Goal: Task Accomplishment & Management: Manage account settings

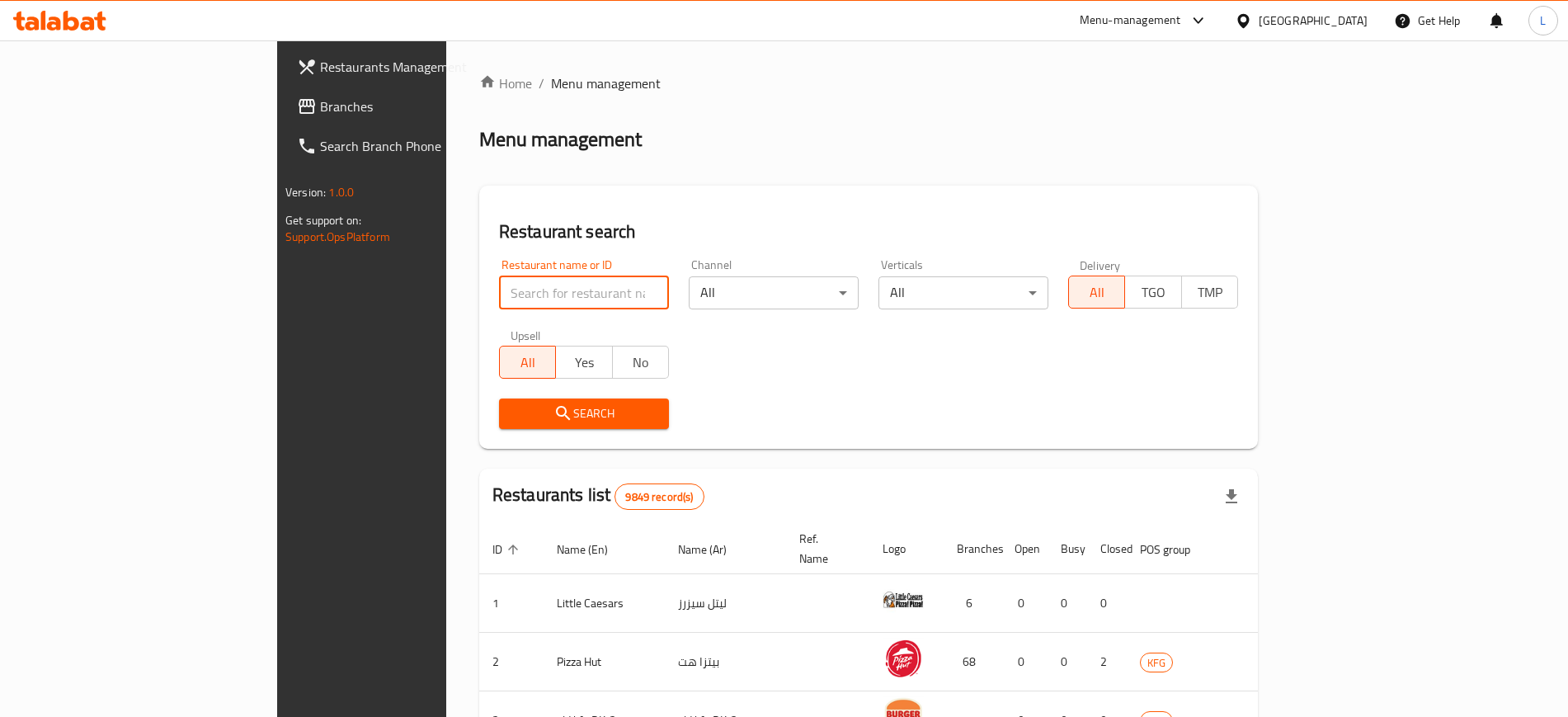
click at [499, 284] on input "search" at bounding box center [584, 293] width 170 height 33
click at [499, 290] on input "Zahrat Al damishq" at bounding box center [584, 293] width 170 height 33
click at [499, 290] on input "Zahrat Al" at bounding box center [584, 293] width 170 height 33
click button "Search" at bounding box center [584, 413] width 170 height 30
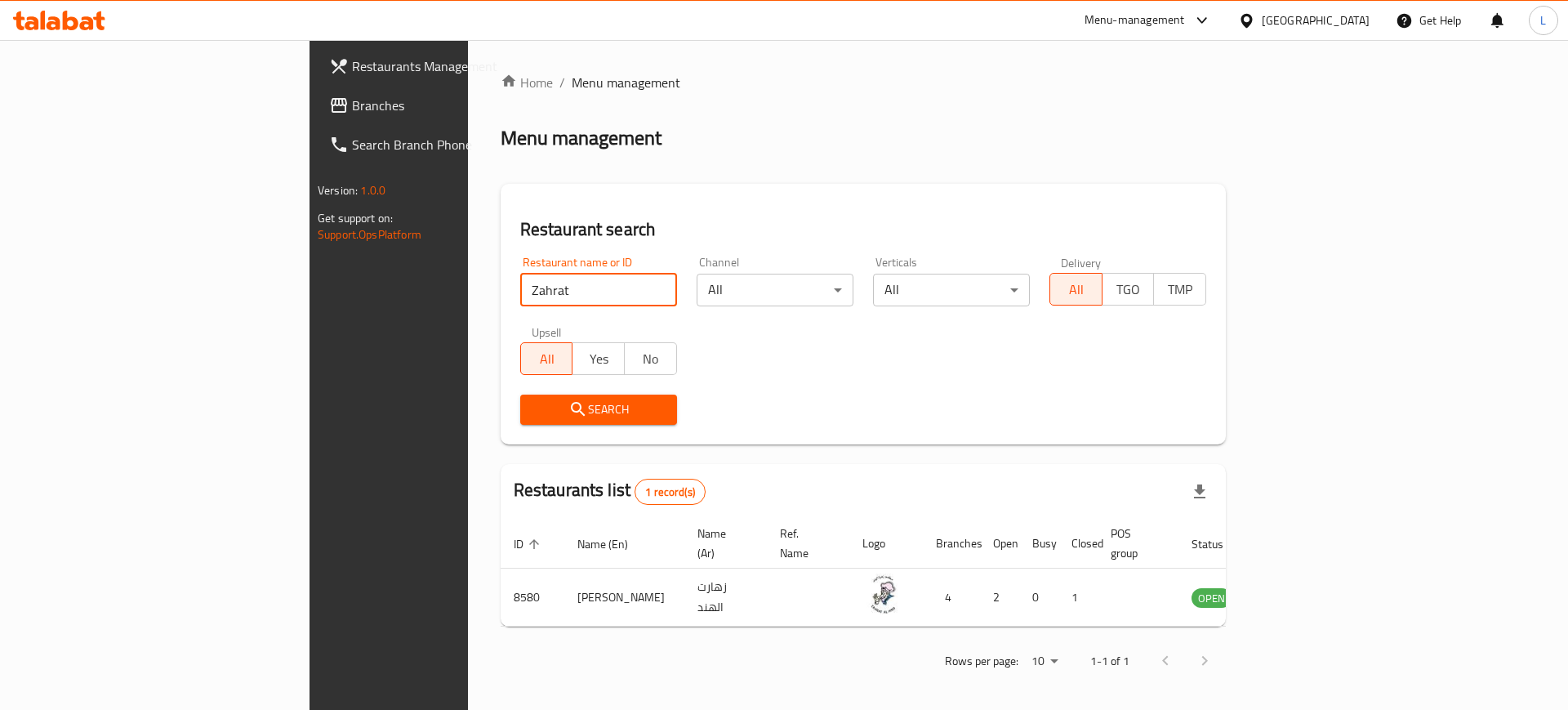
type input "Zahrat"
click button "Search" at bounding box center [598, 409] width 157 height 30
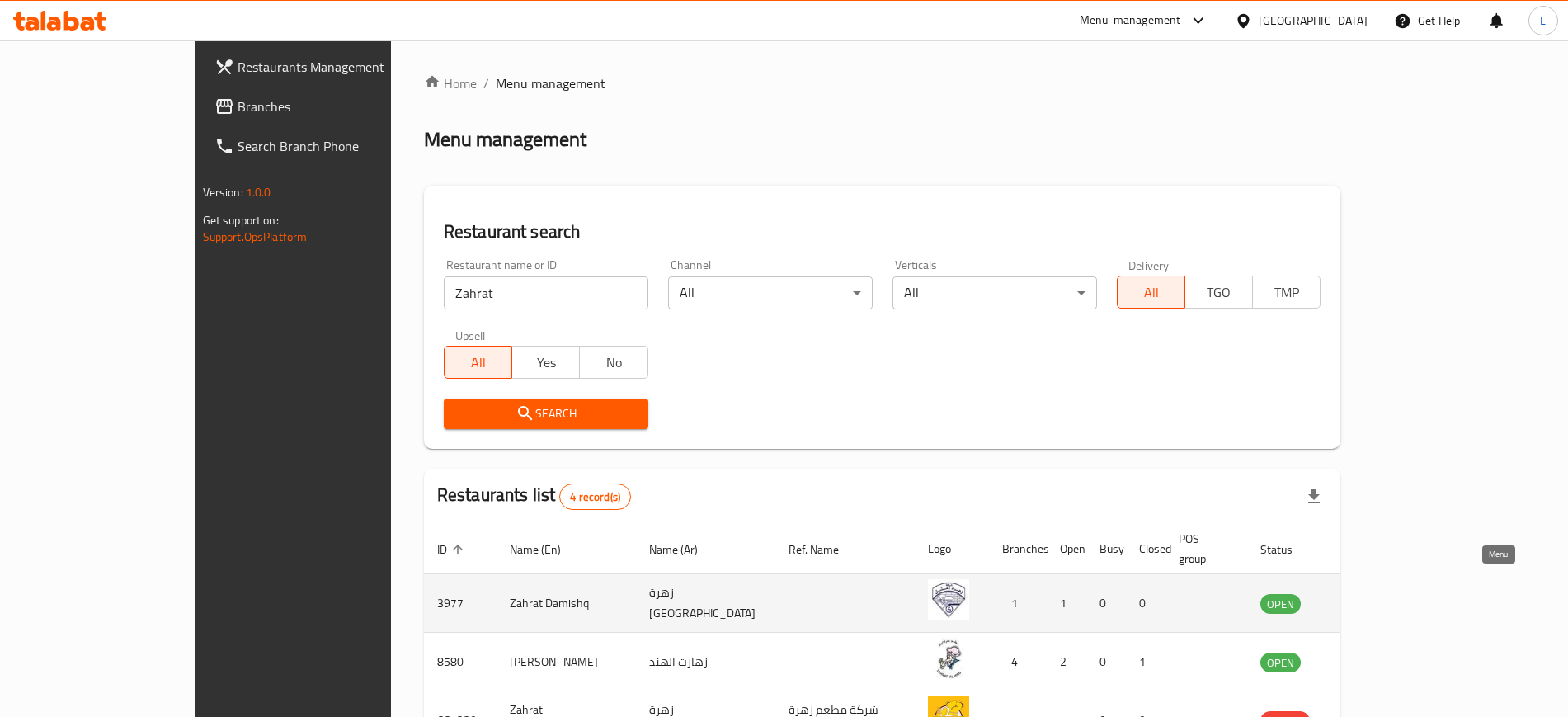
click at [1366, 597] on icon "enhanced table" at bounding box center [1357, 603] width 18 height 14
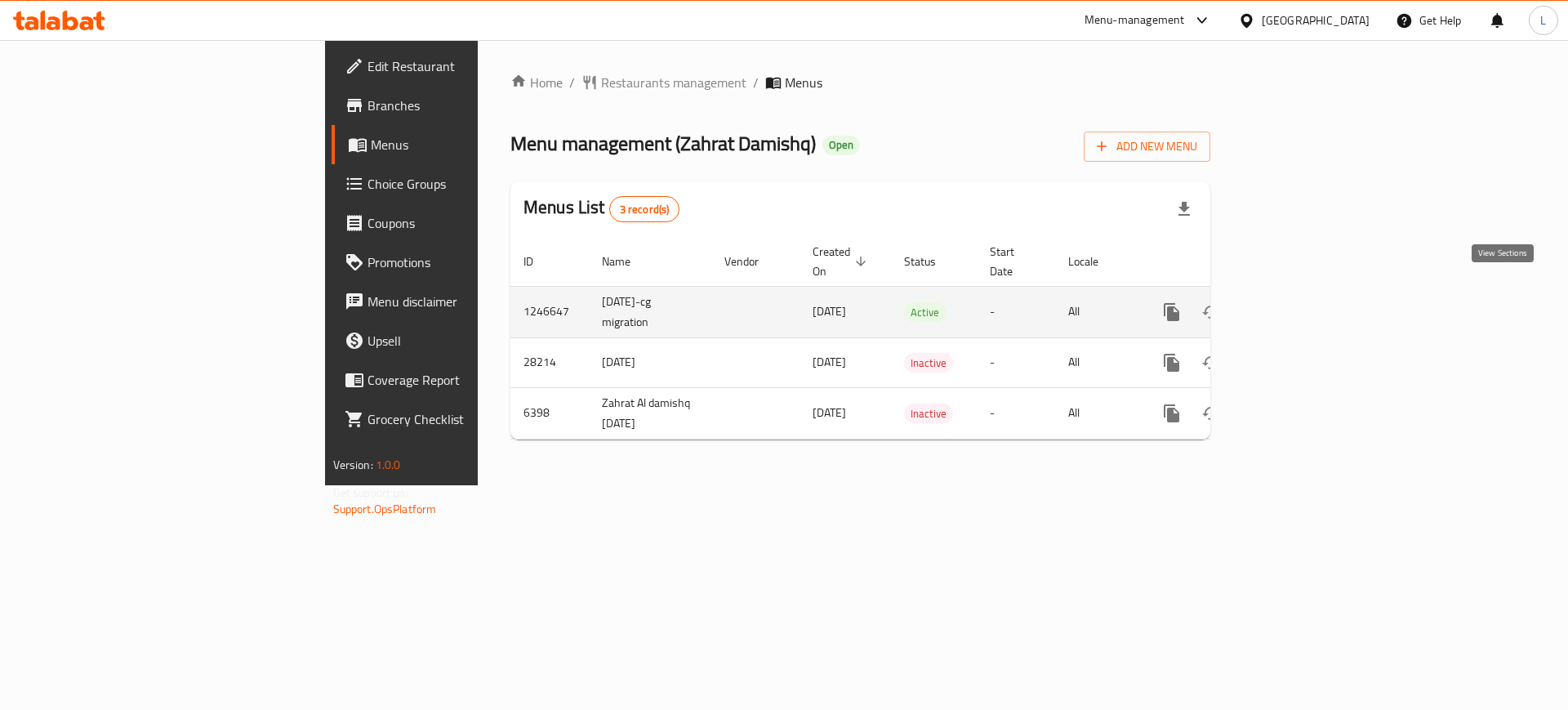
click at [1299, 302] on icon "enhanced table" at bounding box center [1290, 312] width 20 height 20
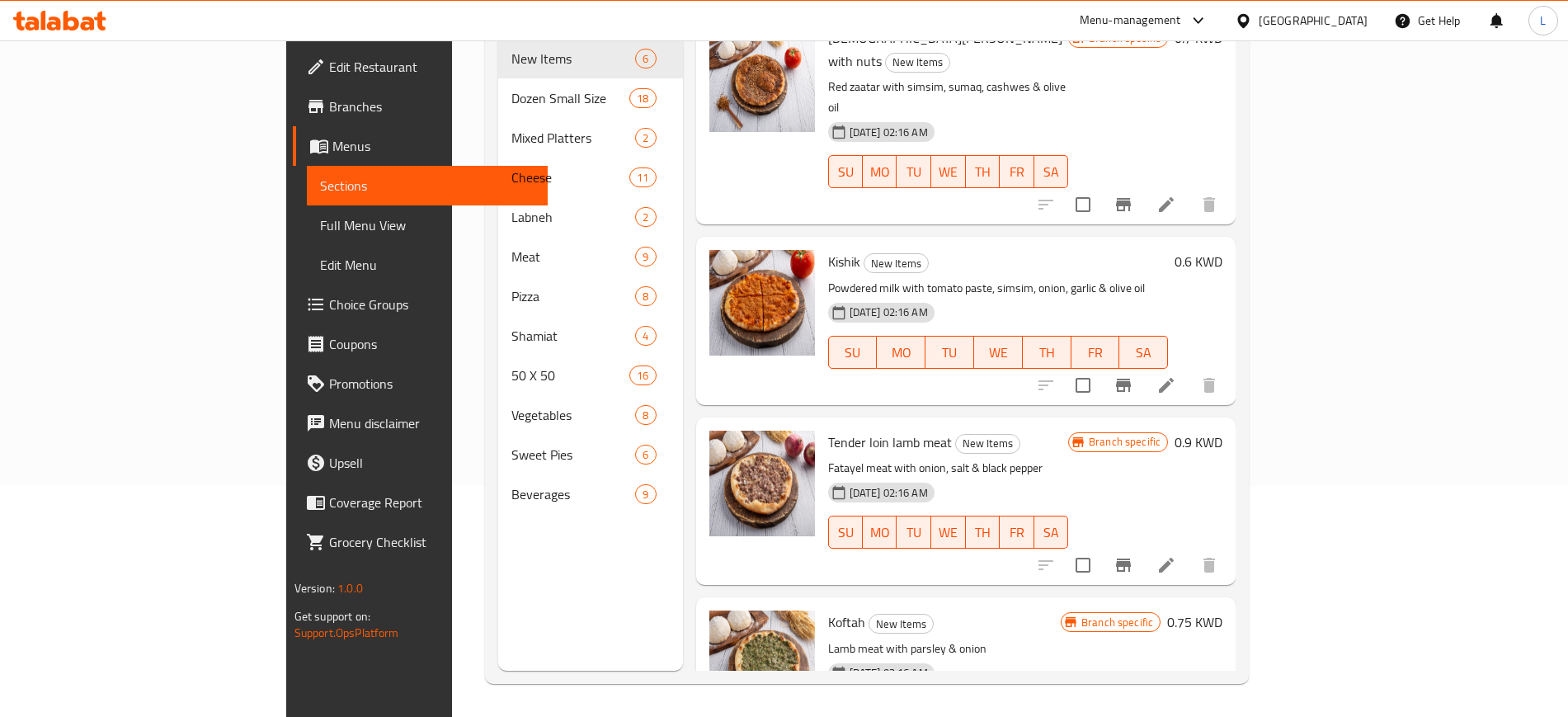
scroll to position [1, 0]
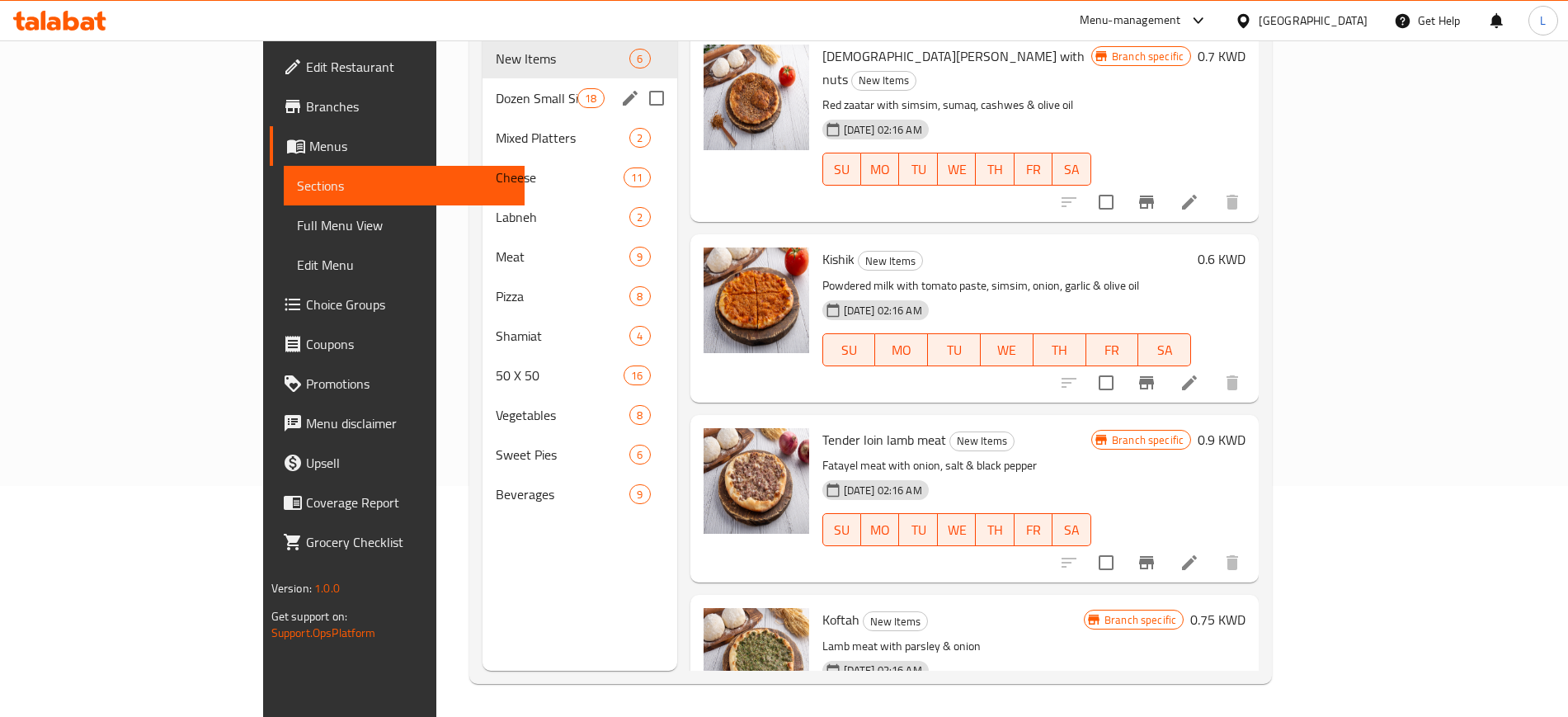
click at [483, 88] on div "Dozen Small Size 18" at bounding box center [579, 97] width 194 height 40
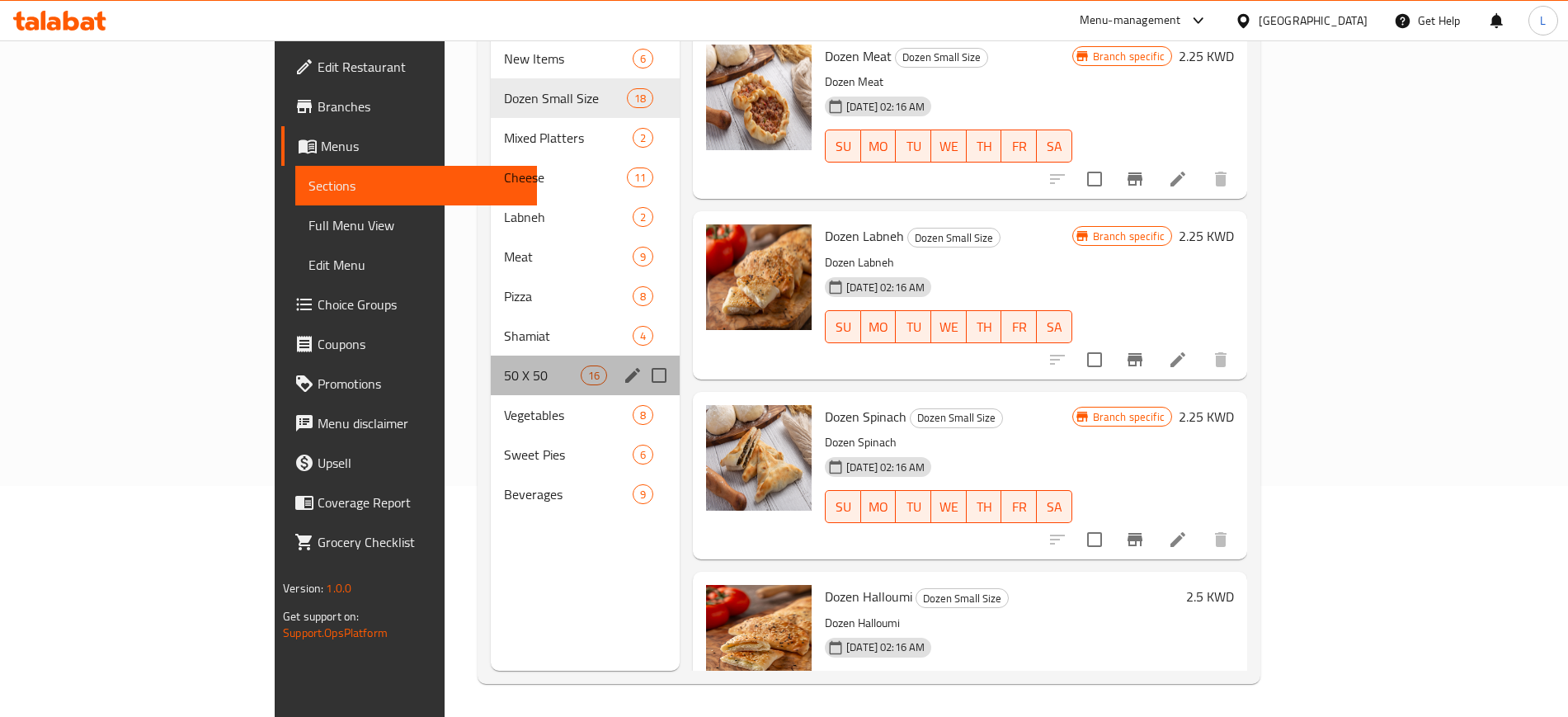
click at [491, 363] on div "50 X 50 16" at bounding box center [585, 375] width 189 height 40
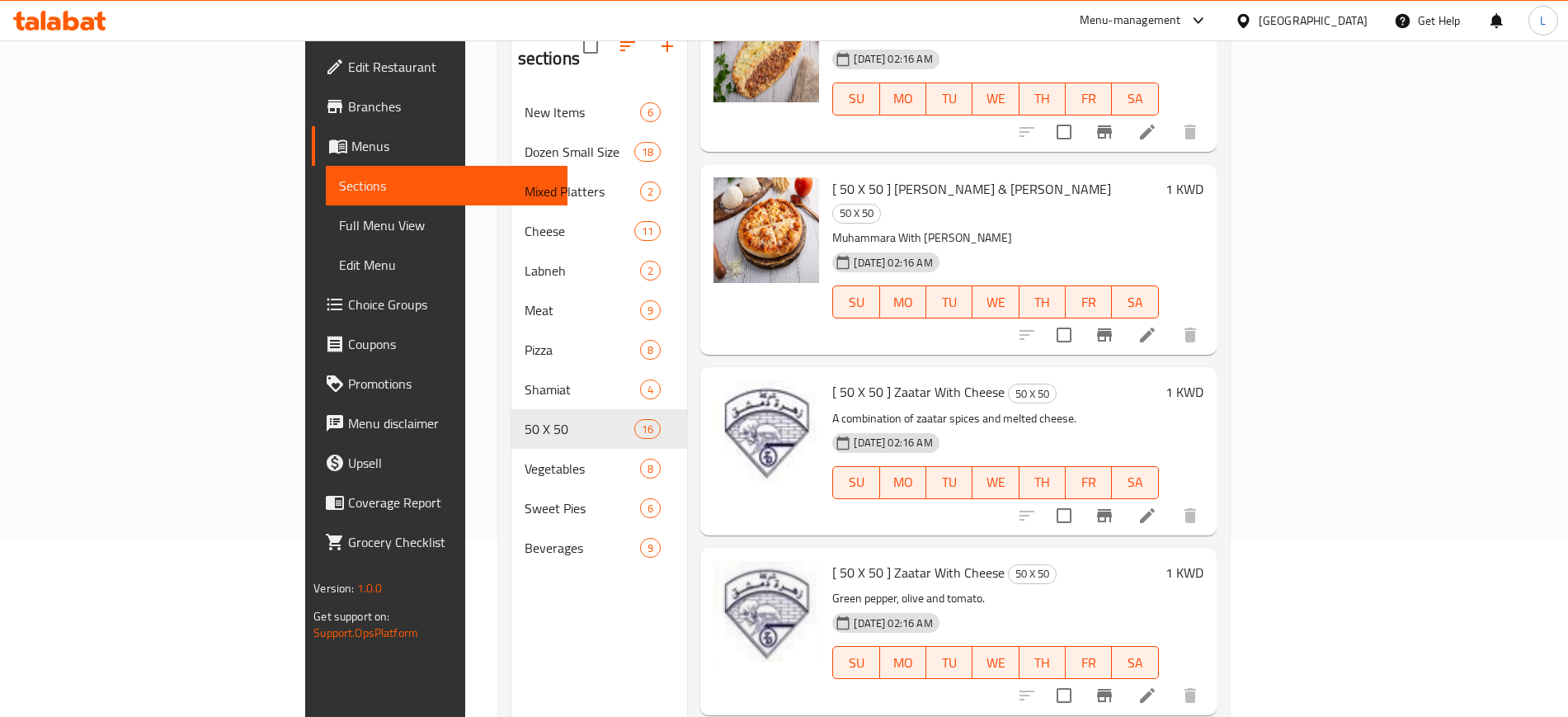
scroll to position [1053, 0]
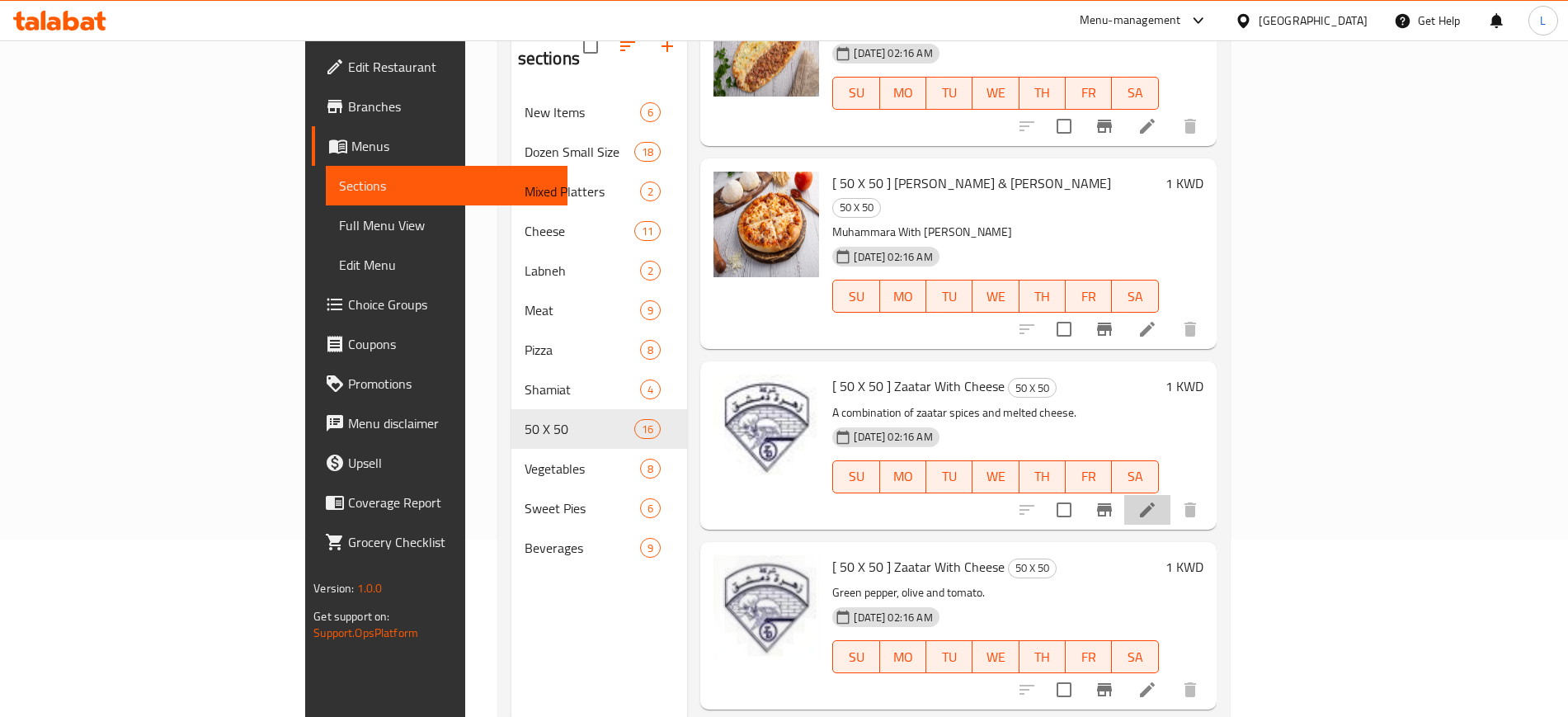
click at [1171, 495] on li at bounding box center [1148, 509] width 46 height 29
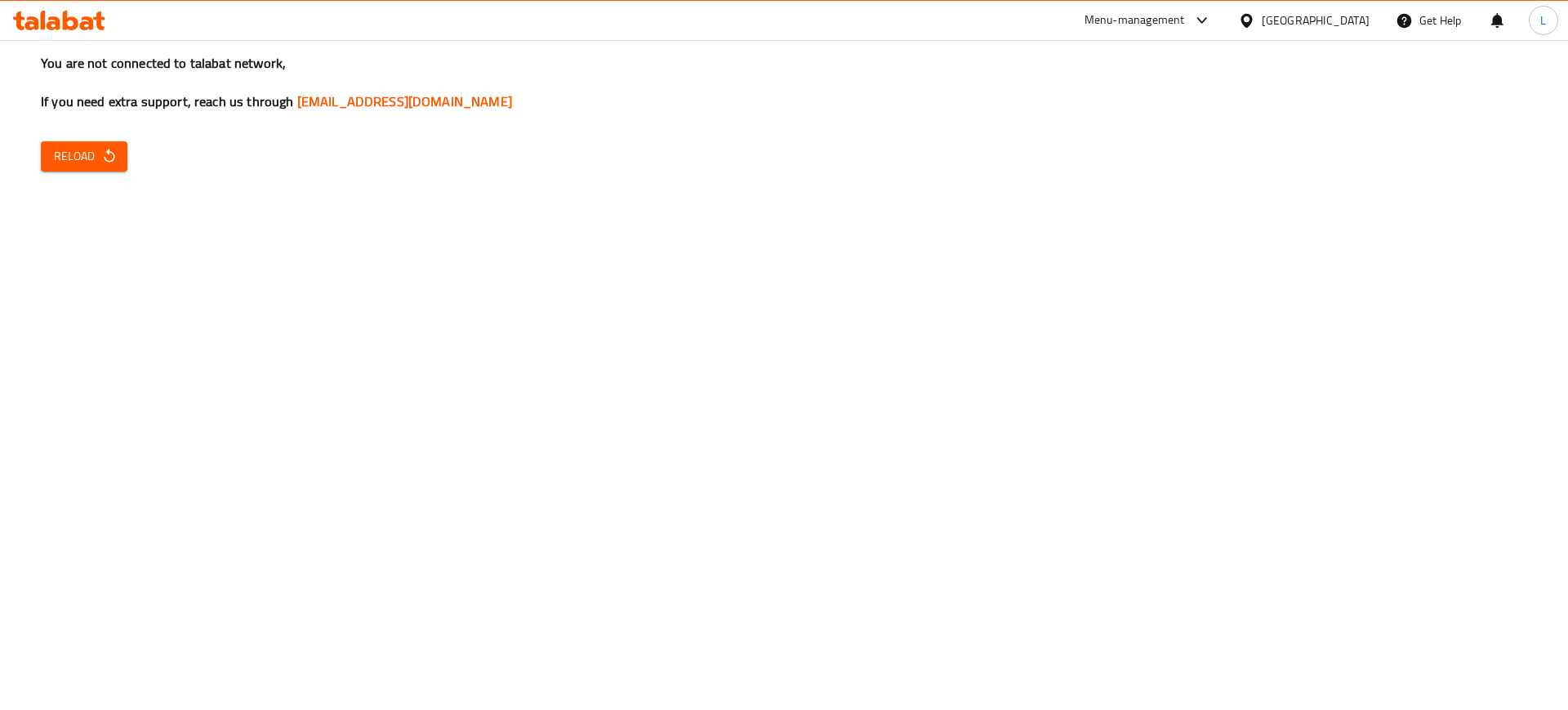
click at [78, 133] on div "You are not connected to talabat network, If you need extra support, reach us t…" at bounding box center [784, 355] width 1568 height 710
click at [78, 156] on span "Reload" at bounding box center [84, 157] width 60 height 20
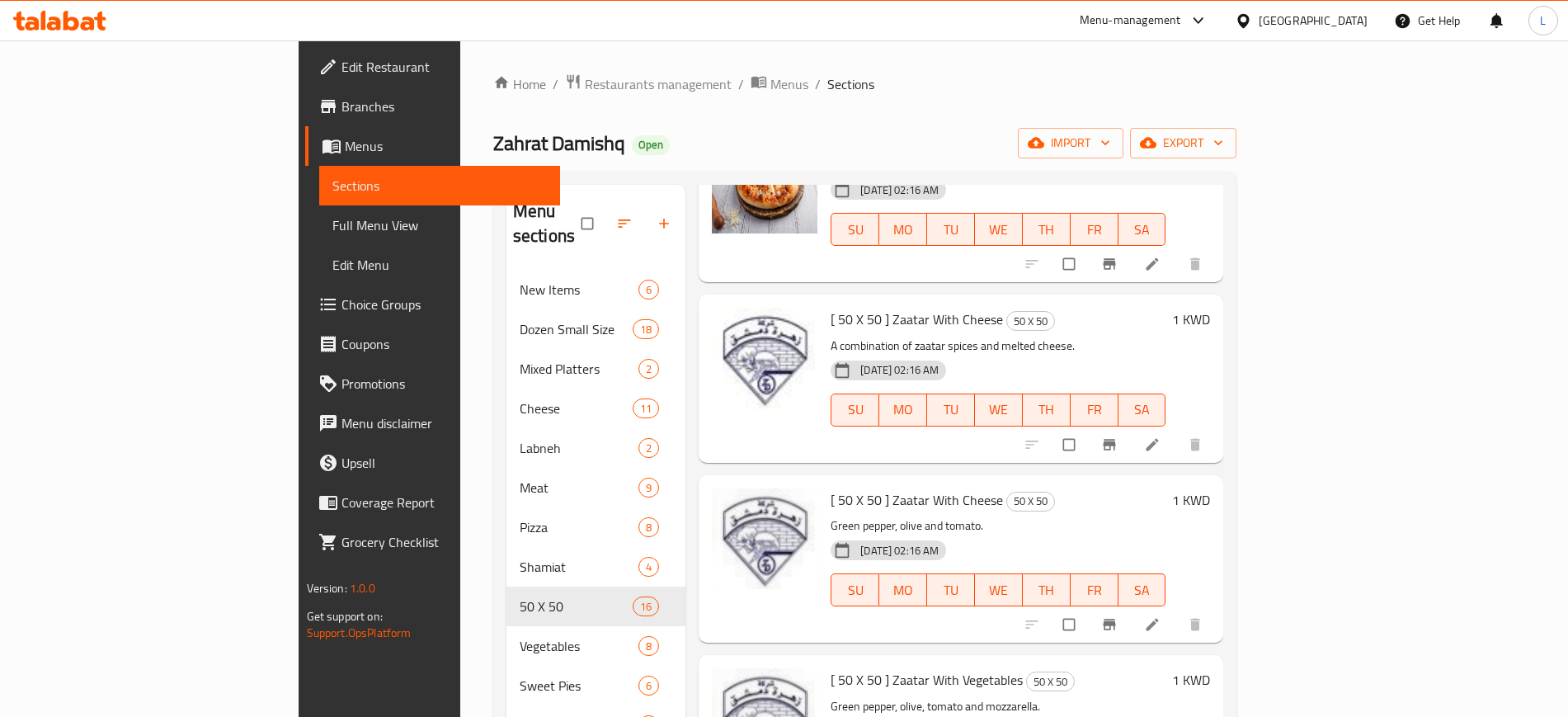
scroll to position [1280, 0]
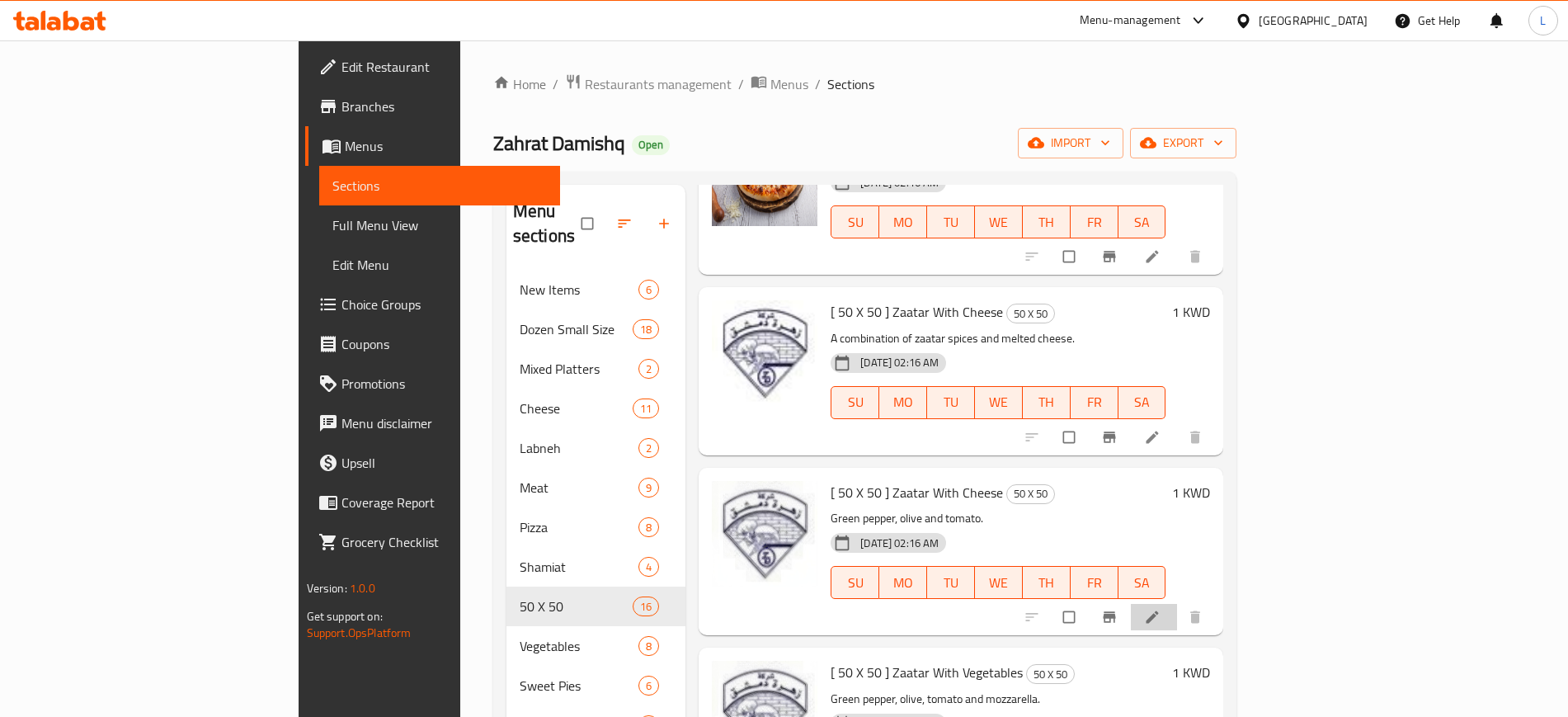
click at [1177, 604] on li at bounding box center [1154, 617] width 46 height 27
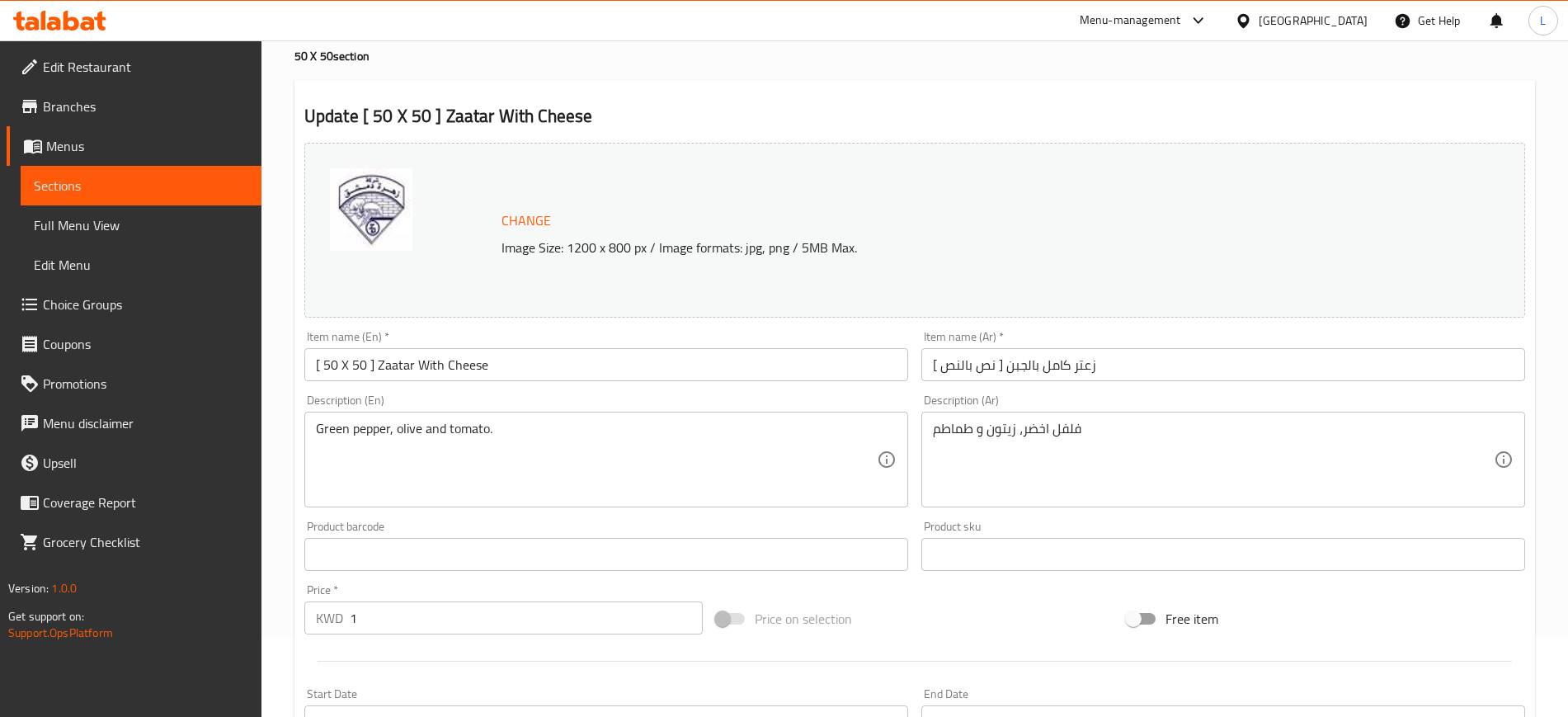
scroll to position [51, 0]
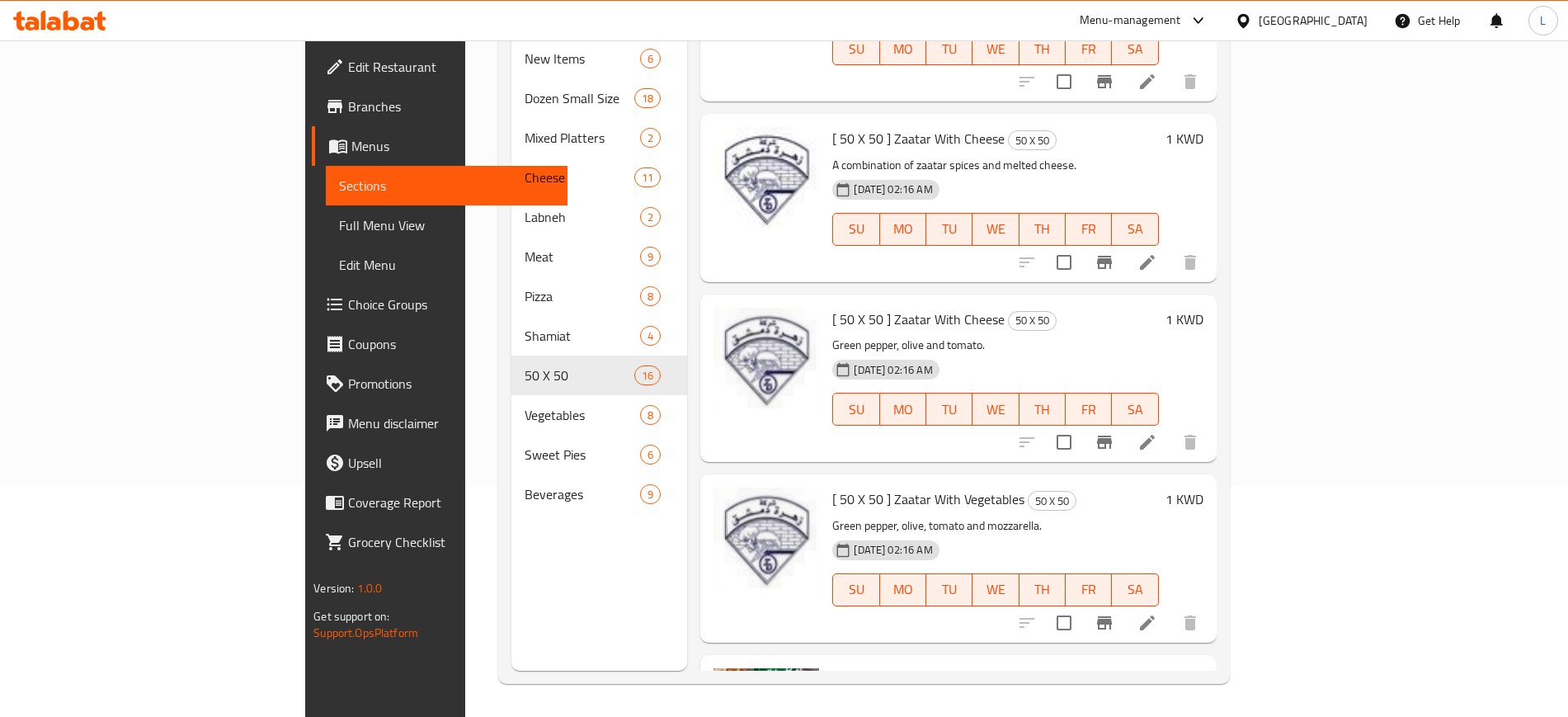
scroll to position [1247, 0]
click at [1158, 430] on icon at bounding box center [1148, 440] width 20 height 20
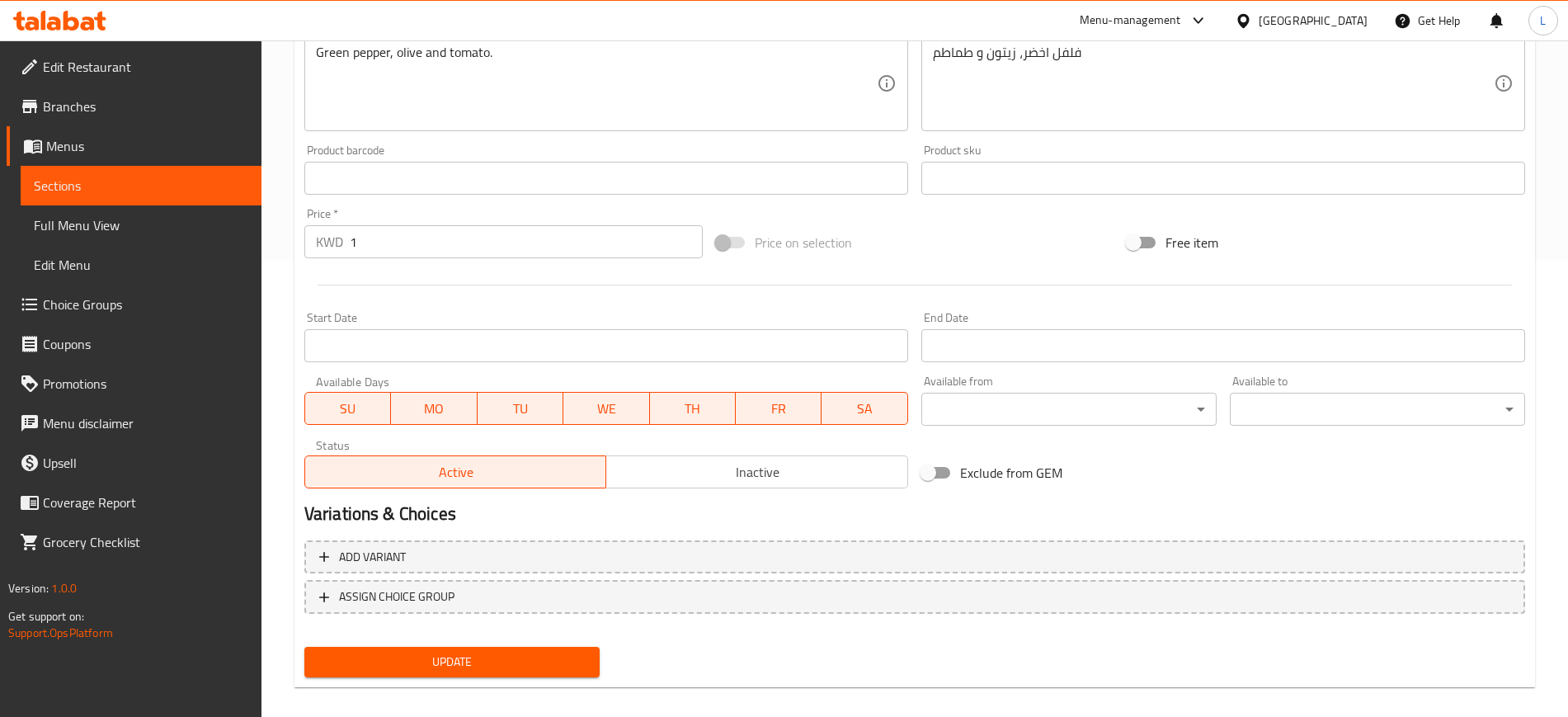
scroll to position [472, 0]
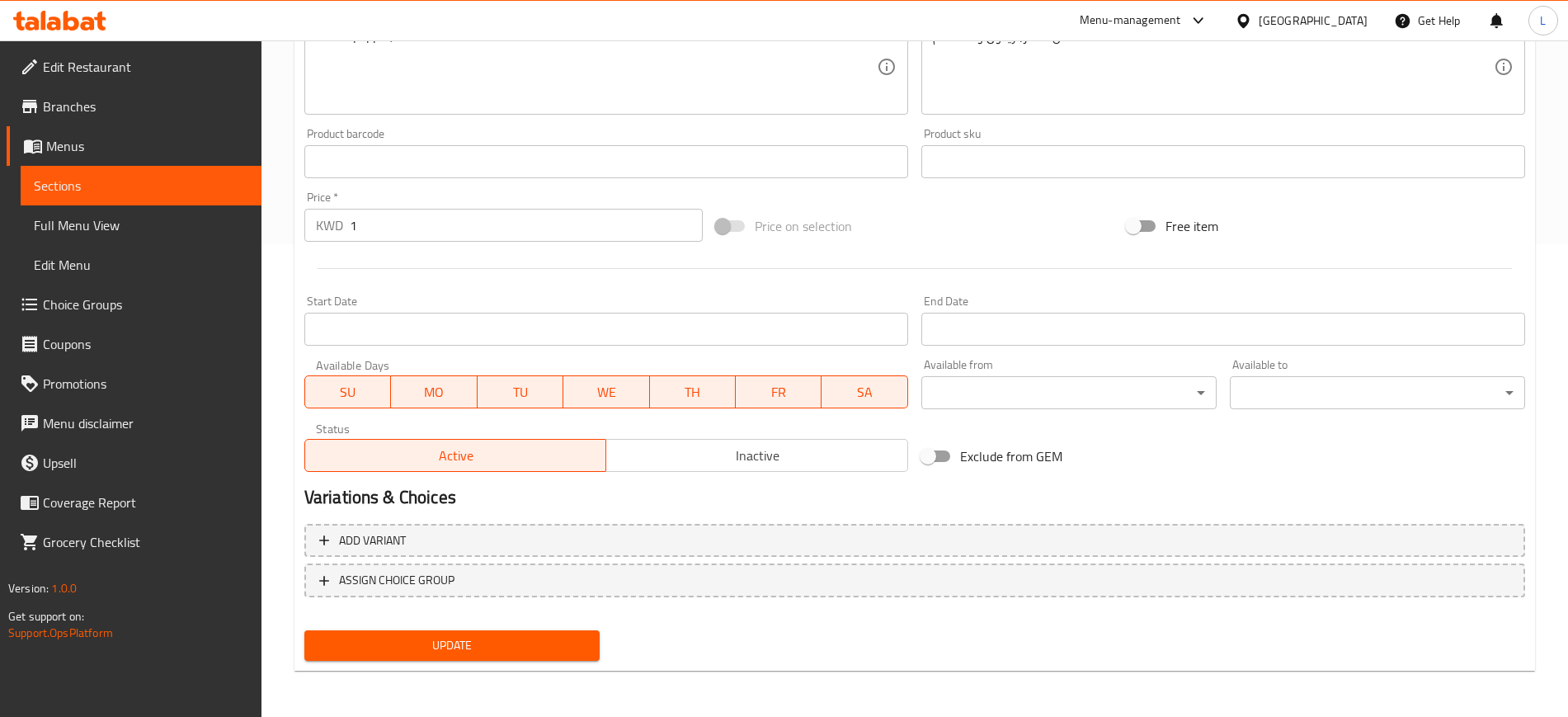
click at [772, 454] on span "Inactive" at bounding box center [757, 456] width 289 height 24
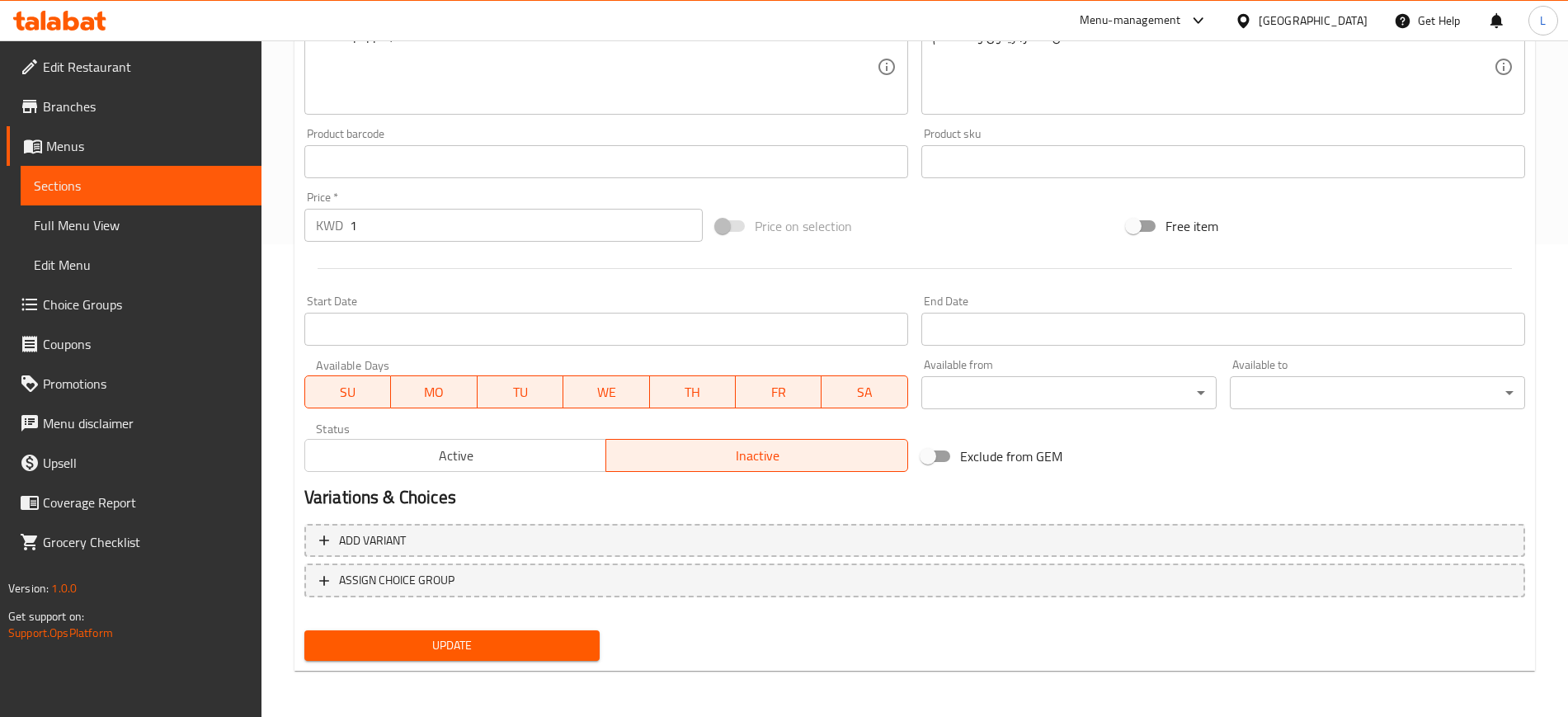
click at [517, 651] on span "Update" at bounding box center [452, 645] width 269 height 20
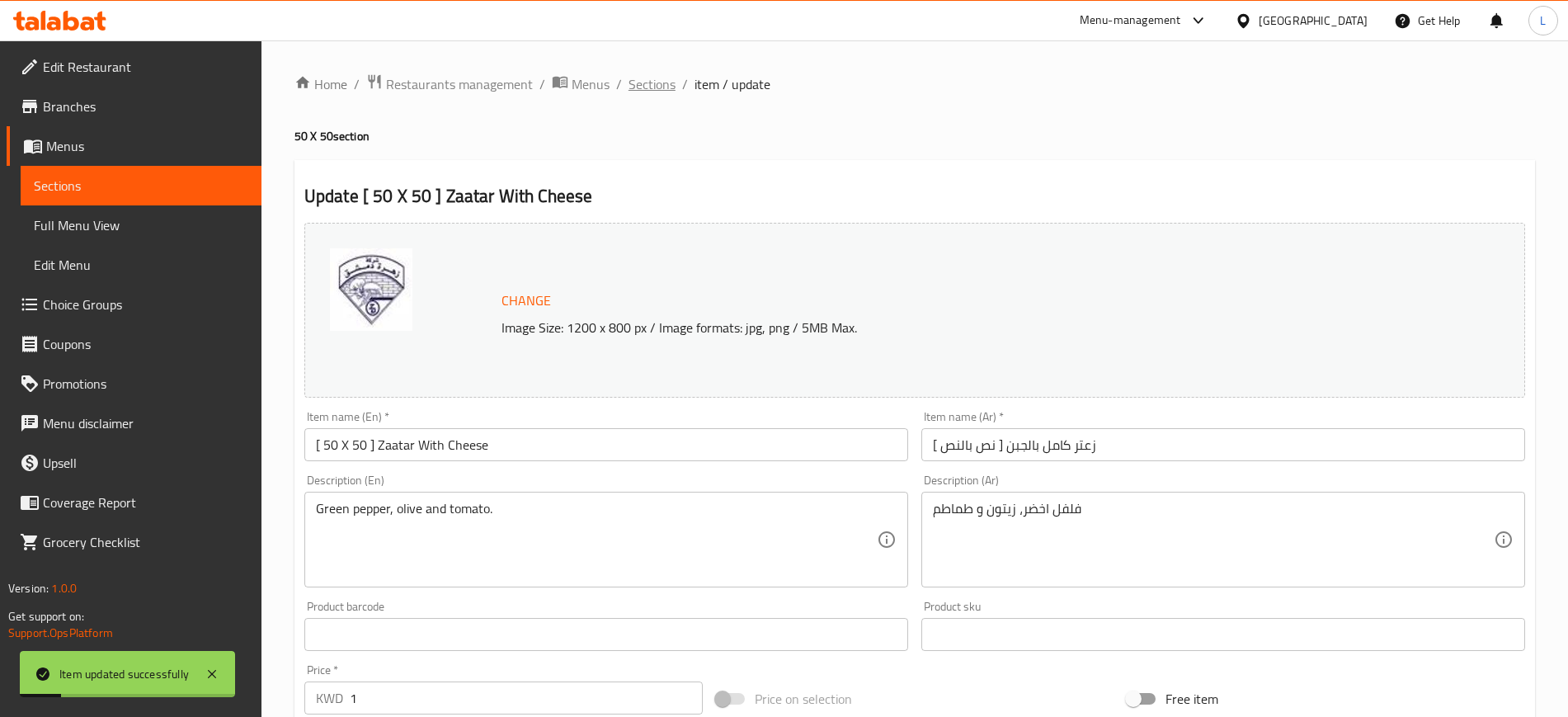
click at [654, 85] on span "Sections" at bounding box center [652, 85] width 47 height 20
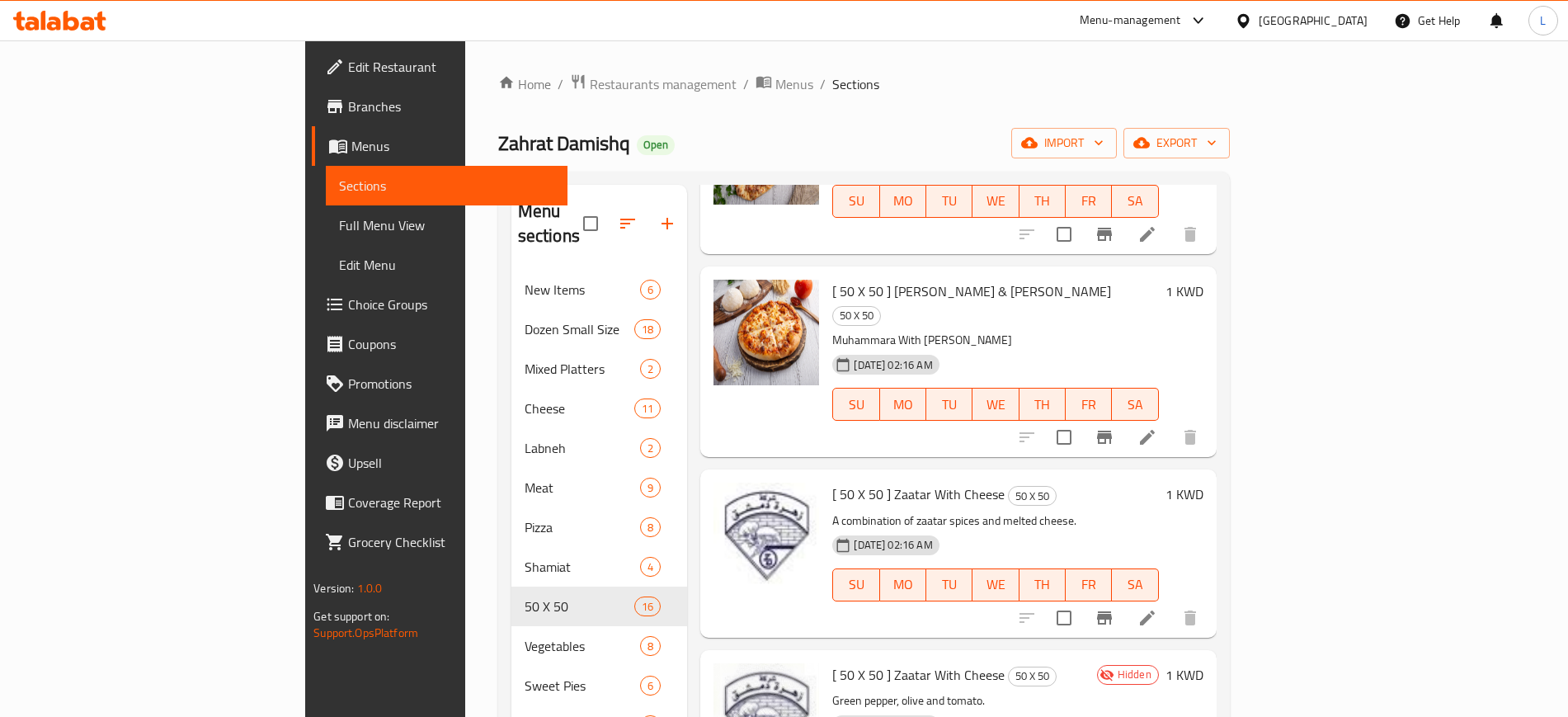
scroll to position [1246, 0]
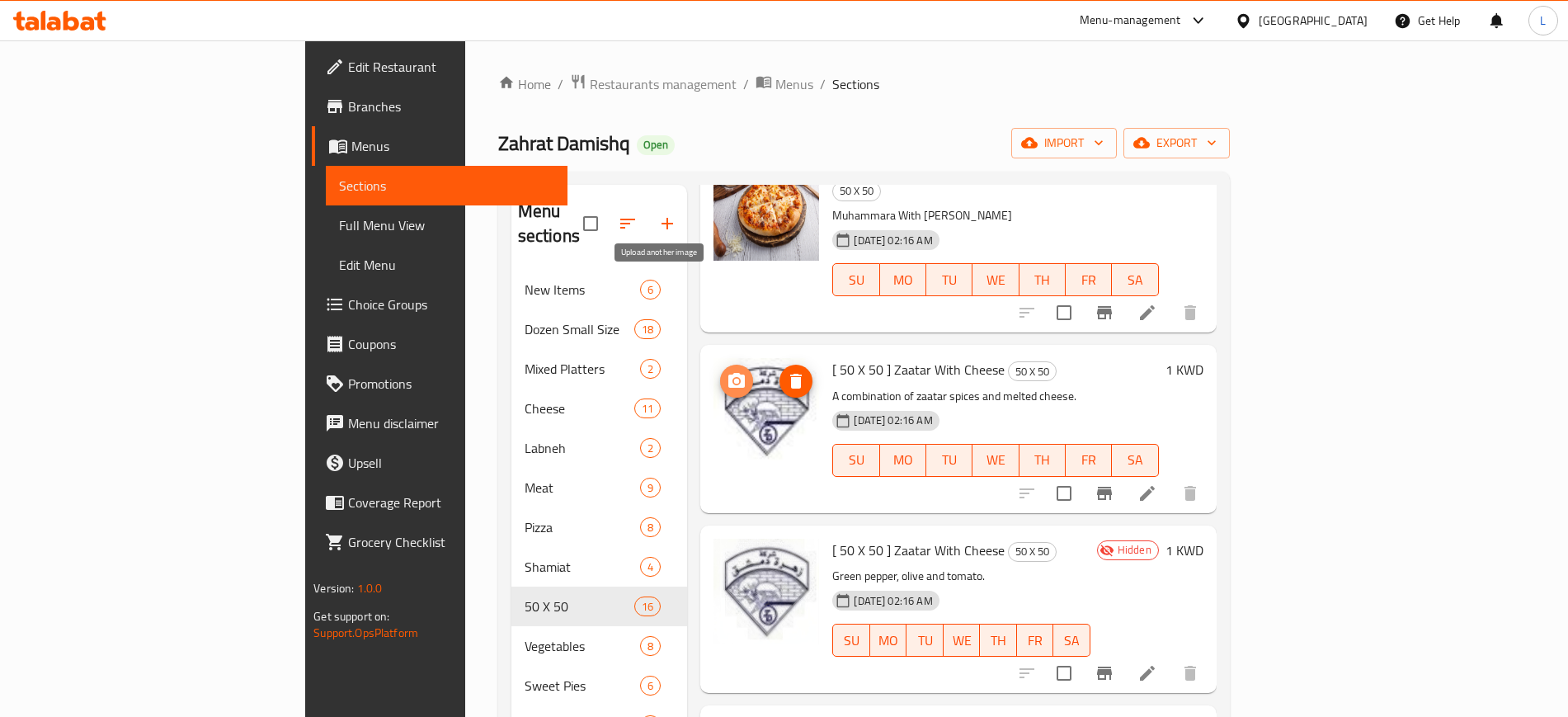
click at [728, 372] on icon "upload picture" at bounding box center [737, 380] width 17 height 15
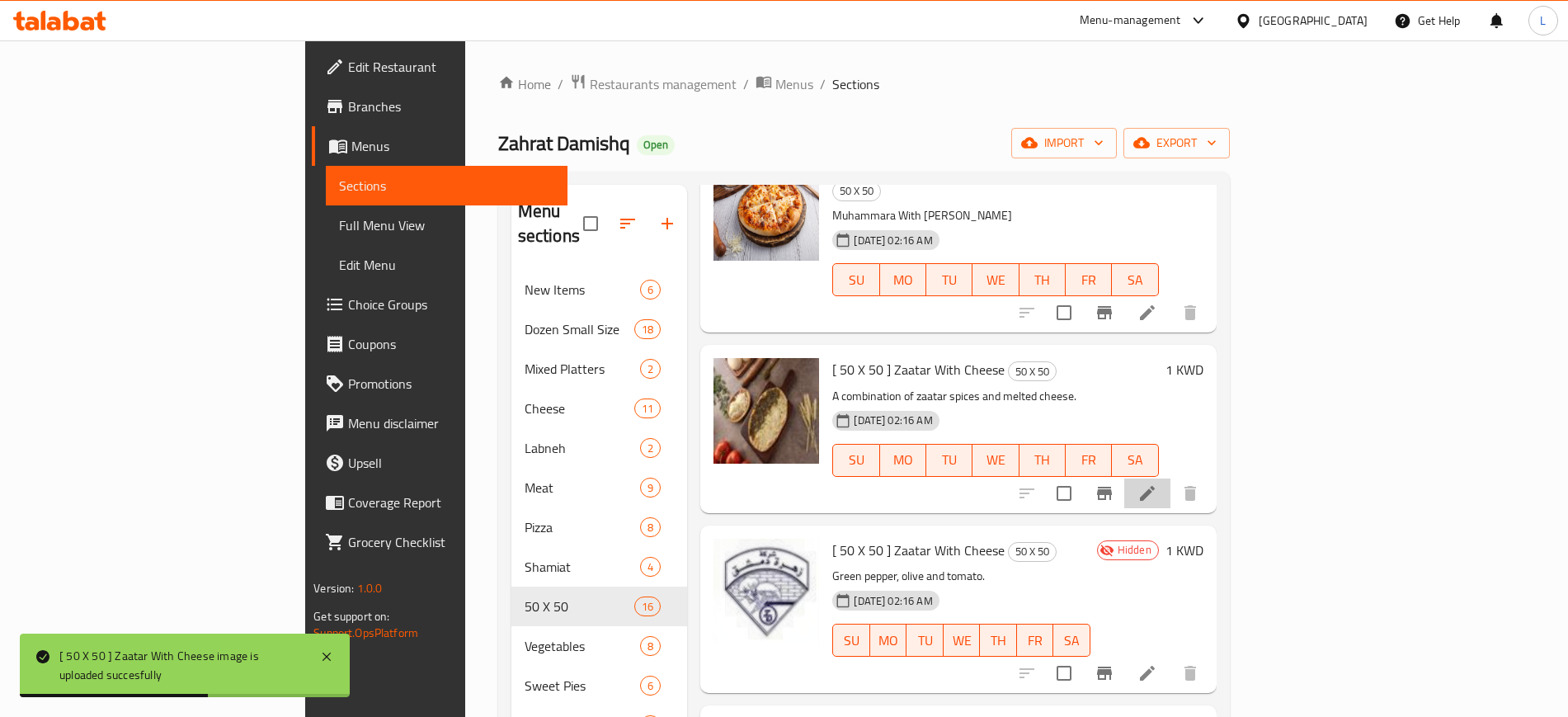
click at [1171, 478] on li at bounding box center [1148, 493] width 46 height 29
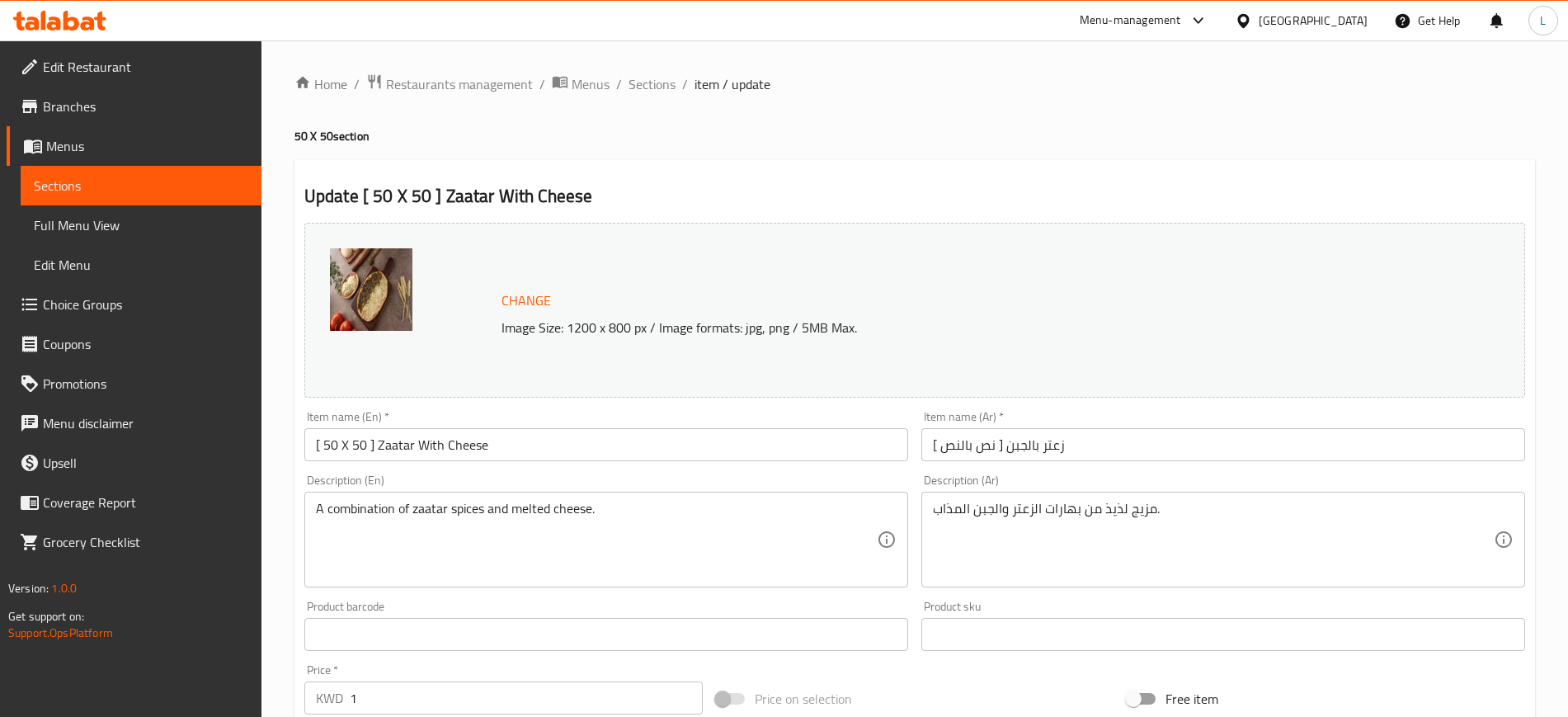
click at [361, 317] on img at bounding box center [372, 290] width 83 height 83
click at [386, 281] on img at bounding box center [372, 290] width 83 height 83
click at [339, 273] on img at bounding box center [372, 290] width 83 height 83
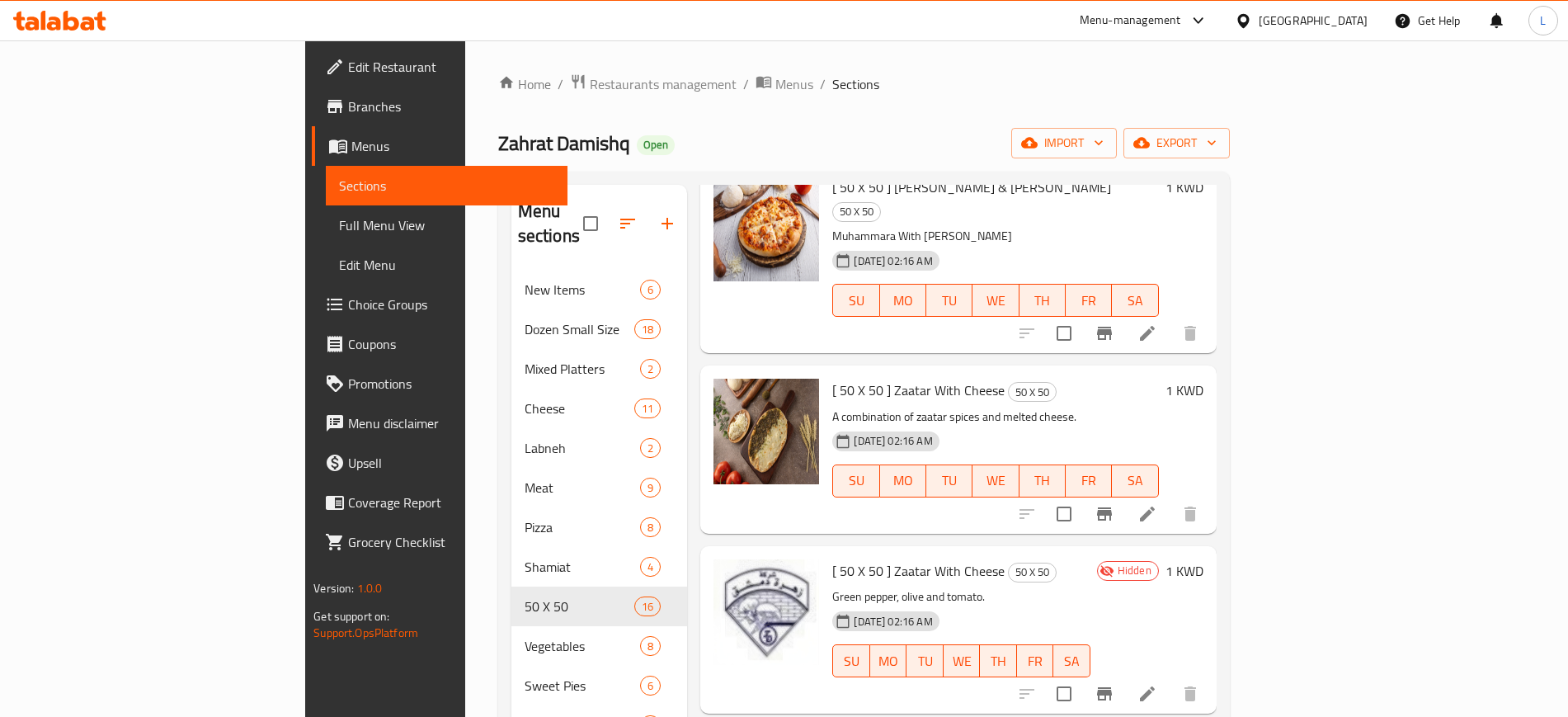
scroll to position [1224, 0]
click at [786, 393] on icon "delete image" at bounding box center [796, 403] width 20 height 20
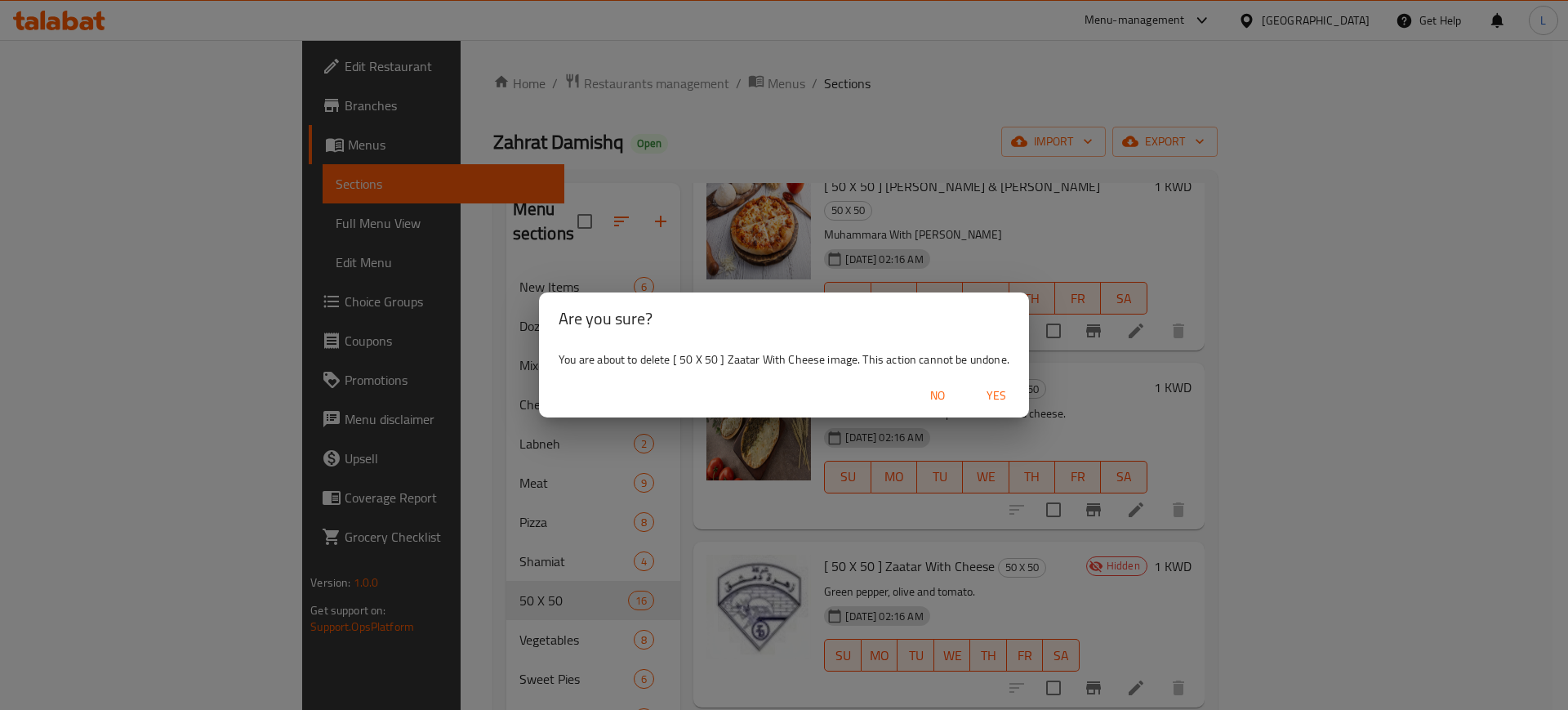
click at [1005, 395] on span "Yes" at bounding box center [996, 395] width 39 height 20
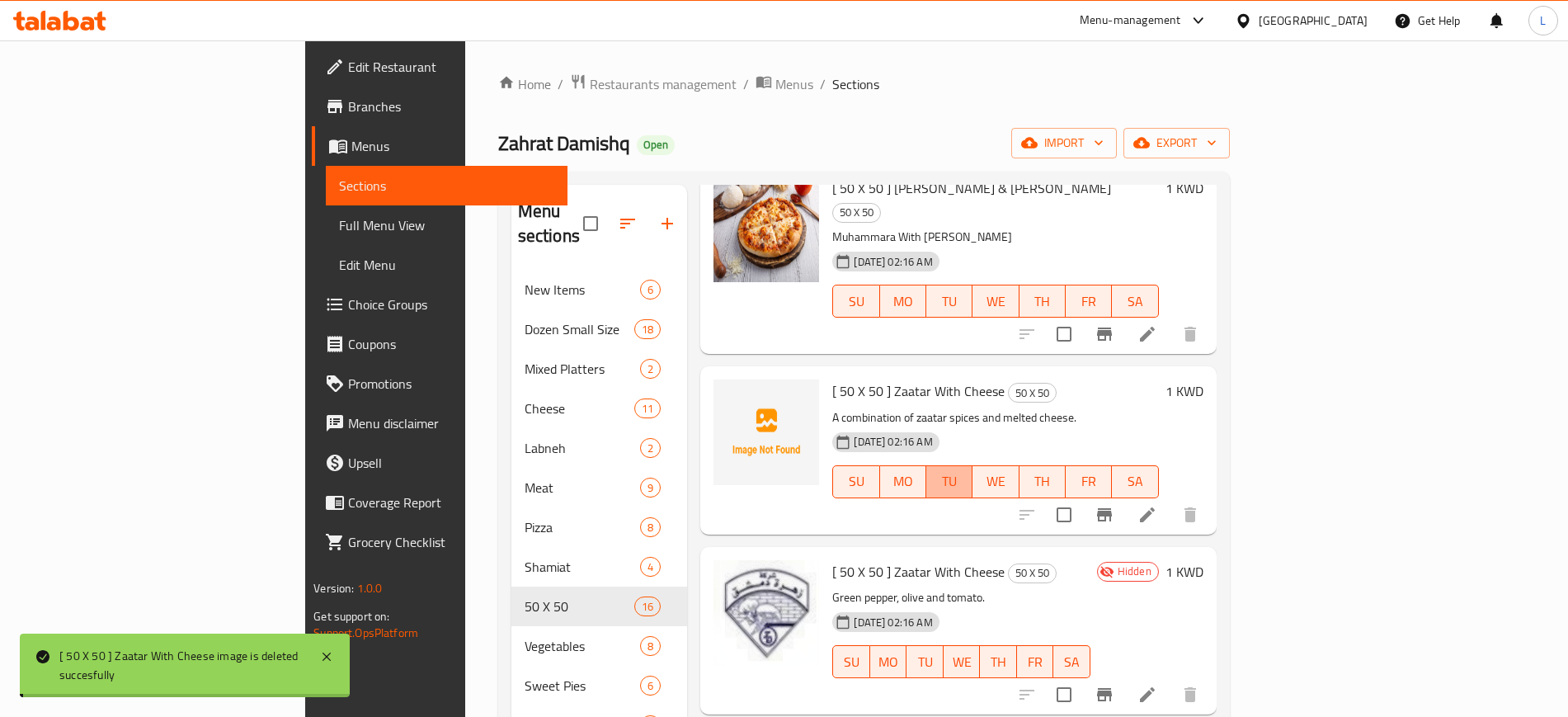
click at [966, 469] on span "TU" at bounding box center [950, 481] width 33 height 24
click at [1158, 505] on icon at bounding box center [1148, 515] width 20 height 20
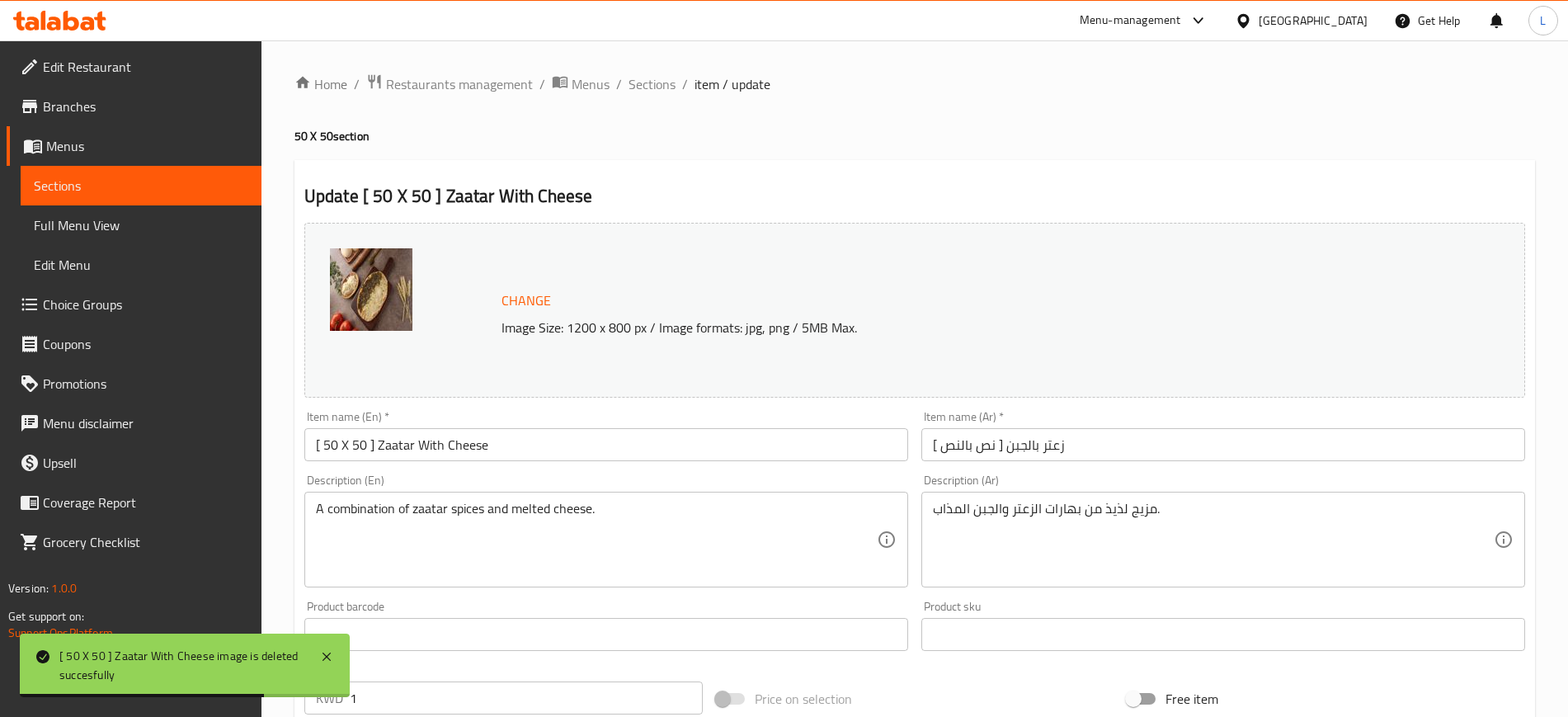
click at [513, 303] on span "Change" at bounding box center [526, 301] width 50 height 24
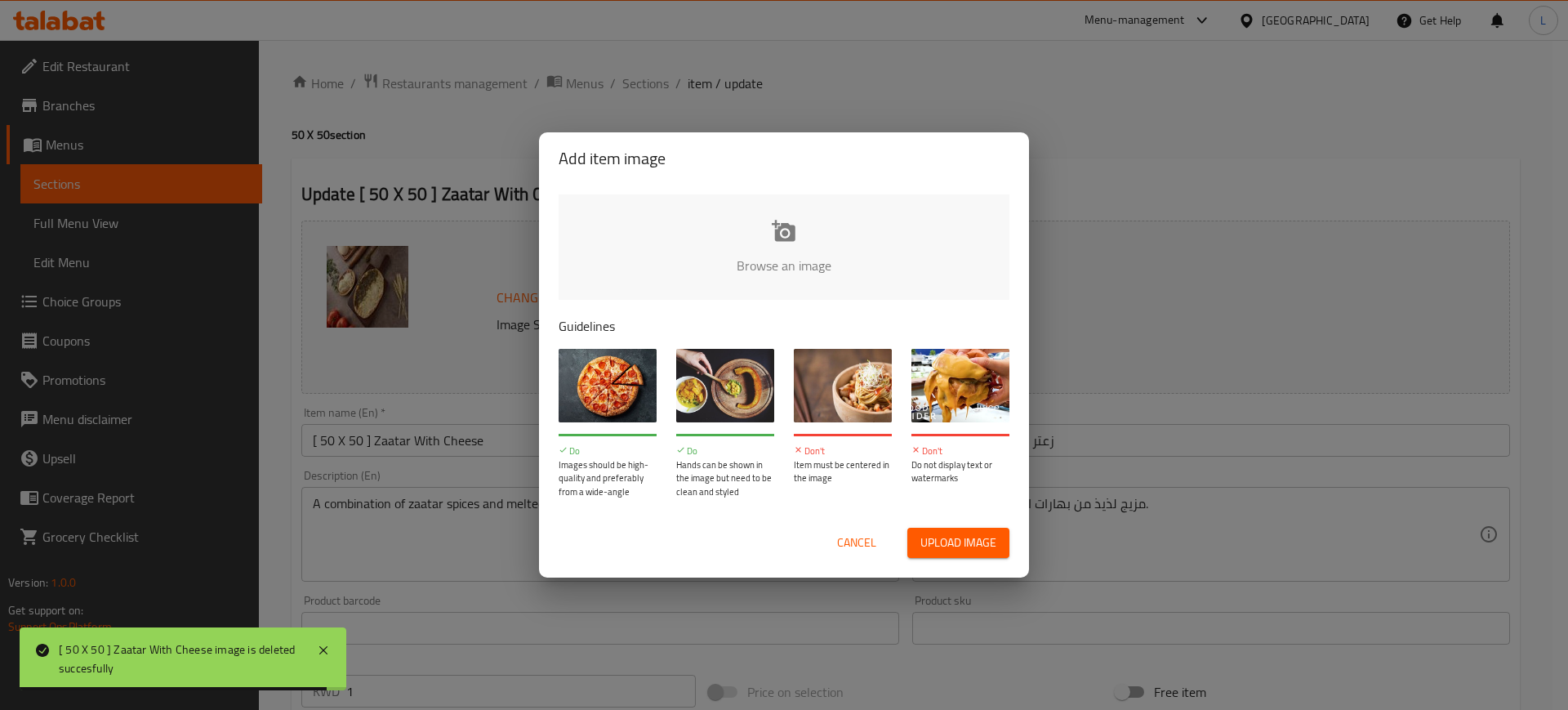
click at [766, 250] on input "file" at bounding box center [1337, 270] width 1555 height 153
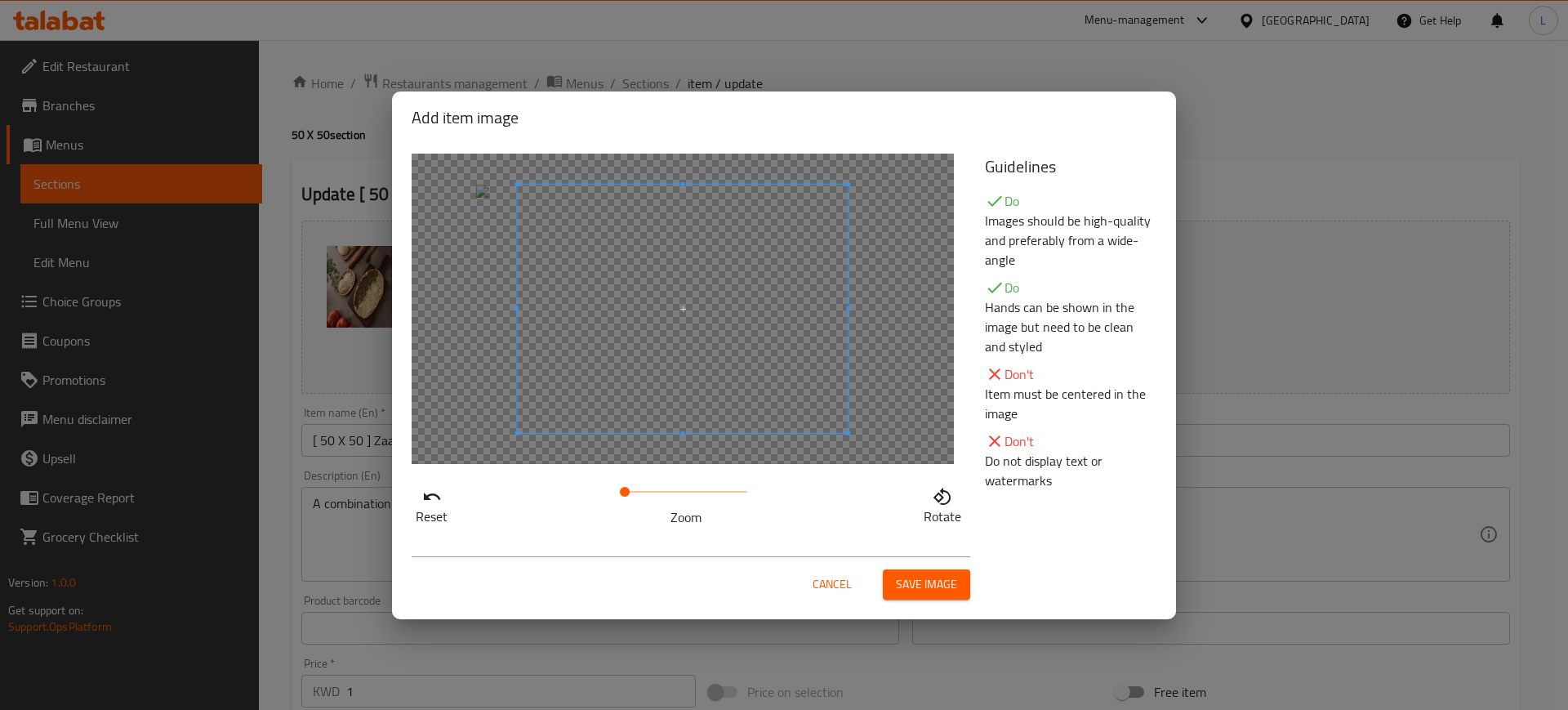
click at [765, 311] on span at bounding box center [682, 309] width 331 height 248
click at [645, 314] on span at bounding box center [641, 309] width 331 height 248
click at [648, 317] on span at bounding box center [653, 309] width 331 height 248
click at [929, 582] on span "Save image" at bounding box center [926, 584] width 61 height 20
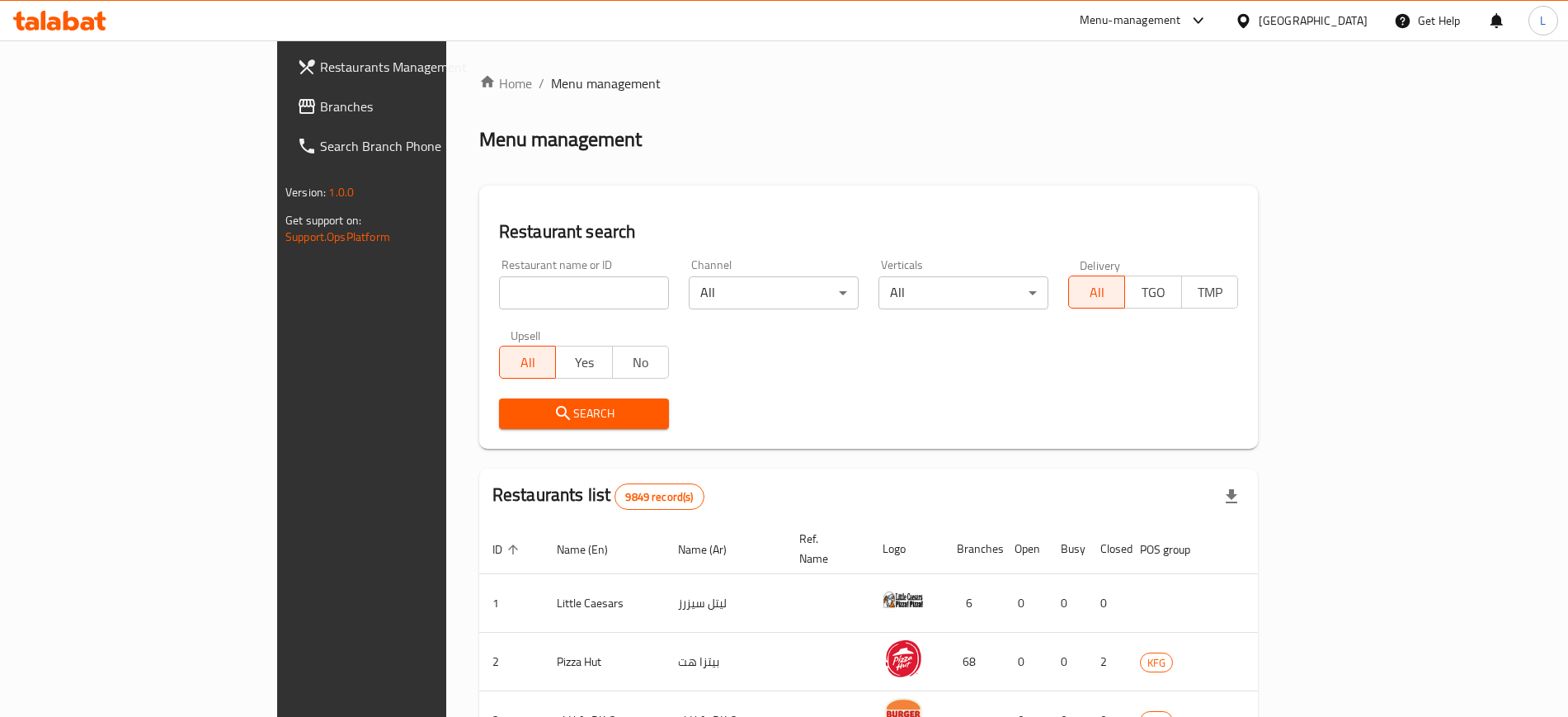
click at [489, 317] on div "Restaurant name or ID Restaurant name or ID" at bounding box center [584, 284] width 189 height 70
click at [499, 286] on input "search" at bounding box center [584, 293] width 170 height 33
click at [489, 316] on div "Restaurant name or ID Zahrat Al damishq Restaurant name or ID" at bounding box center [584, 284] width 189 height 70
click at [499, 295] on input "Zahrat Al damishq" at bounding box center [584, 293] width 170 height 33
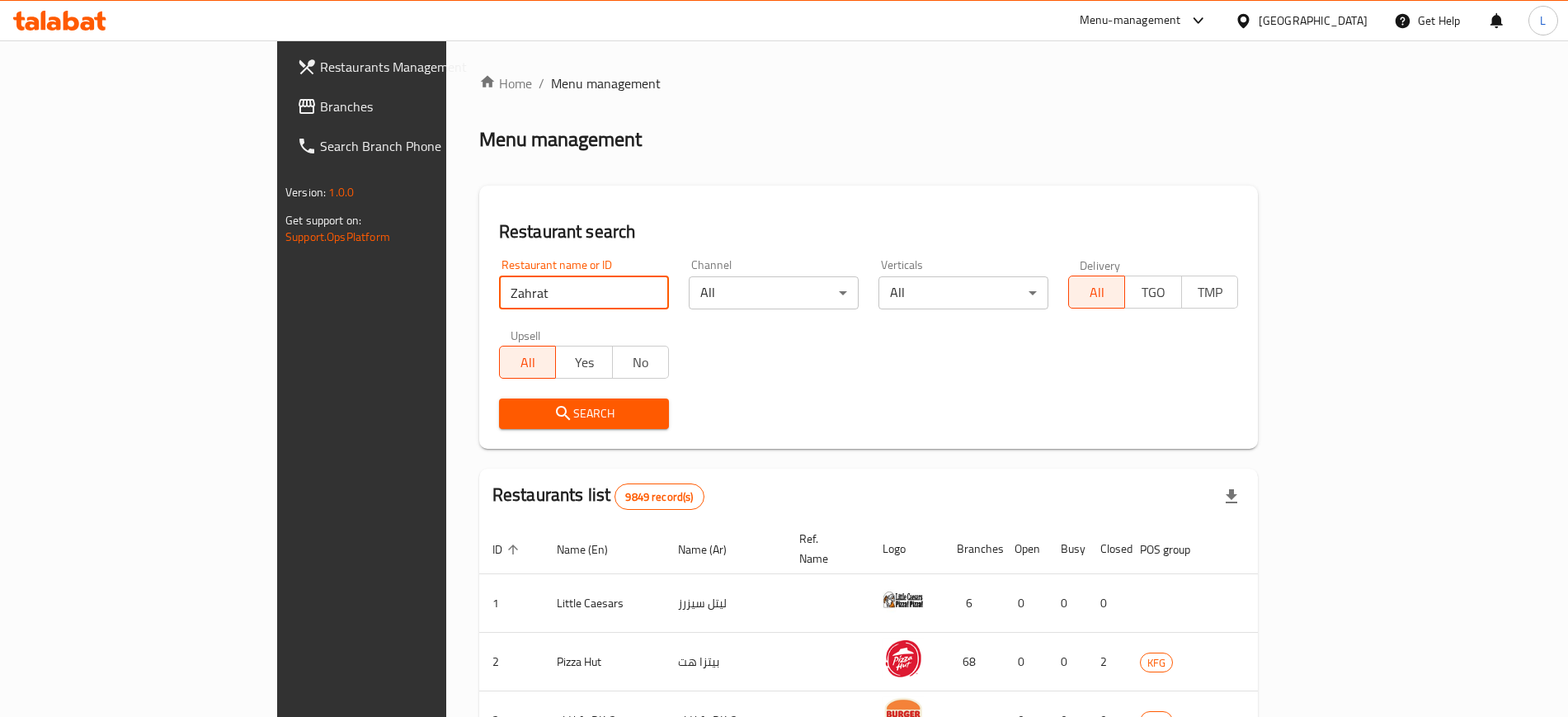
type input "Zahrat"
click button "Search" at bounding box center [584, 413] width 170 height 30
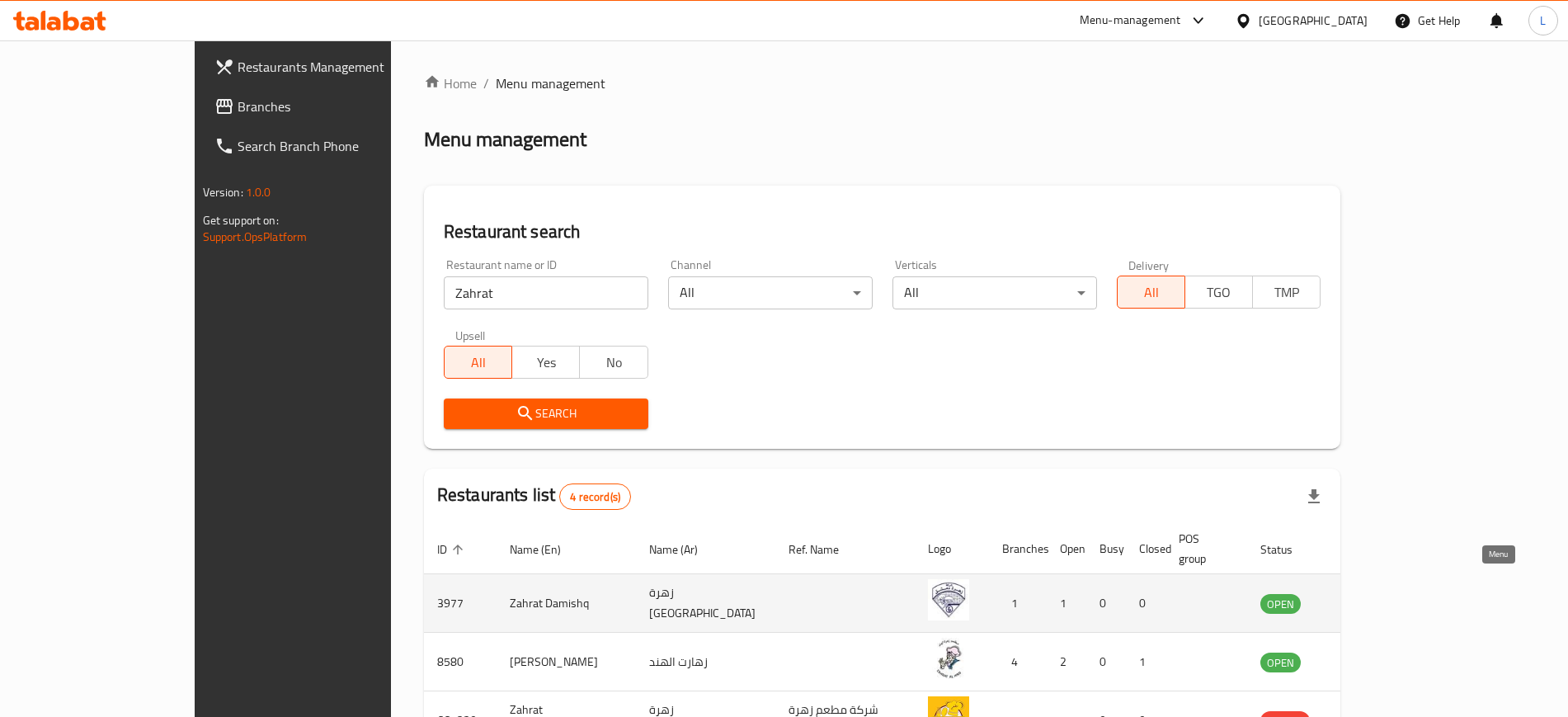
click at [1367, 593] on icon "enhanced table" at bounding box center [1357, 603] width 20 height 20
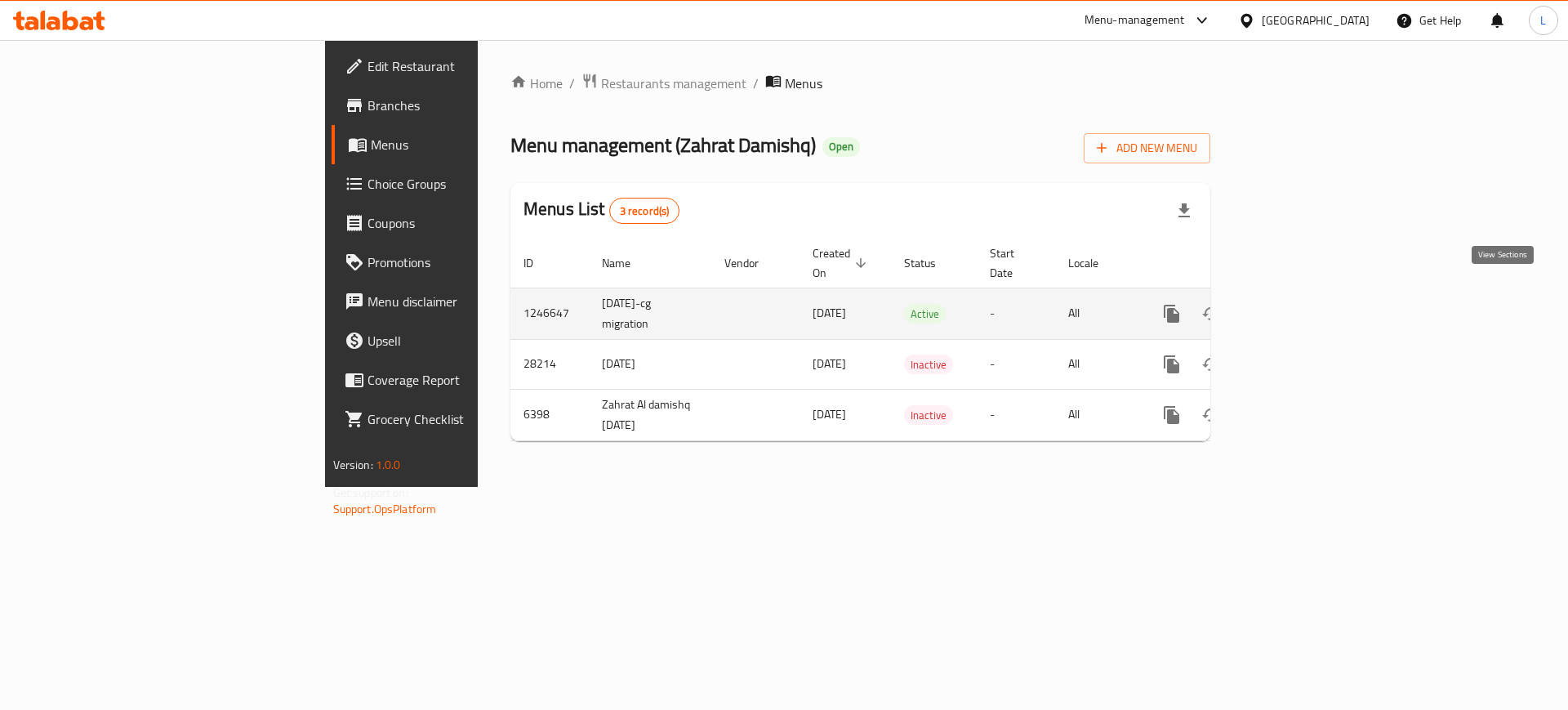
click at [1299, 304] on icon "enhanced table" at bounding box center [1290, 314] width 20 height 20
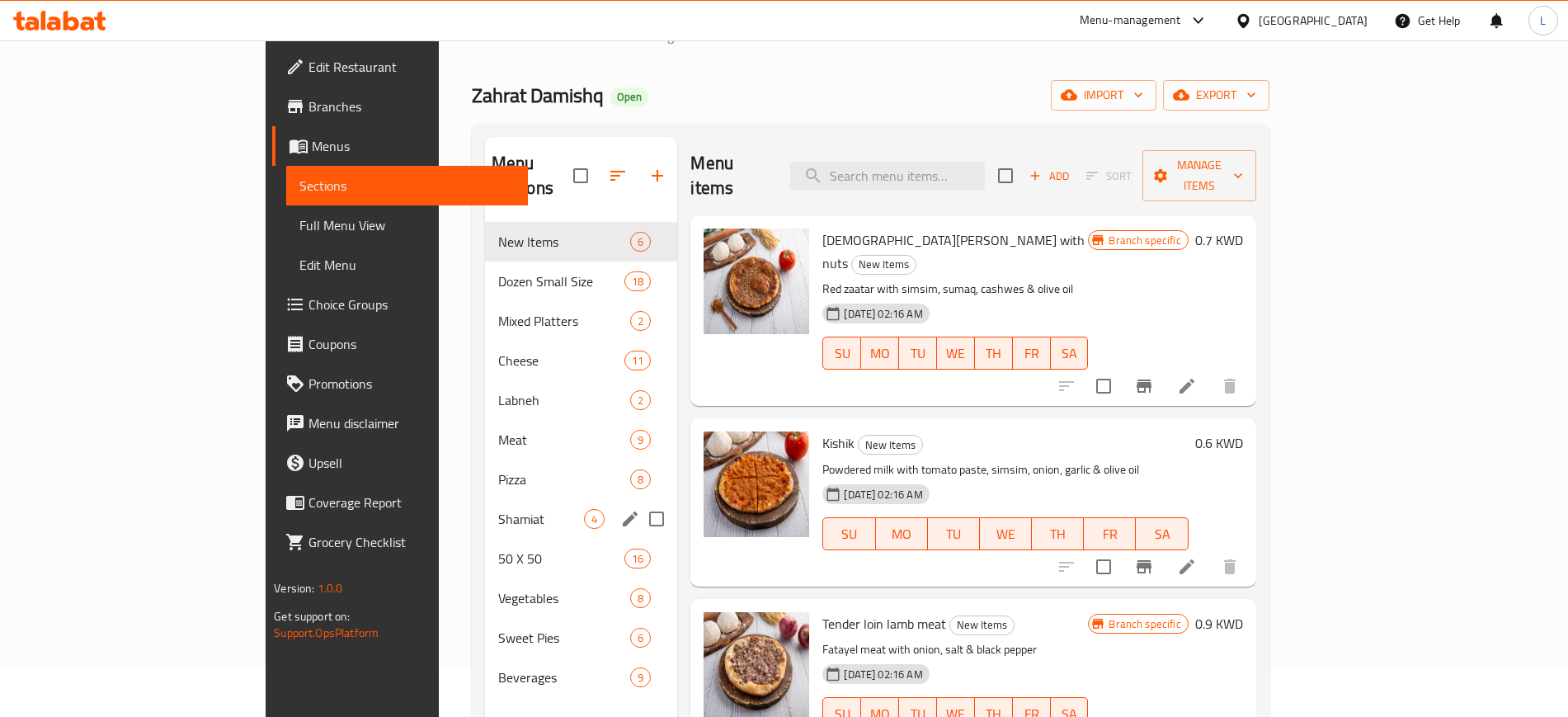
scroll to position [49, 0]
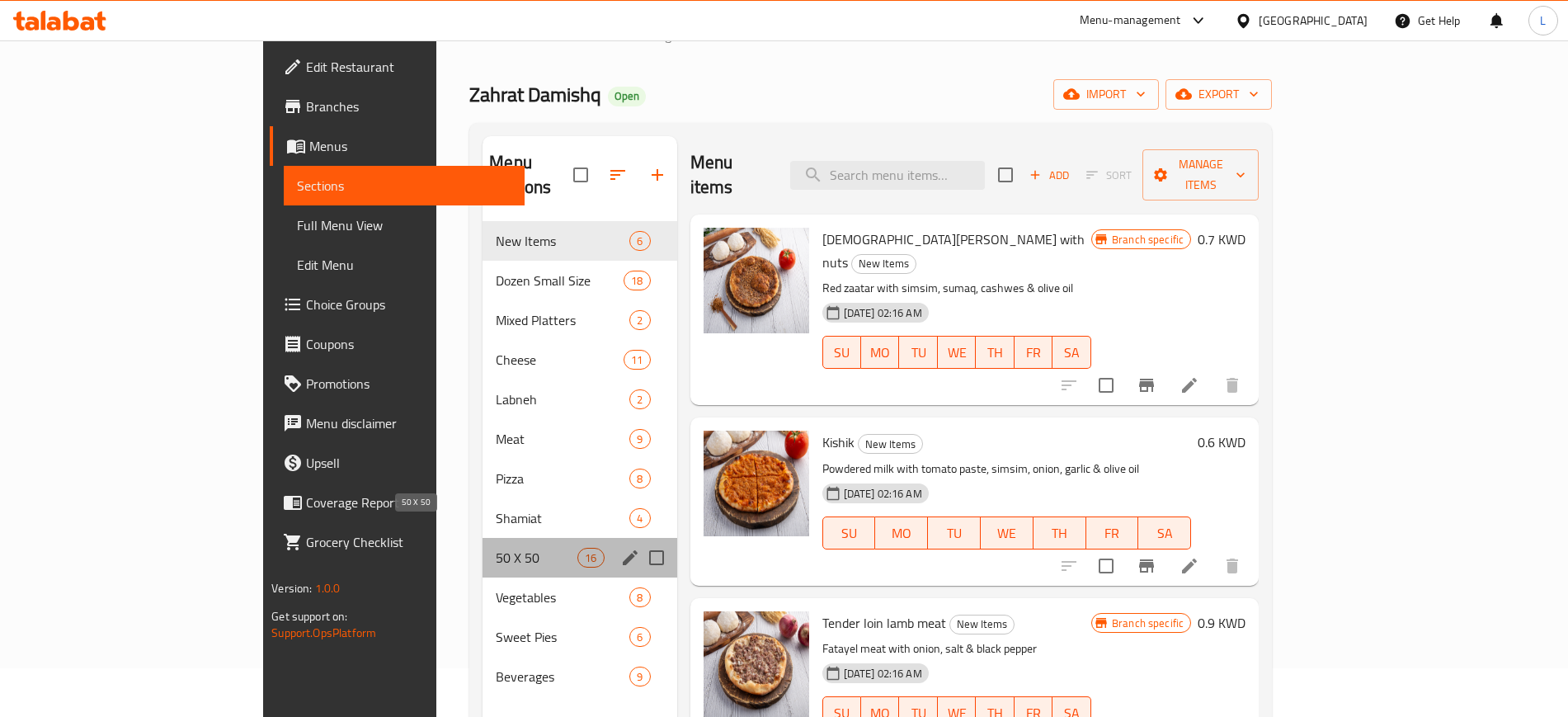
click at [496, 548] on span "50 X 50" at bounding box center [536, 558] width 82 height 20
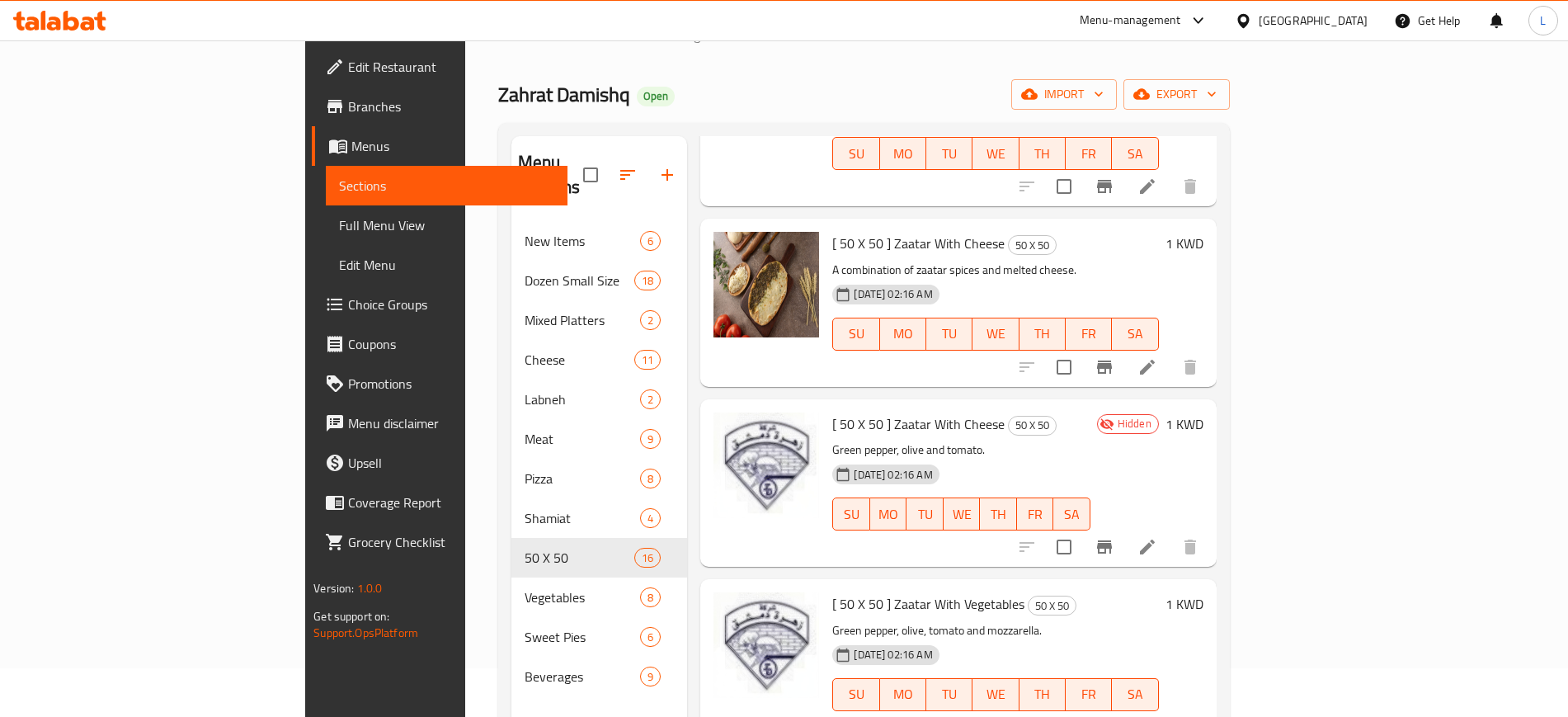
scroll to position [1325, 0]
click at [714, 231] on img at bounding box center [766, 283] width 106 height 106
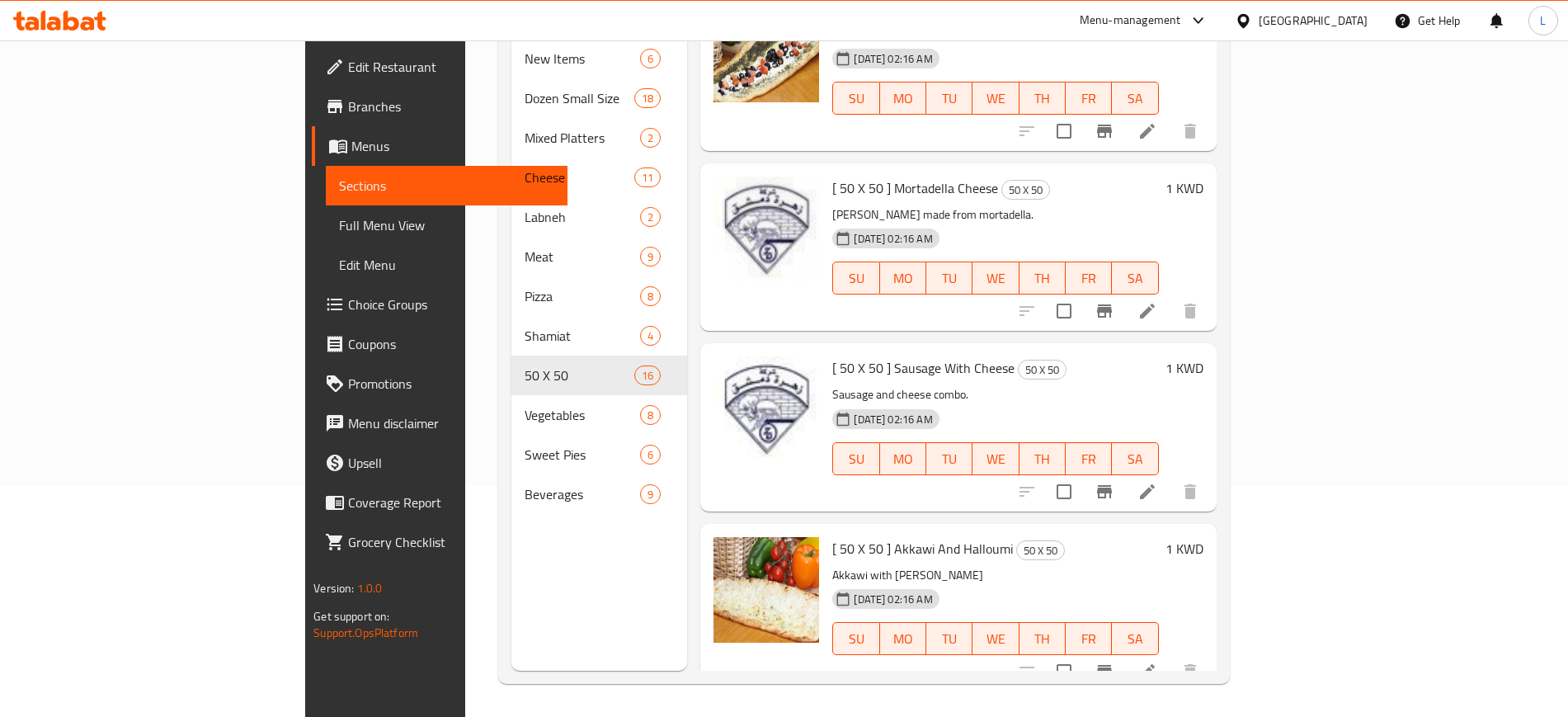
scroll to position [1933, 0]
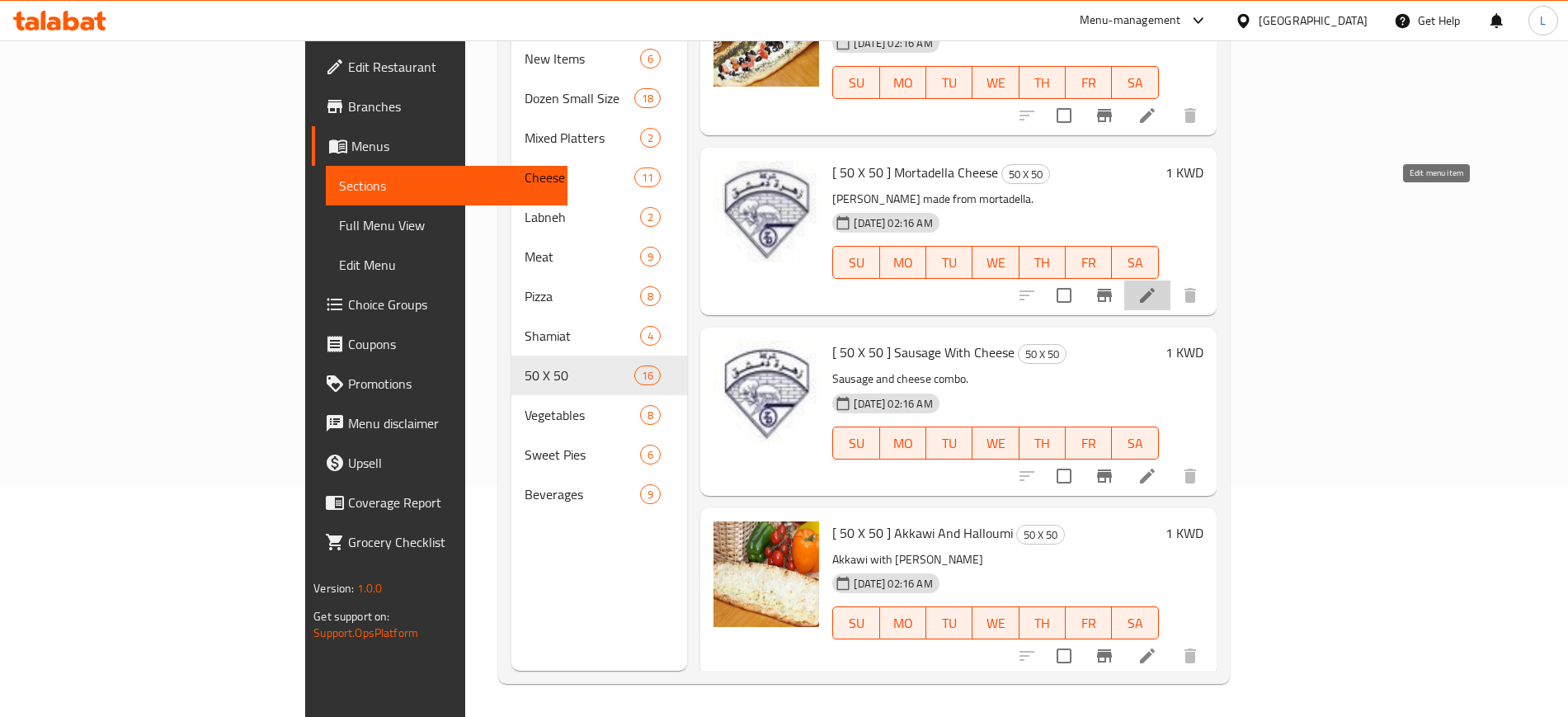
click at [1155, 288] on icon at bounding box center [1148, 295] width 15 height 15
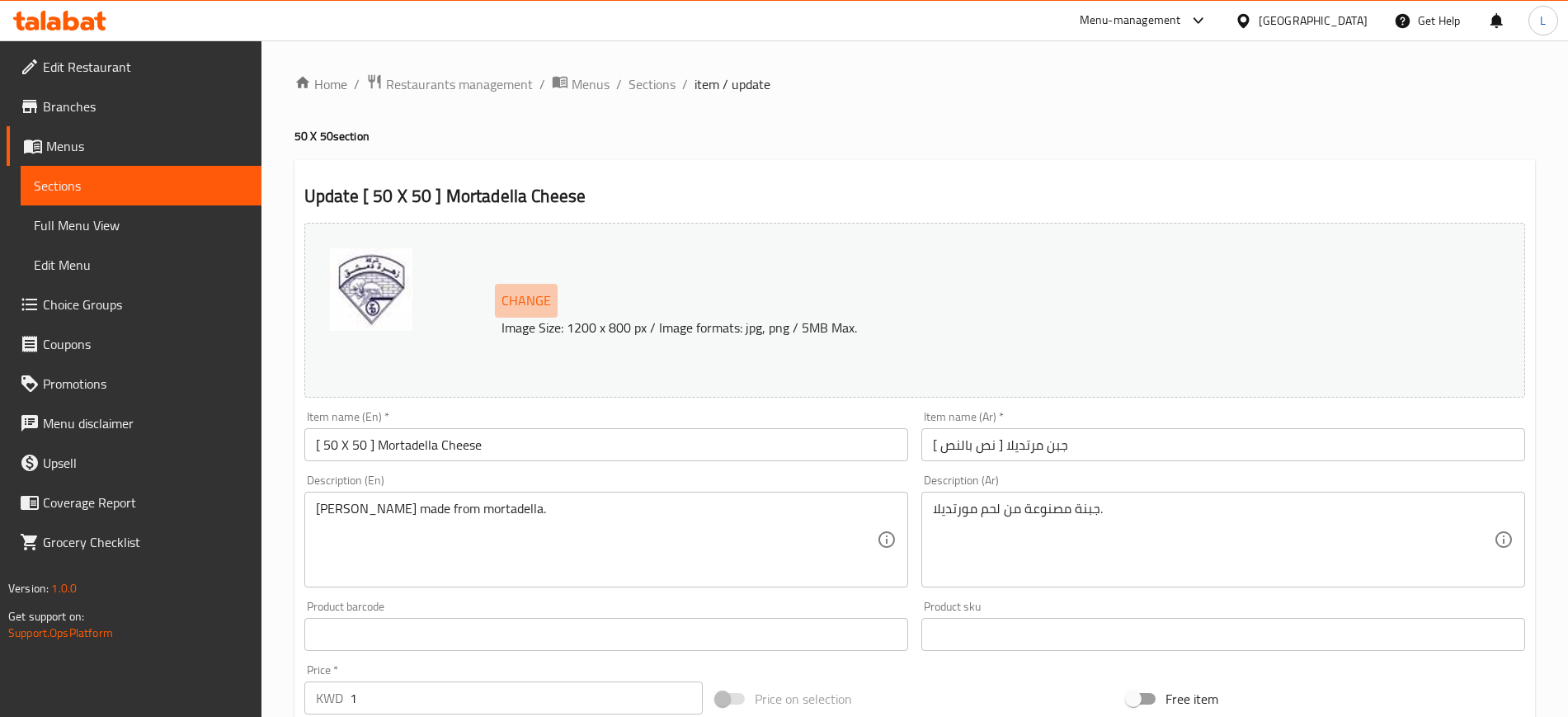
click at [531, 300] on span "Change" at bounding box center [526, 301] width 50 height 24
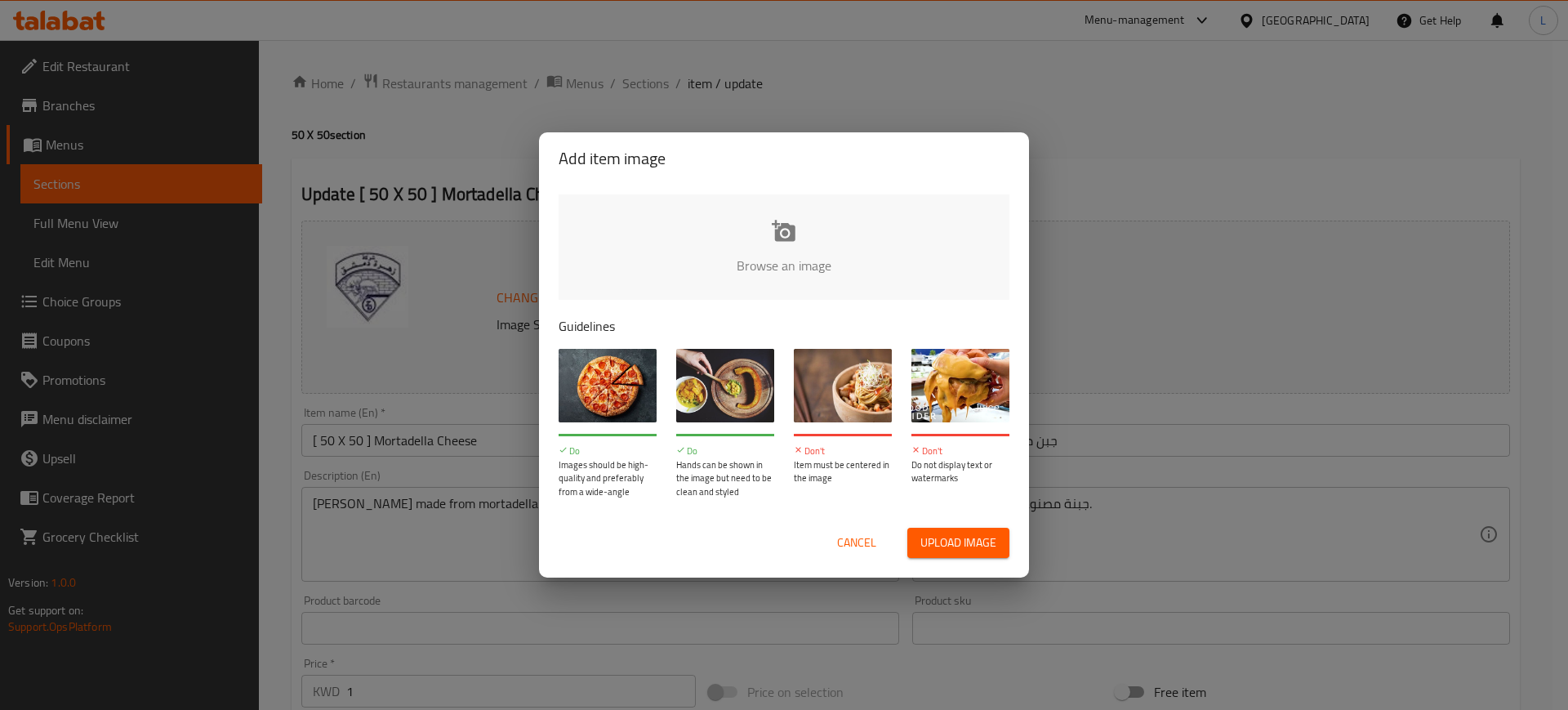
click at [762, 233] on input "file" at bounding box center [1337, 270] width 1555 height 153
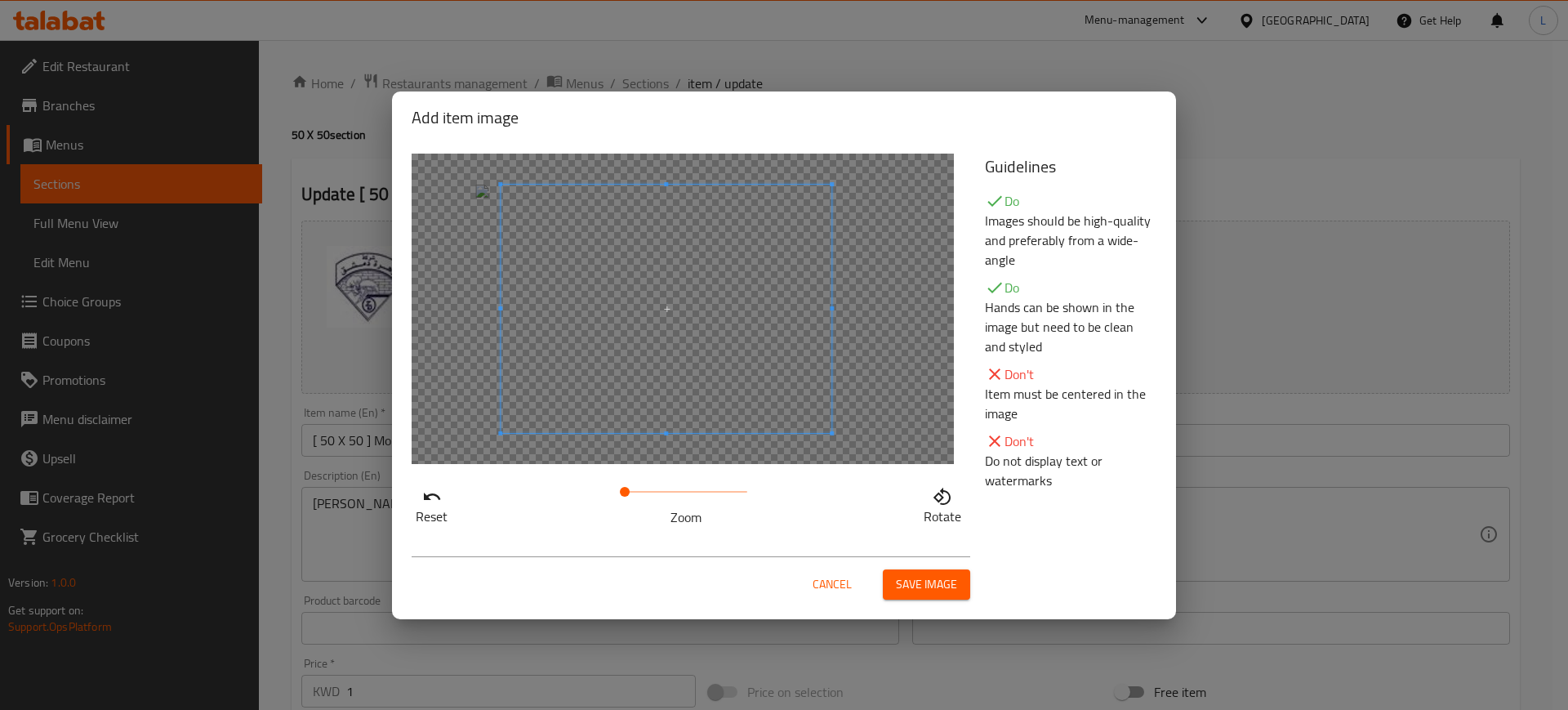
click at [628, 335] on span at bounding box center [666, 309] width 331 height 248
click at [910, 585] on span "Save image" at bounding box center [926, 584] width 61 height 20
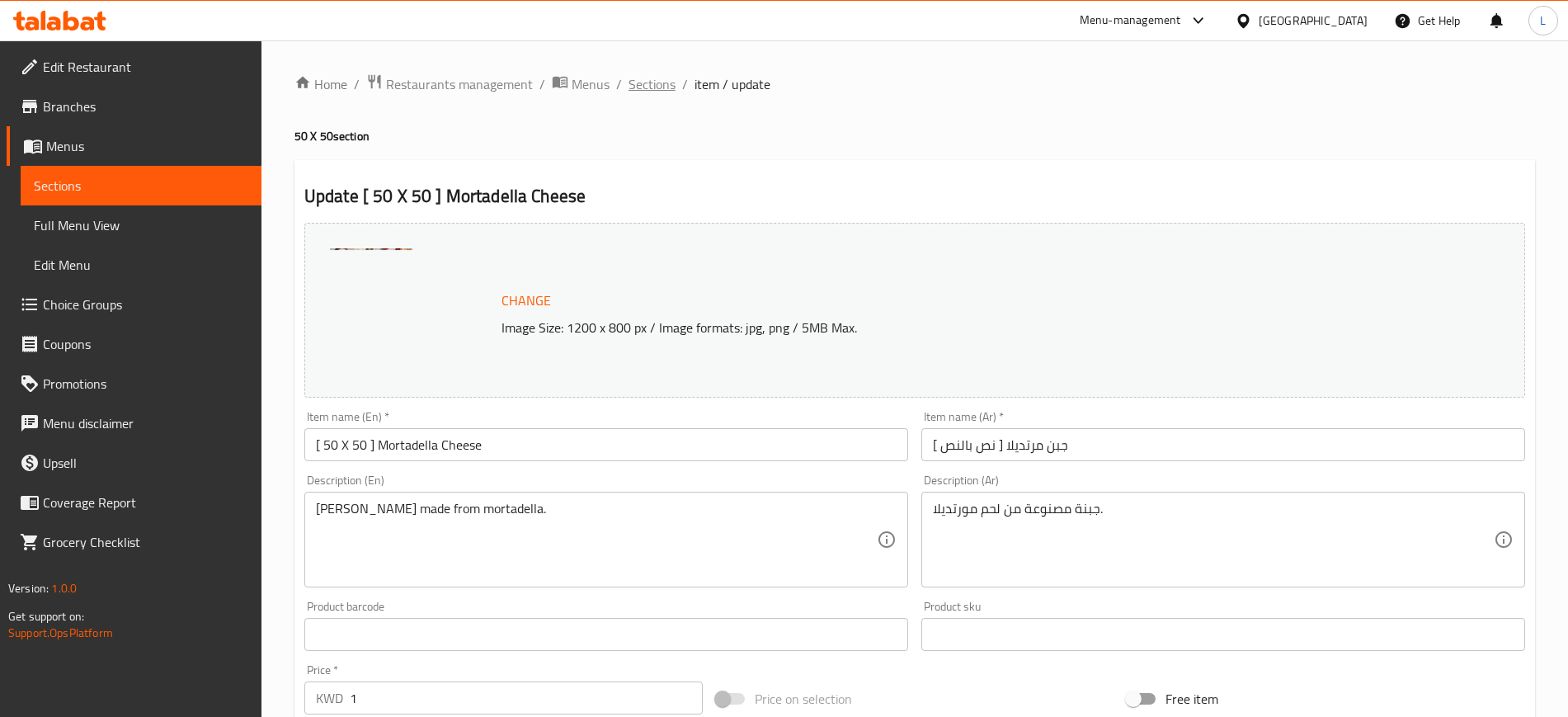
click at [659, 93] on span "Sections" at bounding box center [652, 85] width 47 height 20
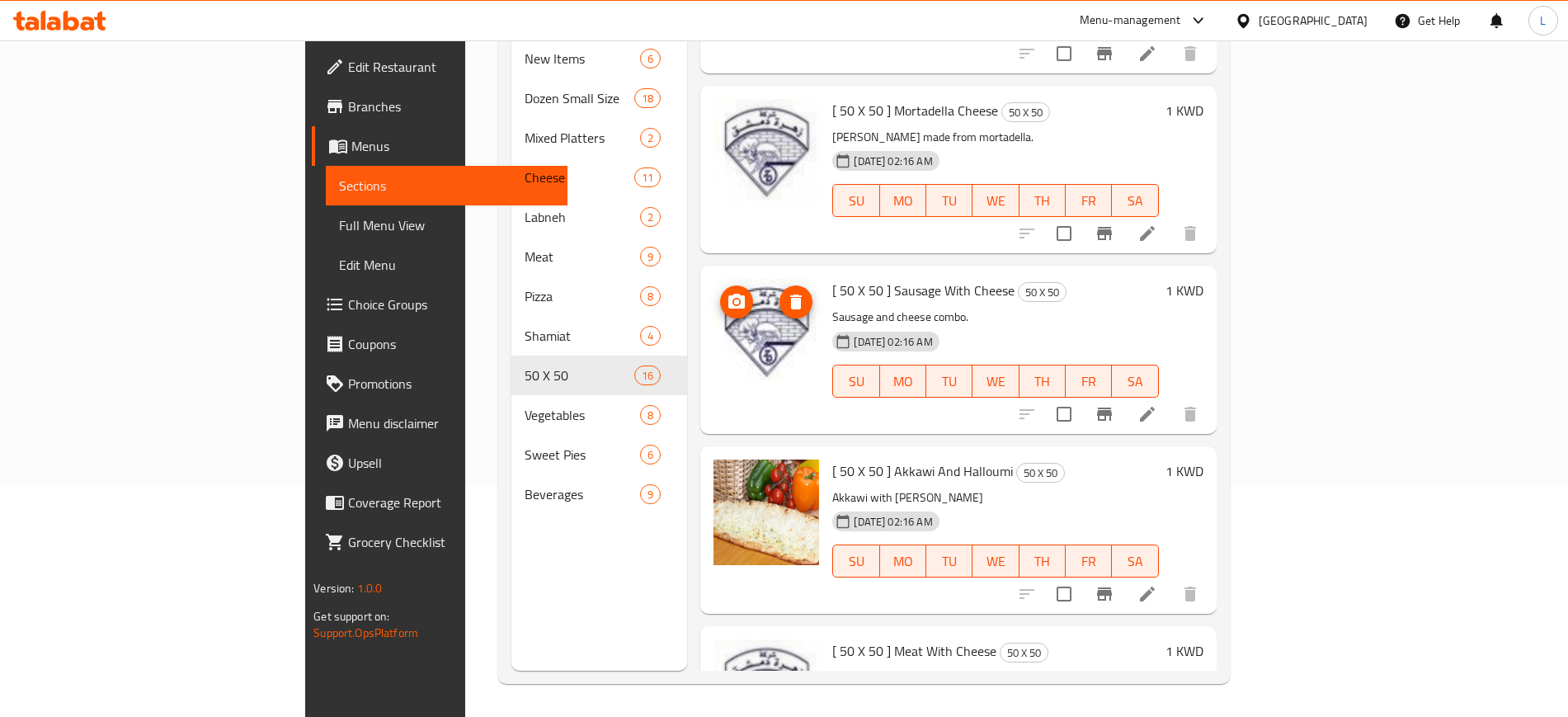
scroll to position [2026, 0]
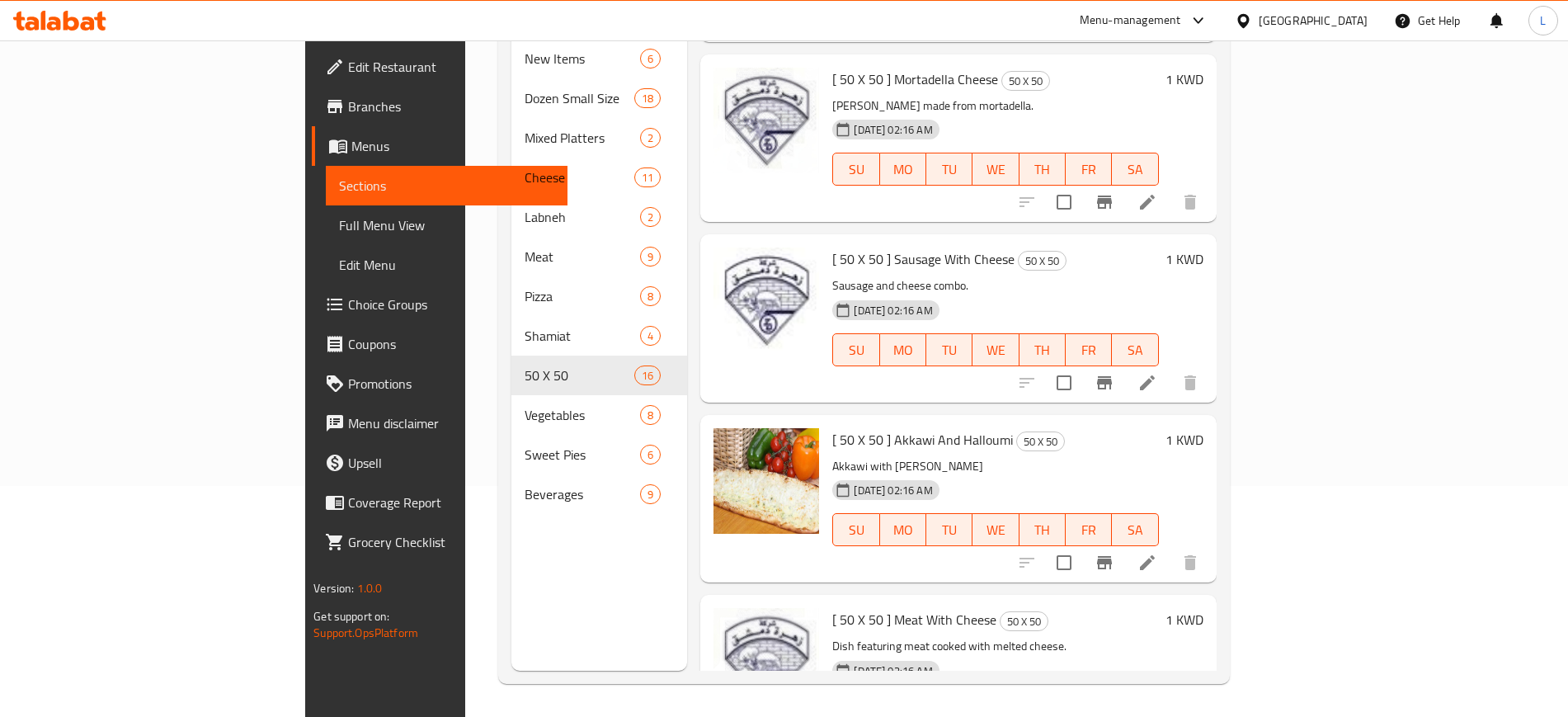
click at [1210, 363] on div at bounding box center [1108, 382] width 203 height 40
click at [1158, 372] on icon at bounding box center [1148, 382] width 20 height 20
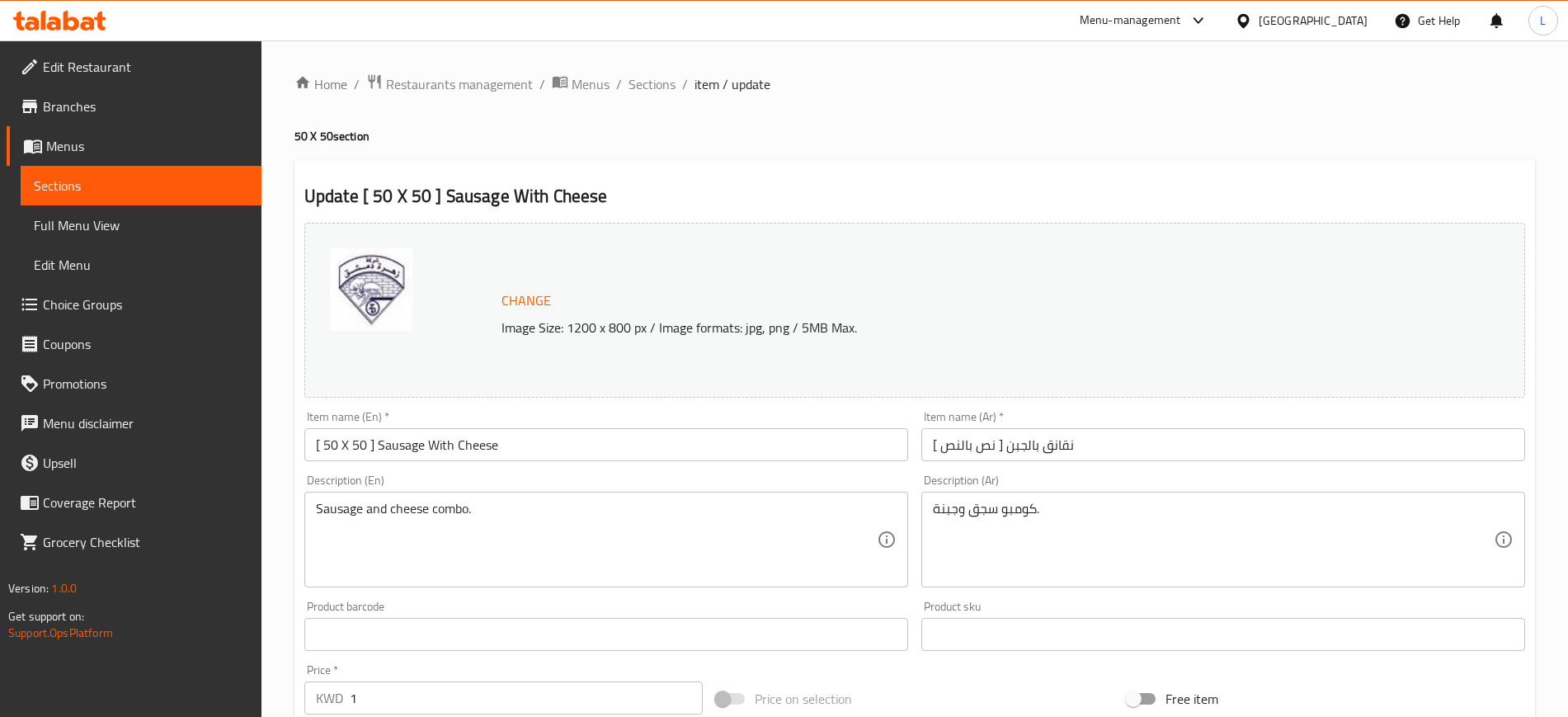
click at [529, 289] on span "Change" at bounding box center [526, 301] width 50 height 24
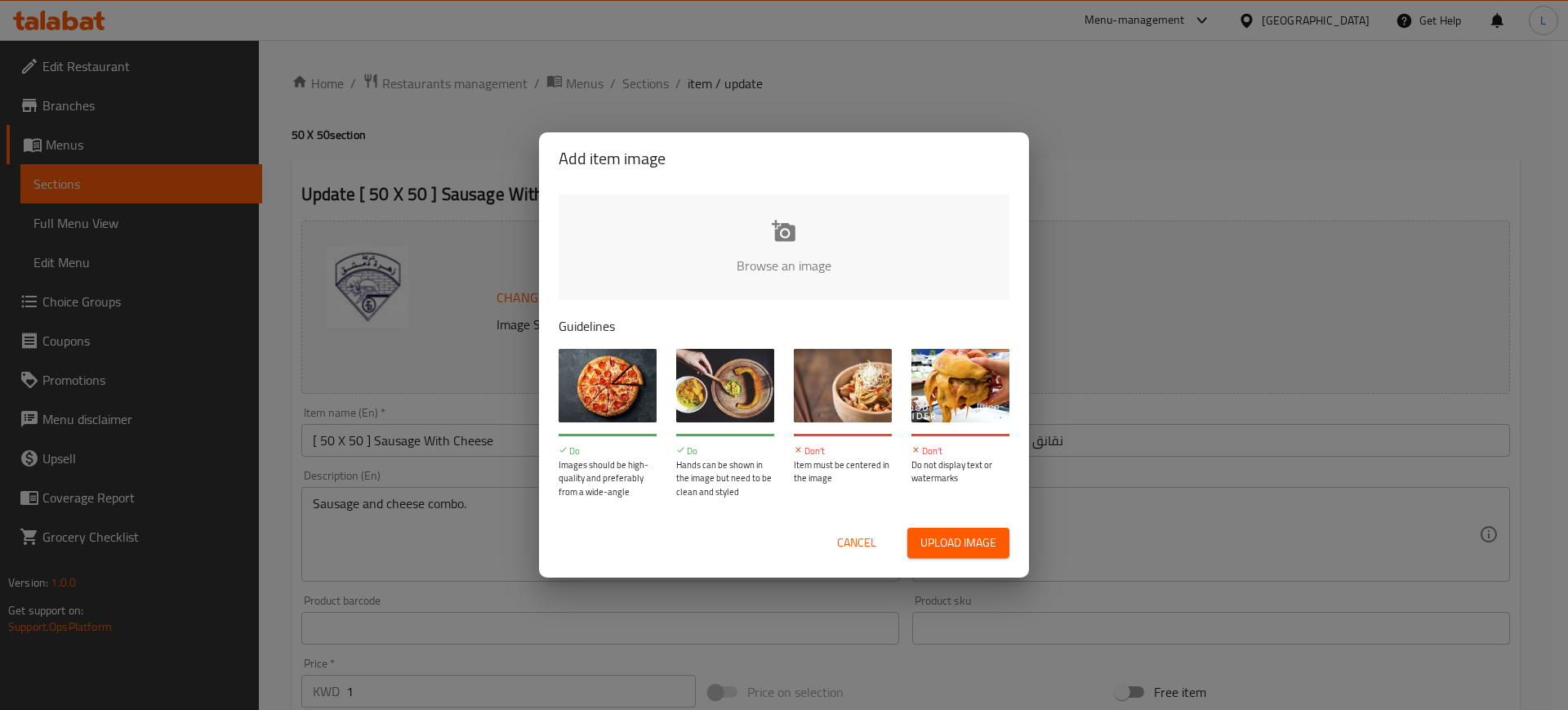
click at [789, 234] on input "file" at bounding box center [1337, 270] width 1555 height 153
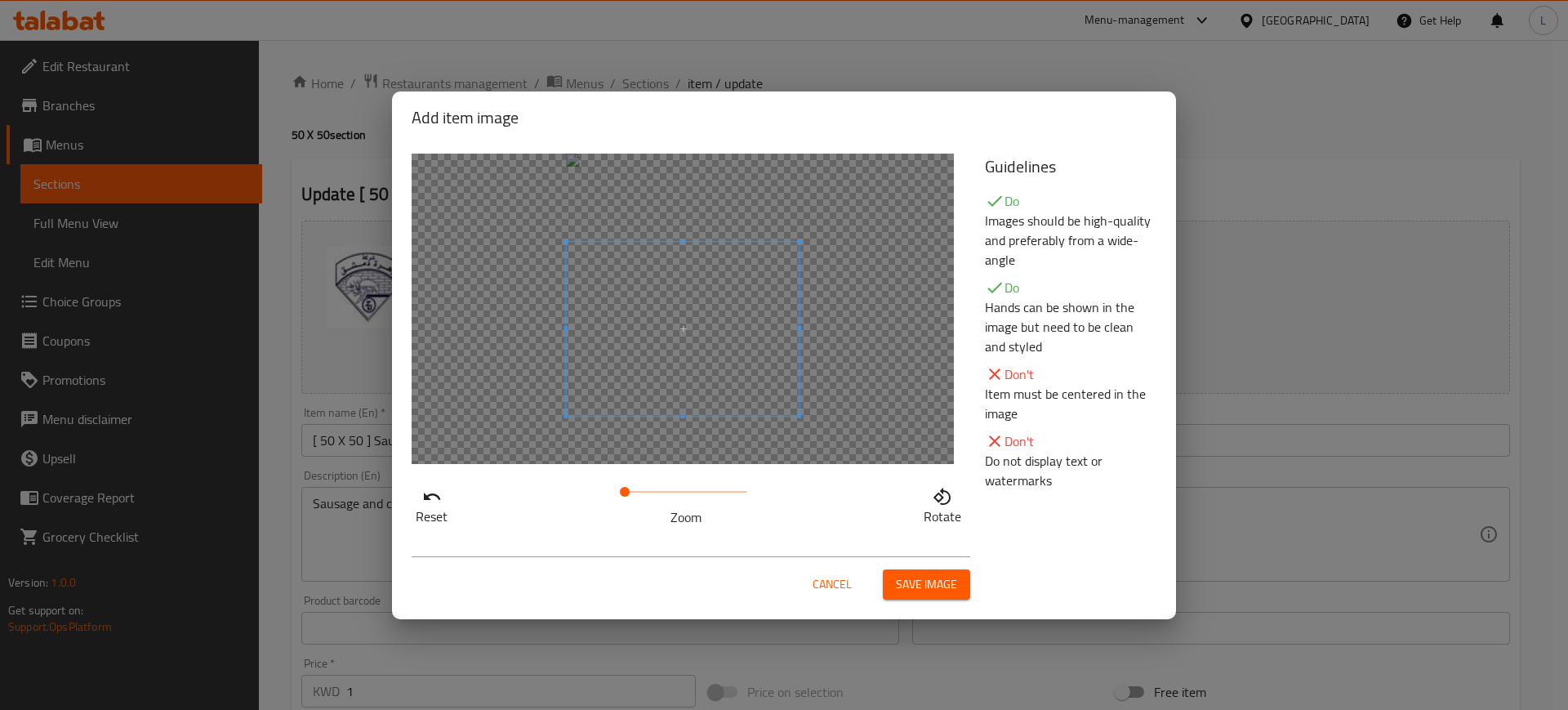
click at [675, 337] on span at bounding box center [683, 330] width 233 height 175
click at [904, 591] on span "Save image" at bounding box center [926, 584] width 61 height 20
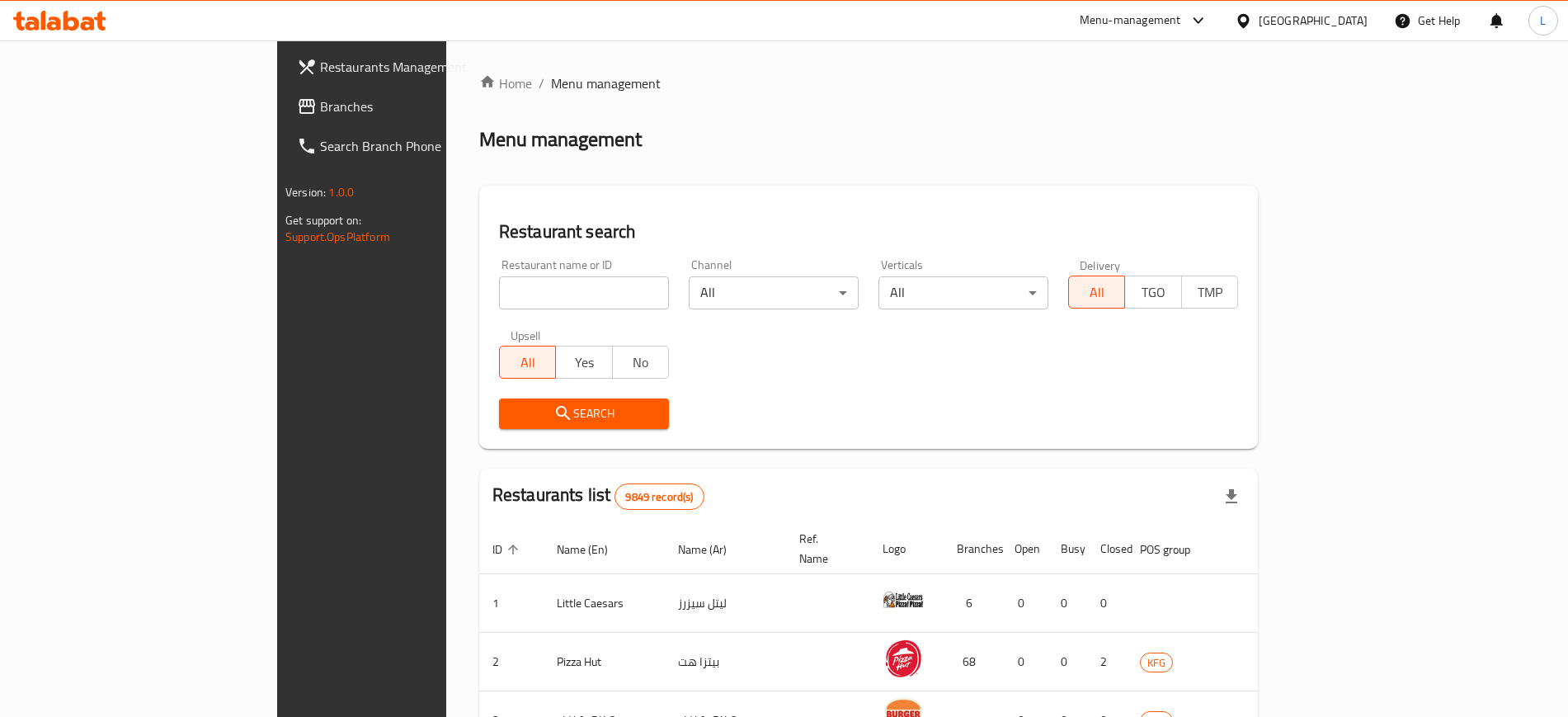
click at [544, 275] on div "Restaurant name or ID Restaurant name or ID" at bounding box center [584, 284] width 170 height 51
click at [525, 309] on div "Restaurant name or ID Restaurant name or ID" at bounding box center [584, 284] width 189 height 70
click at [517, 301] on input "search" at bounding box center [584, 293] width 170 height 33
type input "Zahrat"
click at [512, 416] on span "Search" at bounding box center [584, 414] width 143 height 20
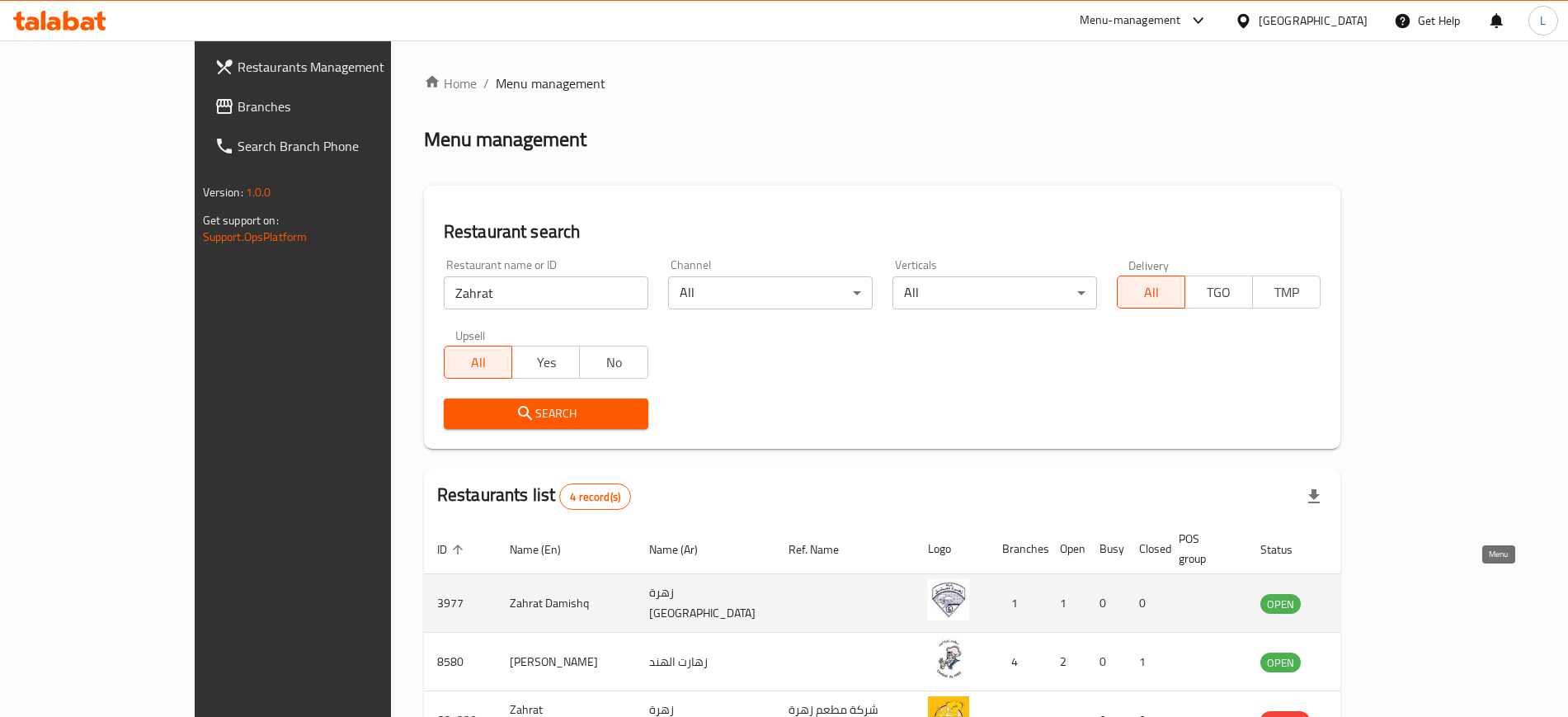
click at [1378, 593] on link "enhanced table" at bounding box center [1362, 603] width 30 height 20
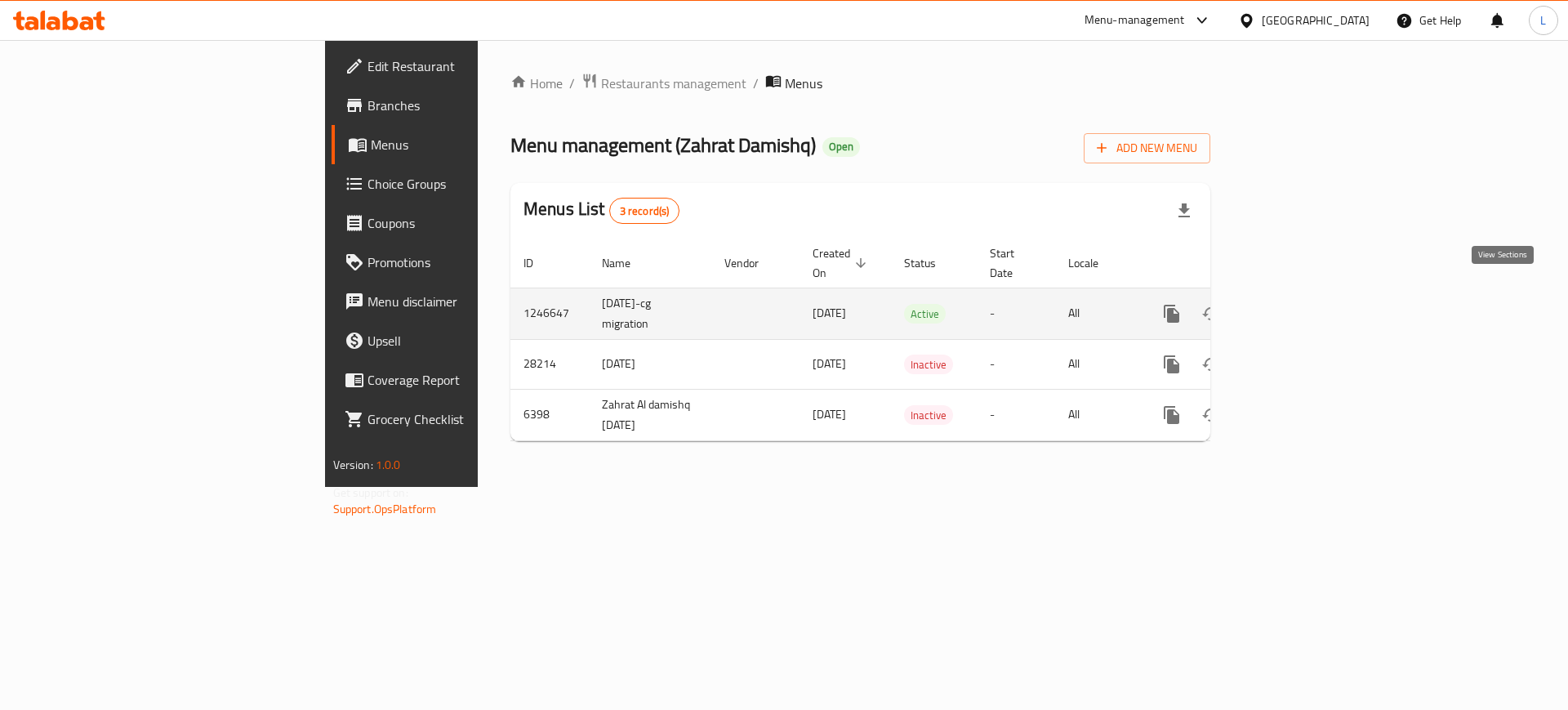
click at [1309, 305] on link "enhanced table" at bounding box center [1289, 313] width 39 height 39
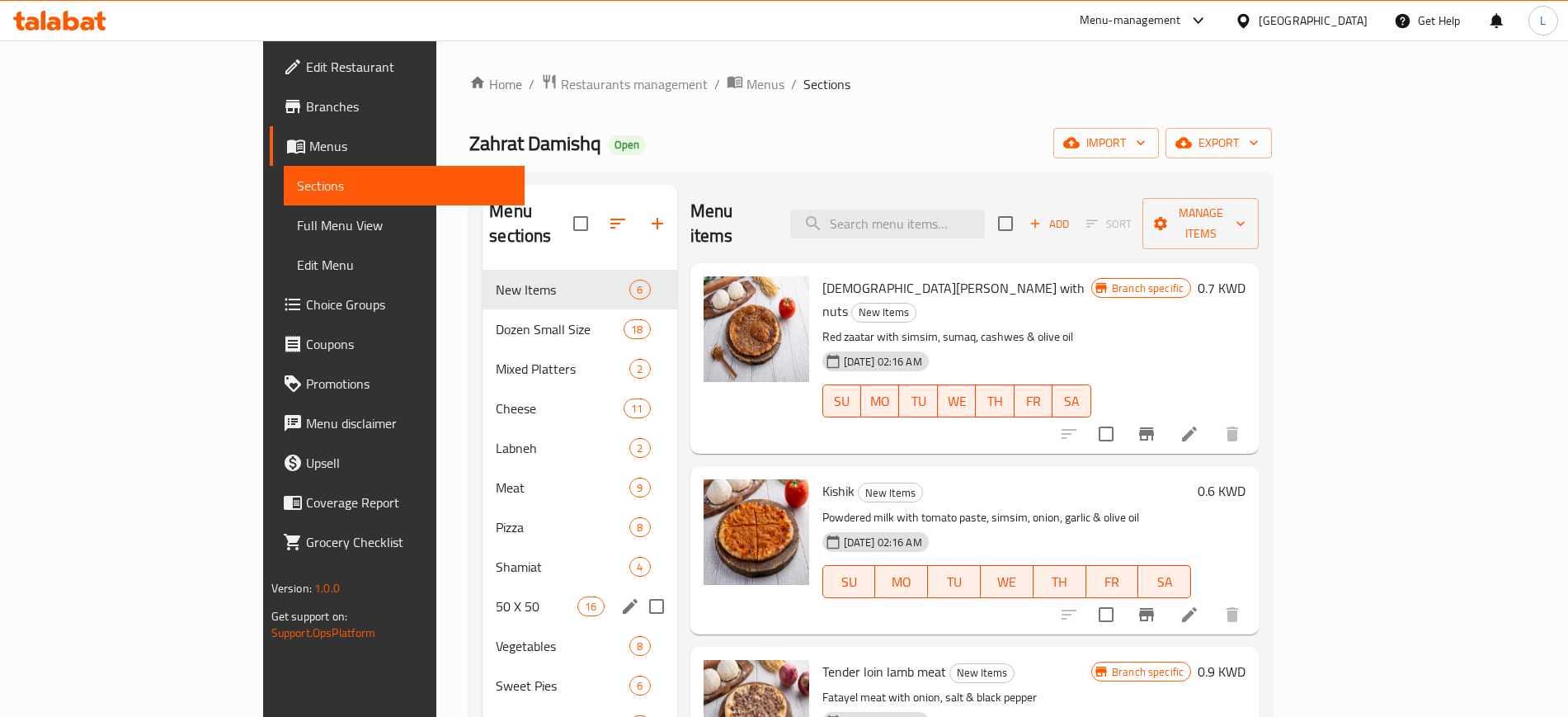
click at [496, 597] on span "50 X 50" at bounding box center [536, 607] width 82 height 20
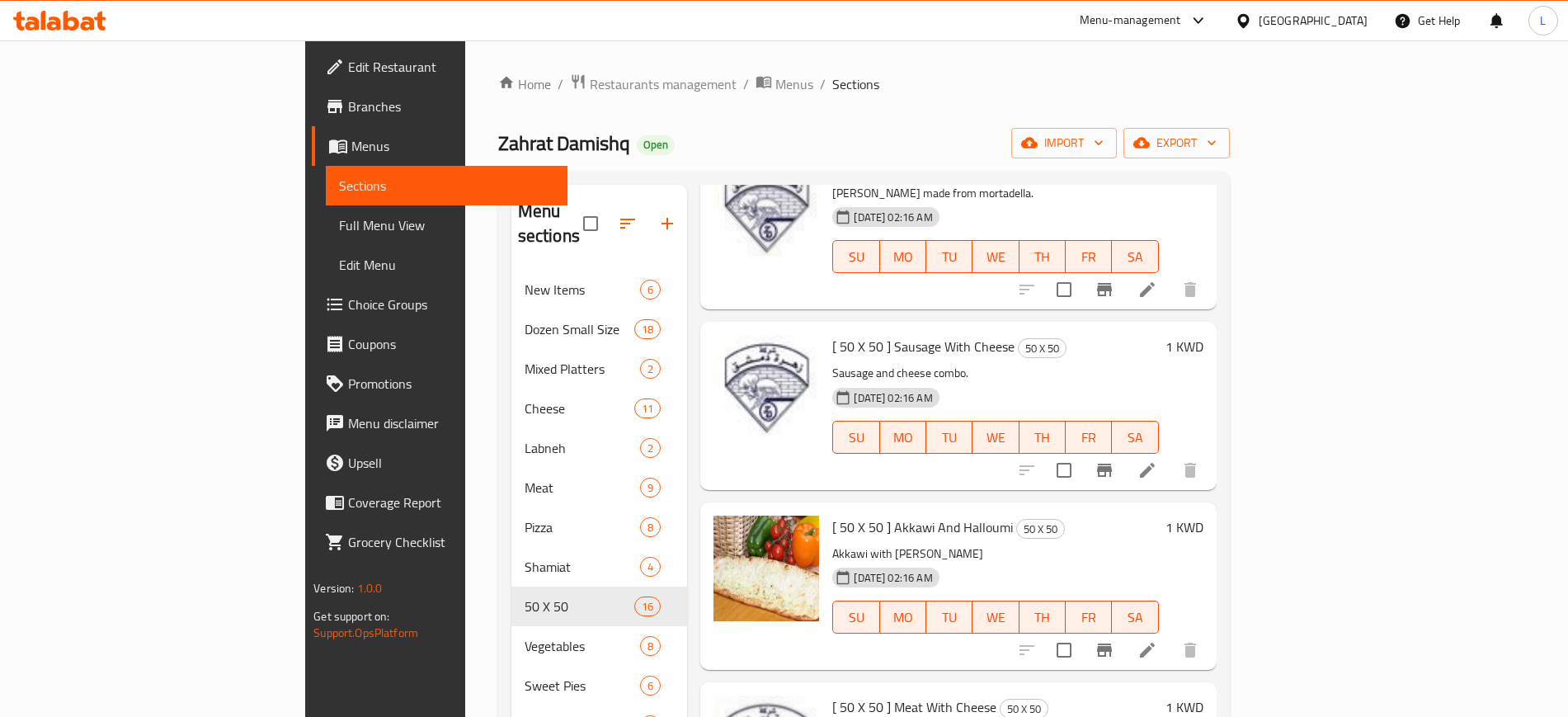
scroll to position [2206, 0]
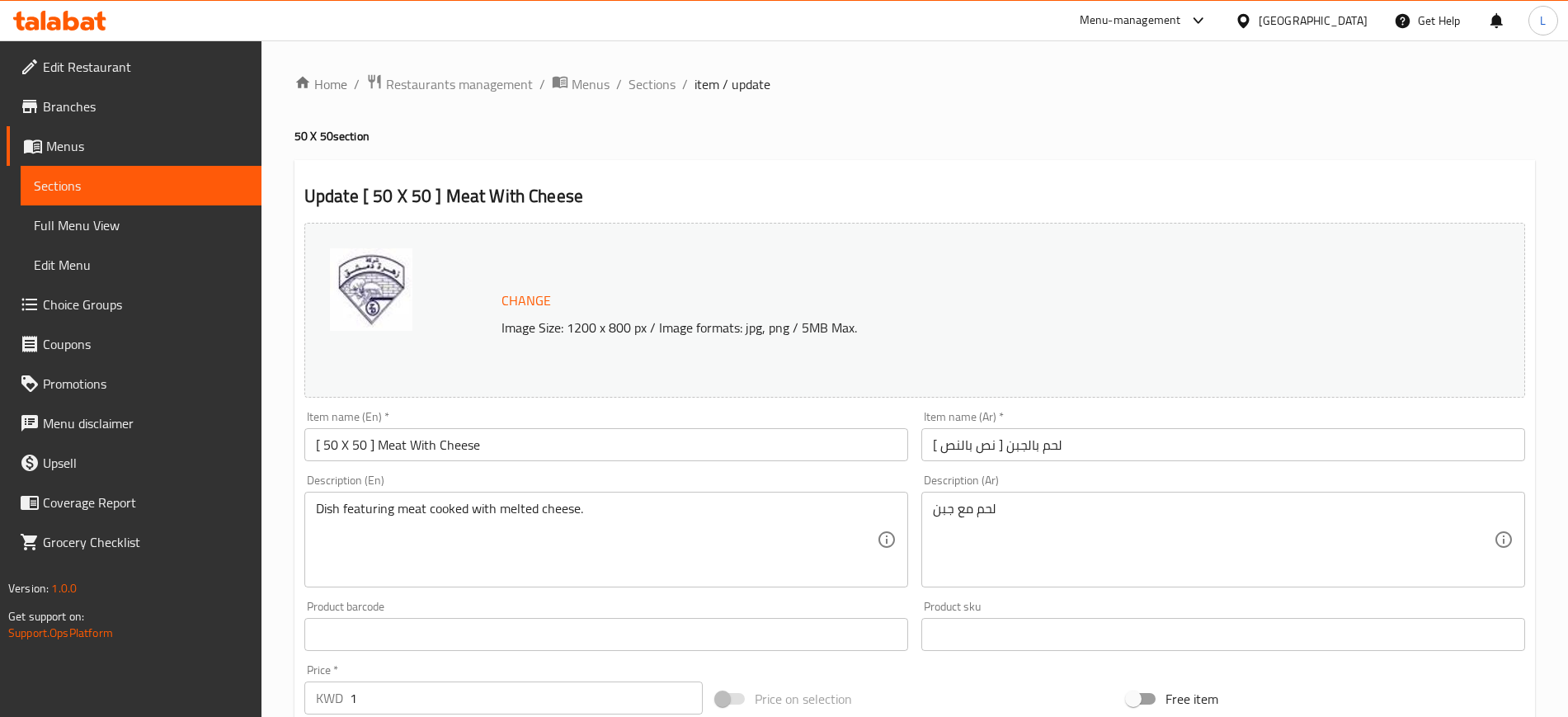
click at [514, 290] on span "Change" at bounding box center [526, 301] width 50 height 24
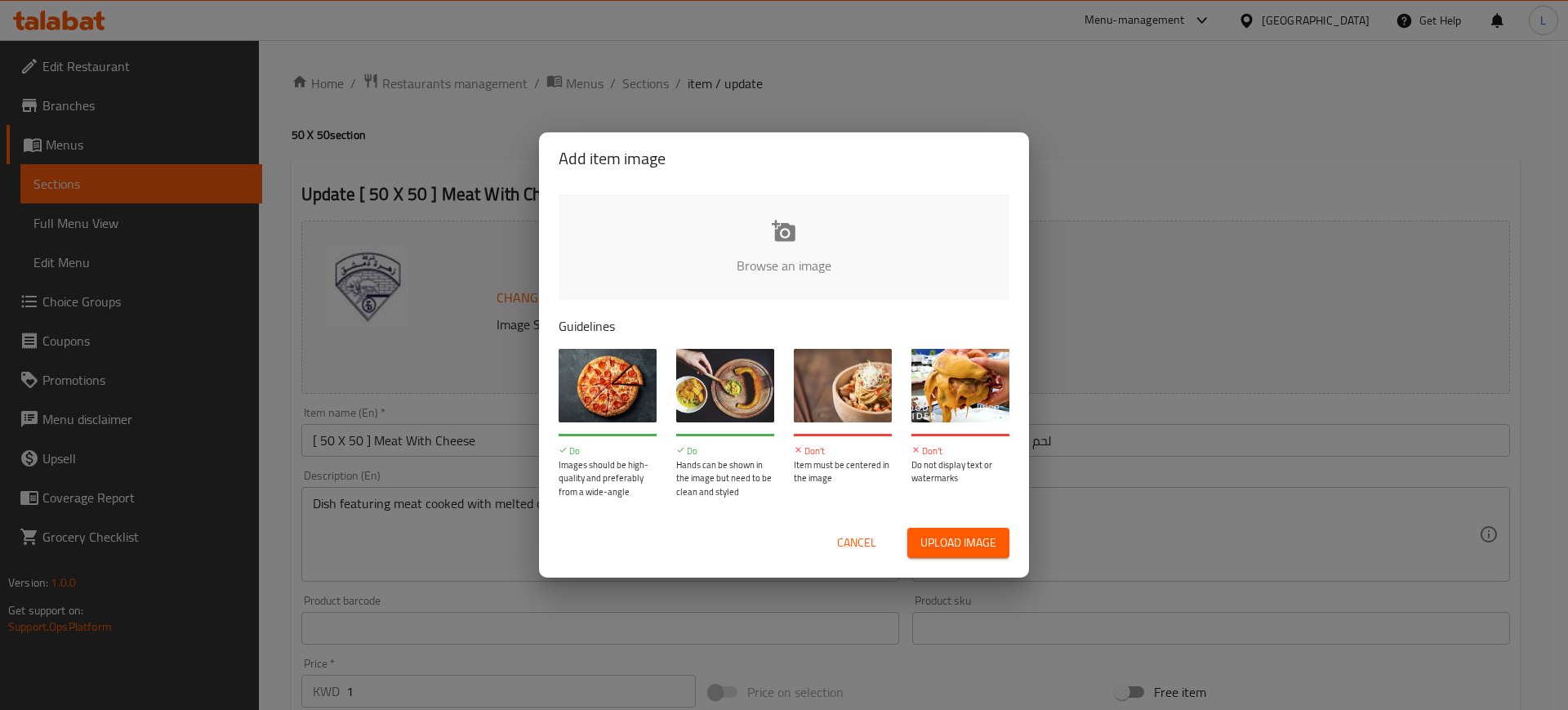
click at [781, 235] on input "file" at bounding box center [1337, 270] width 1555 height 153
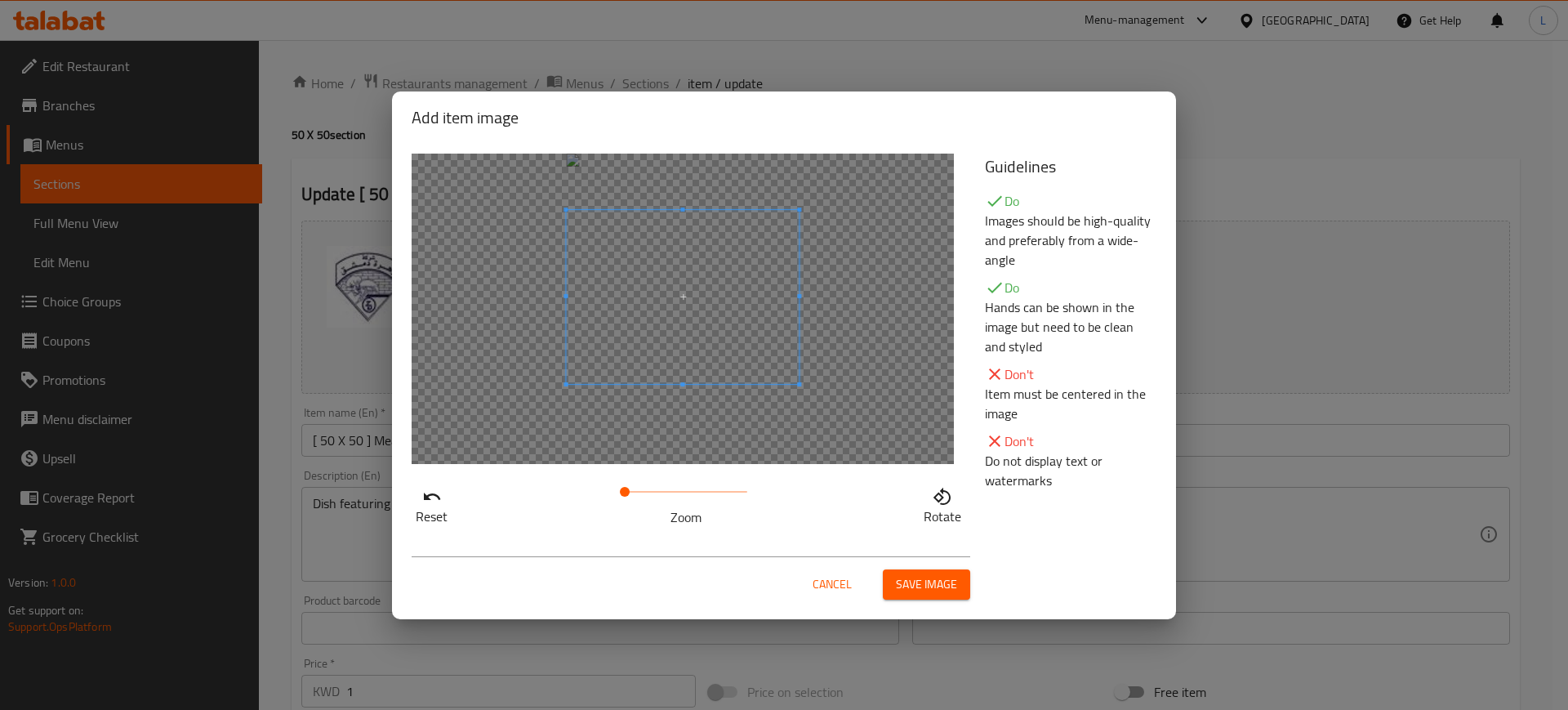
click at [730, 259] on span at bounding box center [683, 298] width 233 height 175
click at [742, 309] on span at bounding box center [683, 306] width 233 height 175
click at [912, 599] on div "Cancel Save image" at bounding box center [784, 578] width 771 height 69
click at [910, 589] on span "Save image" at bounding box center [926, 584] width 61 height 20
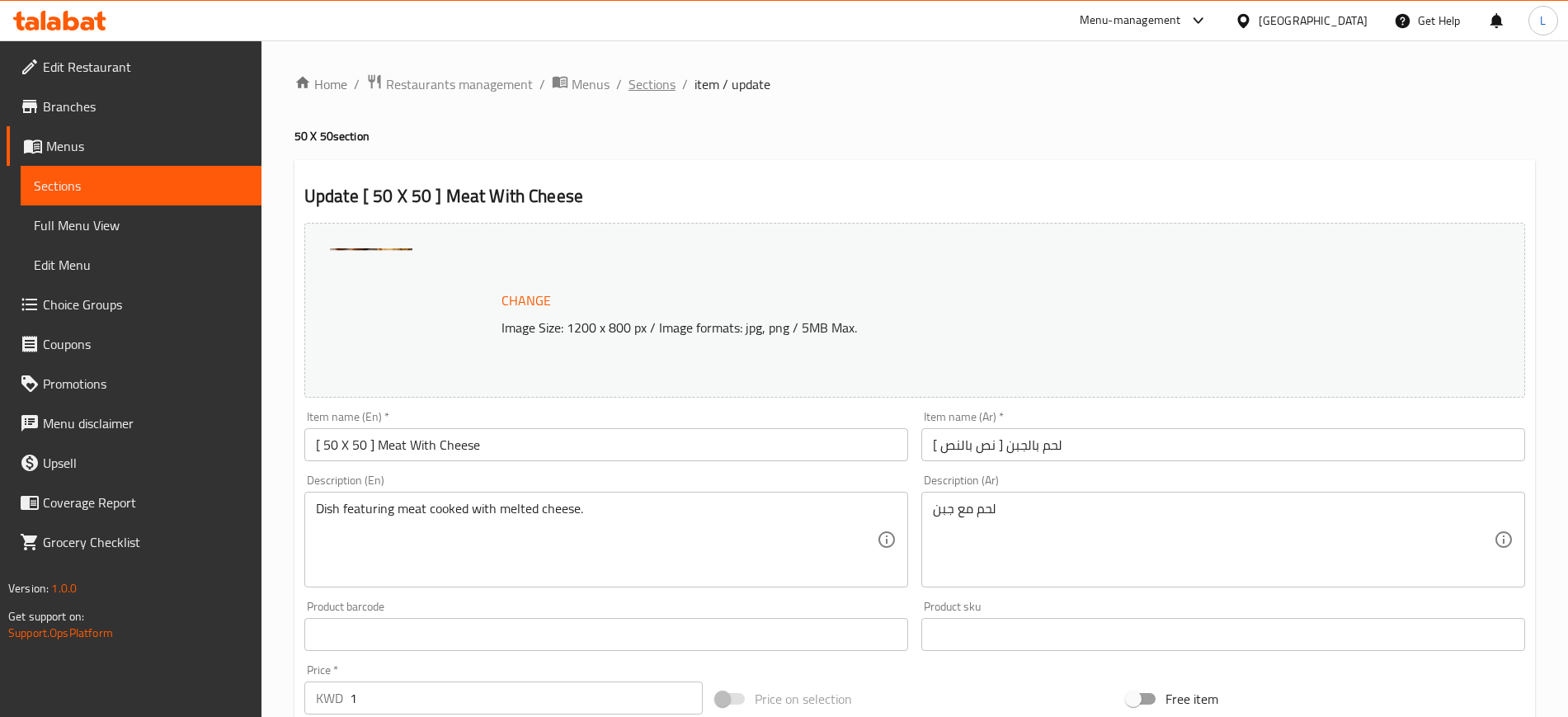
click at [653, 90] on span "Sections" at bounding box center [652, 85] width 47 height 20
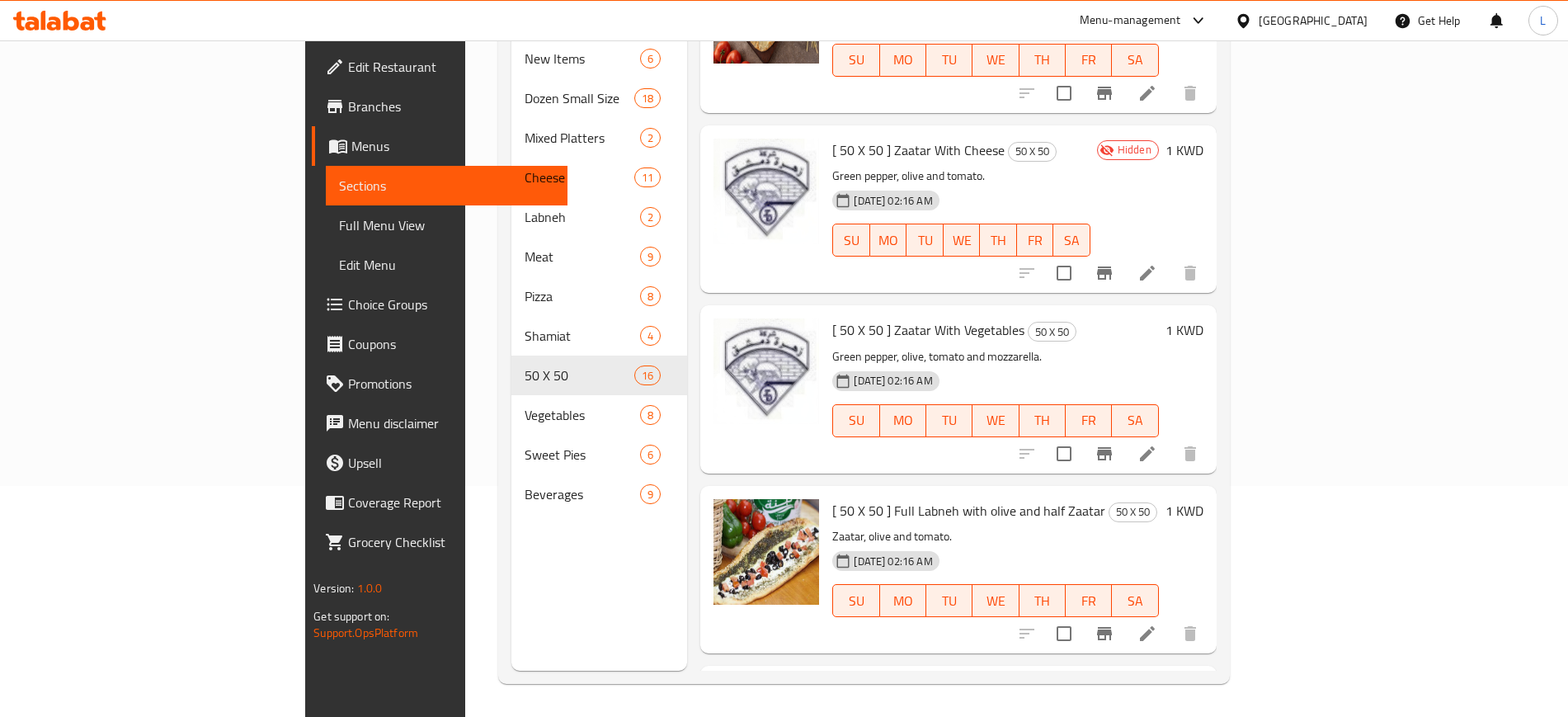
scroll to position [1406, 0]
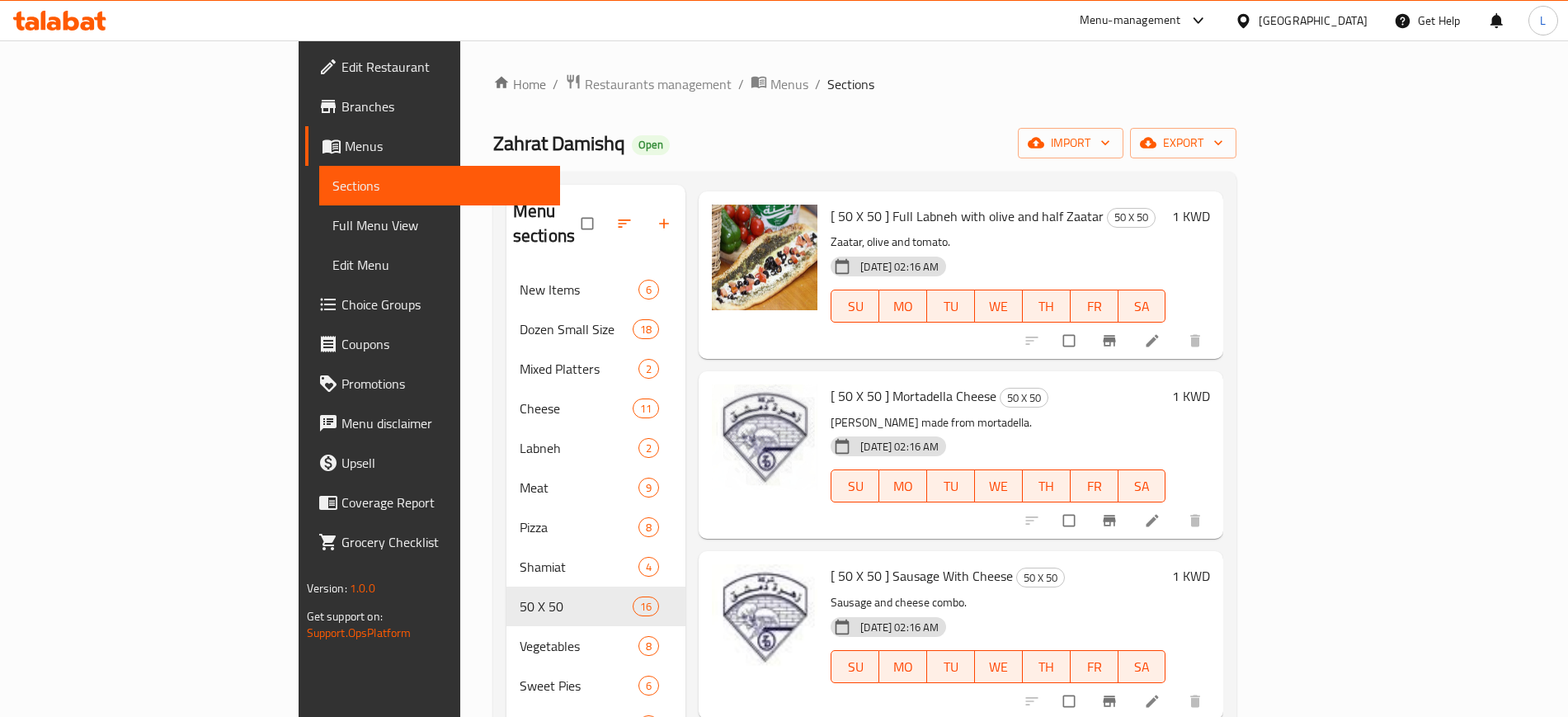
scroll to position [1966, 0]
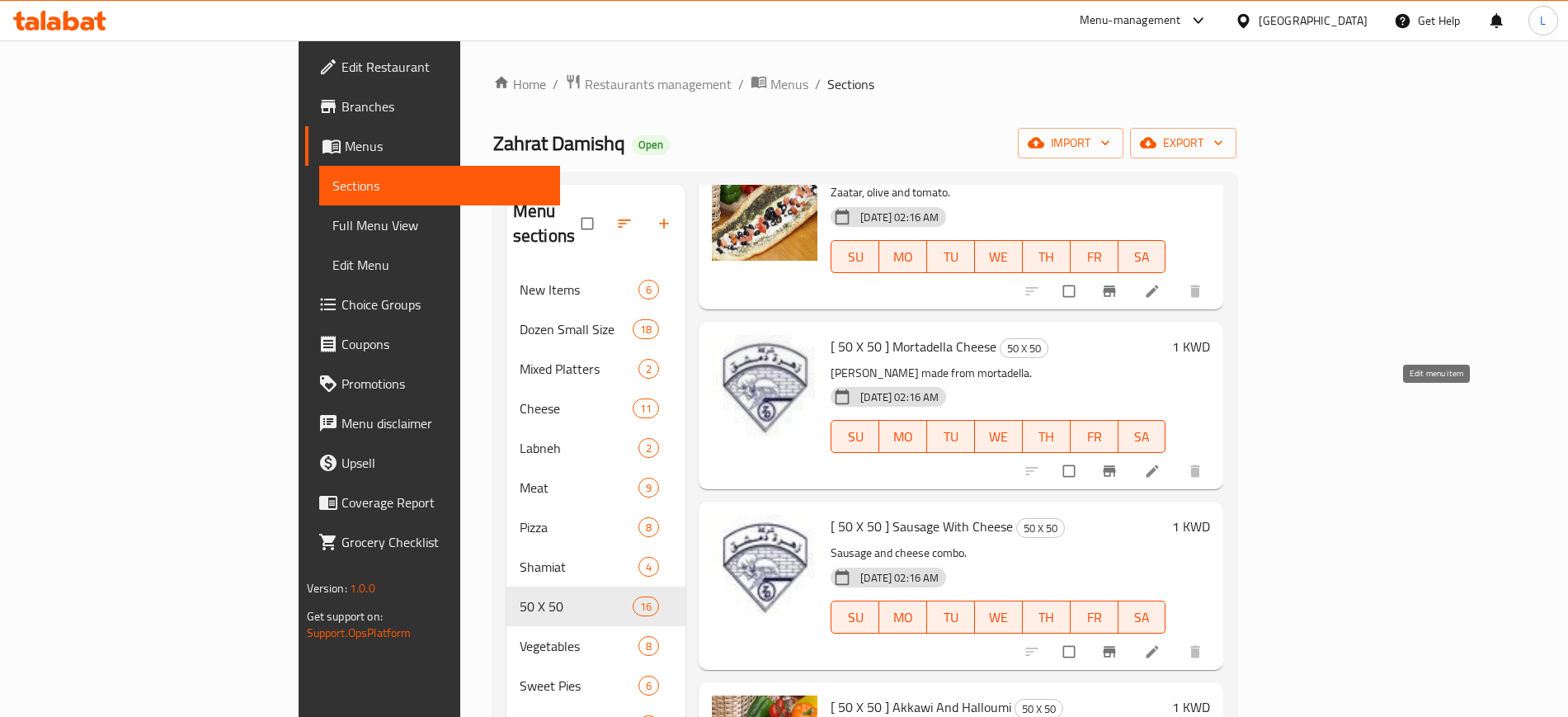
click at [1159, 465] on icon at bounding box center [1152, 471] width 12 height 12
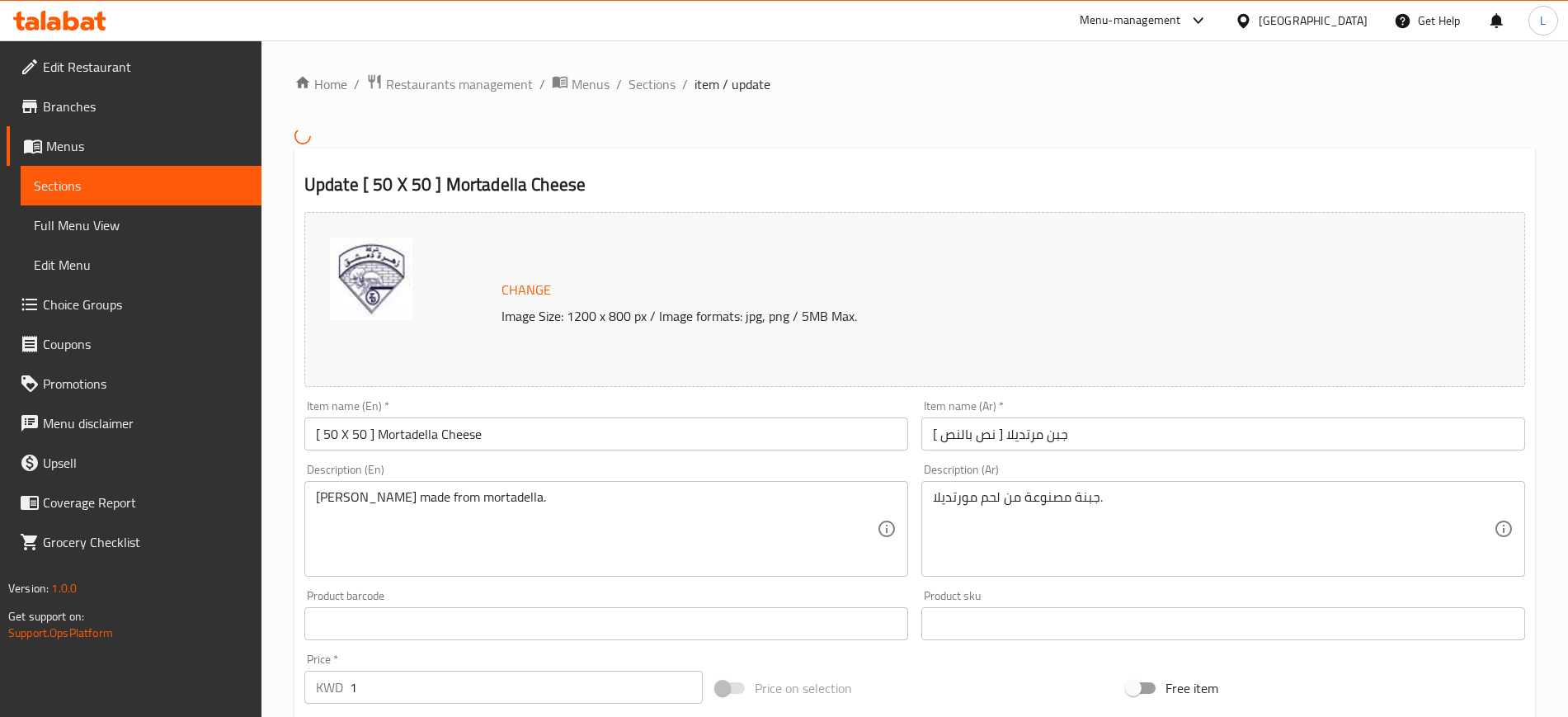
click at [526, 290] on span "Change" at bounding box center [526, 290] width 50 height 24
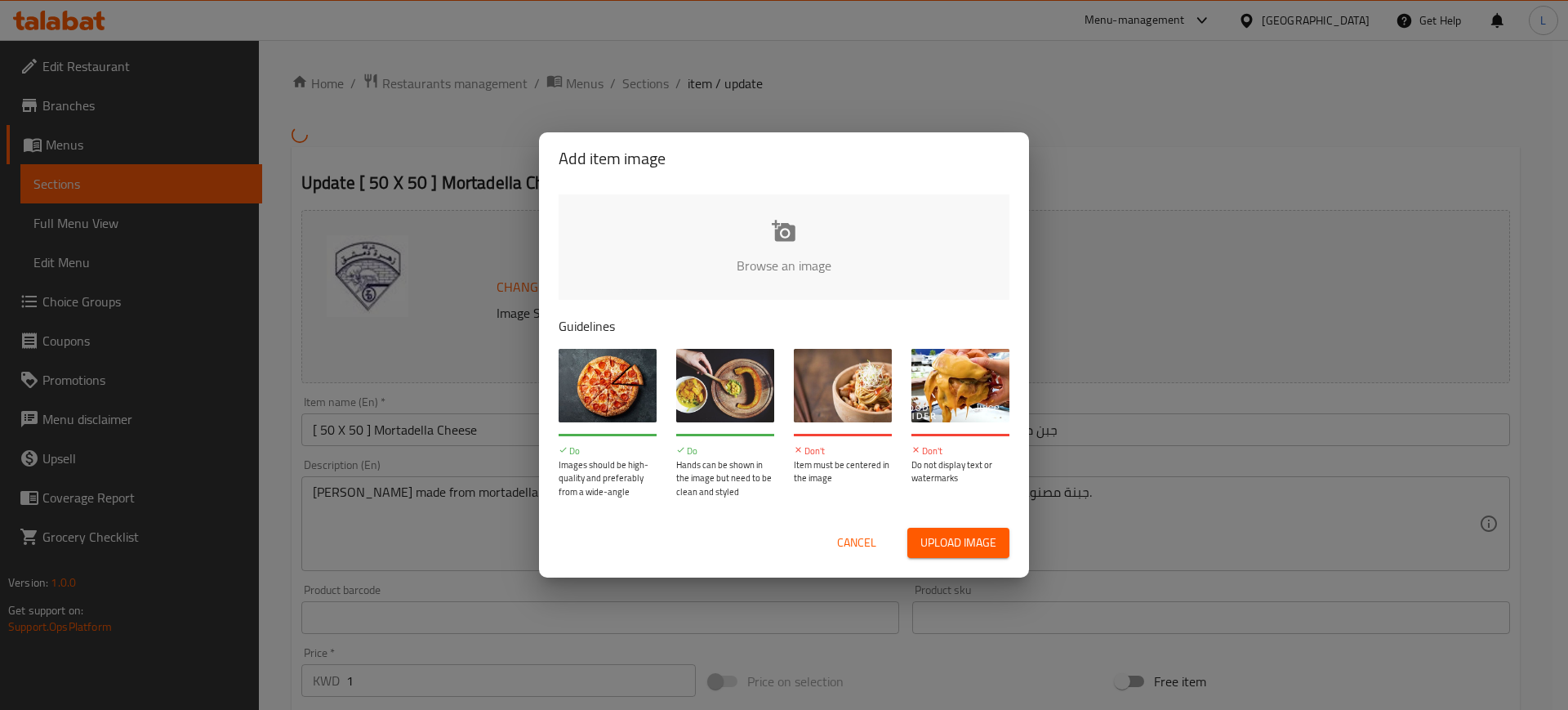
click at [790, 269] on input "file" at bounding box center [1337, 270] width 1555 height 153
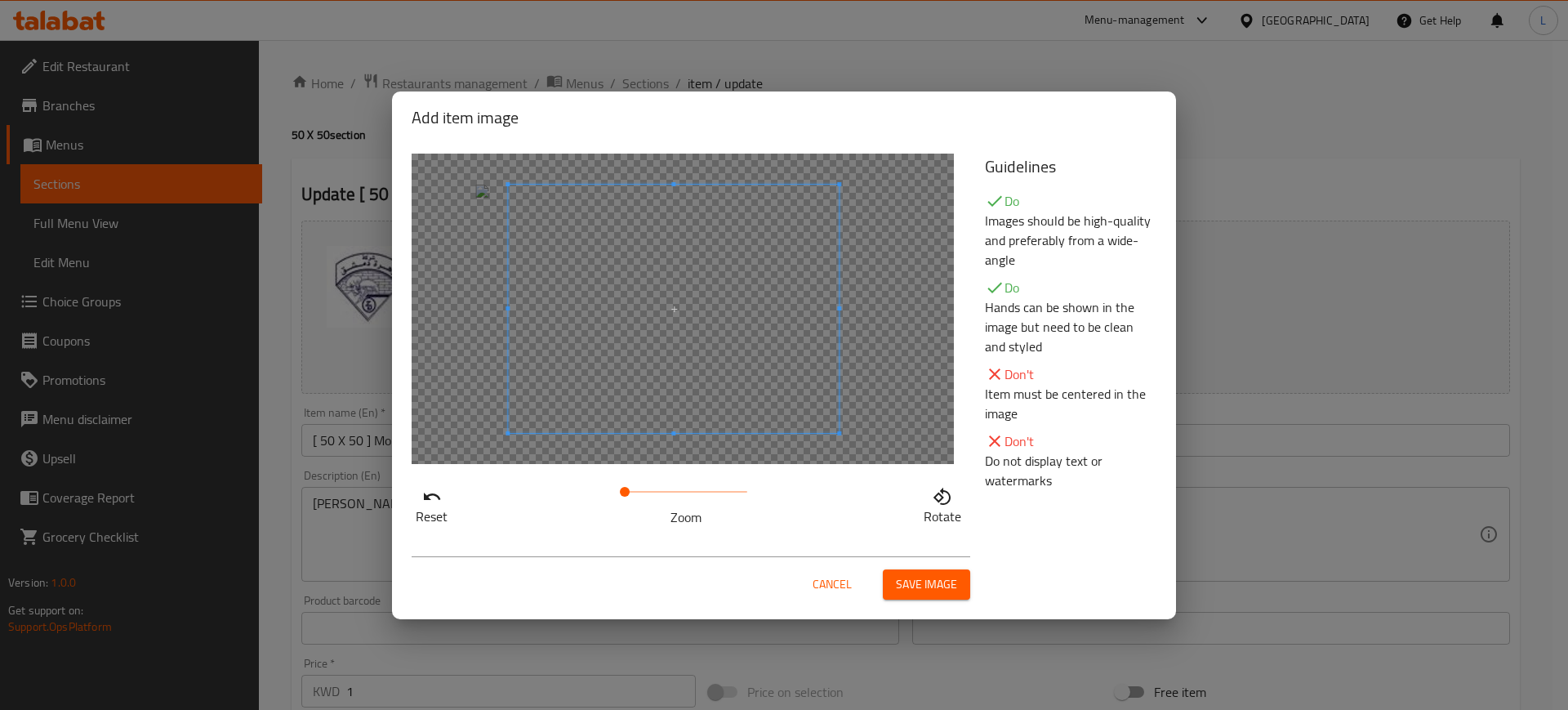
click at [725, 415] on span at bounding box center [673, 309] width 331 height 248
click at [902, 592] on span "Save image" at bounding box center [926, 584] width 61 height 20
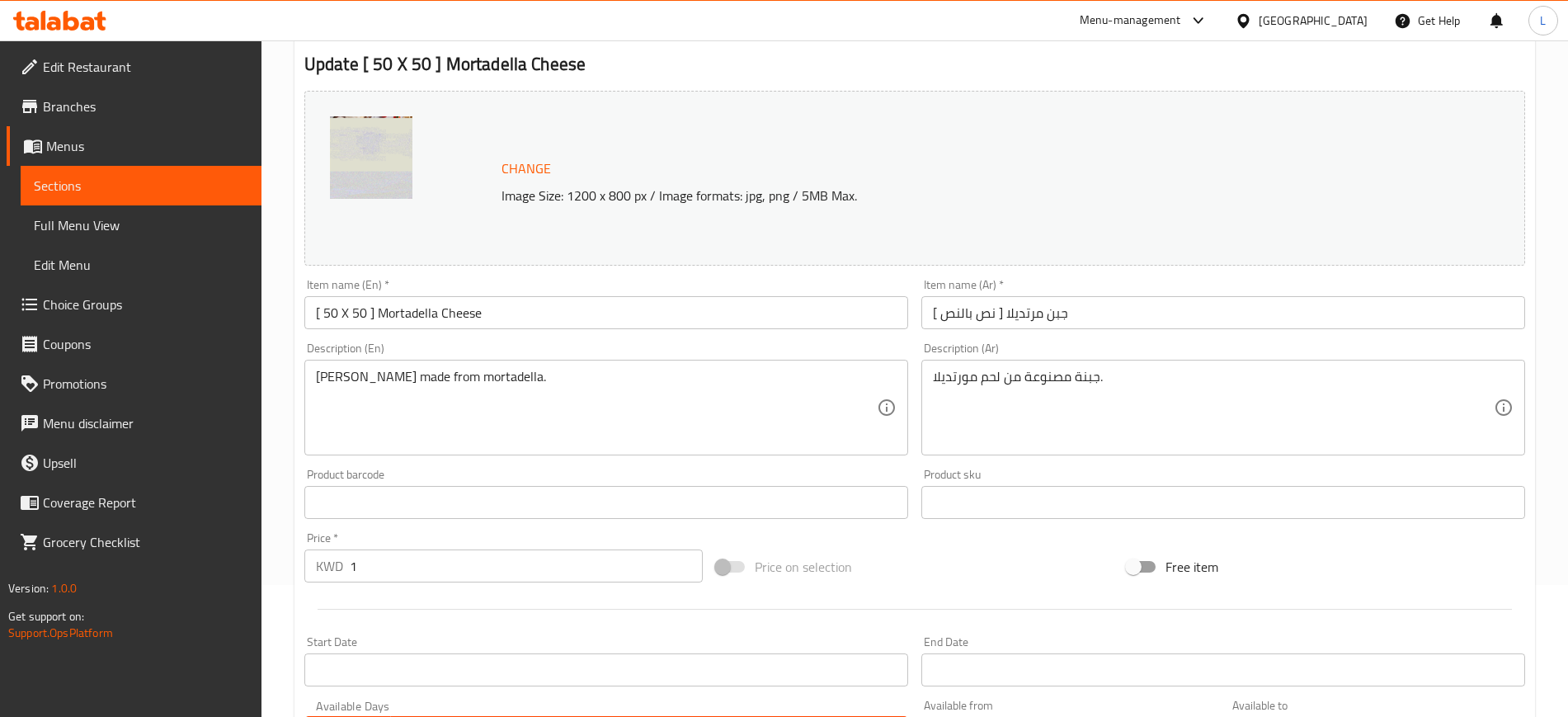
scroll to position [472, 0]
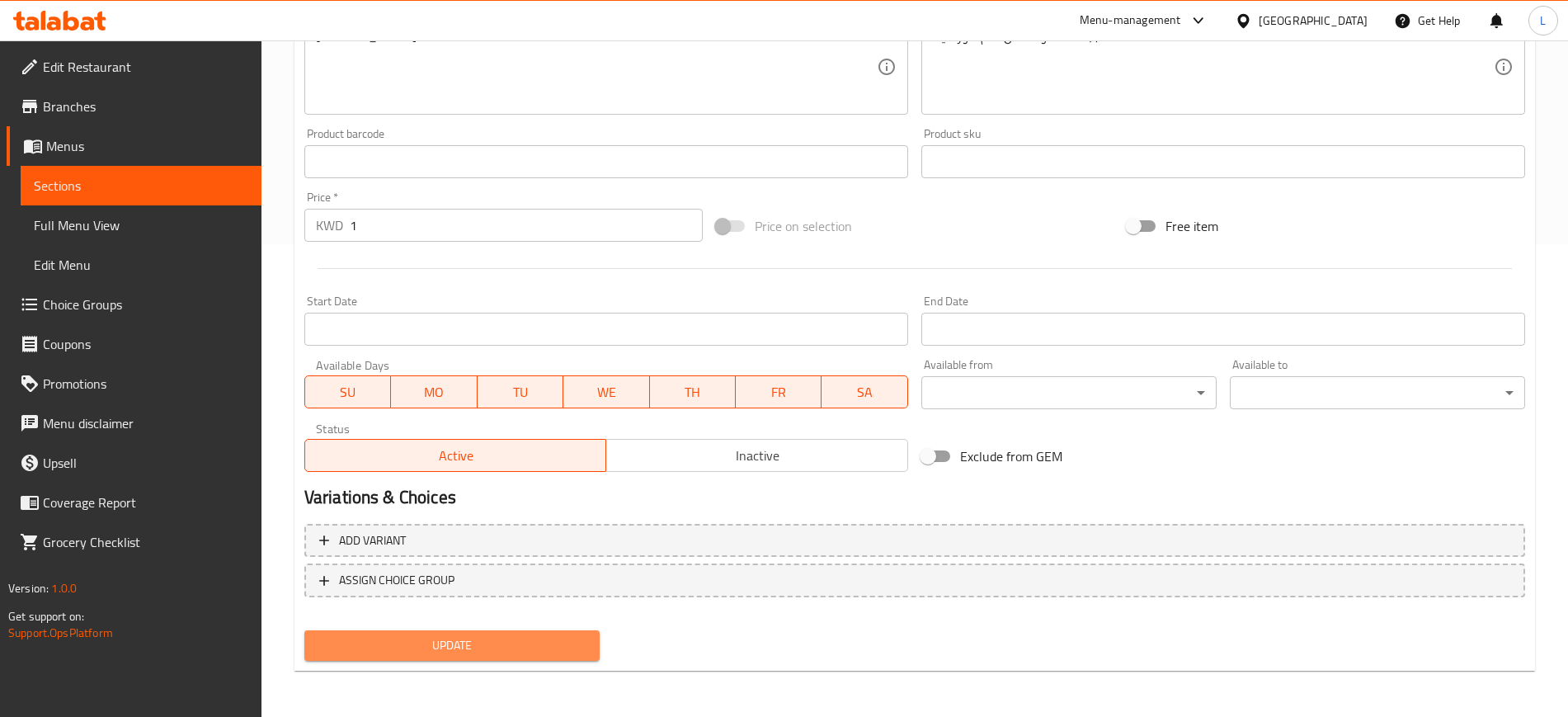
click at [458, 636] on span "Update" at bounding box center [452, 645] width 269 height 20
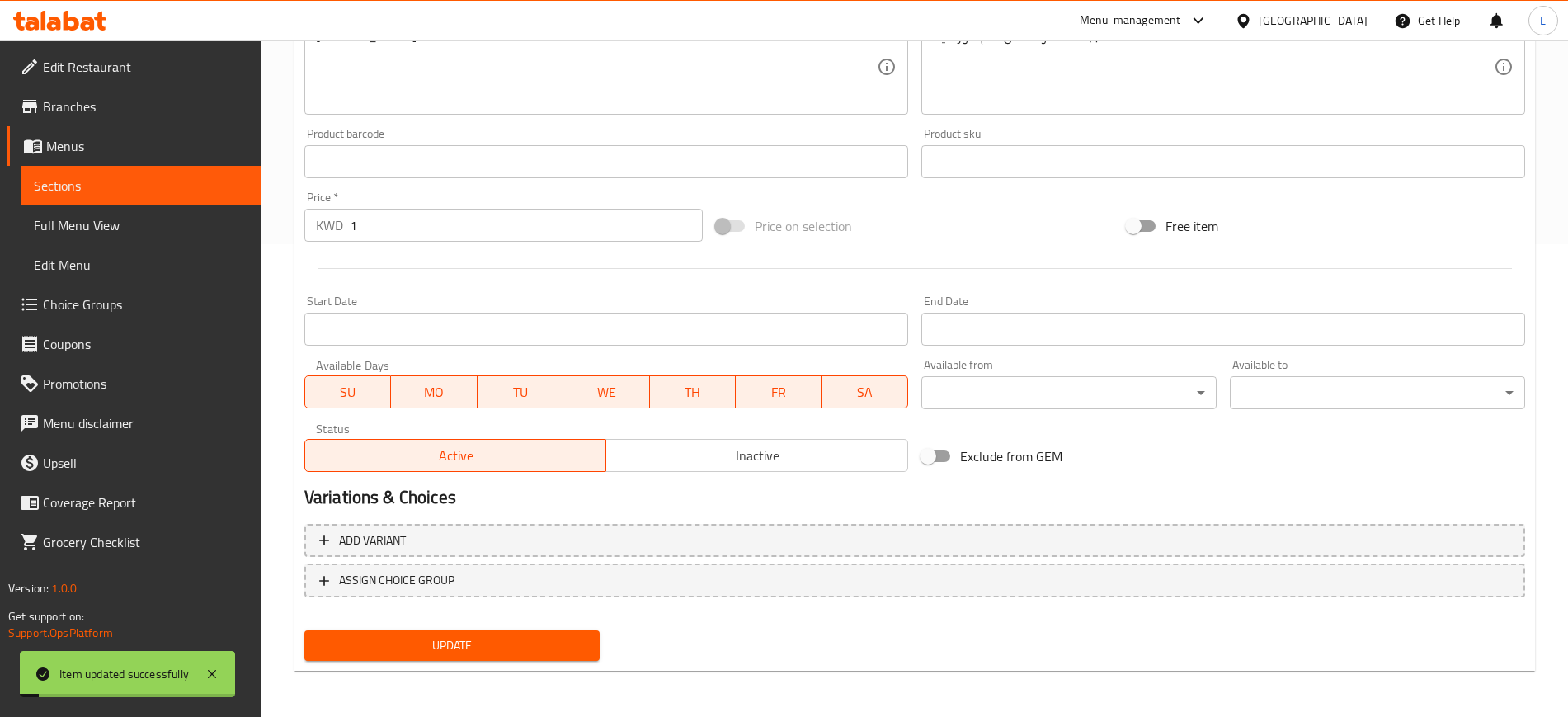
scroll to position [0, 0]
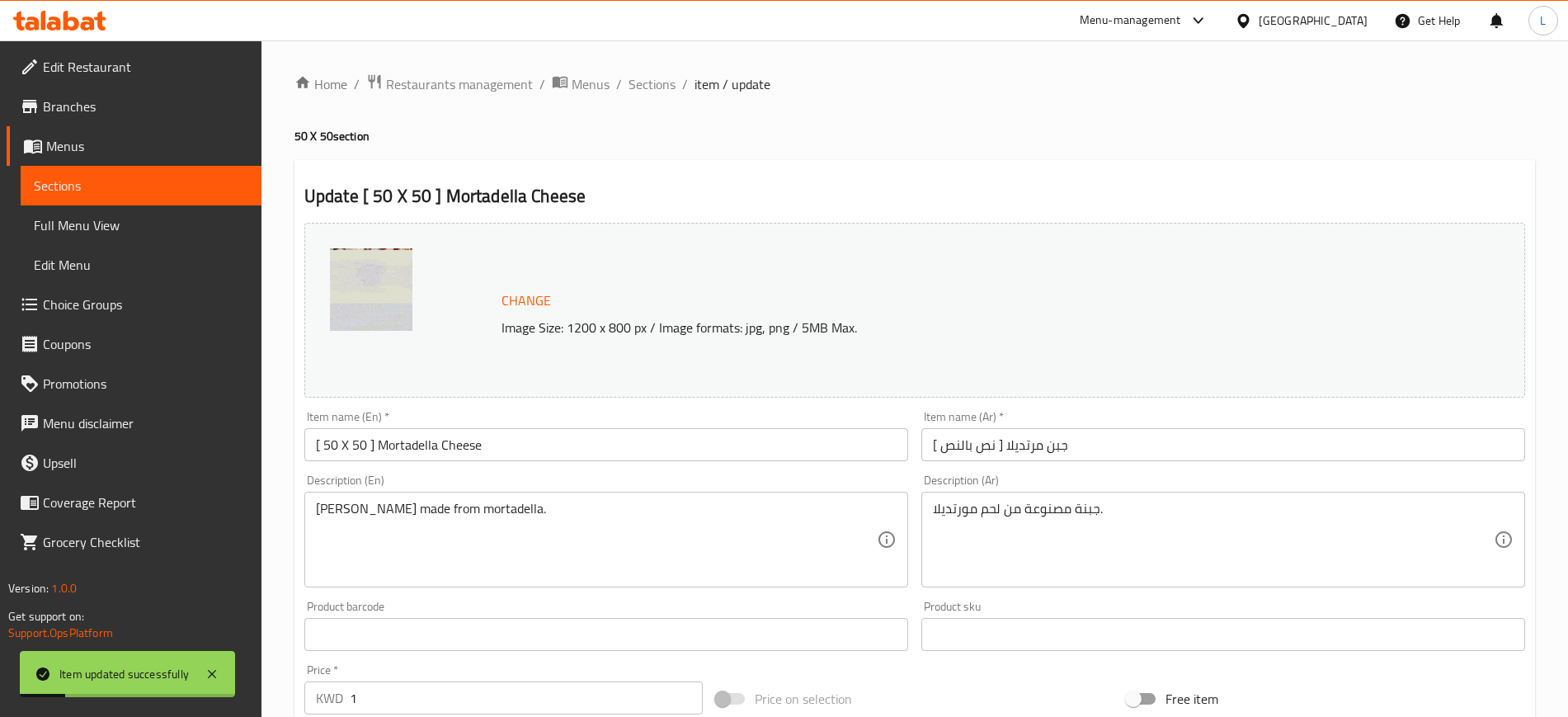
click at [676, 79] on ol "Home / Restaurants management / Menus / Sections / item / update" at bounding box center [914, 84] width 1241 height 21
click at [661, 81] on span "Sections" at bounding box center [652, 85] width 47 height 20
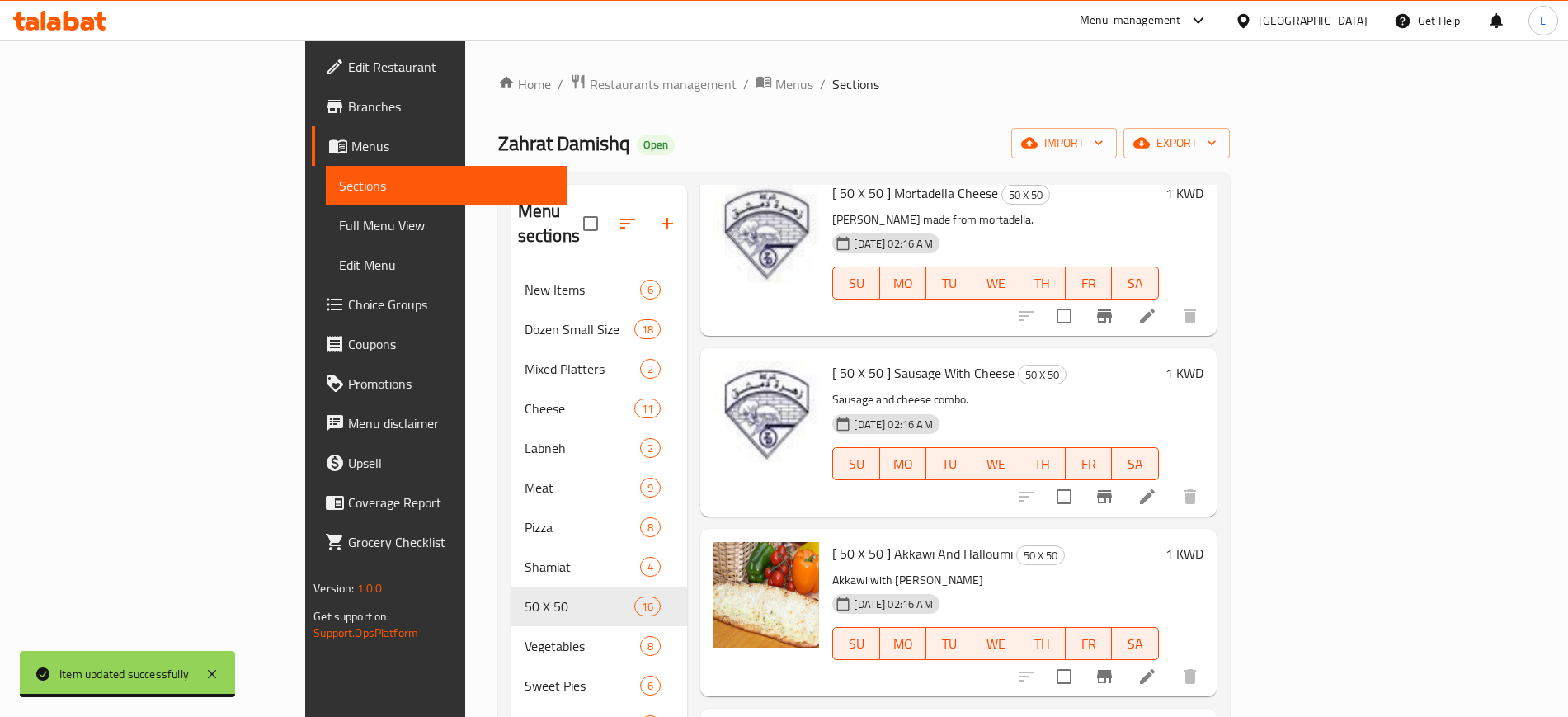
scroll to position [2147, 0]
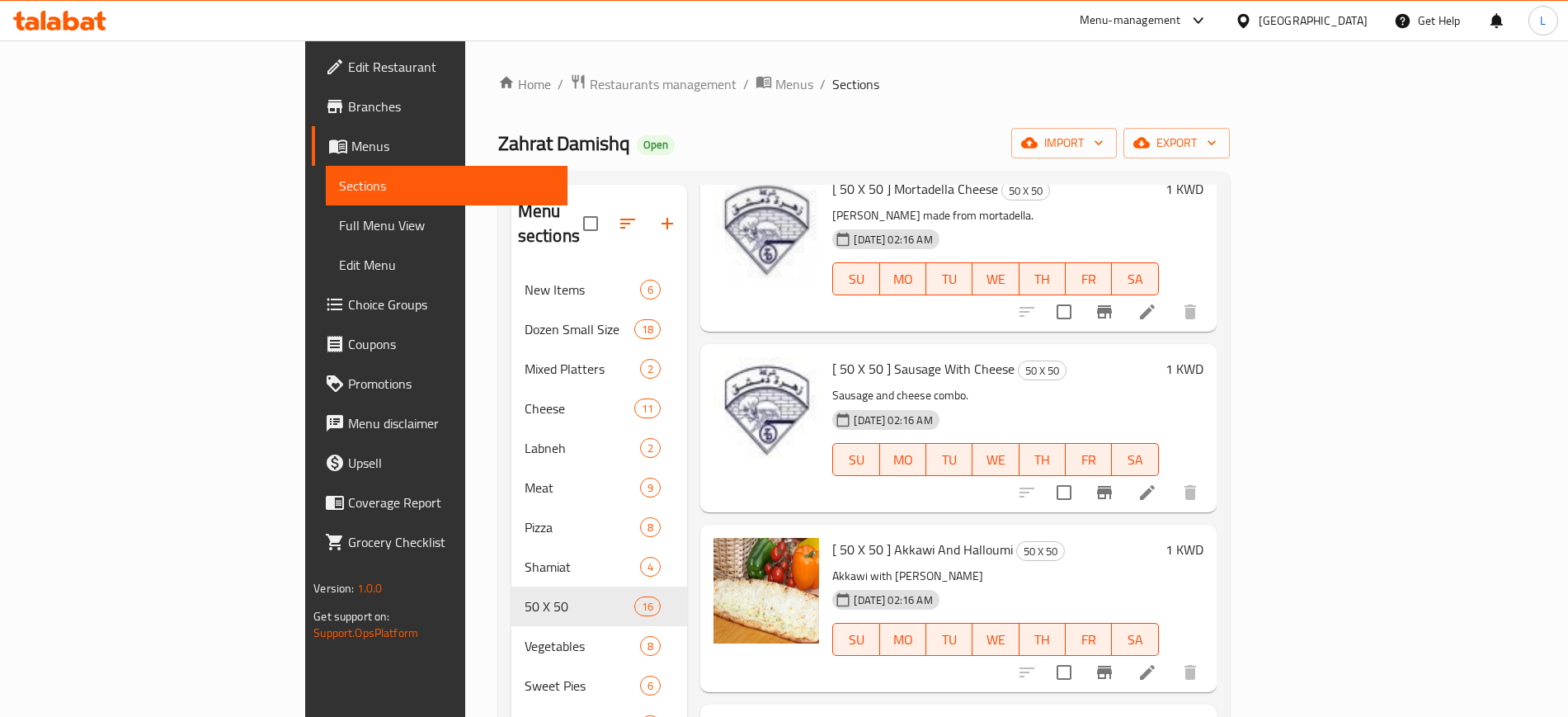
click at [1171, 477] on li at bounding box center [1148, 492] width 46 height 29
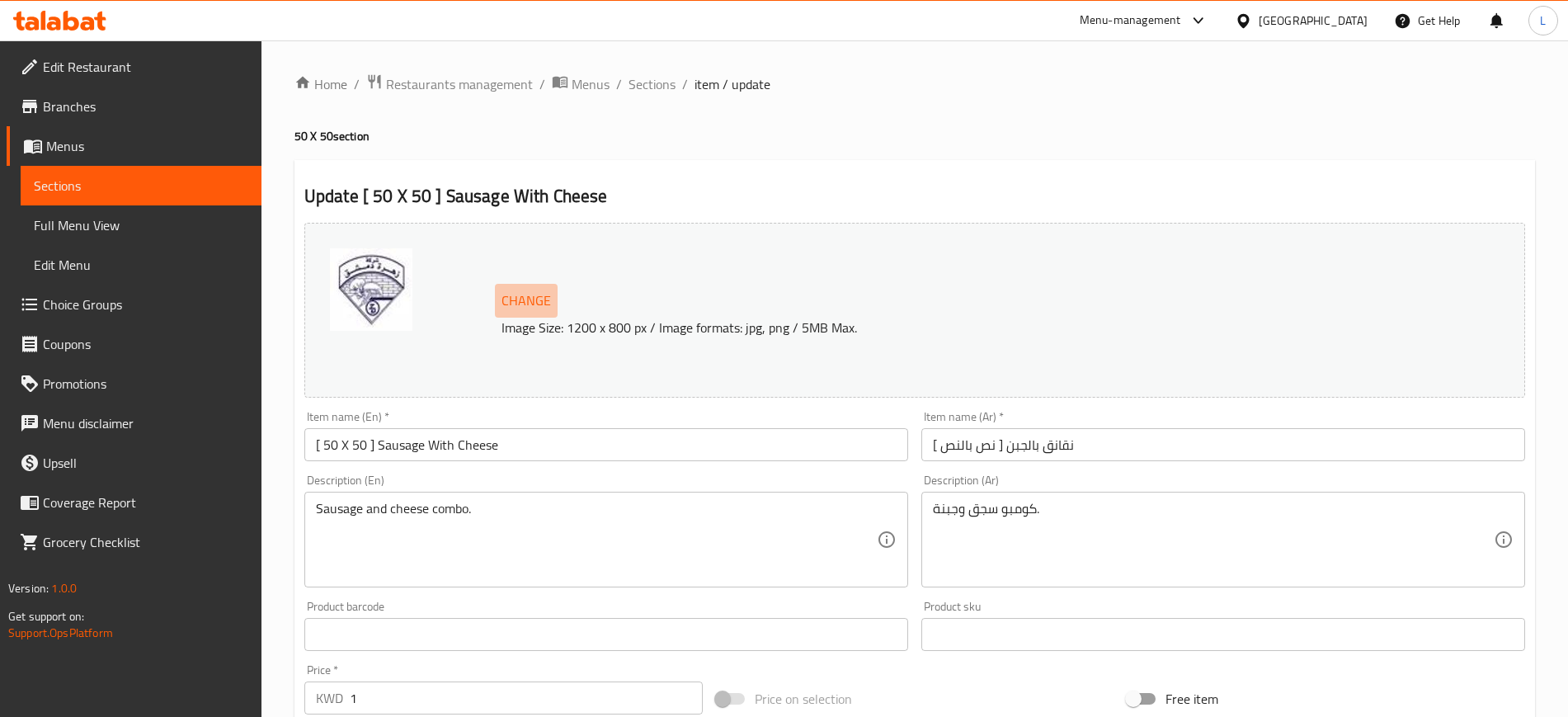
click at [509, 295] on span "Change" at bounding box center [526, 301] width 50 height 24
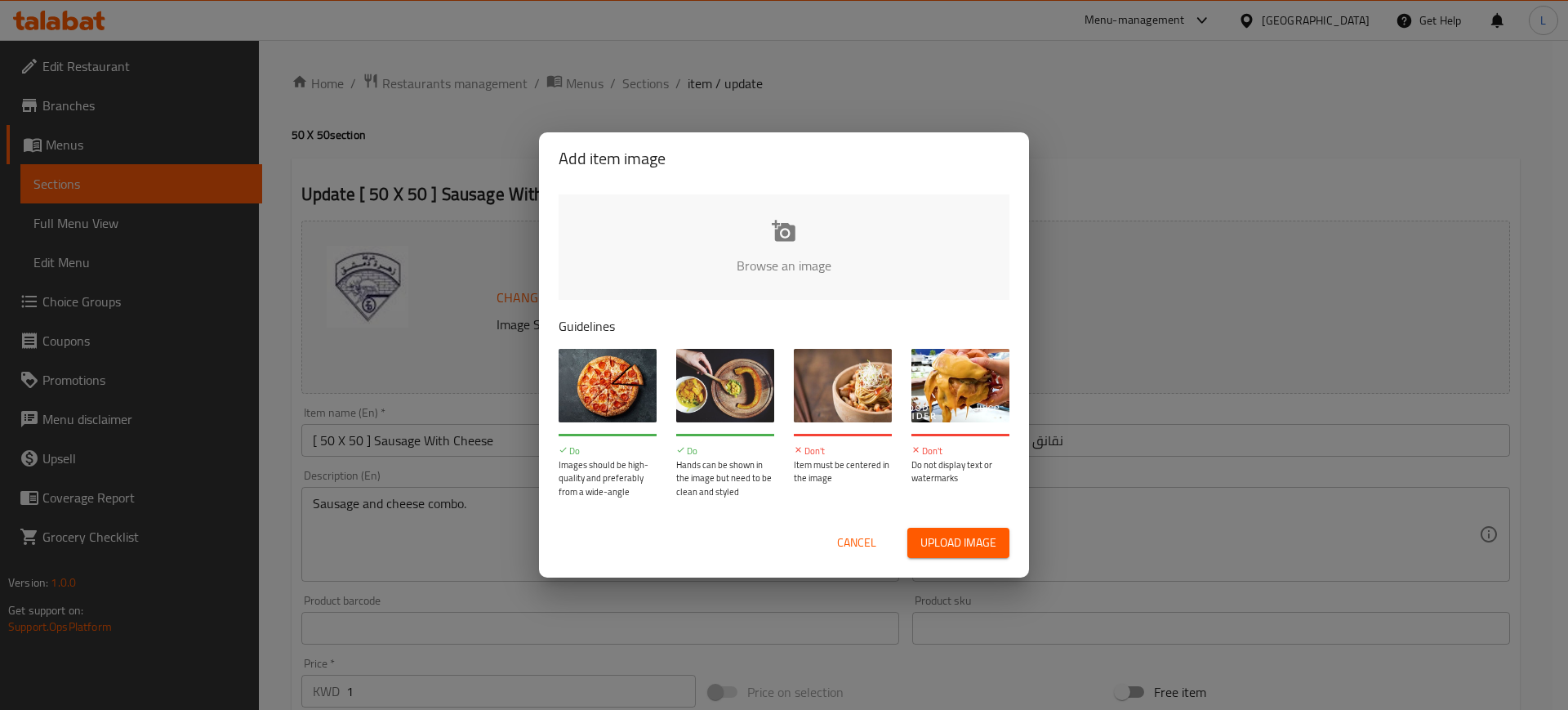
click at [767, 232] on input "file" at bounding box center [1337, 270] width 1555 height 153
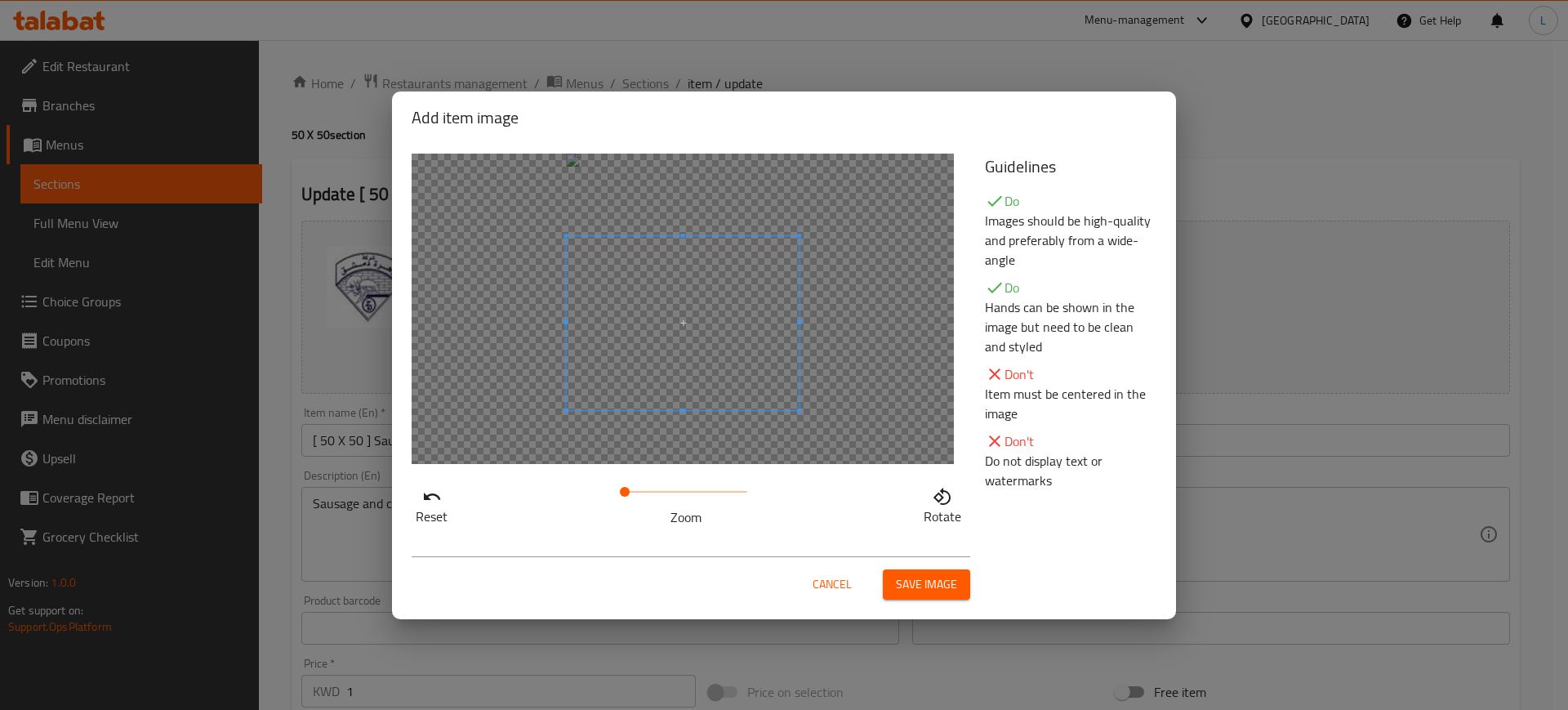
click at [762, 368] on span at bounding box center [683, 323] width 233 height 175
click at [940, 596] on button "Save image" at bounding box center [927, 583] width 87 height 30
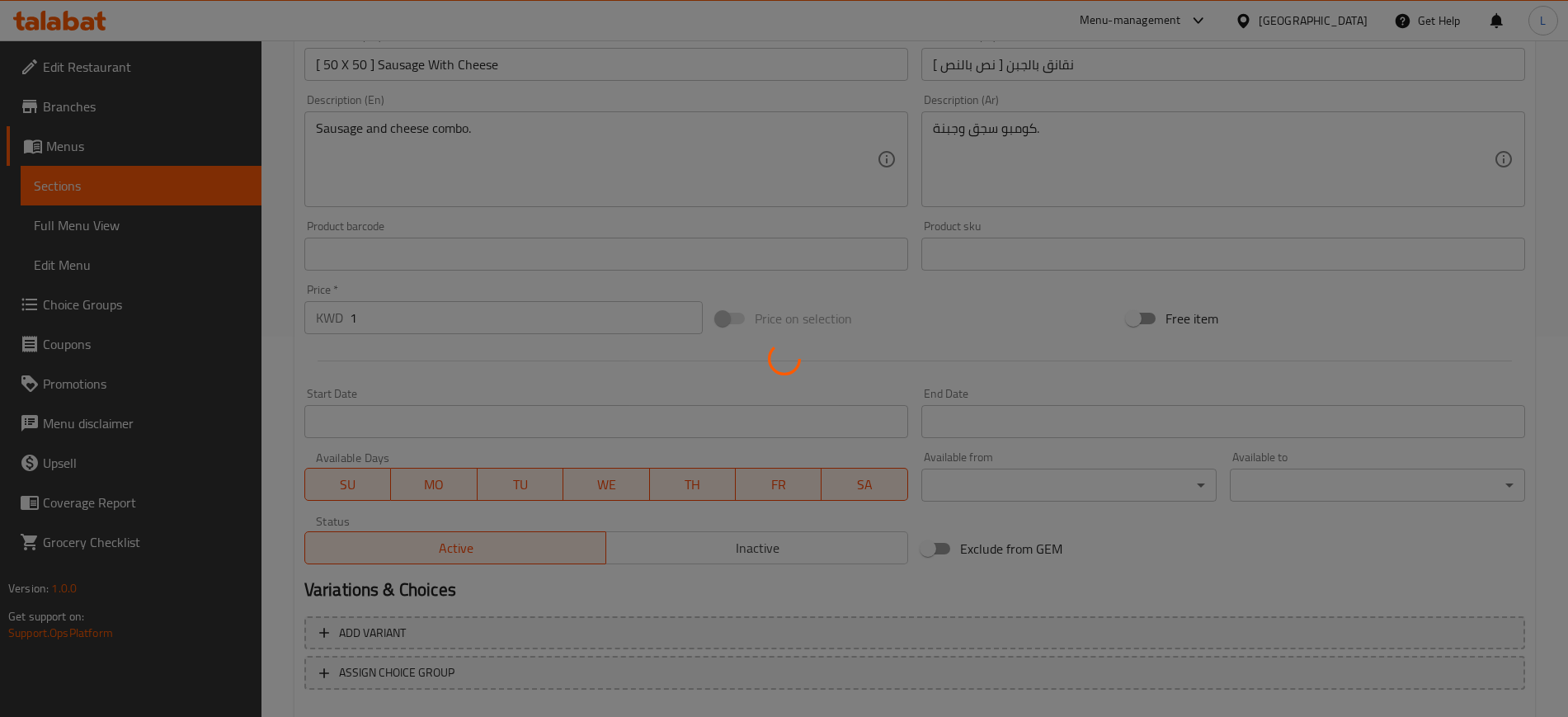
scroll to position [472, 0]
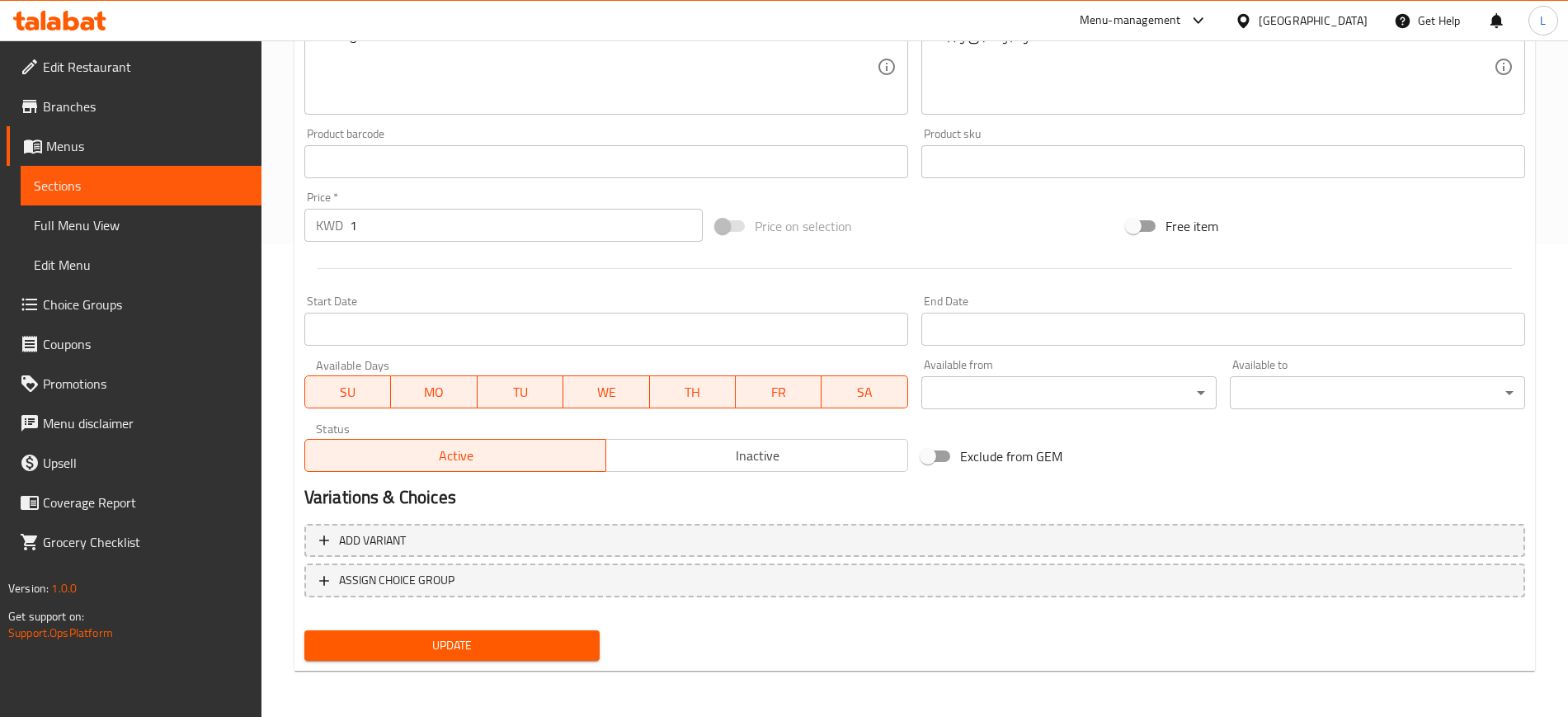
click at [504, 641] on span "Update" at bounding box center [452, 645] width 269 height 20
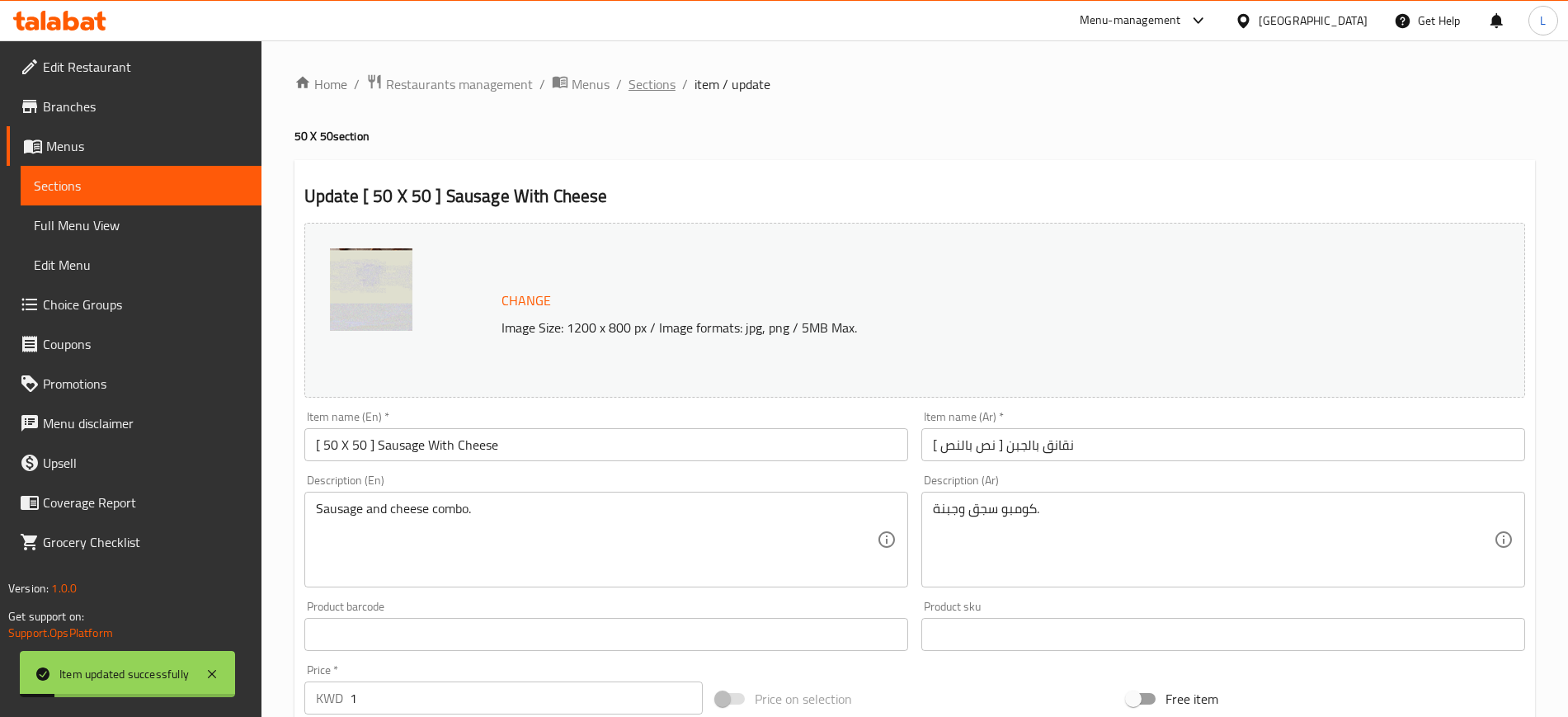
click at [659, 76] on span "Sections" at bounding box center [652, 85] width 47 height 20
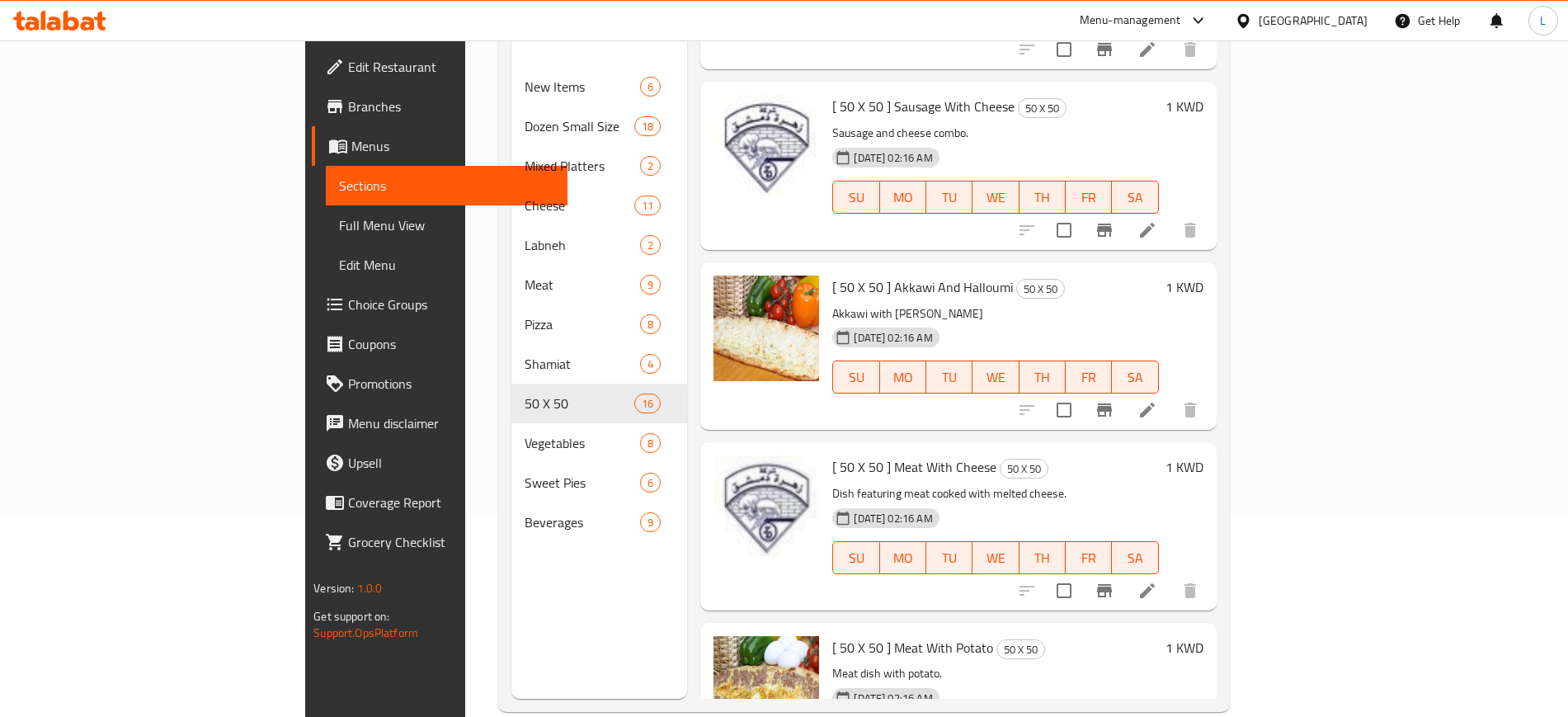
scroll to position [231, 0]
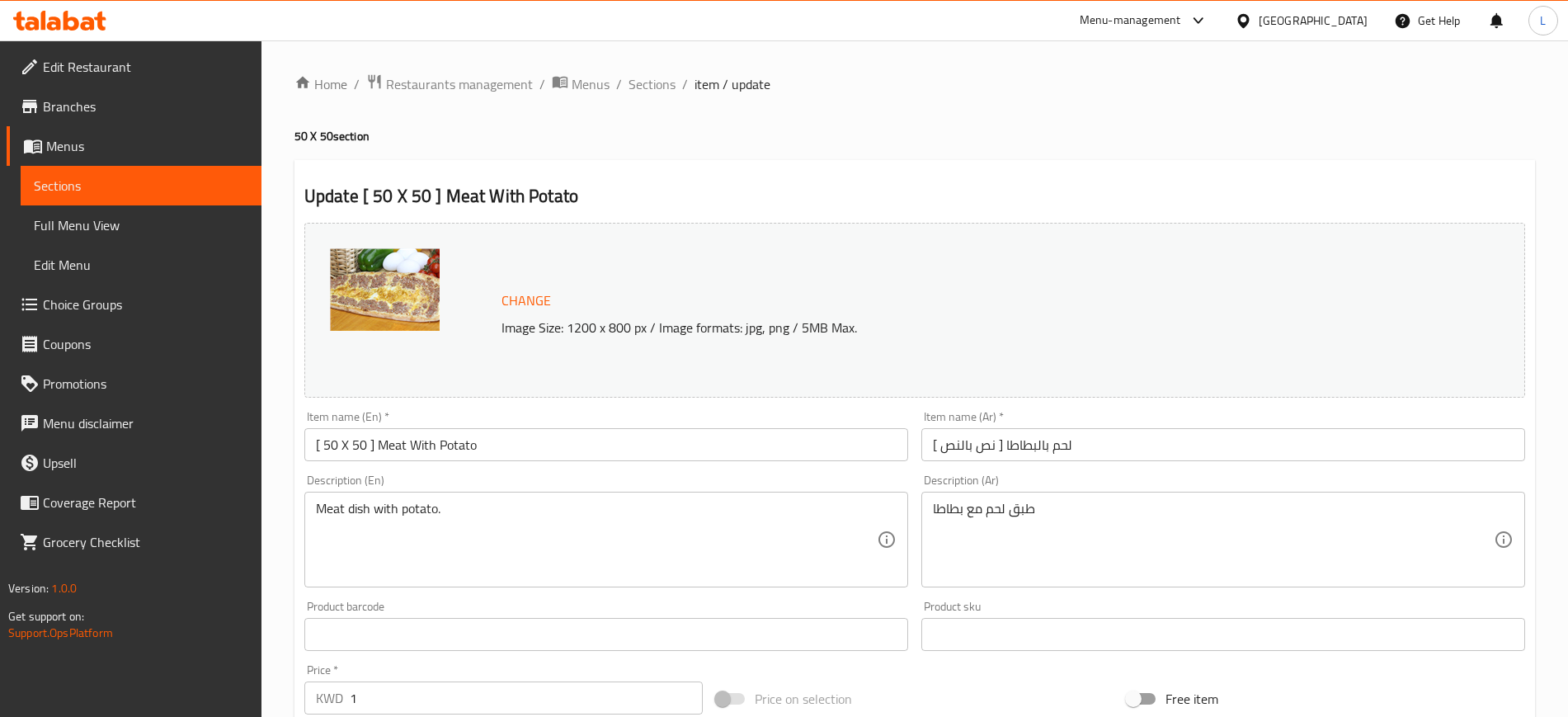
click at [495, 293] on button "Change" at bounding box center [526, 301] width 63 height 34
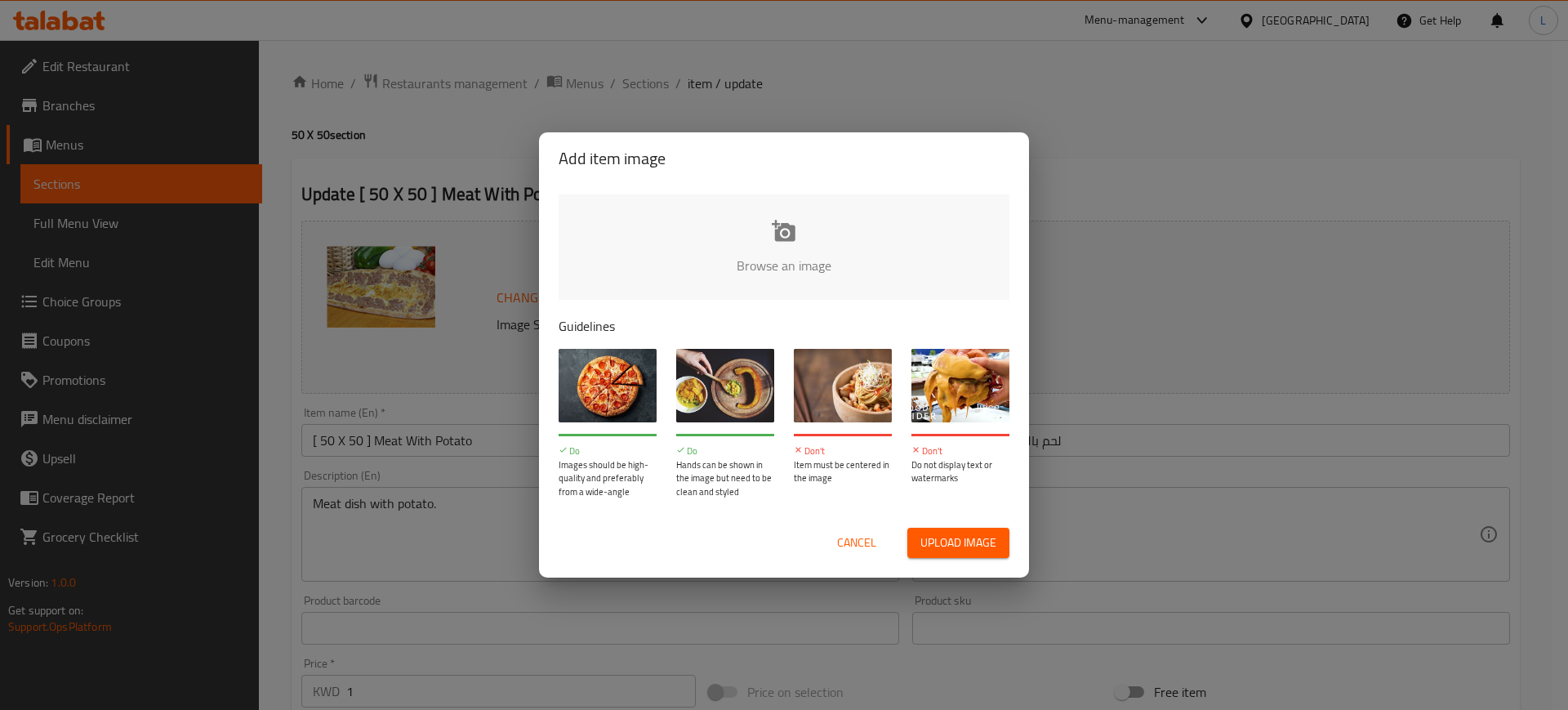
click at [774, 242] on input "file" at bounding box center [1337, 270] width 1555 height 153
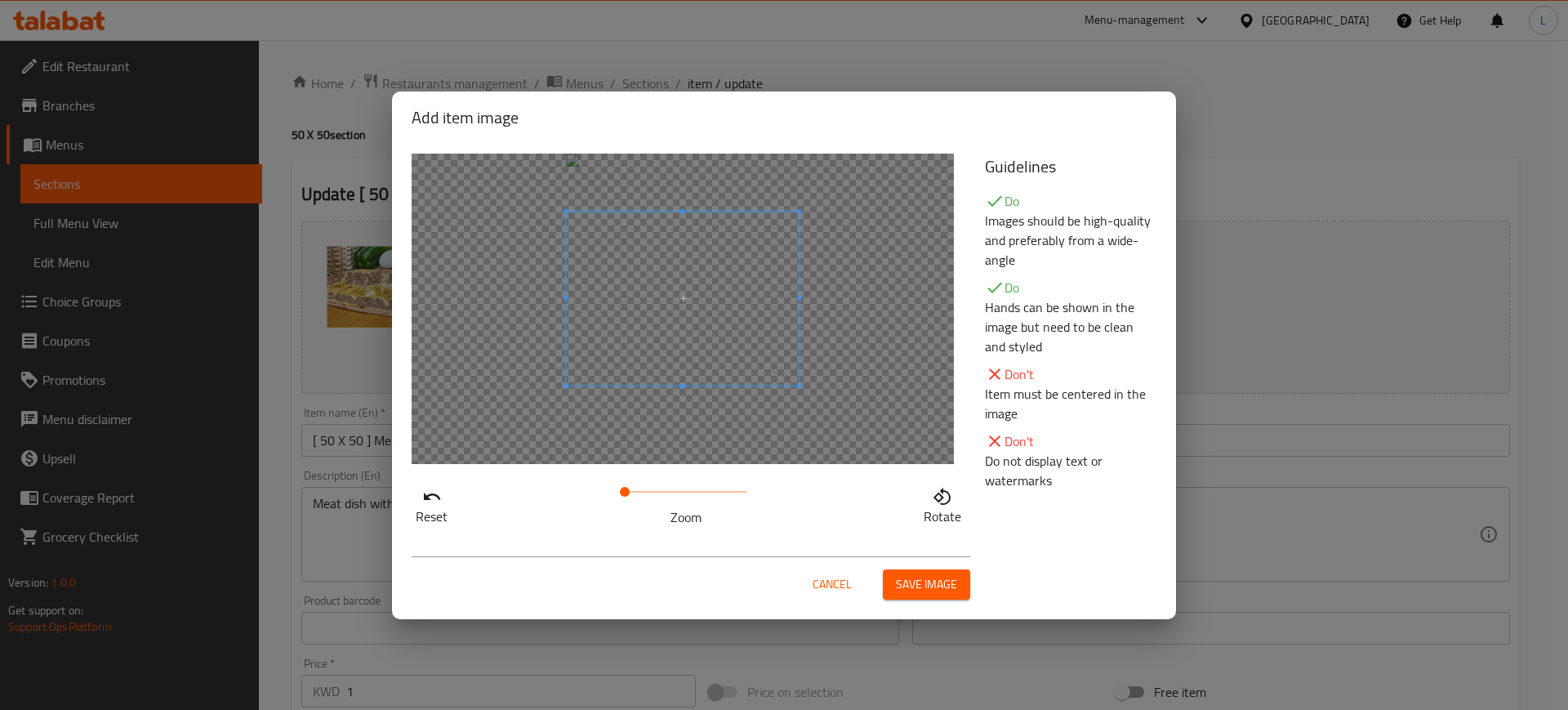
click at [732, 371] on span at bounding box center [683, 299] width 233 height 175
click at [737, 346] on span at bounding box center [683, 313] width 233 height 175
click at [710, 289] on span at bounding box center [683, 323] width 233 height 175
click at [940, 574] on span "Save image" at bounding box center [926, 584] width 61 height 20
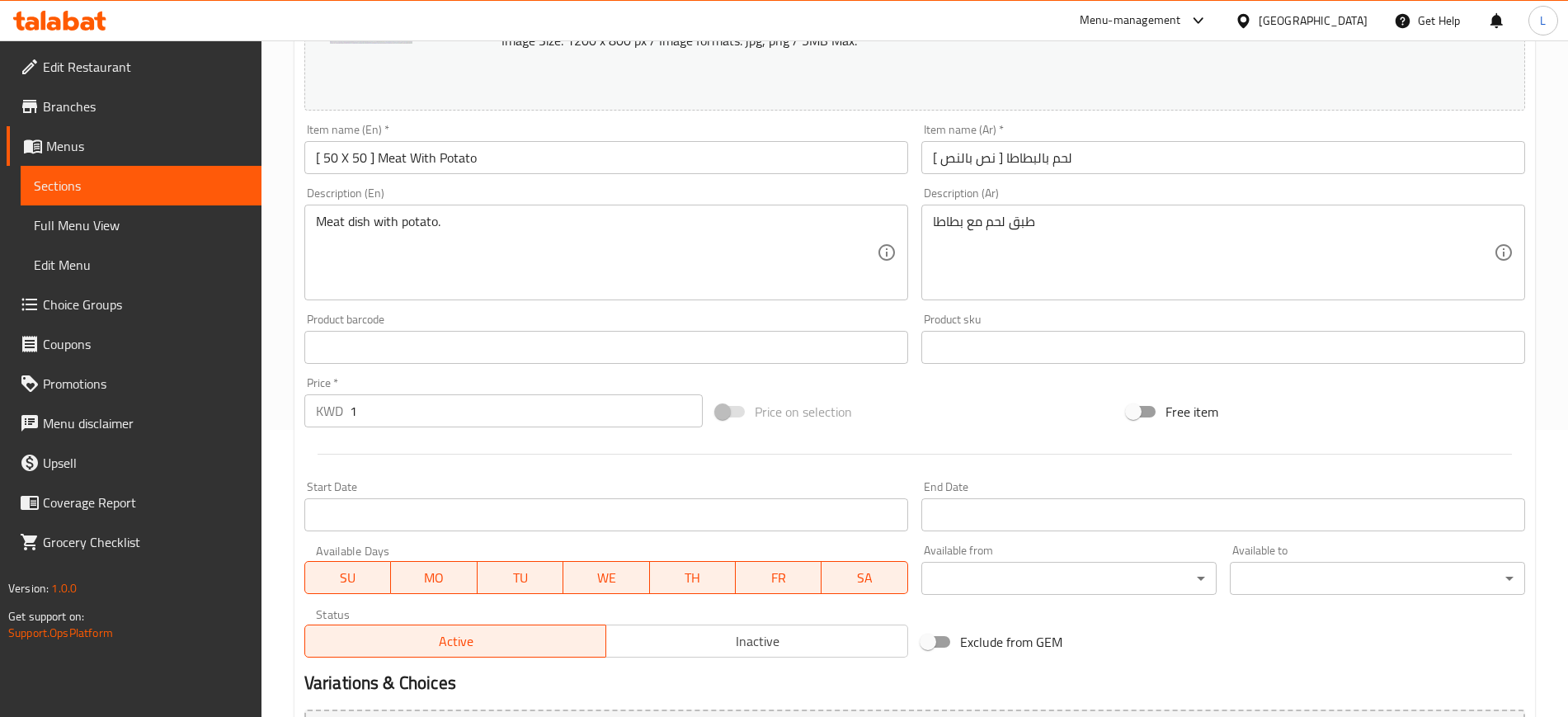
scroll to position [472, 0]
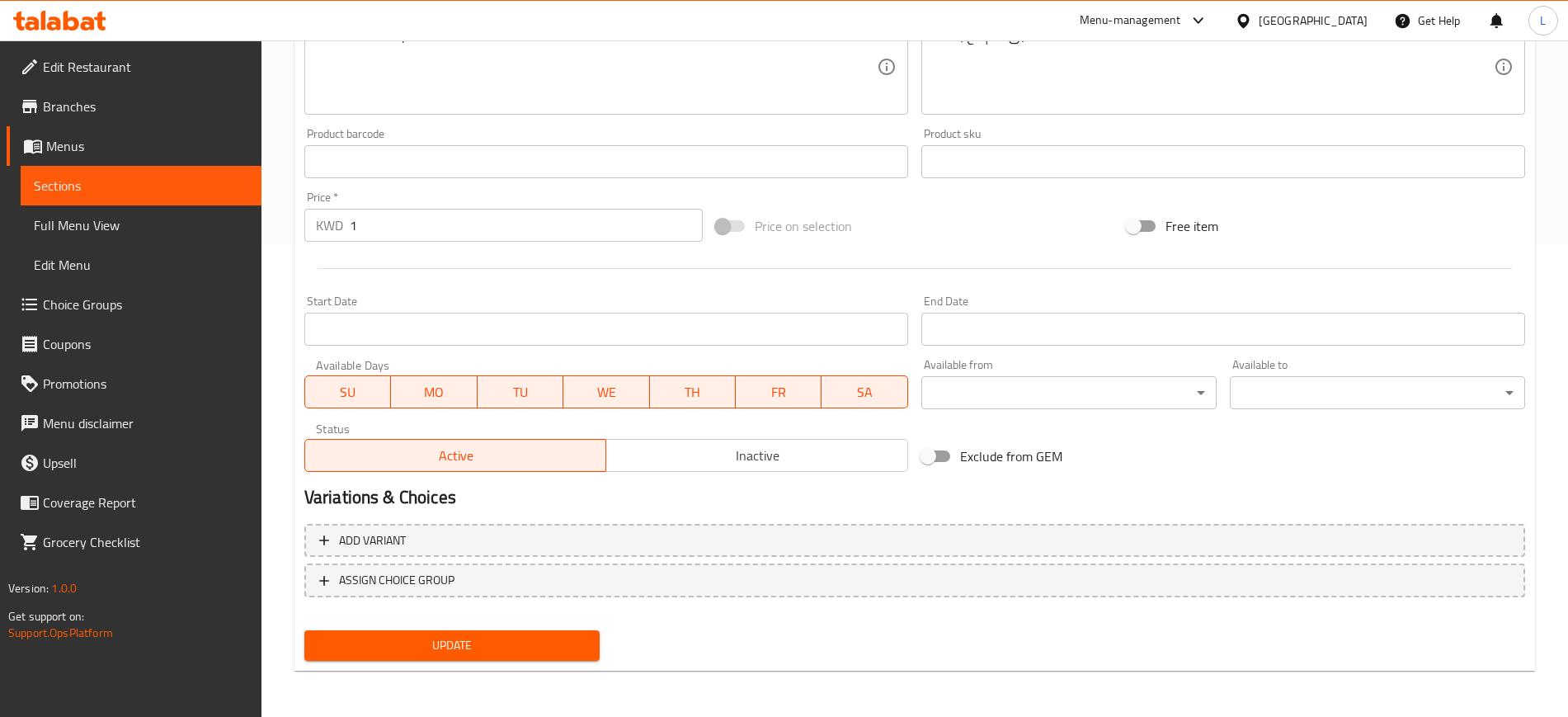
click at [540, 633] on button "Update" at bounding box center [452, 644] width 295 height 30
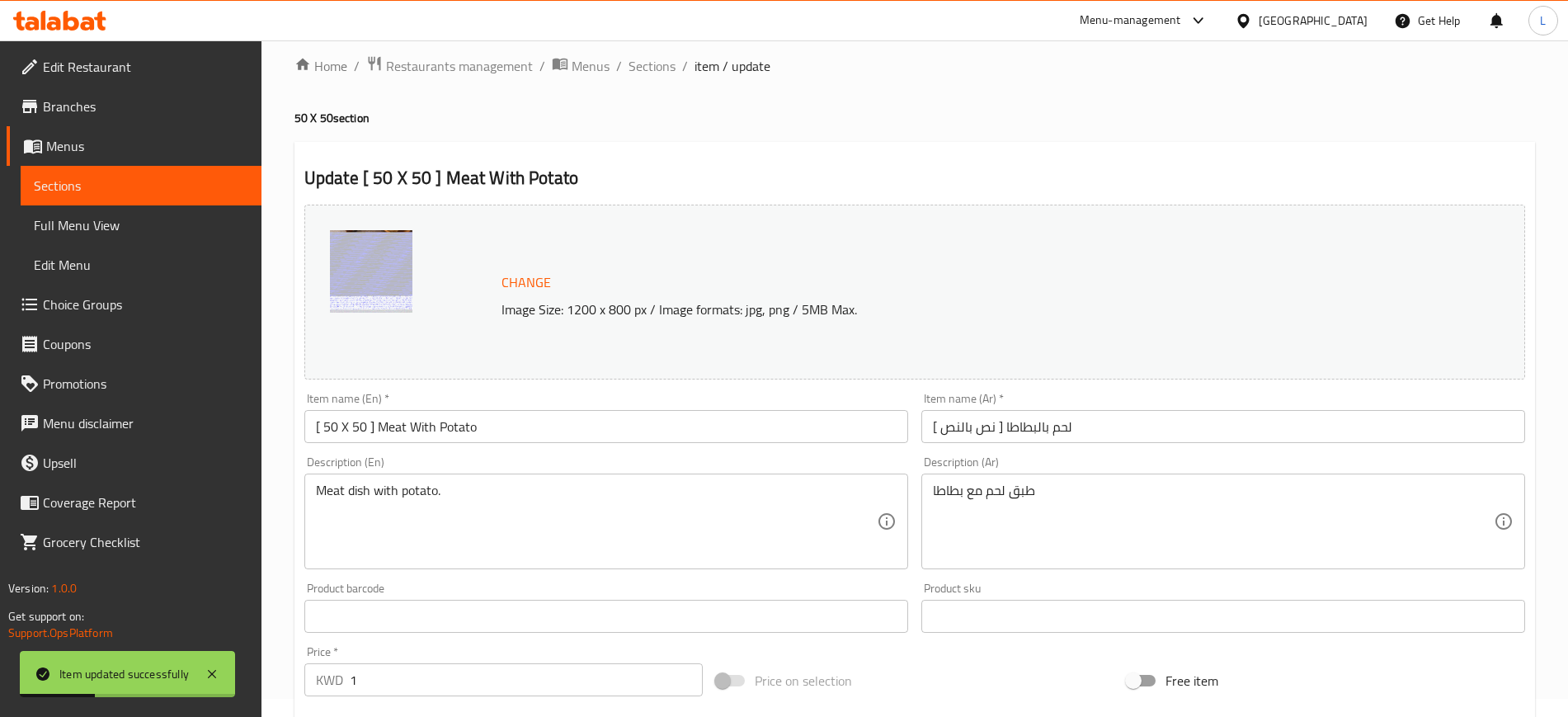
scroll to position [0, 0]
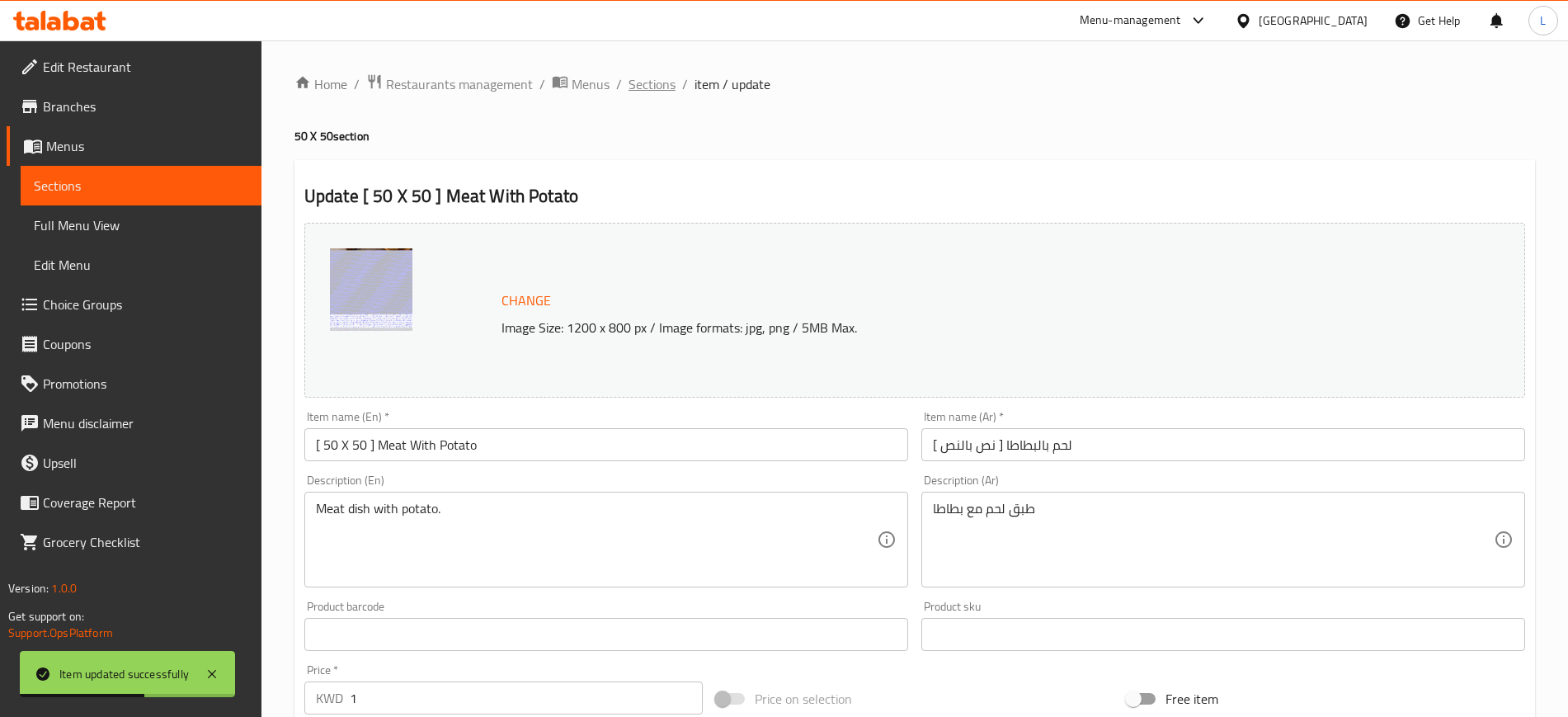
click at [661, 88] on span "Sections" at bounding box center [652, 85] width 47 height 20
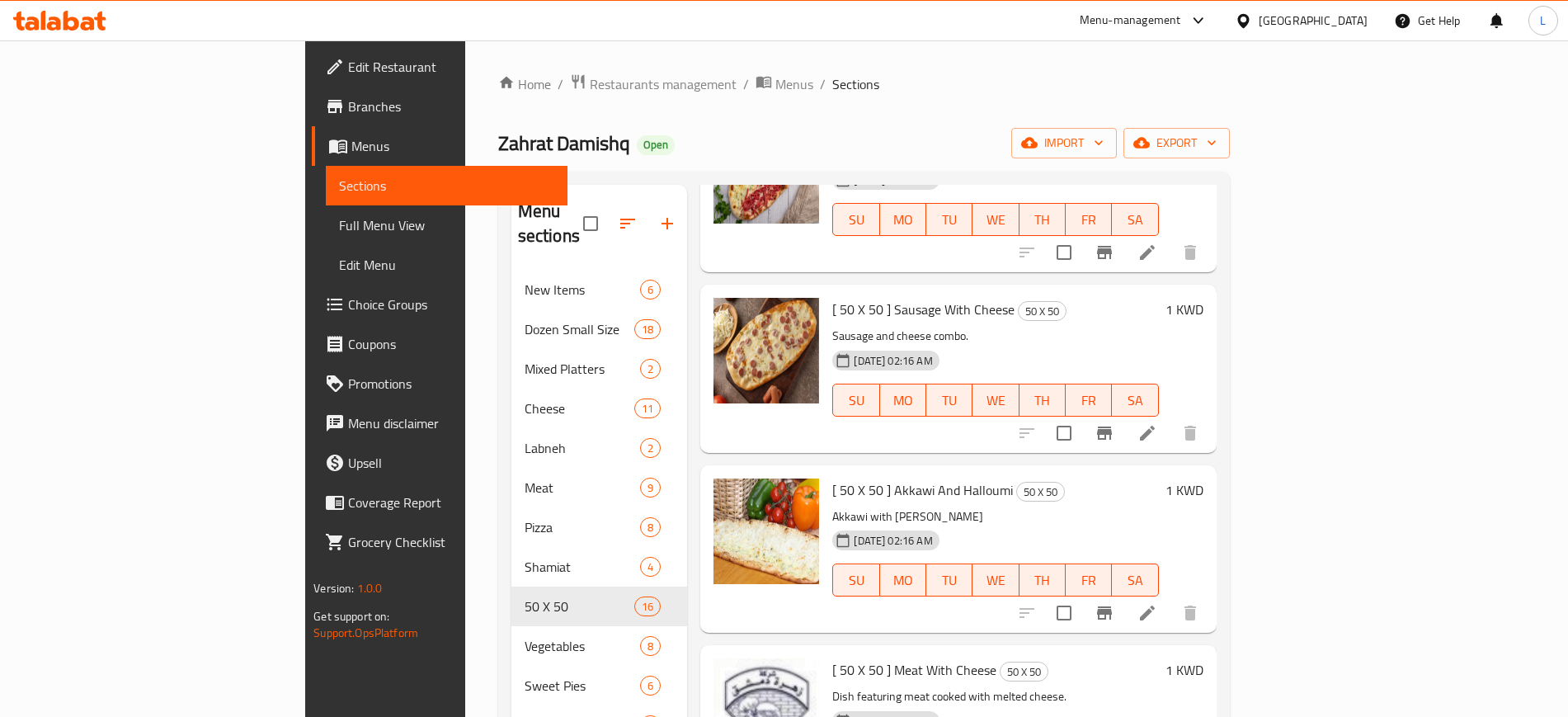
scroll to position [231, 0]
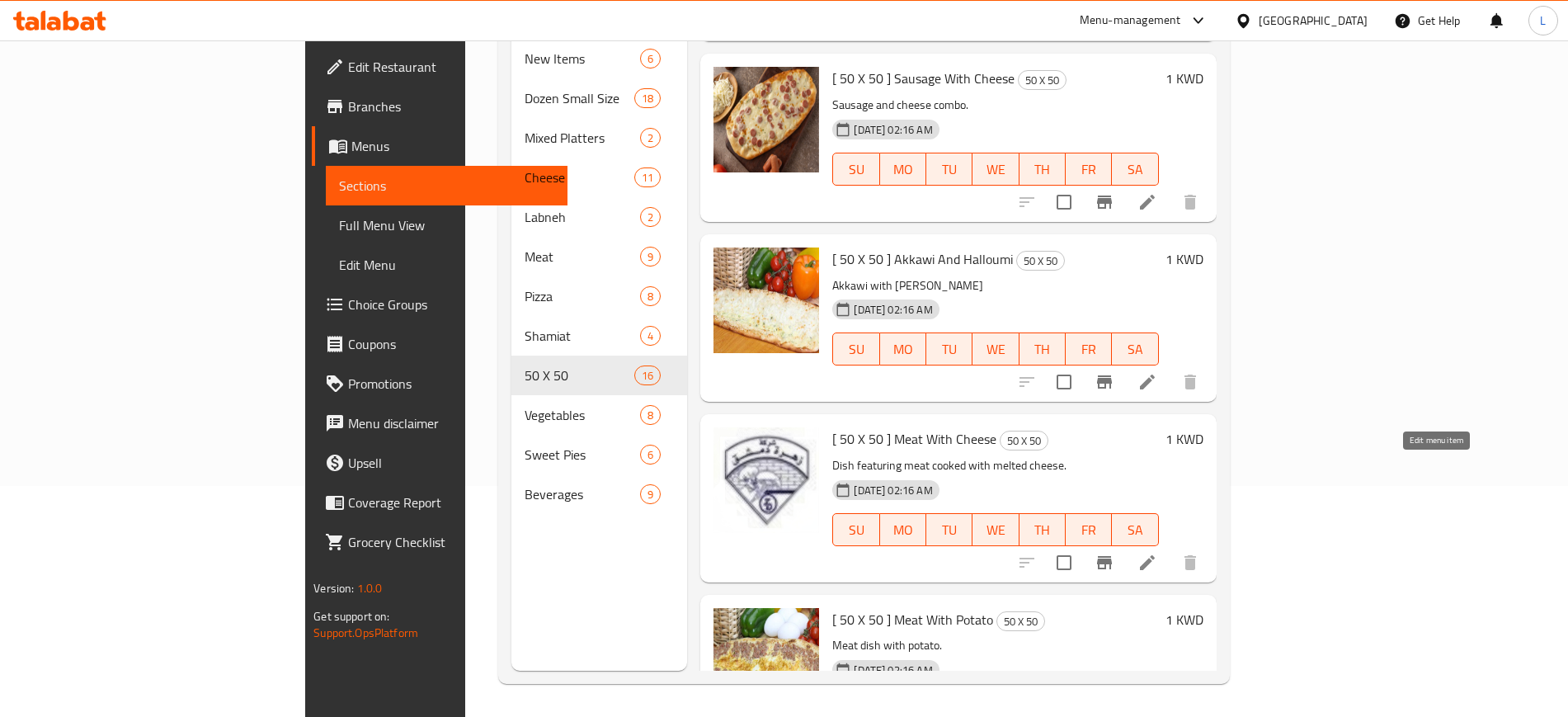
click at [1158, 552] on icon at bounding box center [1148, 563] width 20 height 20
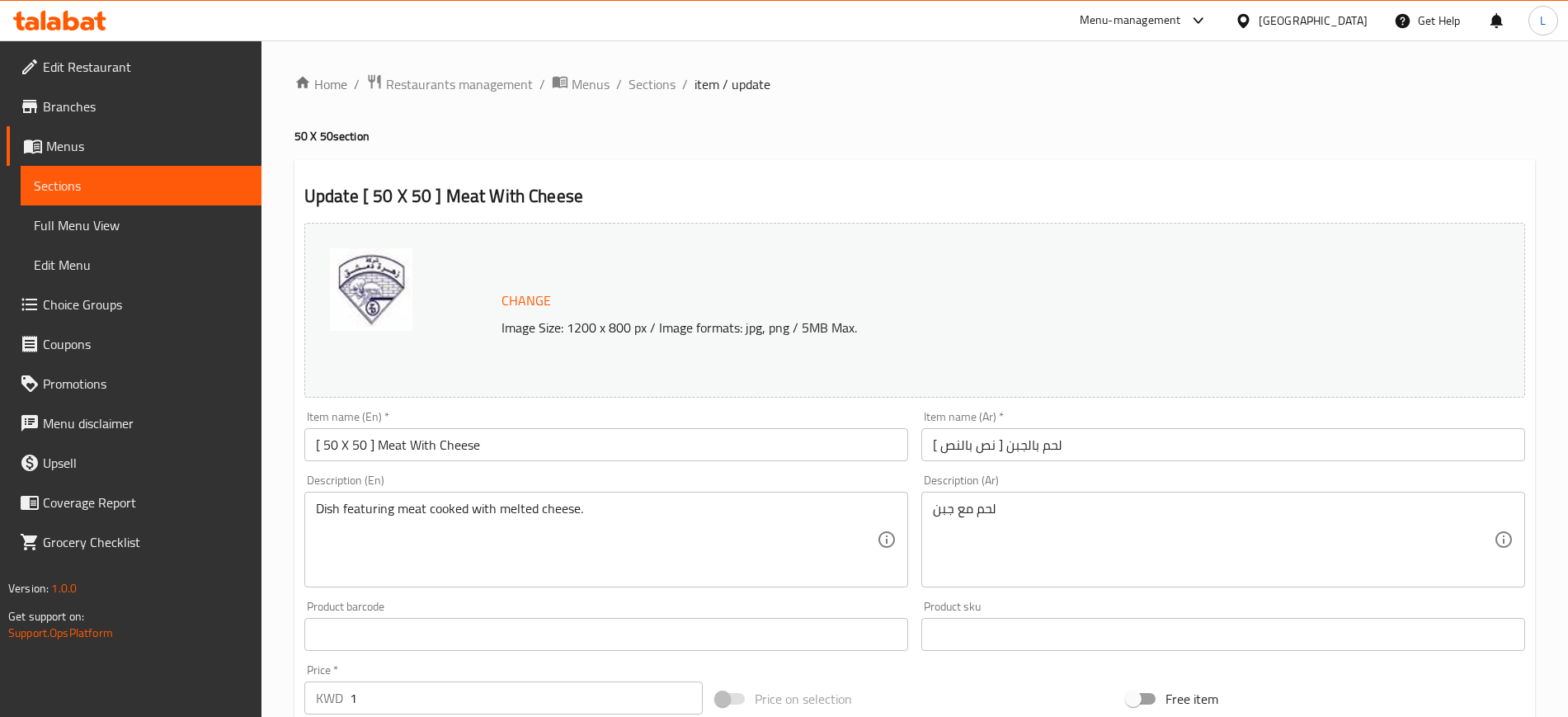
click at [500, 301] on button "Change" at bounding box center [526, 301] width 63 height 34
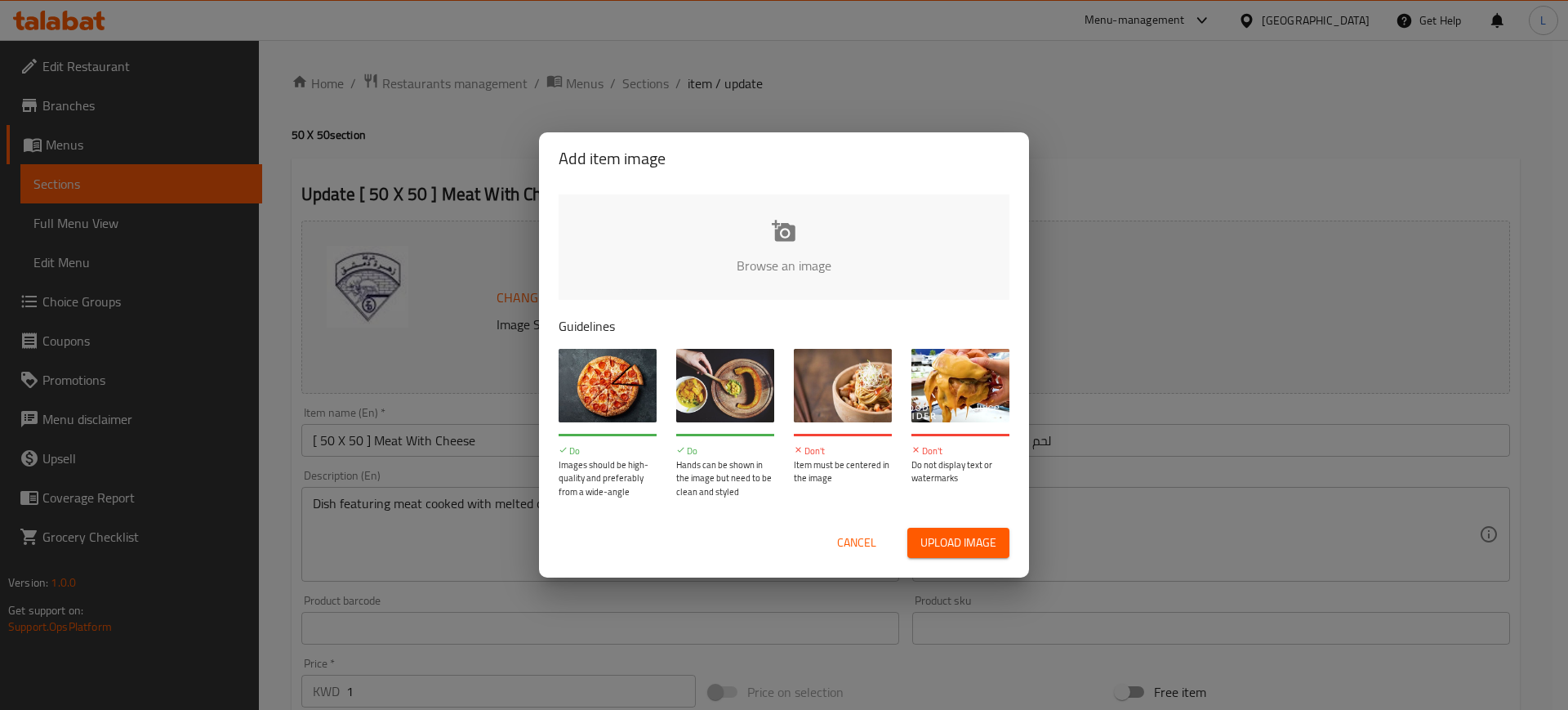
click at [757, 236] on input "file" at bounding box center [1337, 270] width 1555 height 153
type input "C:\fakepath\WhatsApp Image 2025-08-19 at 20.04.08_b7317d6f.jpg"
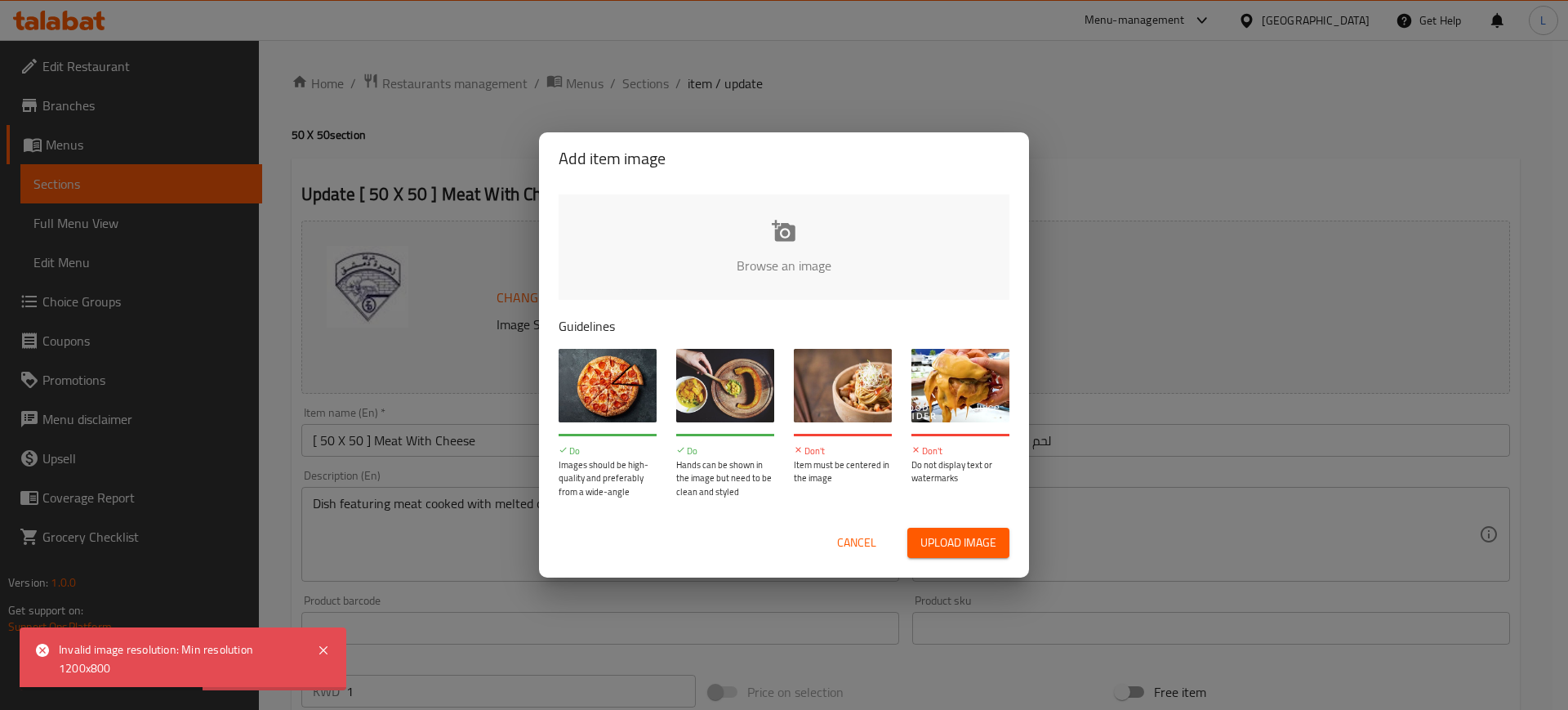
click at [838, 227] on input "file" at bounding box center [1337, 270] width 1555 height 153
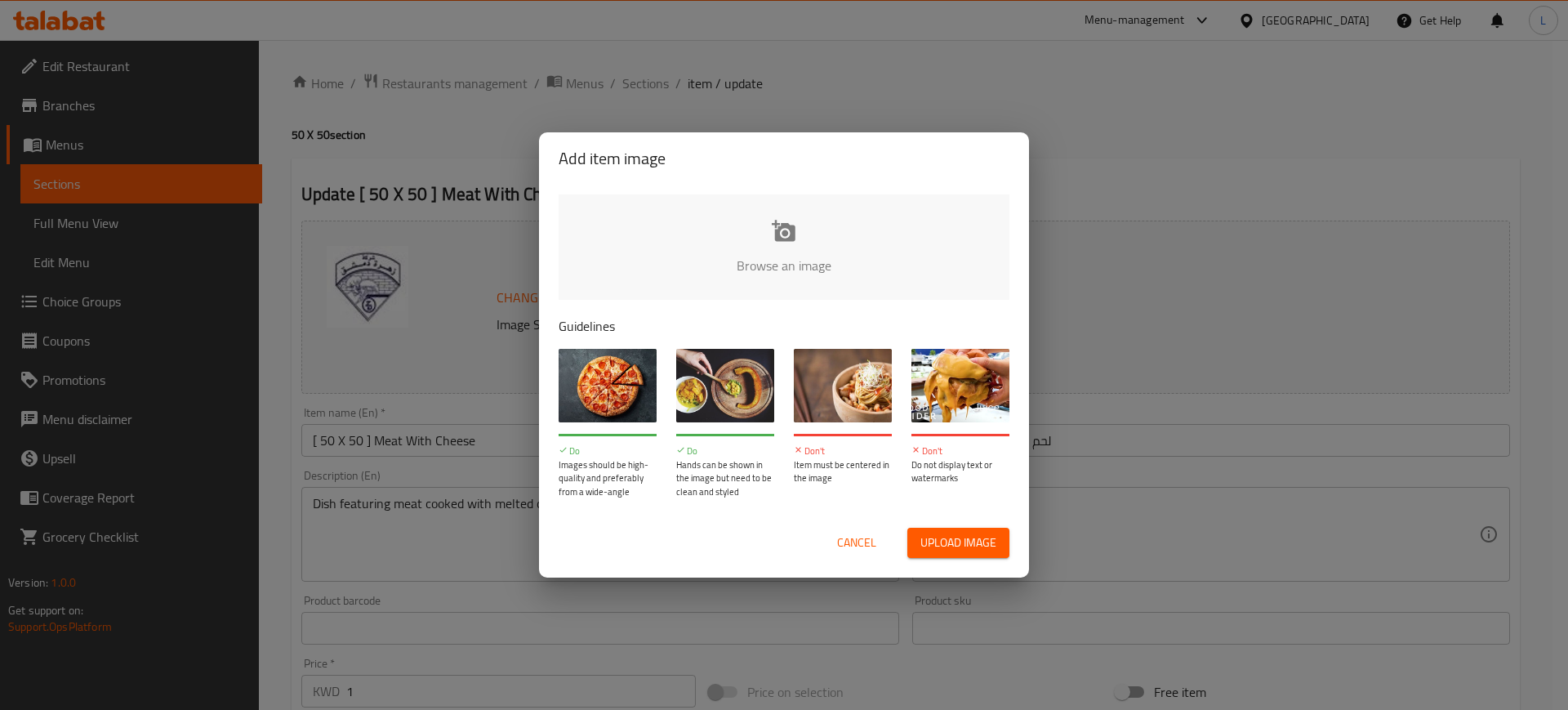
click at [787, 231] on input "file" at bounding box center [1337, 270] width 1555 height 153
click at [818, 259] on input "file" at bounding box center [1337, 270] width 1555 height 153
type input "C:\fakepath\WhatsApp Image 2025-08-19 at 20.04.08_b7317d6f.jpg"
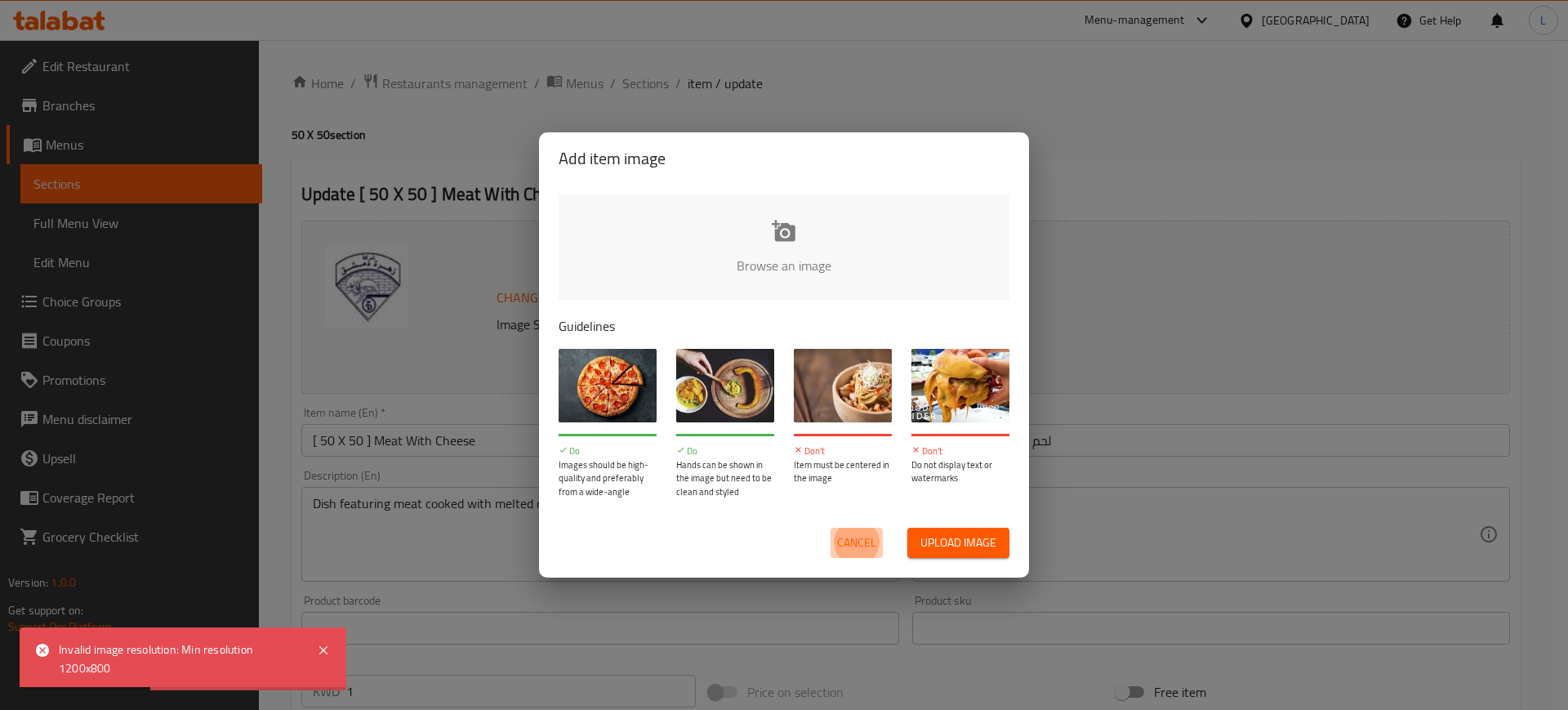
click at [845, 546] on span "Cancel" at bounding box center [856, 543] width 39 height 20
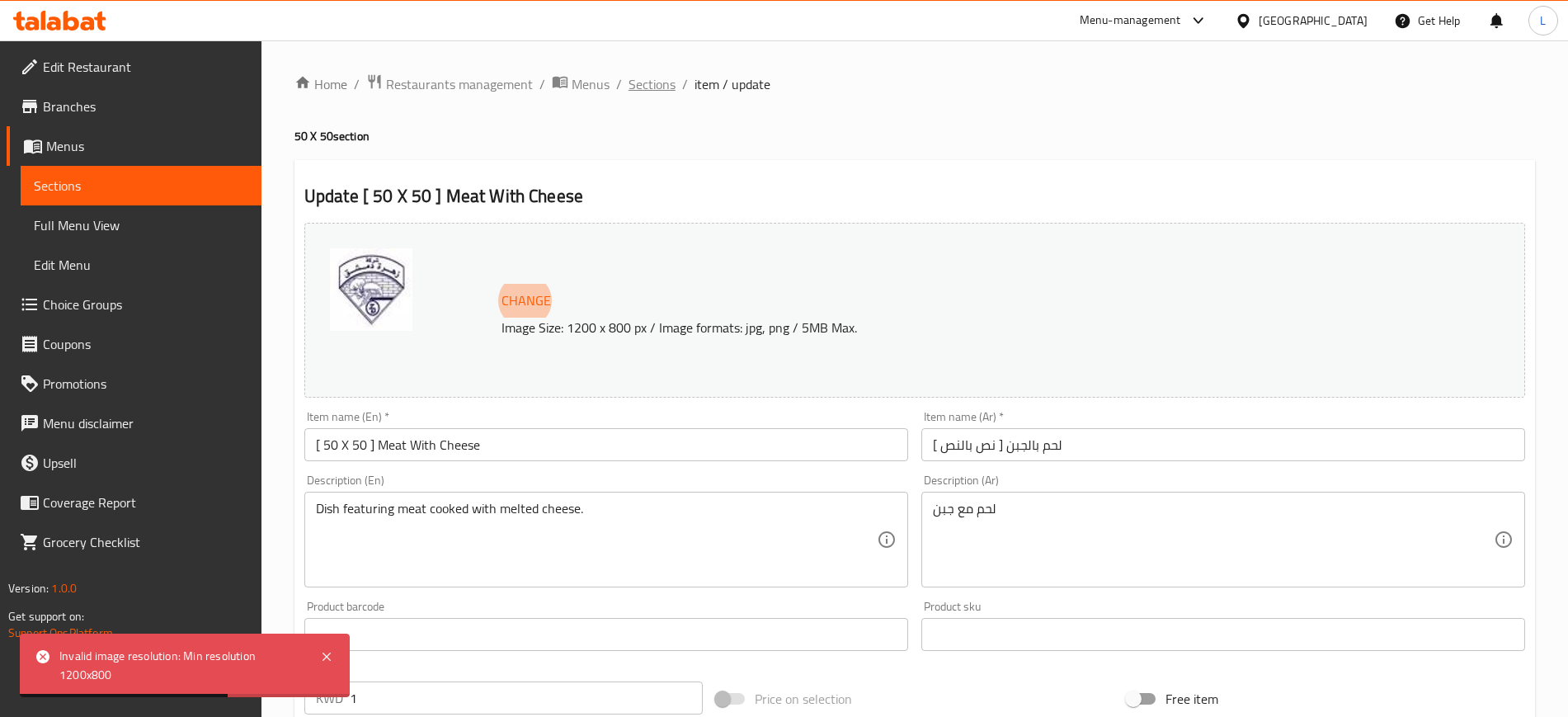
click at [654, 85] on span "Sections" at bounding box center [652, 85] width 47 height 20
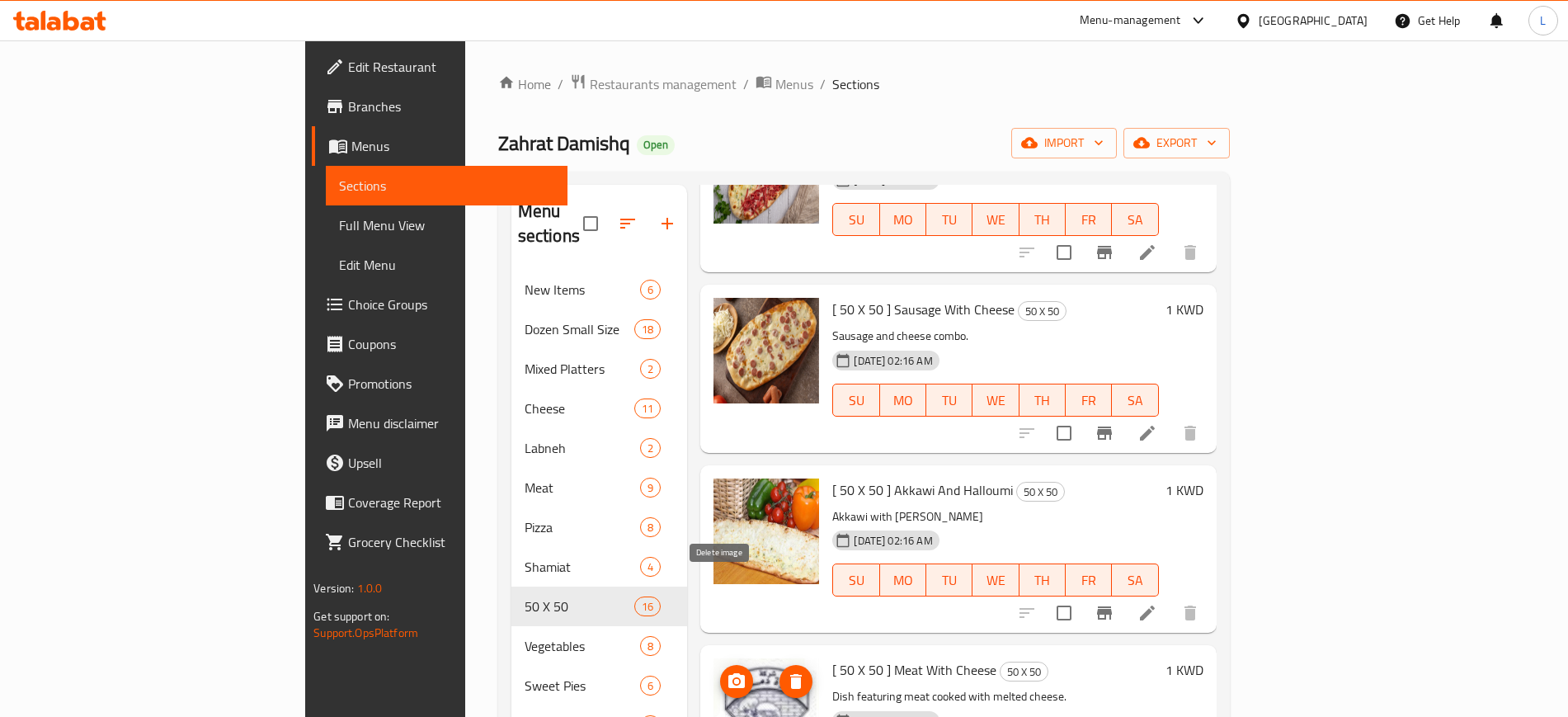
scroll to position [231, 0]
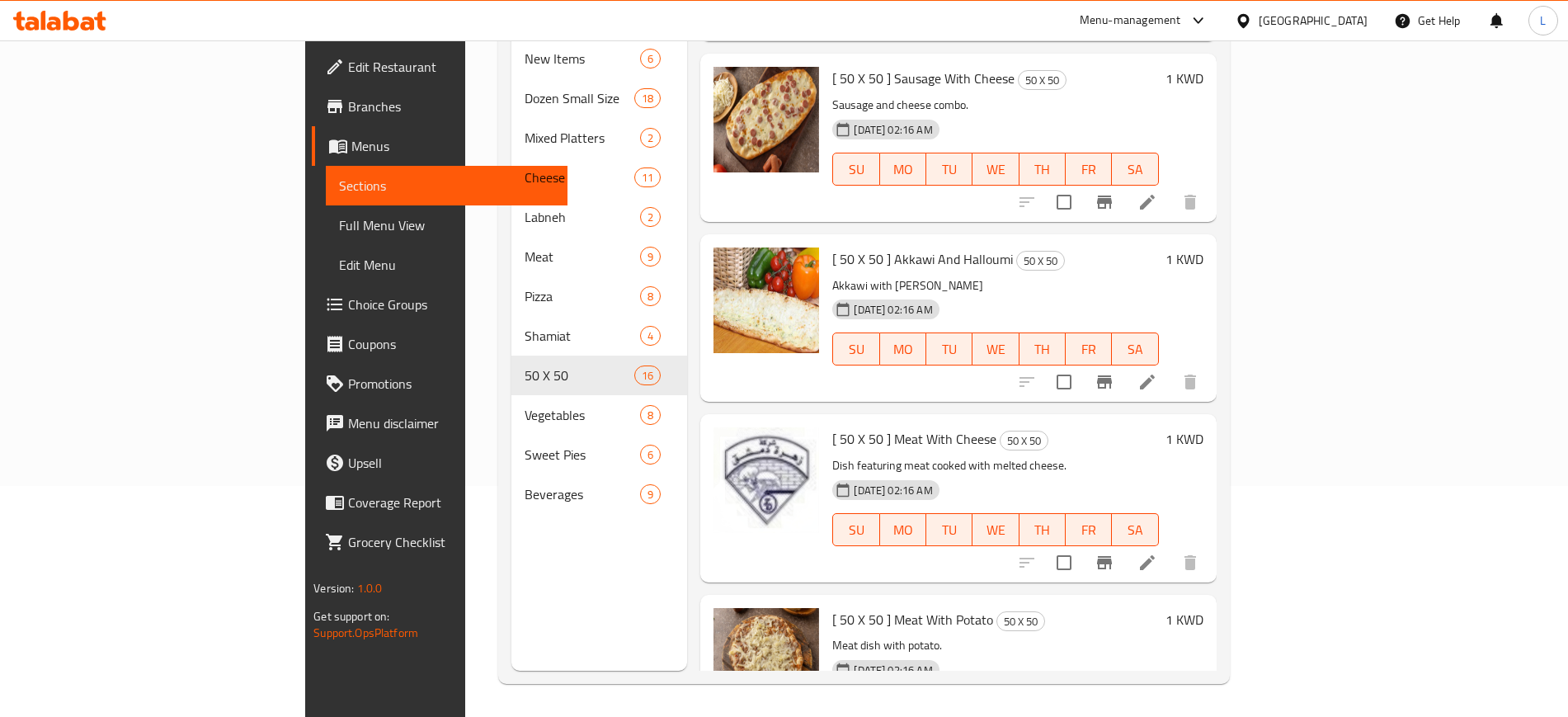
click at [1171, 548] on li at bounding box center [1148, 563] width 46 height 29
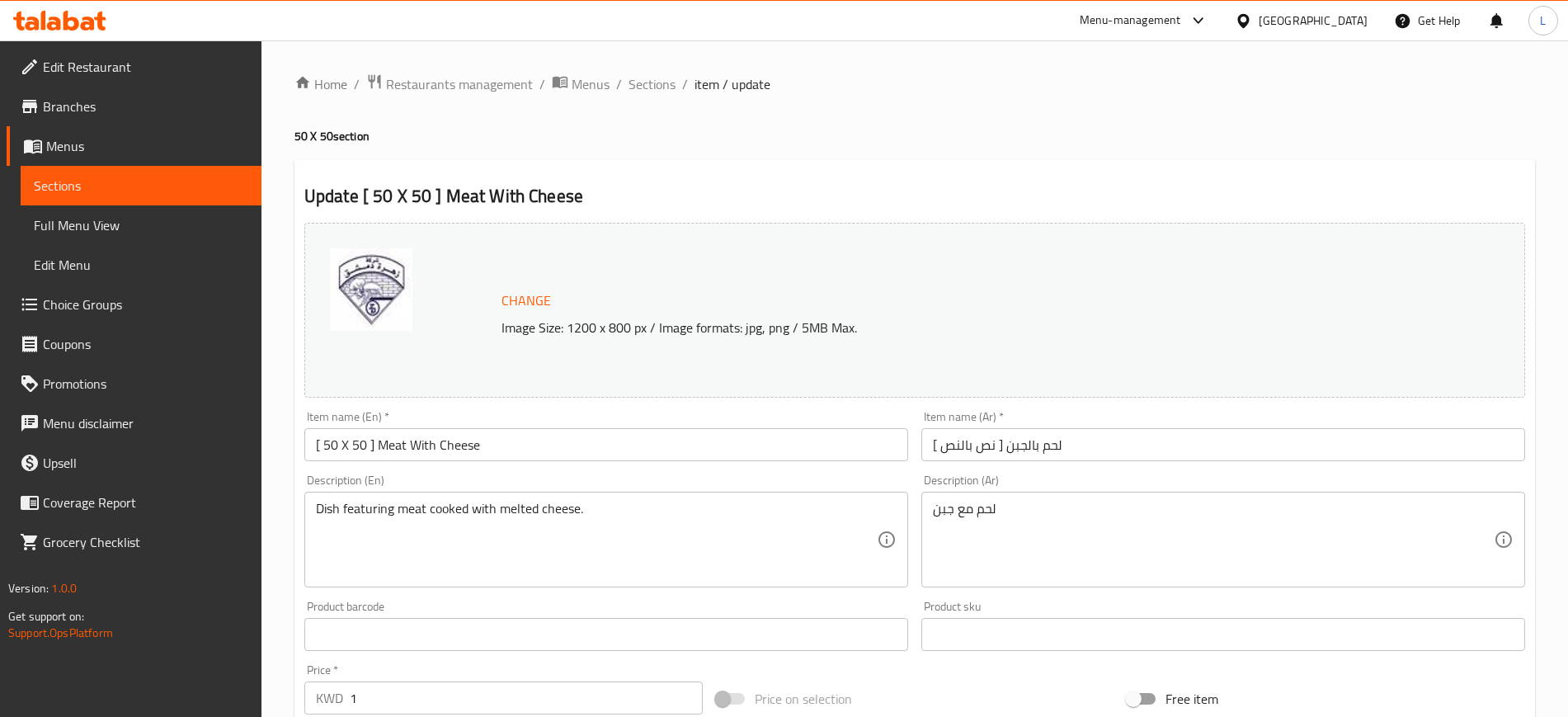
click at [540, 302] on span "Change" at bounding box center [526, 301] width 50 height 24
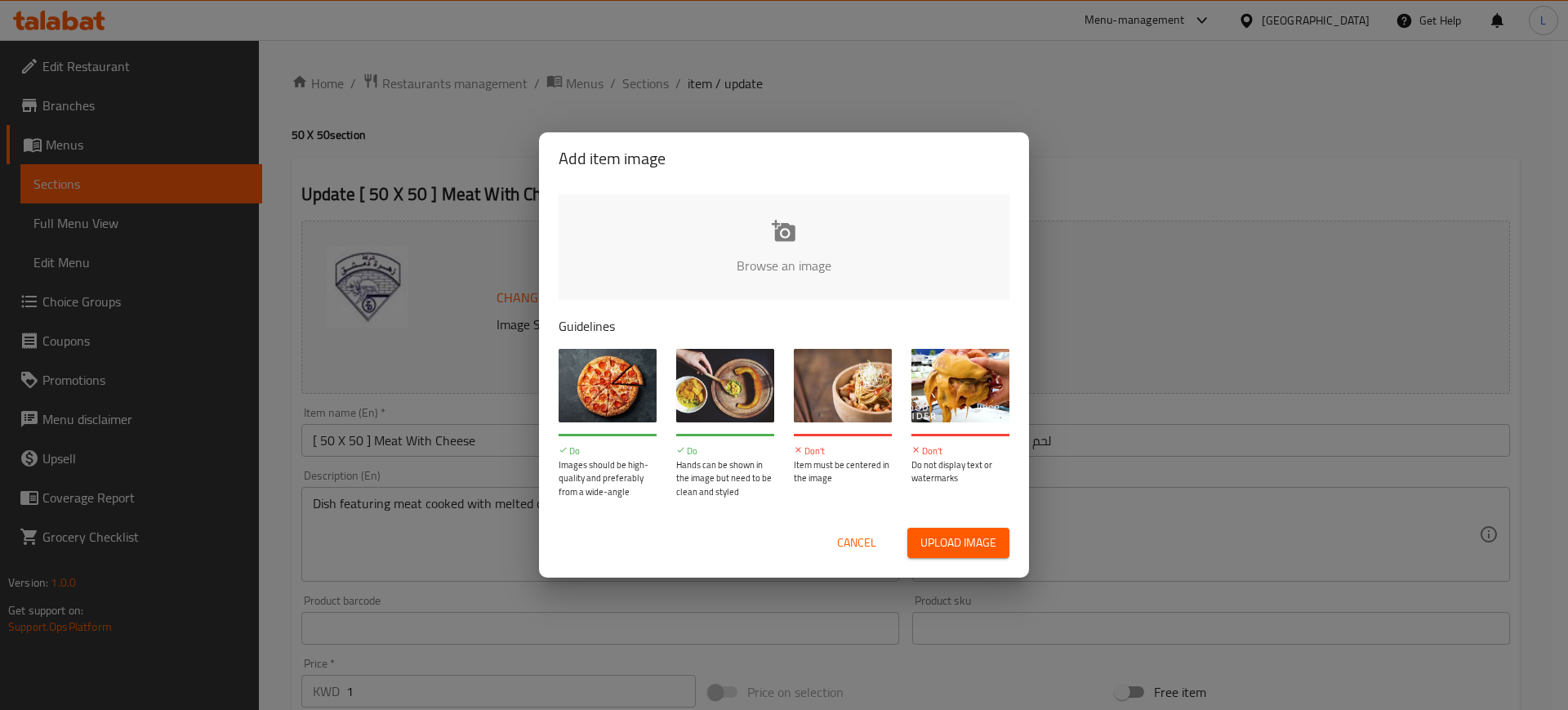
click at [764, 213] on input "file" at bounding box center [1337, 270] width 1555 height 153
drag, startPoint x: 842, startPoint y: 543, endPoint x: 650, endPoint y: 221, distance: 374.9
click at [650, 221] on input "file" at bounding box center [1337, 270] width 1555 height 153
type input "C:\fakepath\WhatsApp Image 2025-08-19 at 20.04.08_b7317d6f.jpg"
click at [792, 255] on input "file" at bounding box center [1337, 270] width 1555 height 153
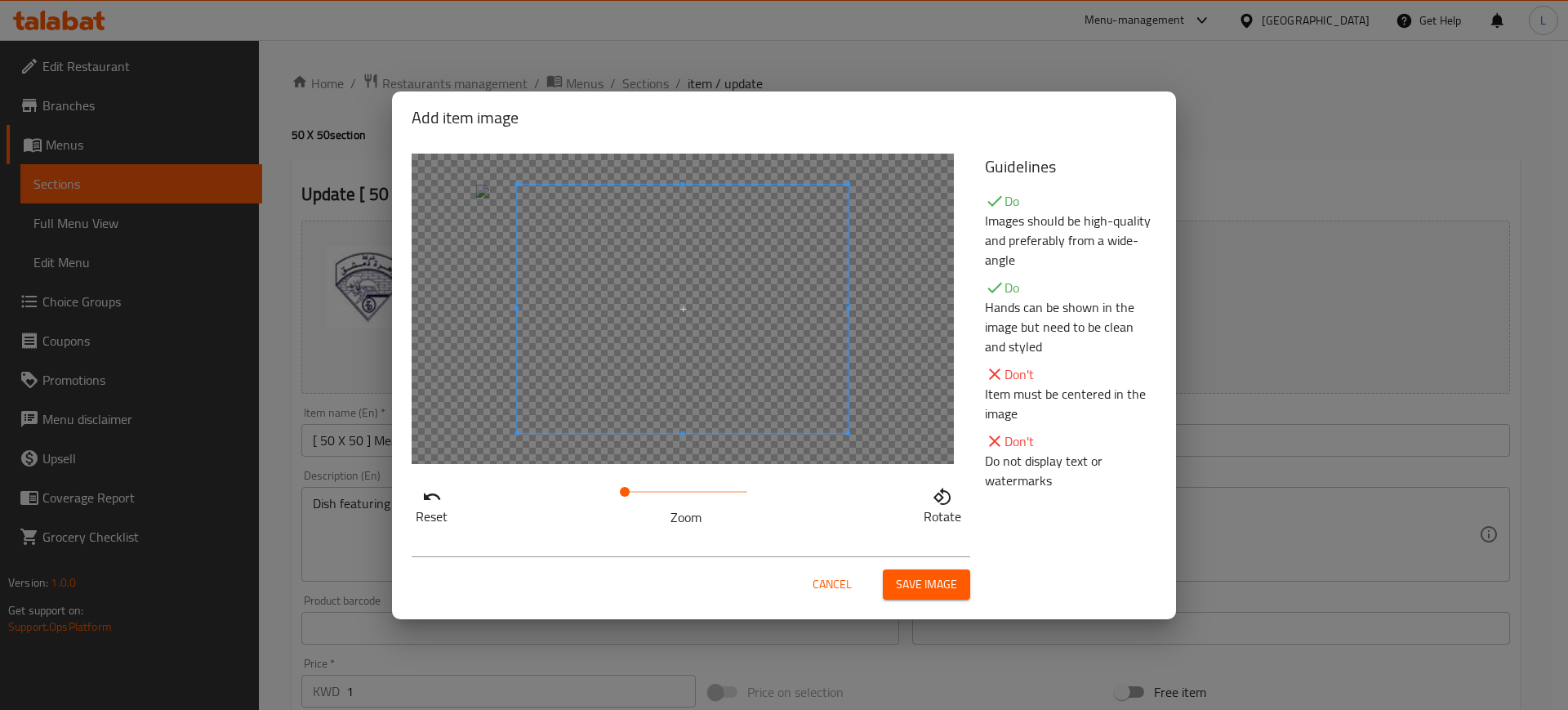
click at [839, 360] on span at bounding box center [682, 309] width 331 height 248
click at [795, 249] on div at bounding box center [679, 307] width 327 height 245
click at [637, 407] on span at bounding box center [639, 309] width 327 height 245
click at [845, 205] on div at bounding box center [683, 309] width 543 height 310
click at [799, 308] on span at bounding box center [639, 309] width 327 height 245
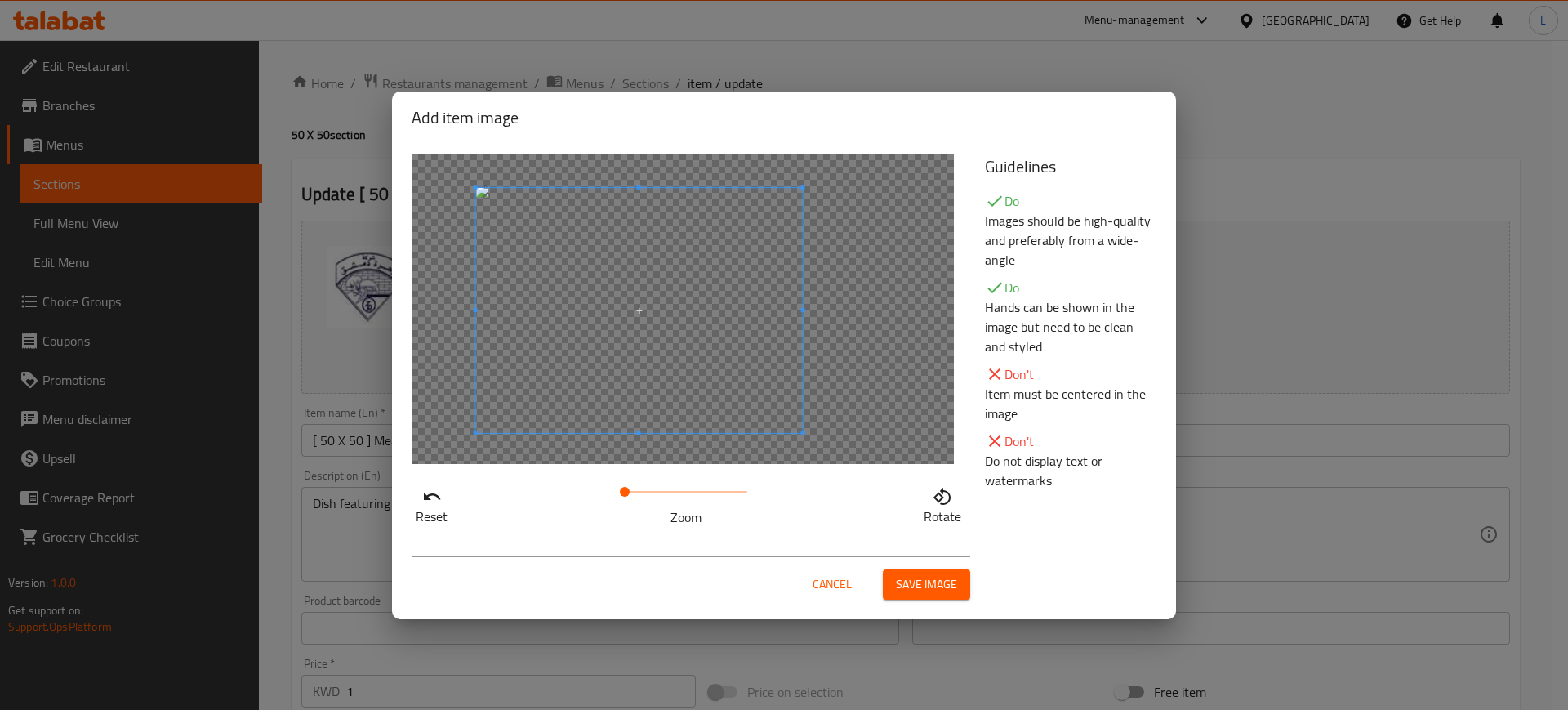
click at [901, 301] on div at bounding box center [683, 309] width 543 height 310
click at [648, 328] on span at bounding box center [639, 309] width 327 height 245
click at [842, 574] on span "Cancel" at bounding box center [832, 584] width 39 height 20
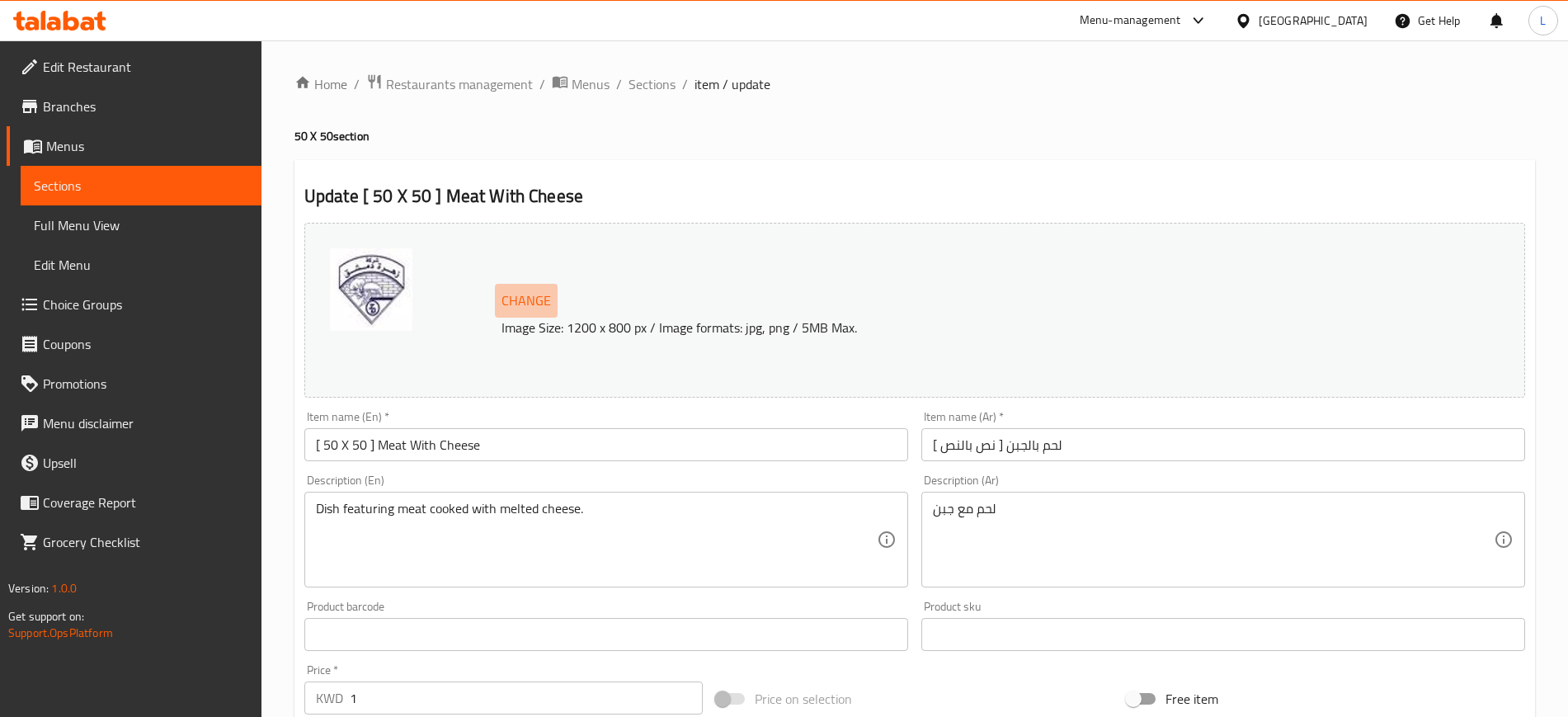
click at [511, 308] on span "Change" at bounding box center [526, 301] width 50 height 24
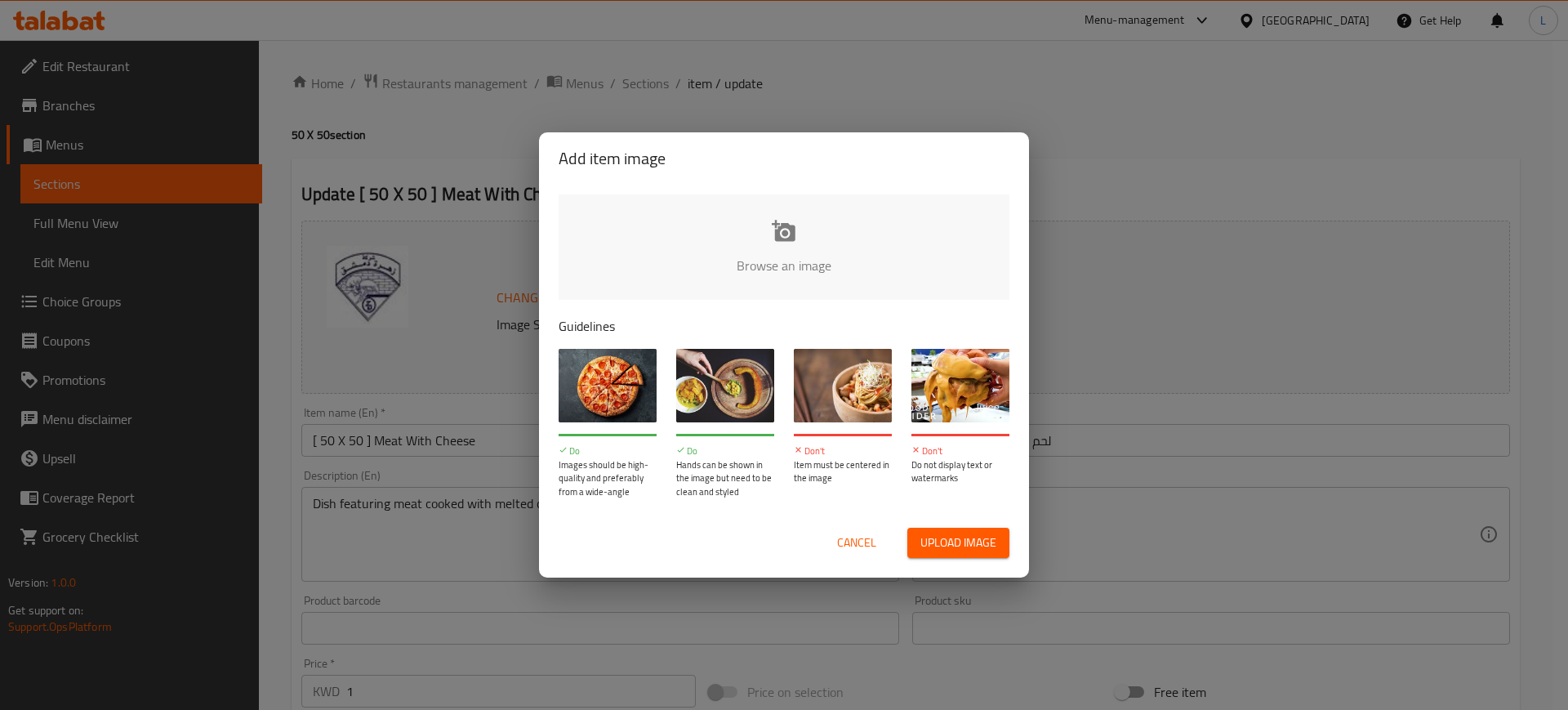
click at [799, 257] on input "file" at bounding box center [1337, 270] width 1555 height 153
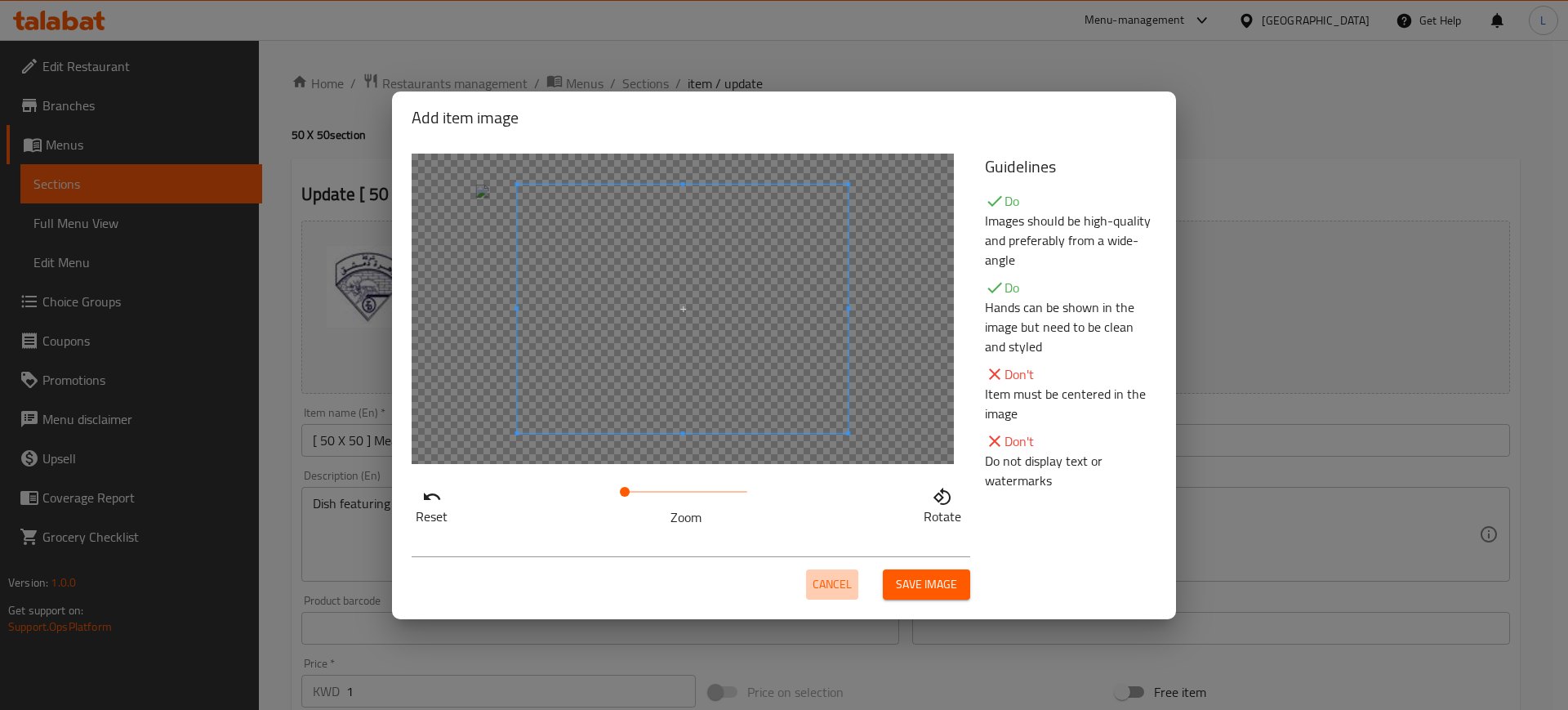
click at [824, 574] on span "Cancel" at bounding box center [832, 584] width 39 height 20
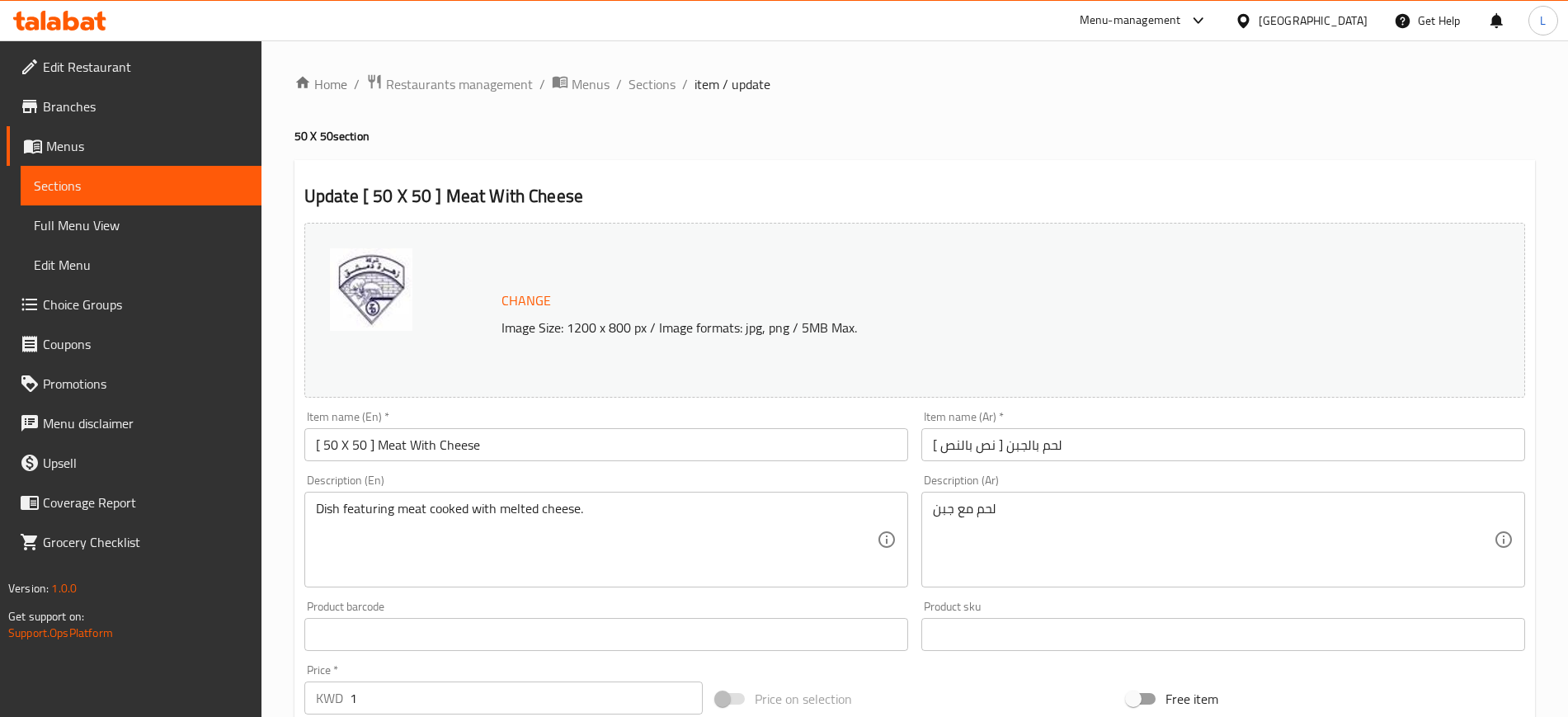
click at [508, 308] on span "Change" at bounding box center [526, 301] width 50 height 24
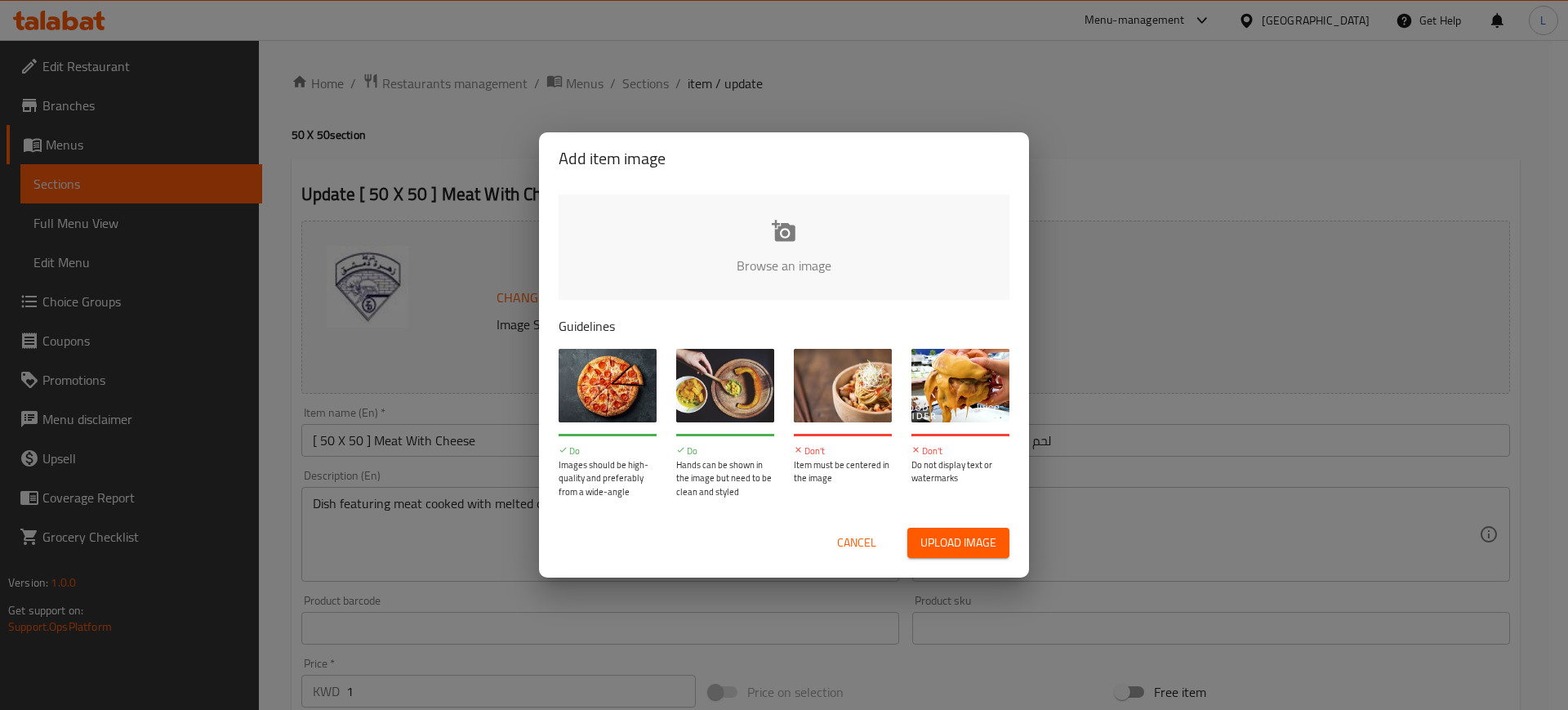
click at [740, 243] on input "file" at bounding box center [1337, 270] width 1555 height 153
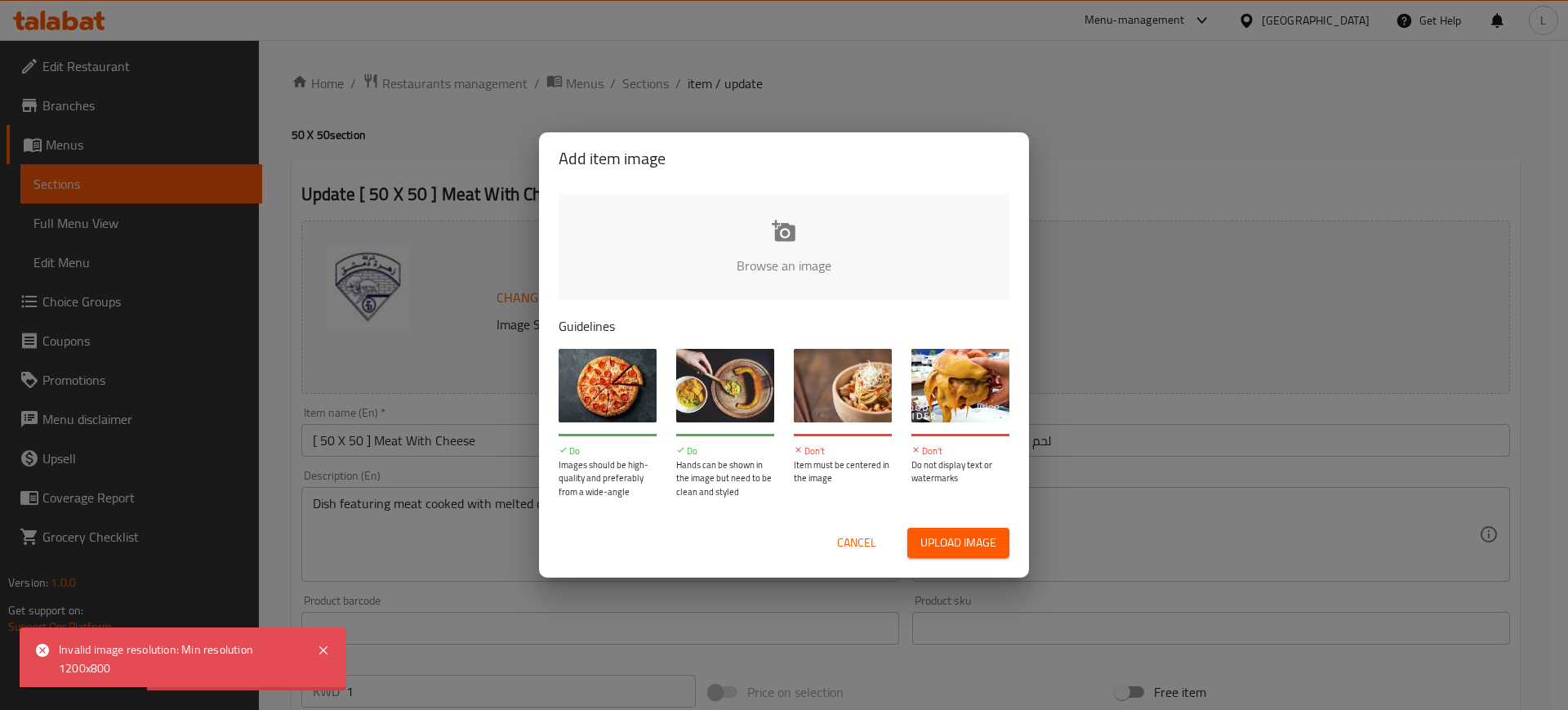
click at [872, 205] on input "file" at bounding box center [1337, 270] width 1555 height 153
type input "C:\fakepath\WhatsApp Image 2025-08-19 at 20.09.14_4f32cdce.jpg"
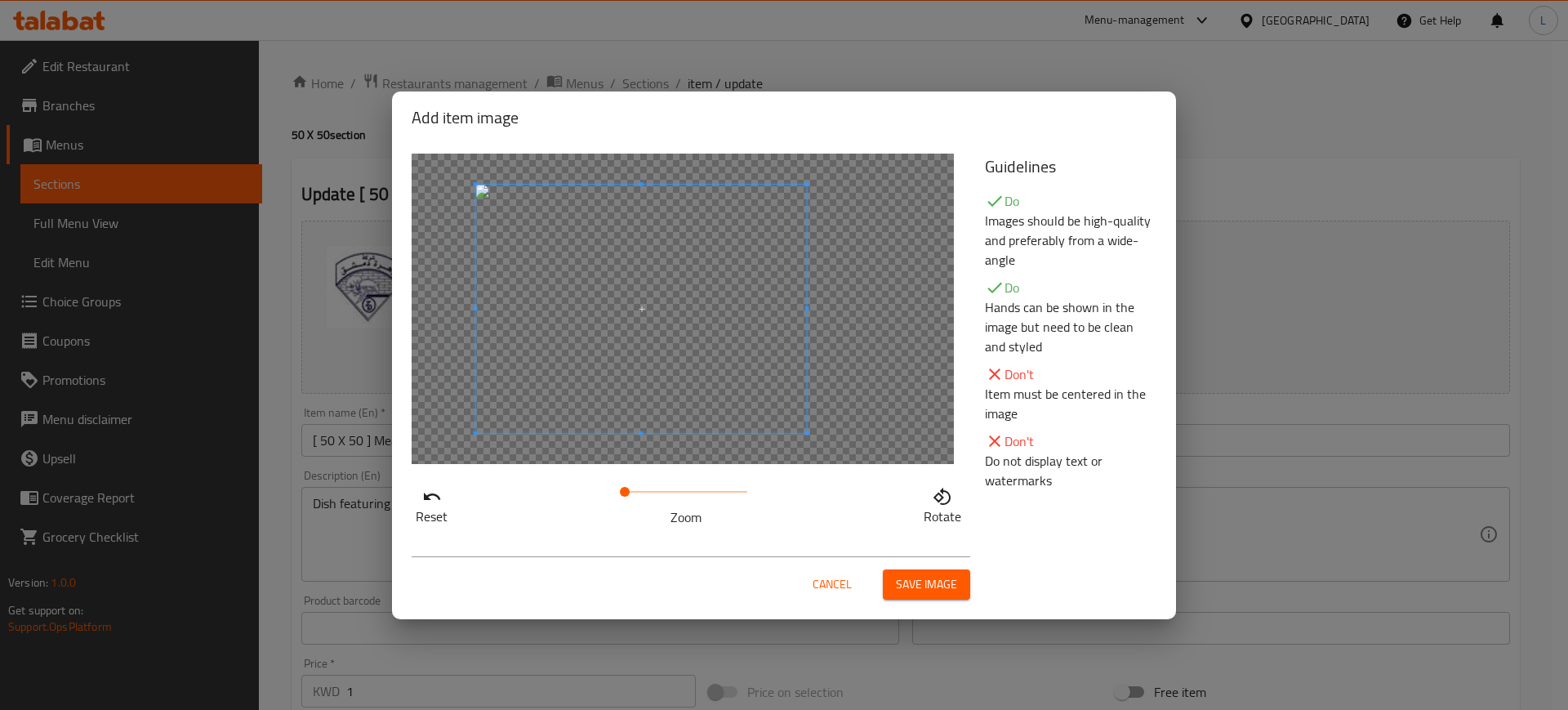
click at [587, 329] on span at bounding box center [641, 309] width 331 height 248
click at [916, 577] on span "Save image" at bounding box center [926, 584] width 61 height 20
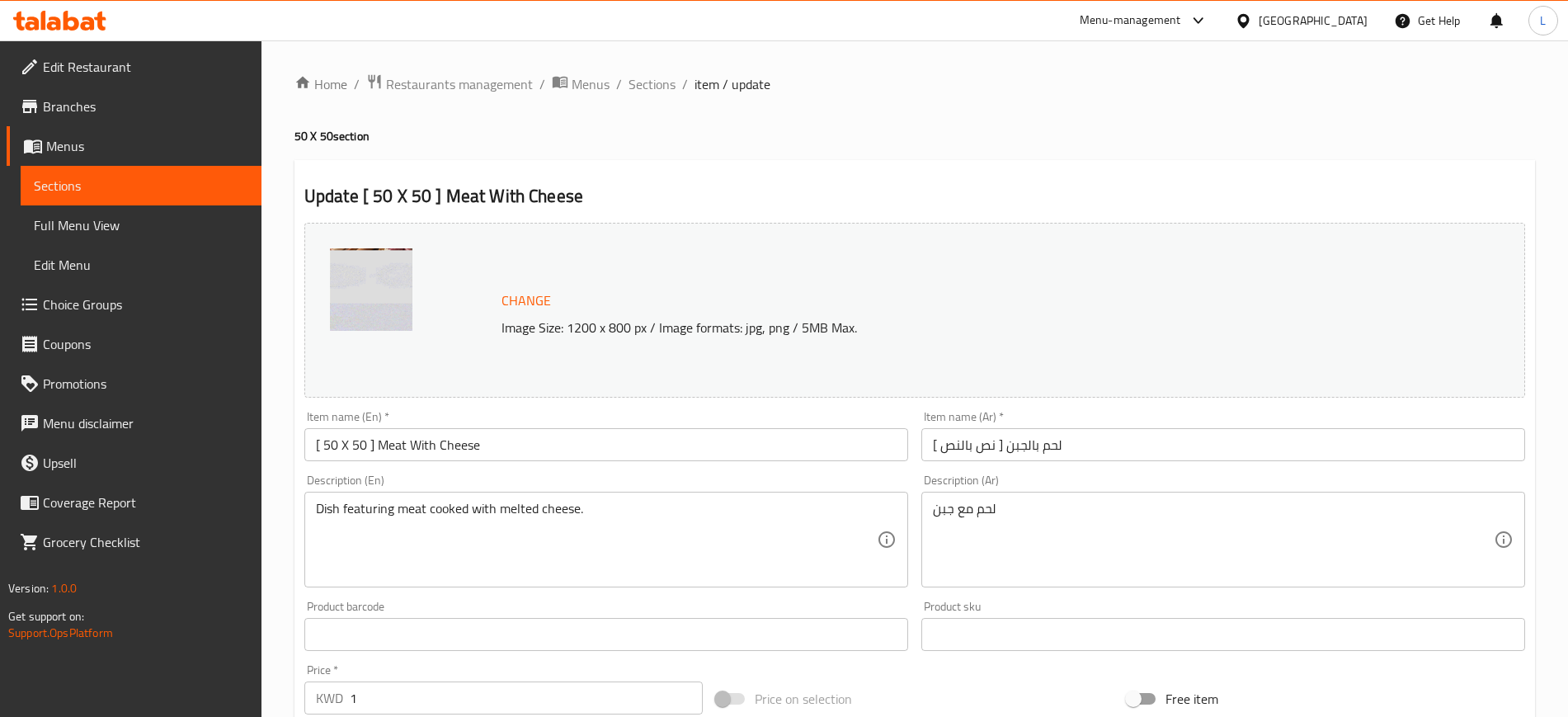
scroll to position [472, 0]
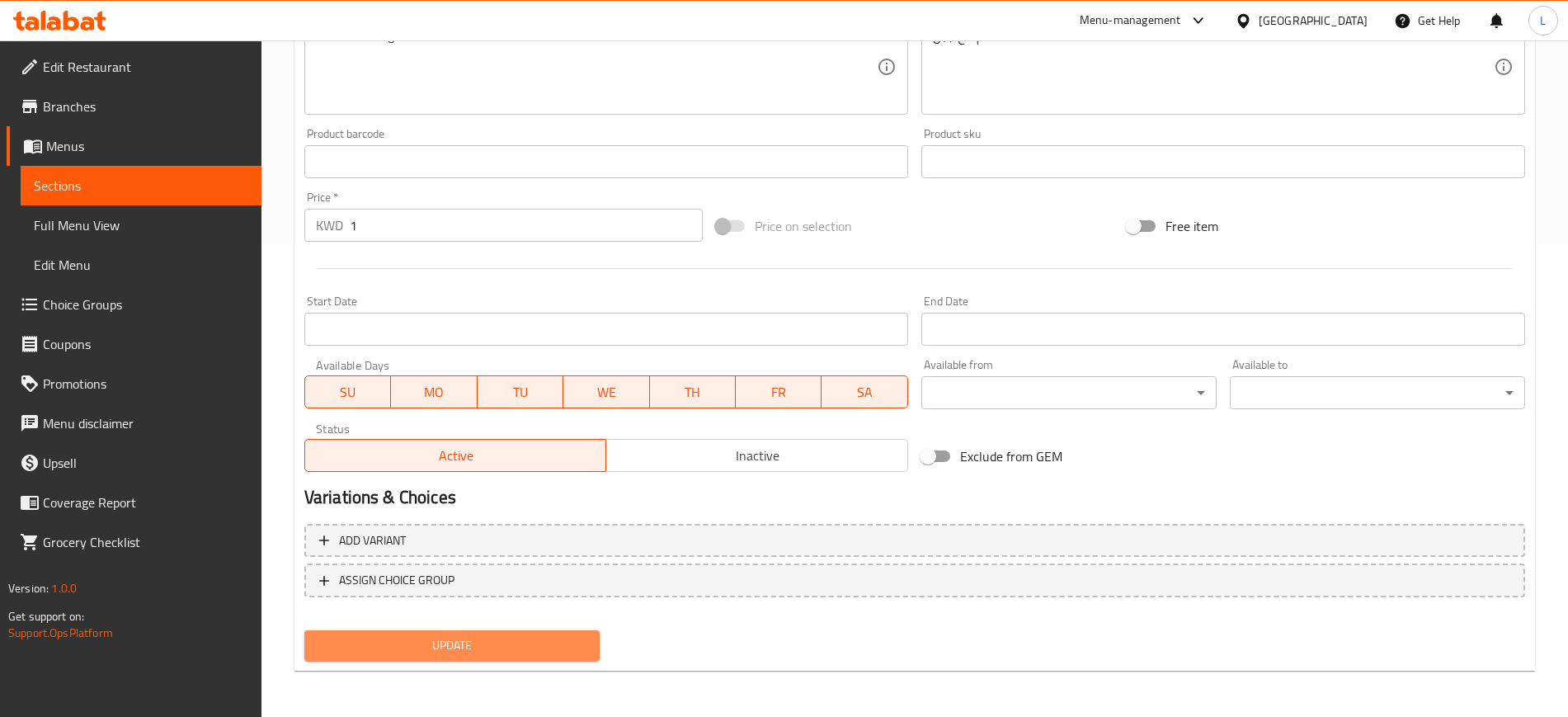
click at [570, 642] on span "Update" at bounding box center [452, 645] width 269 height 20
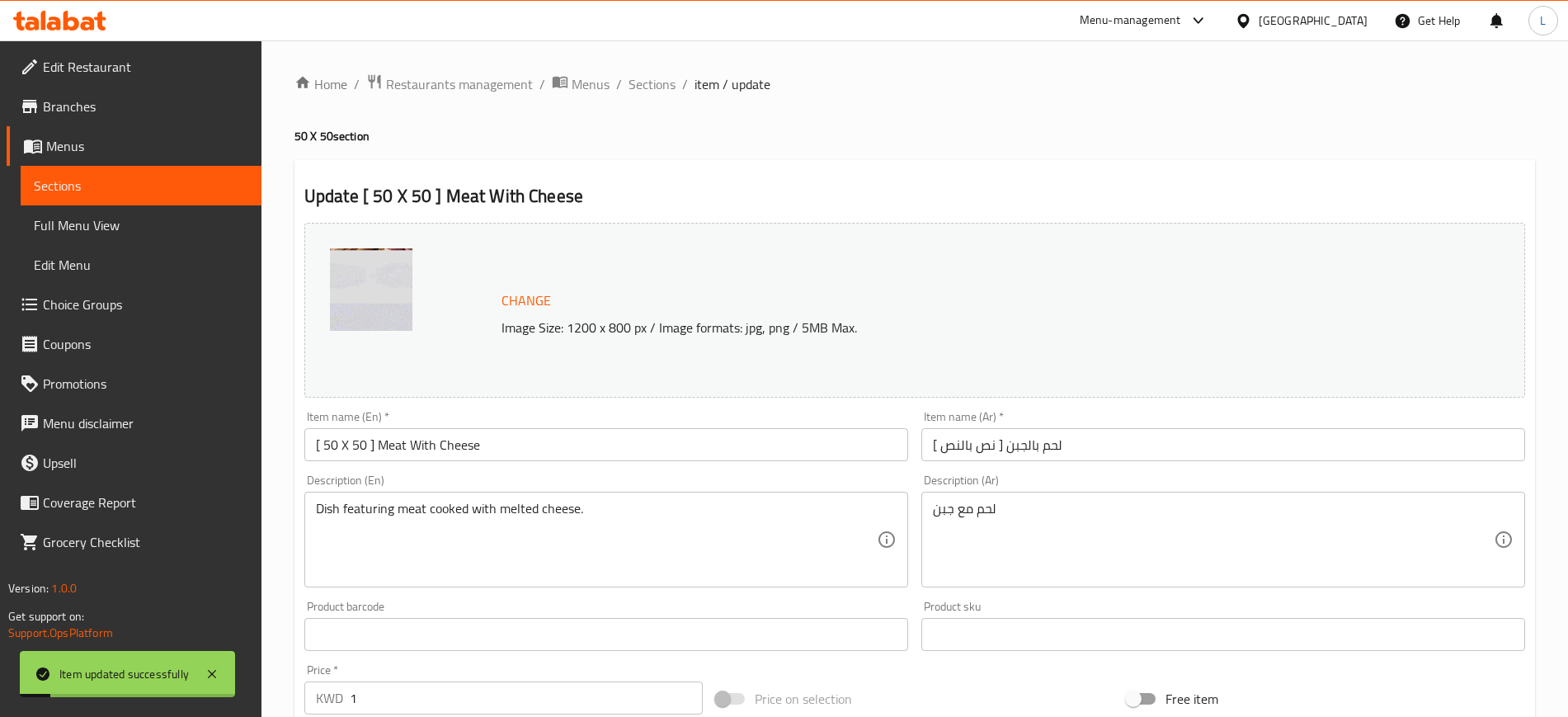
scroll to position [1, 0]
click at [662, 85] on span "Sections" at bounding box center [652, 84] width 47 height 20
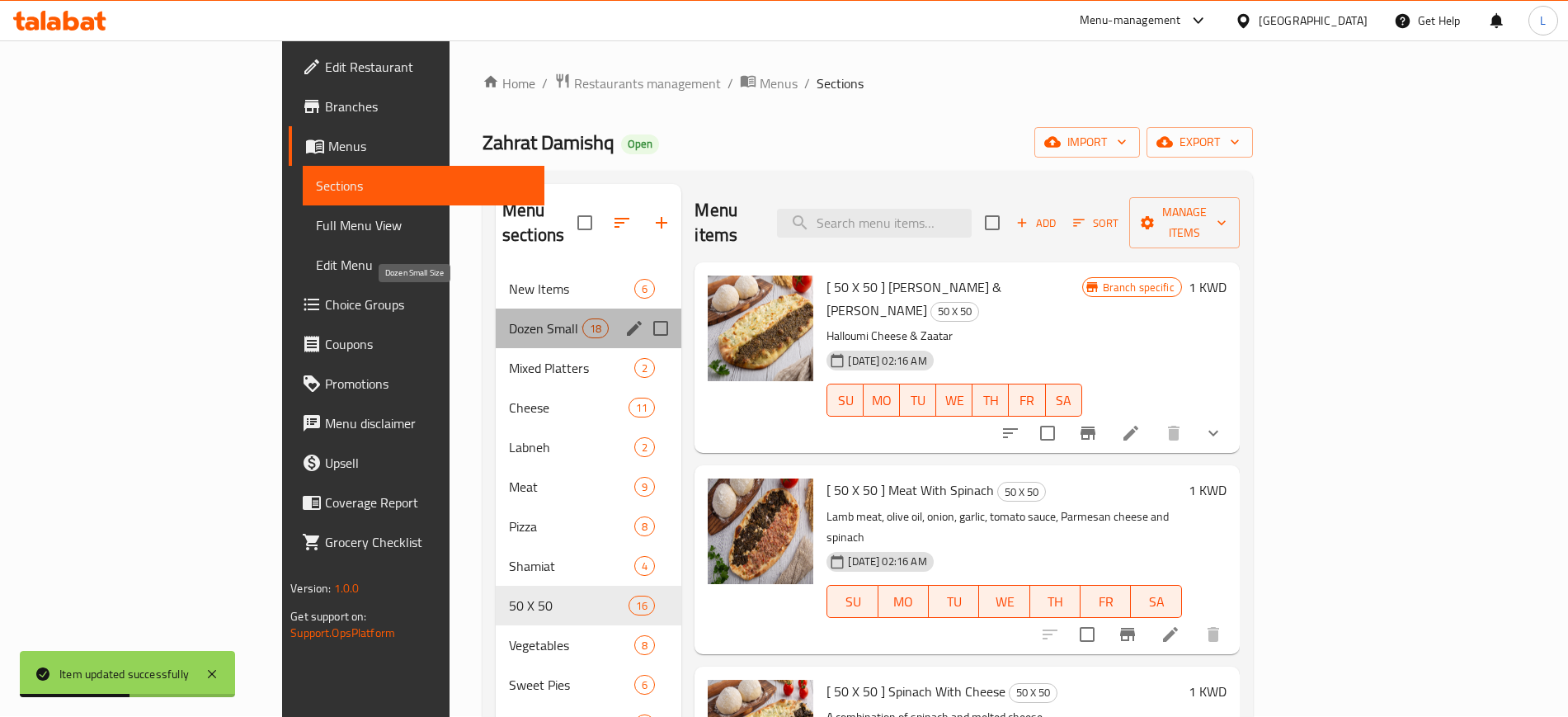
click at [509, 318] on span "Dozen Small Size" at bounding box center [545, 328] width 74 height 20
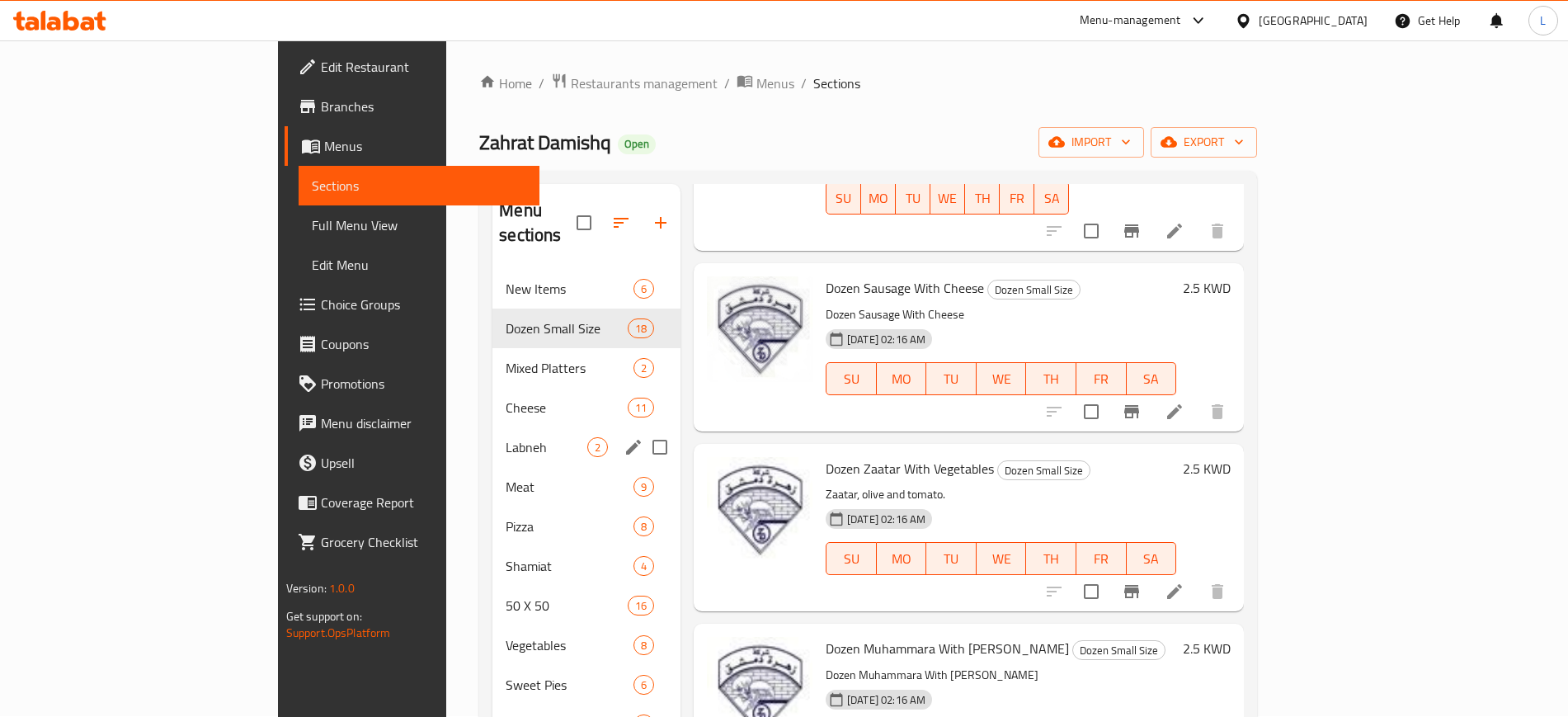
scroll to position [231, 0]
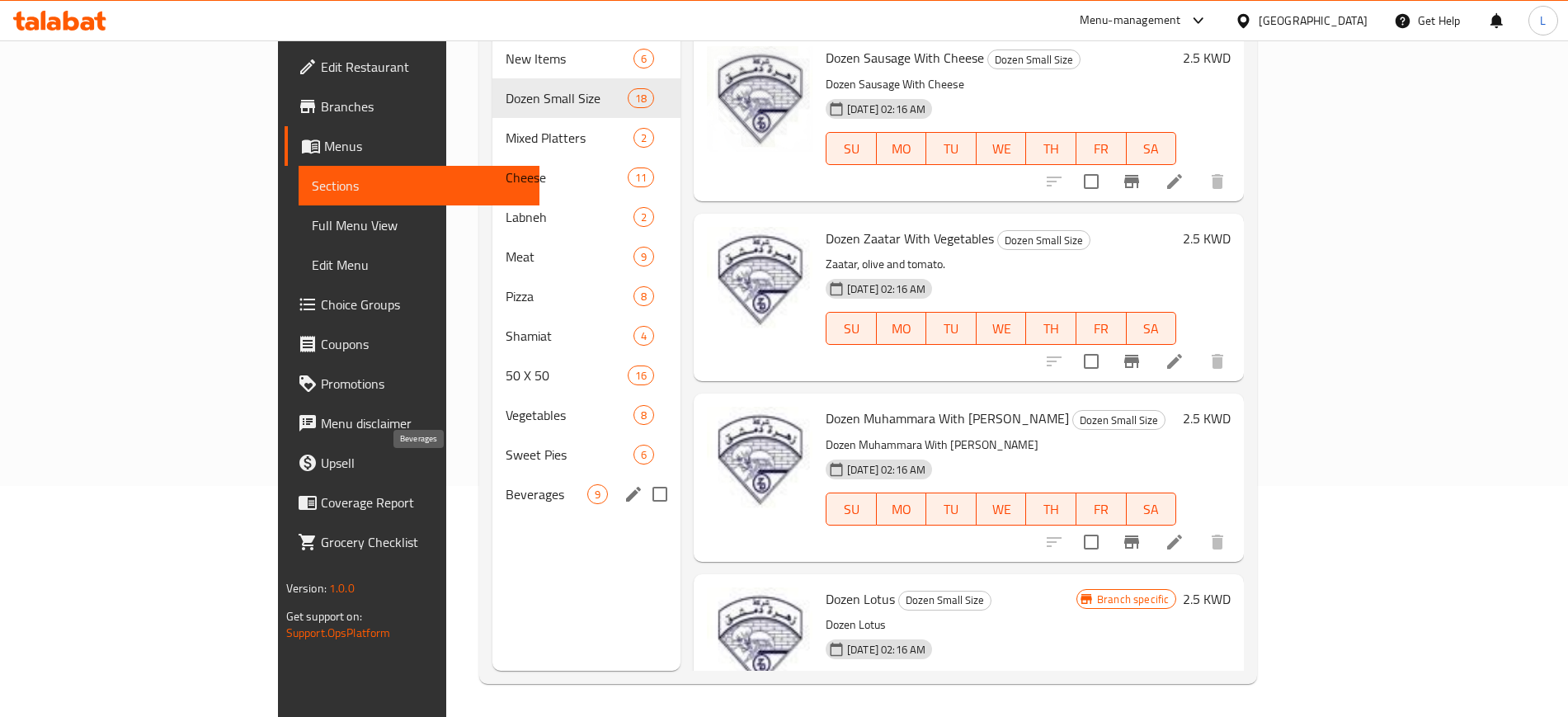
click at [506, 484] on span "Beverages" at bounding box center [546, 495] width 82 height 20
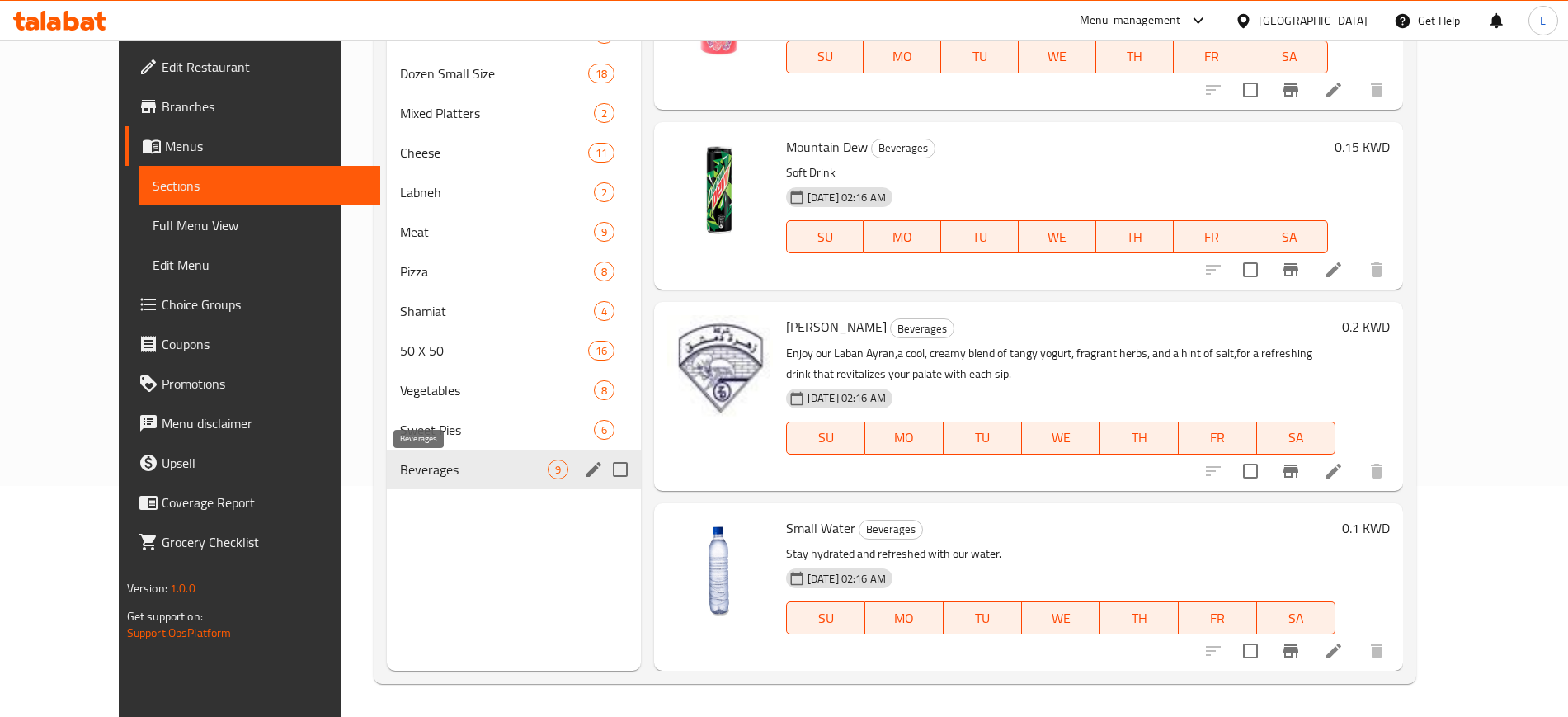
scroll to position [966, 0]
click at [420, 426] on span "Sweet Pies" at bounding box center [474, 430] width 148 height 20
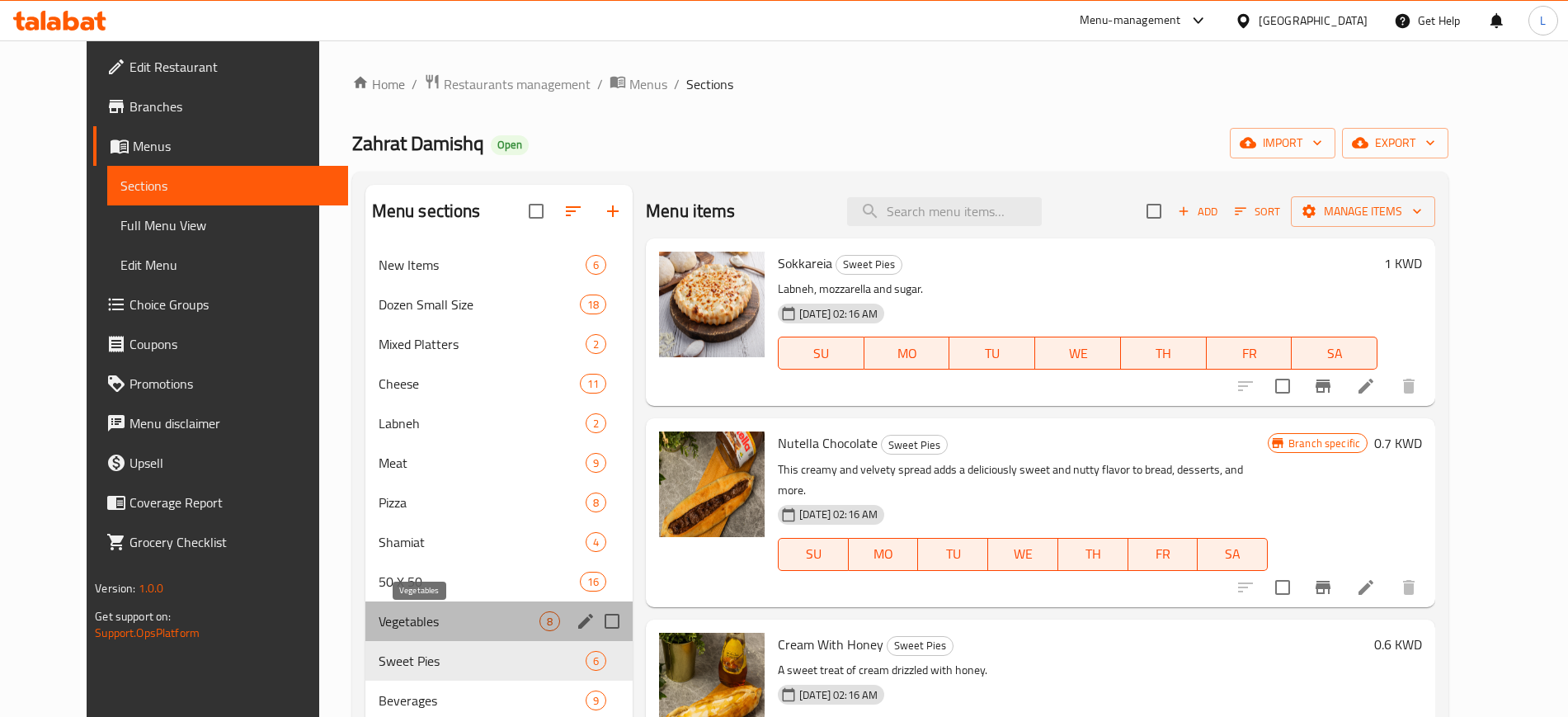
click at [404, 629] on span "Vegetables" at bounding box center [459, 621] width 161 height 20
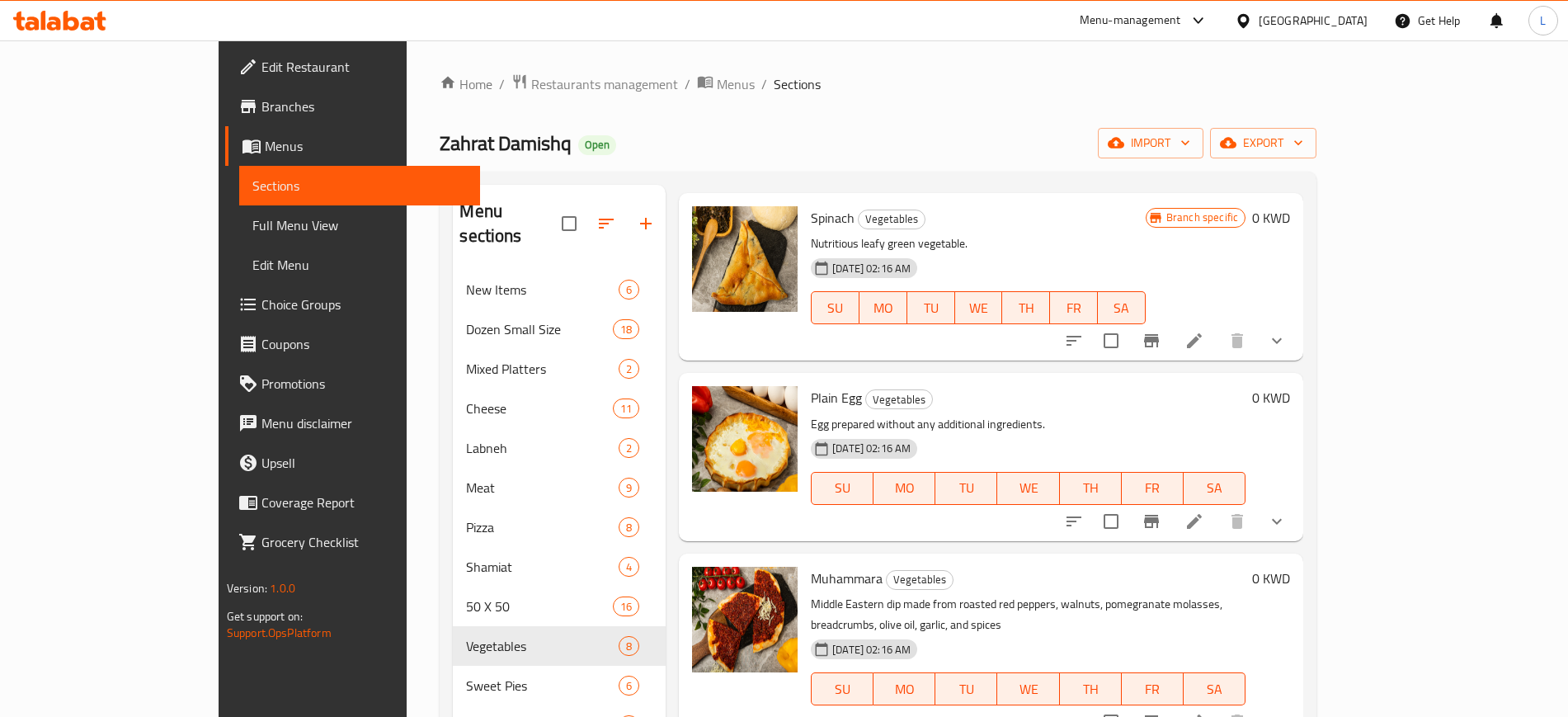
scroll to position [231, 0]
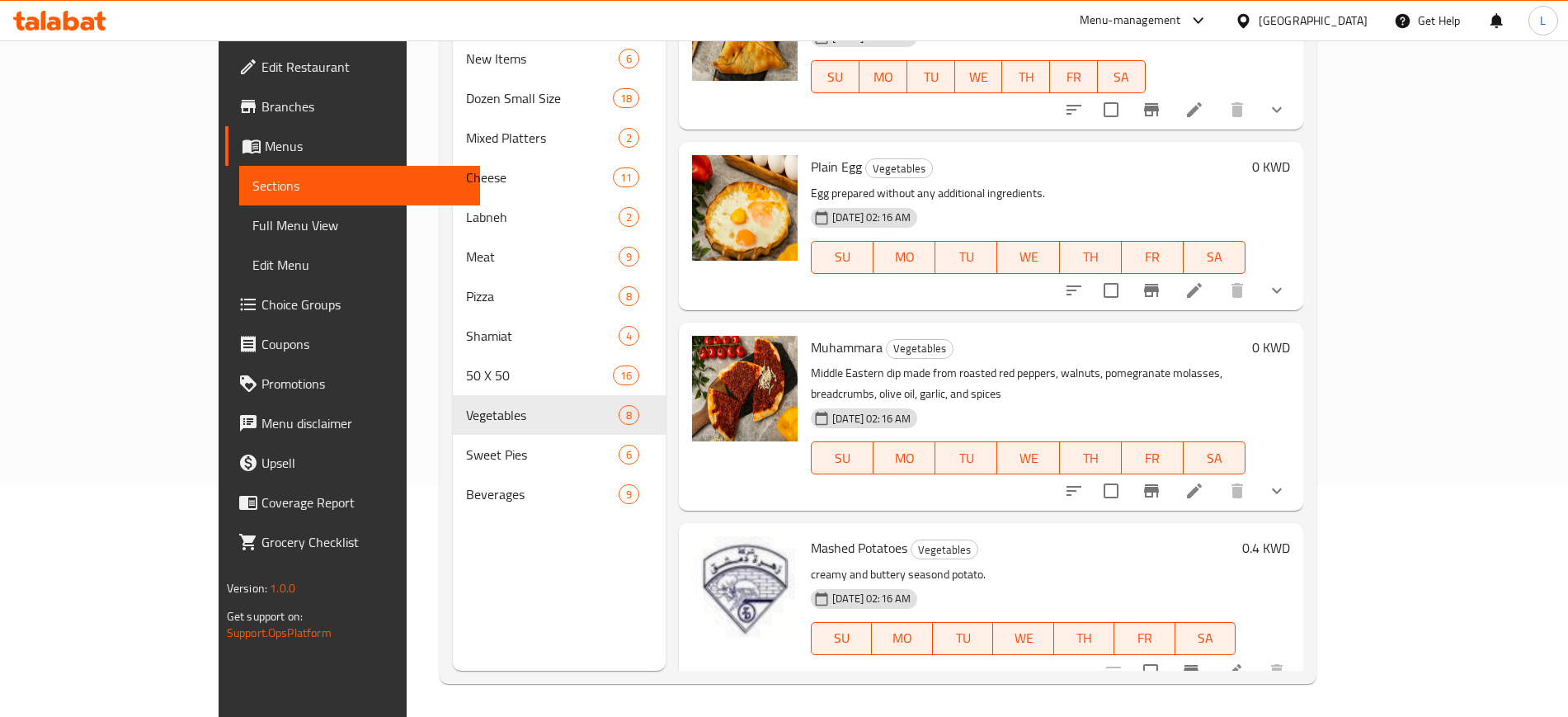
click at [666, 317] on div "Menu items Add Sort Manage items Zaatar Vegetables A savory blend of herbs and …" at bounding box center [984, 313] width 637 height 717
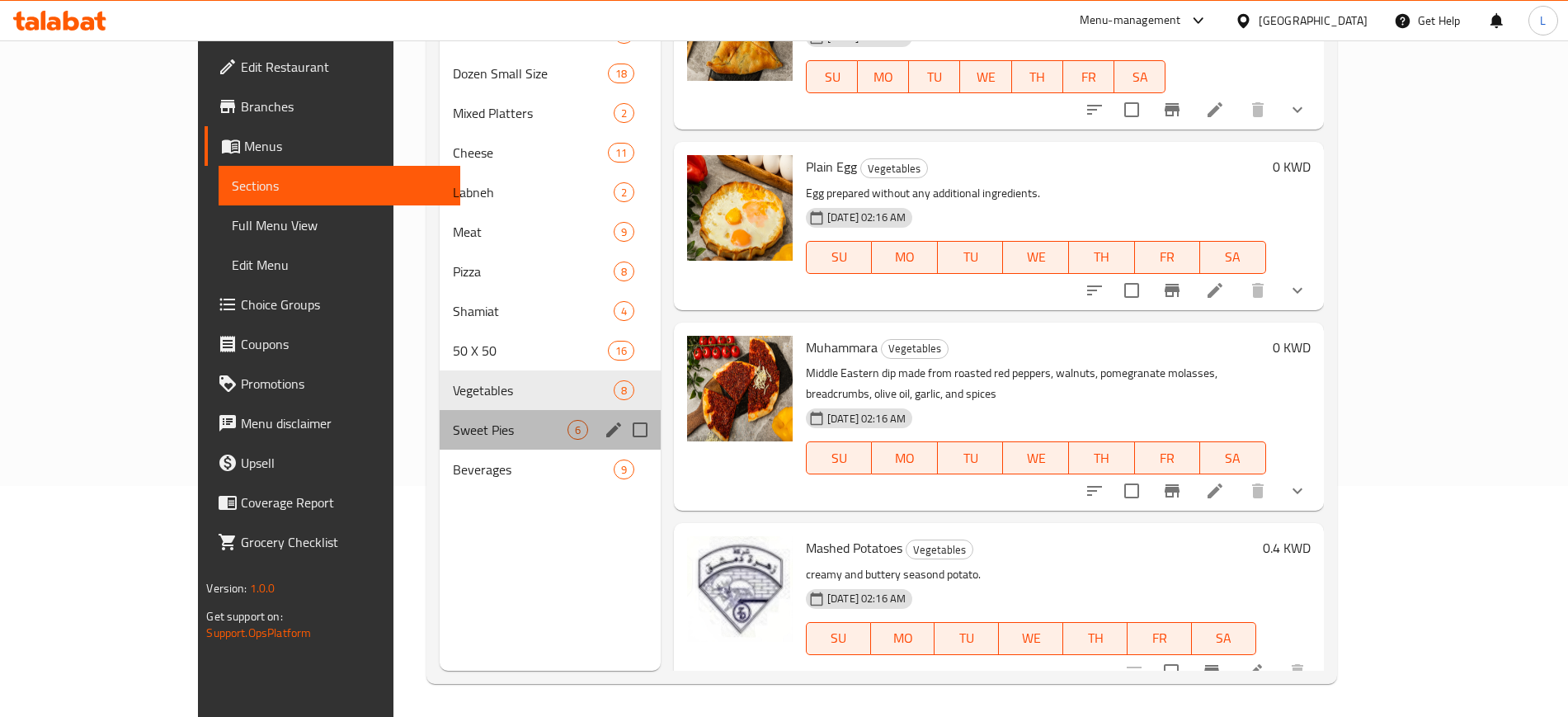
click at [440, 441] on div "Sweet Pies 6" at bounding box center [550, 429] width 221 height 40
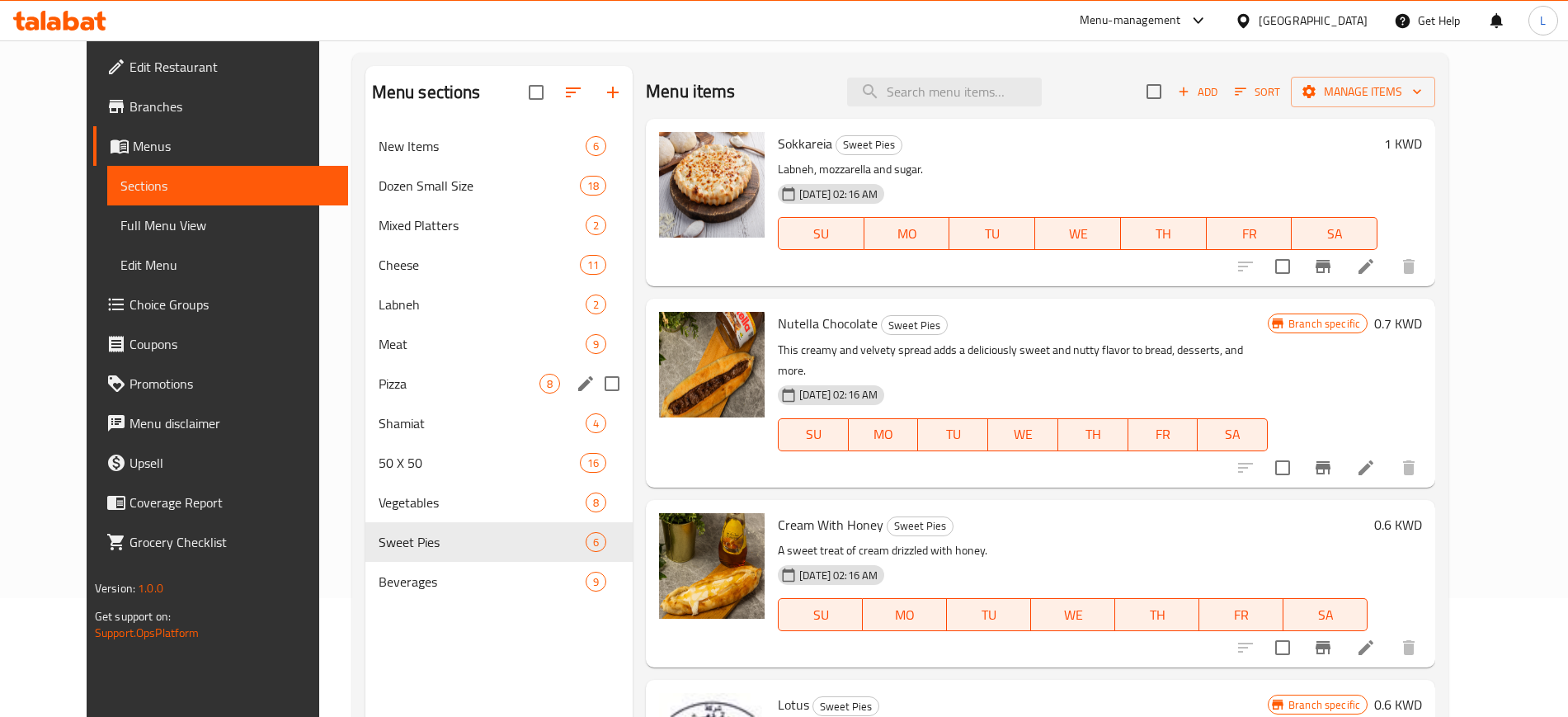
scroll to position [116, 0]
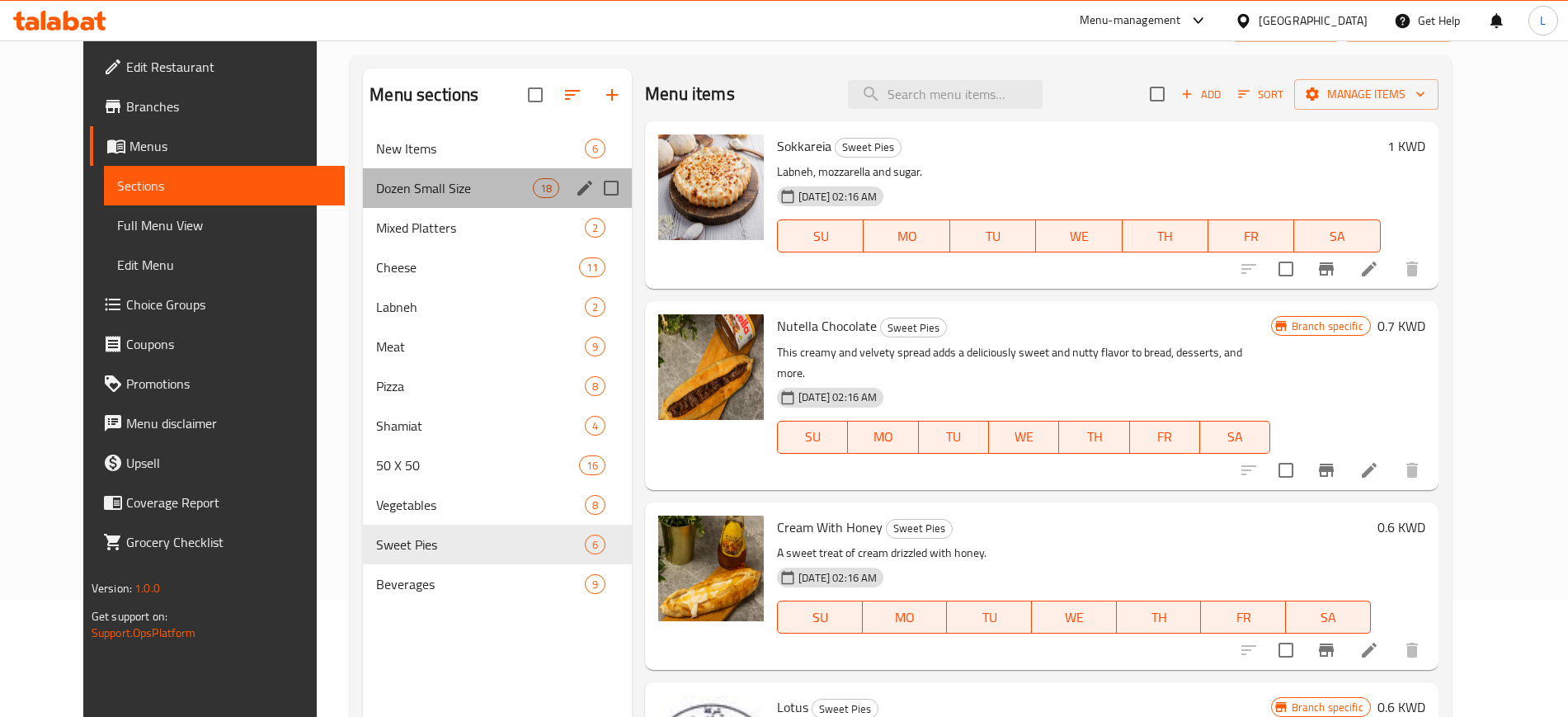
click at [445, 176] on div "Dozen Small Size 18" at bounding box center [498, 188] width 269 height 40
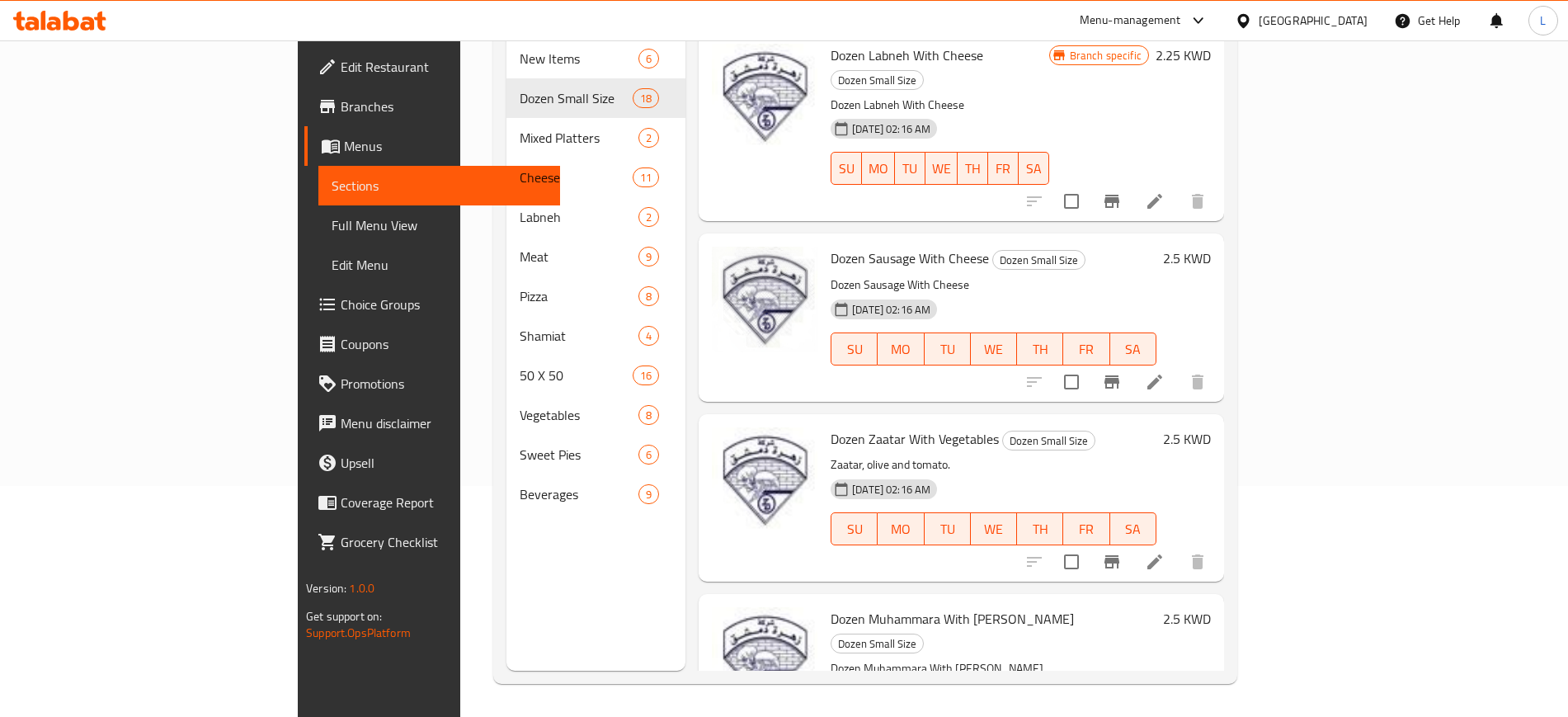
scroll to position [2566, 0]
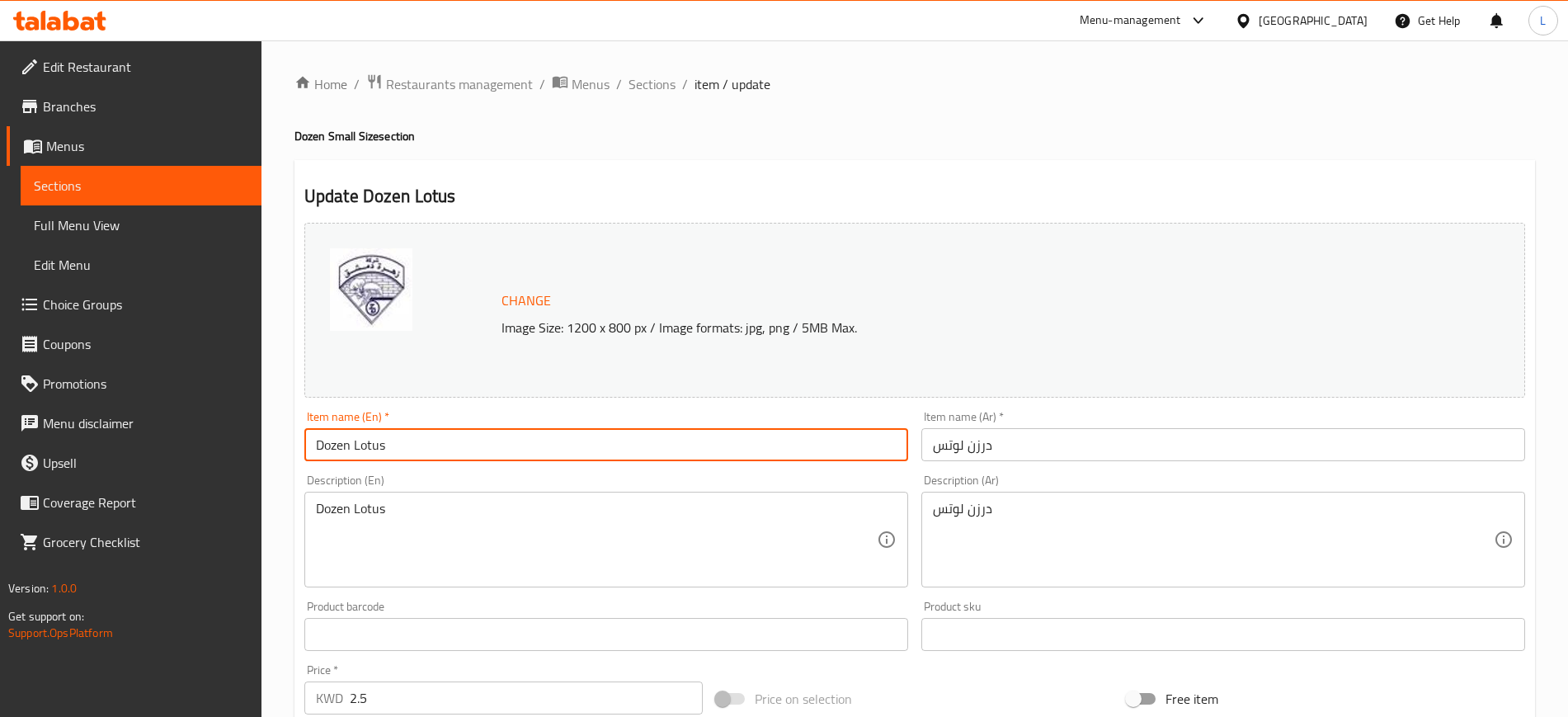
click at [371, 448] on input "Dozen Lotus" at bounding box center [606, 445] width 604 height 33
click at [374, 445] on input "Dozen Nutella" at bounding box center [606, 445] width 604 height 33
type input "Dozen Nutella"
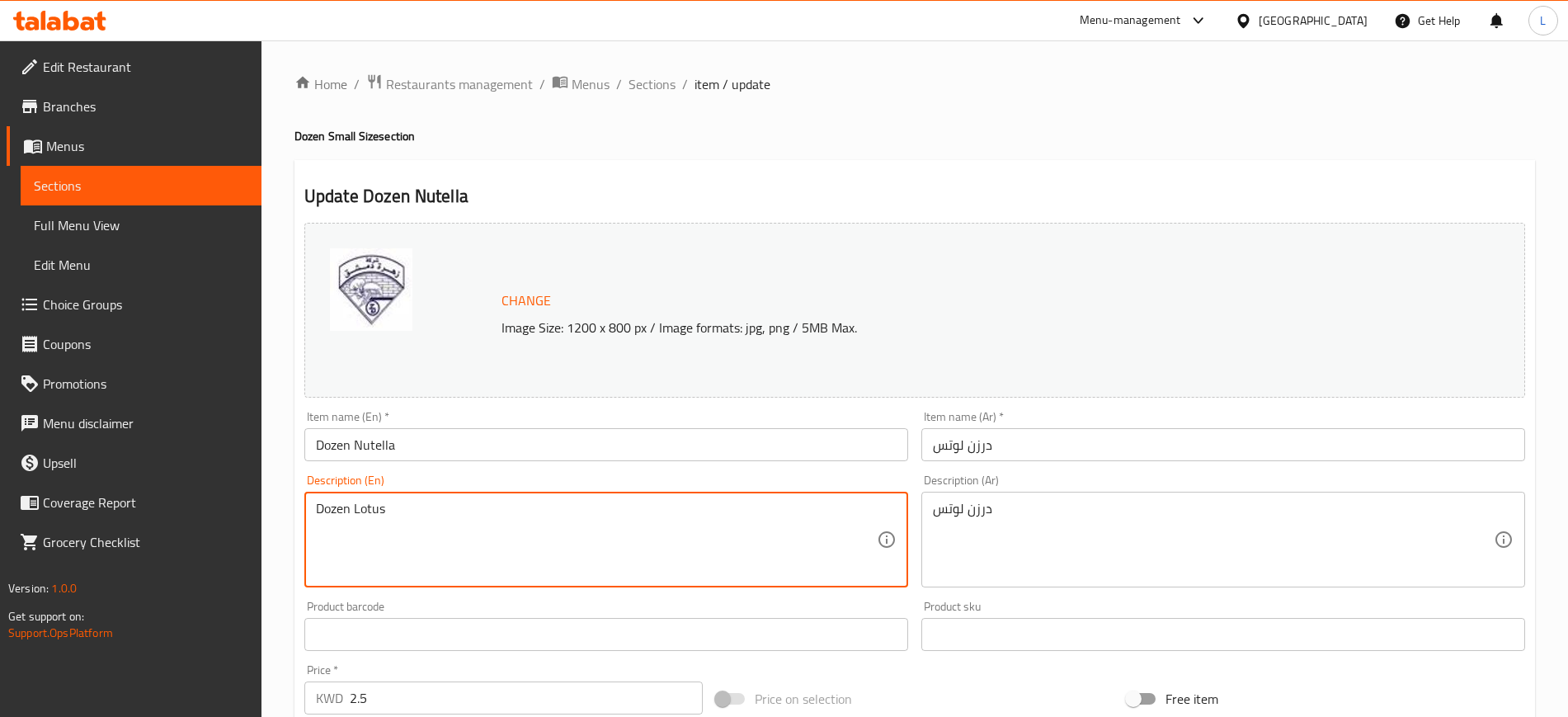
click at [366, 506] on textarea "Dozen Lotus" at bounding box center [597, 539] width 561 height 78
paste textarea "Nutella"
type textarea "Dozen Nutella"
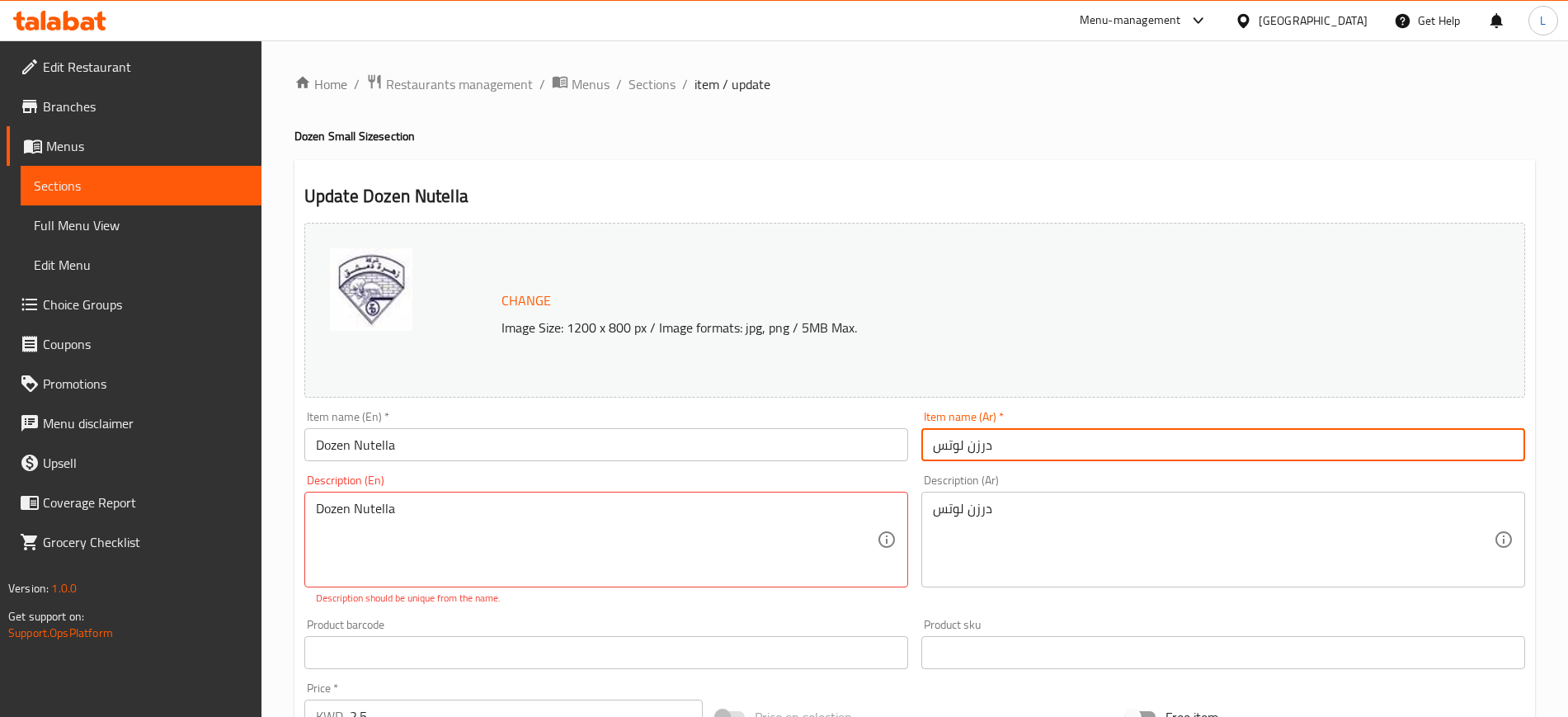
click at [934, 444] on input "درزن لوتس" at bounding box center [1223, 445] width 604 height 33
click at [936, 441] on input "درزن لوتس" at bounding box center [1223, 445] width 604 height 33
click at [980, 444] on input "درزن لوتس" at bounding box center [1223, 445] width 604 height 33
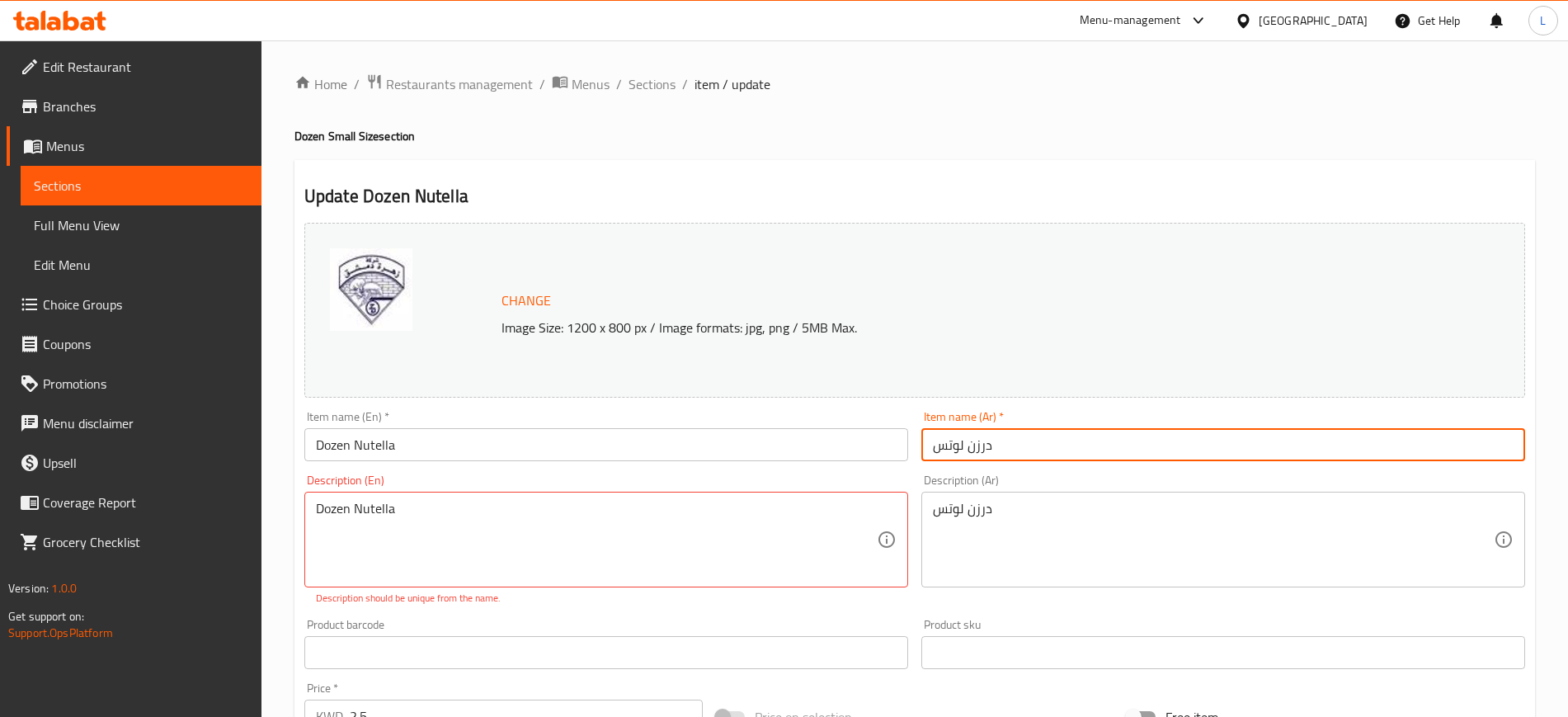
drag, startPoint x: 961, startPoint y: 444, endPoint x: 908, endPoint y: 460, distance: 55.4
click at [908, 460] on div "Change Image Size: 1200 x 800 px / Image formats: jpg, png / 5MB Max. Item name…" at bounding box center [915, 592] width 1234 height 753
type input "درزن نوتيلا"
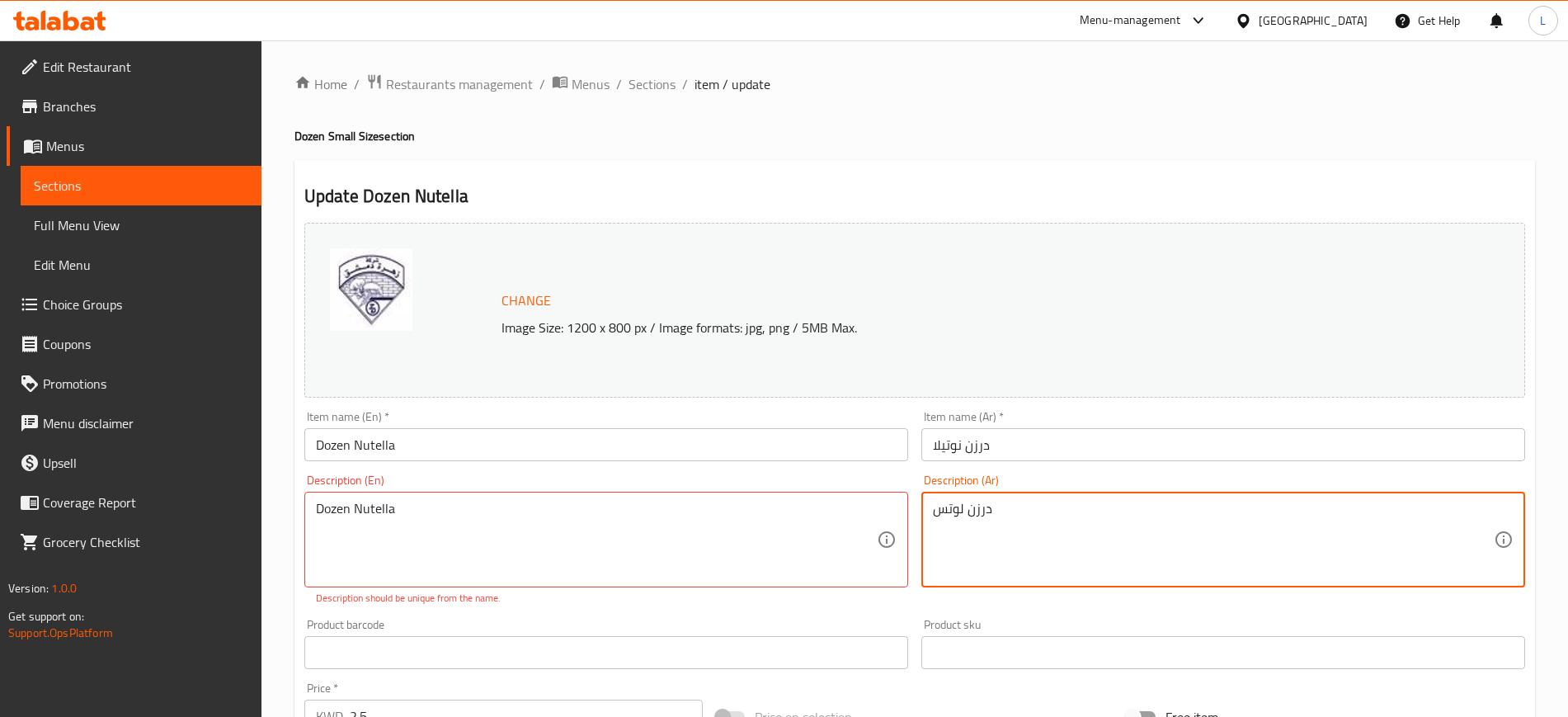
click at [944, 513] on textarea "درزن لوتس" at bounding box center [1214, 539] width 561 height 78
click at [966, 511] on textarea "درزن نوتيلا" at bounding box center [1214, 539] width 561 height 78
type textarea "درزن شوكالا نوتيلا"
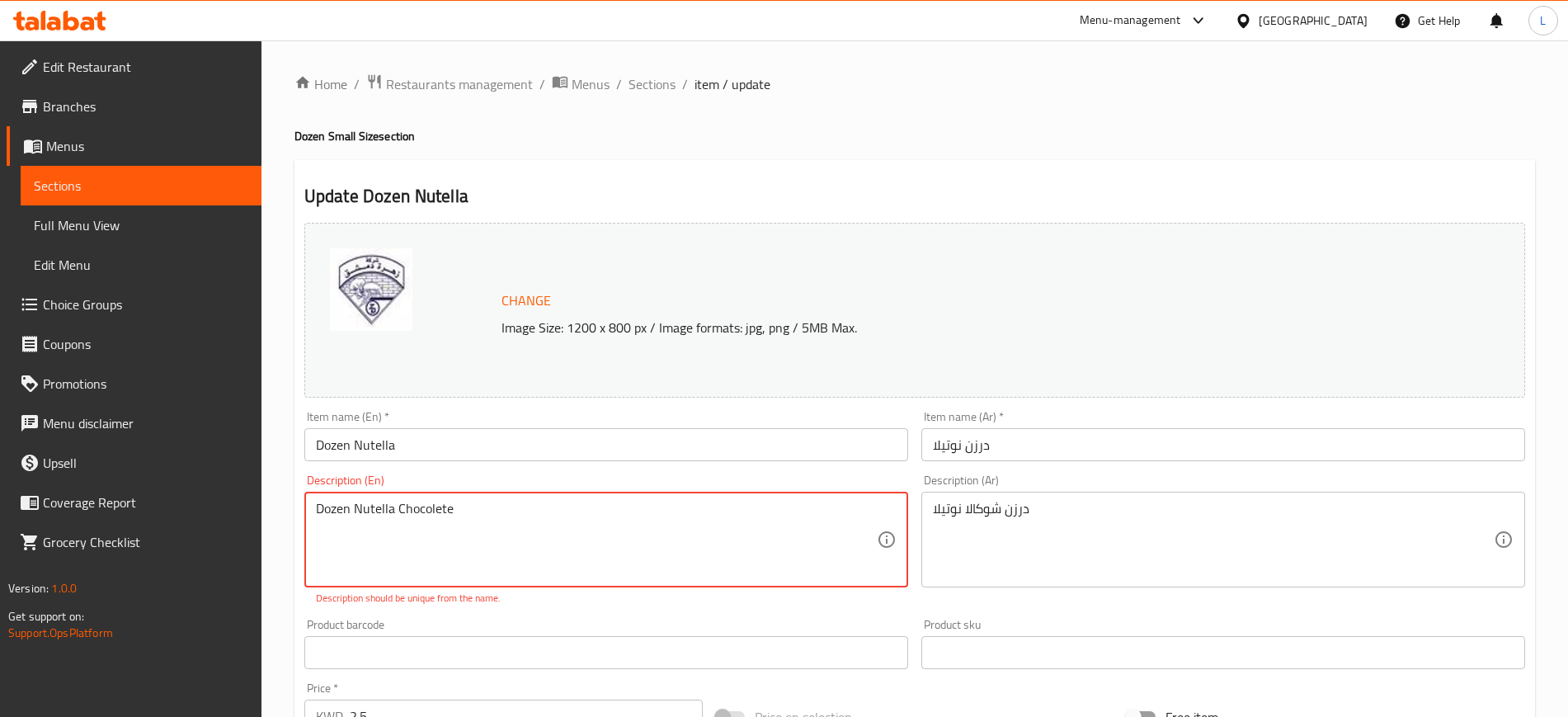
click at [424, 511] on textarea "Dozen Nutella Chocolete" at bounding box center [597, 539] width 561 height 78
type textarea "Dozen Nutella Chocolate"
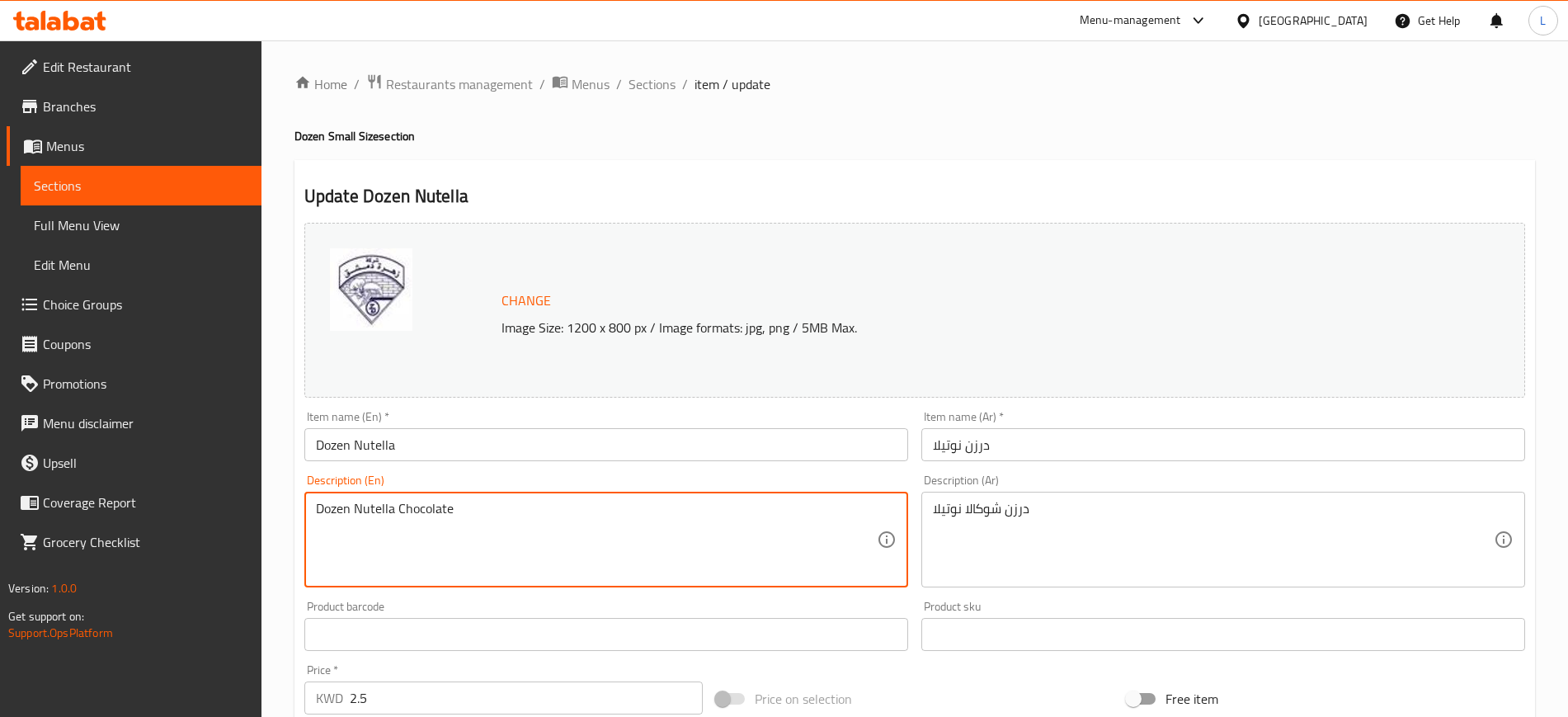
click at [521, 290] on span "Change" at bounding box center [526, 301] width 50 height 24
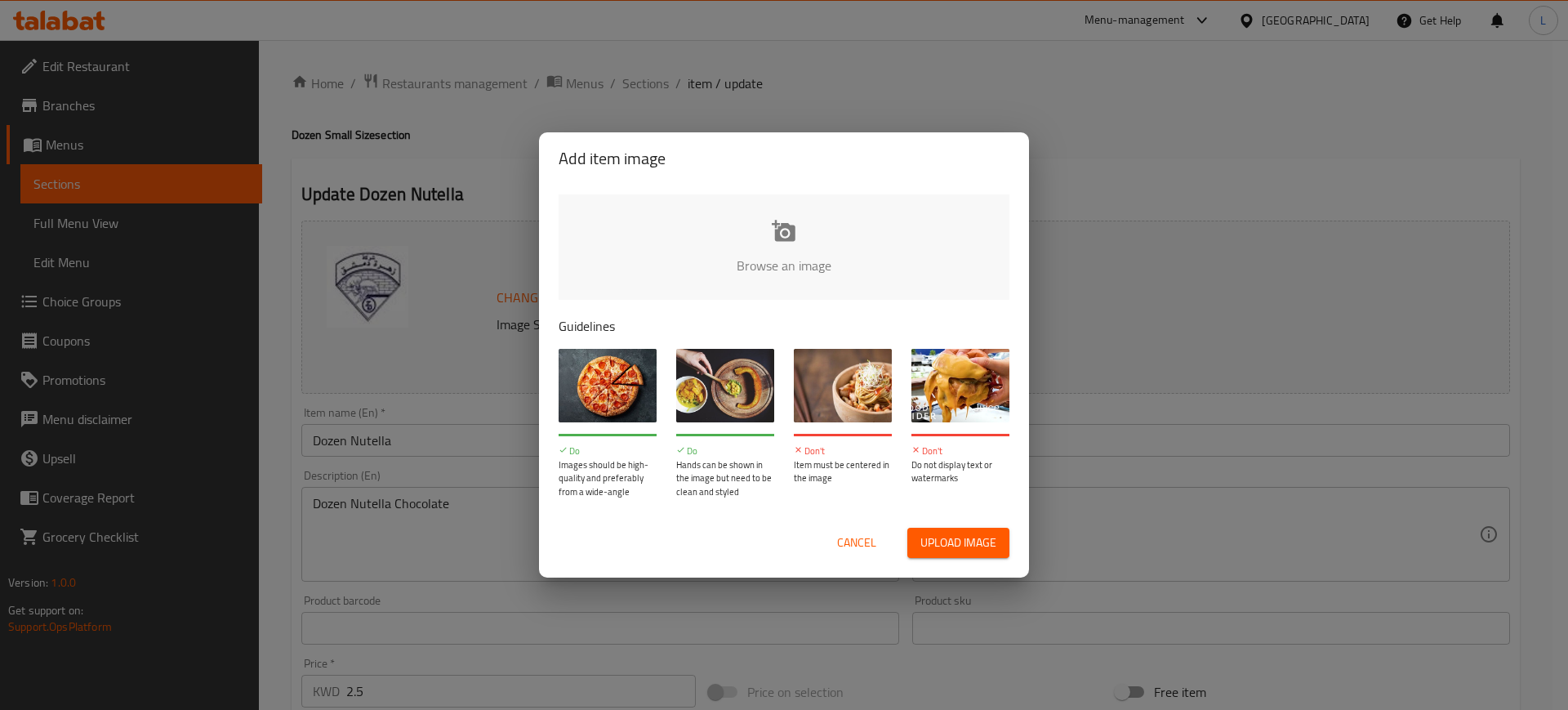
click at [840, 232] on input "file" at bounding box center [1337, 270] width 1555 height 153
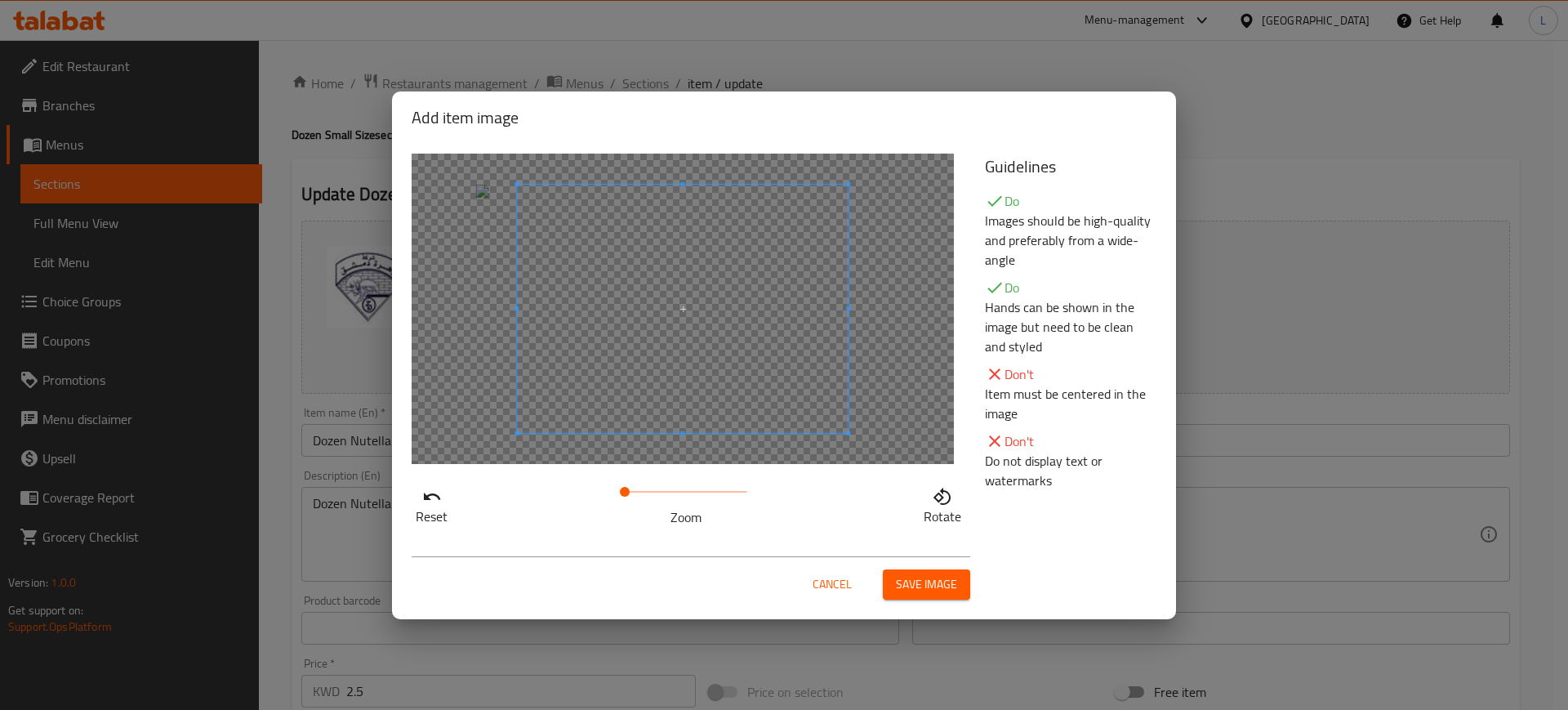
click at [919, 411] on div at bounding box center [683, 309] width 543 height 310
click at [674, 353] on span at bounding box center [664, 309] width 331 height 248
click at [924, 588] on span "Save image" at bounding box center [926, 584] width 61 height 20
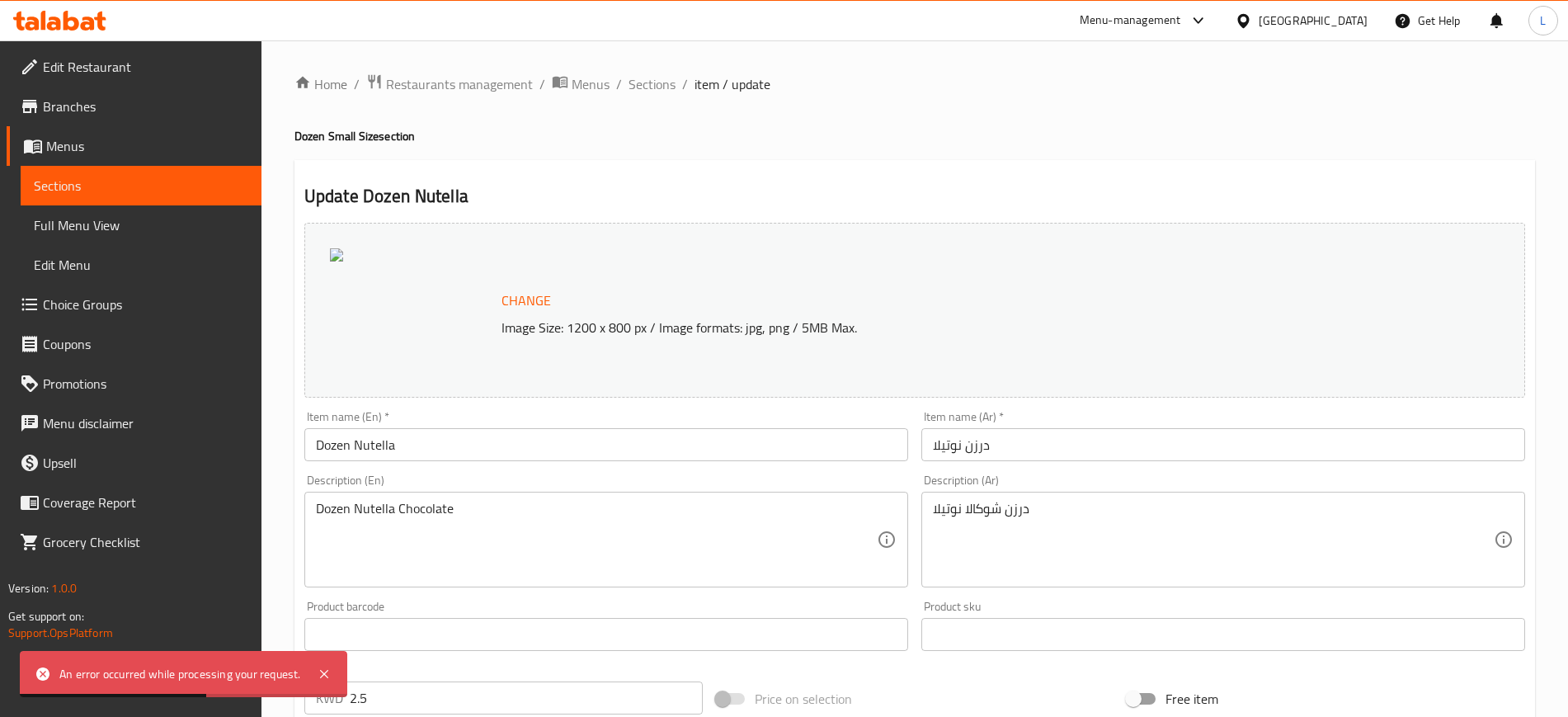
scroll to position [472, 0]
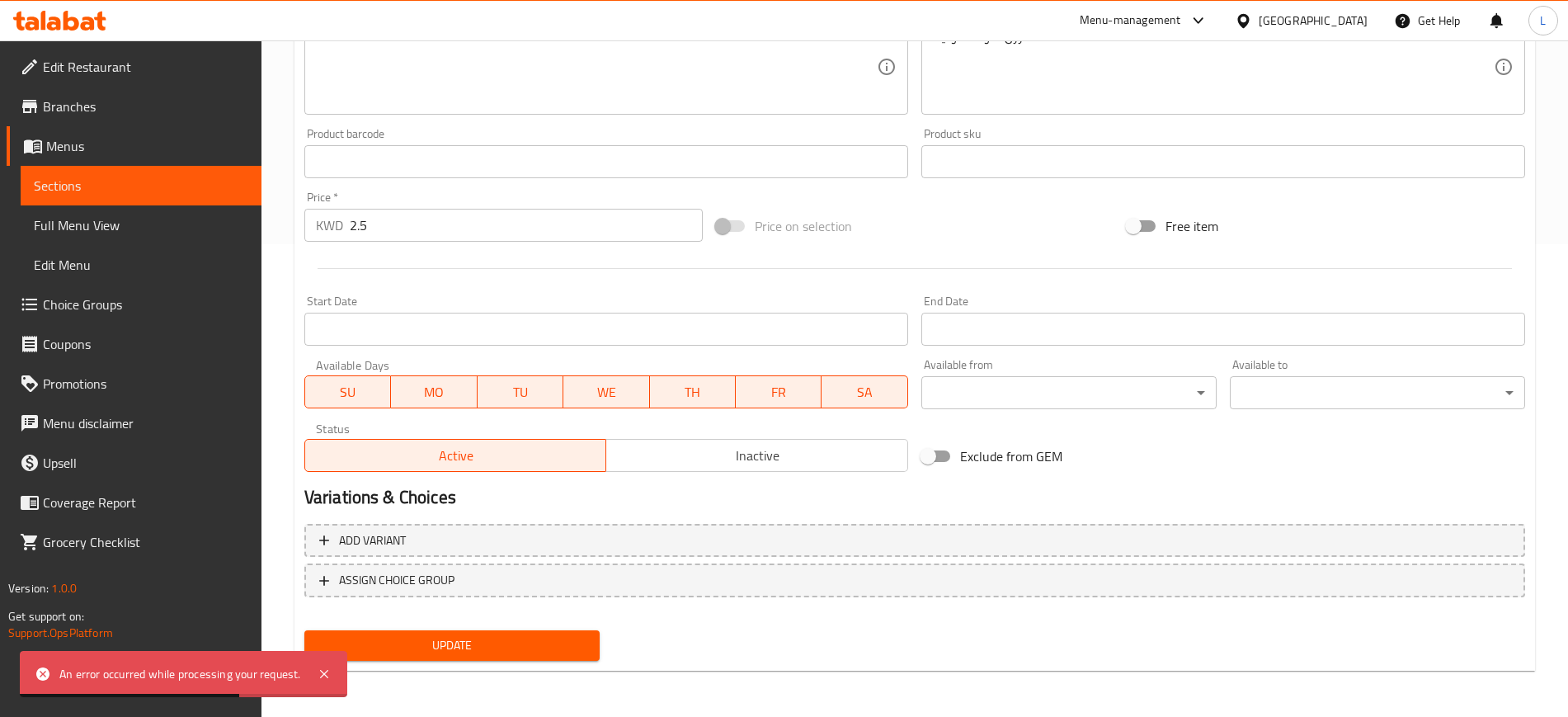
click at [548, 648] on span "Update" at bounding box center [452, 645] width 269 height 20
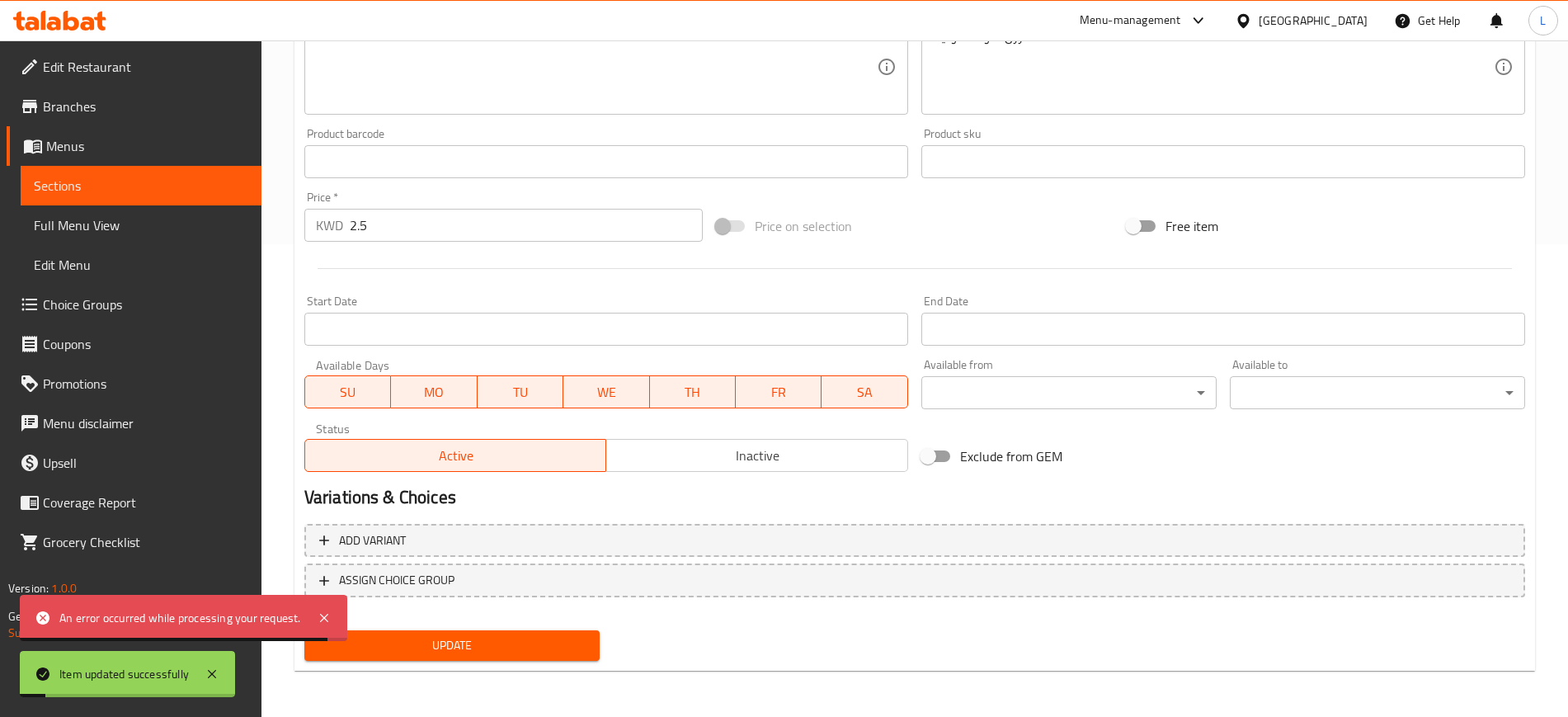
scroll to position [0, 0]
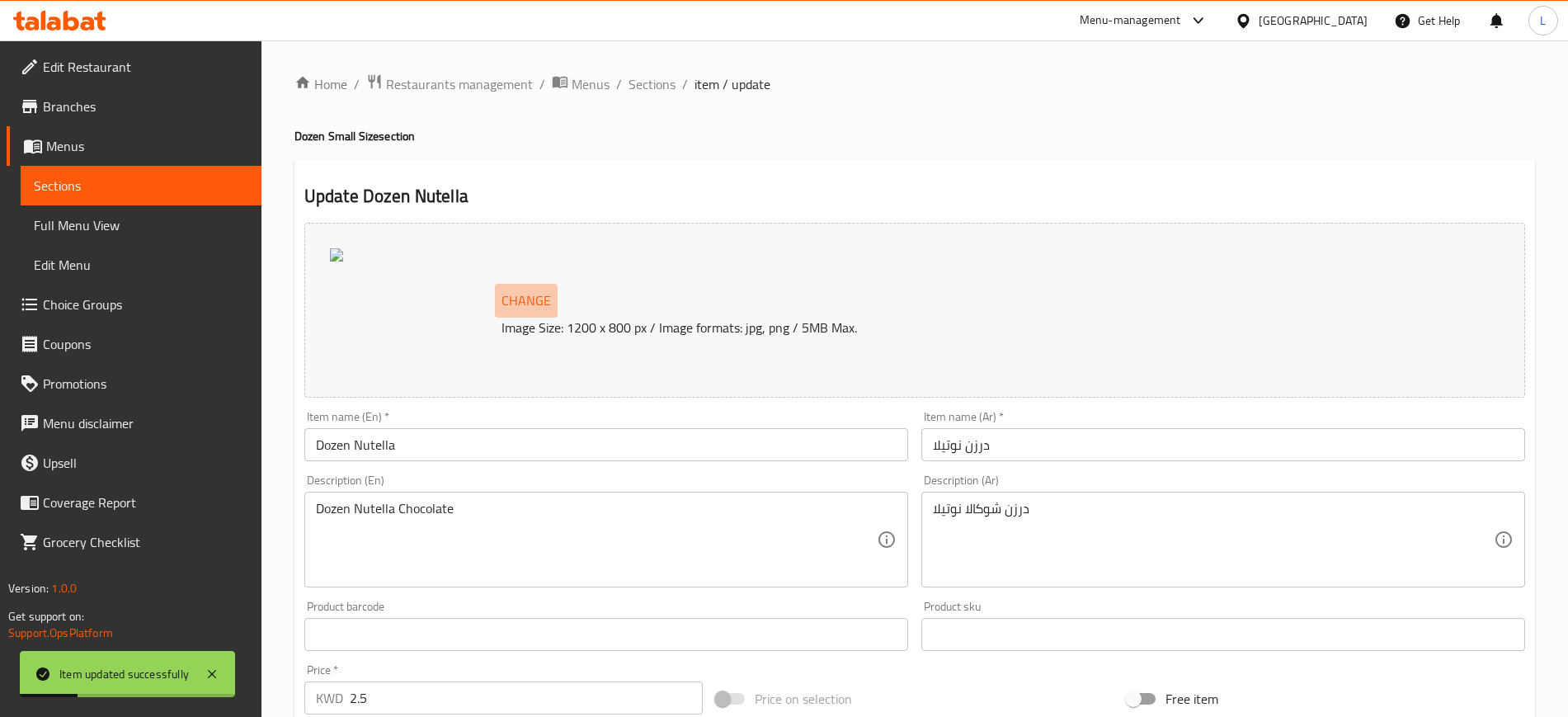
click at [527, 308] on span "Change" at bounding box center [526, 301] width 50 height 24
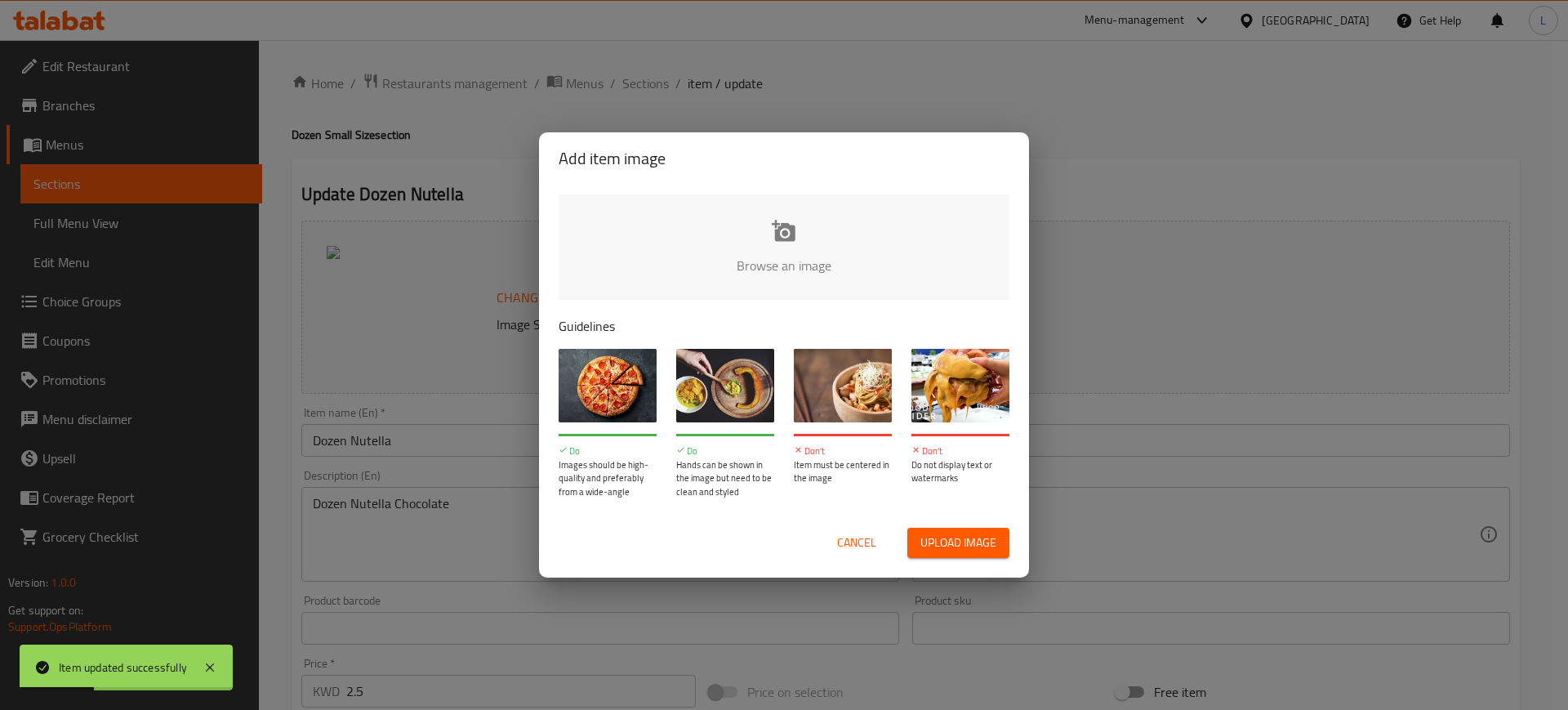
click at [758, 285] on input "file" at bounding box center [1337, 270] width 1555 height 153
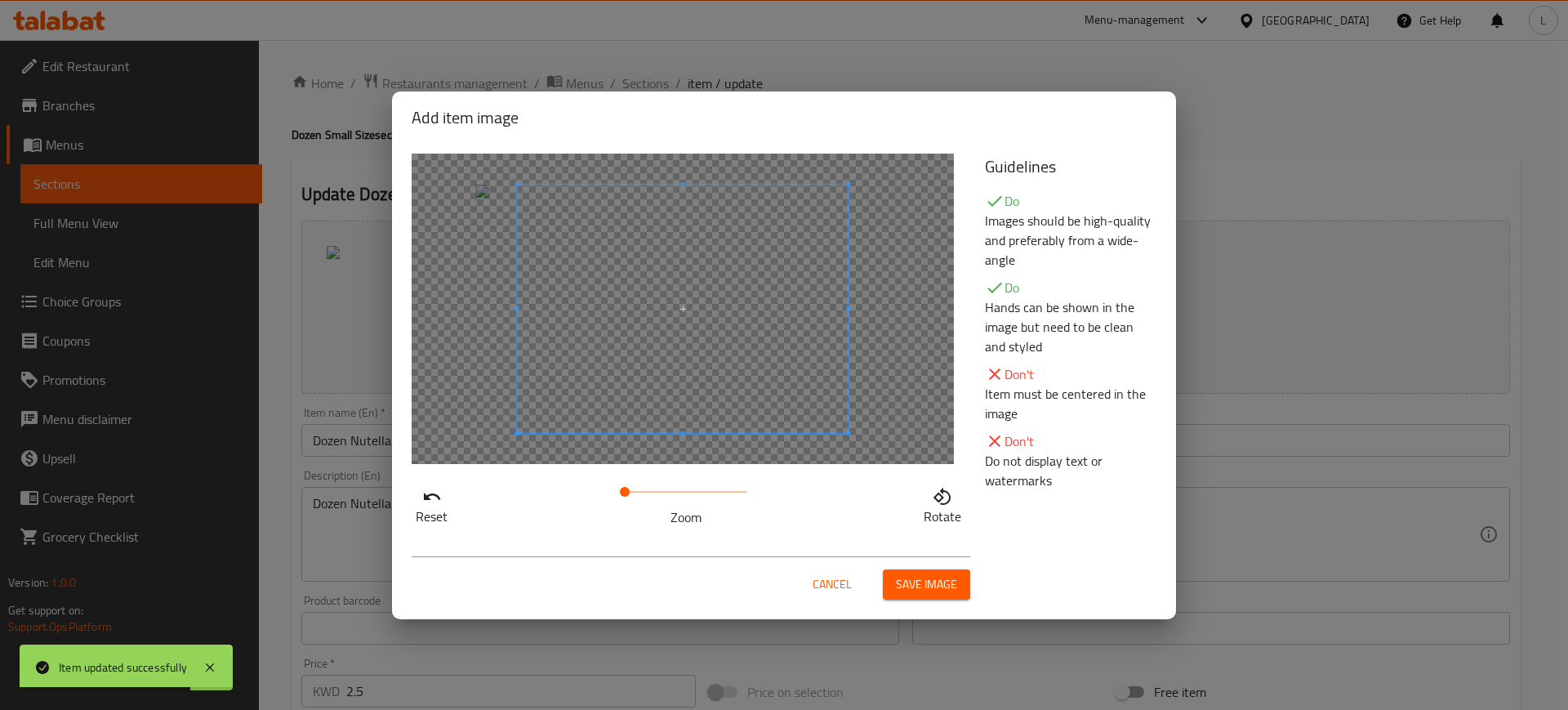
click at [631, 386] on span at bounding box center [682, 309] width 331 height 248
click at [609, 388] on span at bounding box center [661, 309] width 331 height 248
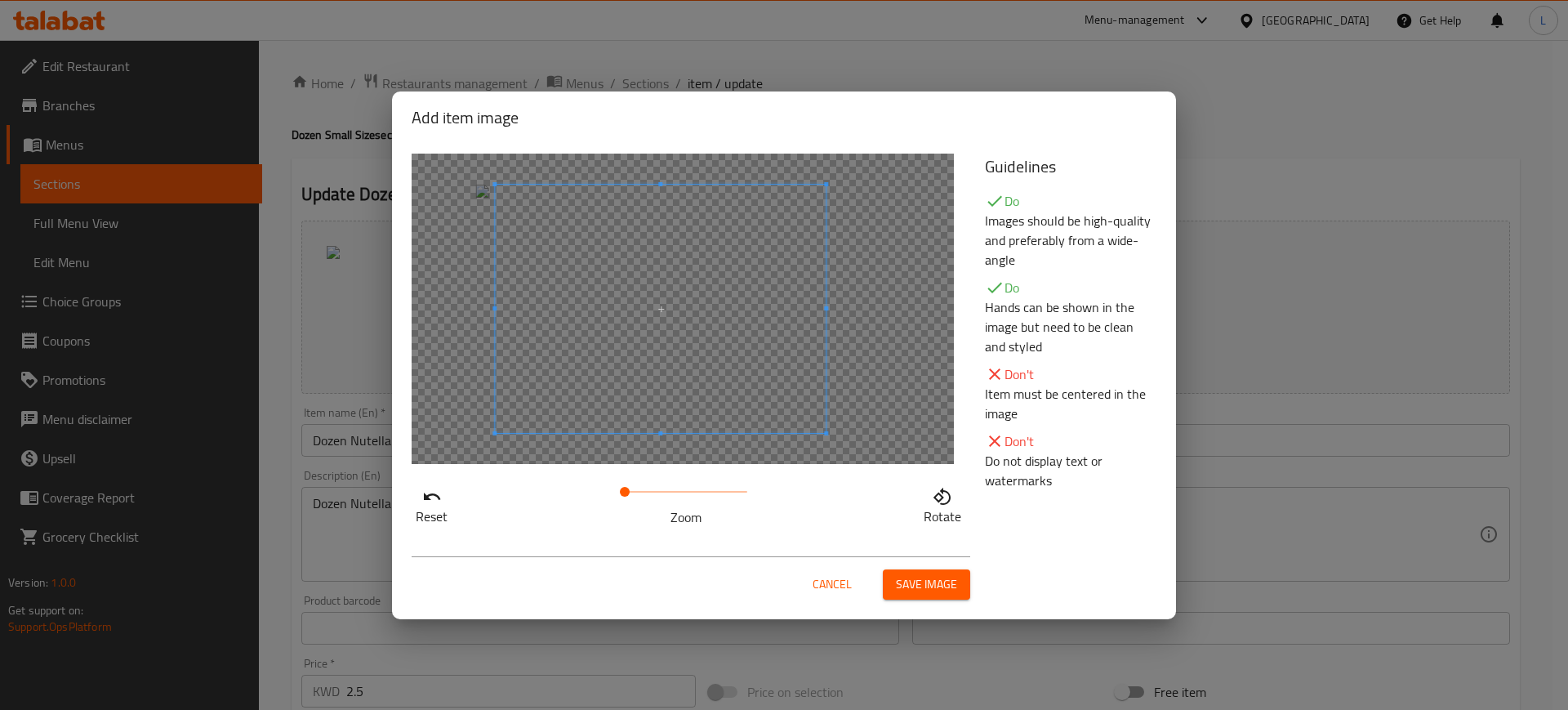
click at [922, 596] on button "Save image" at bounding box center [927, 583] width 87 height 30
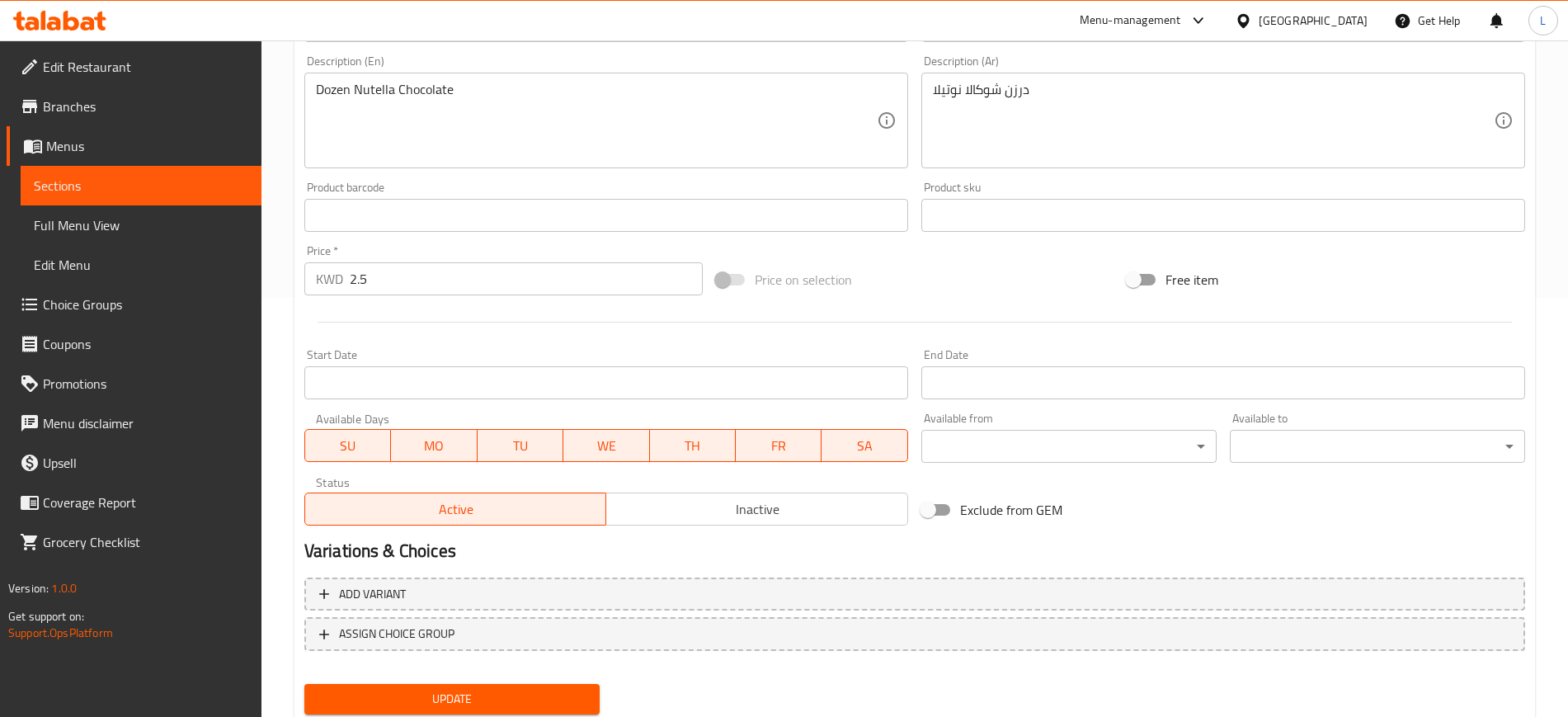
scroll to position [472, 0]
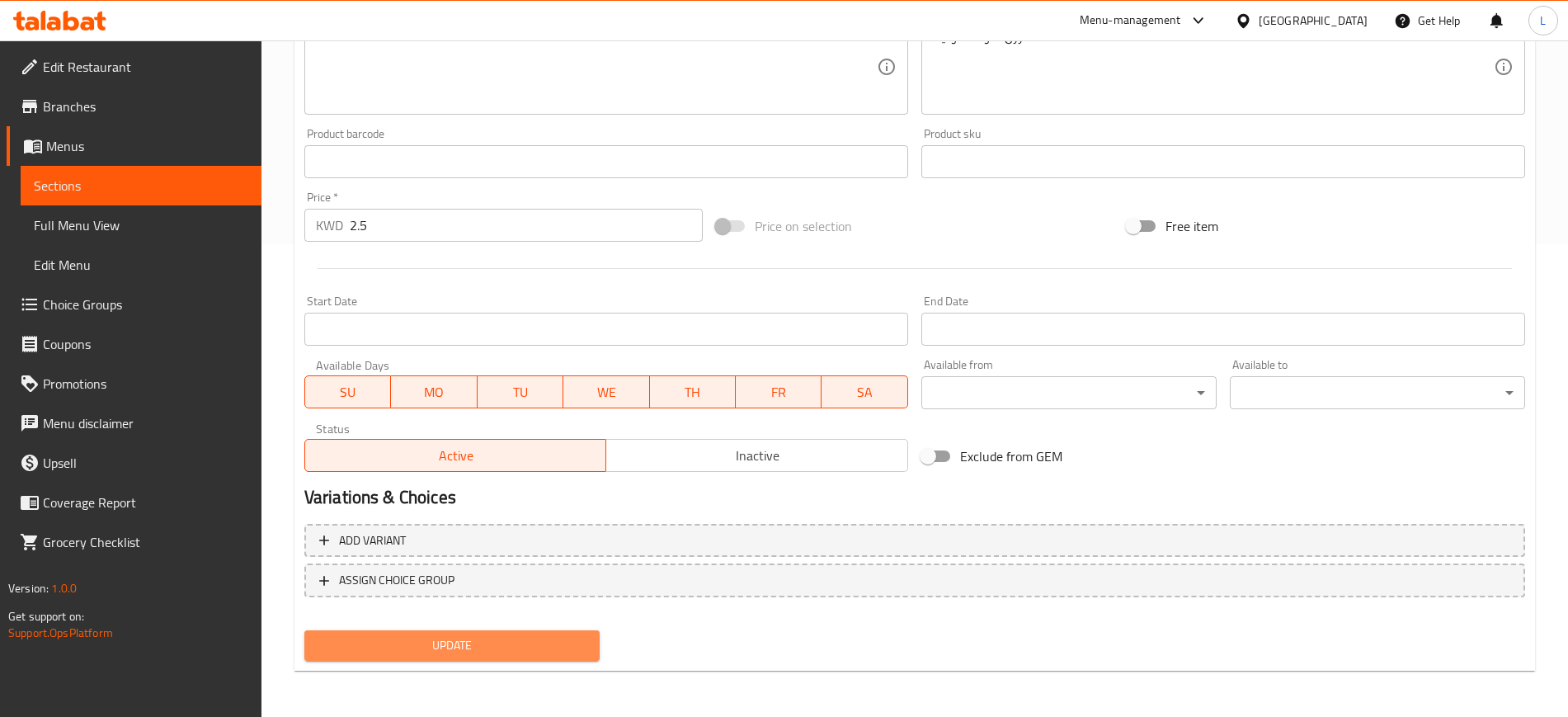
click at [511, 641] on span "Update" at bounding box center [452, 645] width 269 height 20
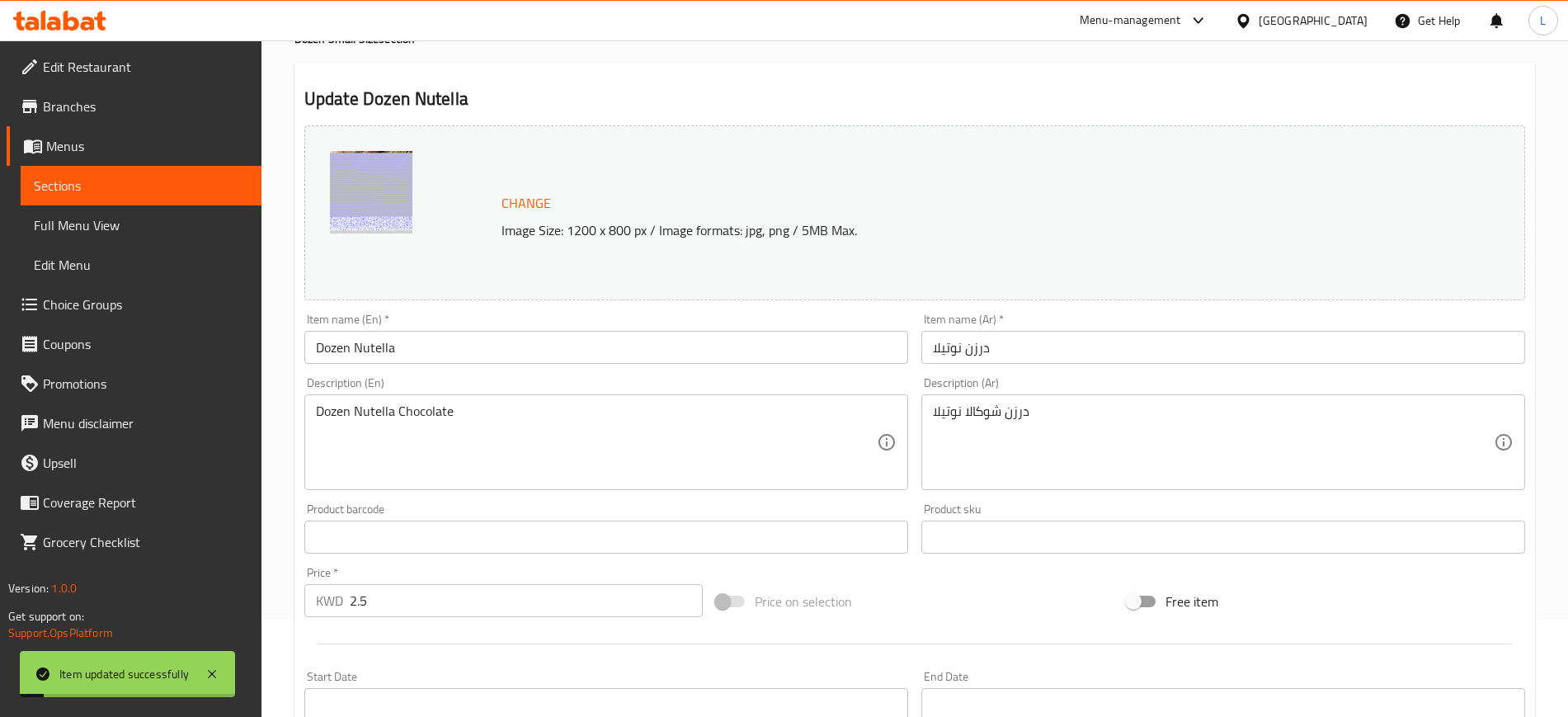
scroll to position [0, 0]
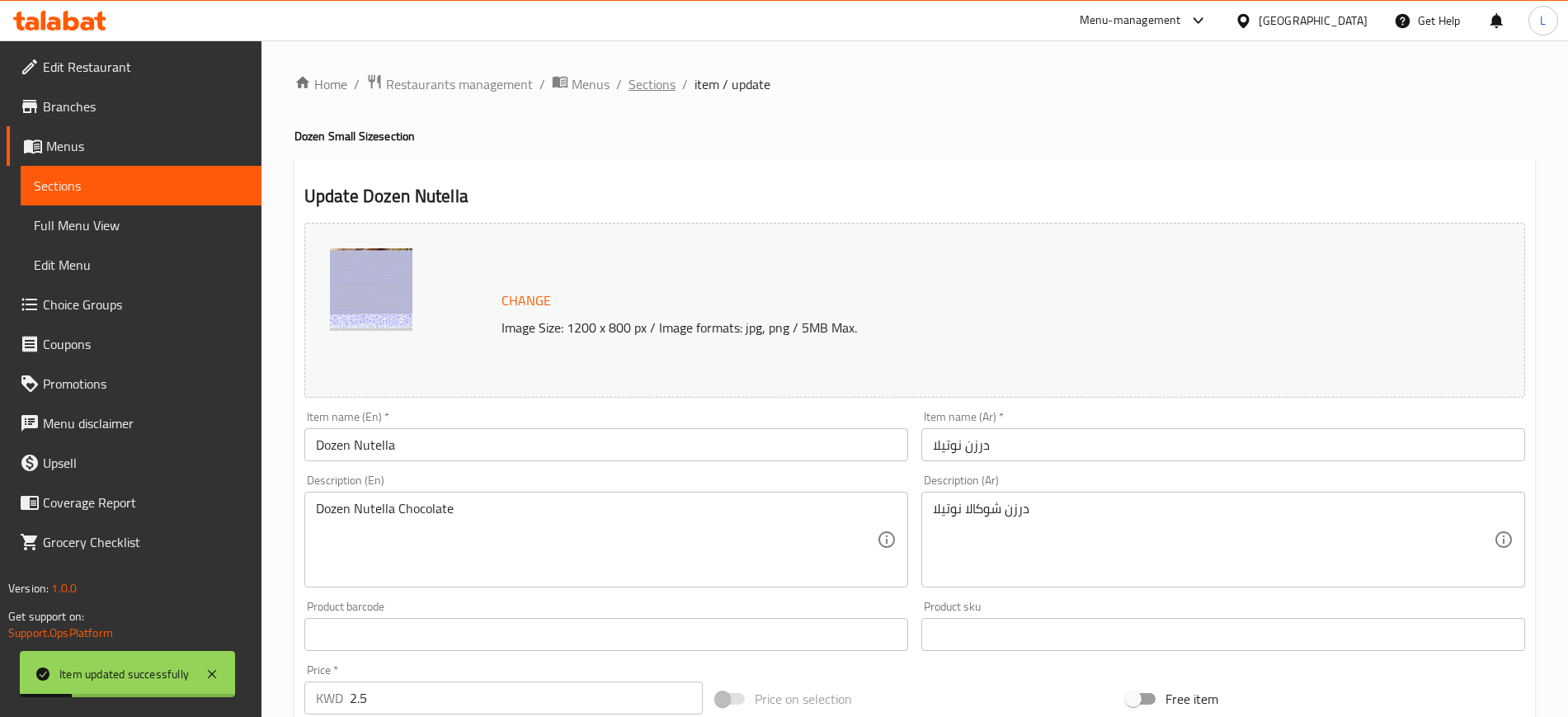
click at [643, 89] on span "Sections" at bounding box center [652, 85] width 47 height 20
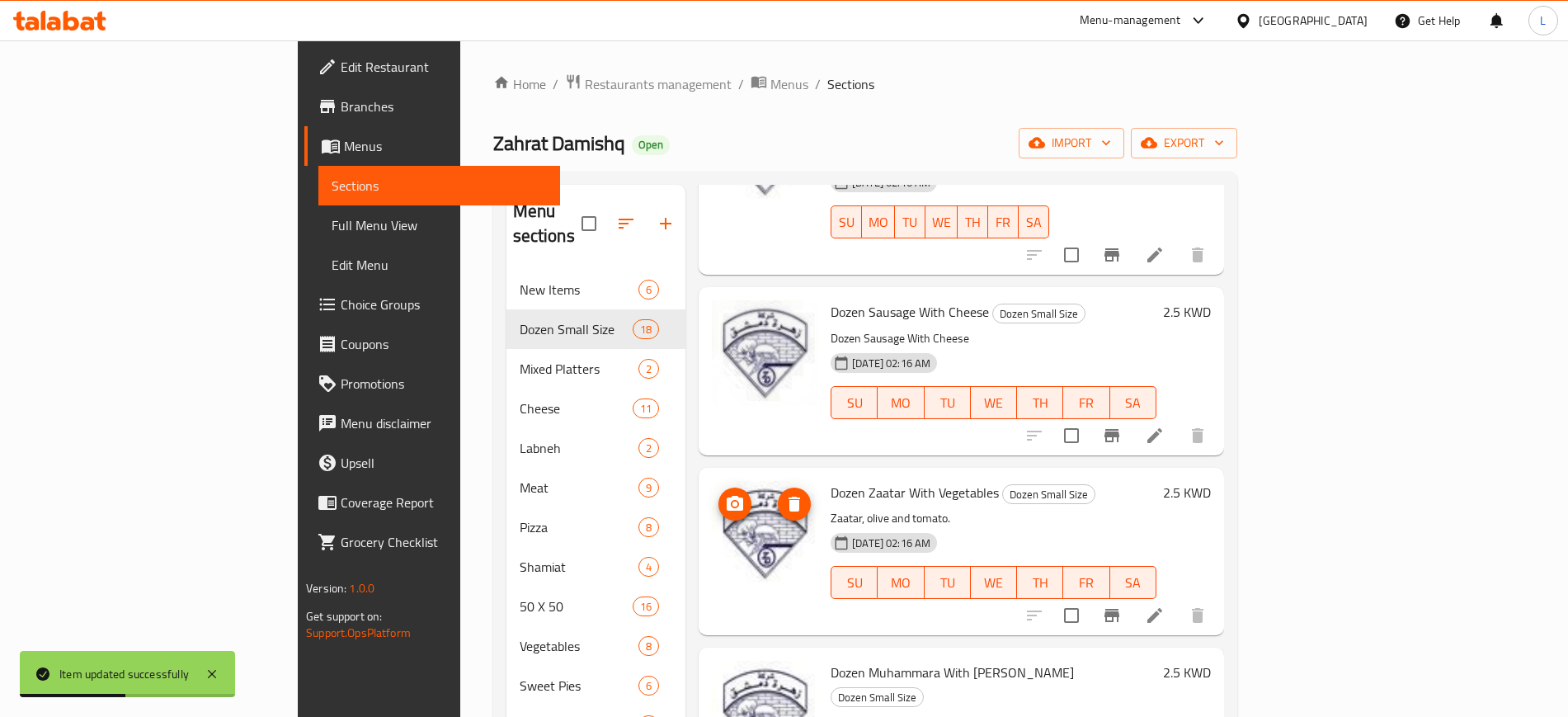
scroll to position [231, 0]
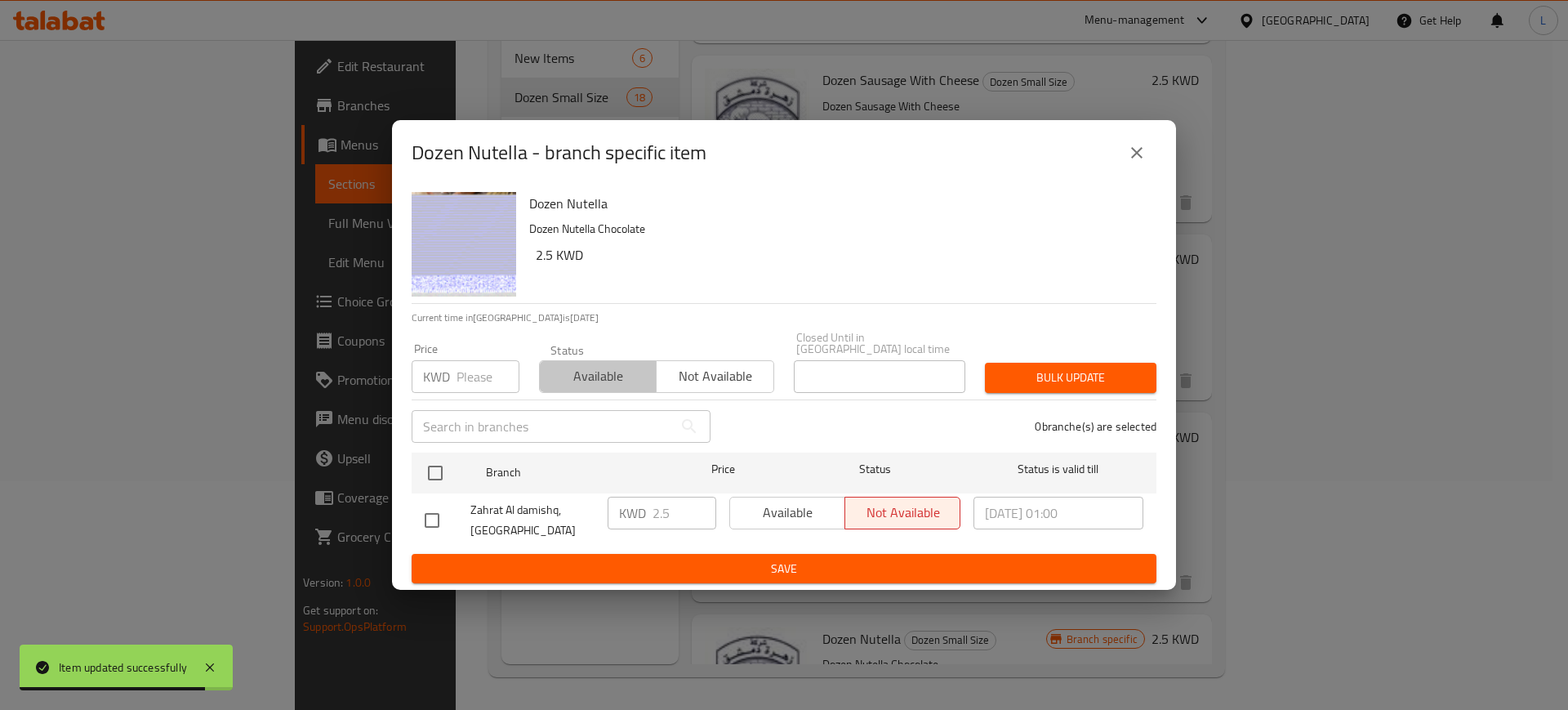
click at [595, 364] on span "Available" at bounding box center [598, 376] width 104 height 24
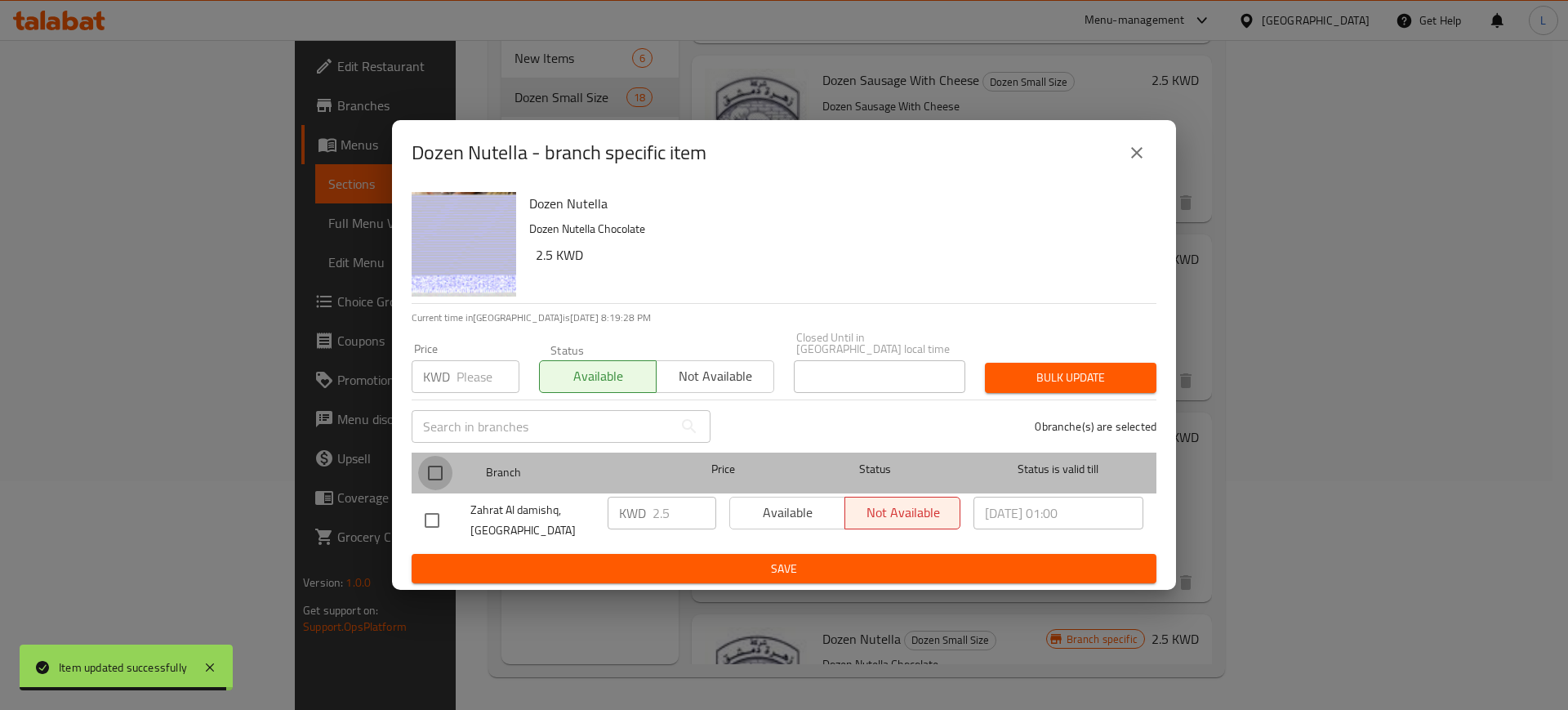
click at [420, 465] on input "checkbox" at bounding box center [435, 473] width 35 height 35
checkbox input "true"
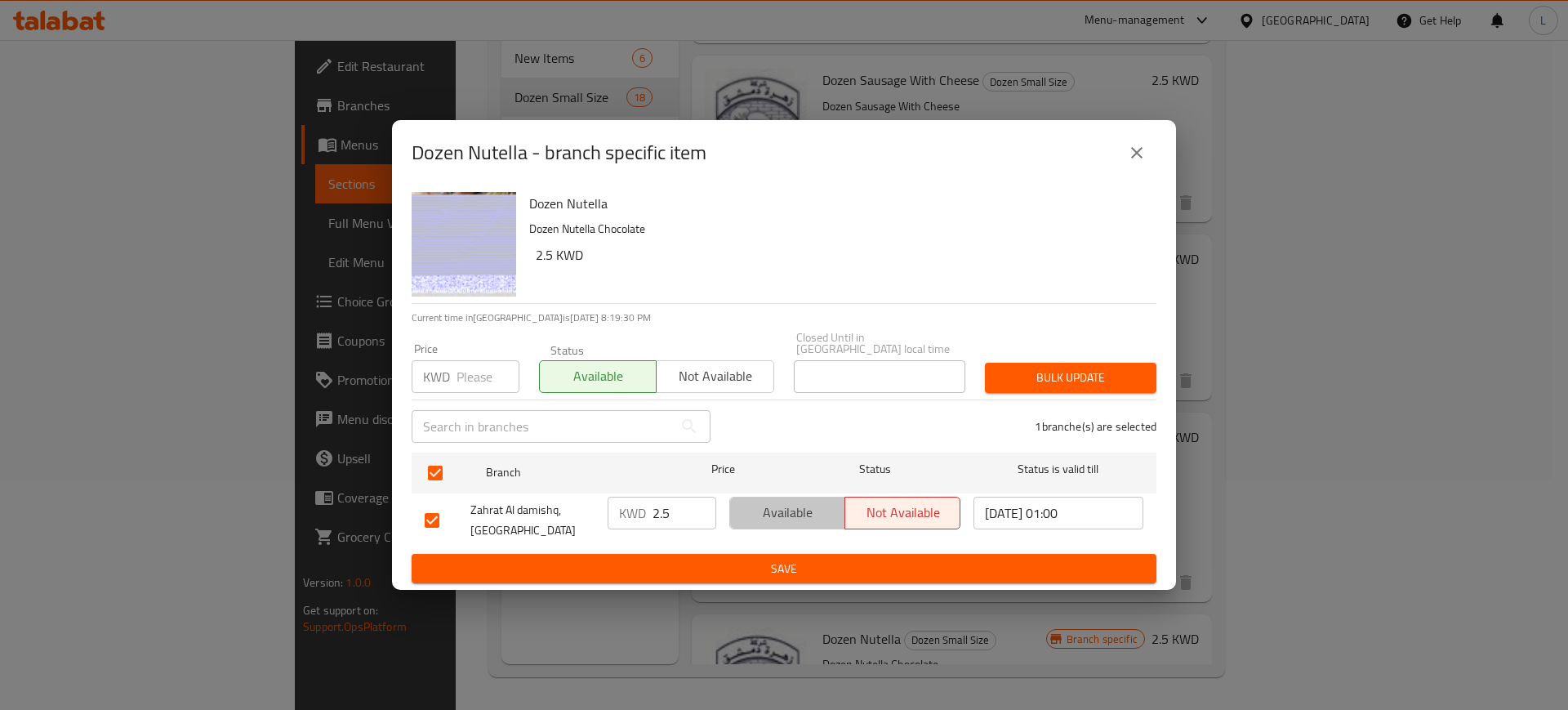
click at [825, 501] on span "Available" at bounding box center [788, 512] width 102 height 24
click at [838, 566] on span "Save" at bounding box center [783, 569] width 718 height 20
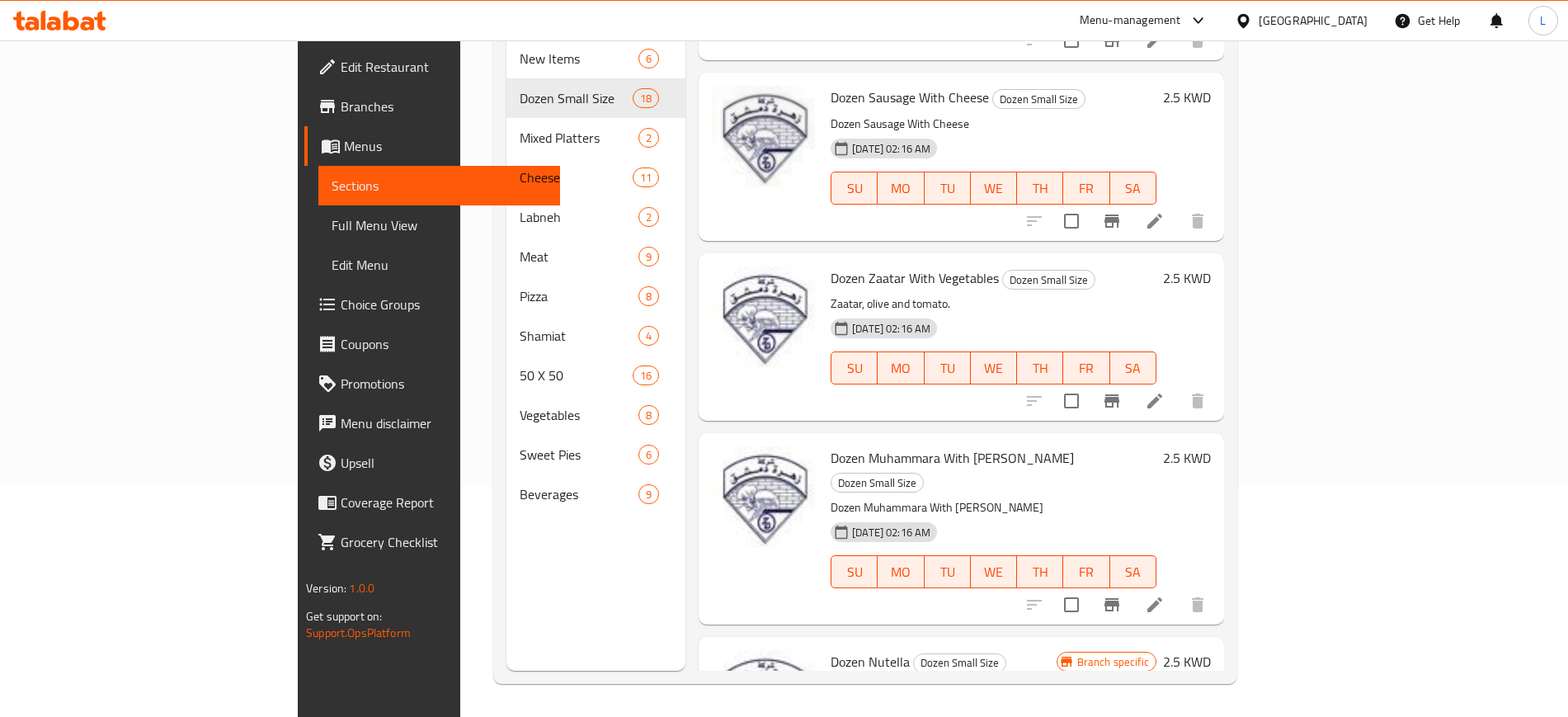
scroll to position [2566, 0]
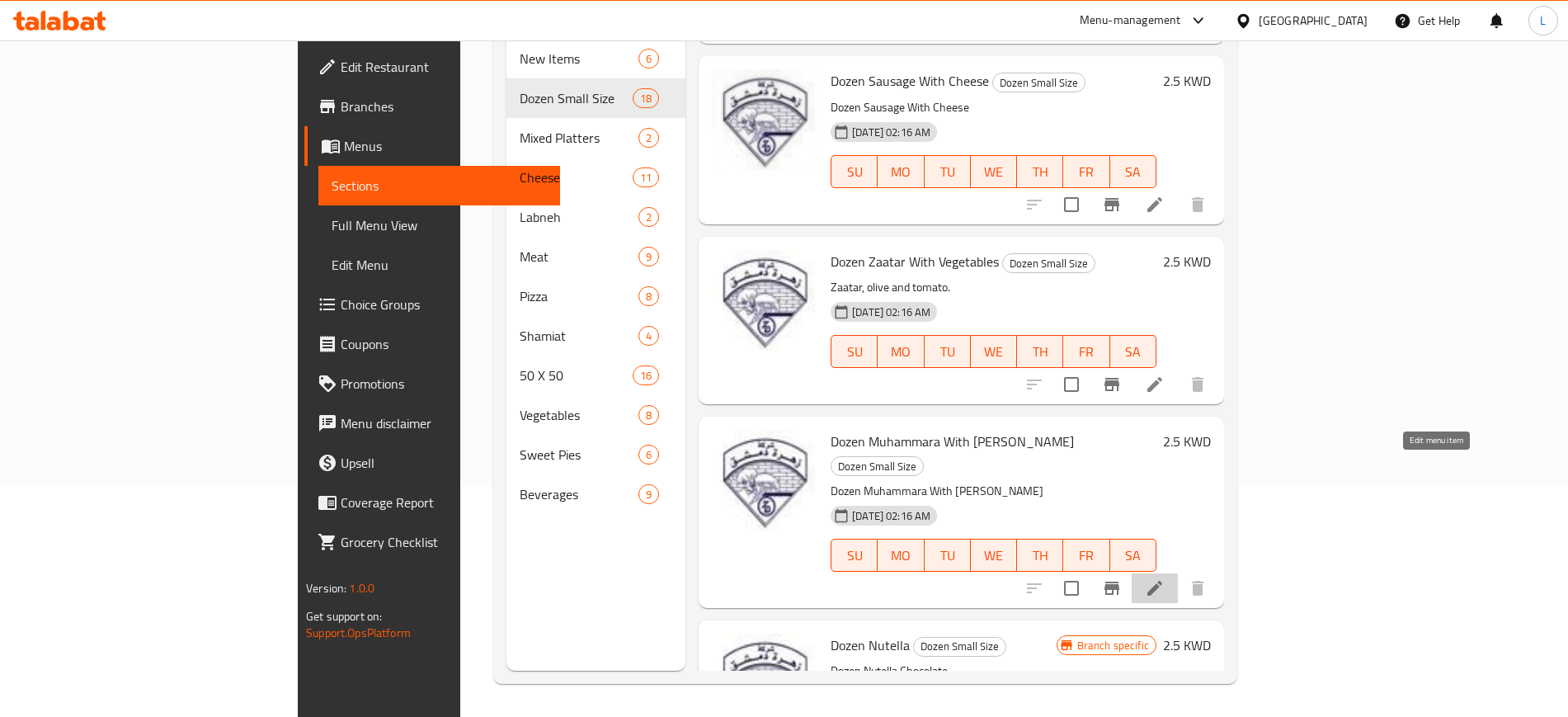
click at [1165, 578] on icon at bounding box center [1155, 588] width 20 height 20
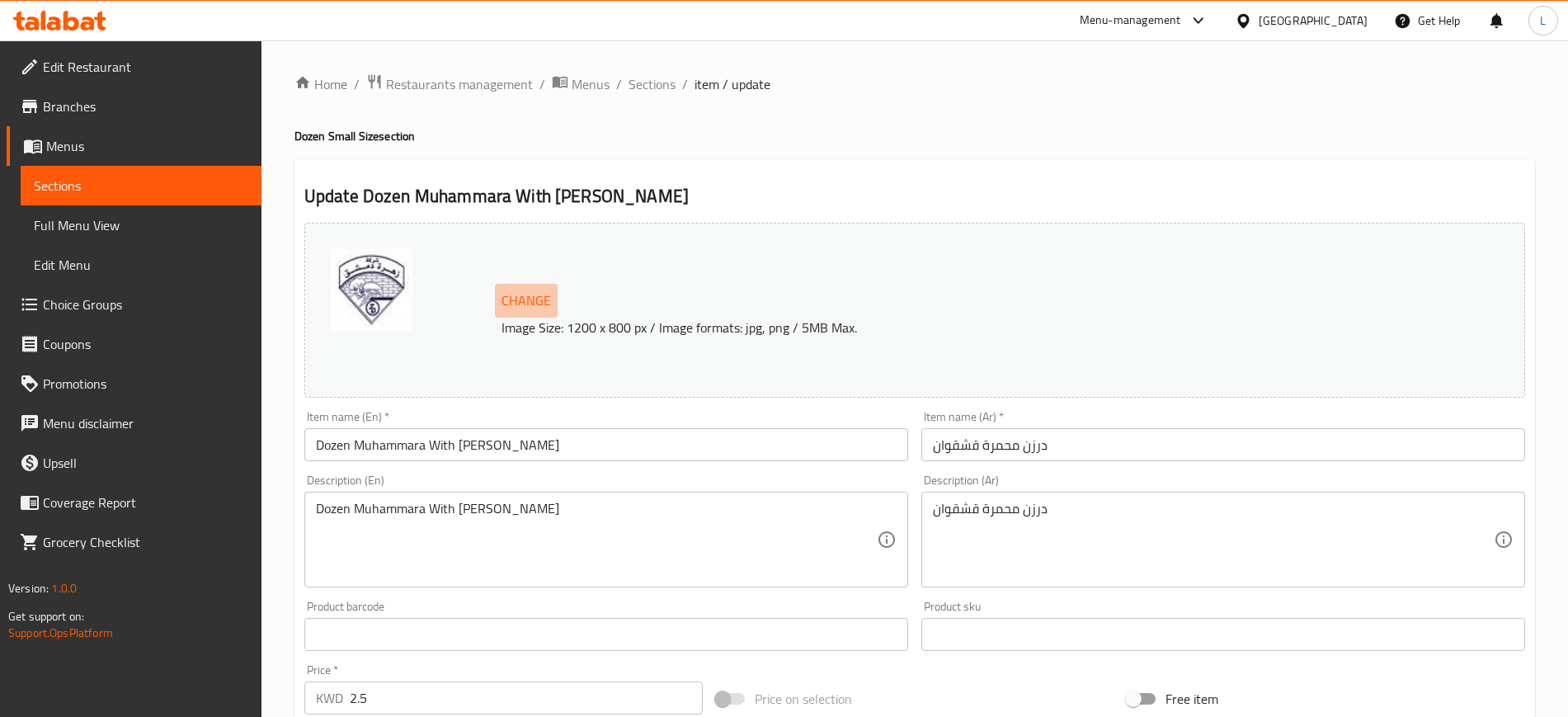
click at [518, 290] on span "Change" at bounding box center [526, 301] width 50 height 24
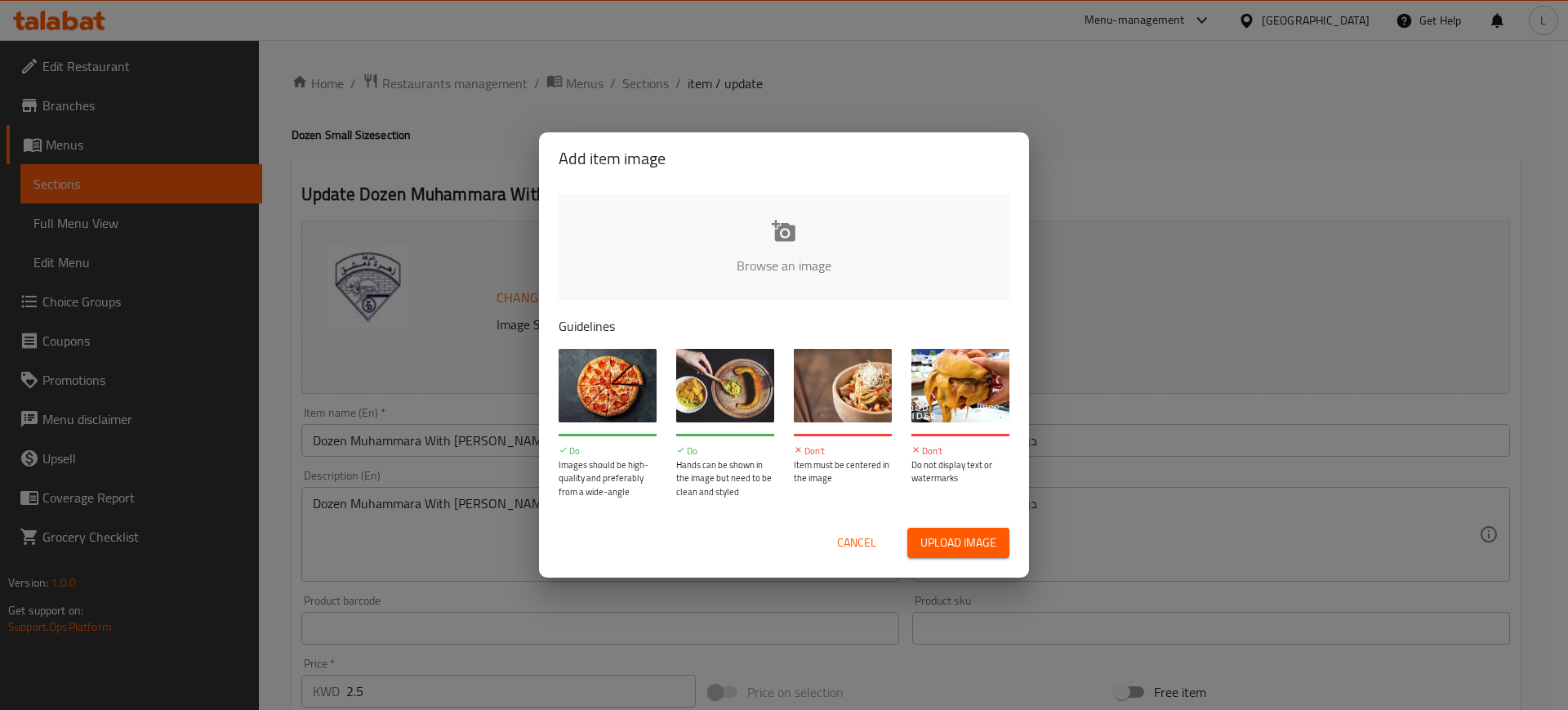
click at [782, 229] on input "file" at bounding box center [1337, 270] width 1555 height 153
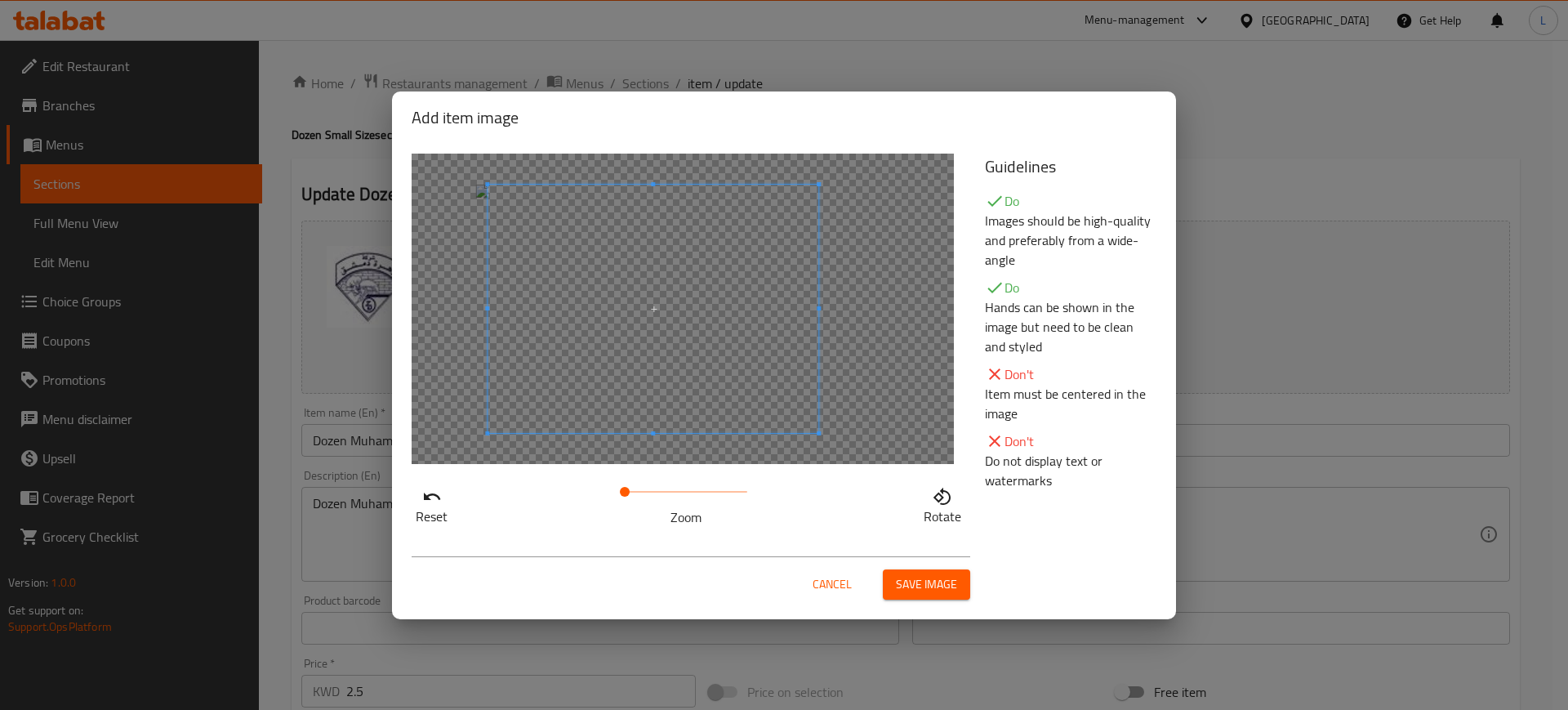
click at [683, 327] on span at bounding box center [653, 309] width 331 height 248
click at [894, 578] on button "Save image" at bounding box center [927, 583] width 87 height 30
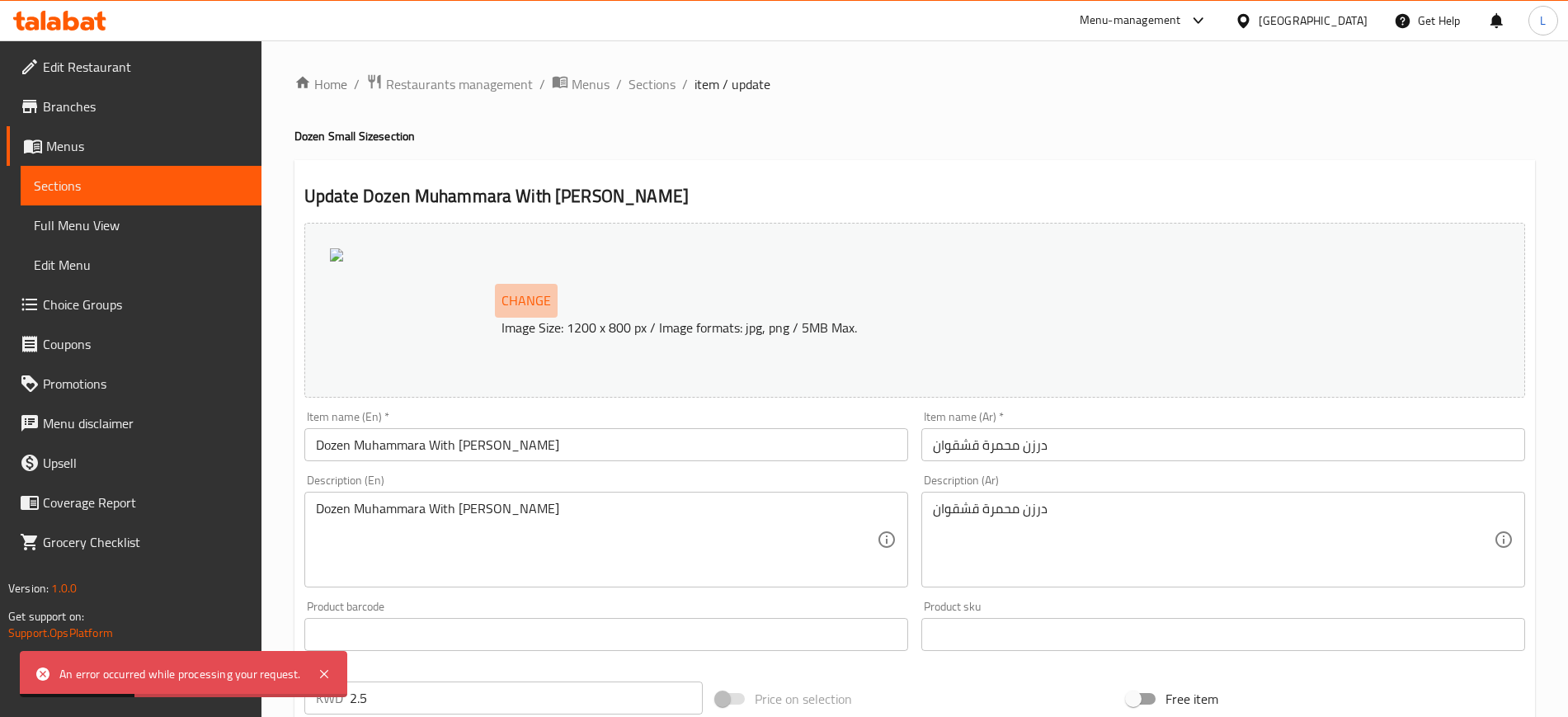
click at [516, 292] on span "Change" at bounding box center [526, 301] width 50 height 24
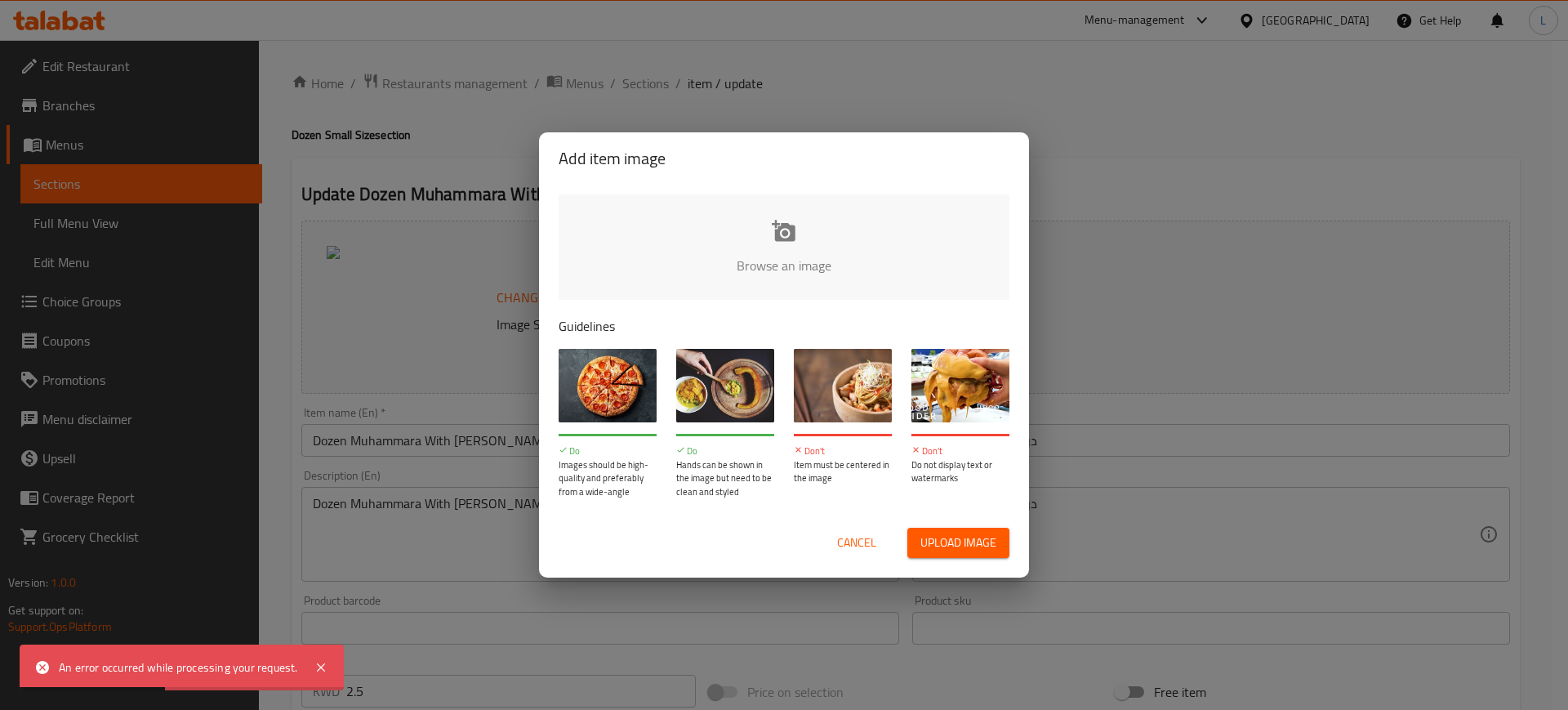
click at [821, 257] on input "file" at bounding box center [1337, 270] width 1555 height 153
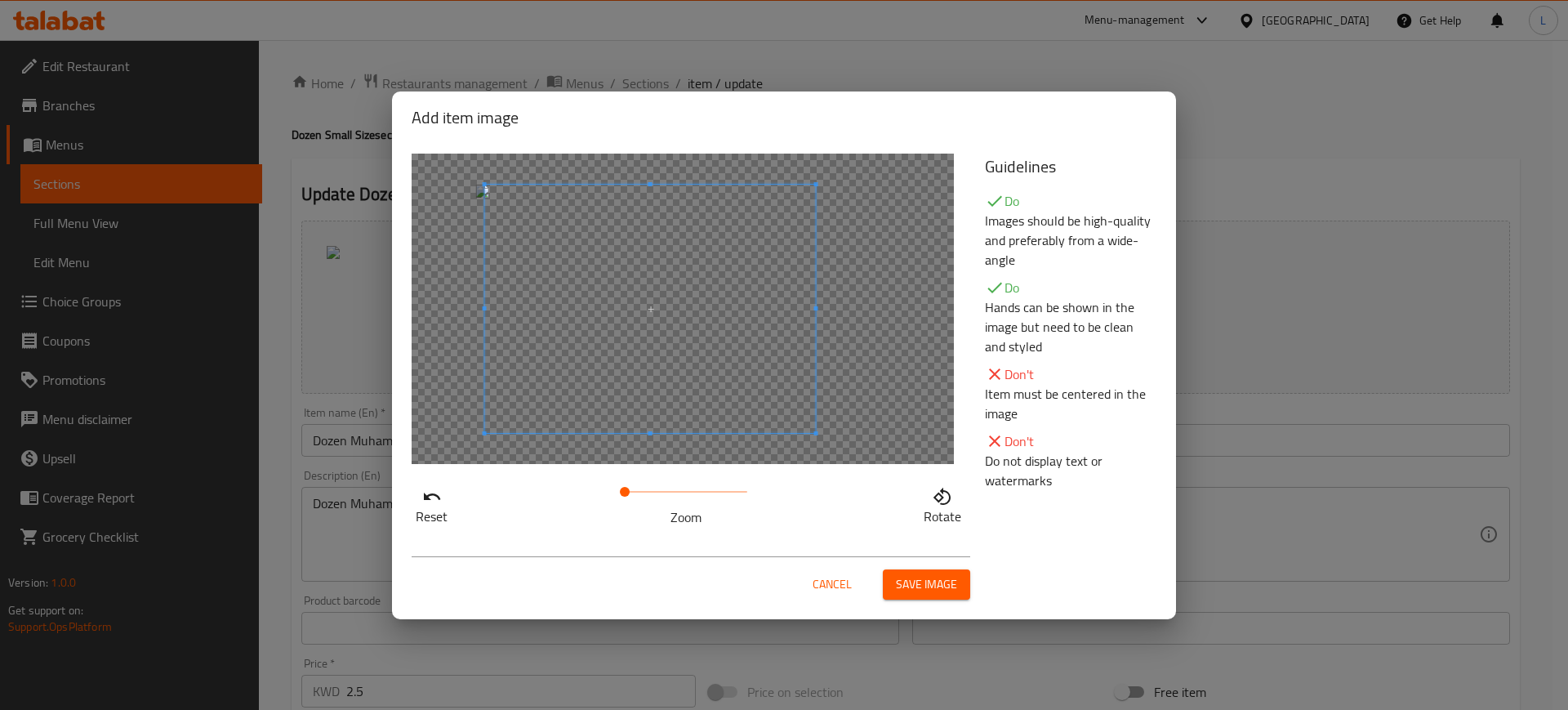
click at [702, 327] on span at bounding box center [650, 309] width 331 height 248
click at [932, 576] on span "Save image" at bounding box center [926, 584] width 61 height 20
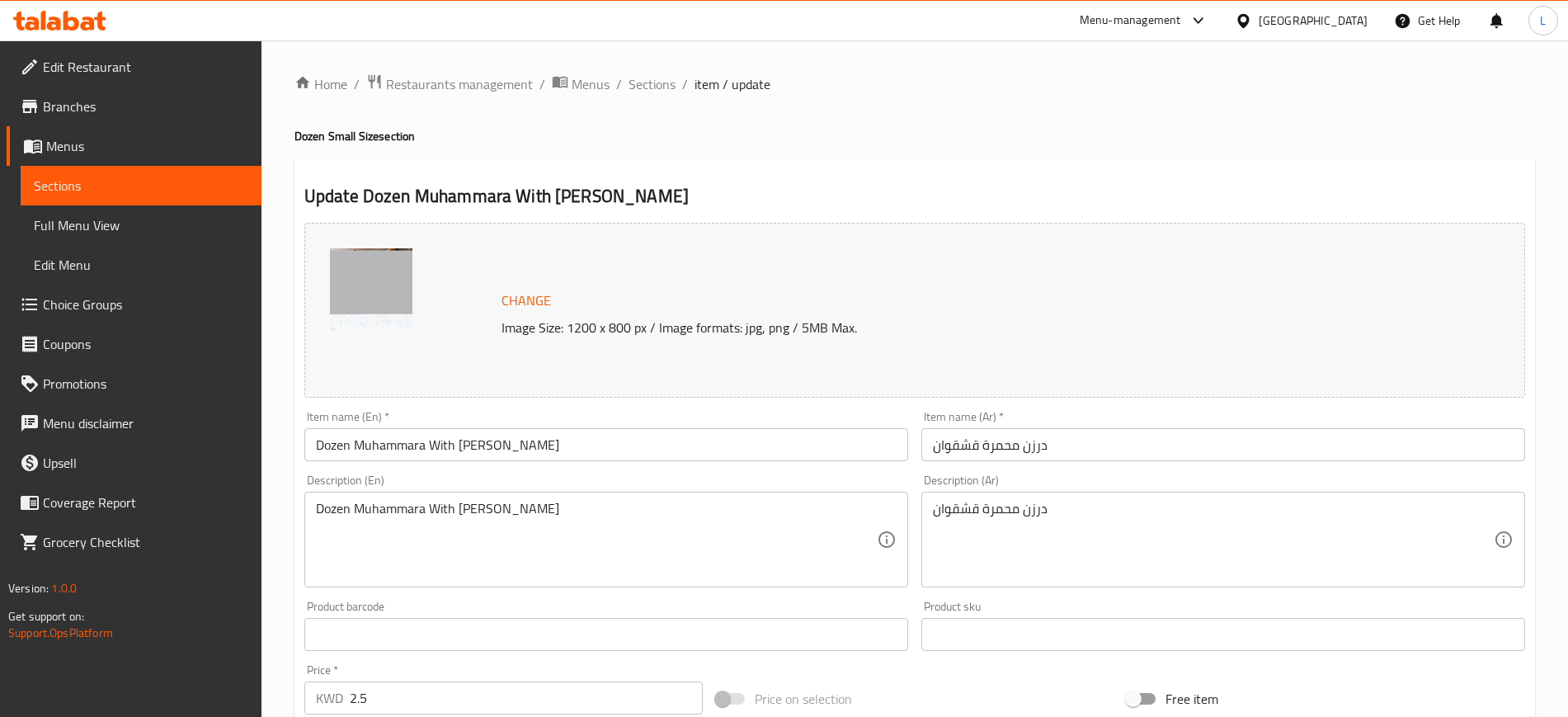
scroll to position [472, 0]
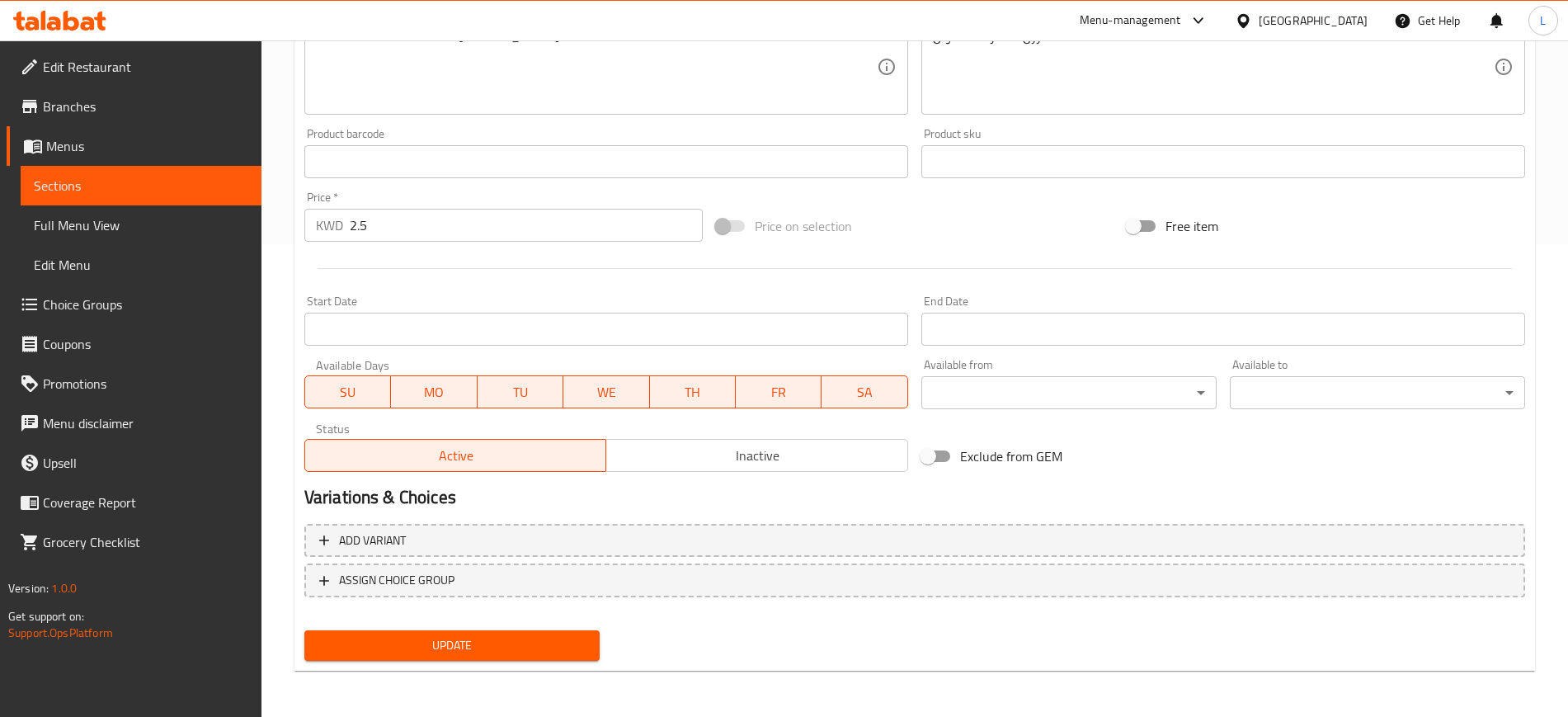
click at [533, 648] on span "Update" at bounding box center [452, 645] width 269 height 20
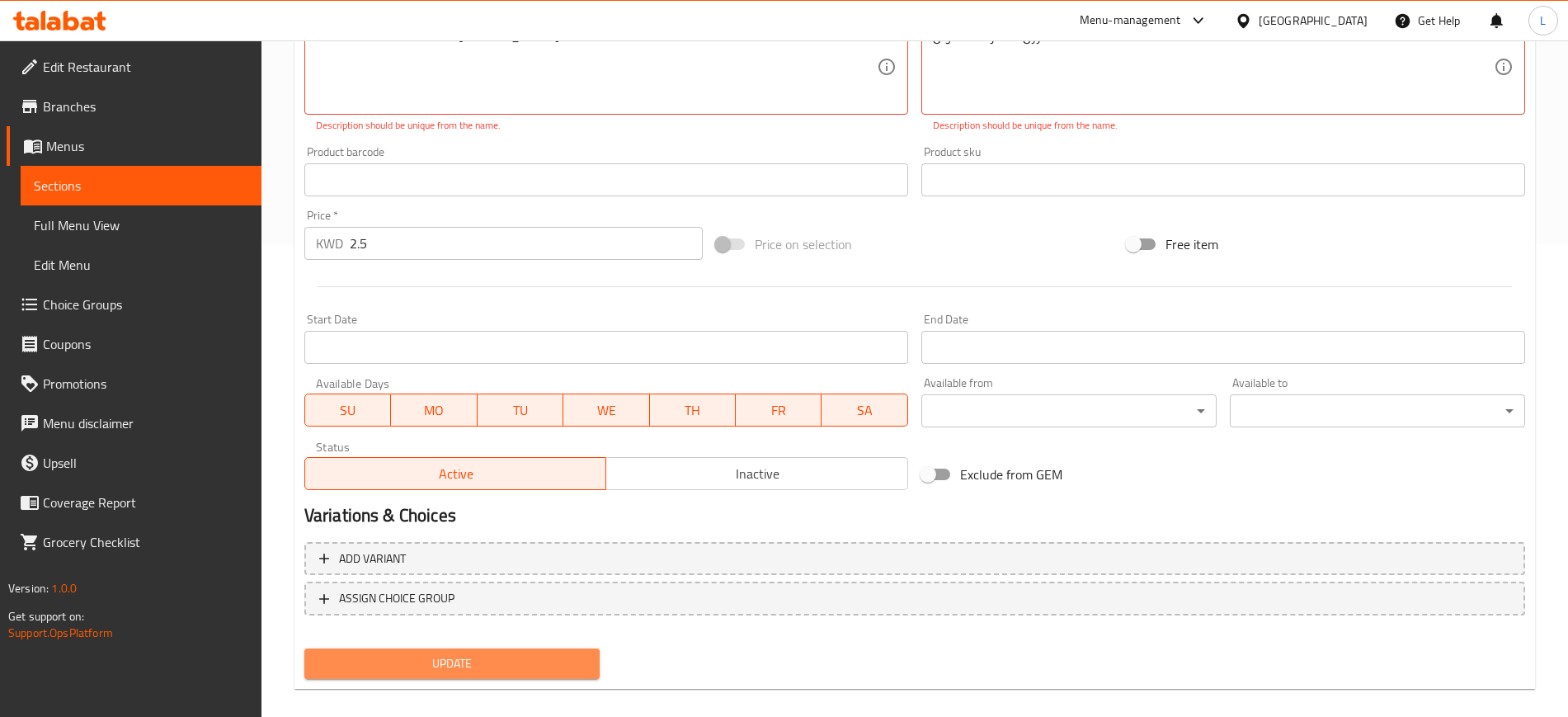
click at [444, 653] on span "Update" at bounding box center [452, 663] width 269 height 20
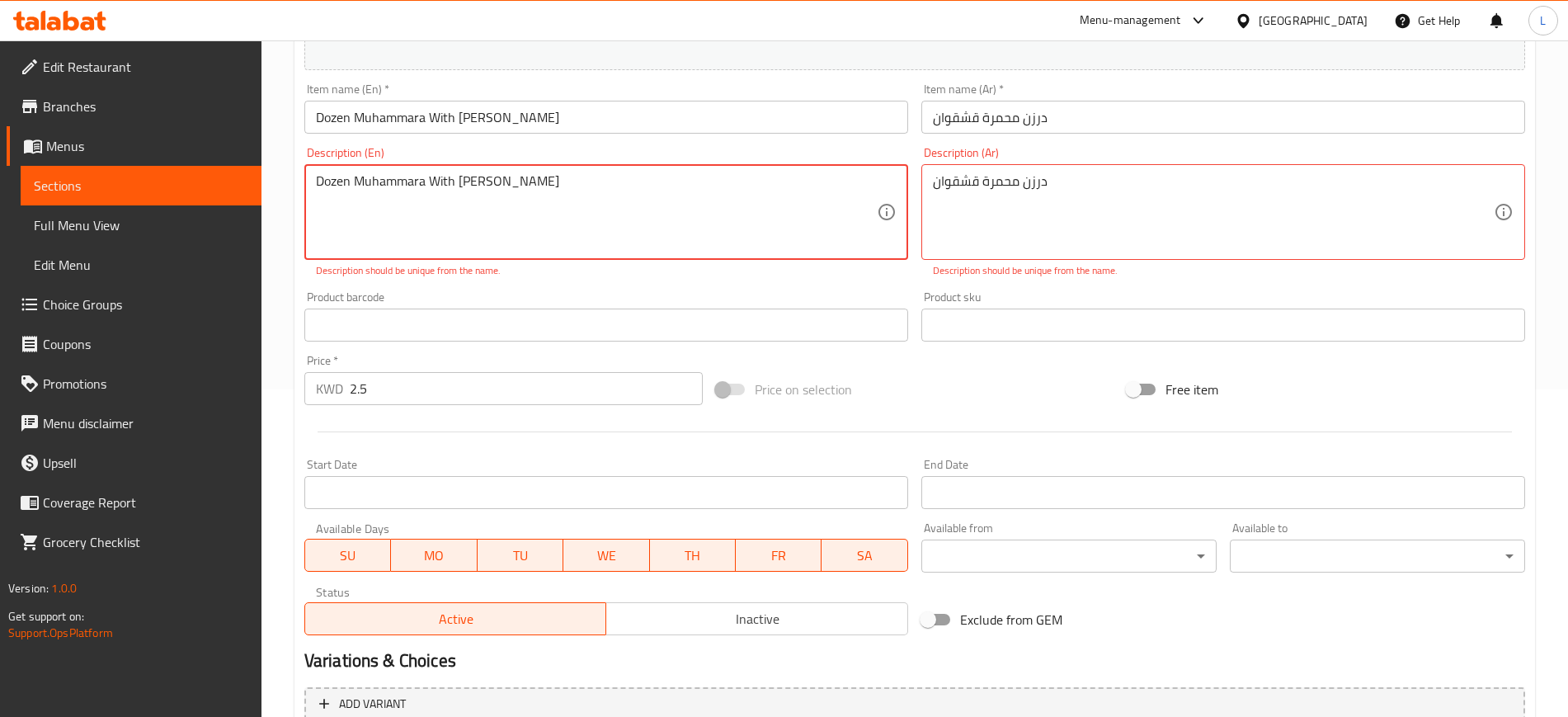
scroll to position [291, 0]
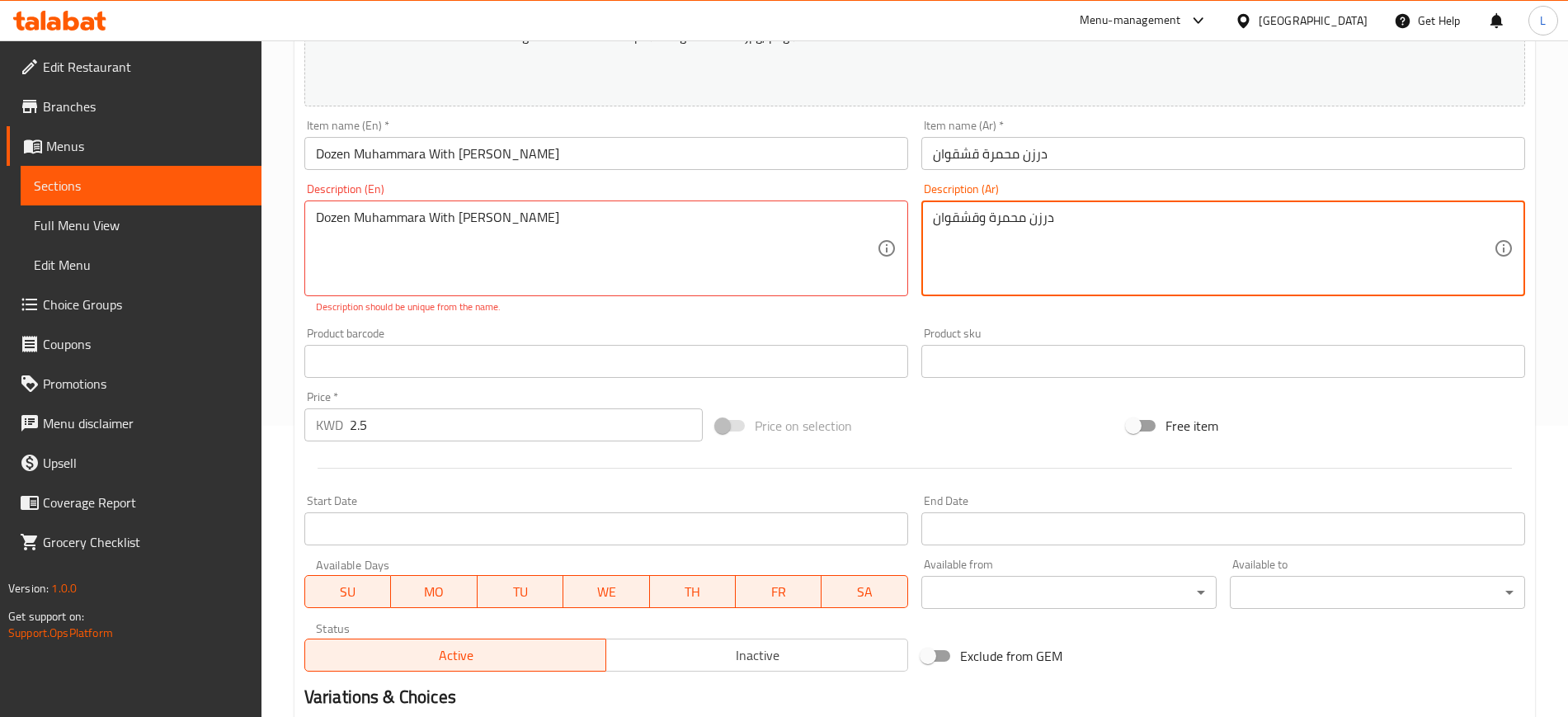
click at [976, 222] on textarea "درزن محمرة وقشقوان" at bounding box center [1214, 248] width 561 height 78
type textarea "درزن محمرة و قشقوان"
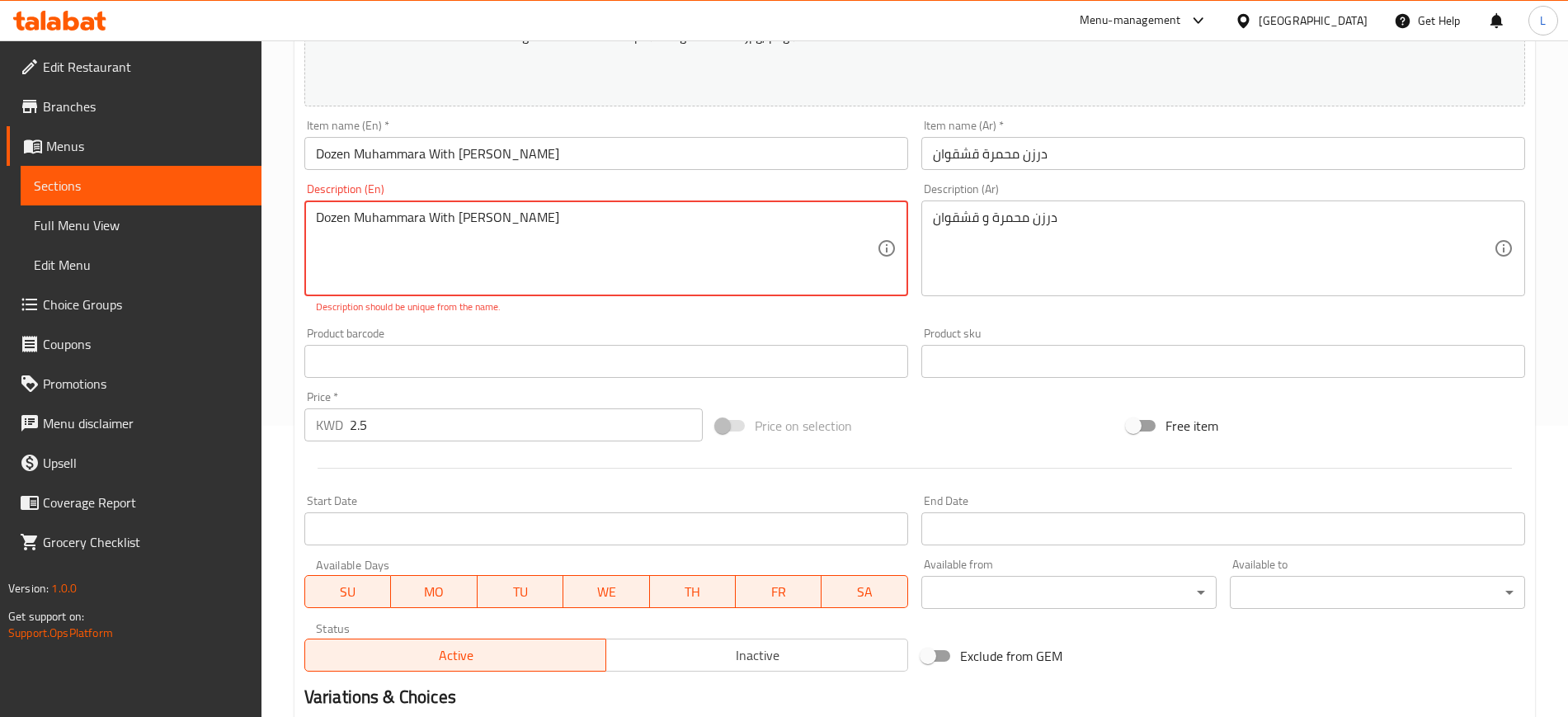
click at [448, 214] on textarea "Dozen Muhammara With [PERSON_NAME]" at bounding box center [597, 248] width 561 height 78
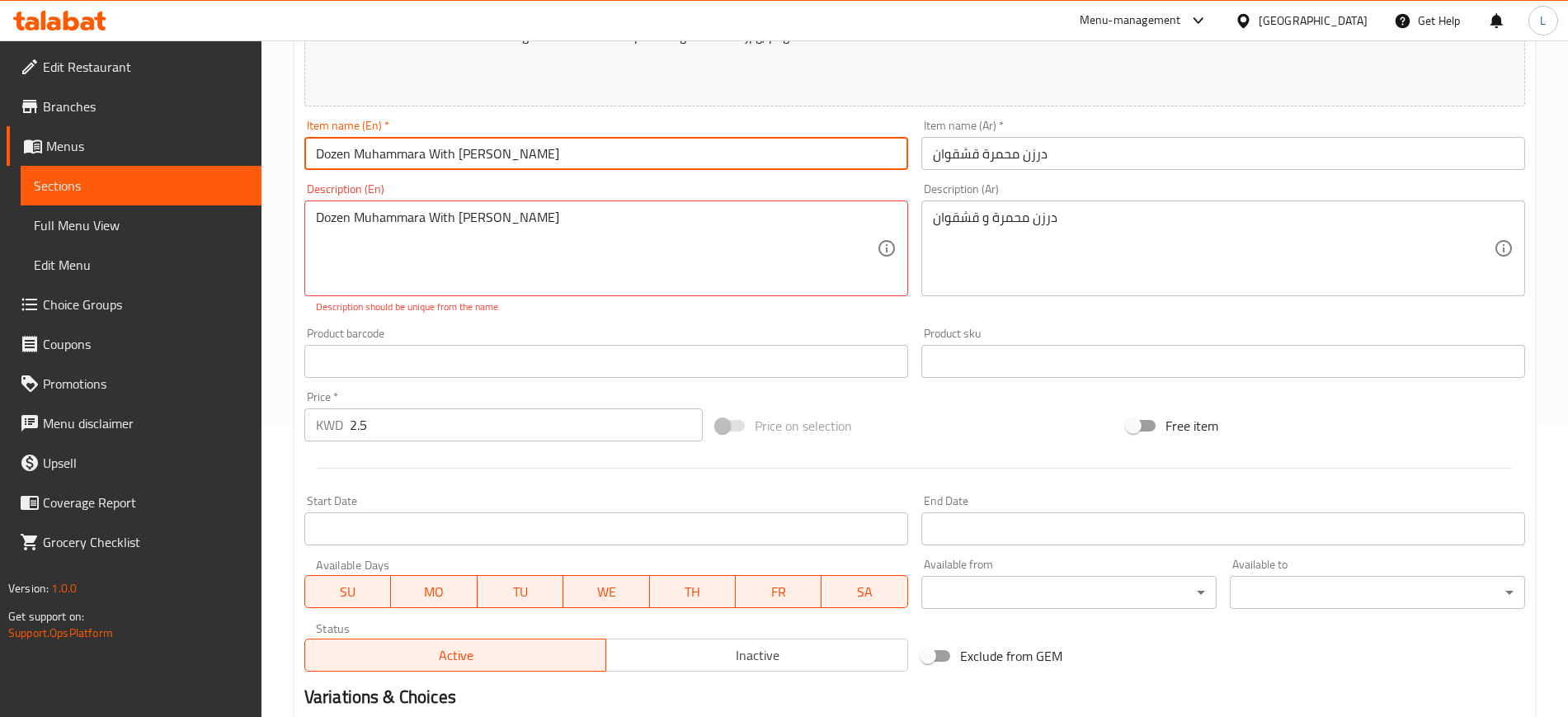
click at [444, 157] on input "Dozen Muhammara With [PERSON_NAME]" at bounding box center [606, 154] width 604 height 33
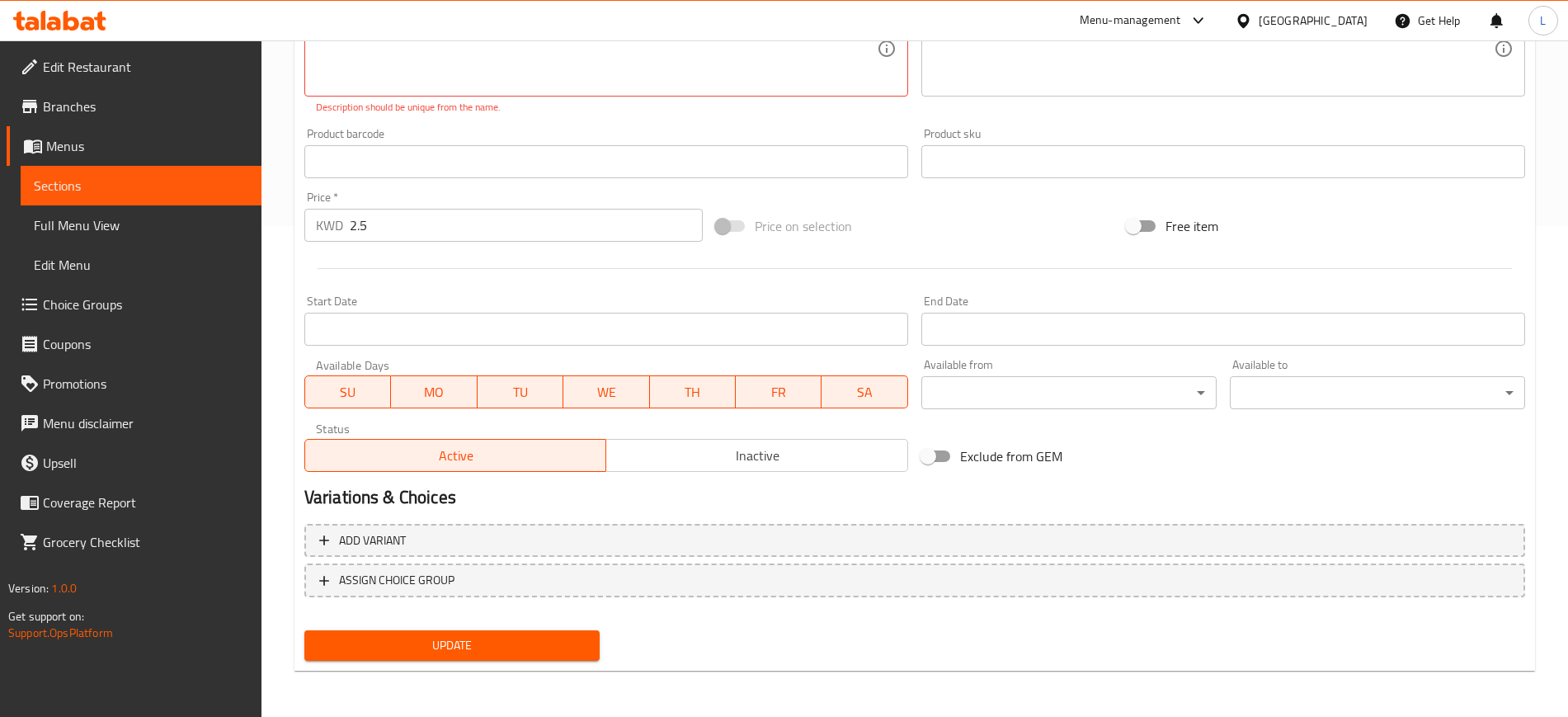
type input "Dozen [PERSON_NAME]"
click at [406, 628] on div "Update" at bounding box center [452, 645] width 308 height 44
click at [406, 649] on span "Update" at bounding box center [452, 645] width 269 height 20
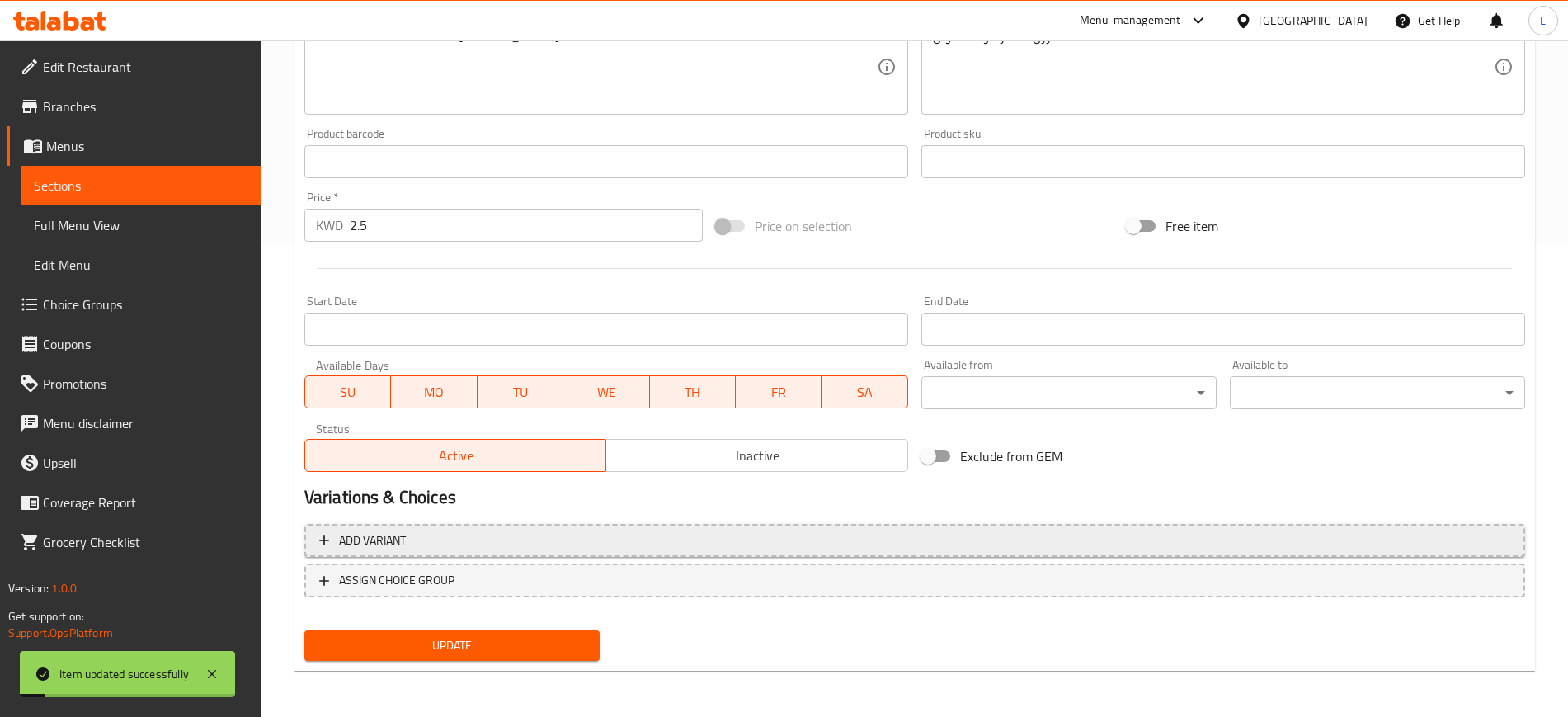
scroll to position [0, 0]
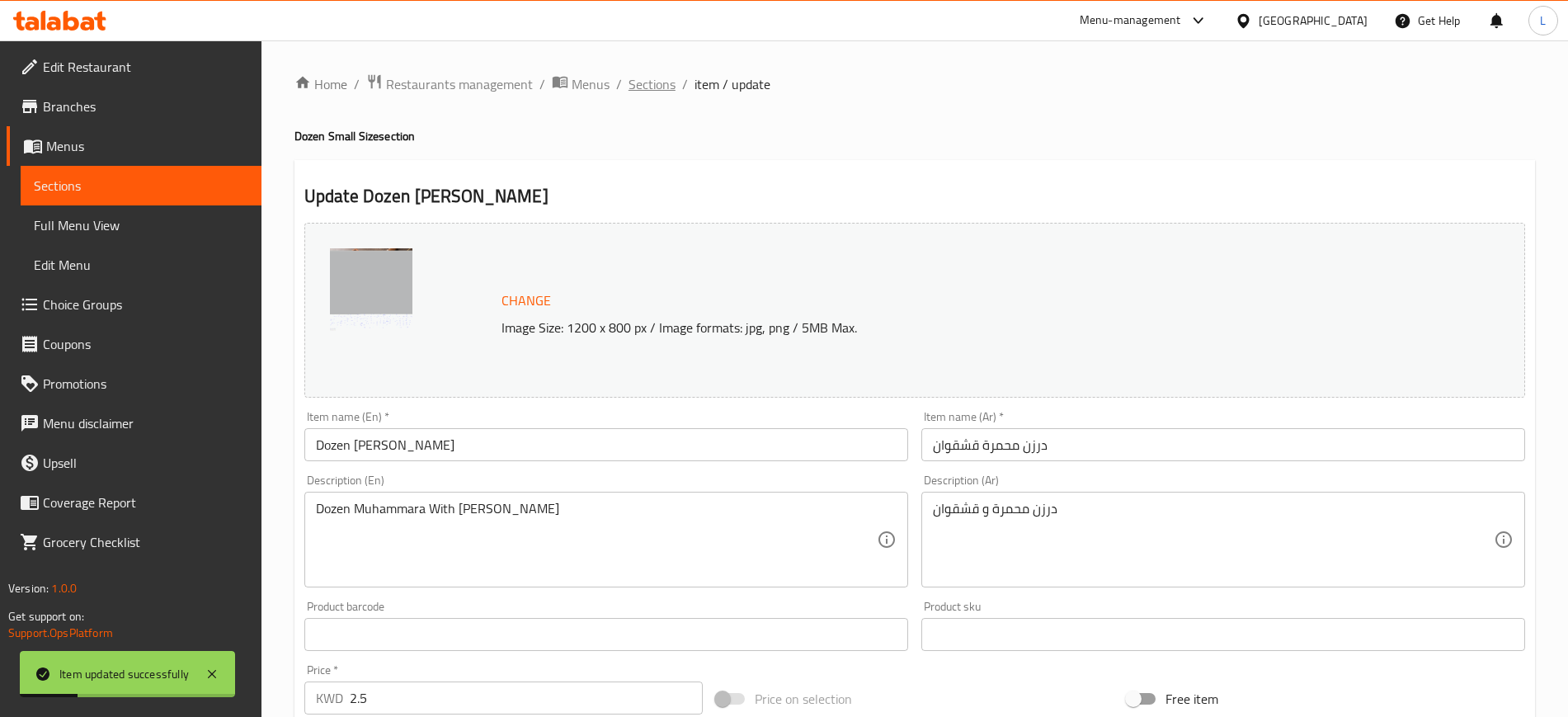
click at [640, 80] on span "Sections" at bounding box center [652, 85] width 47 height 20
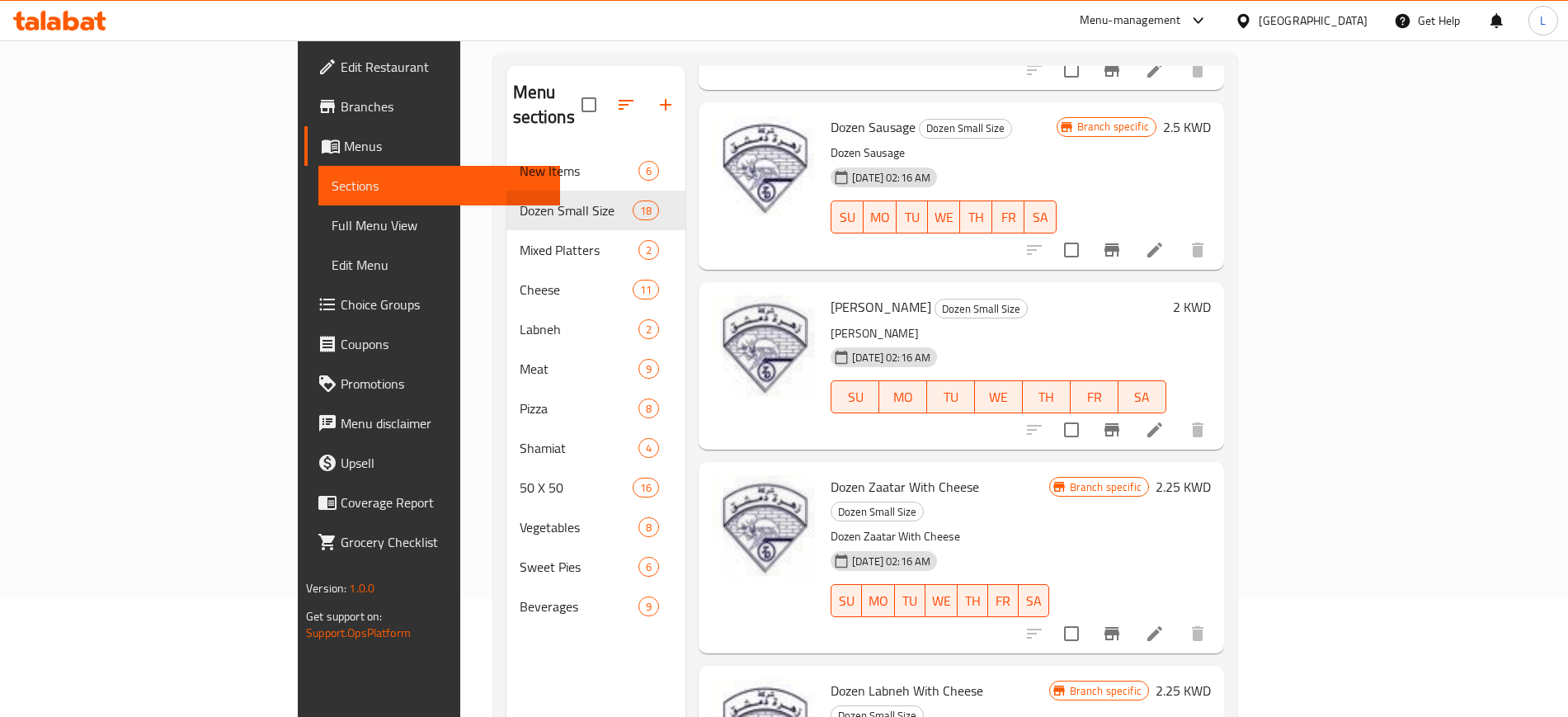
scroll to position [1799, 0]
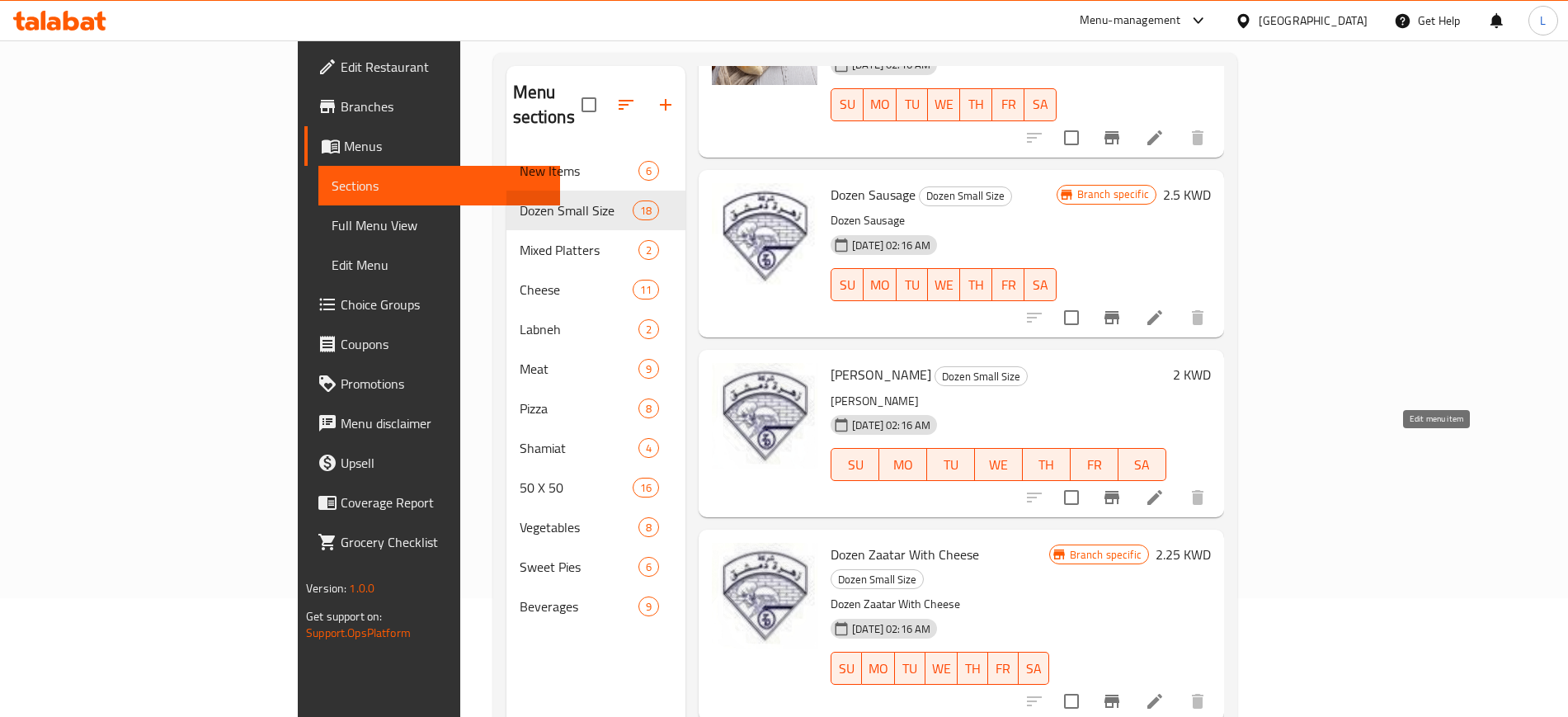
click at [1162, 490] on icon at bounding box center [1155, 497] width 15 height 15
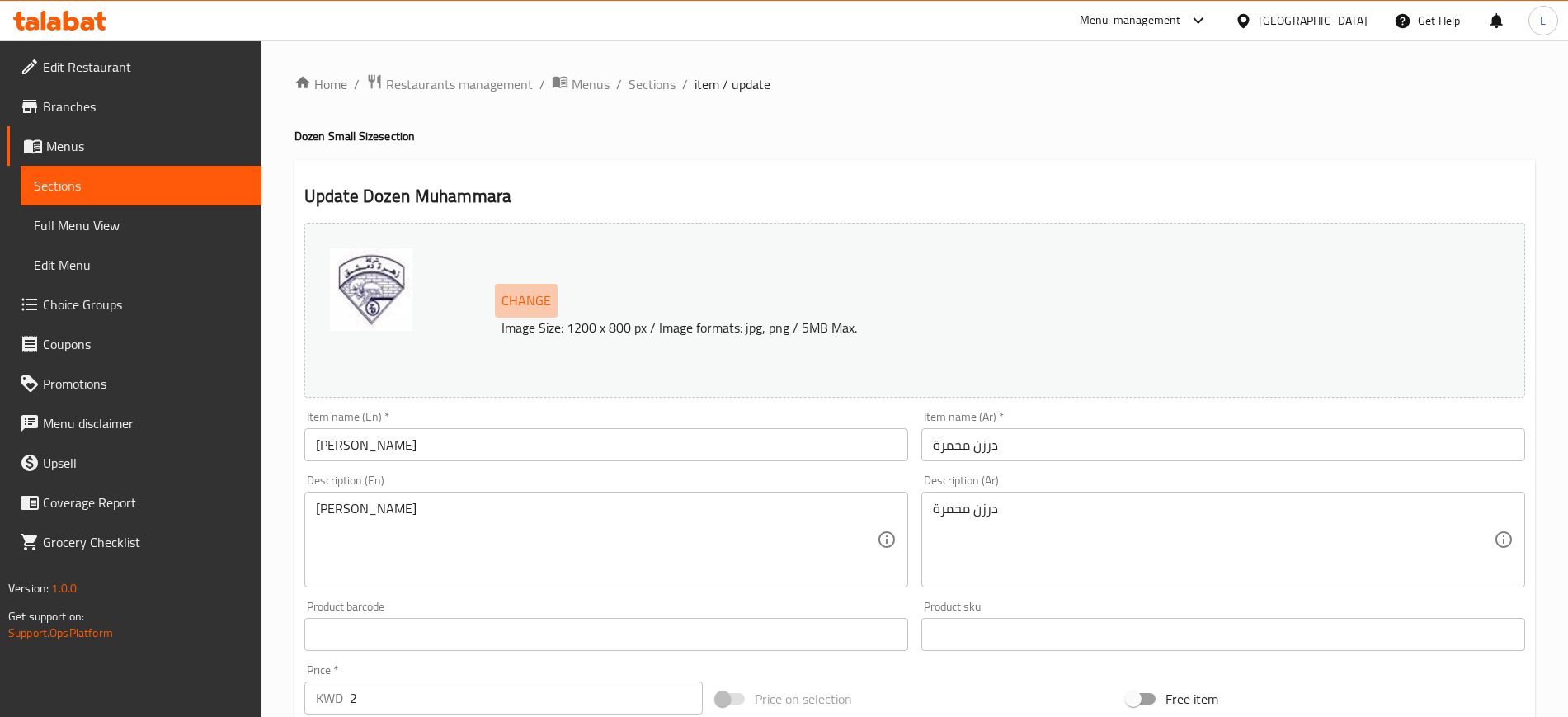
click at [534, 305] on span "Change" at bounding box center [526, 301] width 50 height 24
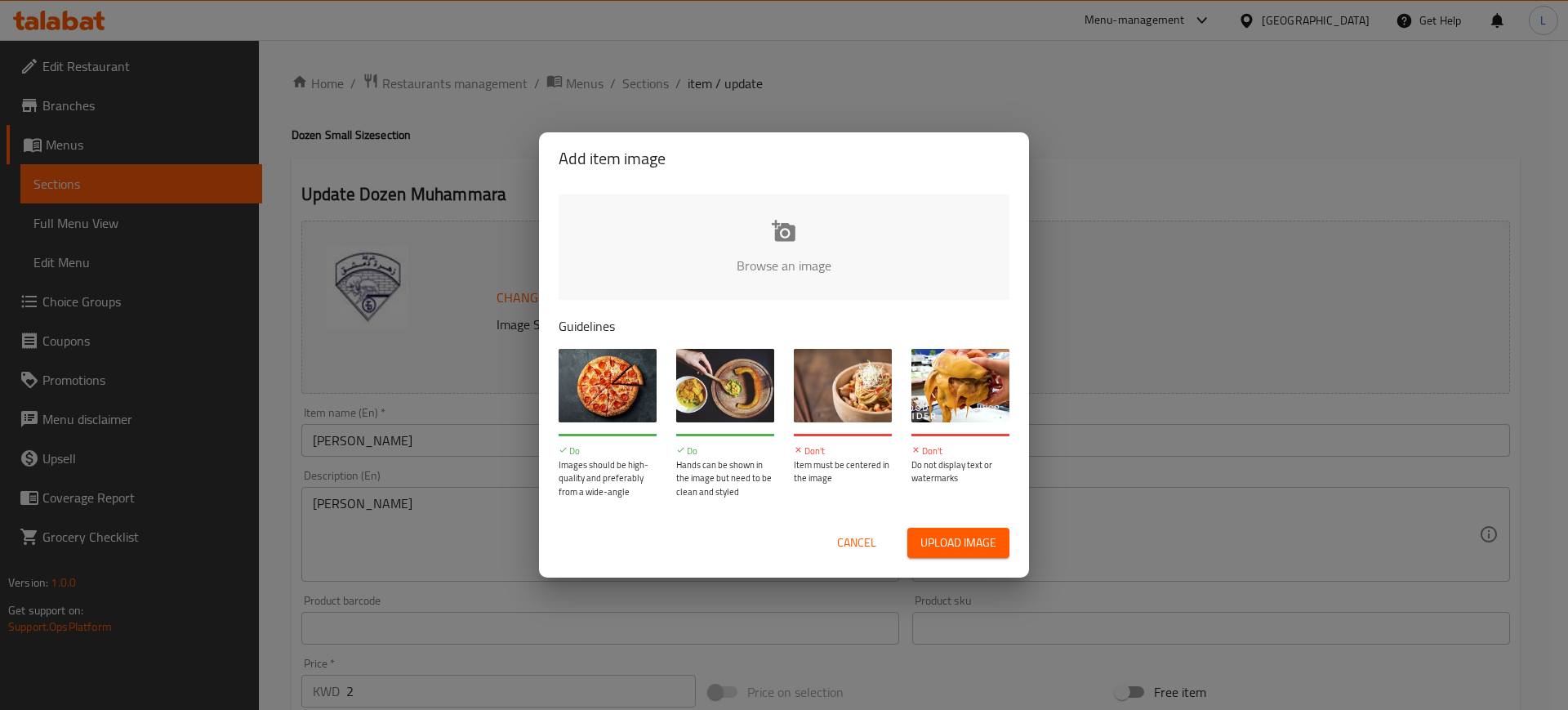
click at [779, 236] on input "file" at bounding box center [1337, 270] width 1555 height 153
type input "C:\fakepath\WhatsApp Image 2025-08-19 at 20.16.48_5640c32d.jpg"
click at [745, 213] on input "file" at bounding box center [1337, 270] width 1555 height 153
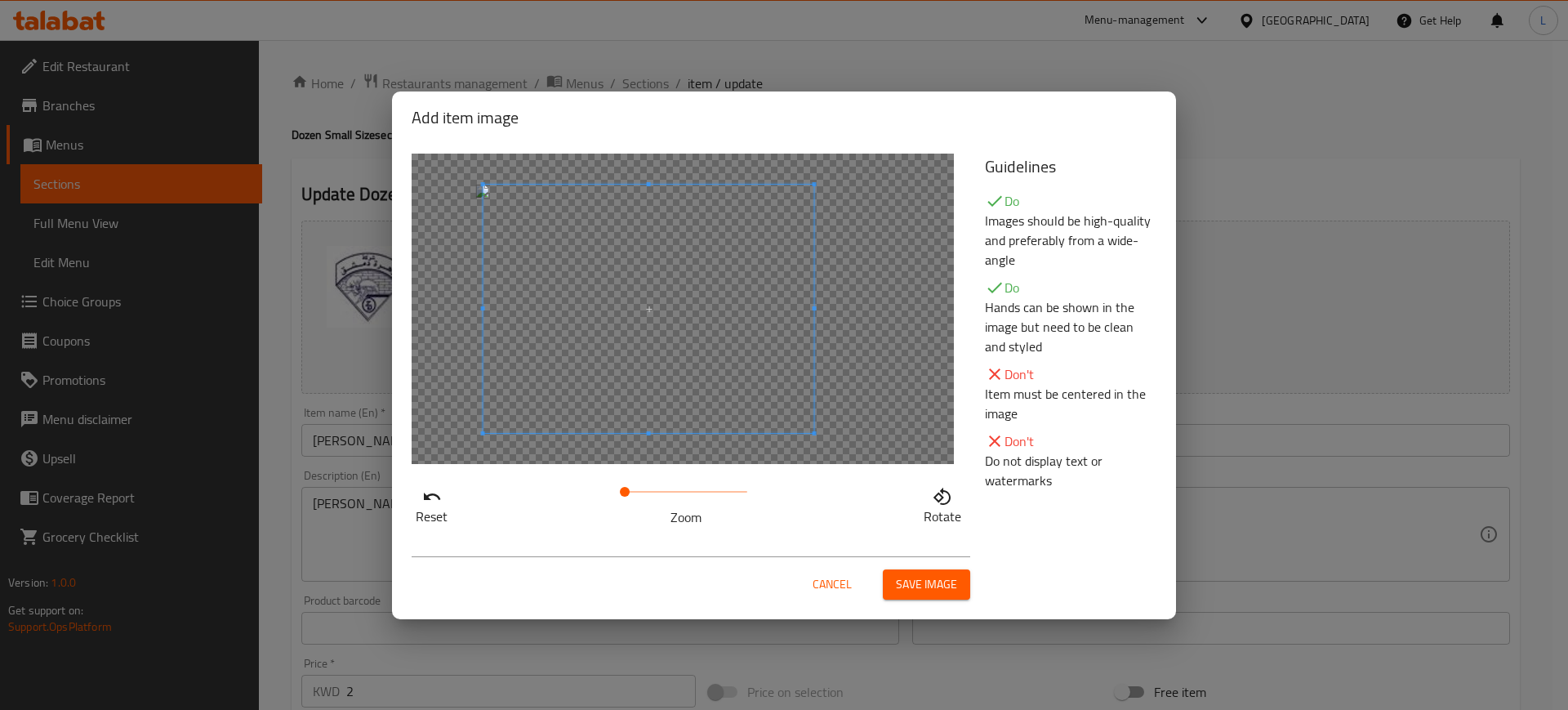
click at [714, 298] on span at bounding box center [648, 309] width 331 height 248
click at [924, 582] on span "Save image" at bounding box center [926, 584] width 61 height 20
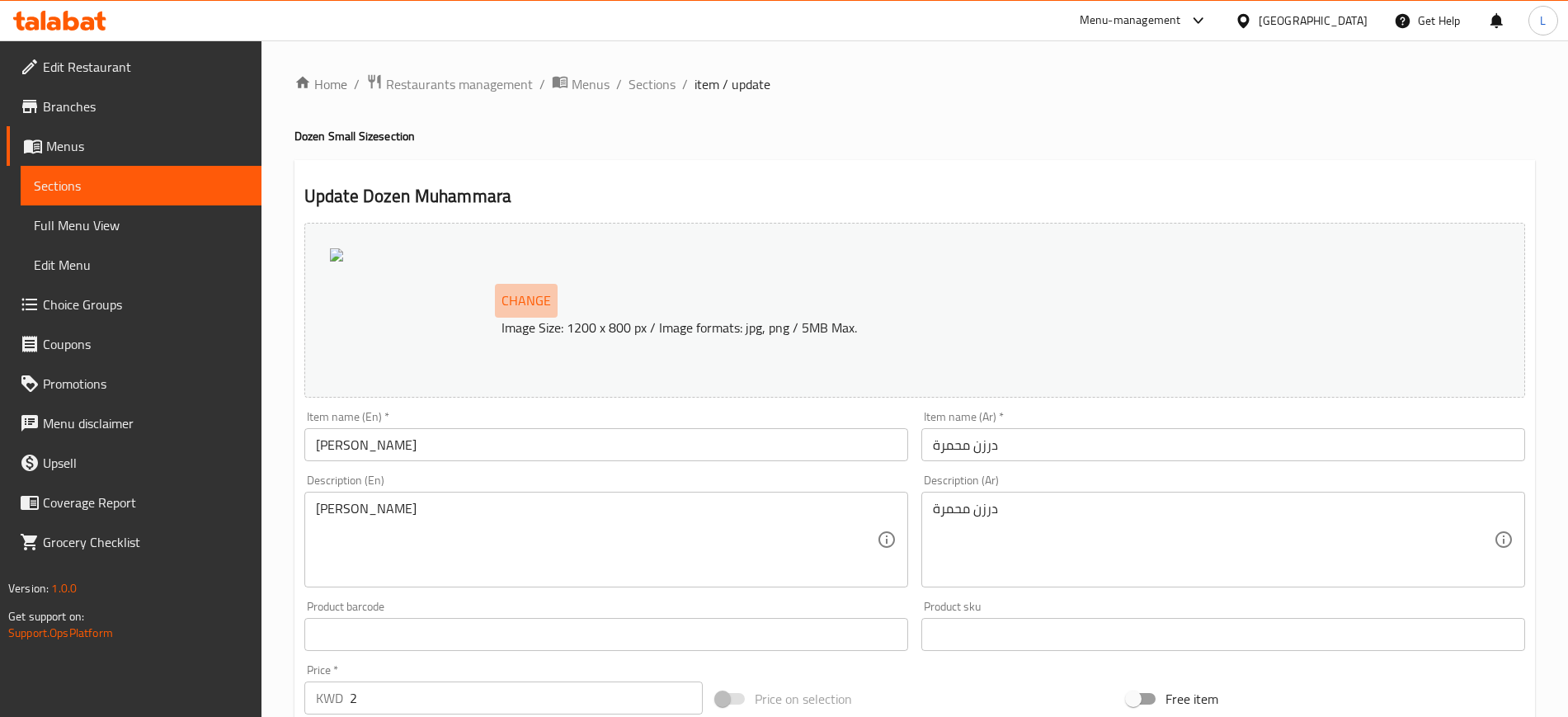
click at [551, 298] on button "Change" at bounding box center [526, 301] width 63 height 34
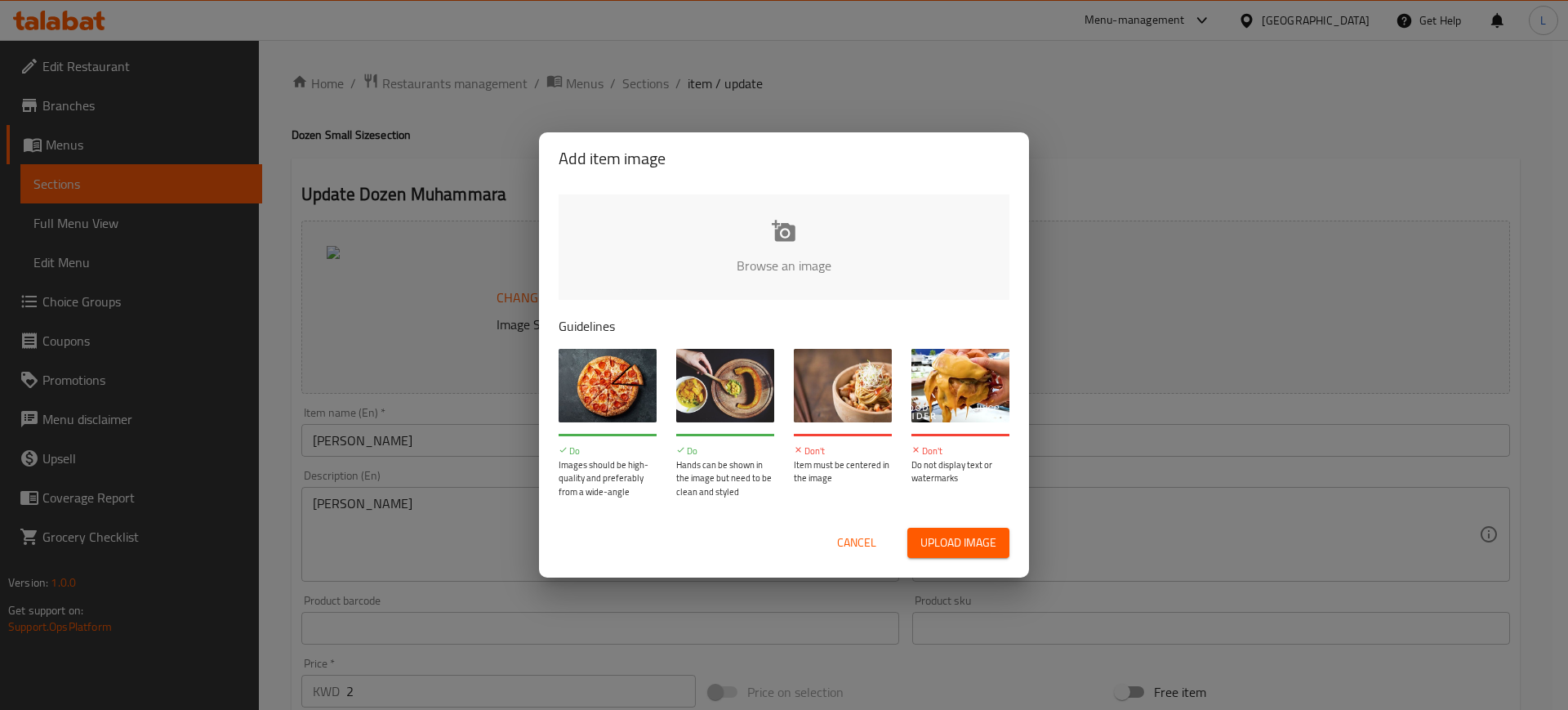
click at [733, 226] on input "file" at bounding box center [1337, 270] width 1555 height 153
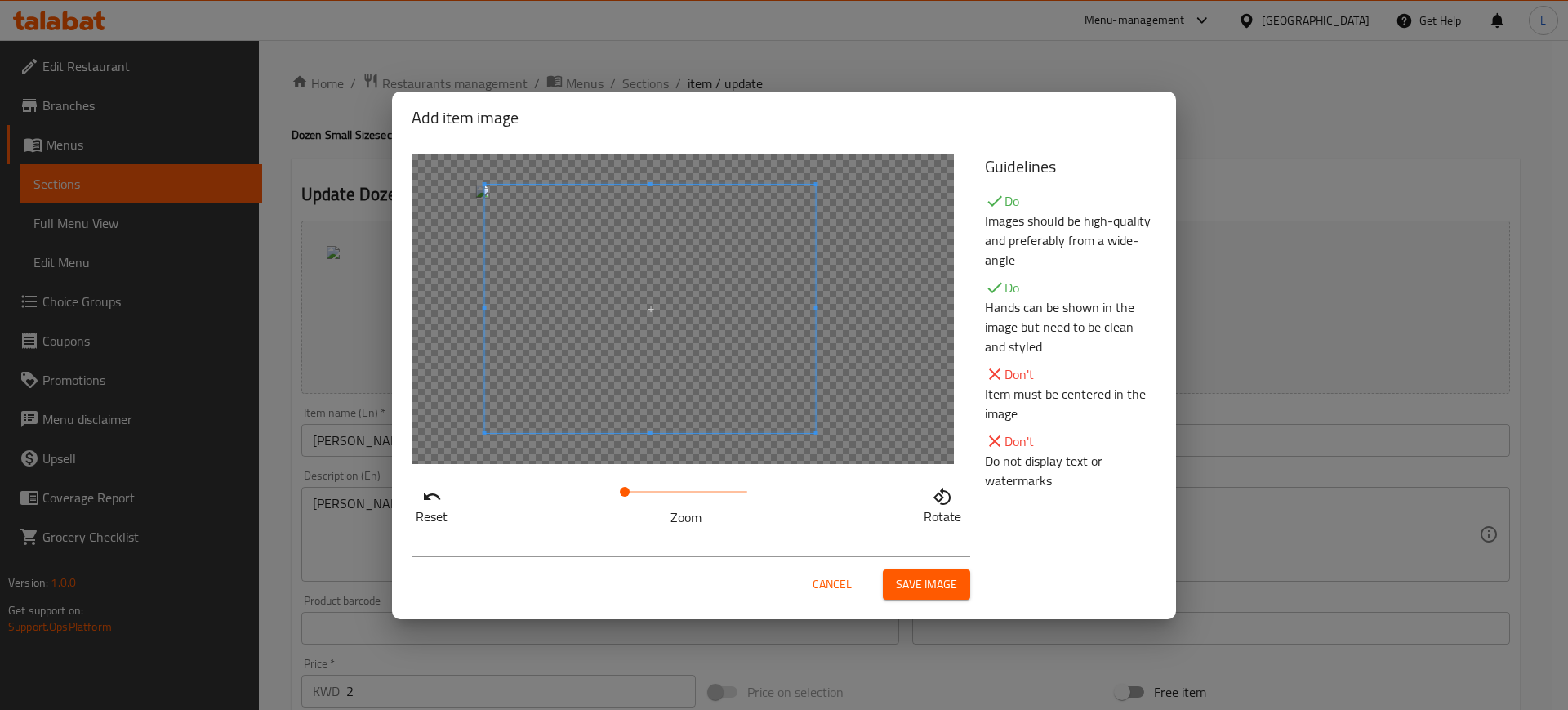
click at [676, 279] on span at bounding box center [650, 309] width 331 height 248
click at [922, 591] on span "Save image" at bounding box center [926, 584] width 61 height 20
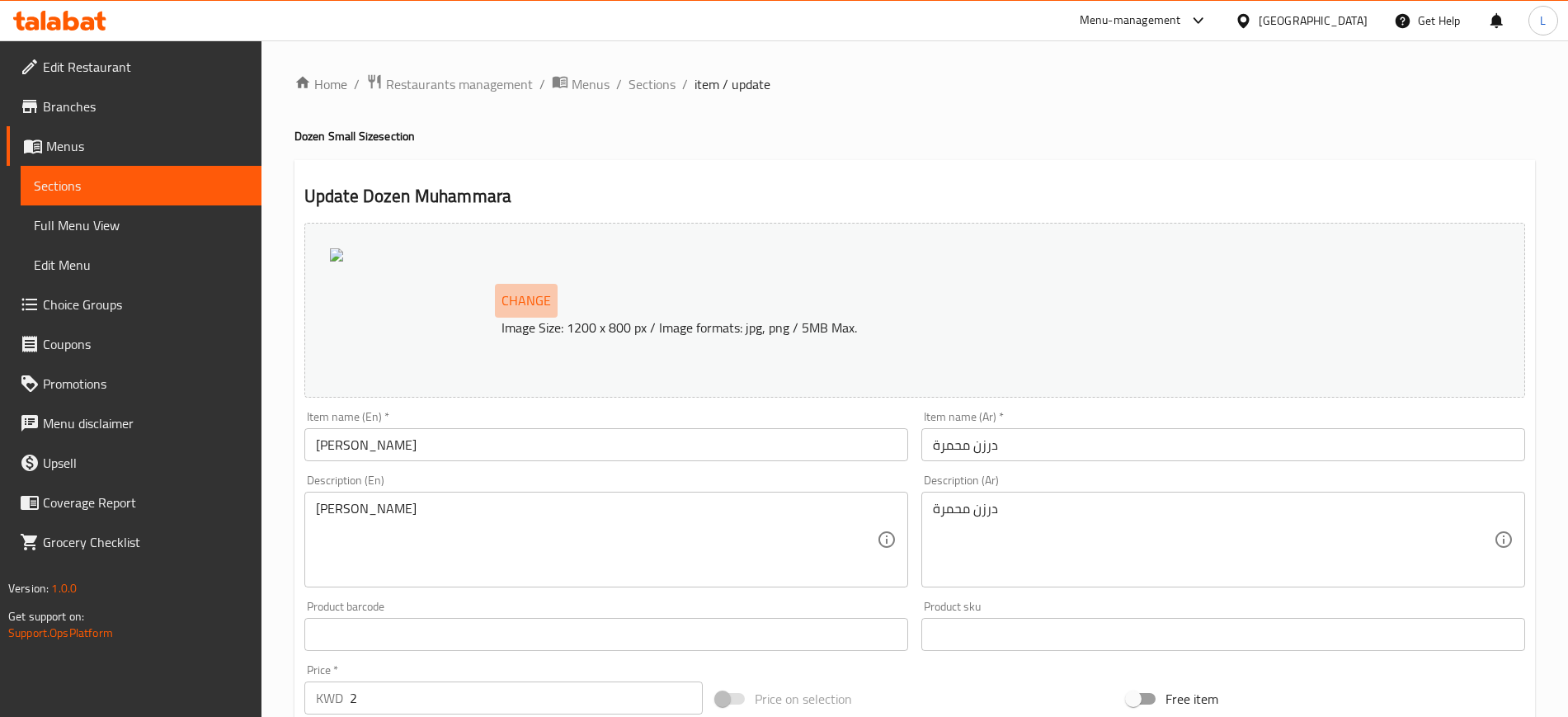
click at [543, 294] on span "Change" at bounding box center [526, 301] width 50 height 24
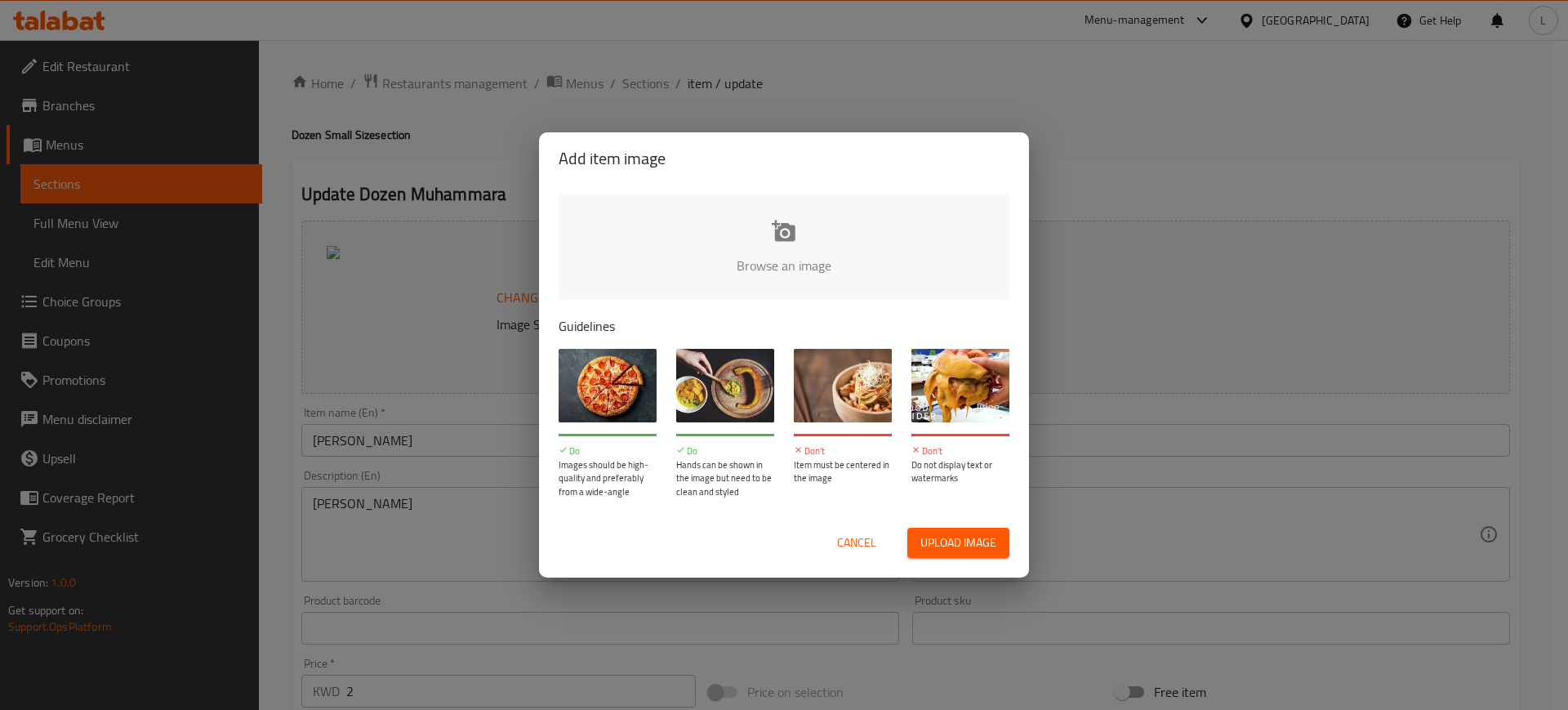
click at [683, 246] on input "file" at bounding box center [1337, 270] width 1555 height 153
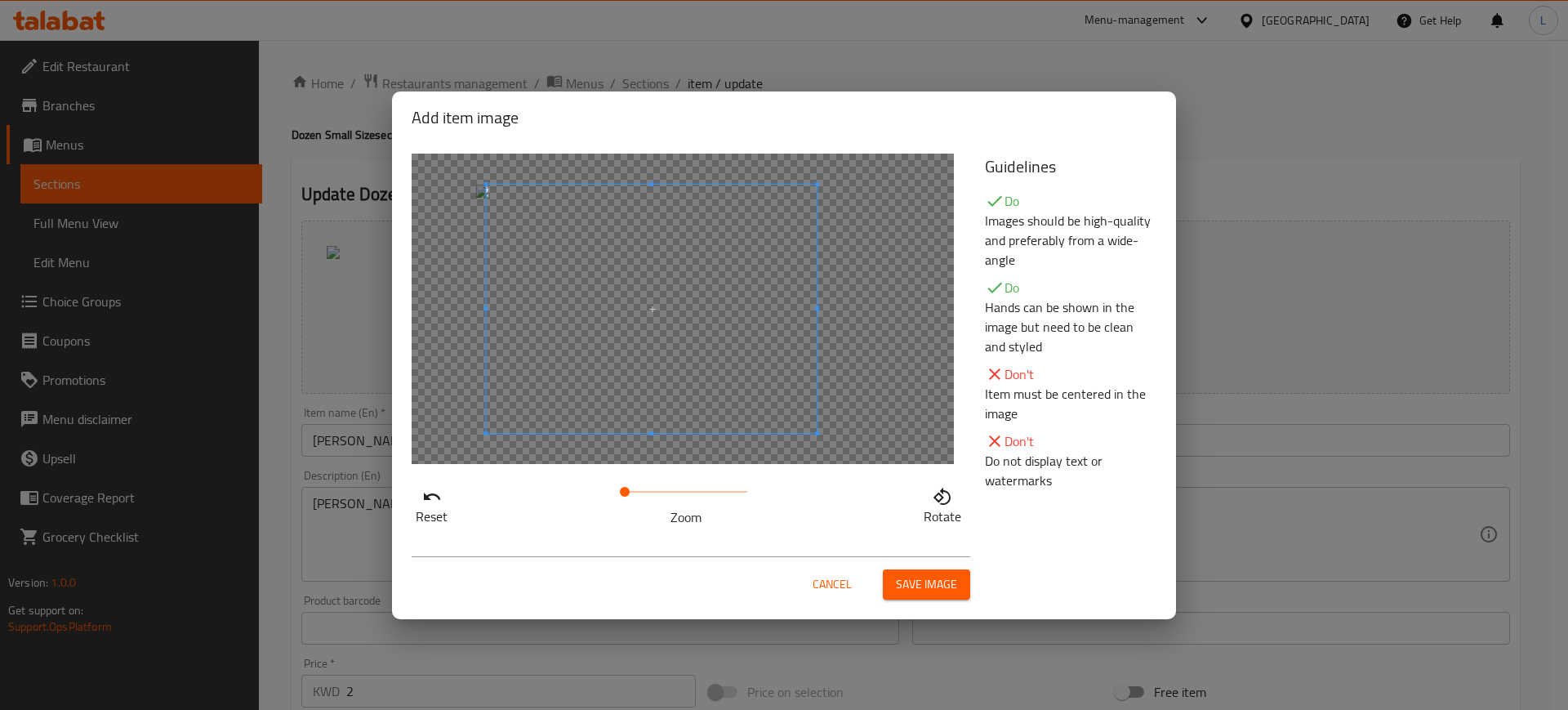
click at [748, 267] on span at bounding box center [651, 309] width 331 height 248
click at [923, 590] on span "Save image" at bounding box center [926, 584] width 61 height 20
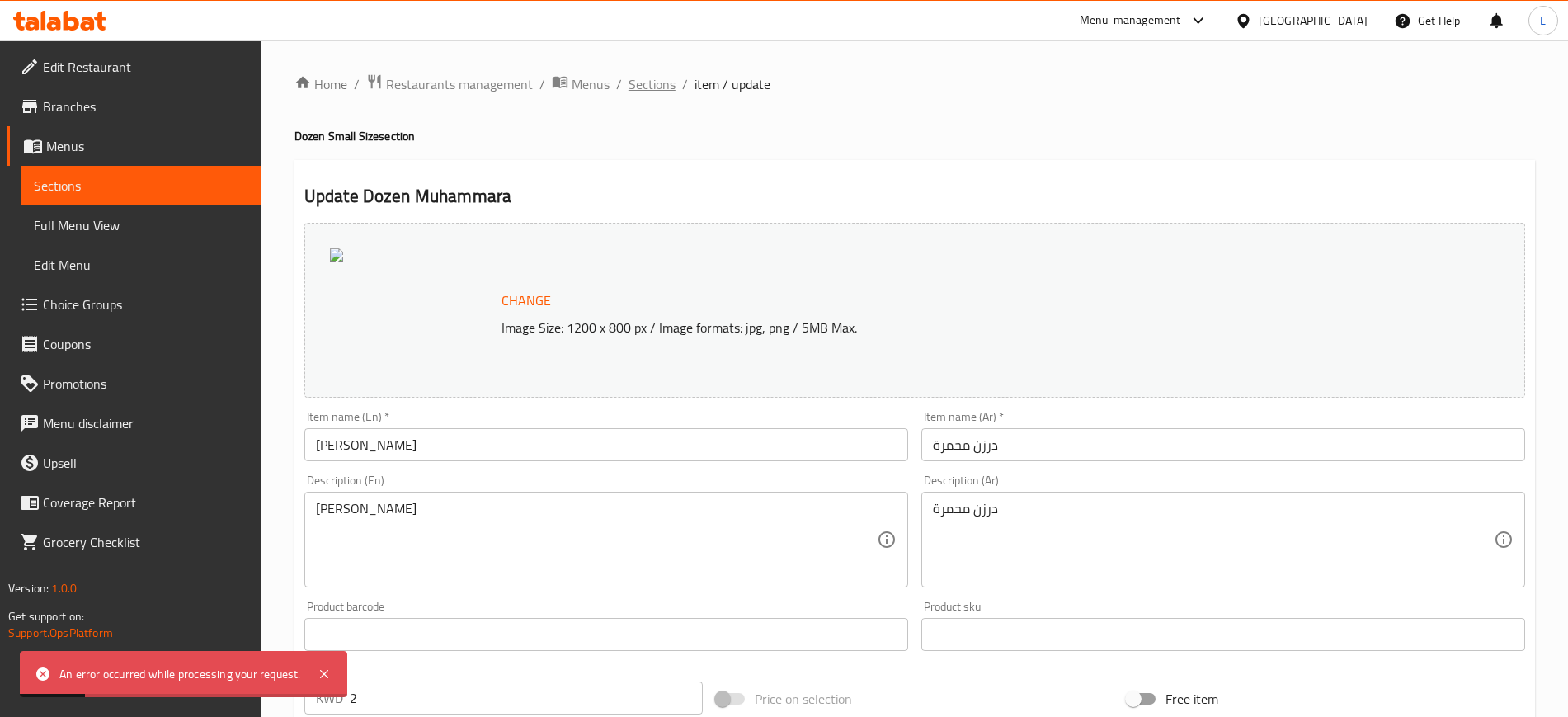
click at [649, 91] on span "Sections" at bounding box center [652, 85] width 47 height 20
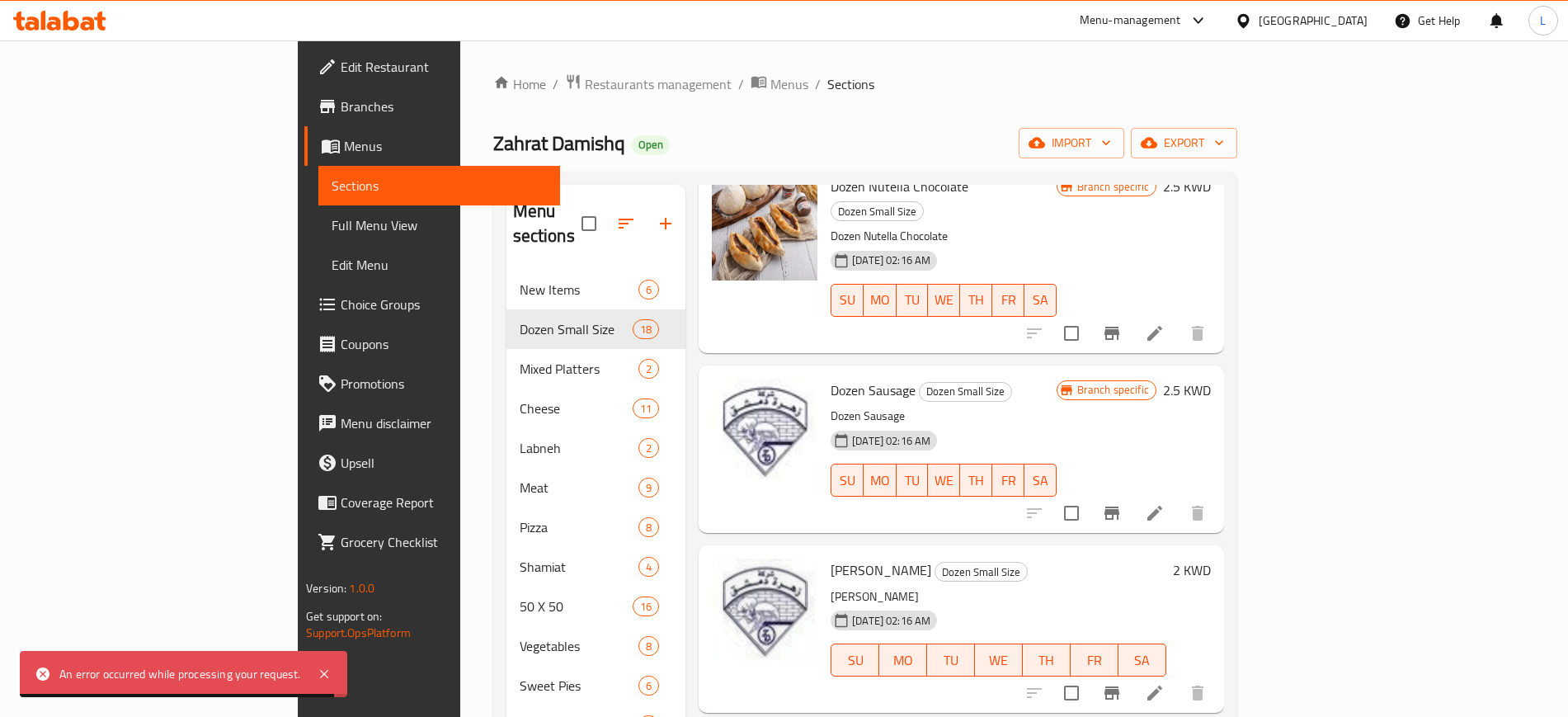
scroll to position [1731, 0]
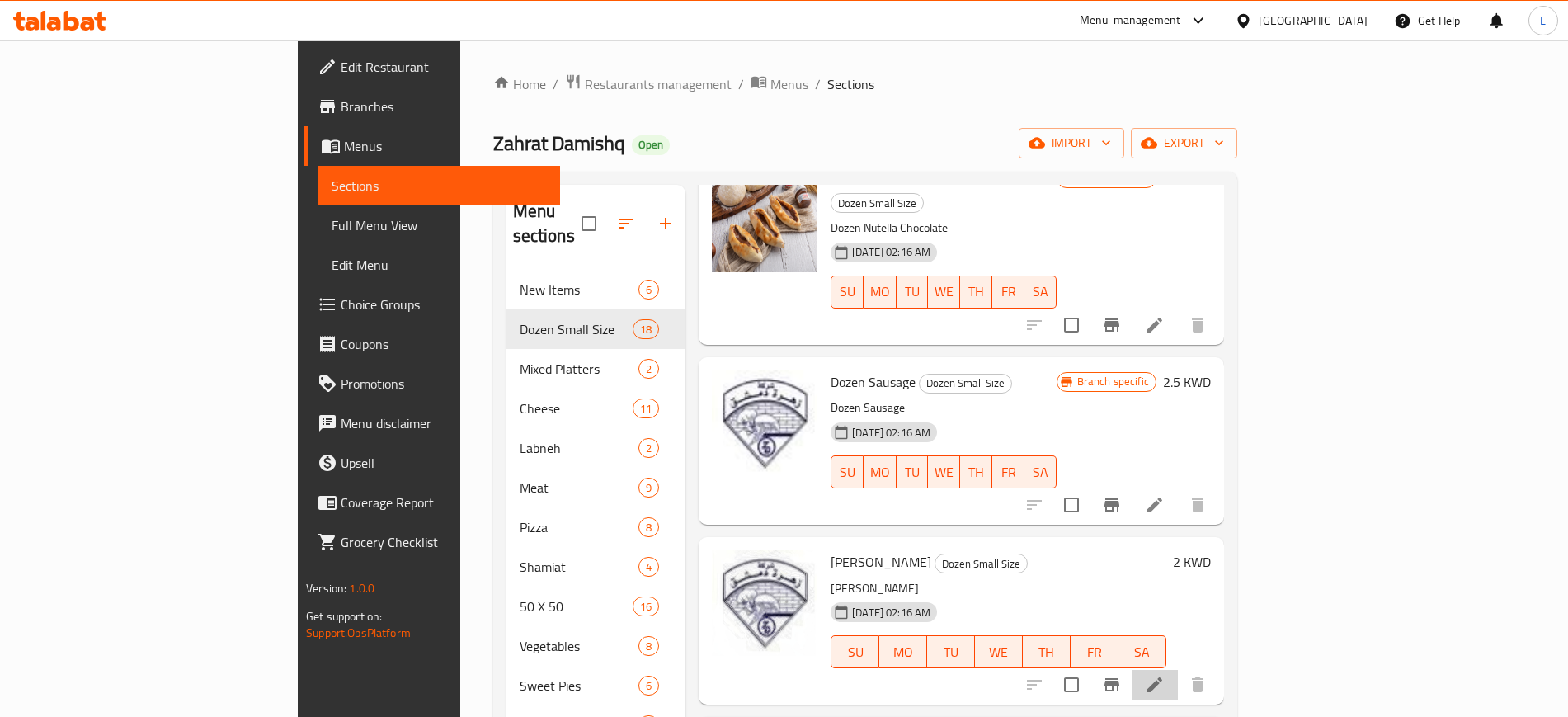
click at [1178, 669] on li at bounding box center [1155, 684] width 46 height 29
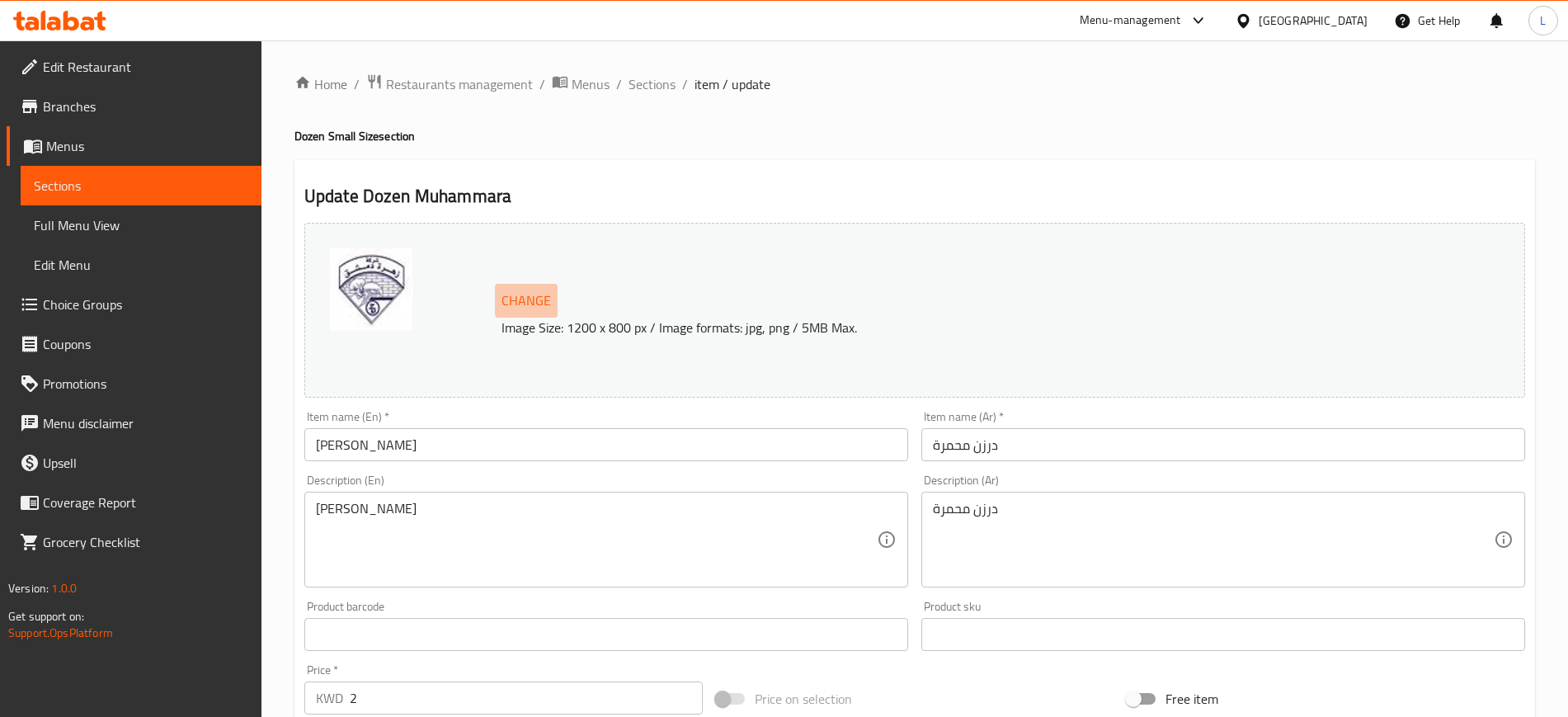
click at [544, 304] on span "Change" at bounding box center [526, 301] width 50 height 24
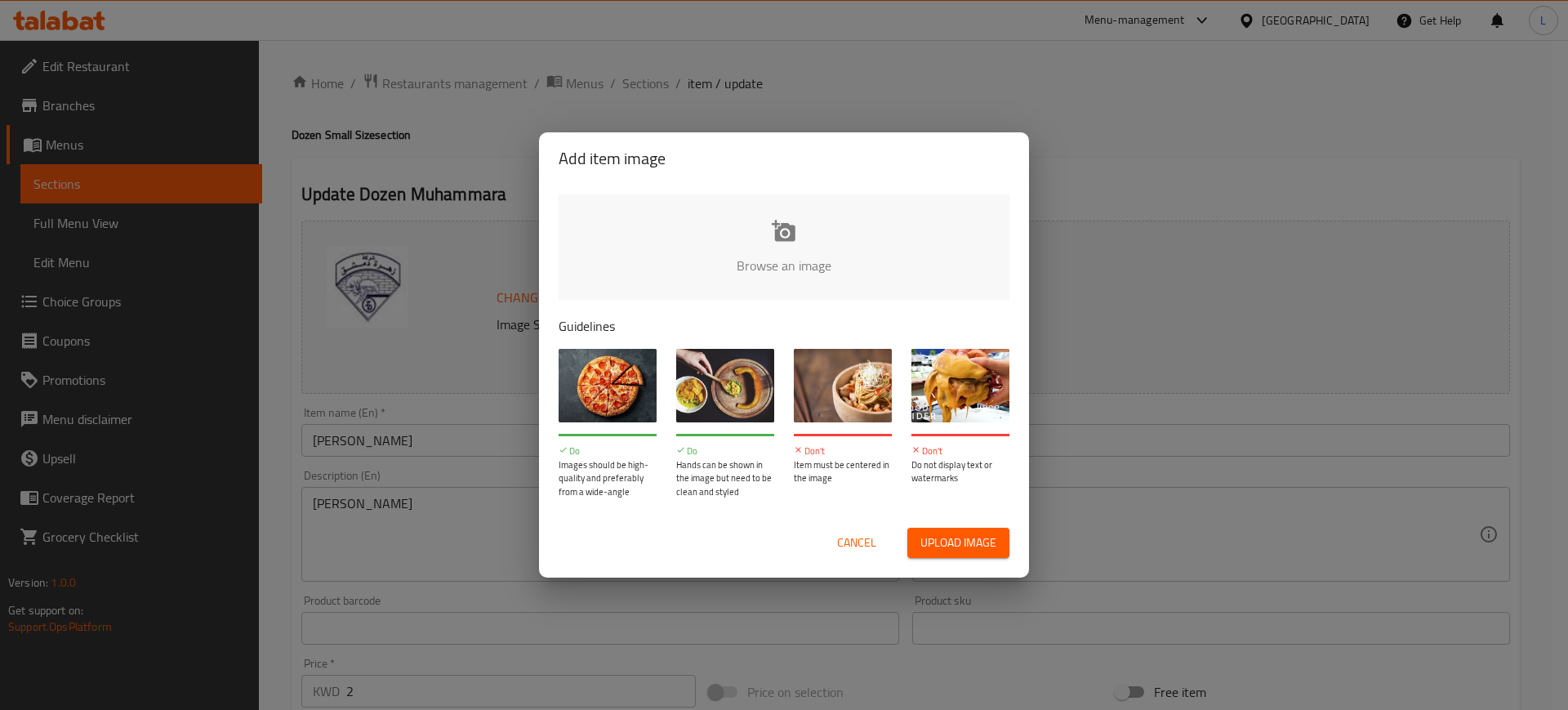
click at [762, 242] on input "file" at bounding box center [1337, 270] width 1555 height 153
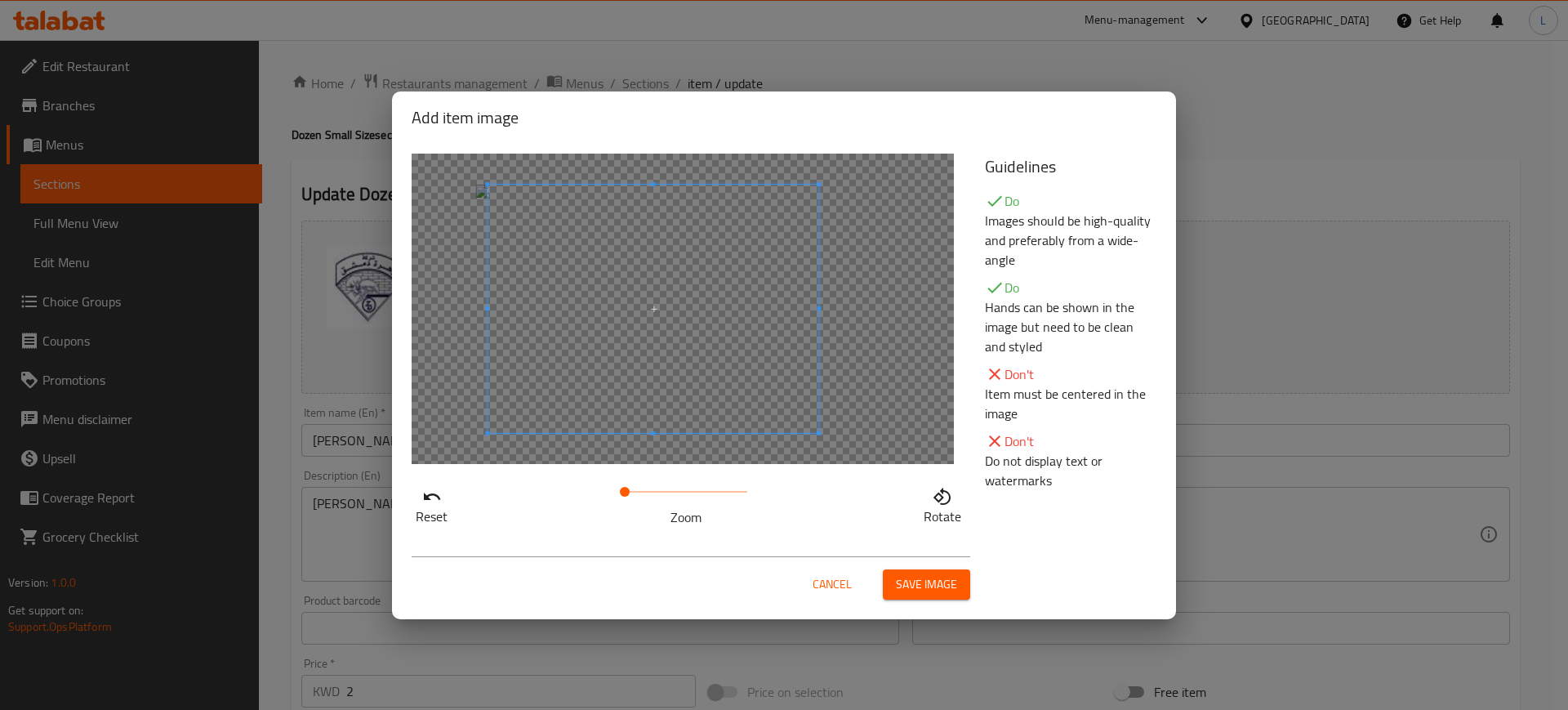
click at [730, 276] on span at bounding box center [653, 309] width 331 height 248
click at [895, 587] on button "Save image" at bounding box center [927, 583] width 87 height 30
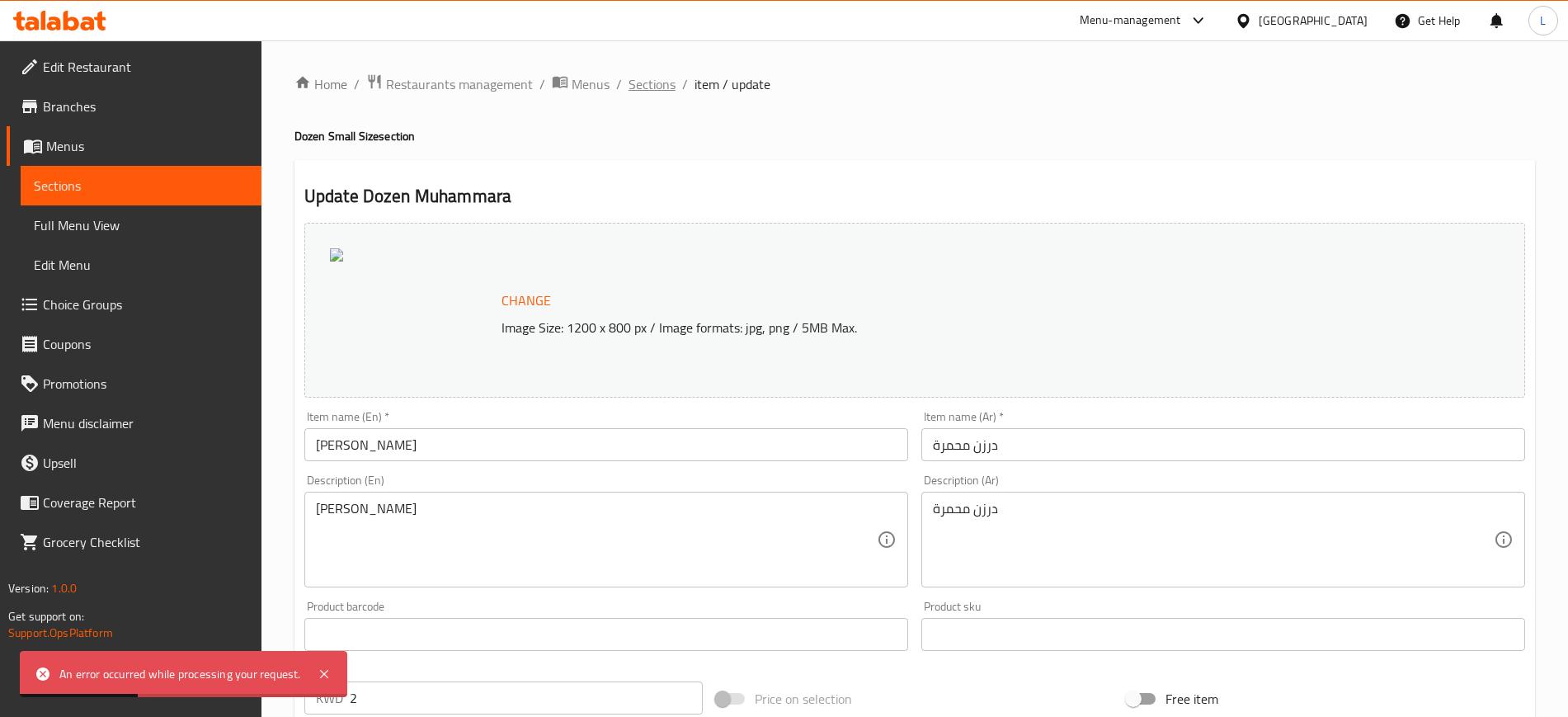
click at [663, 79] on span "Sections" at bounding box center [652, 85] width 47 height 20
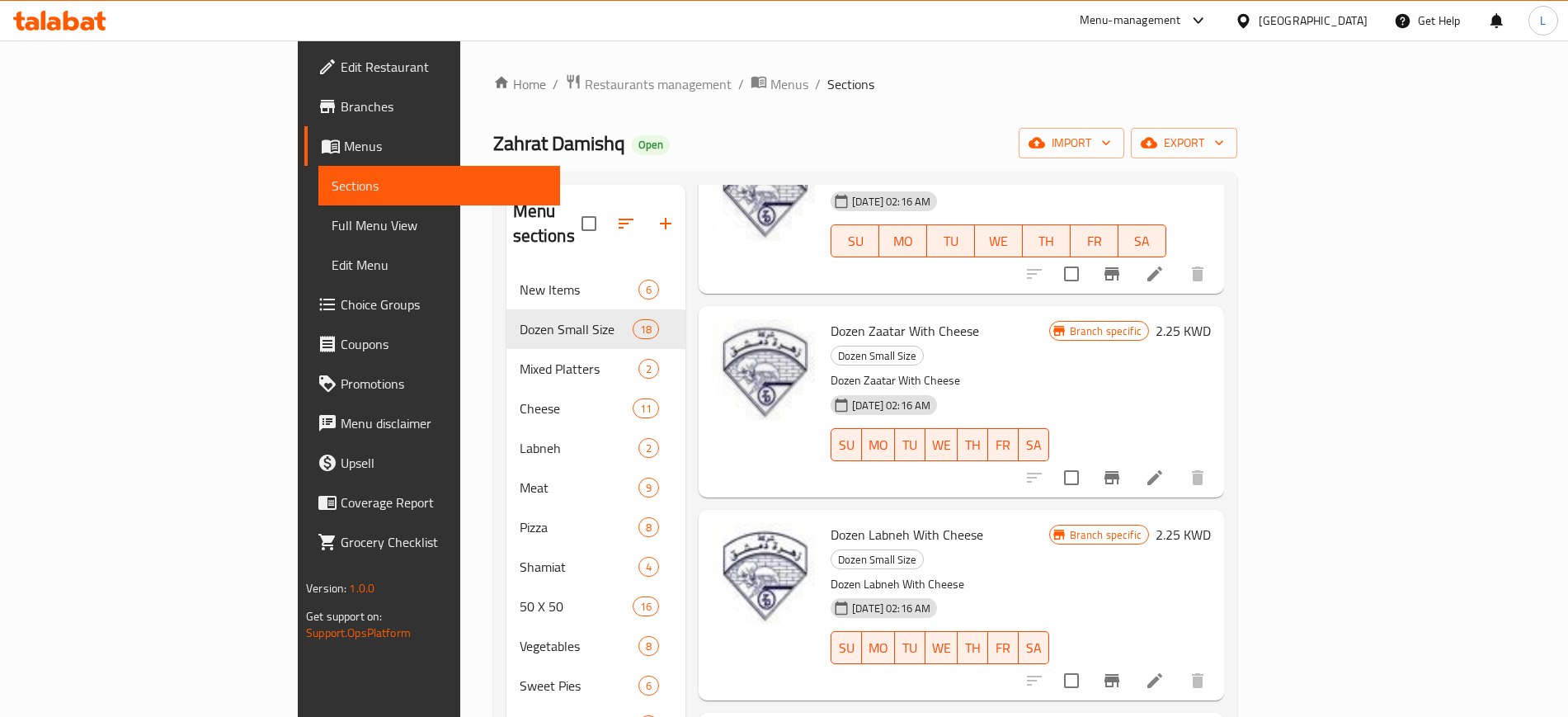
scroll to position [2161, 0]
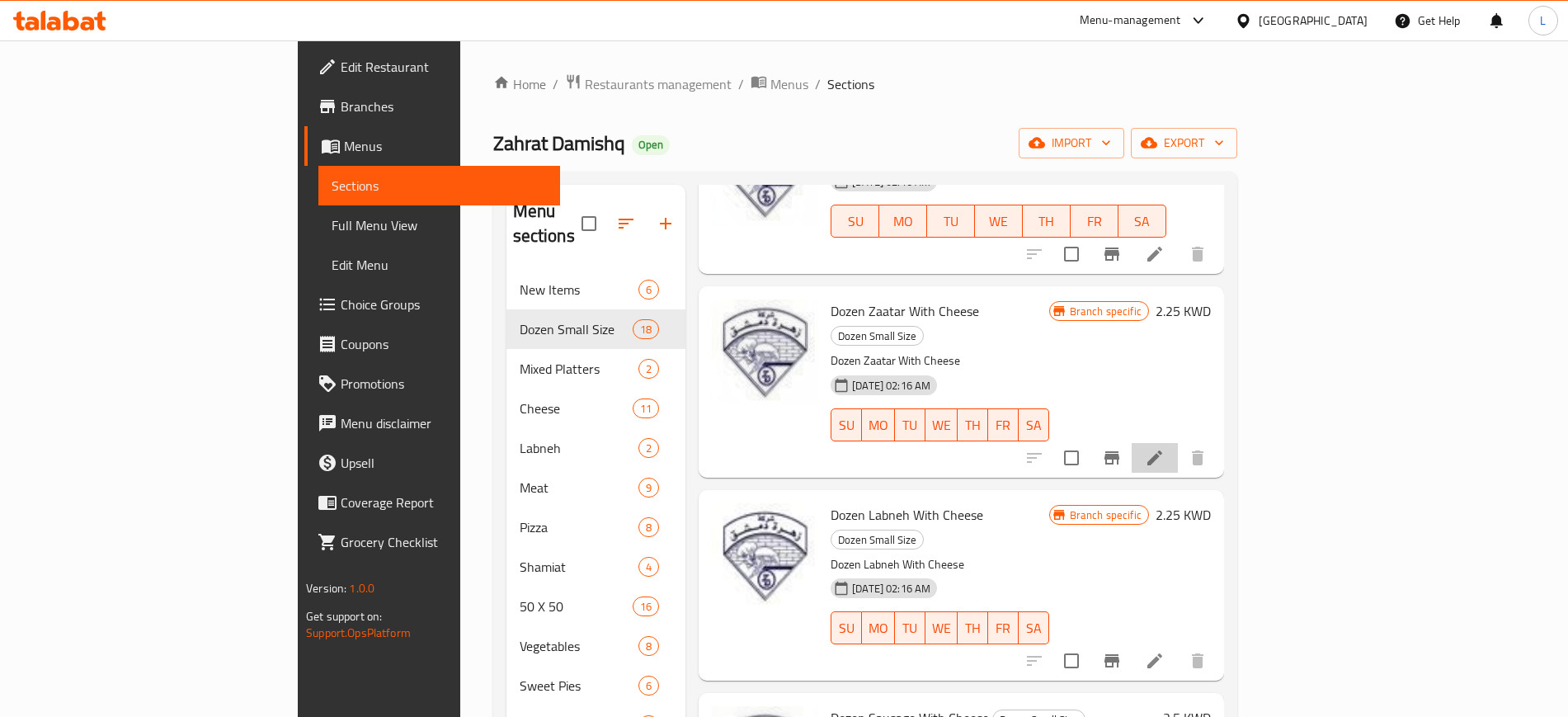
click at [1178, 443] on li at bounding box center [1155, 458] width 46 height 29
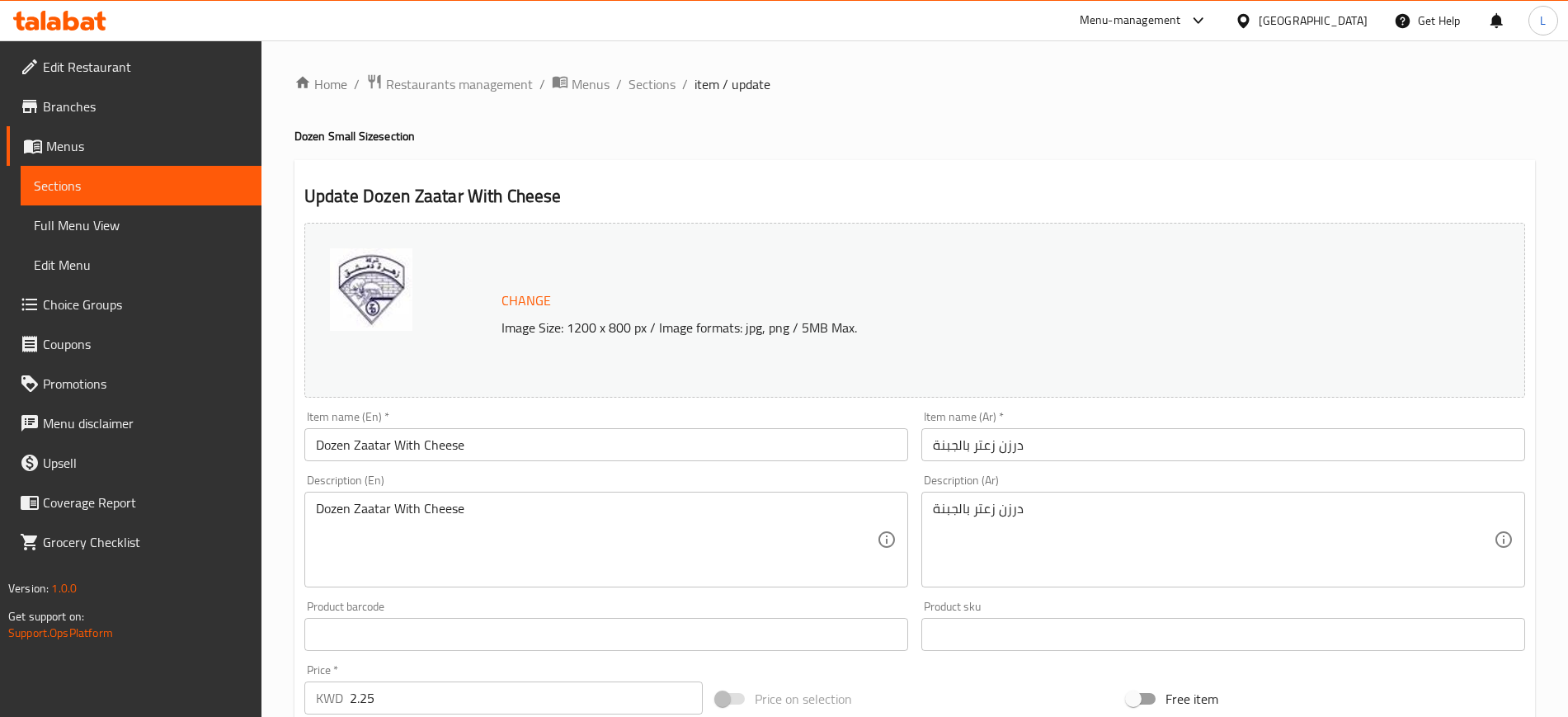
click at [521, 302] on span "Change" at bounding box center [526, 301] width 50 height 24
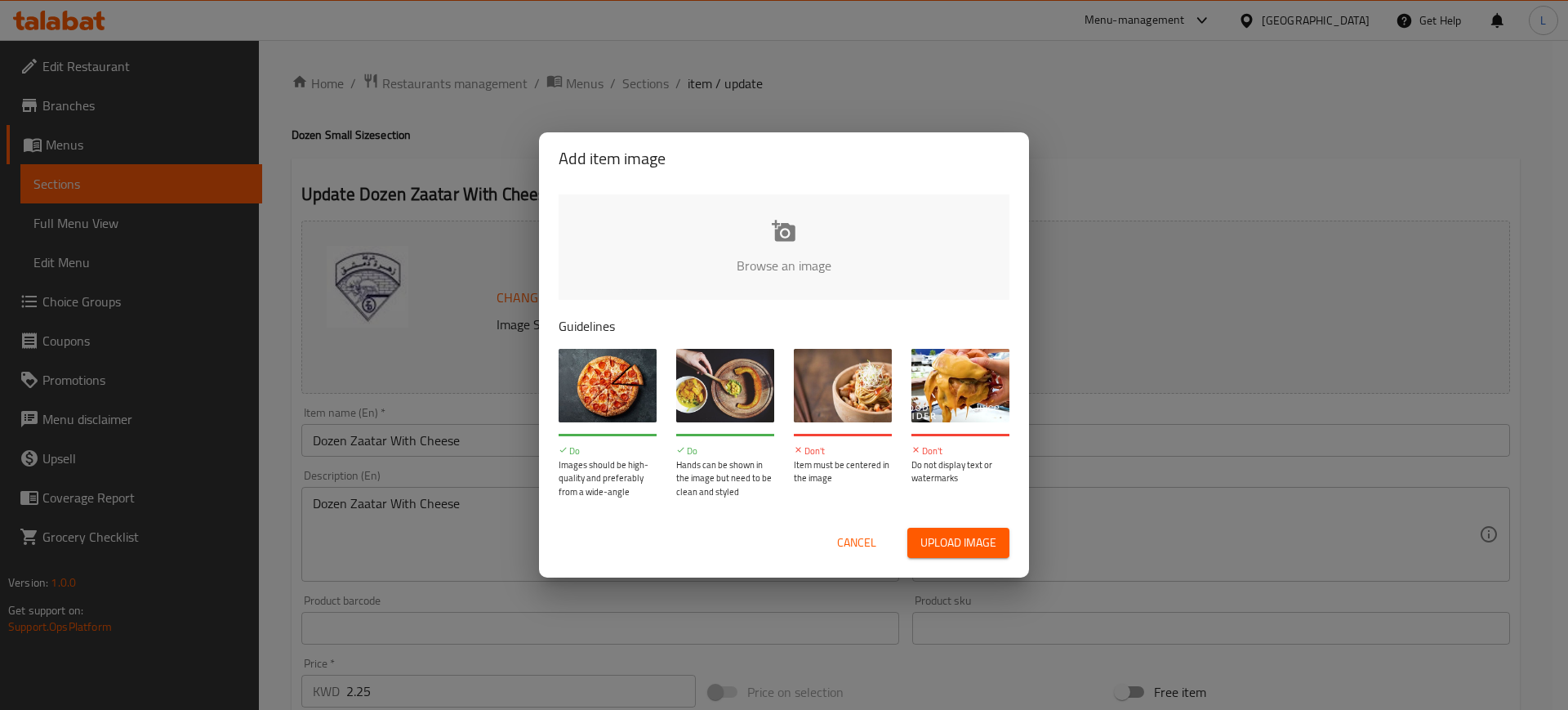
click at [780, 248] on input "file" at bounding box center [1337, 270] width 1555 height 153
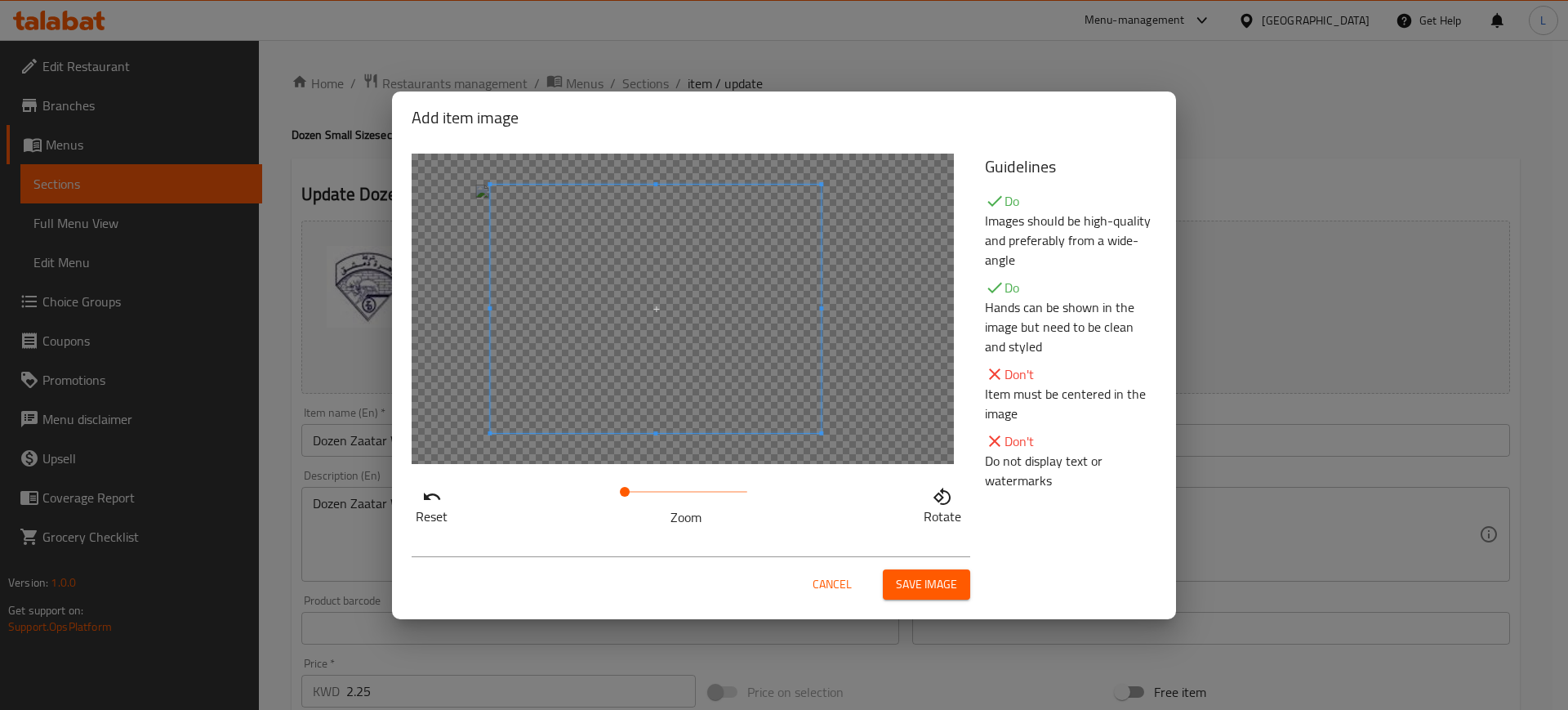
click at [707, 380] on span at bounding box center [655, 309] width 331 height 248
click at [944, 593] on span "Save image" at bounding box center [926, 584] width 61 height 20
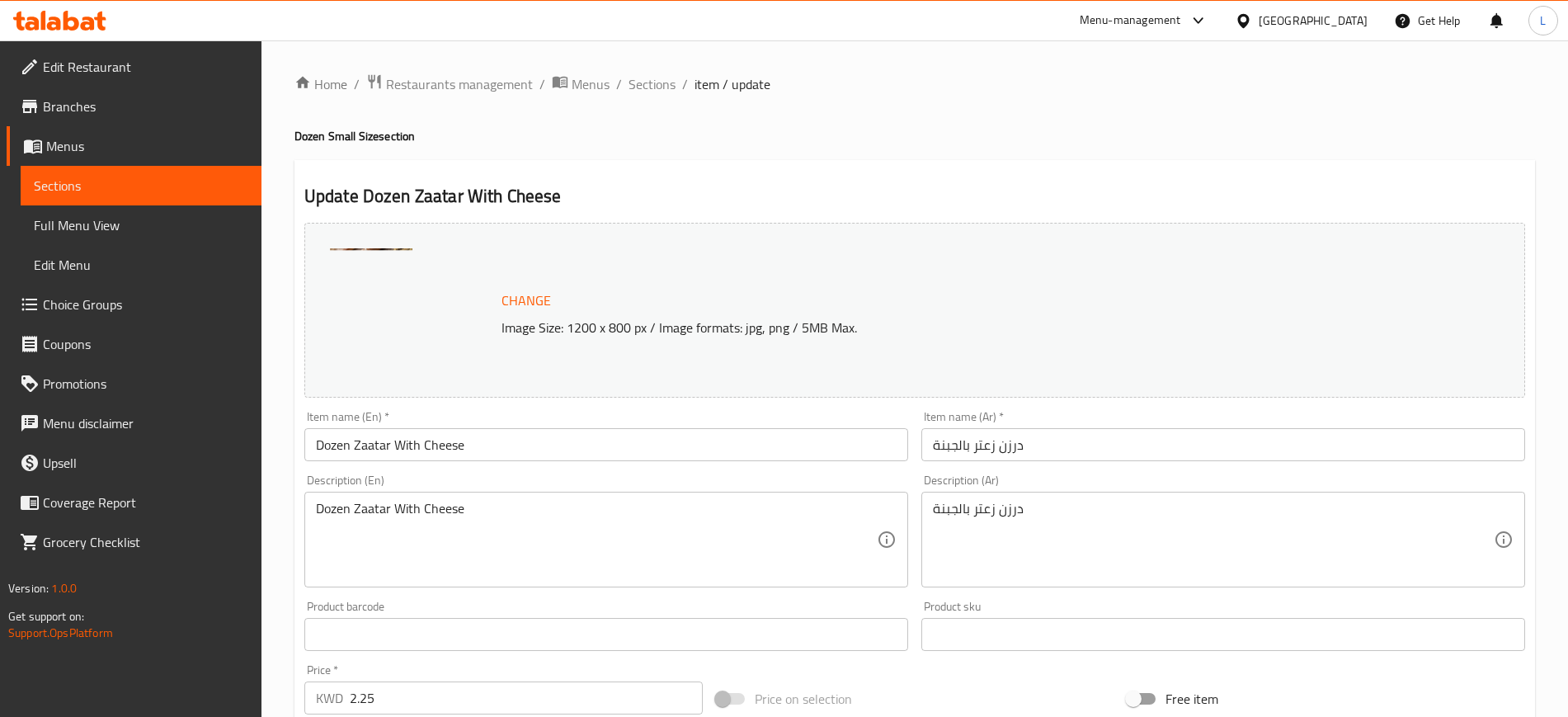
scroll to position [472, 0]
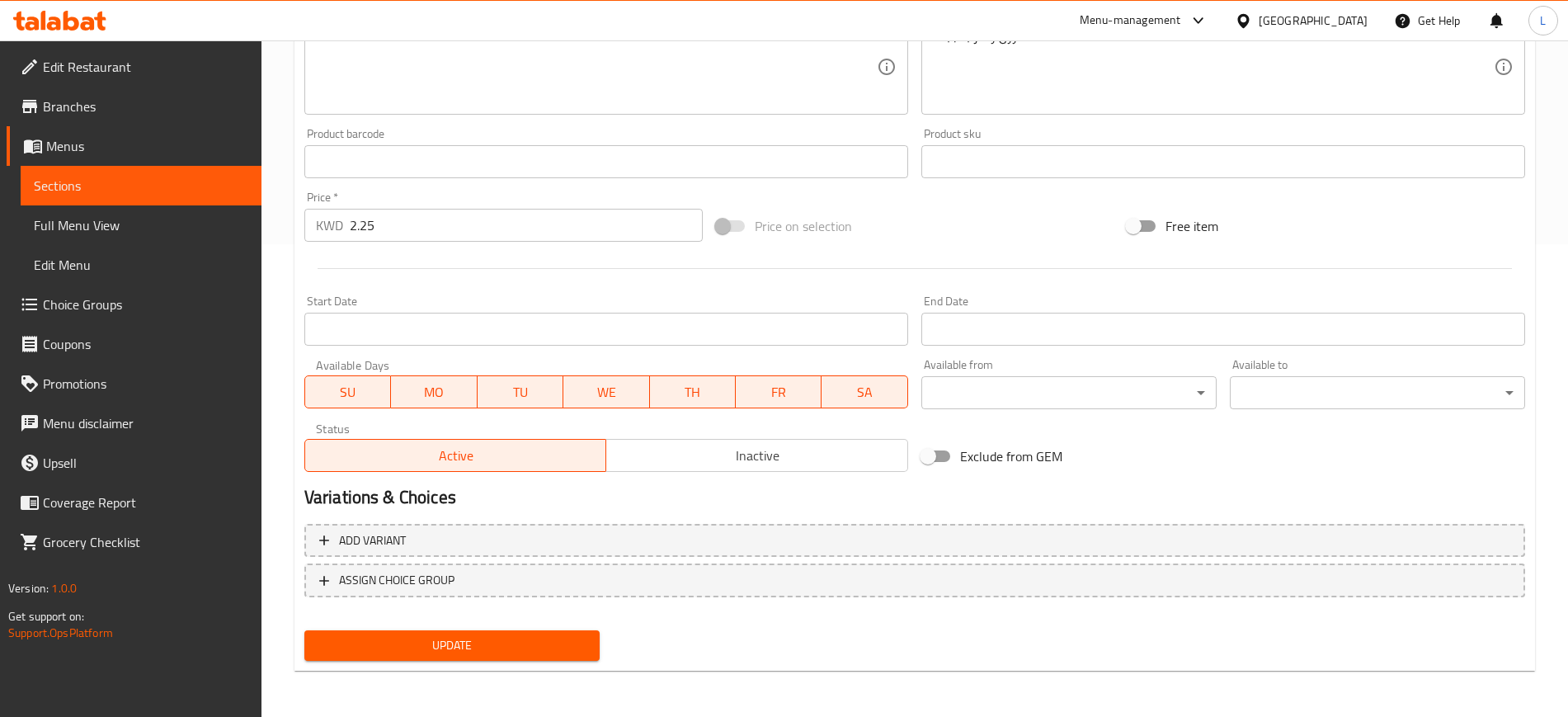
click at [583, 626] on div "Update" at bounding box center [452, 645] width 308 height 44
click at [566, 643] on span "Update" at bounding box center [452, 645] width 269 height 20
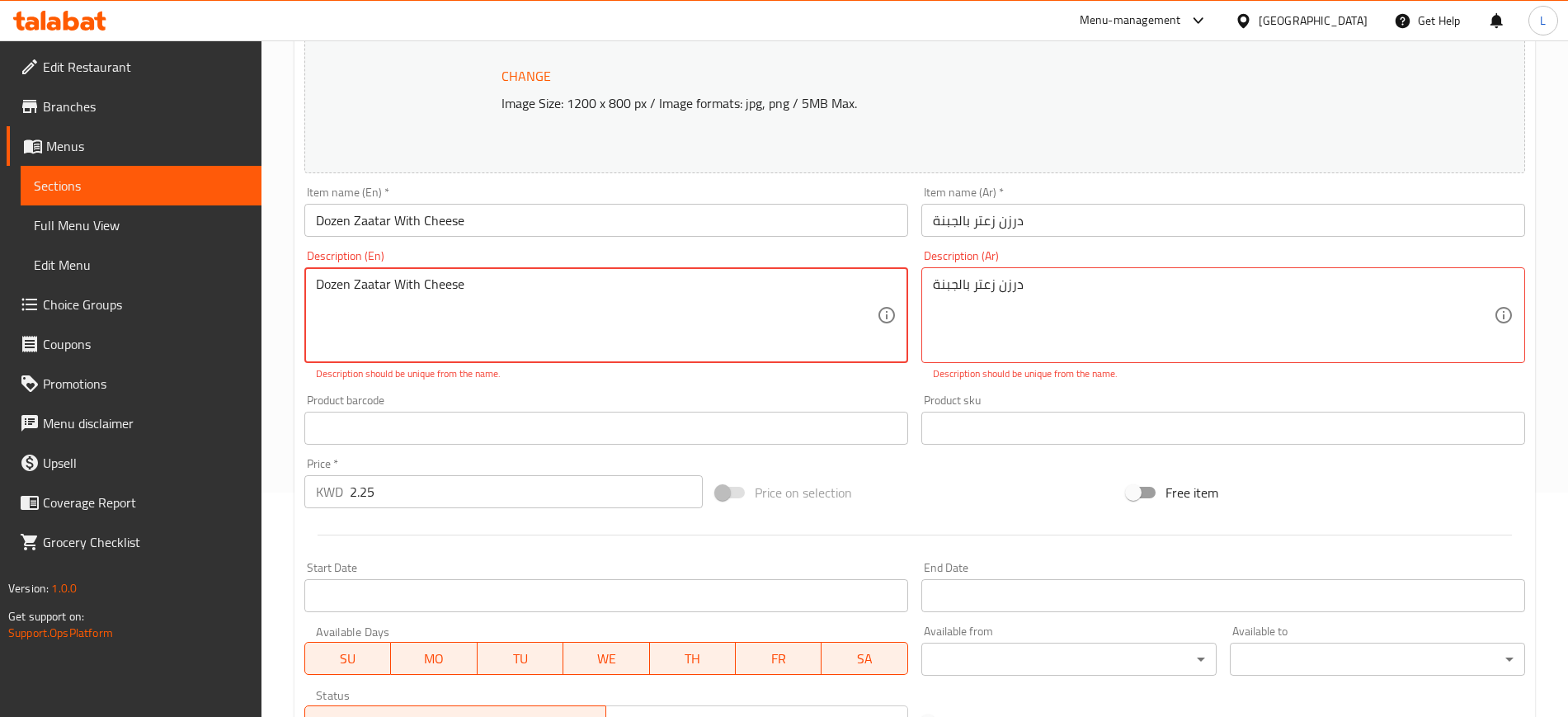
scroll to position [204, 0]
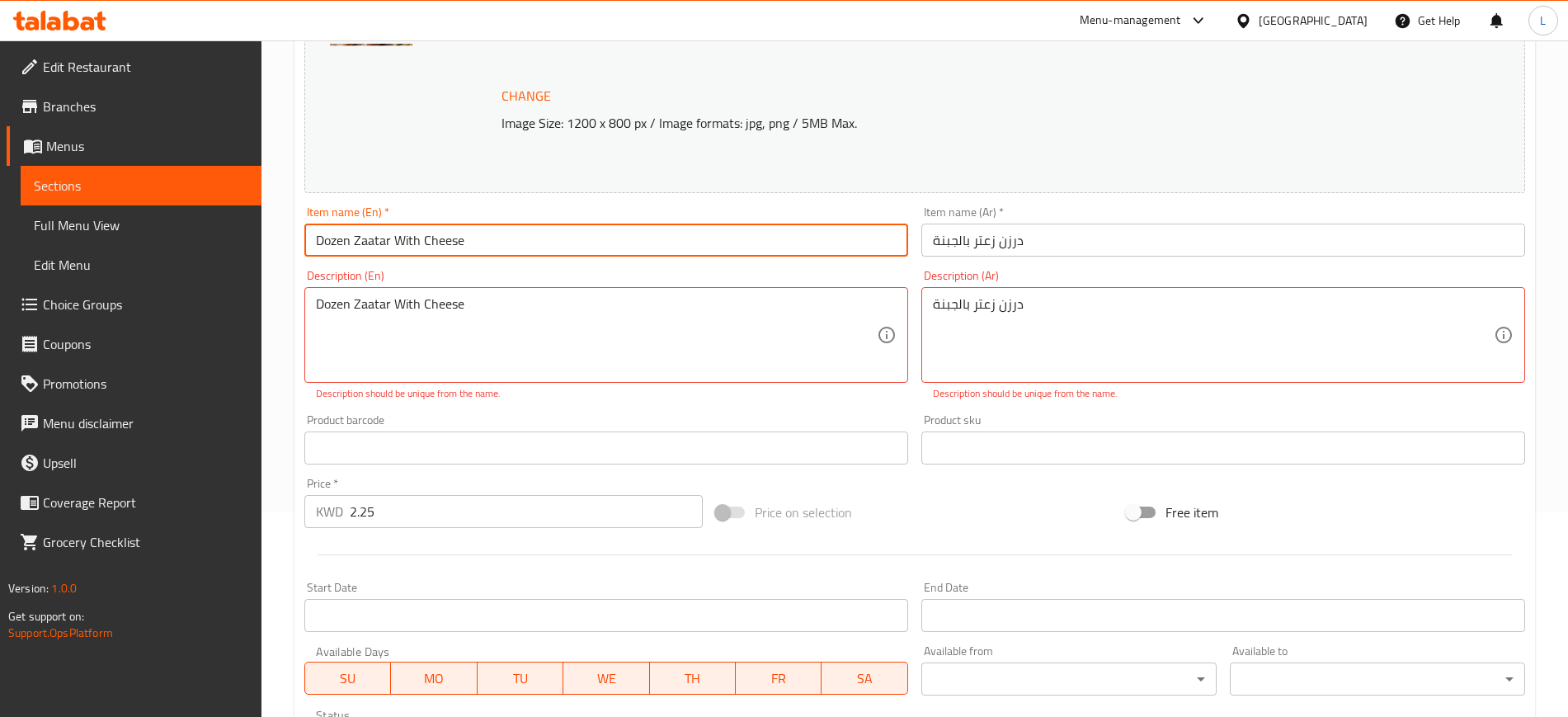
click at [403, 241] on input "Dozen Zaatar With Cheese" at bounding box center [606, 240] width 604 height 33
type input "Dozen Zaatar Cheese"
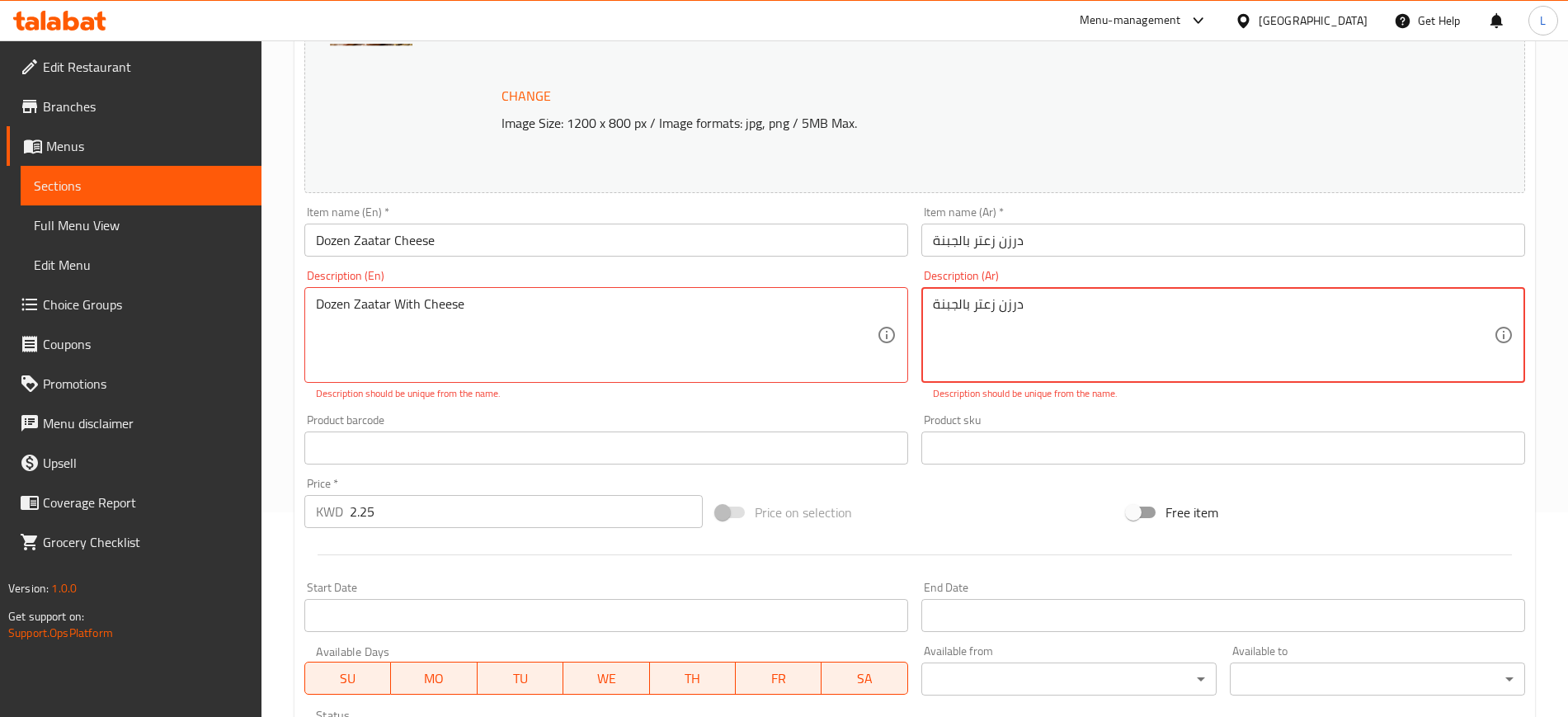
click at [967, 305] on textarea "درزن زعتر بالجبنة" at bounding box center [1214, 335] width 561 height 78
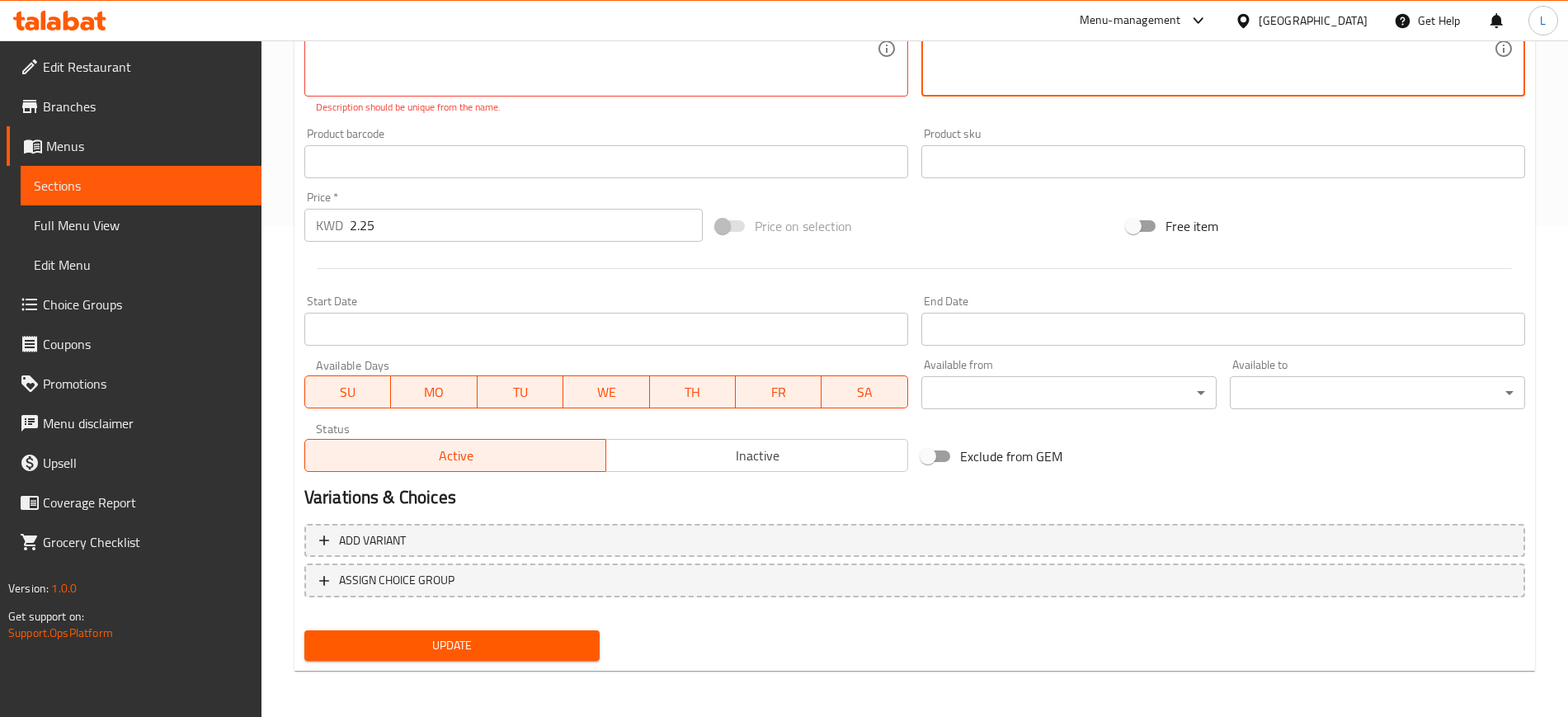
type textarea "درزن زعتر مع الجبنة"
click at [561, 633] on button "Update" at bounding box center [452, 644] width 295 height 30
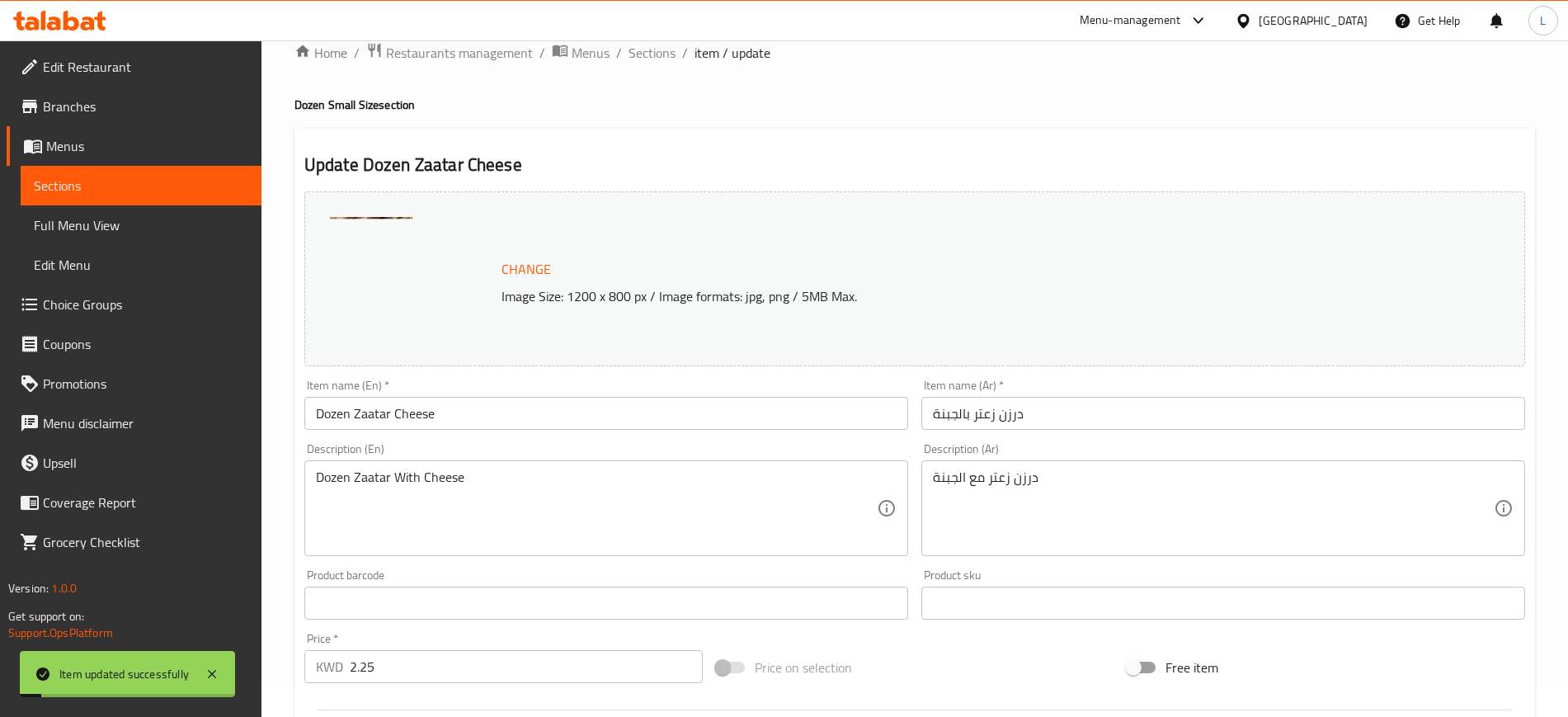
scroll to position [0, 0]
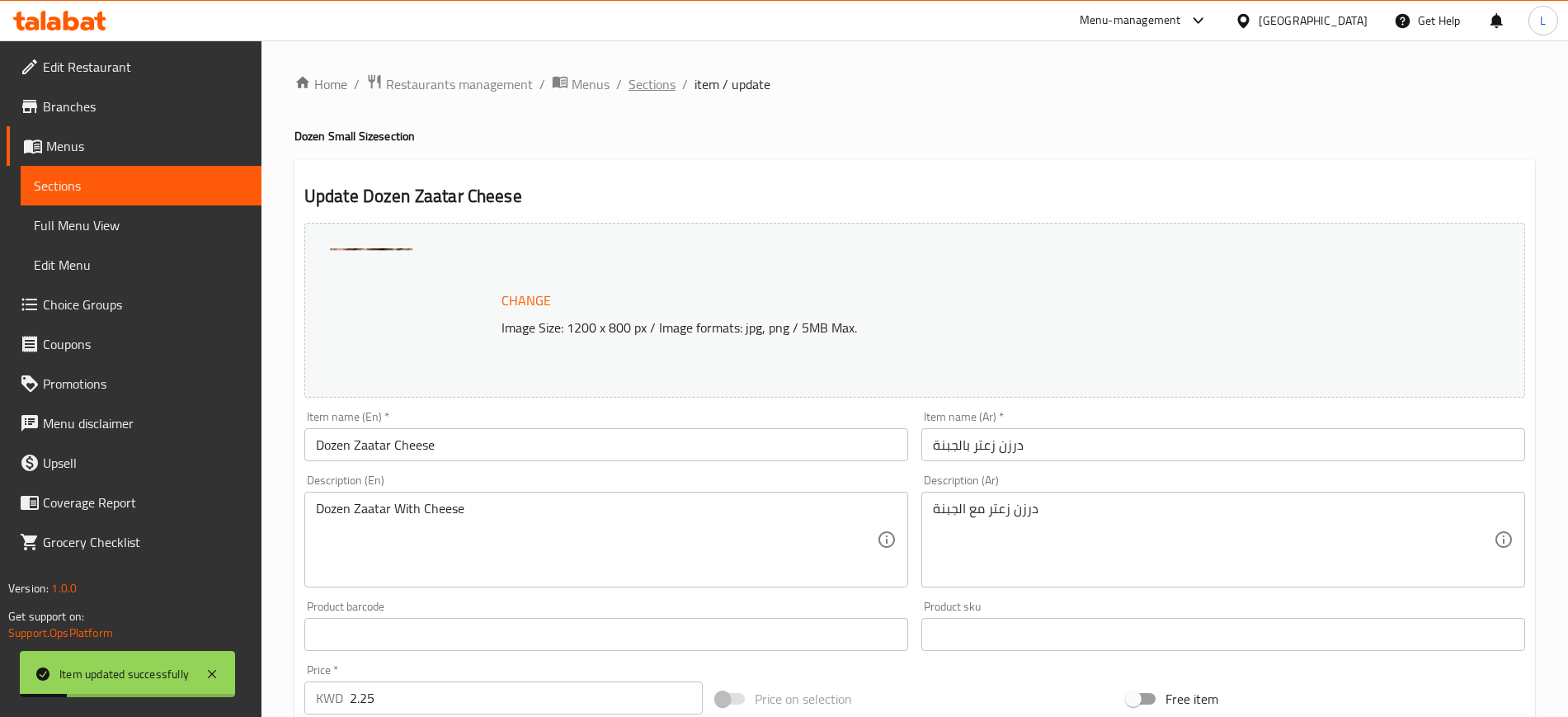
click at [648, 87] on span "Sections" at bounding box center [652, 85] width 47 height 20
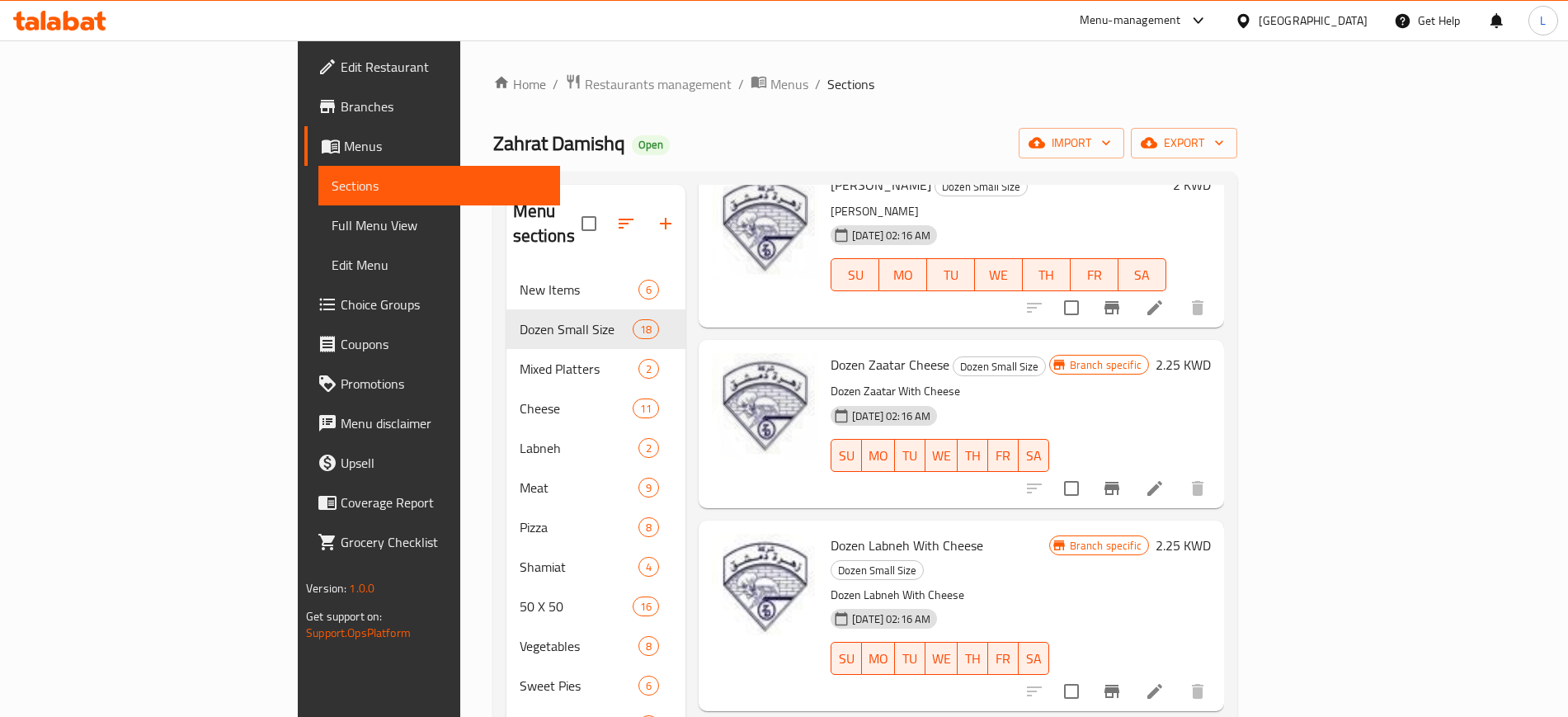
scroll to position [2106, 0]
click at [1119, 686] on icon "Branch-specific-item" at bounding box center [1112, 692] width 15 height 13
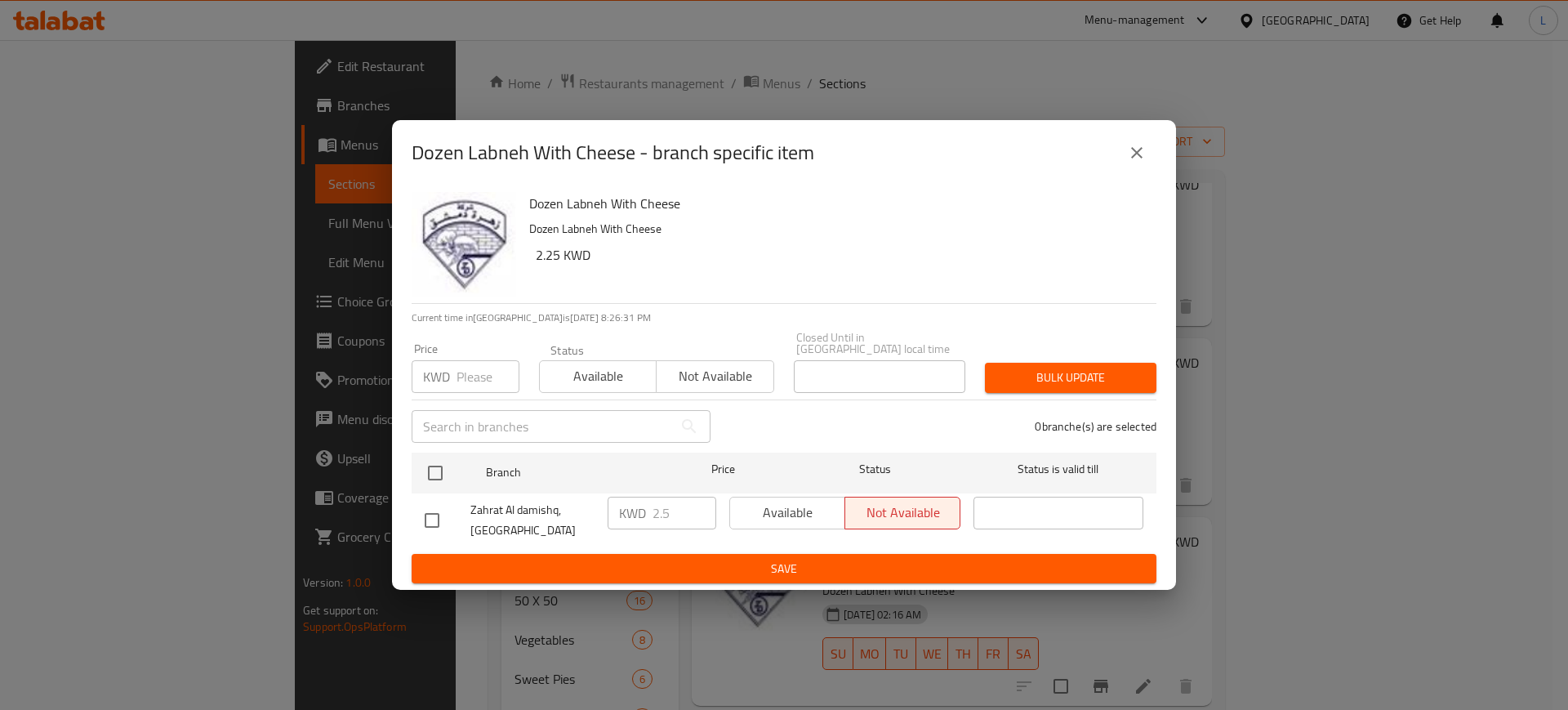
click at [571, 365] on span "Available" at bounding box center [598, 376] width 104 height 24
click at [769, 497] on div "Available Not available" at bounding box center [845, 512] width 231 height 33
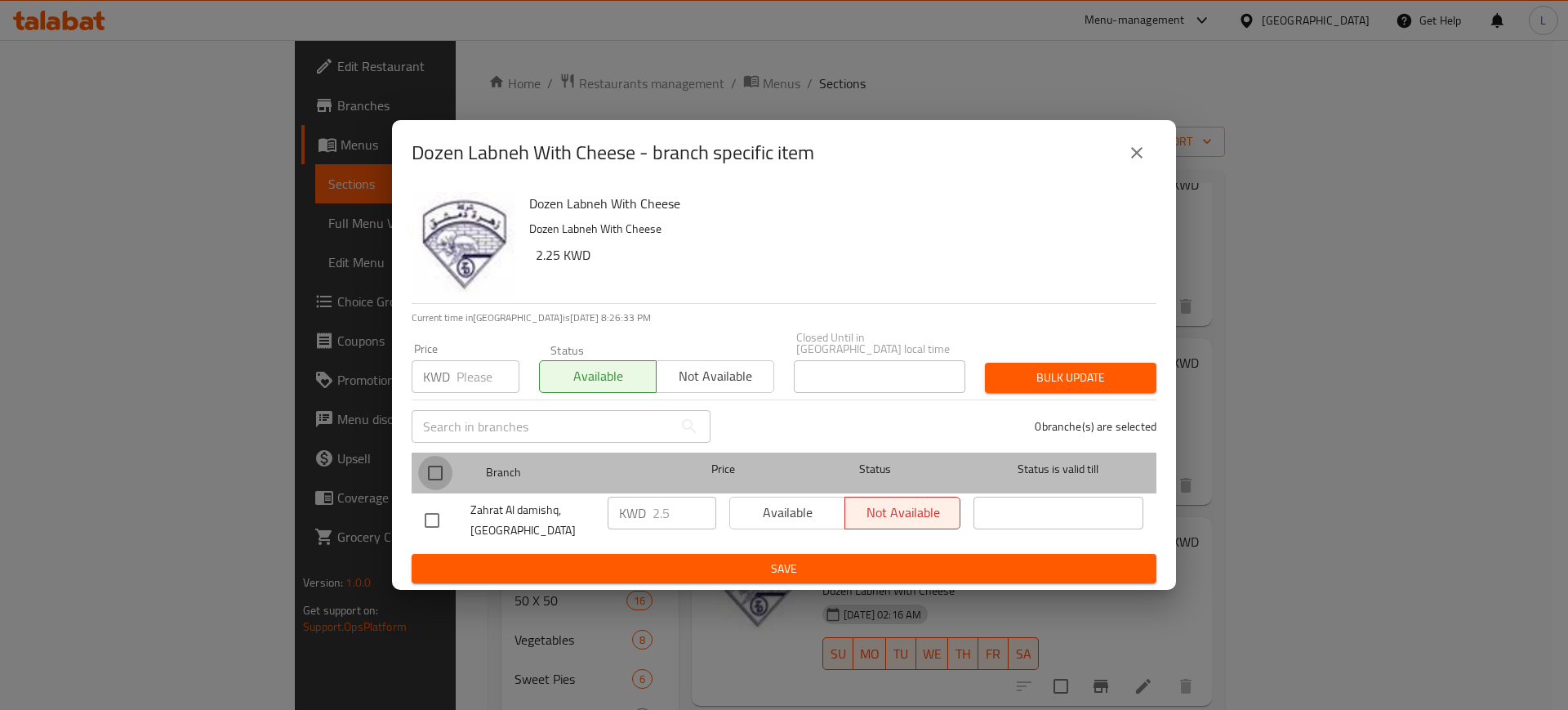
click at [426, 467] on input "checkbox" at bounding box center [435, 473] width 35 height 35
checkbox input "true"
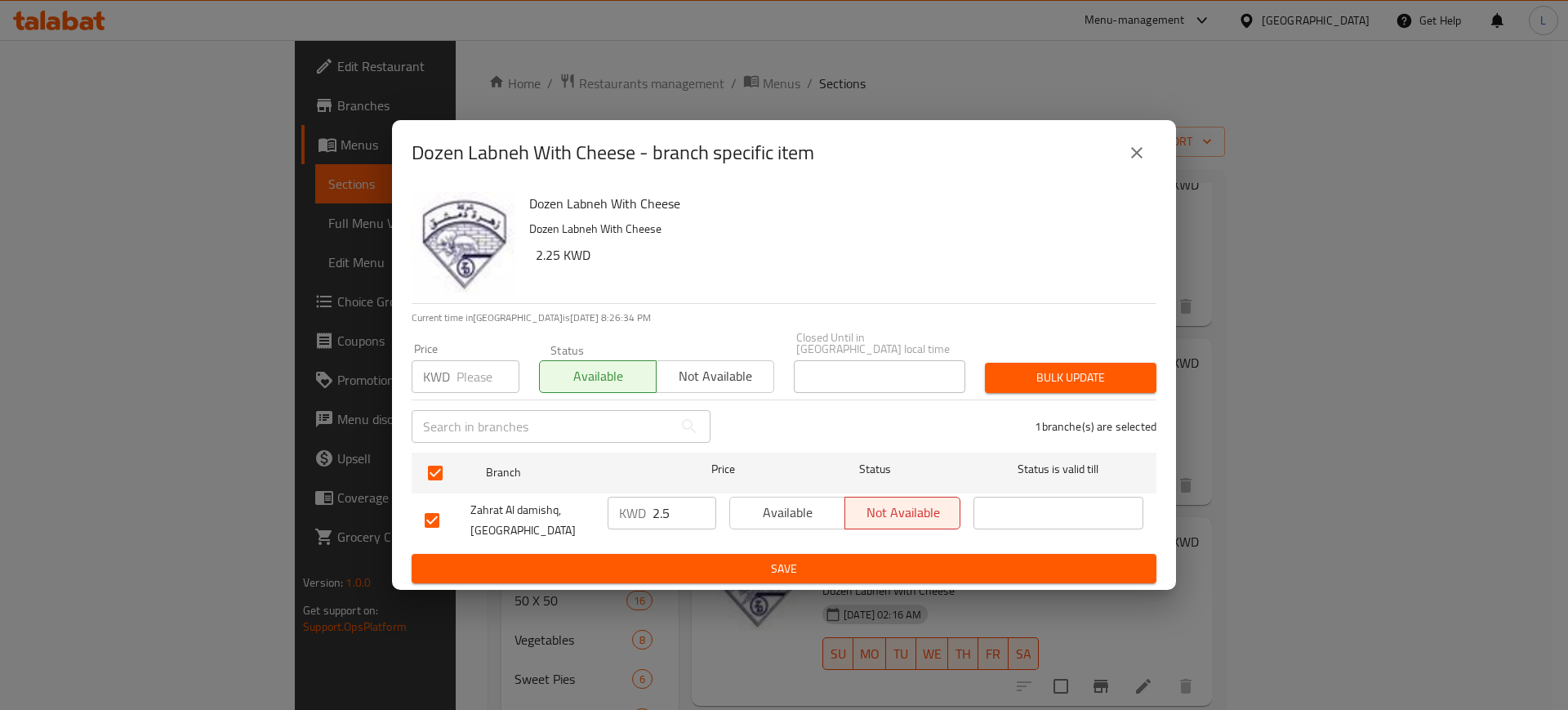
click at [813, 505] on span "Available" at bounding box center [788, 512] width 102 height 24
click at [805, 559] on span "Save" at bounding box center [783, 569] width 718 height 20
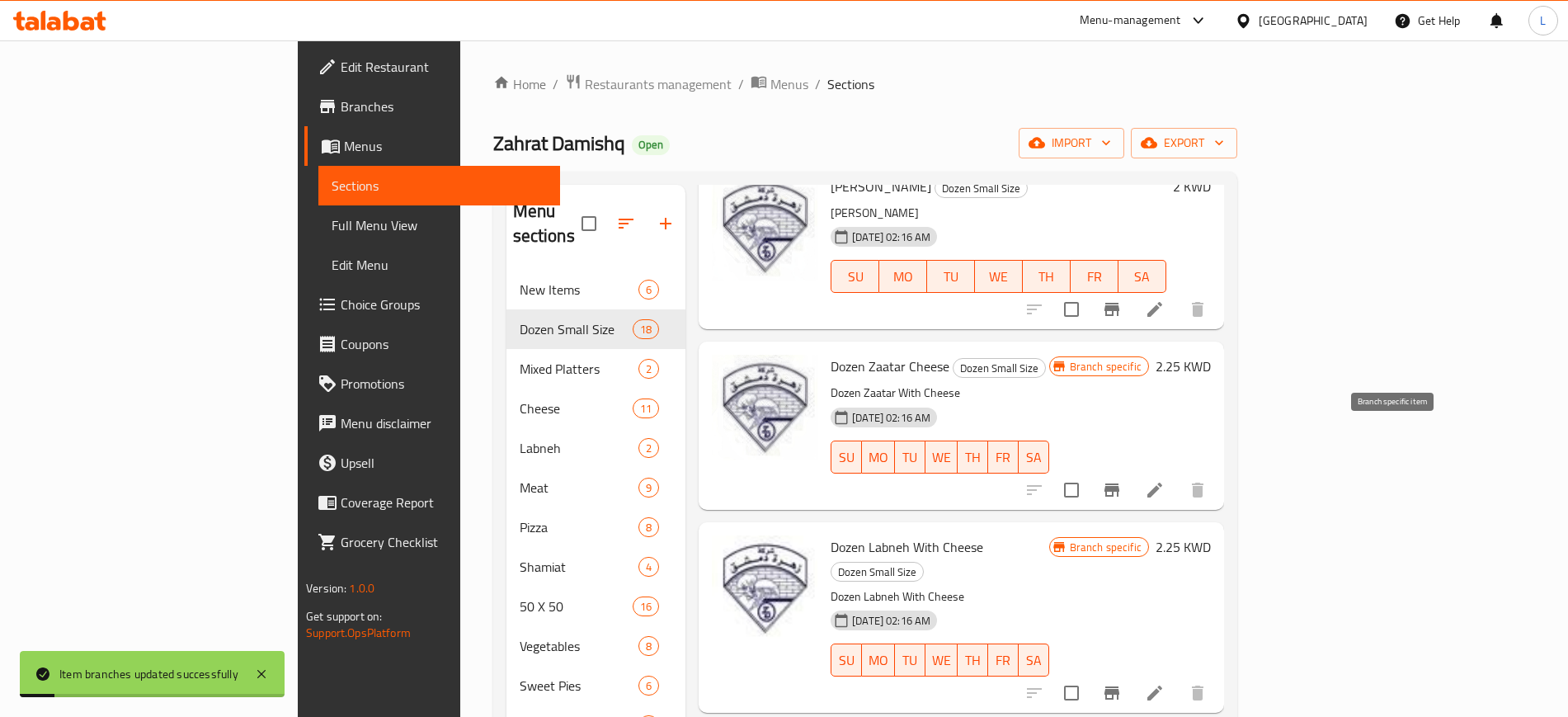
click at [1122, 480] on icon "Branch-specific-item" at bounding box center [1112, 490] width 20 height 20
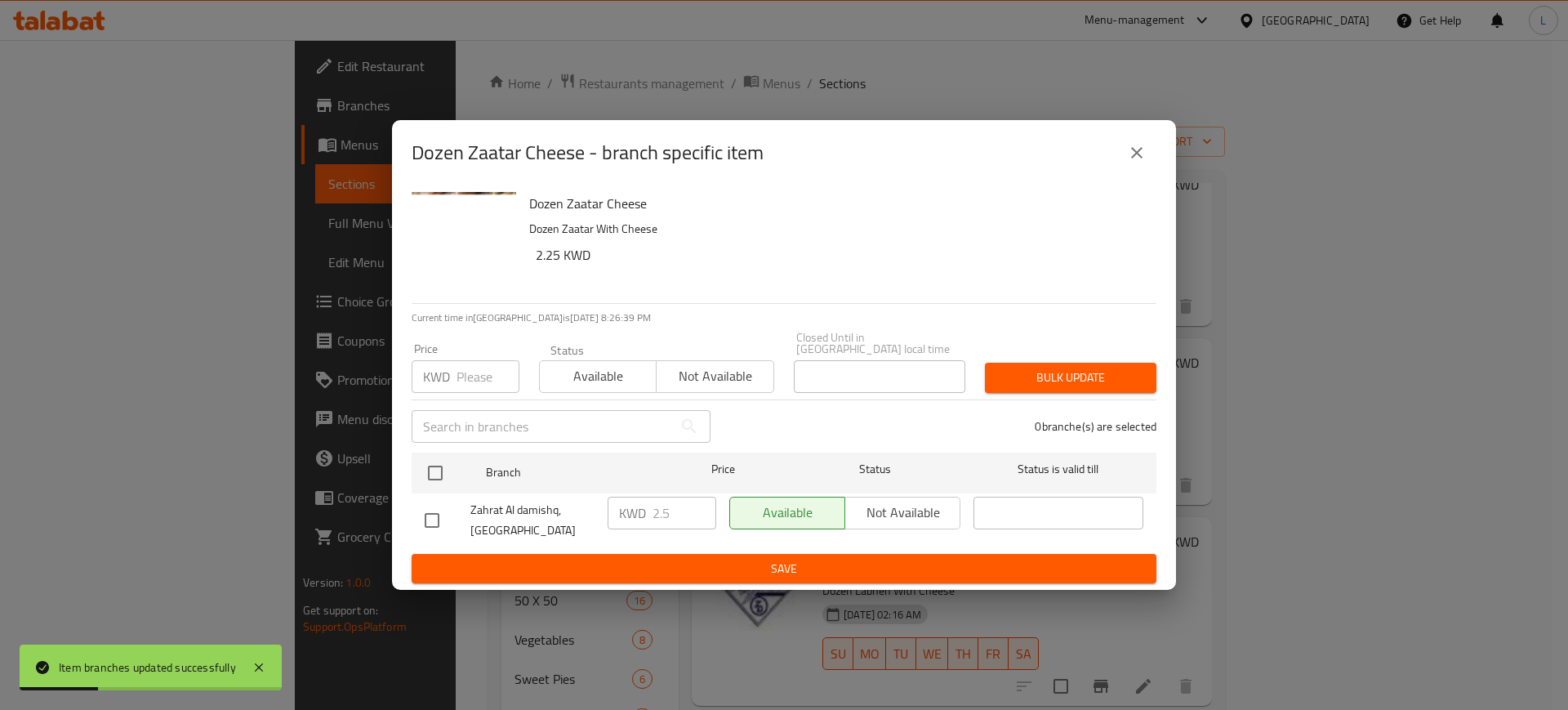
click at [645, 384] on button "Available" at bounding box center [597, 377] width 117 height 33
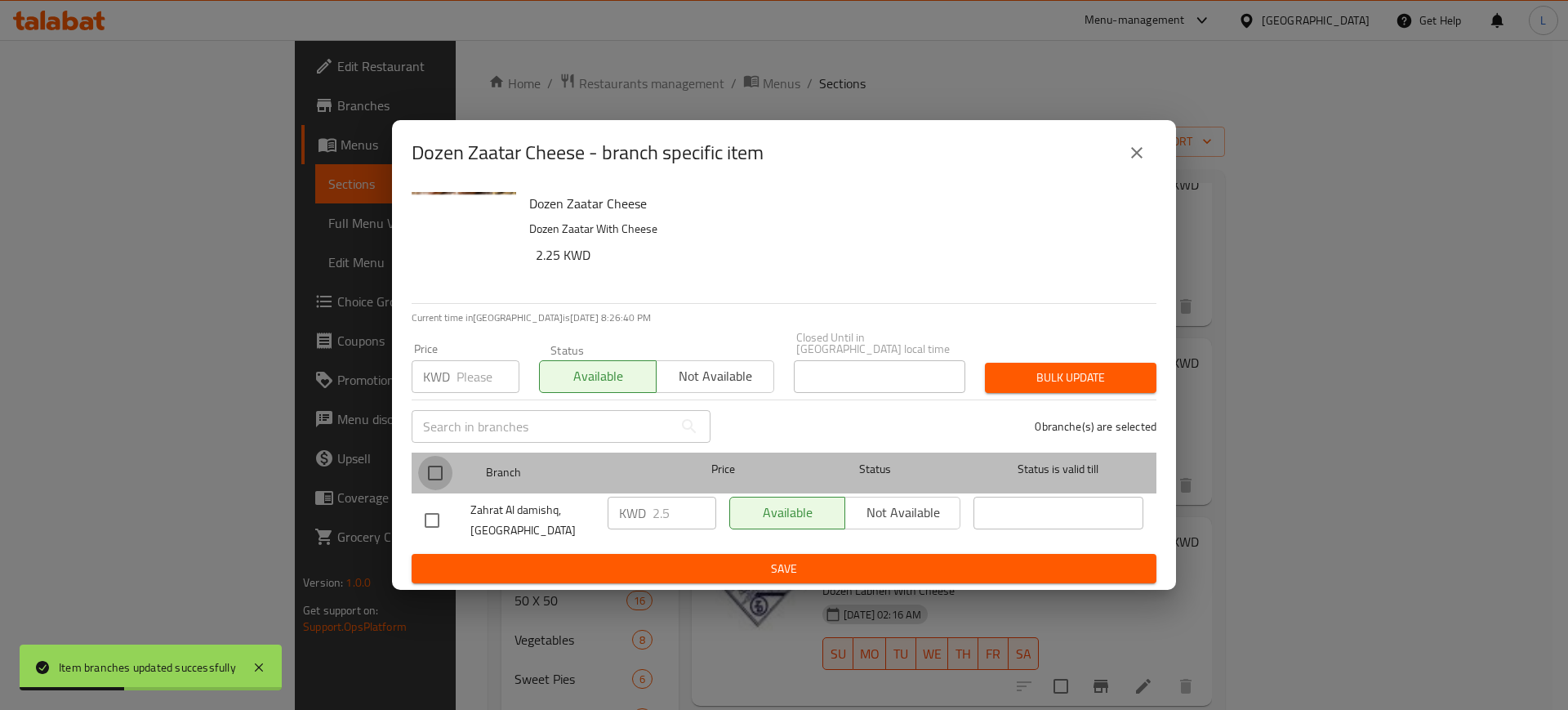
click at [443, 462] on input "checkbox" at bounding box center [435, 473] width 35 height 35
checkbox input "true"
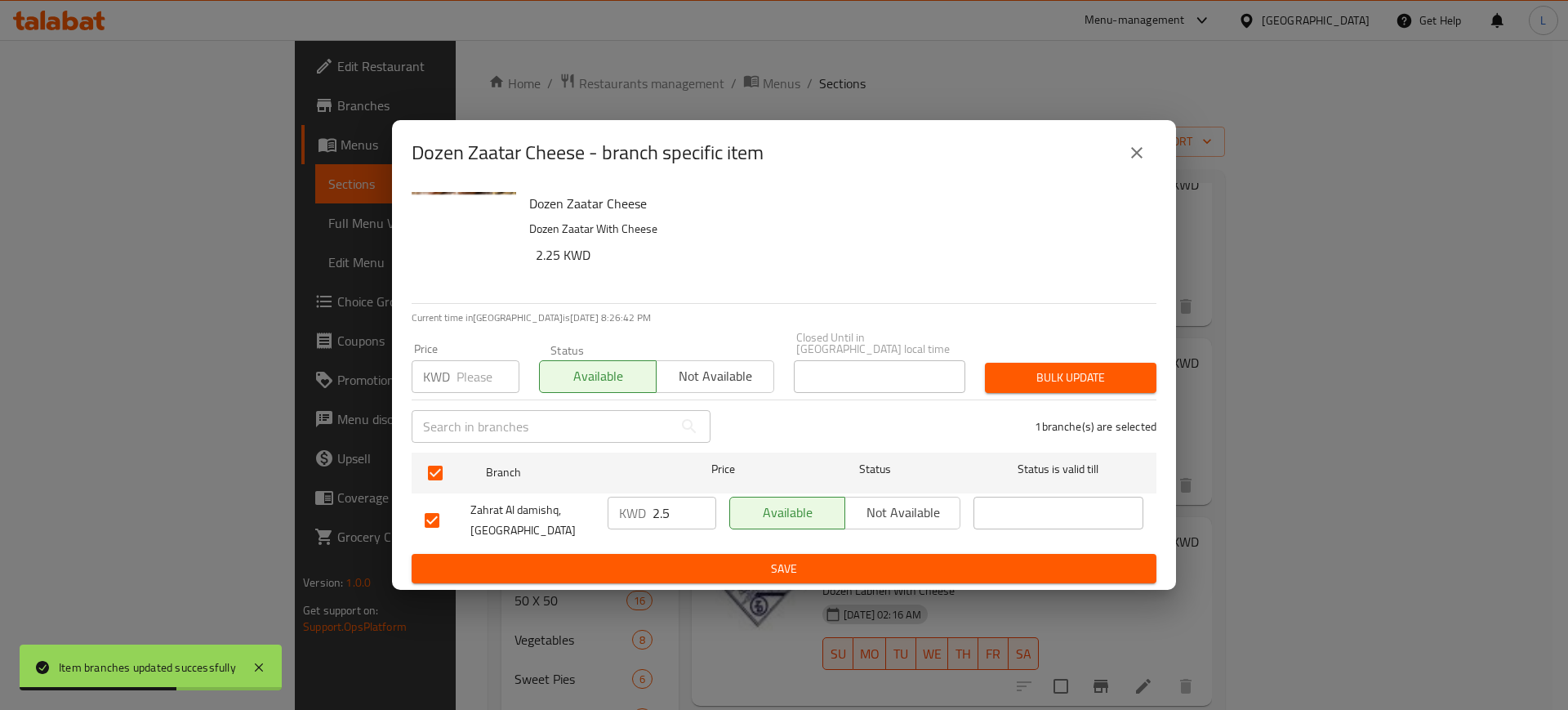
drag, startPoint x: 910, startPoint y: 542, endPoint x: 886, endPoint y: 556, distance: 27.8
click at [886, 556] on form "Branch Price Status Status is valid till Zahrat Al damishq, Salmiyah KWD 2.5 ​ …" at bounding box center [784, 515] width 745 height 138
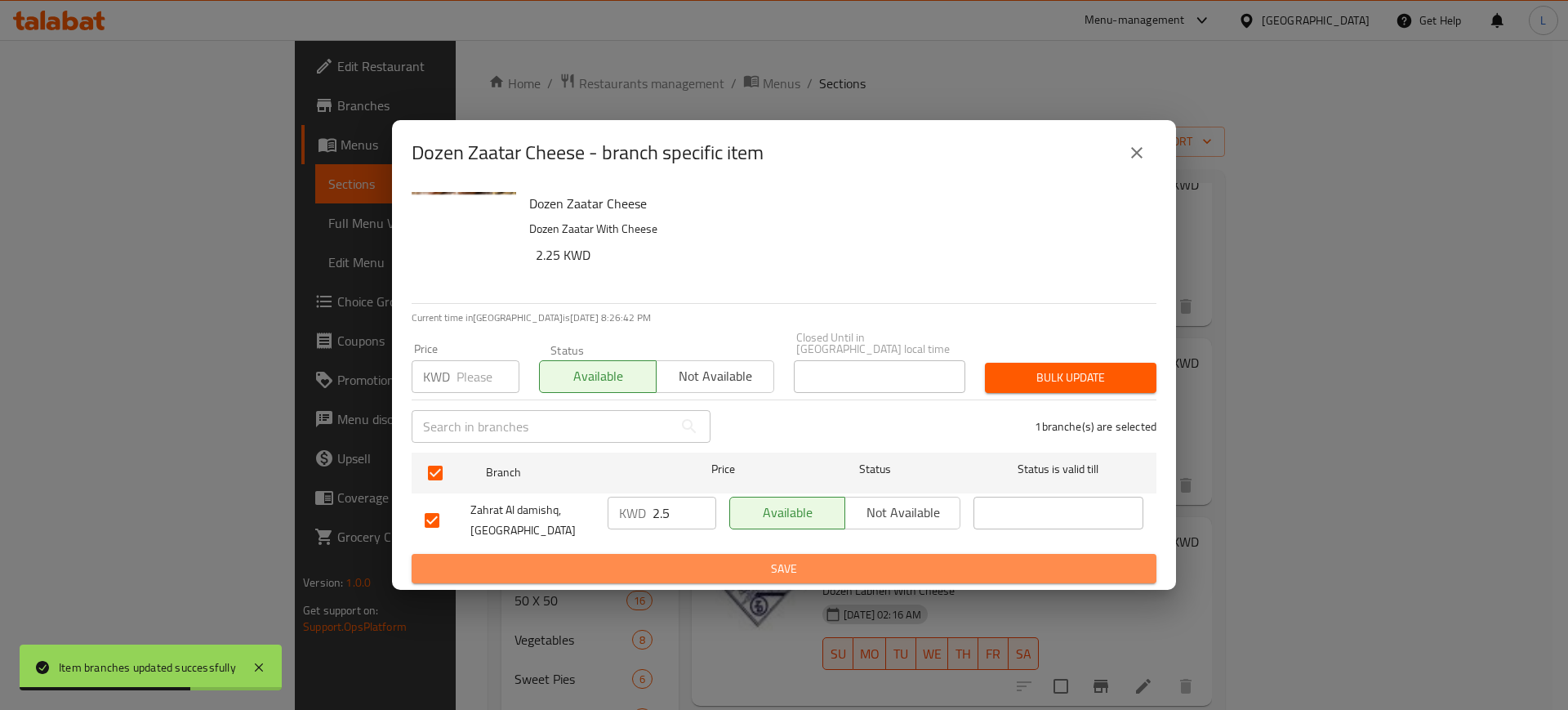
click at [886, 559] on span "Save" at bounding box center [783, 569] width 718 height 20
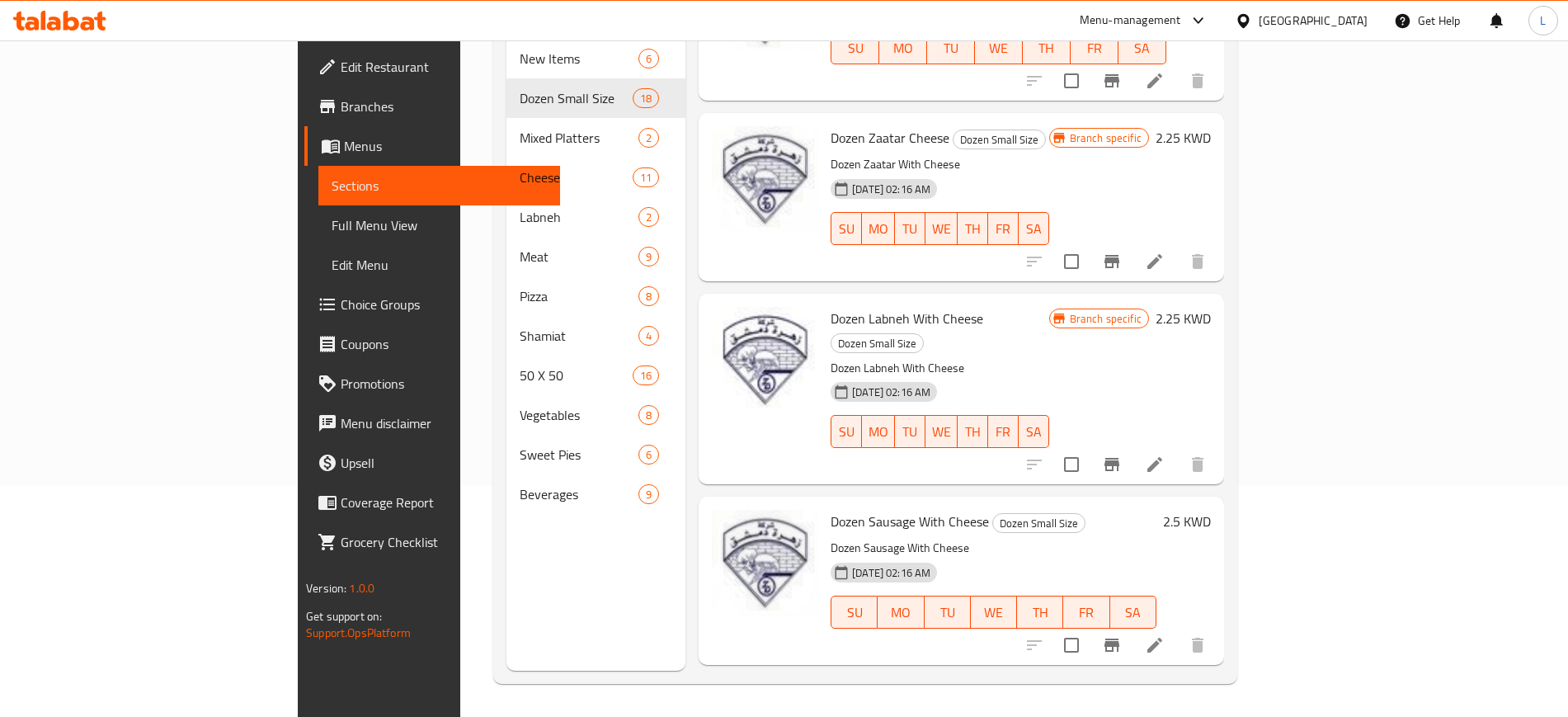
scroll to position [2101, 0]
click at [1178, 632] on li at bounding box center [1155, 646] width 46 height 29
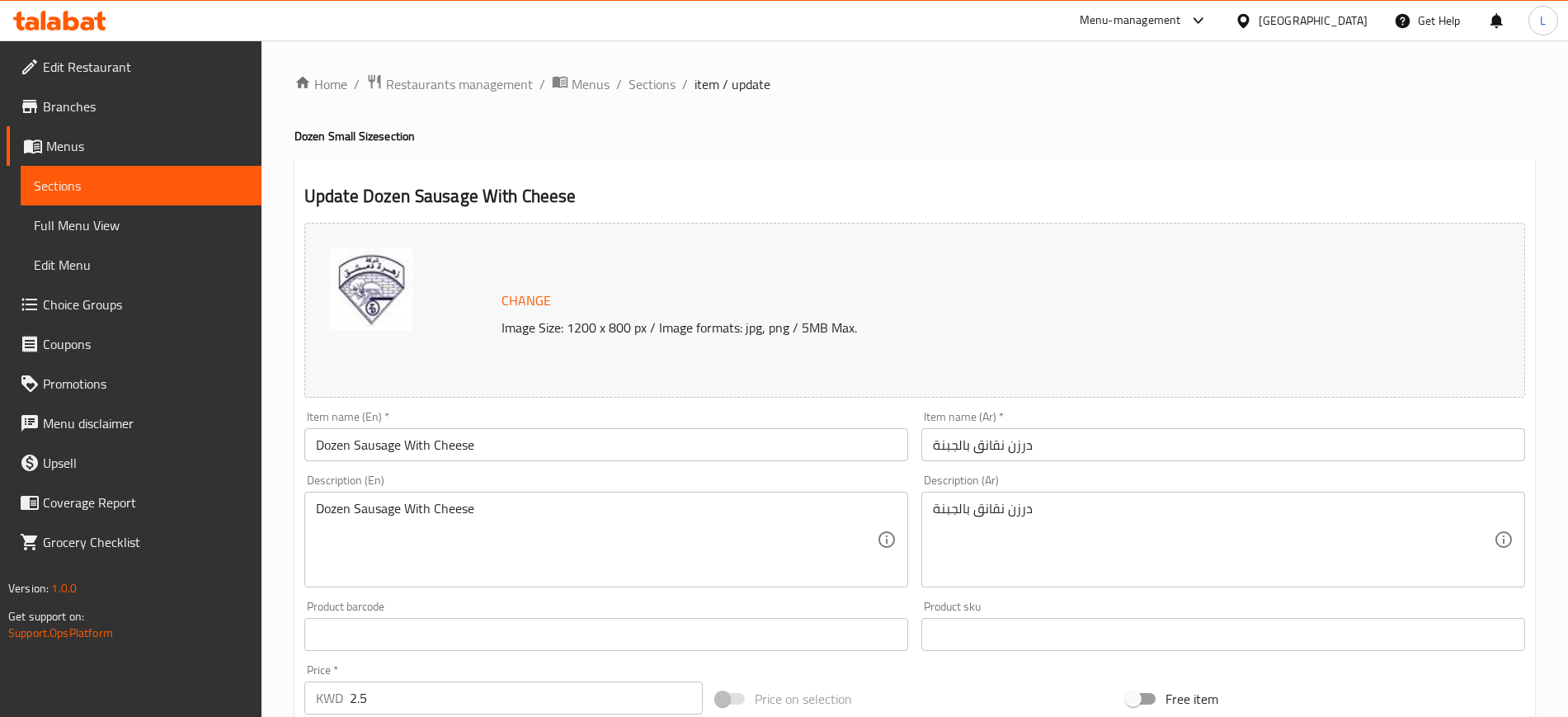
click at [520, 293] on span "Change" at bounding box center [526, 301] width 50 height 24
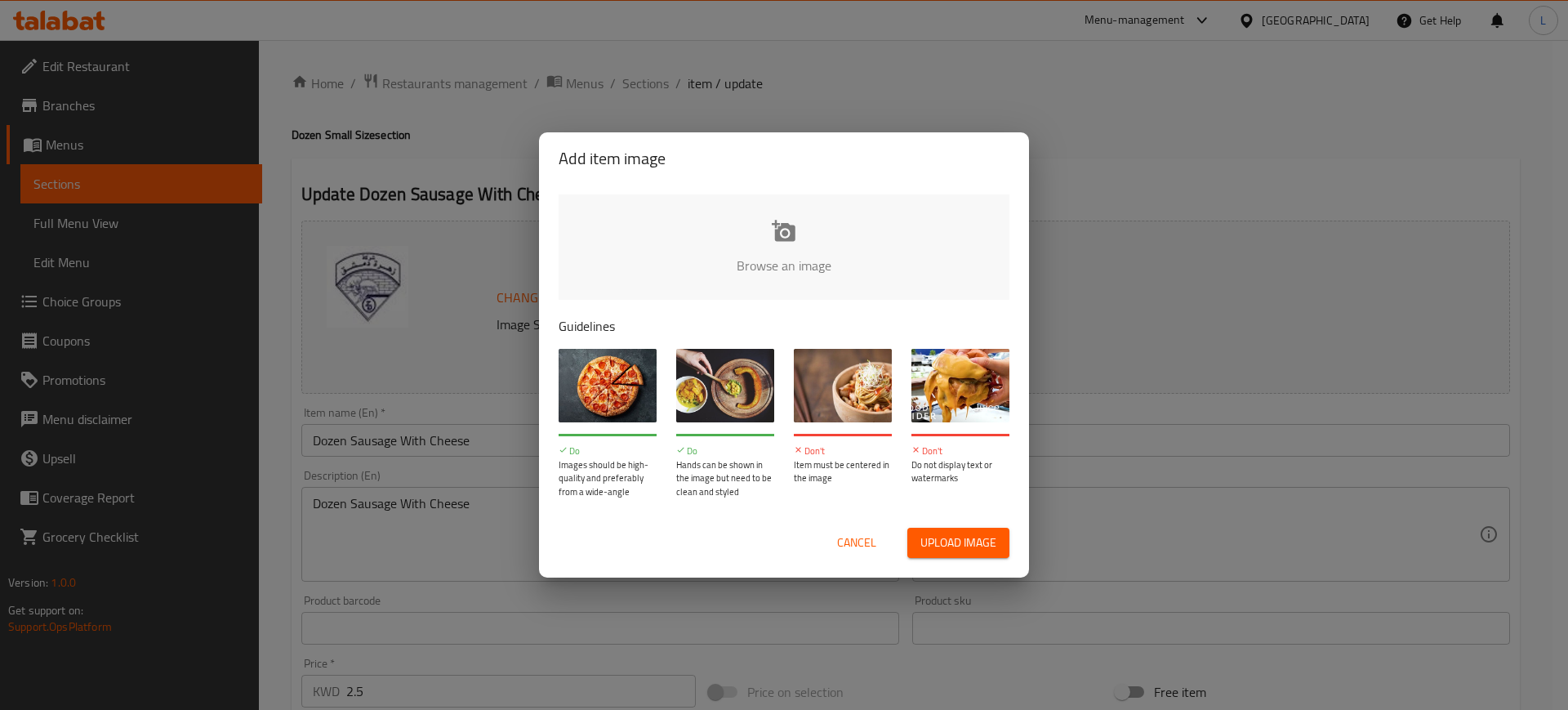
click at [764, 202] on input "file" at bounding box center [1337, 270] width 1555 height 153
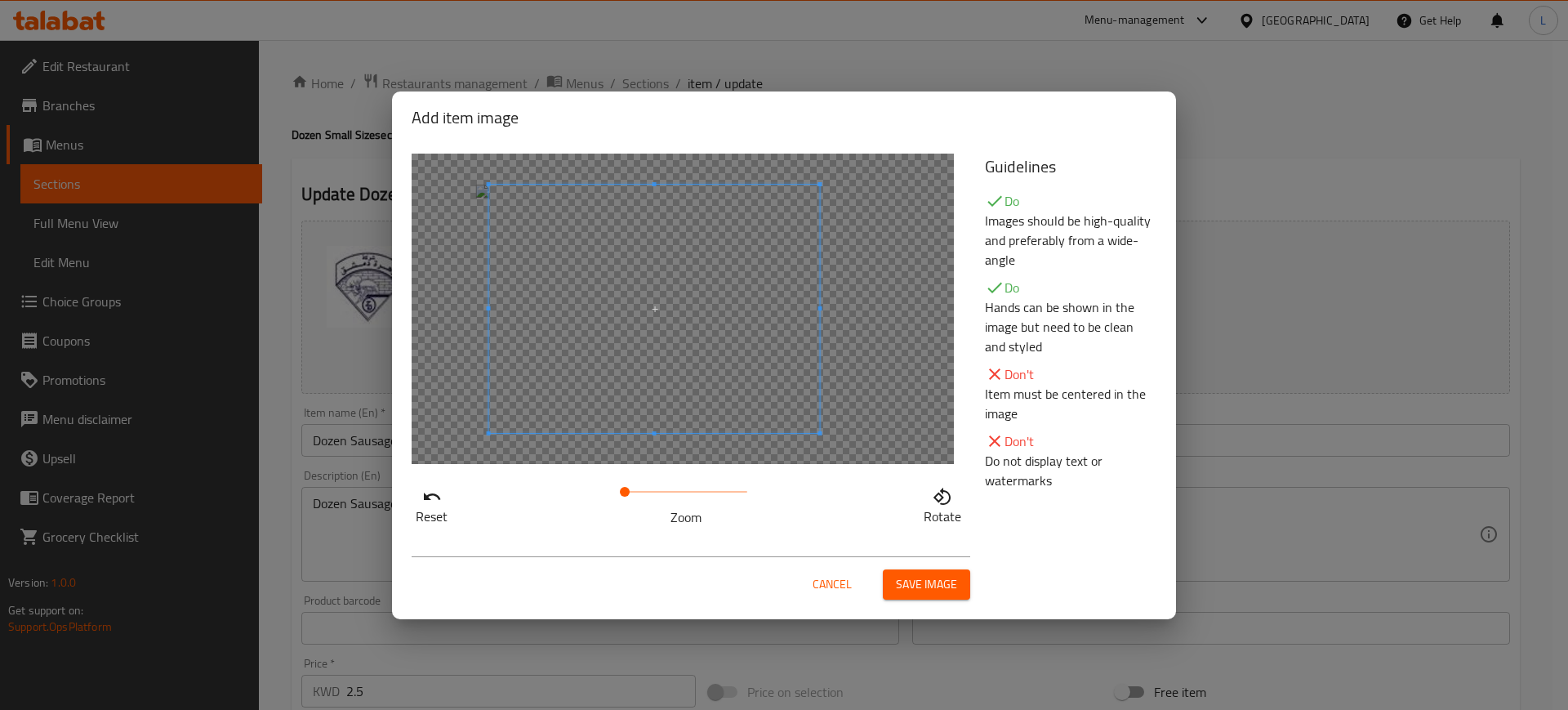
click at [730, 360] on span at bounding box center [654, 309] width 331 height 248
click at [940, 580] on span "Save image" at bounding box center [926, 584] width 61 height 20
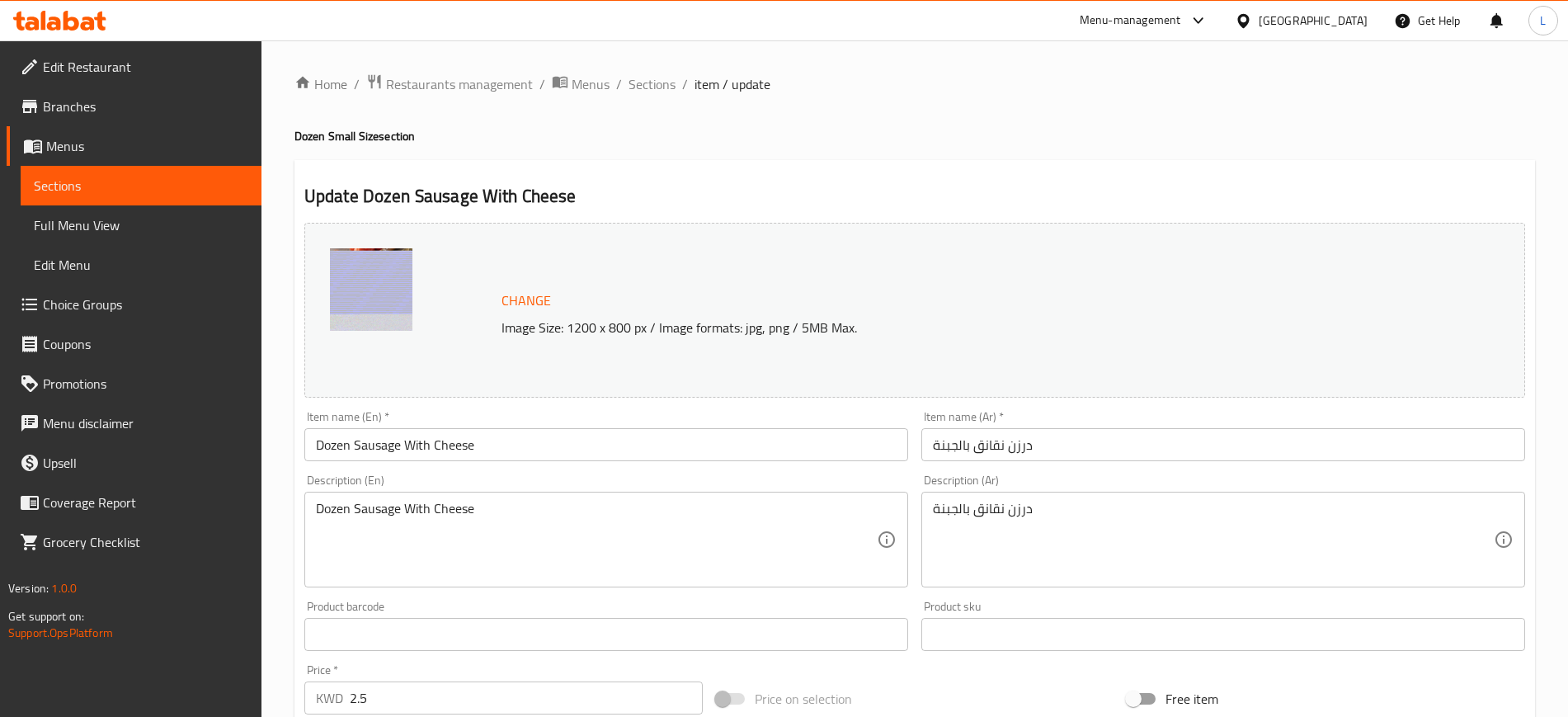
scroll to position [472, 0]
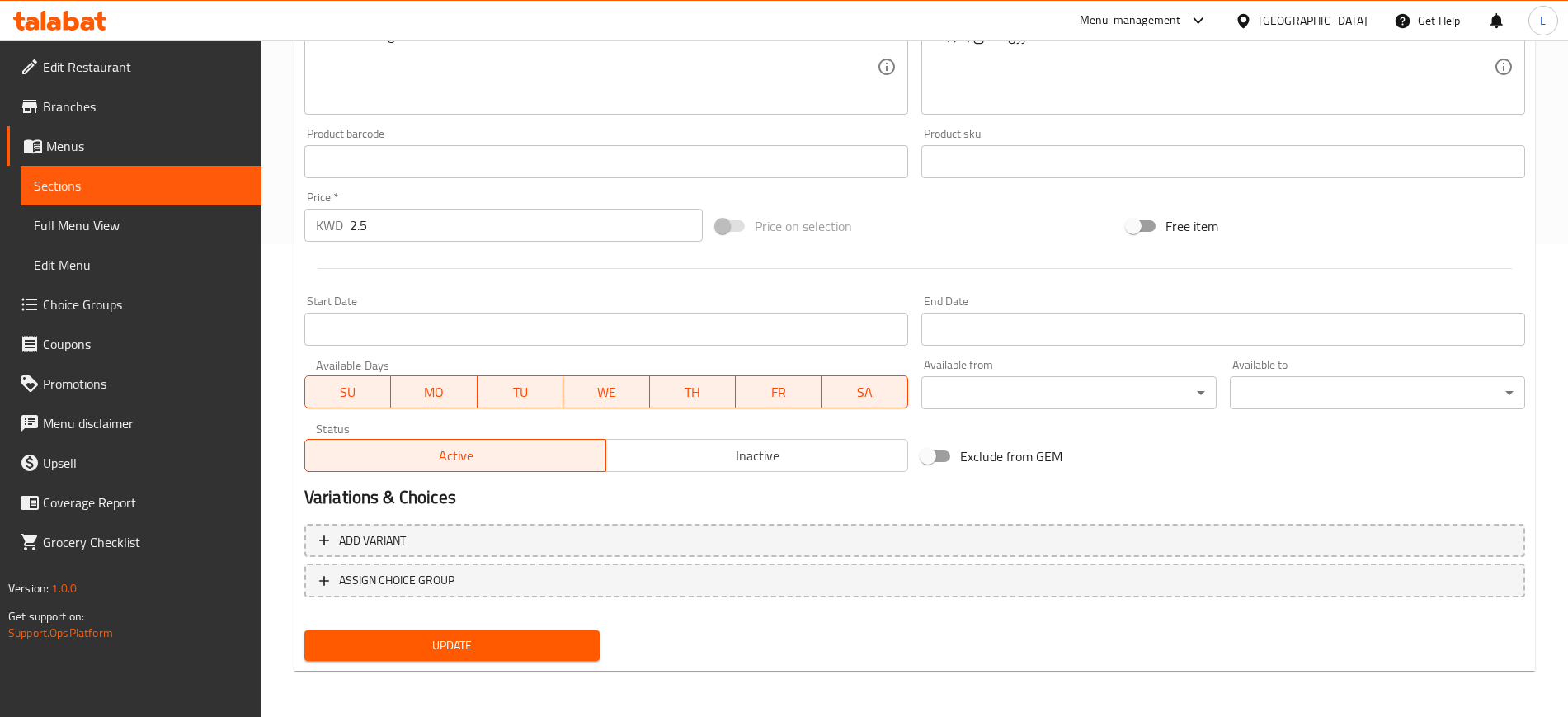
click at [549, 644] on span "Update" at bounding box center [452, 645] width 269 height 20
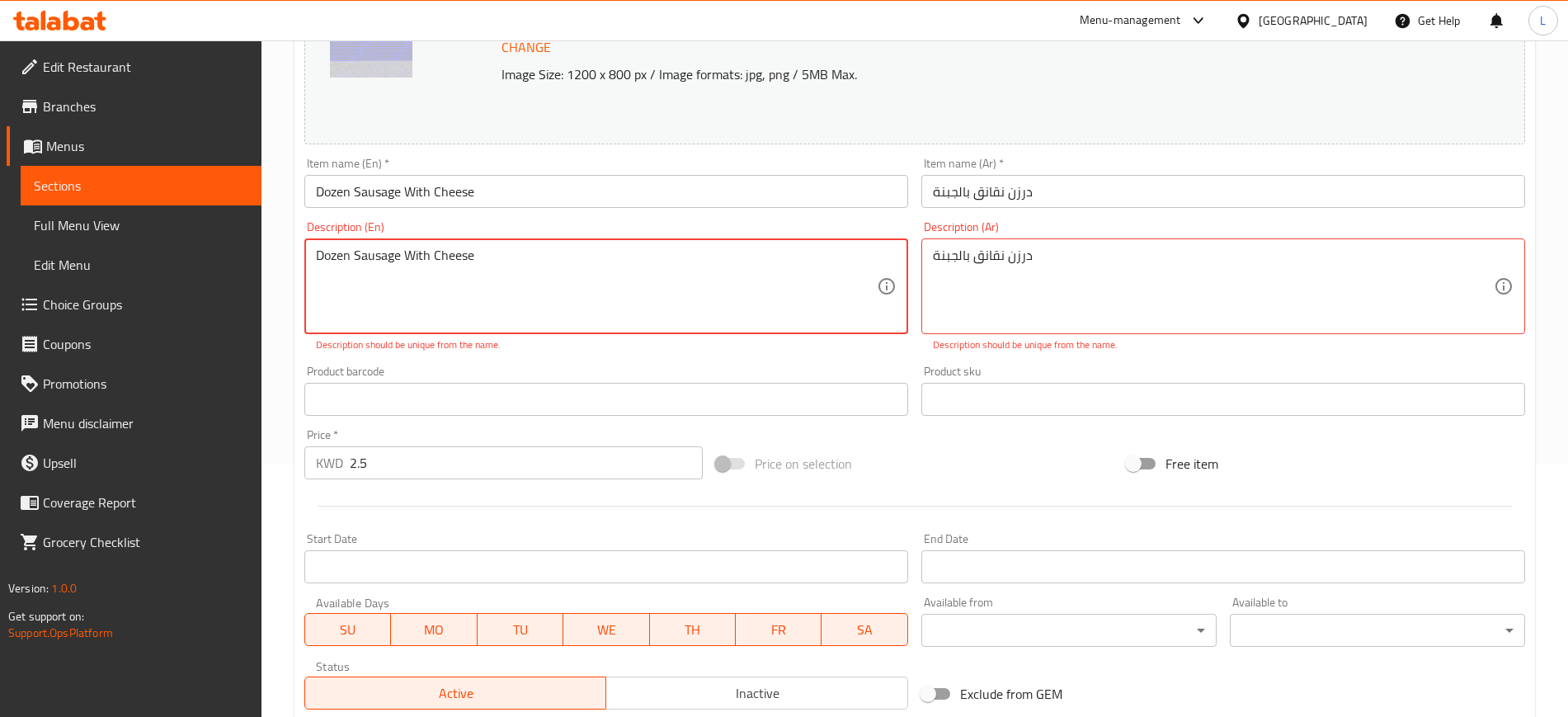
scroll to position [243, 0]
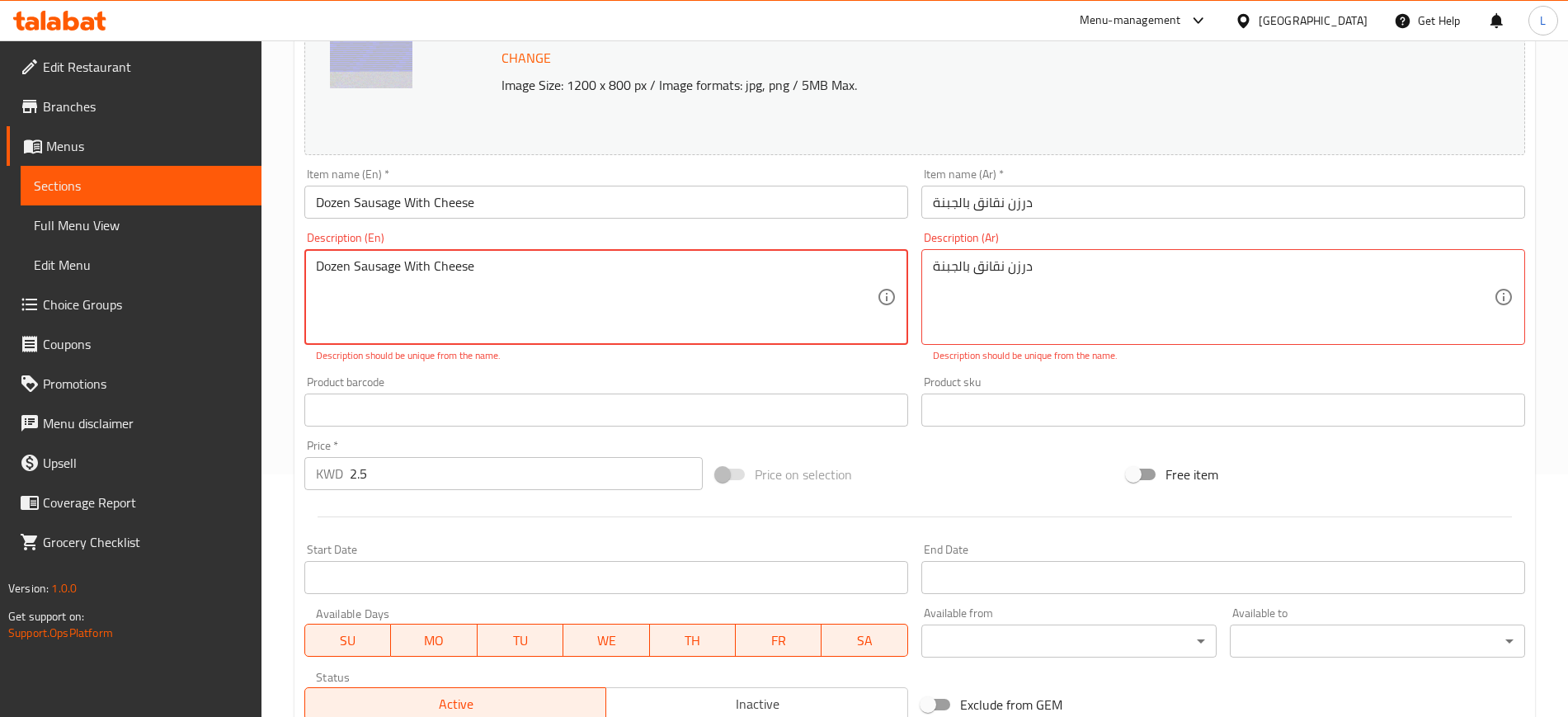
click at [411, 267] on textarea "Dozen Sausage With Cheese" at bounding box center [597, 297] width 561 height 78
type textarea "Dozen Sausage and Cheese"
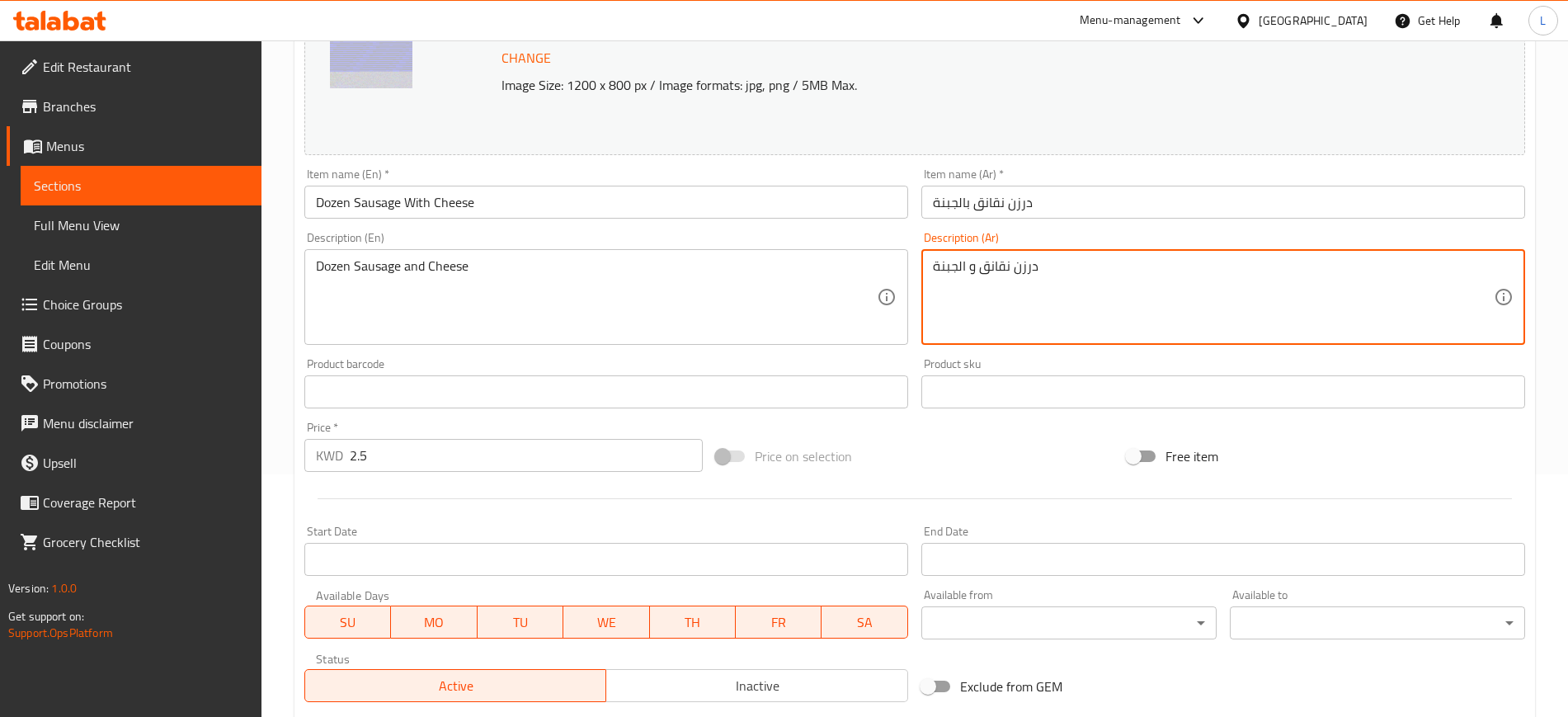
scroll to position [472, 0]
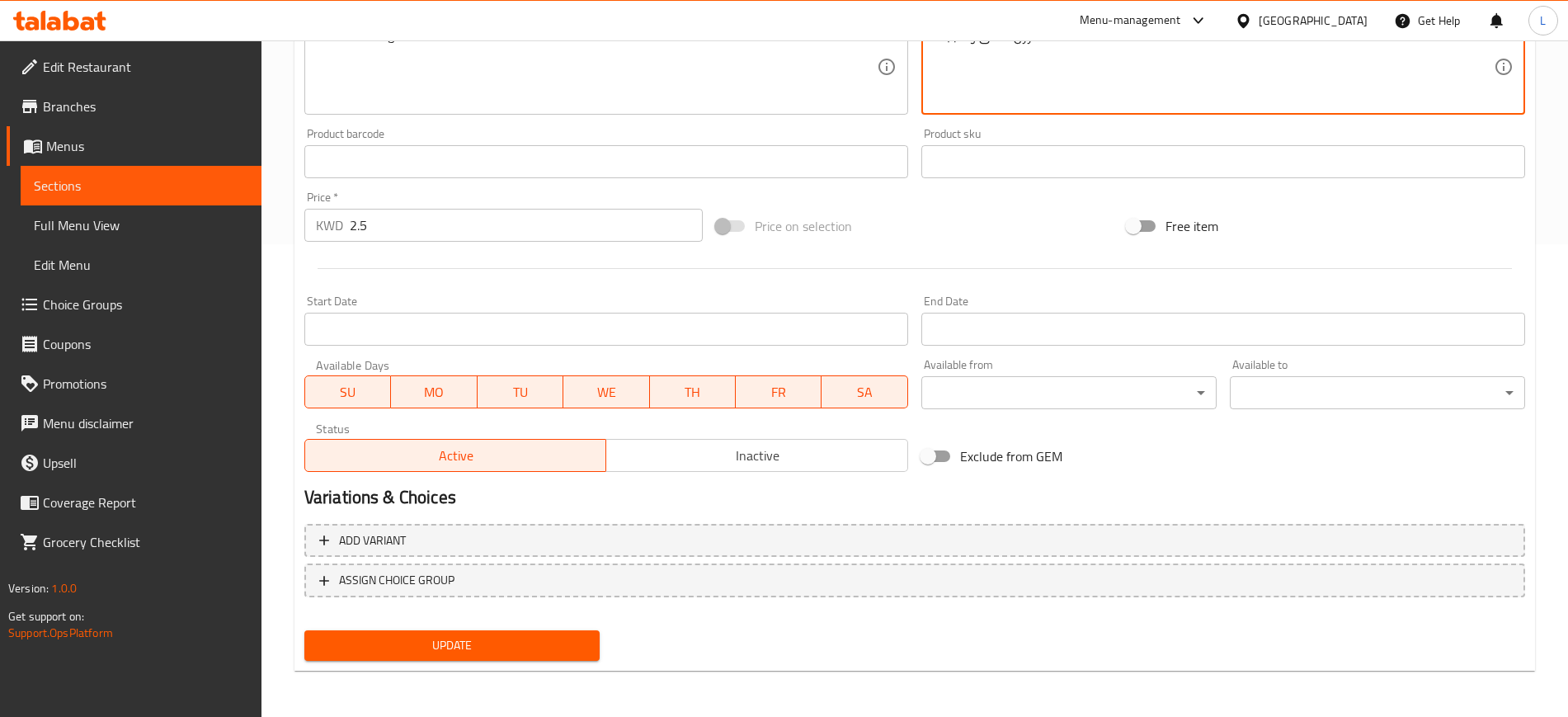
type textarea "درزن نقانق و الجبنة"
click at [519, 644] on span "Update" at bounding box center [452, 645] width 269 height 20
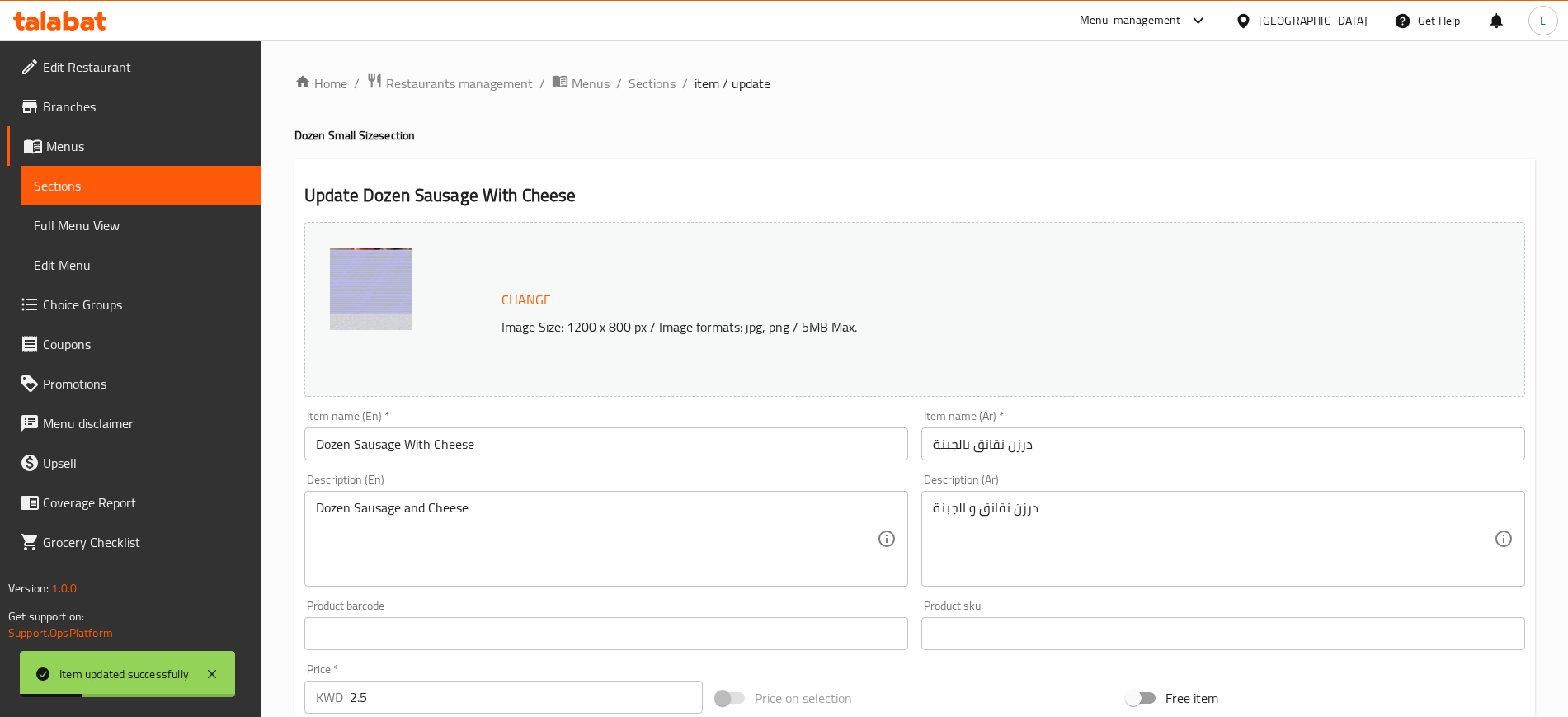
scroll to position [0, 0]
click at [649, 84] on span "Sections" at bounding box center [652, 85] width 47 height 20
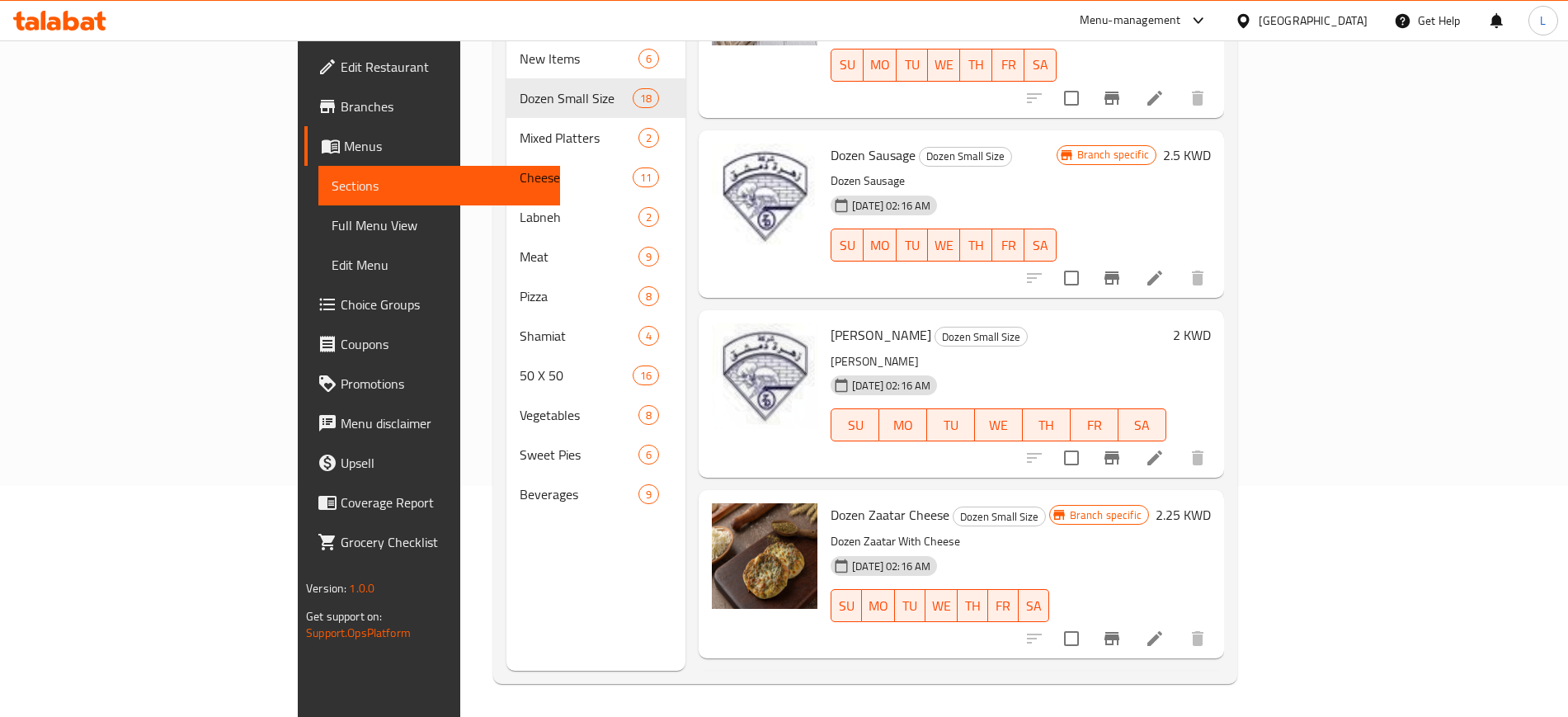
scroll to position [1718, 0]
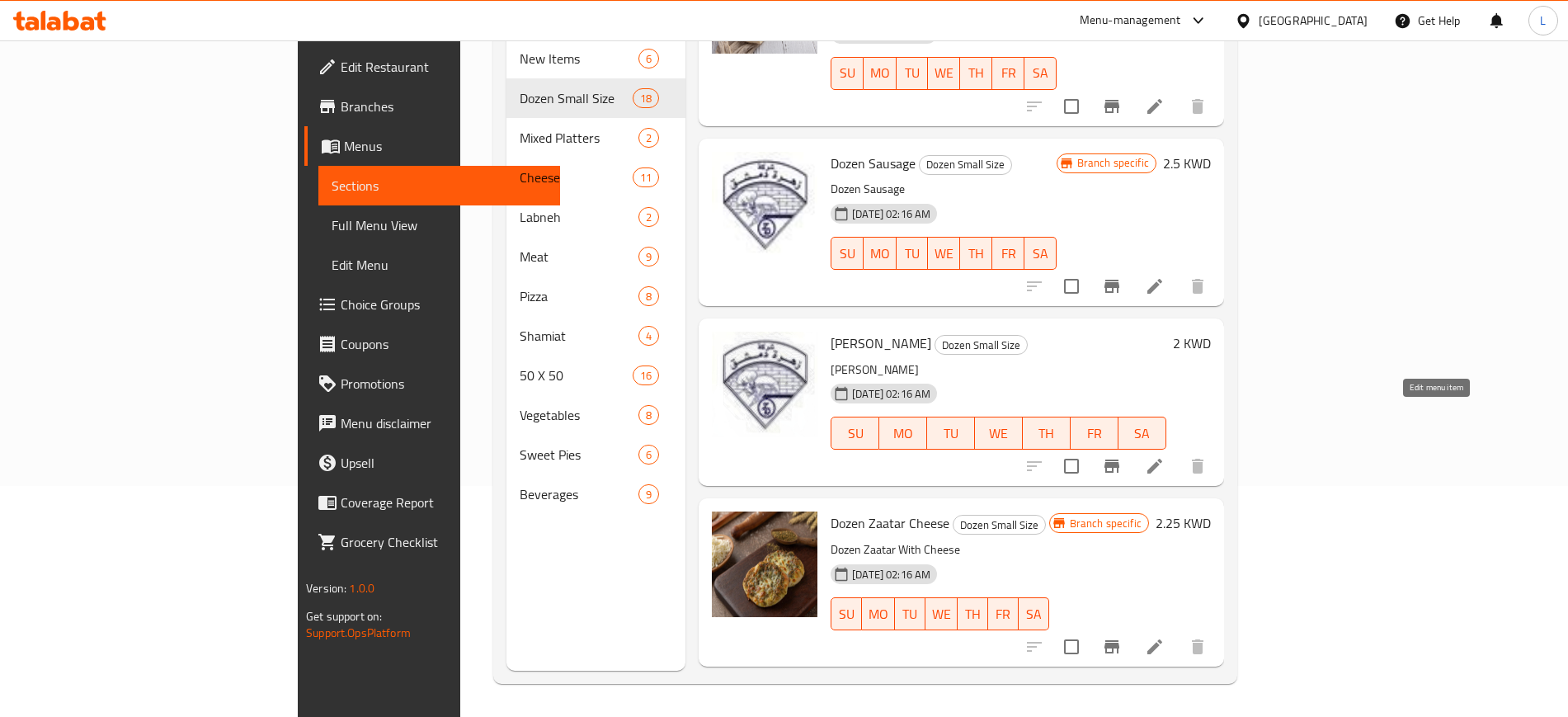
click at [1162, 459] on icon at bounding box center [1155, 466] width 15 height 15
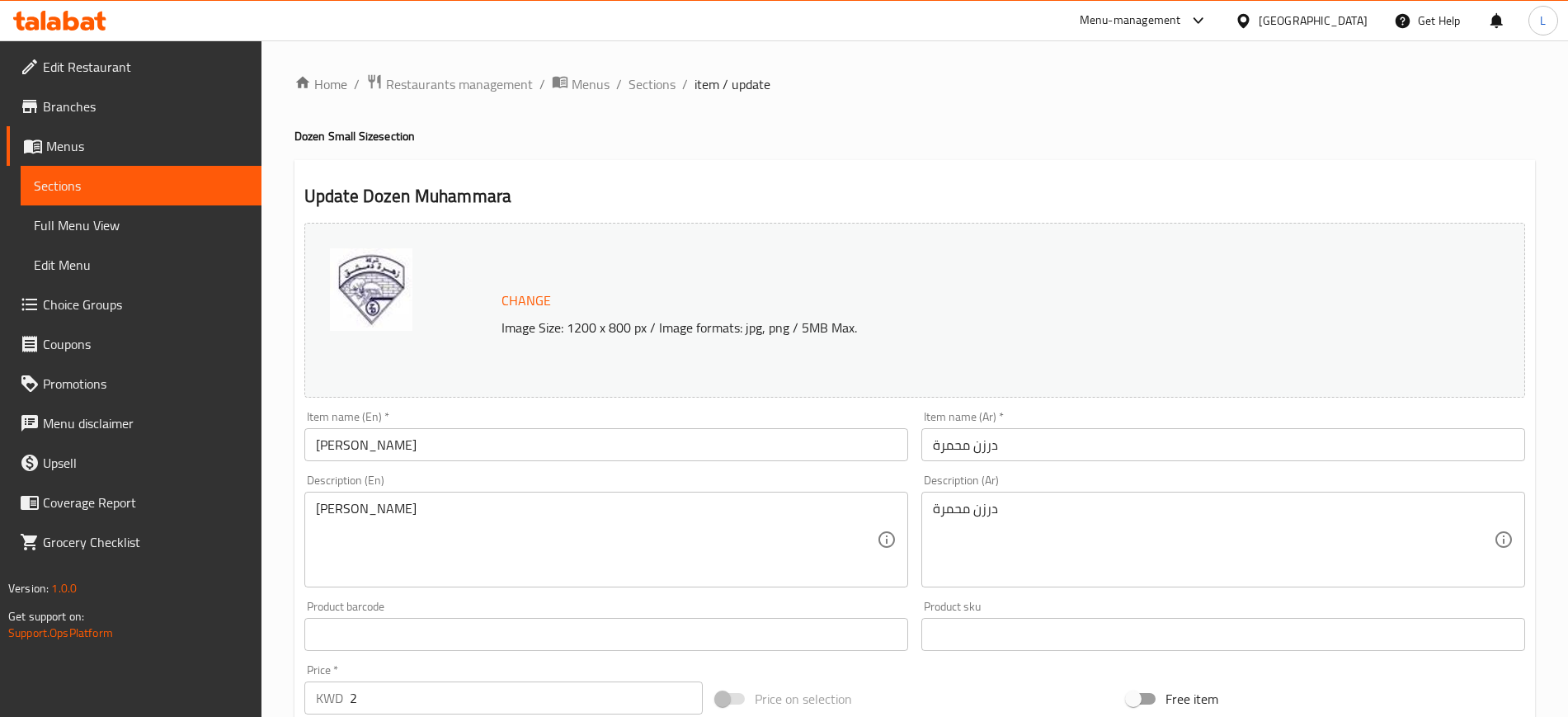
click at [518, 301] on span "Change" at bounding box center [526, 301] width 50 height 24
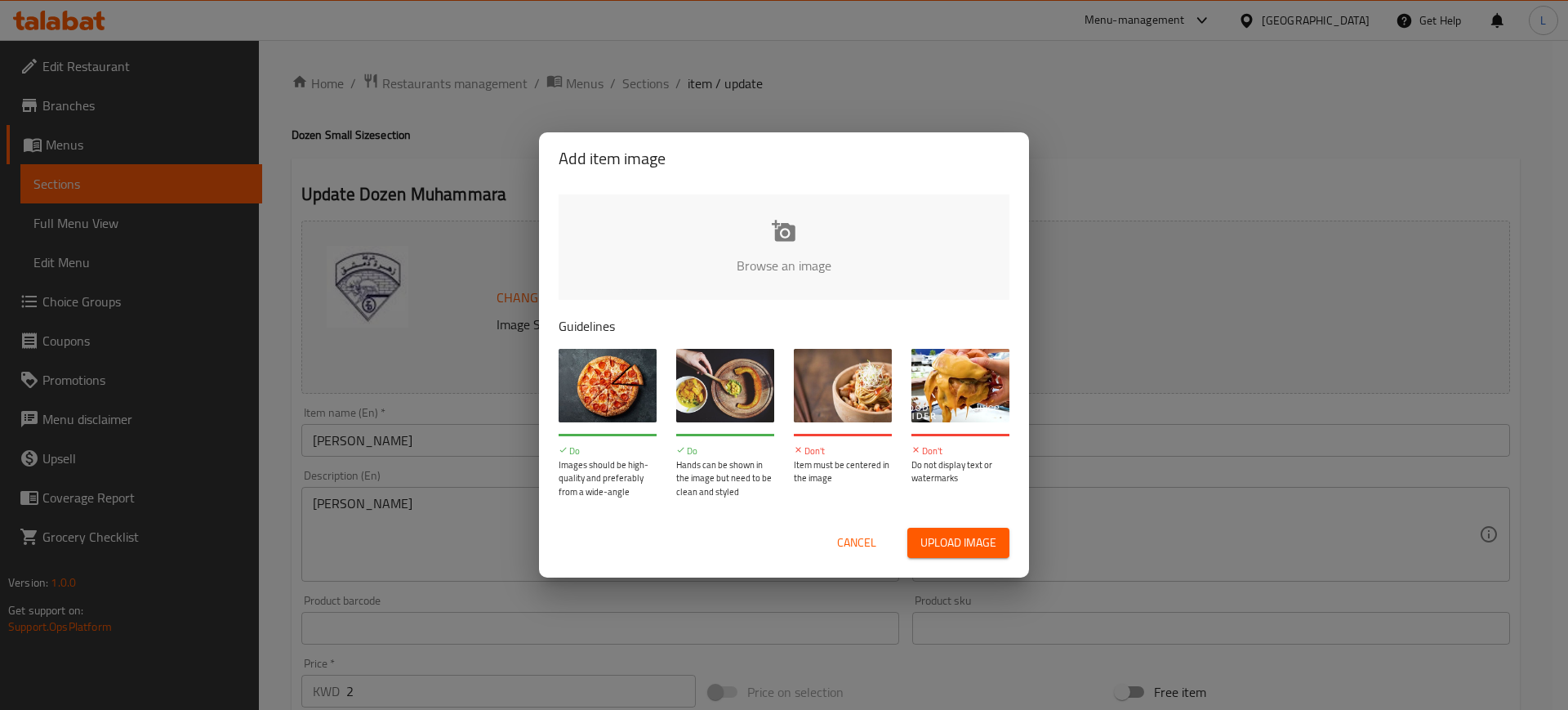
click at [779, 255] on input "file" at bounding box center [1337, 270] width 1555 height 153
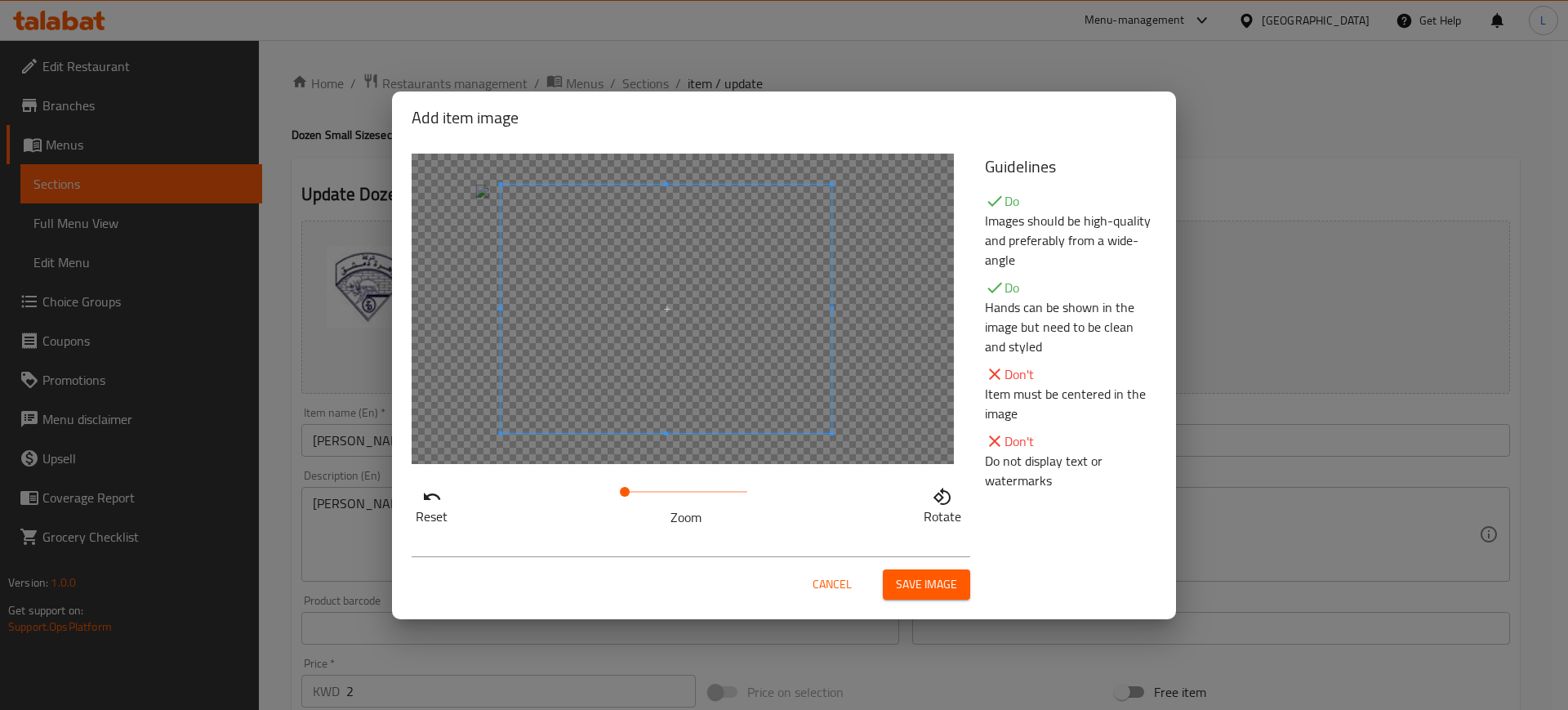
click at [770, 350] on span at bounding box center [666, 309] width 331 height 248
click at [759, 377] on span at bounding box center [657, 309] width 331 height 248
click at [946, 587] on span "Save image" at bounding box center [926, 584] width 61 height 20
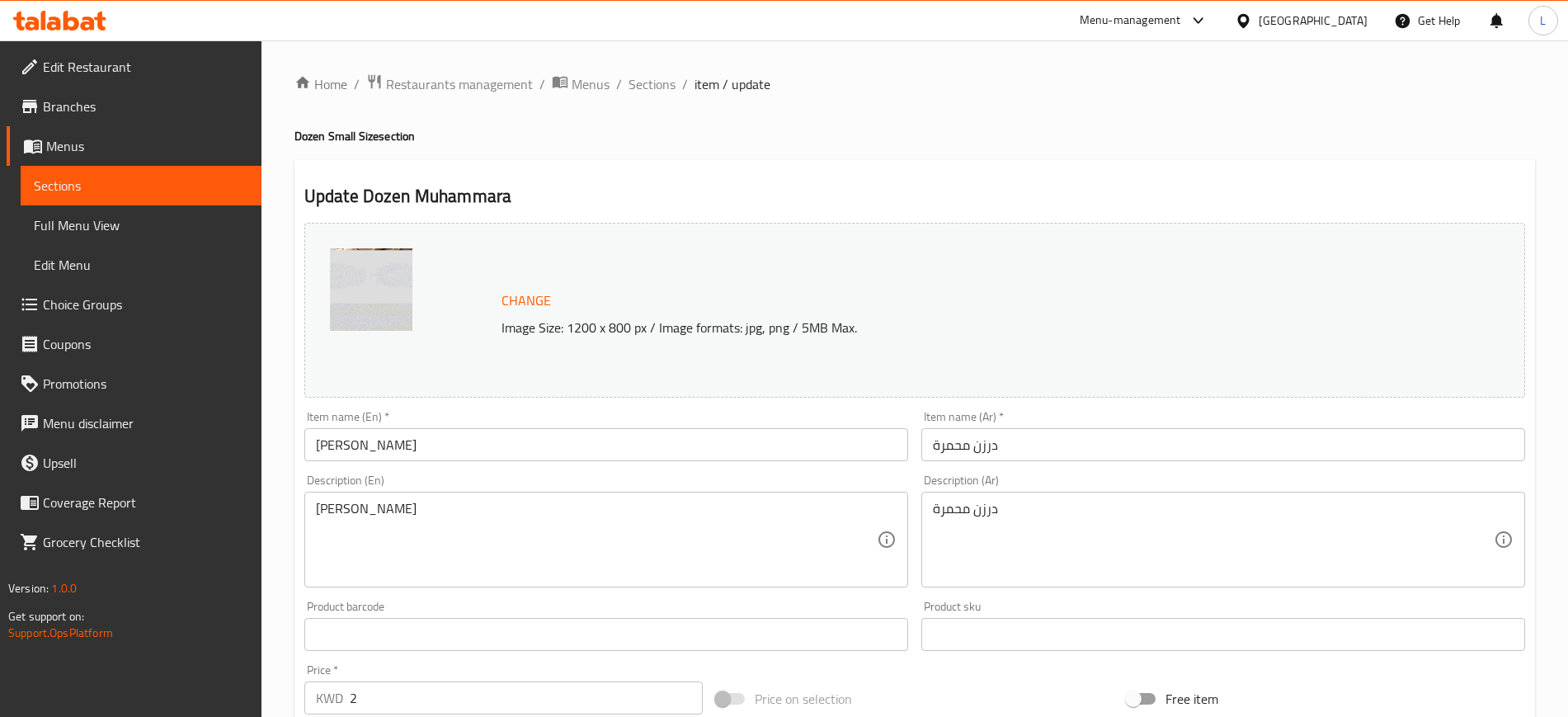
scroll to position [472, 0]
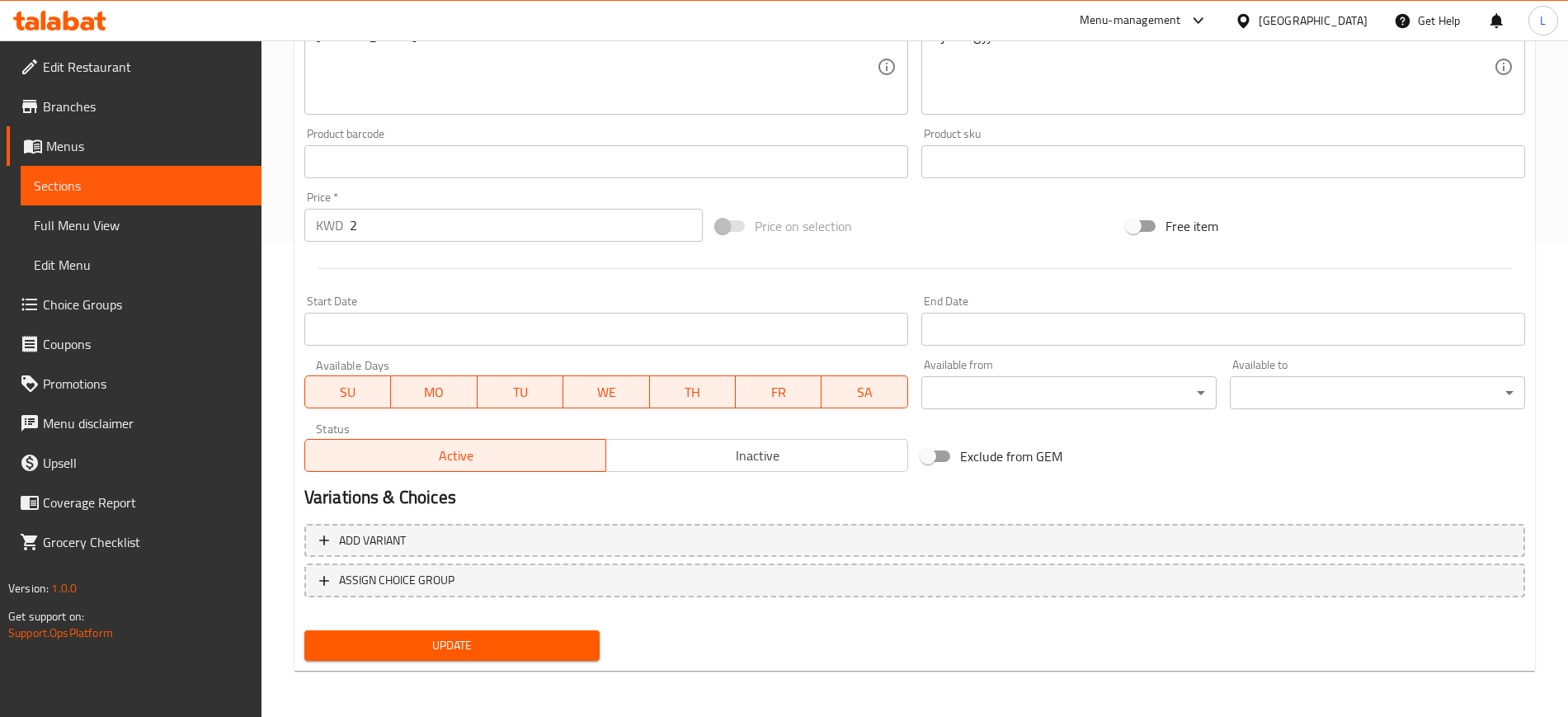
click at [579, 636] on span "Update" at bounding box center [452, 645] width 269 height 20
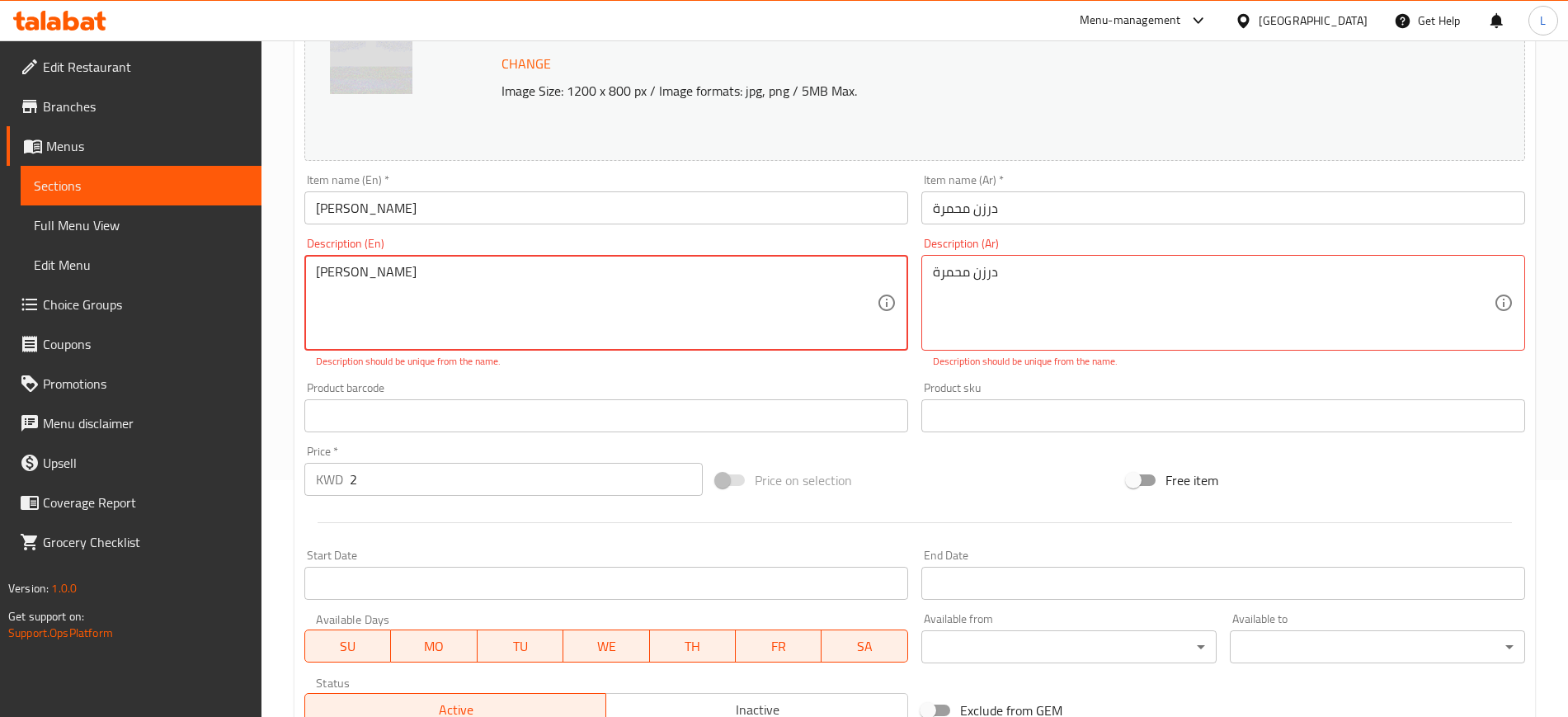
scroll to position [232, 0]
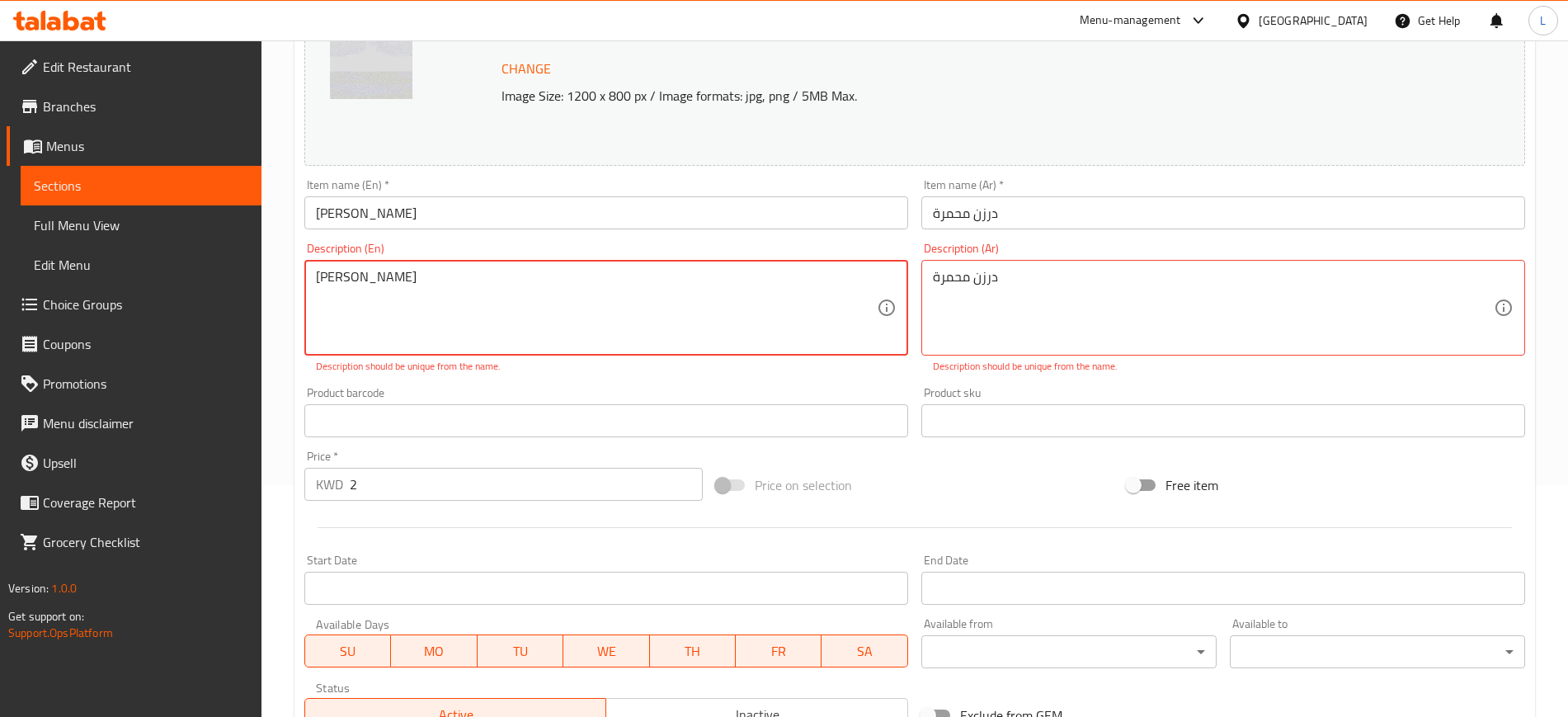
click at [349, 281] on textarea "[PERSON_NAME]" at bounding box center [597, 307] width 561 height 78
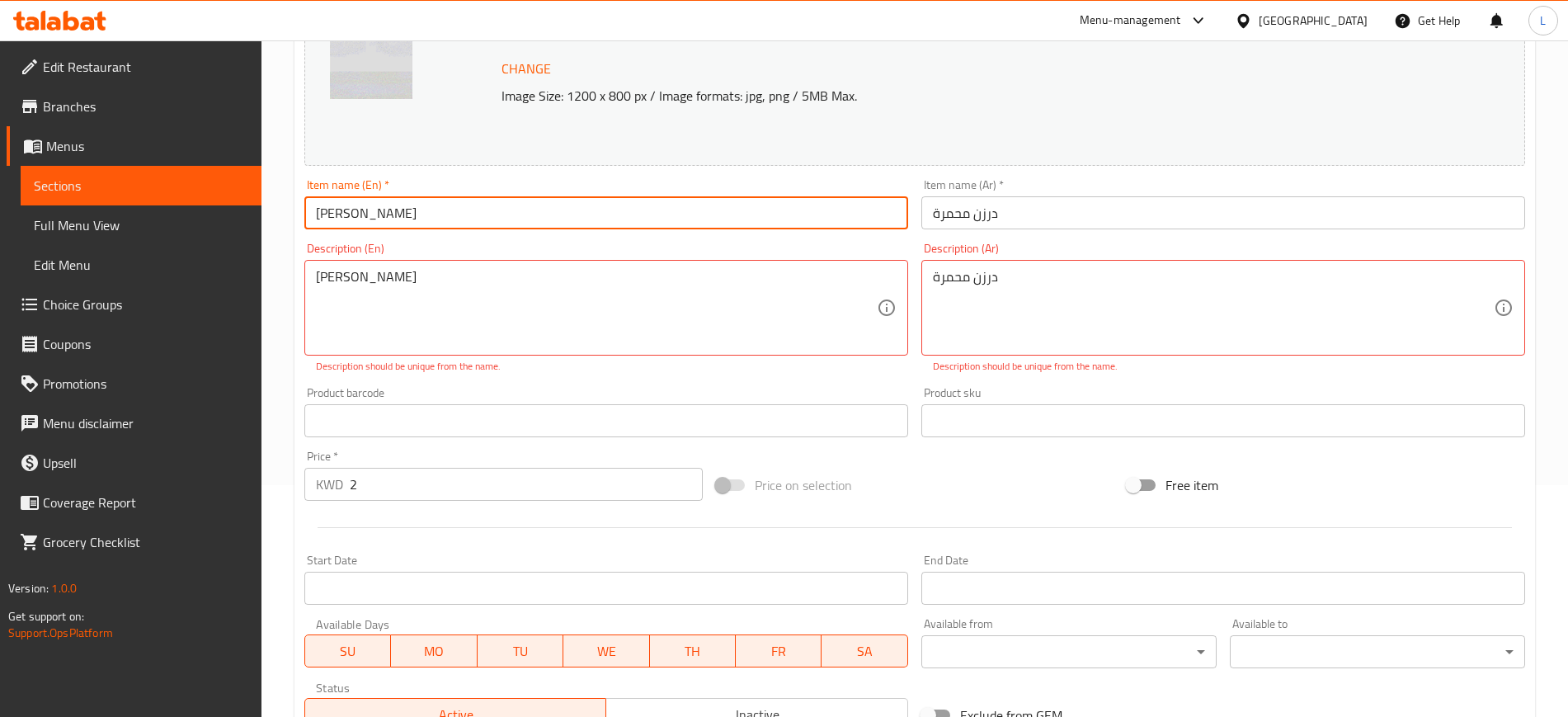
click at [340, 212] on input "[PERSON_NAME]" at bounding box center [606, 212] width 604 height 33
type input "Muhammara"
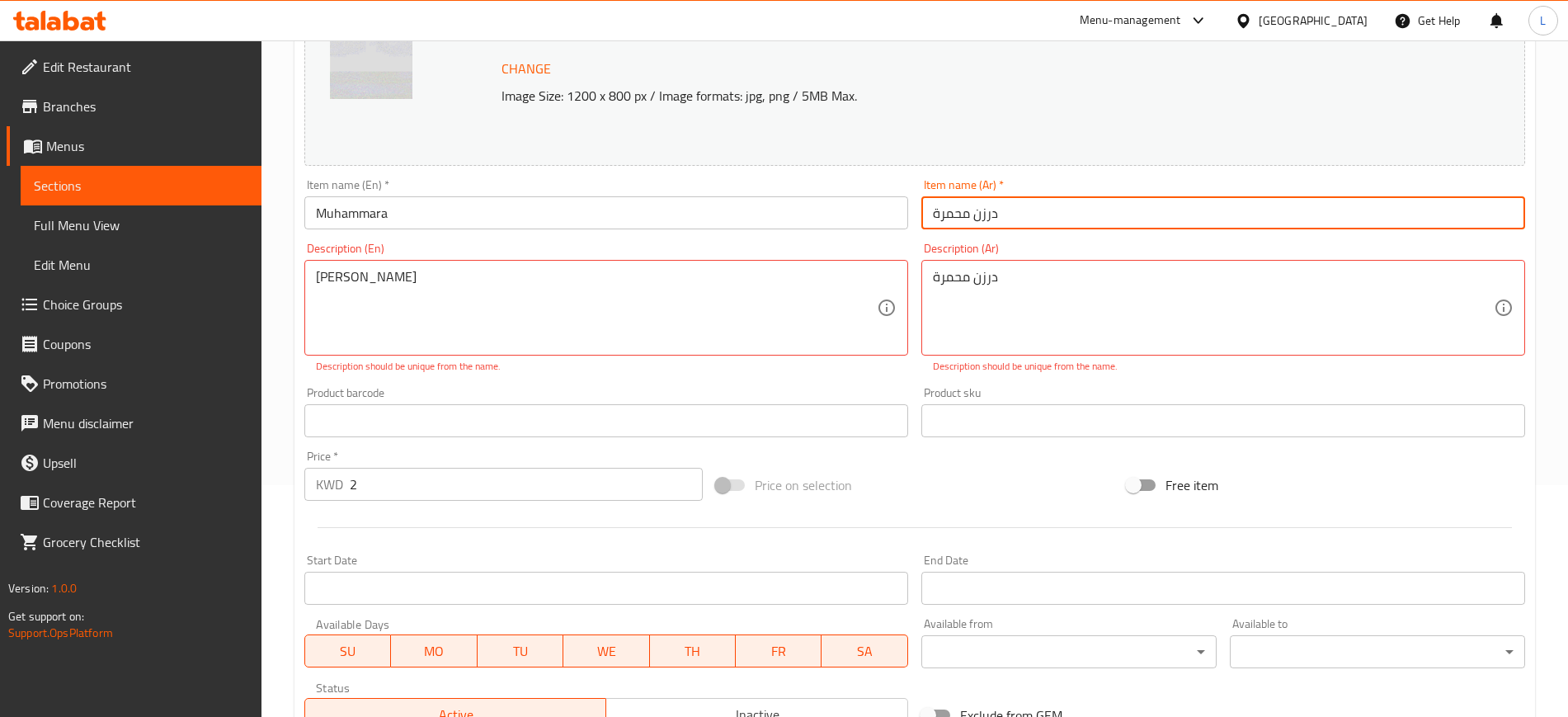
click at [987, 221] on input "درزن محمرة" at bounding box center [1223, 212] width 604 height 33
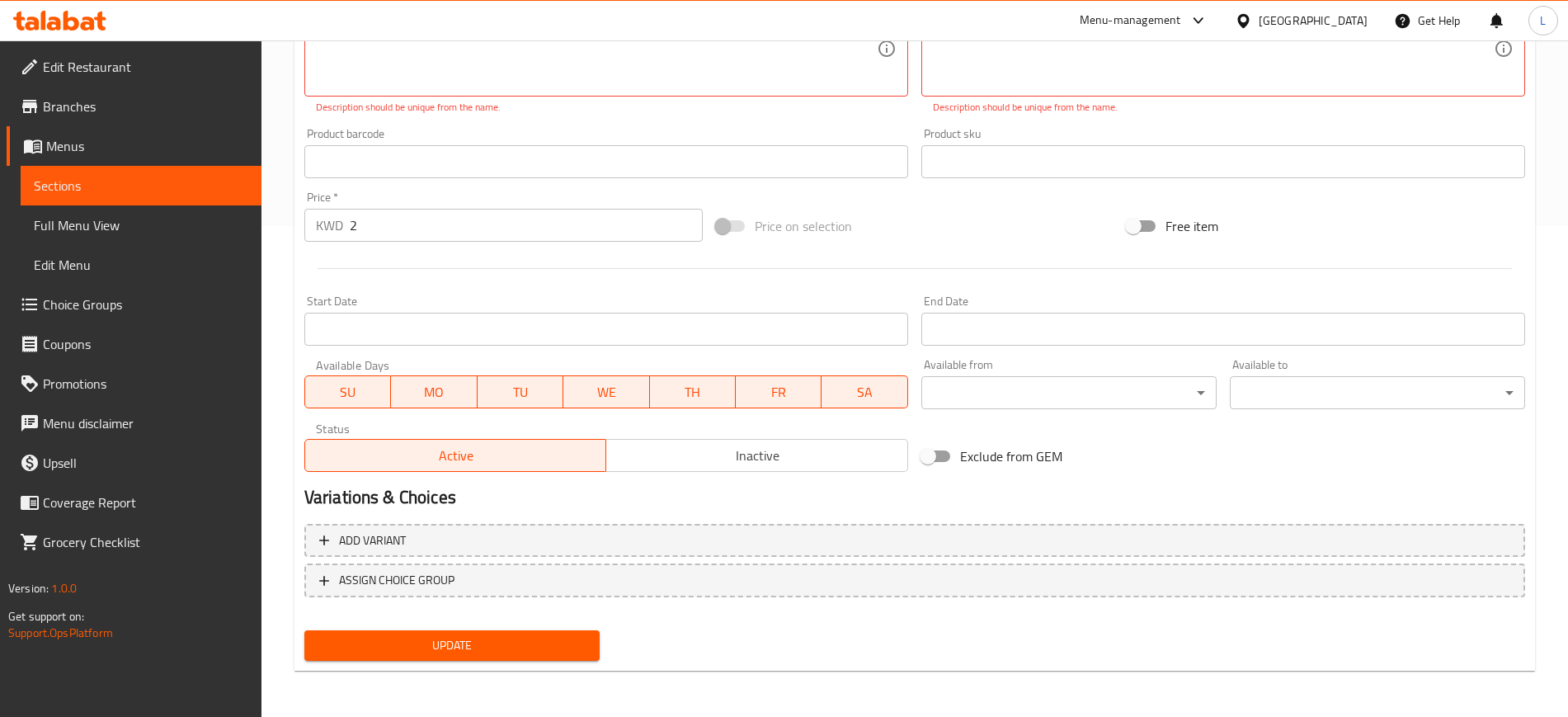
type input "محمرة"
click at [525, 643] on span "Update" at bounding box center [452, 645] width 269 height 20
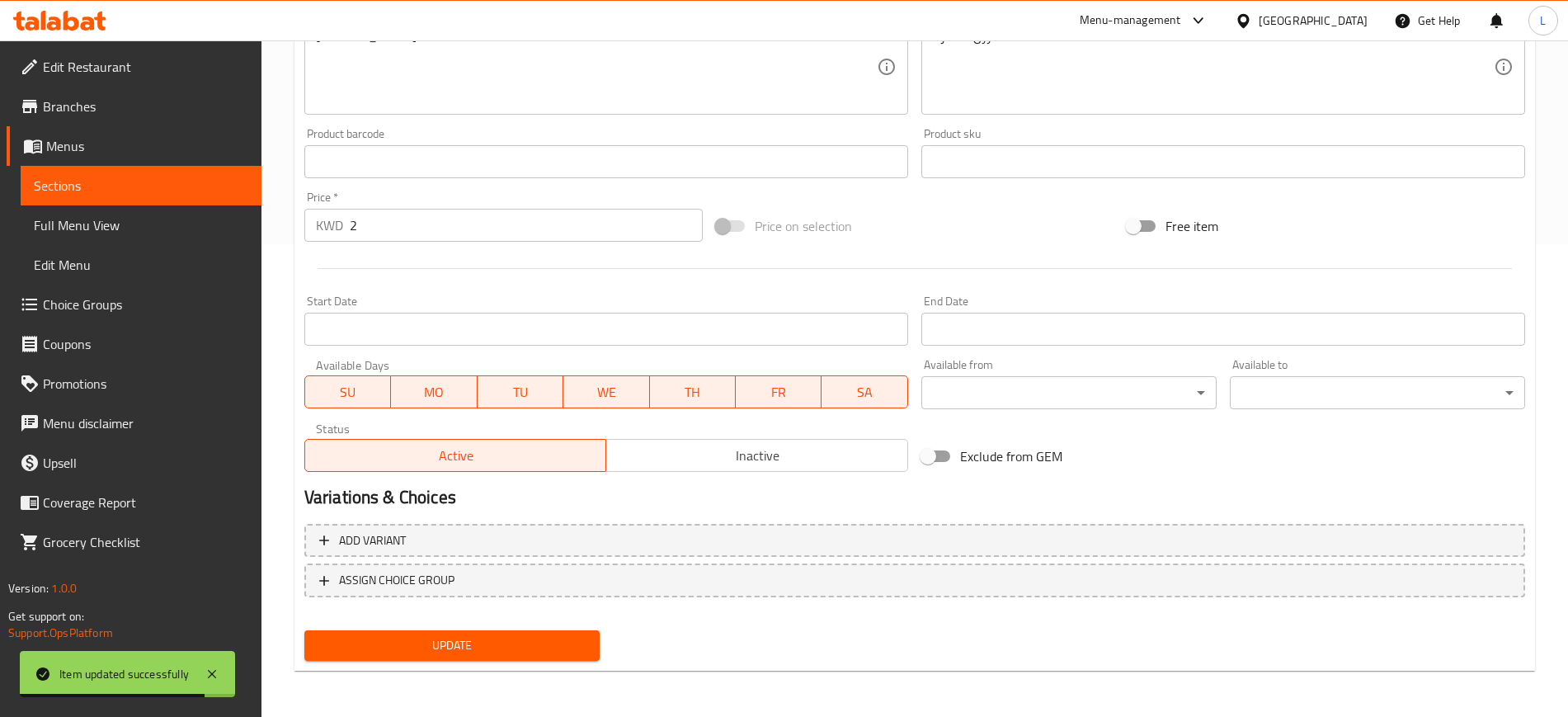
scroll to position [0, 0]
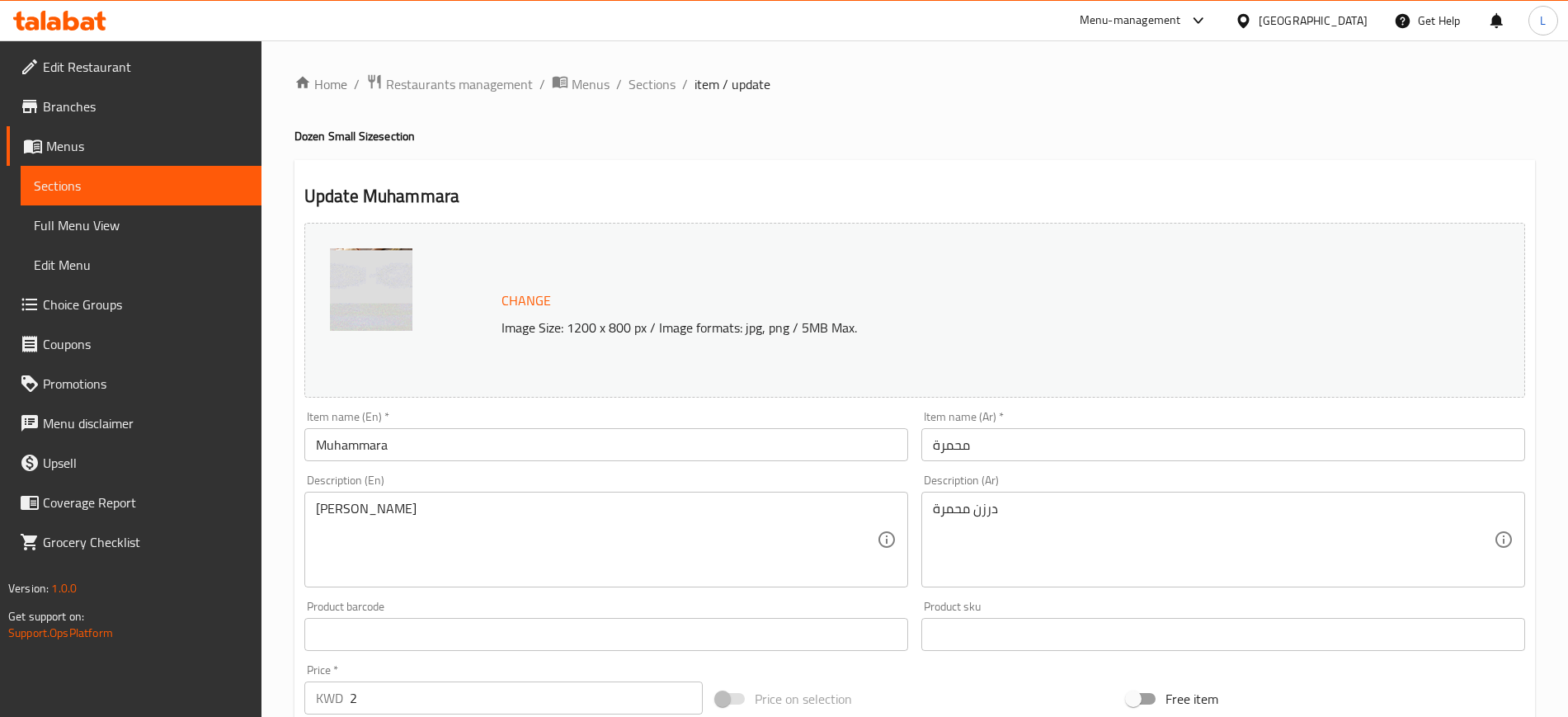
click at [645, 100] on div "Home / Restaurants management / Menus / Sections / item / update Dozen Small Si…" at bounding box center [914, 615] width 1241 height 1083
click at [651, 84] on span "Sections" at bounding box center [652, 85] width 47 height 20
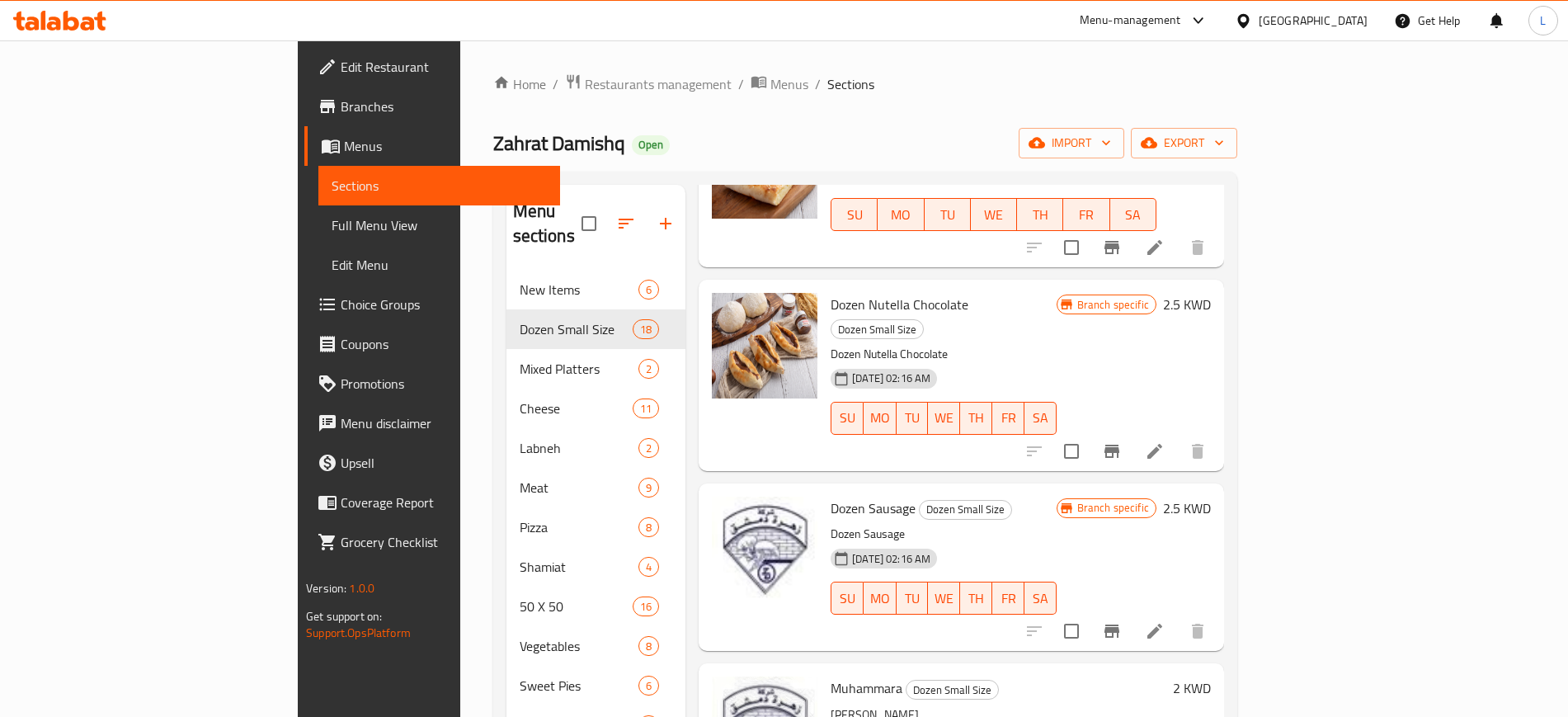
scroll to position [1603, 0]
click at [1178, 618] on li at bounding box center [1155, 632] width 46 height 29
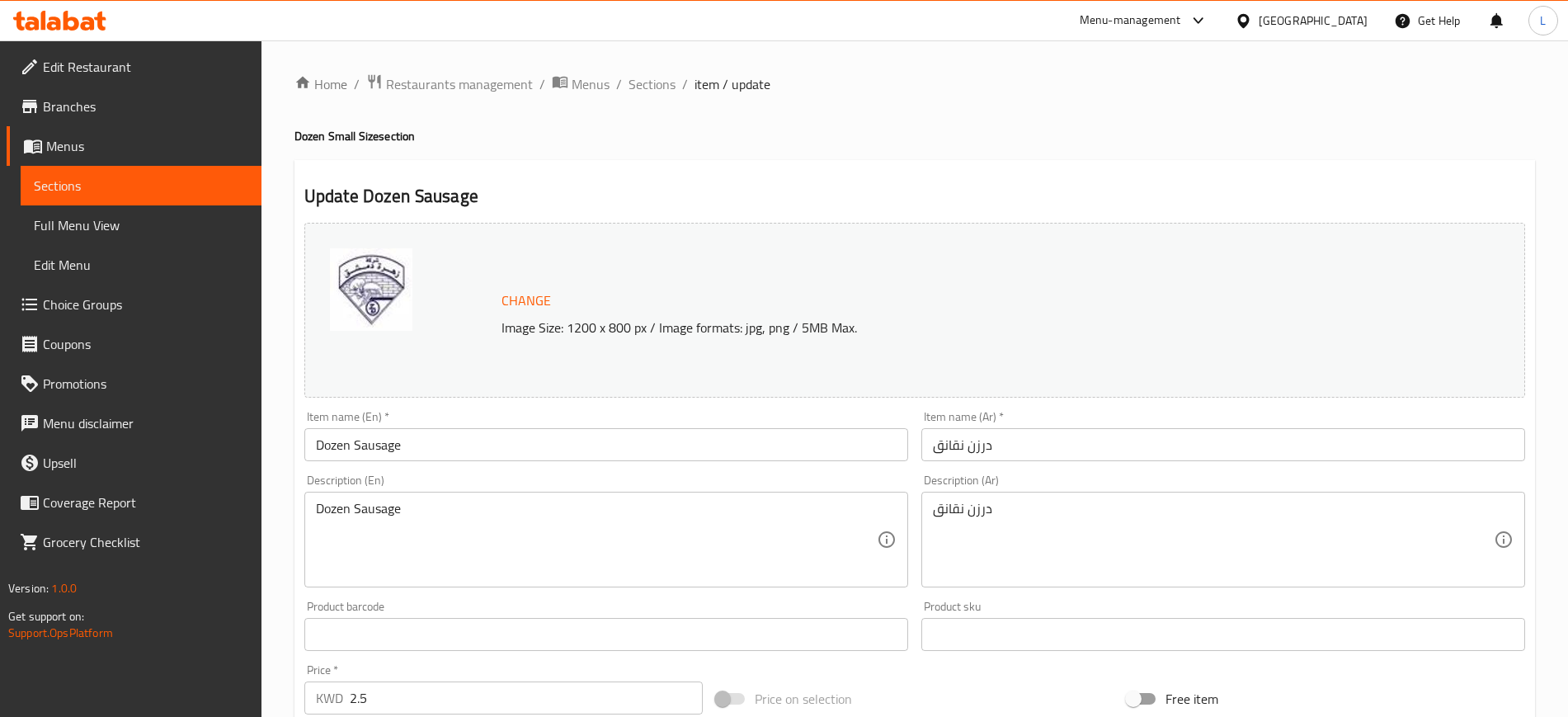
click at [516, 294] on span "Change" at bounding box center [526, 301] width 50 height 24
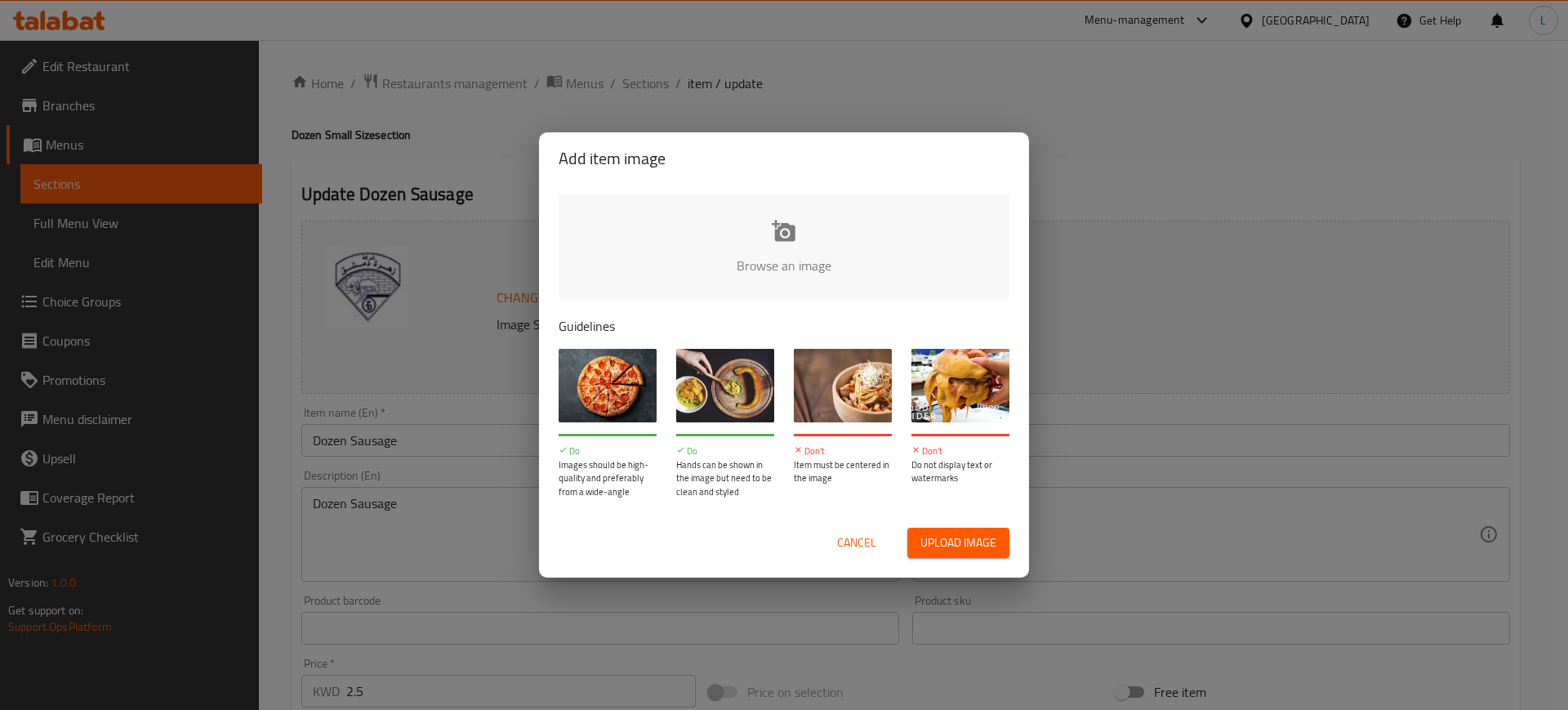
click at [773, 222] on input "file" at bounding box center [1337, 270] width 1555 height 153
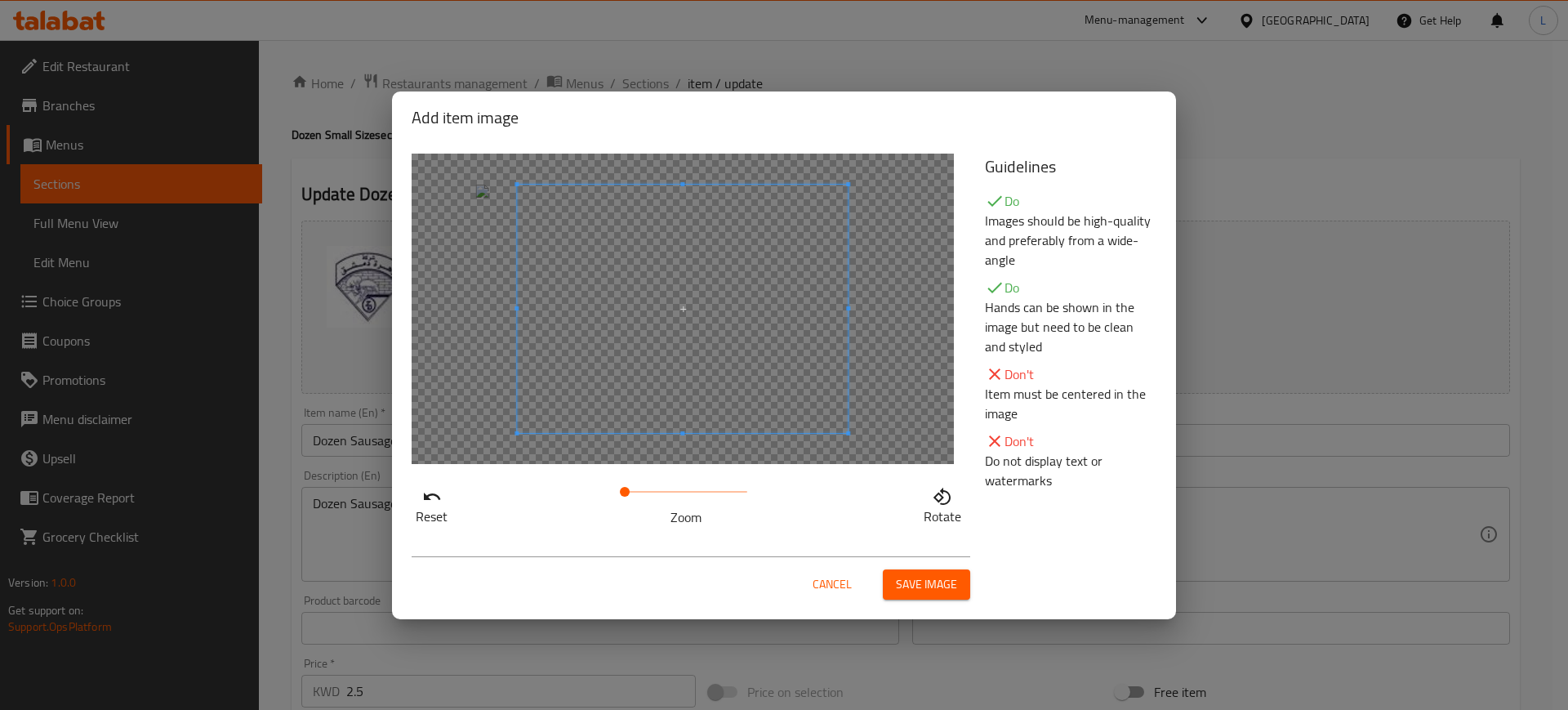
click at [722, 348] on span at bounding box center [682, 309] width 331 height 248
click at [690, 346] on span at bounding box center [654, 309] width 331 height 248
click at [921, 588] on span "Save image" at bounding box center [926, 584] width 61 height 20
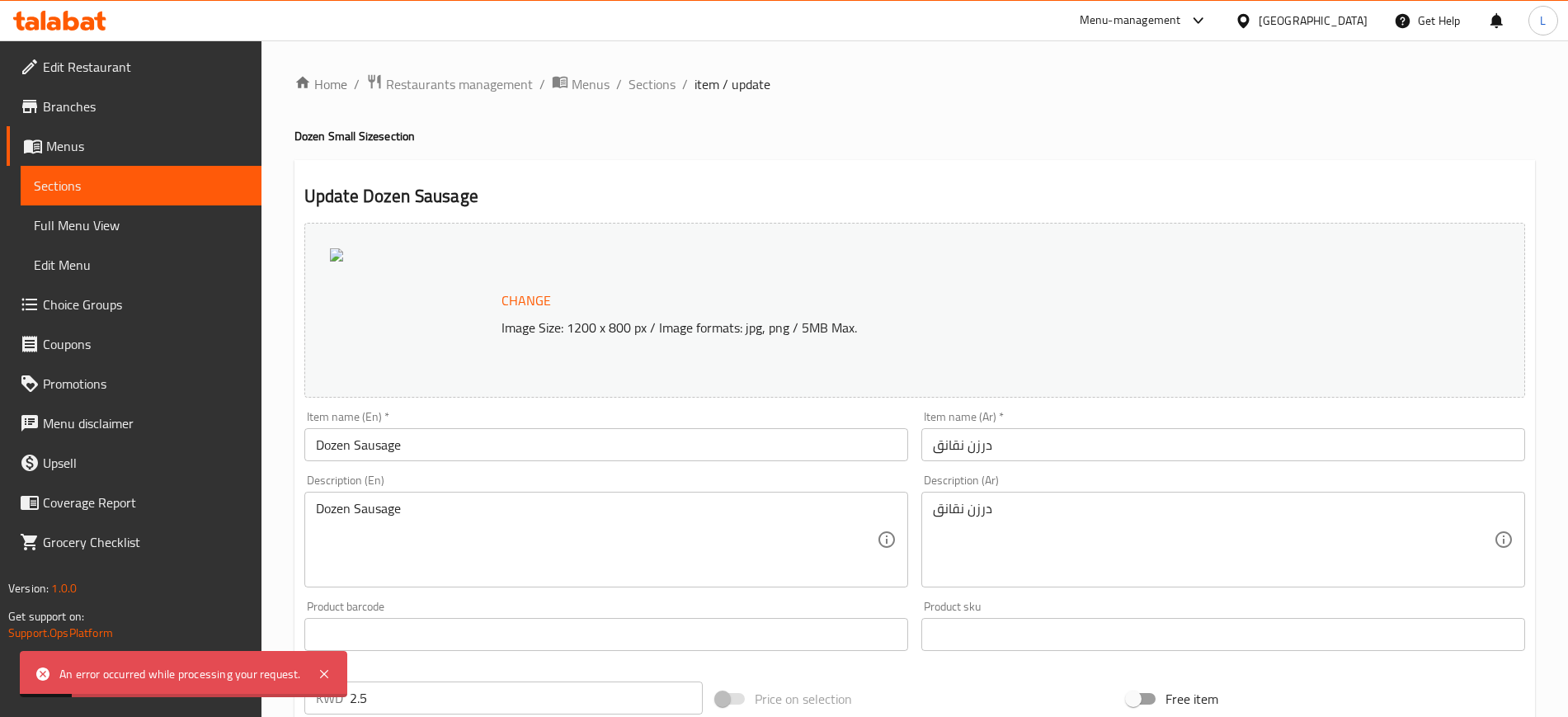
click at [334, 444] on input "Dozen Sausage" at bounding box center [606, 445] width 604 height 33
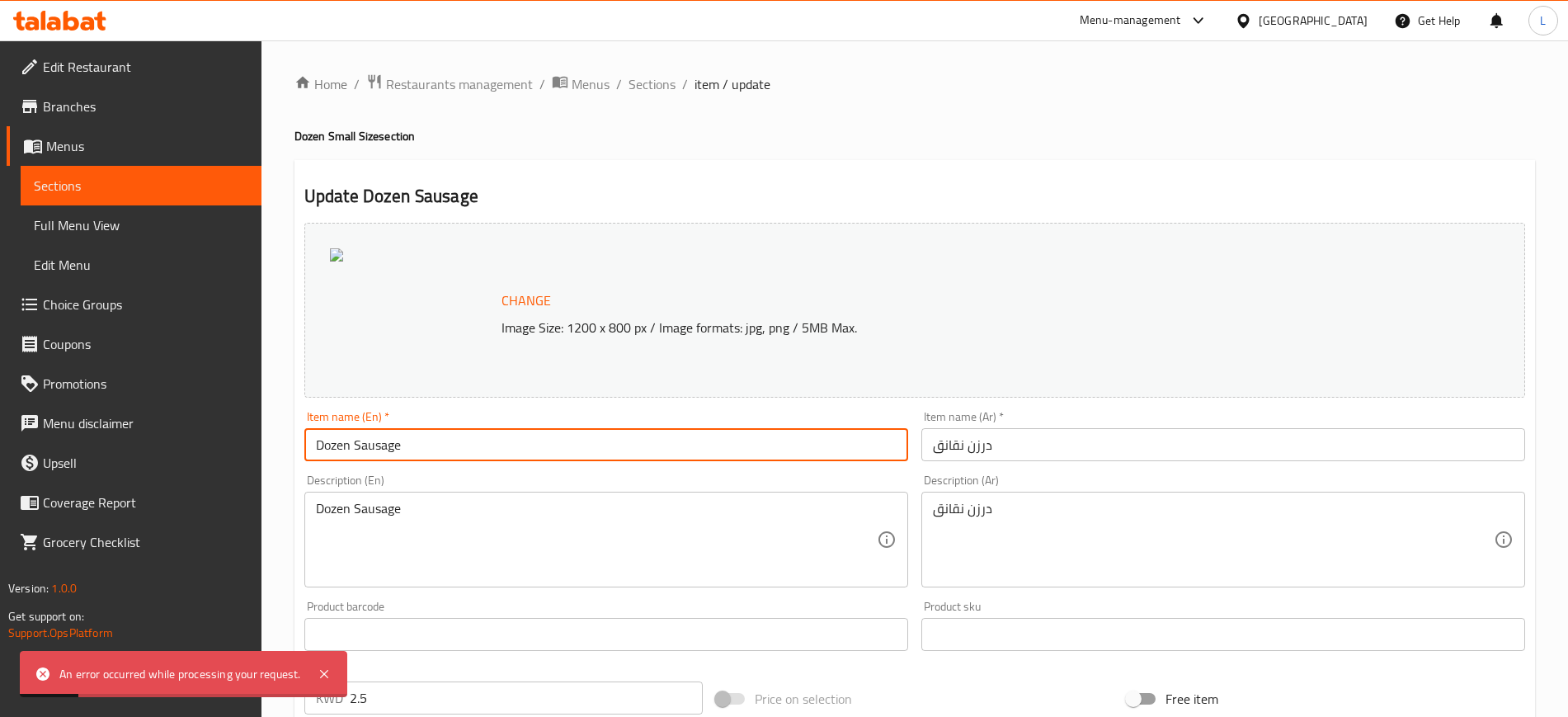
click at [334, 444] on input "Dozen Sausage" at bounding box center [606, 445] width 604 height 33
type input "Sausage"
click at [997, 448] on input "درزن نقانق" at bounding box center [1223, 445] width 604 height 33
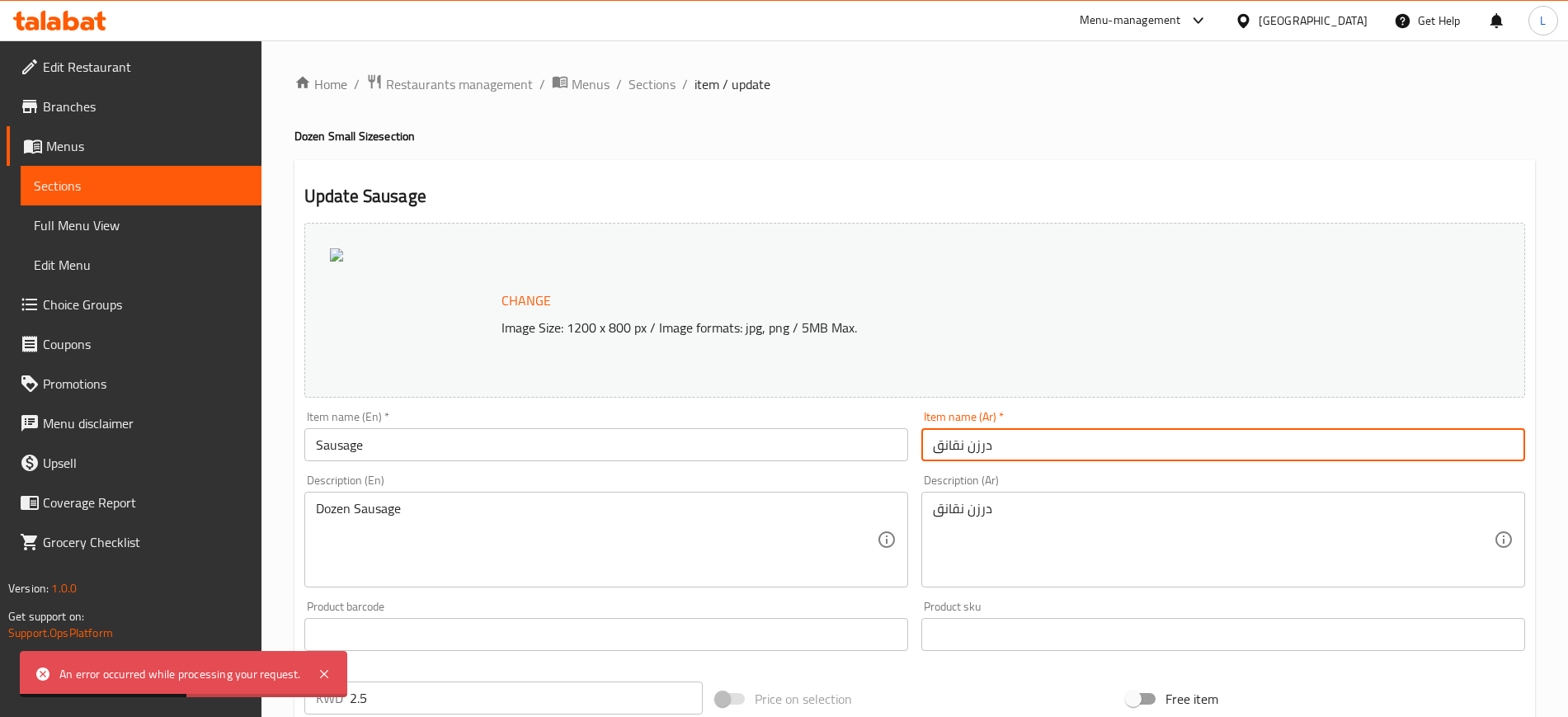
click at [971, 445] on input "درزن نقانق" at bounding box center [1223, 445] width 604 height 33
click at [976, 444] on input "درزن نقانق" at bounding box center [1223, 445] width 604 height 33
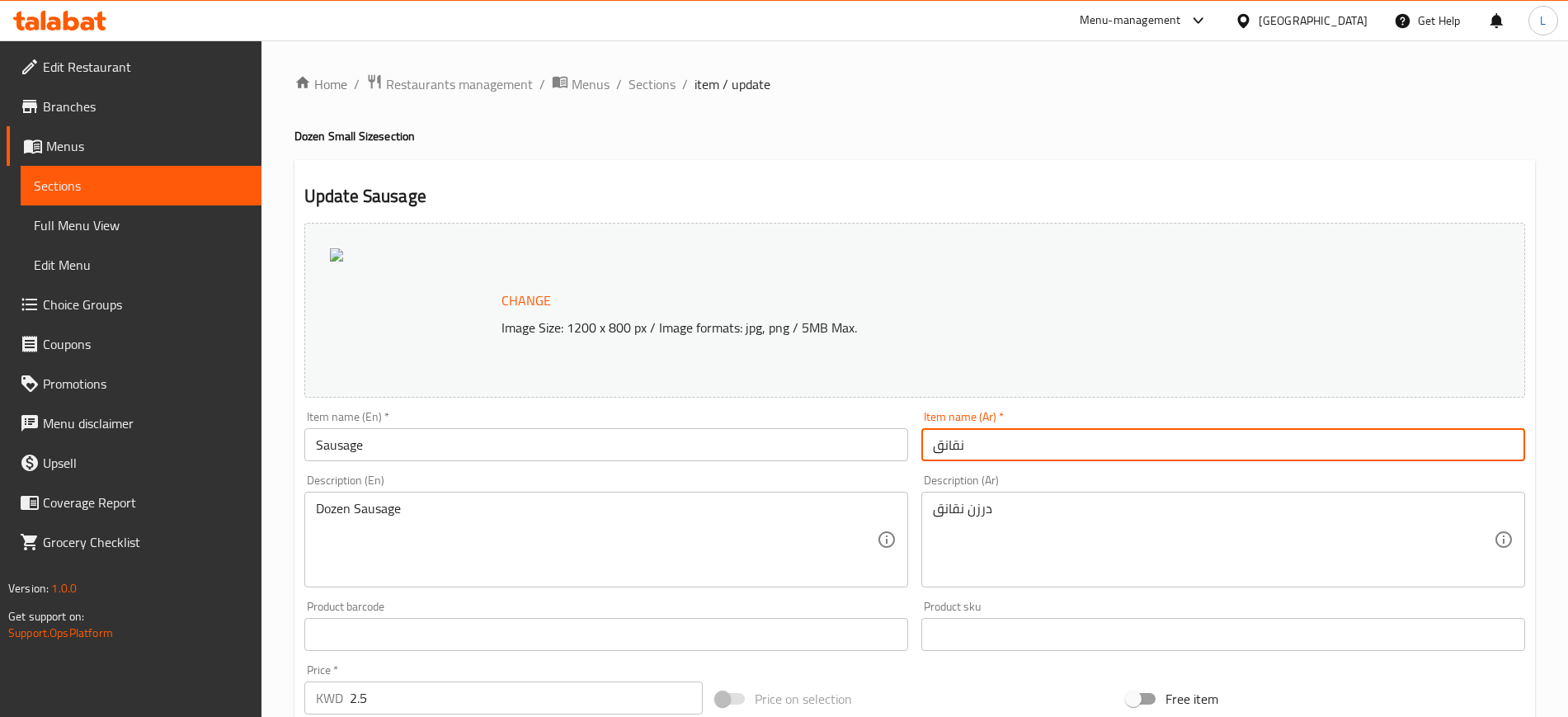
scroll to position [472, 0]
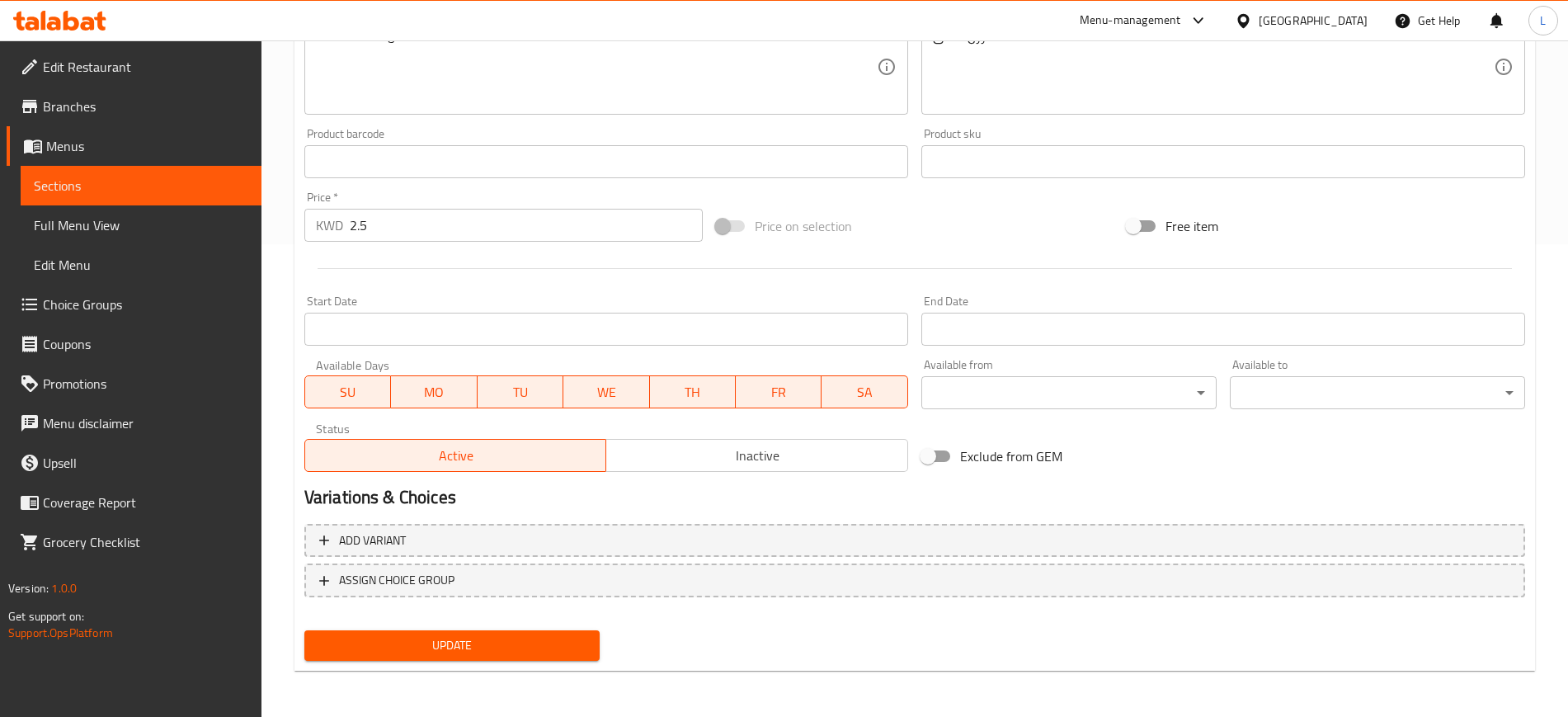
type input "نقانق"
click at [522, 629] on div "Update" at bounding box center [452, 645] width 308 height 44
click at [520, 645] on span "Update" at bounding box center [452, 645] width 269 height 20
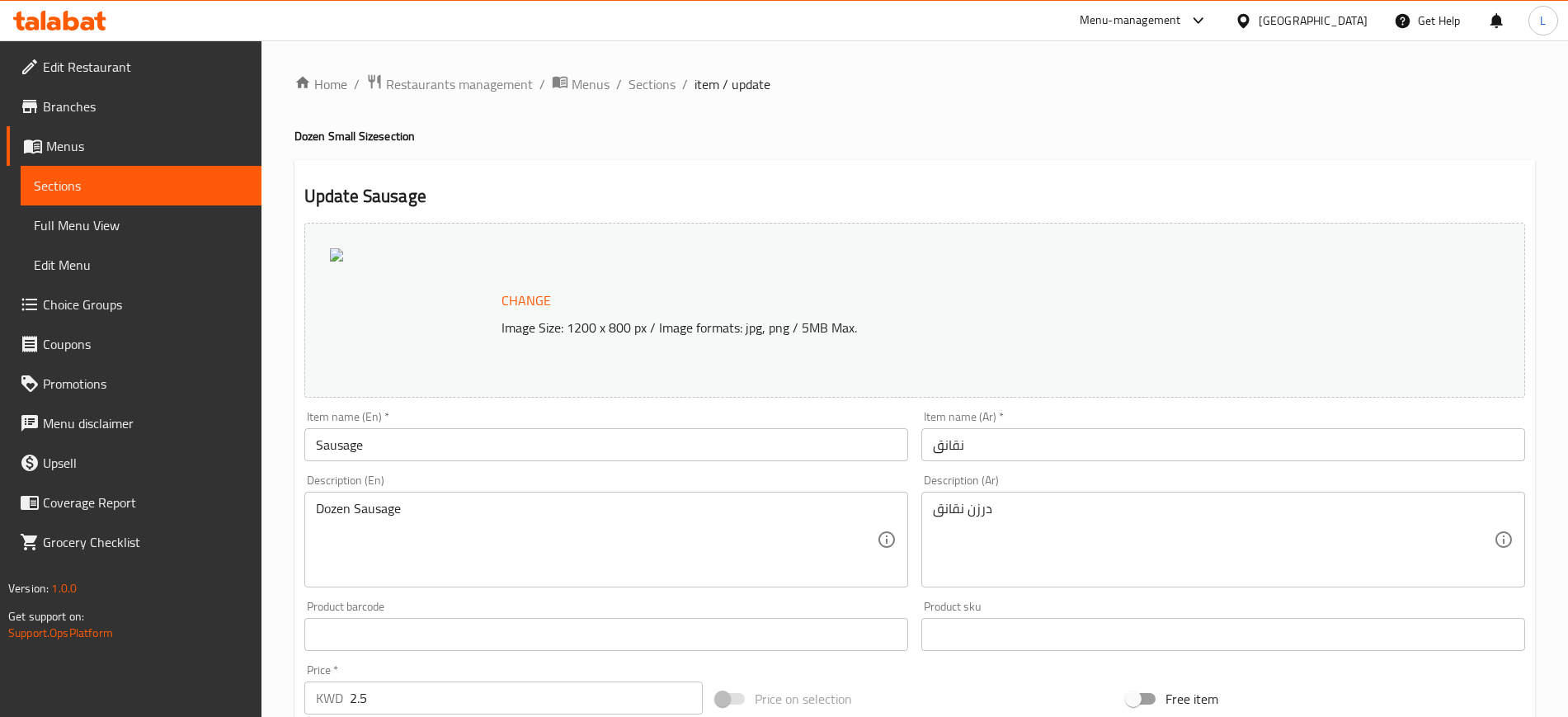
click at [527, 305] on span "Change" at bounding box center [526, 301] width 50 height 24
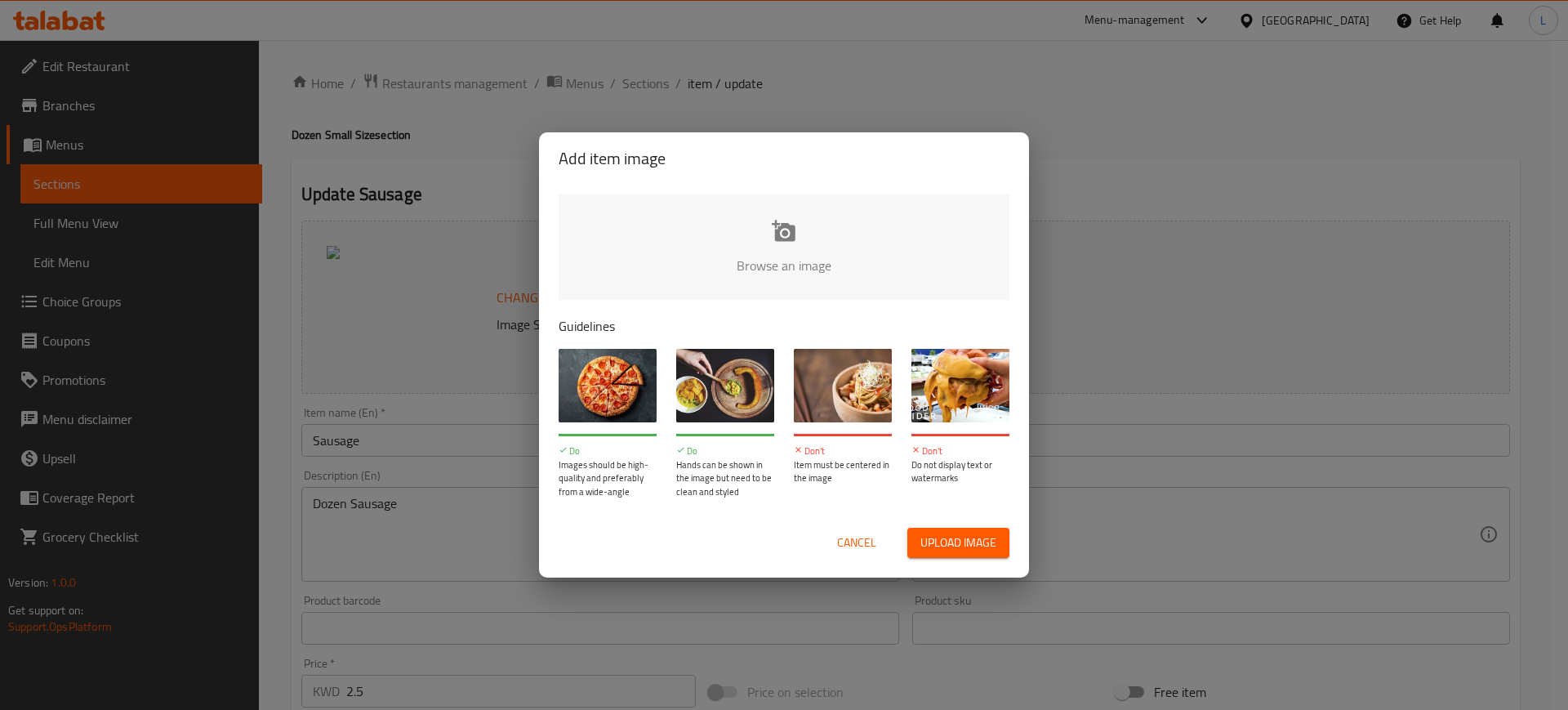
click at [780, 254] on input "file" at bounding box center [1337, 270] width 1555 height 153
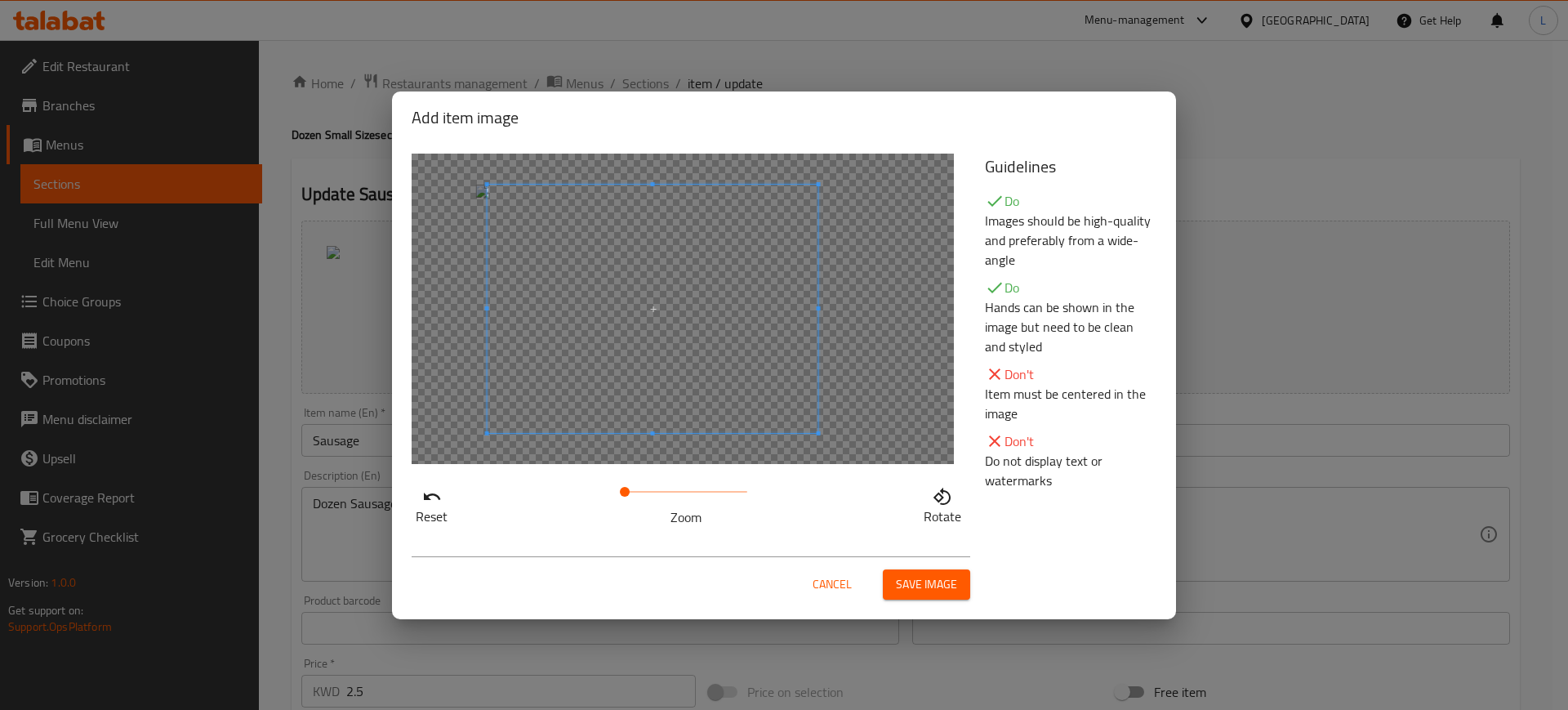
click at [703, 386] on span at bounding box center [653, 309] width 331 height 248
click at [934, 580] on span "Save image" at bounding box center [926, 584] width 61 height 20
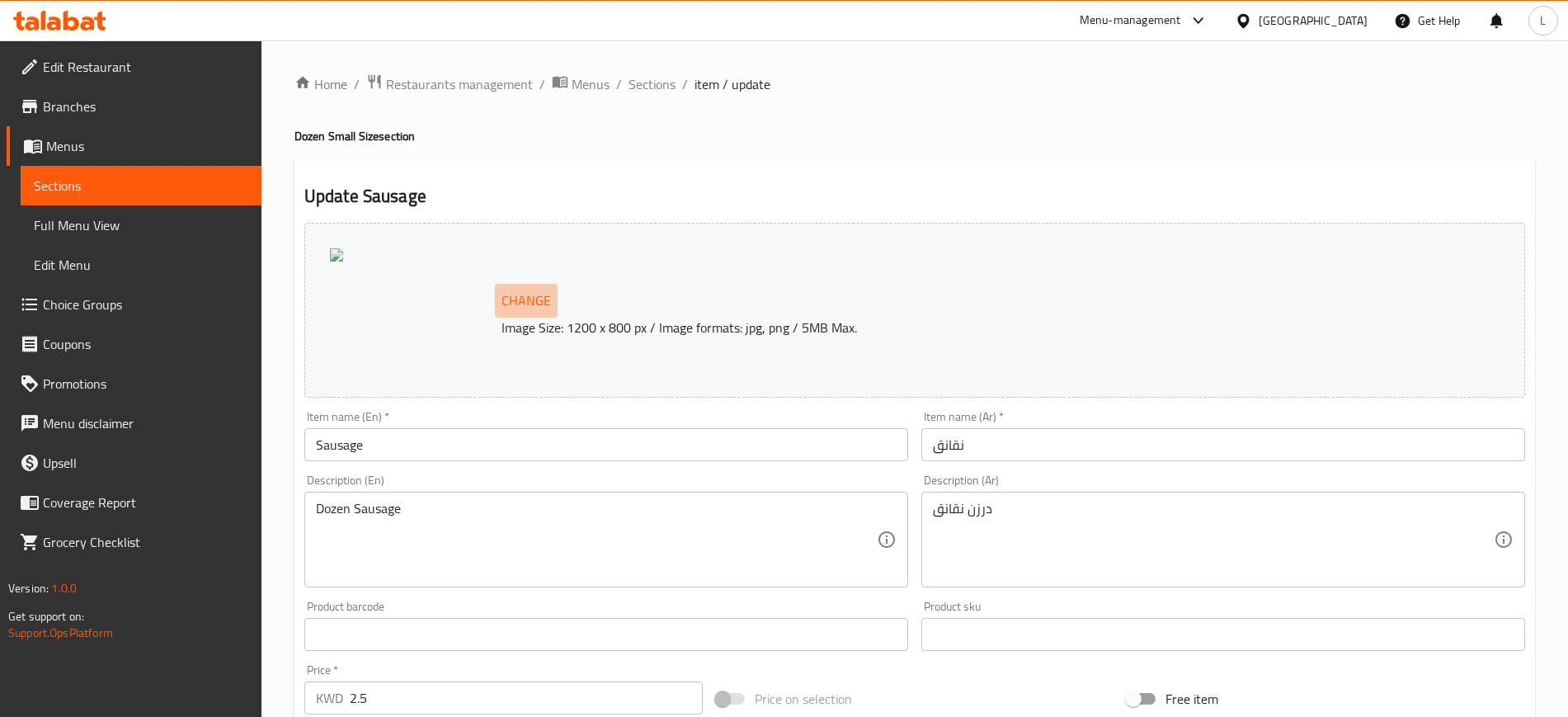
click at [524, 295] on span "Change" at bounding box center [526, 301] width 50 height 24
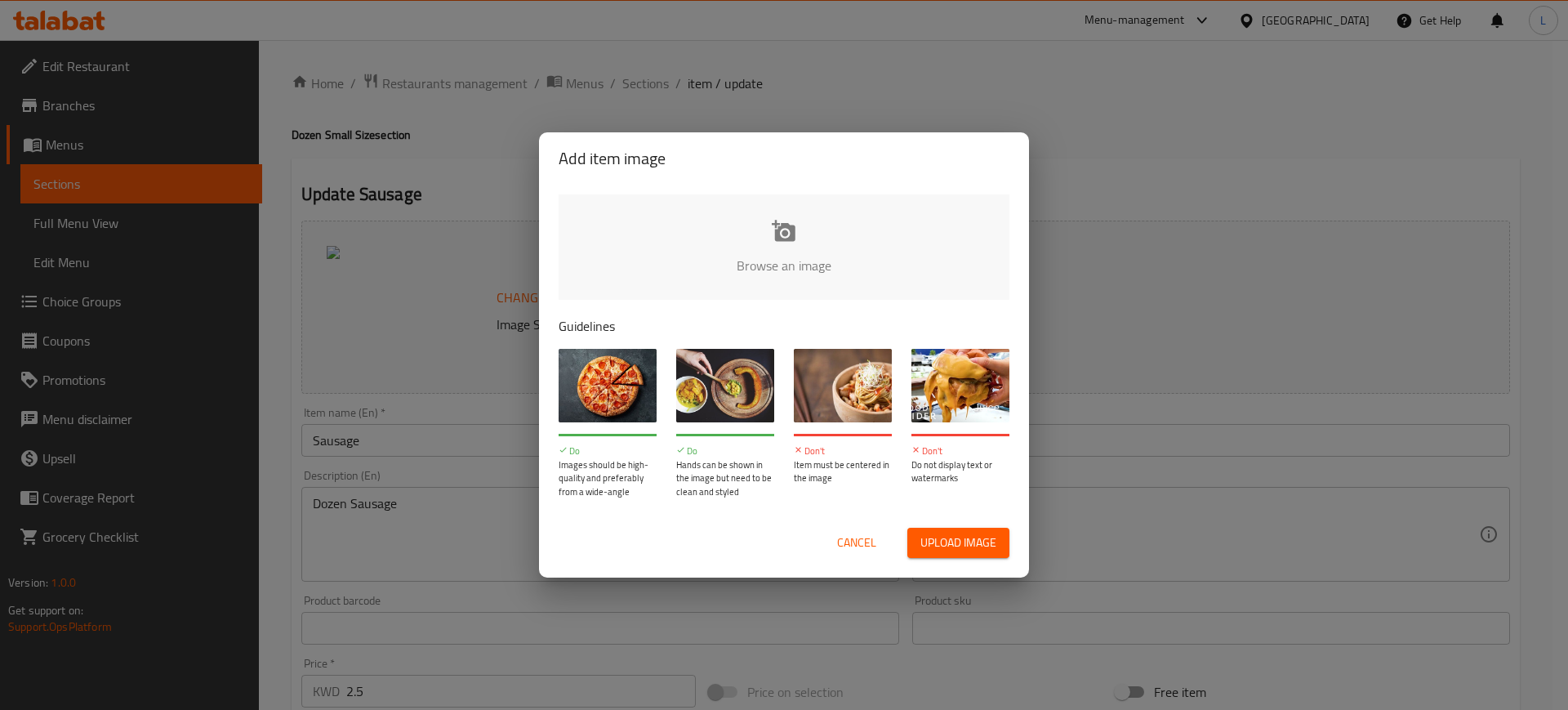
click at [822, 231] on input "file" at bounding box center [1337, 270] width 1555 height 153
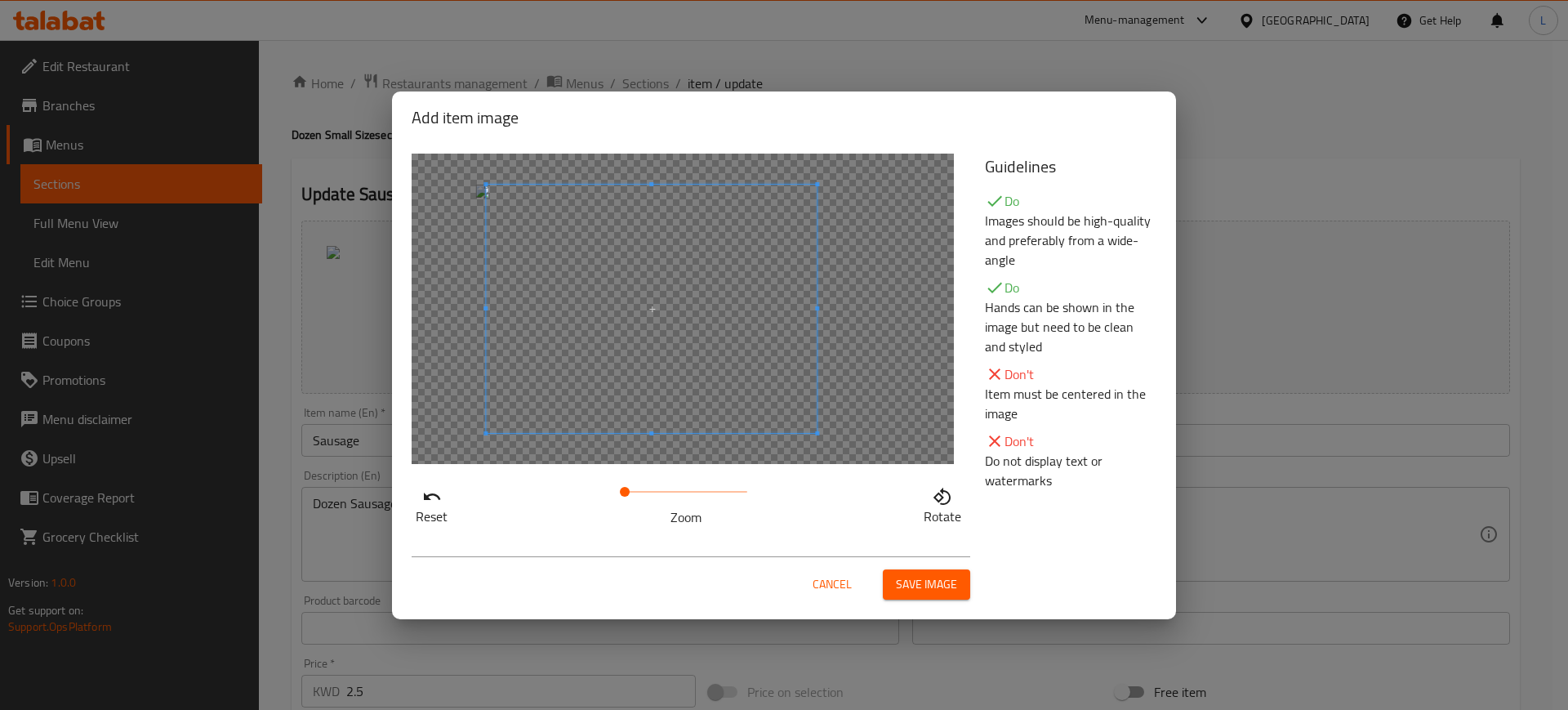
click at [678, 373] on span at bounding box center [651, 309] width 331 height 248
click at [926, 580] on span "Save image" at bounding box center [926, 584] width 61 height 20
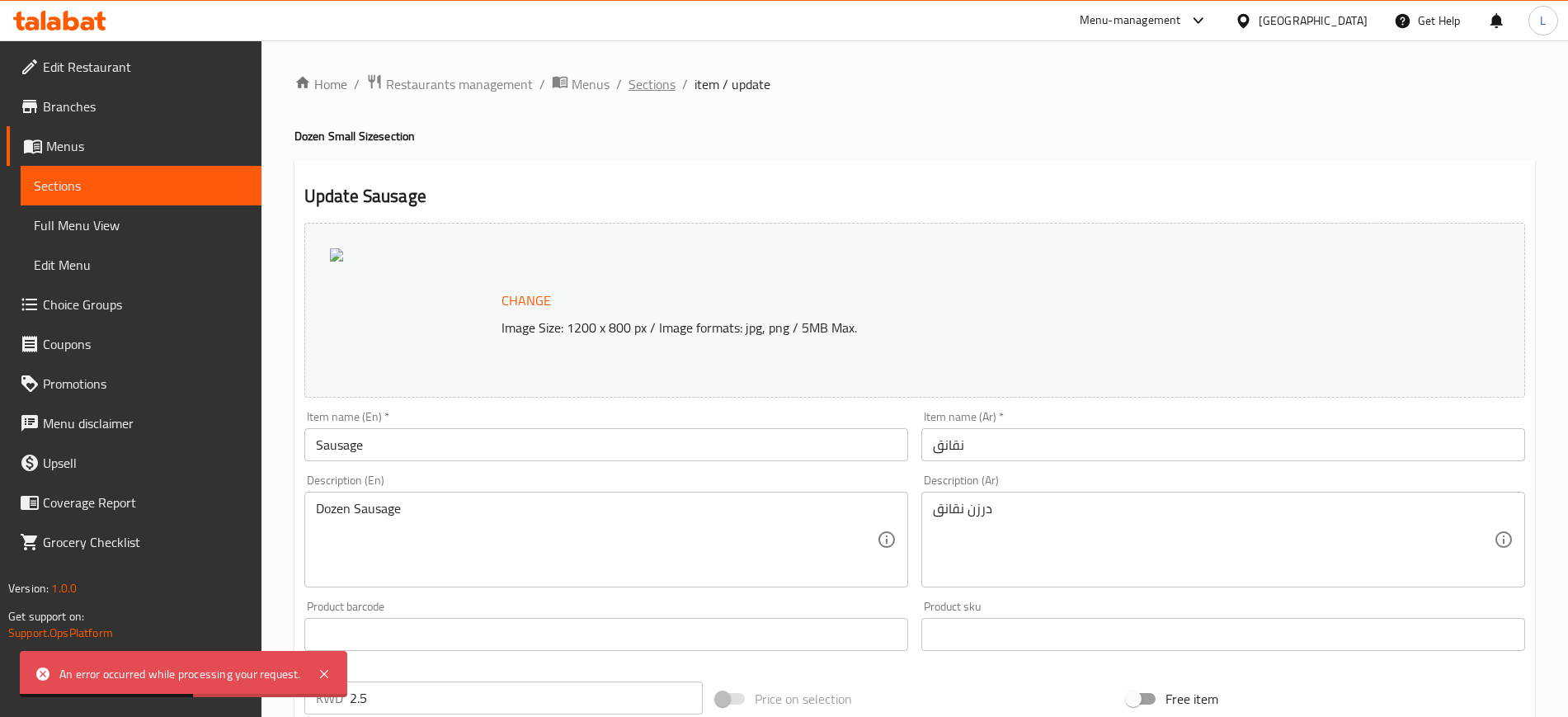
click at [655, 85] on span "Sections" at bounding box center [652, 85] width 47 height 20
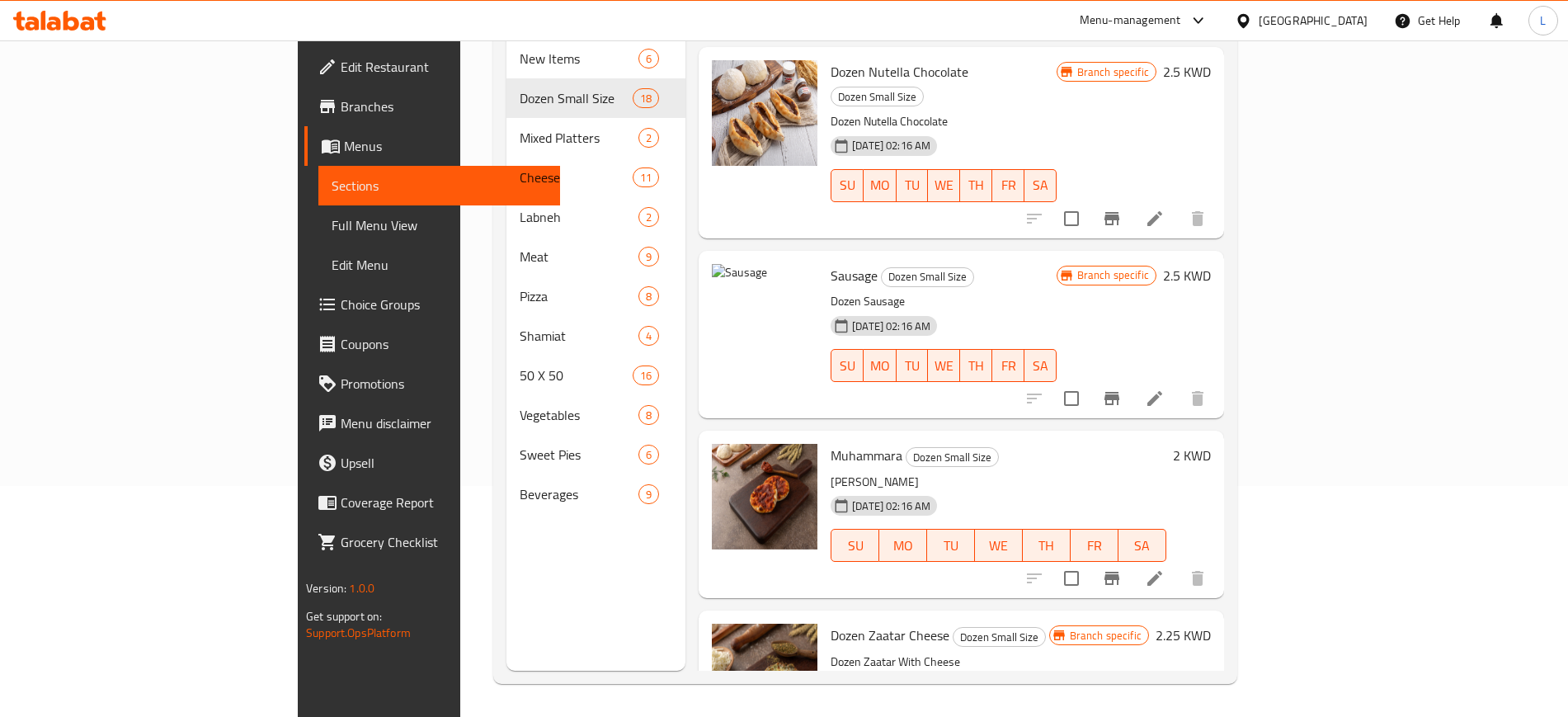
scroll to position [1605, 0]
click at [1165, 390] on icon at bounding box center [1155, 400] width 20 height 20
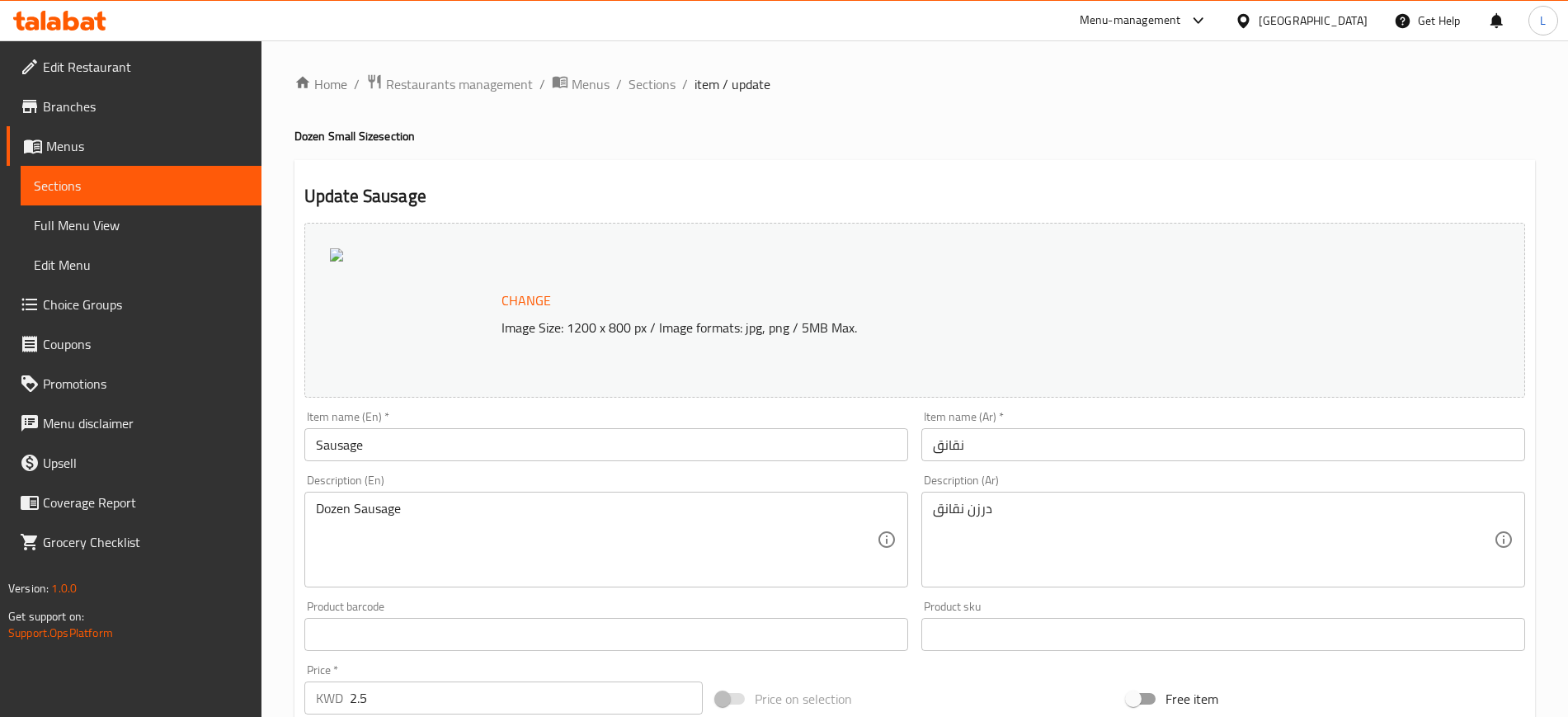
click at [511, 305] on span "Change" at bounding box center [526, 301] width 50 height 24
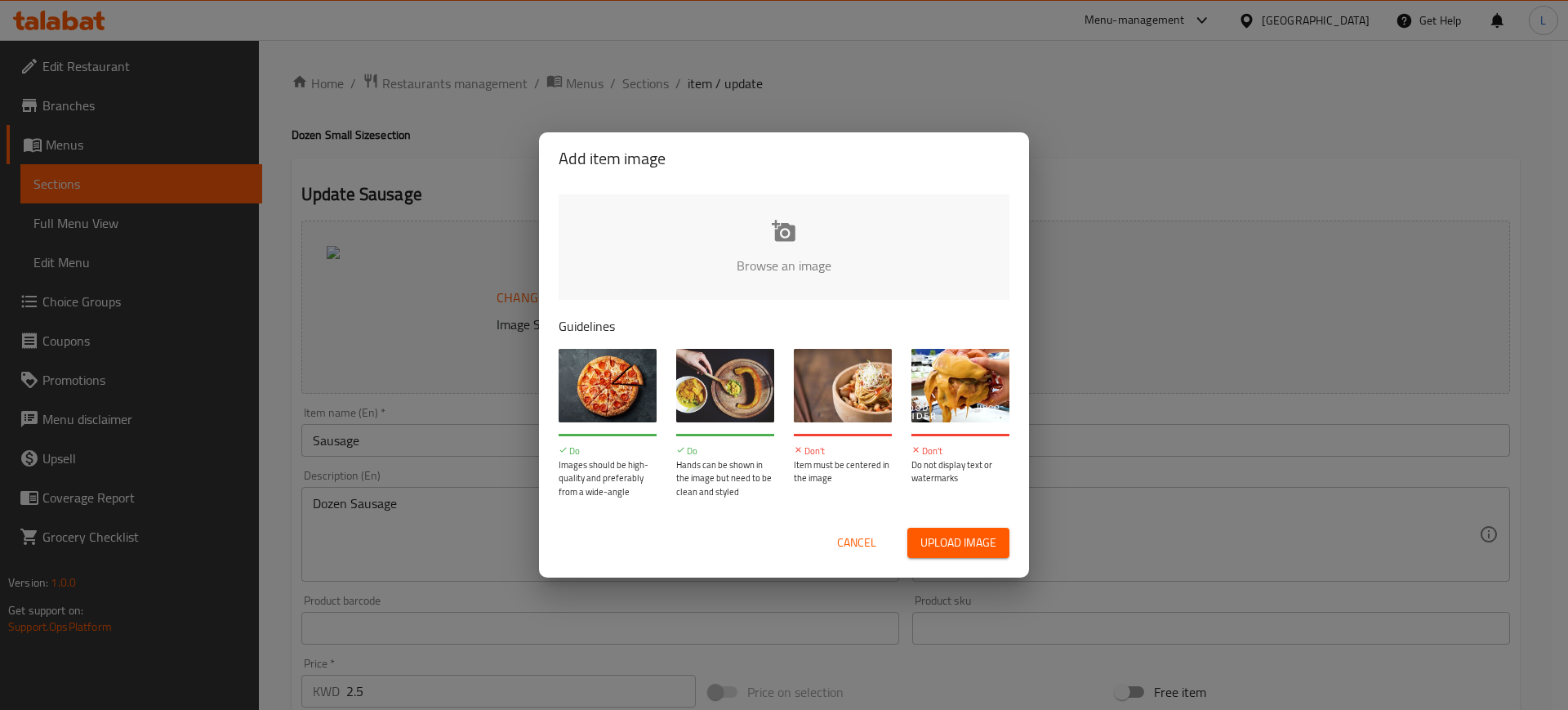
click at [766, 239] on input "file" at bounding box center [1337, 270] width 1555 height 153
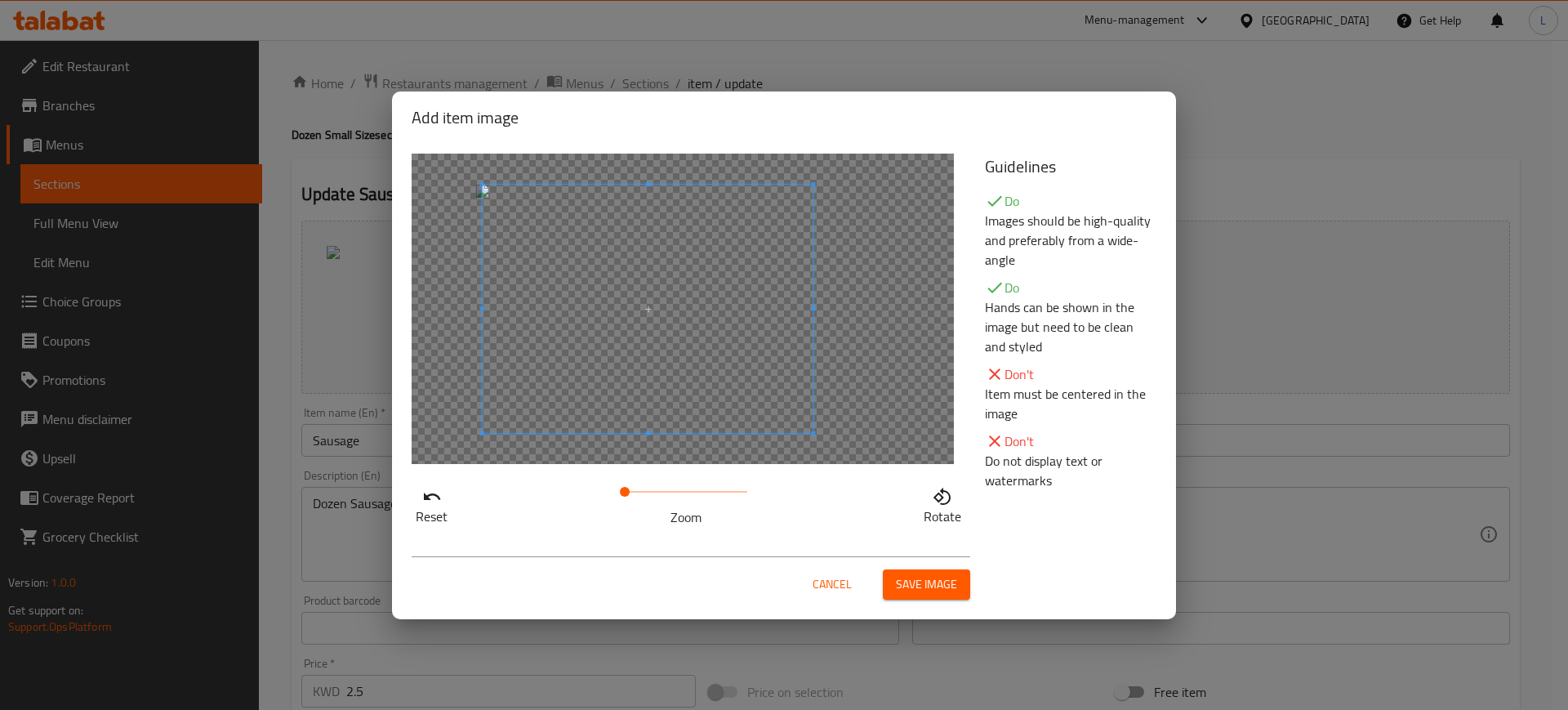
click at [653, 377] on span at bounding box center [647, 309] width 331 height 248
click at [931, 578] on span "Save image" at bounding box center [926, 584] width 61 height 20
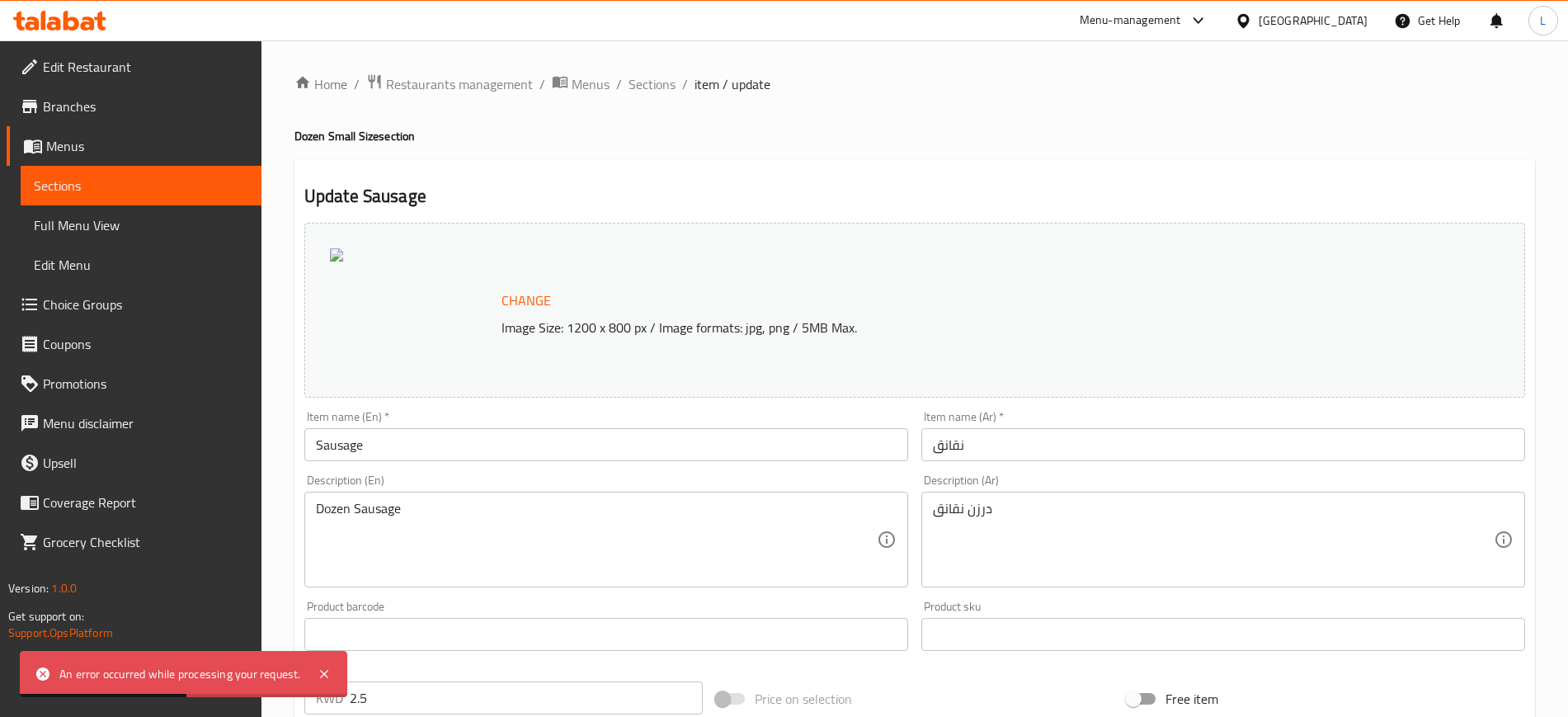
click at [526, 300] on span "Change" at bounding box center [526, 301] width 50 height 24
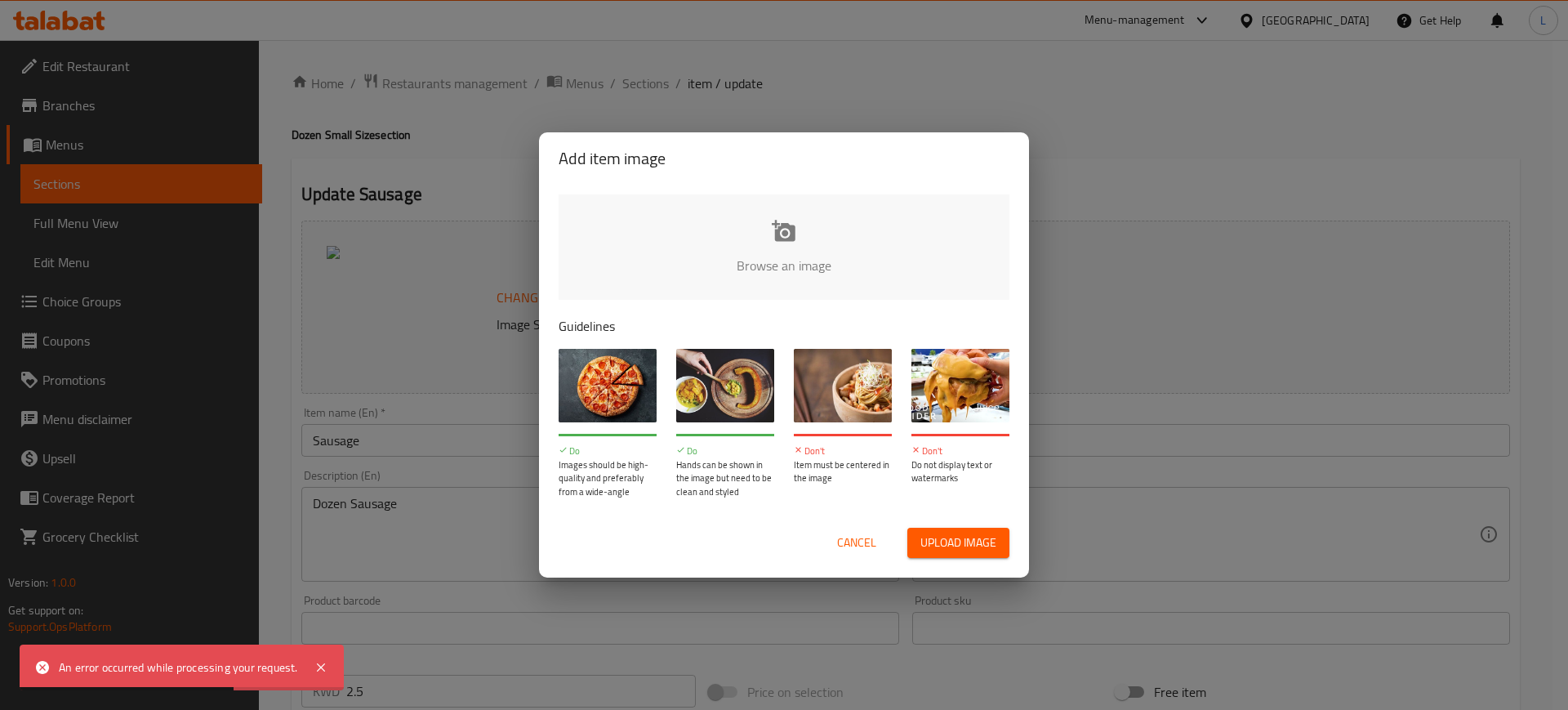
click at [761, 247] on input "file" at bounding box center [1337, 270] width 1555 height 153
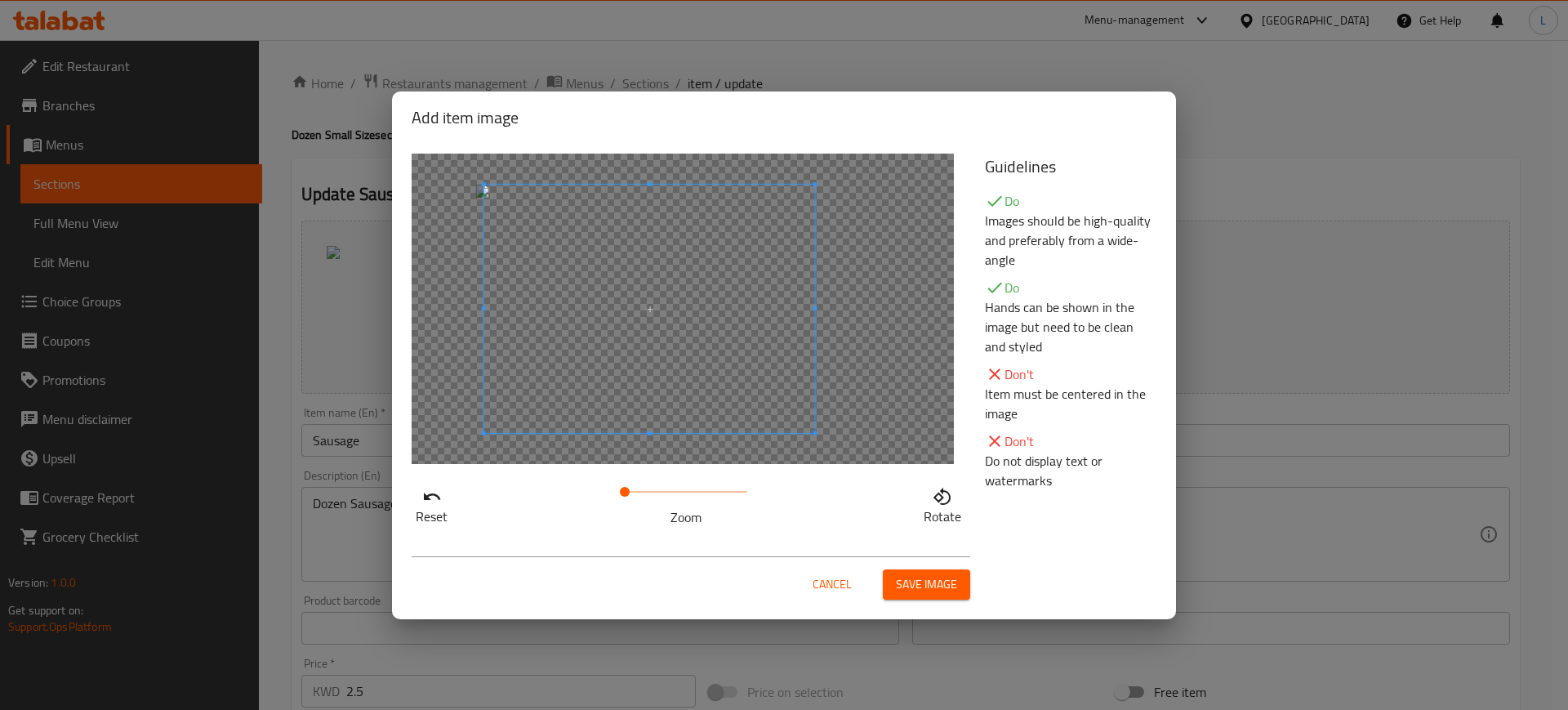
click at [593, 310] on span at bounding box center [649, 309] width 331 height 248
click at [917, 574] on span "Save image" at bounding box center [926, 584] width 61 height 20
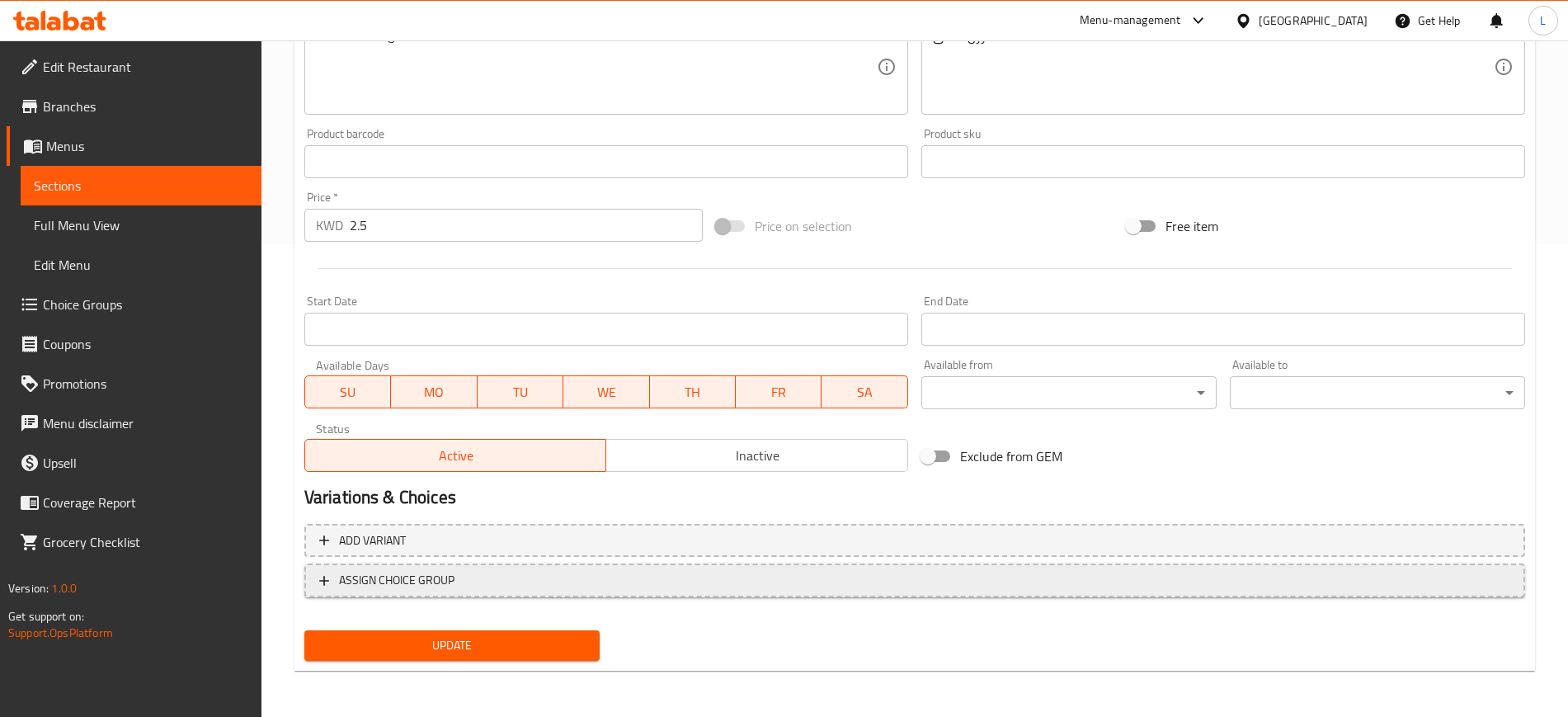
scroll to position [472, 0]
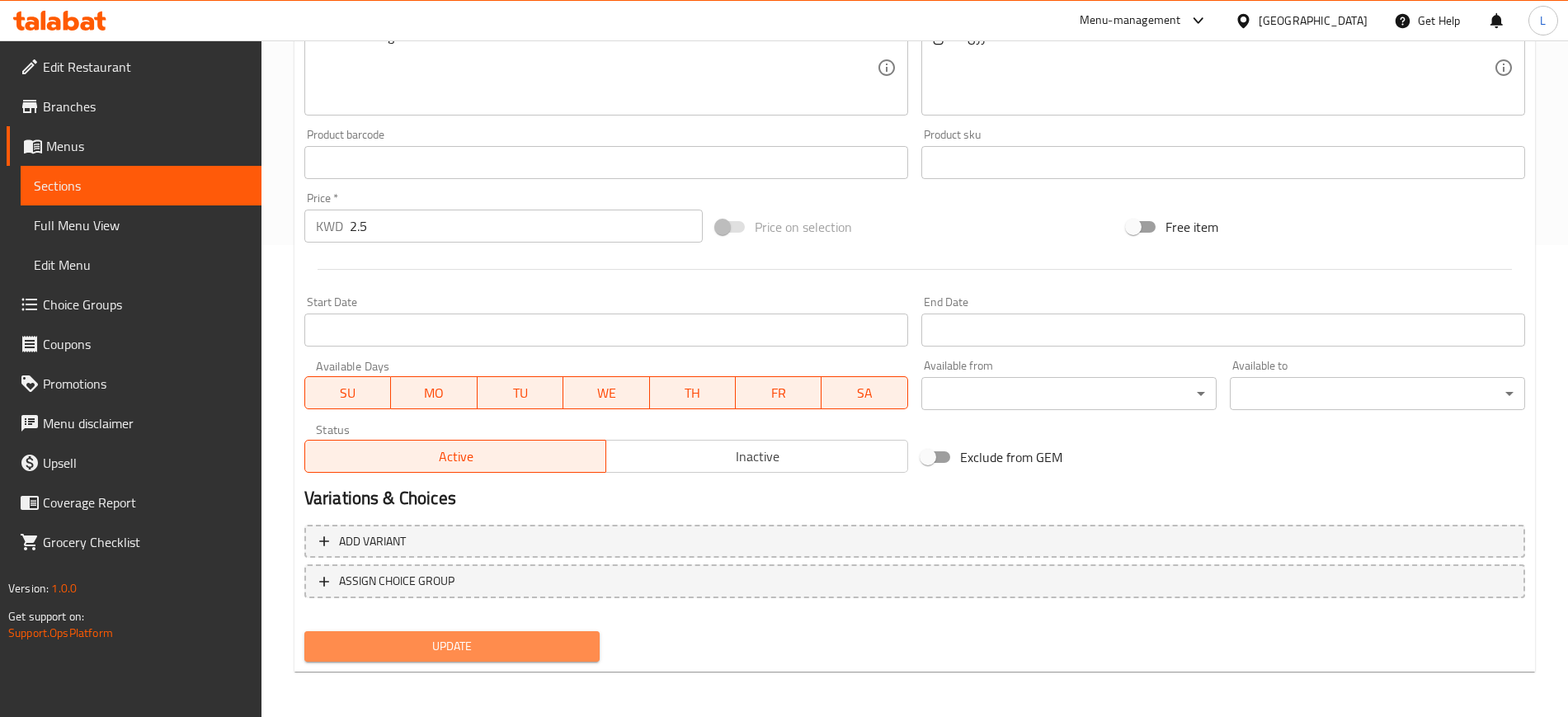
click at [489, 646] on span "Update" at bounding box center [452, 646] width 269 height 20
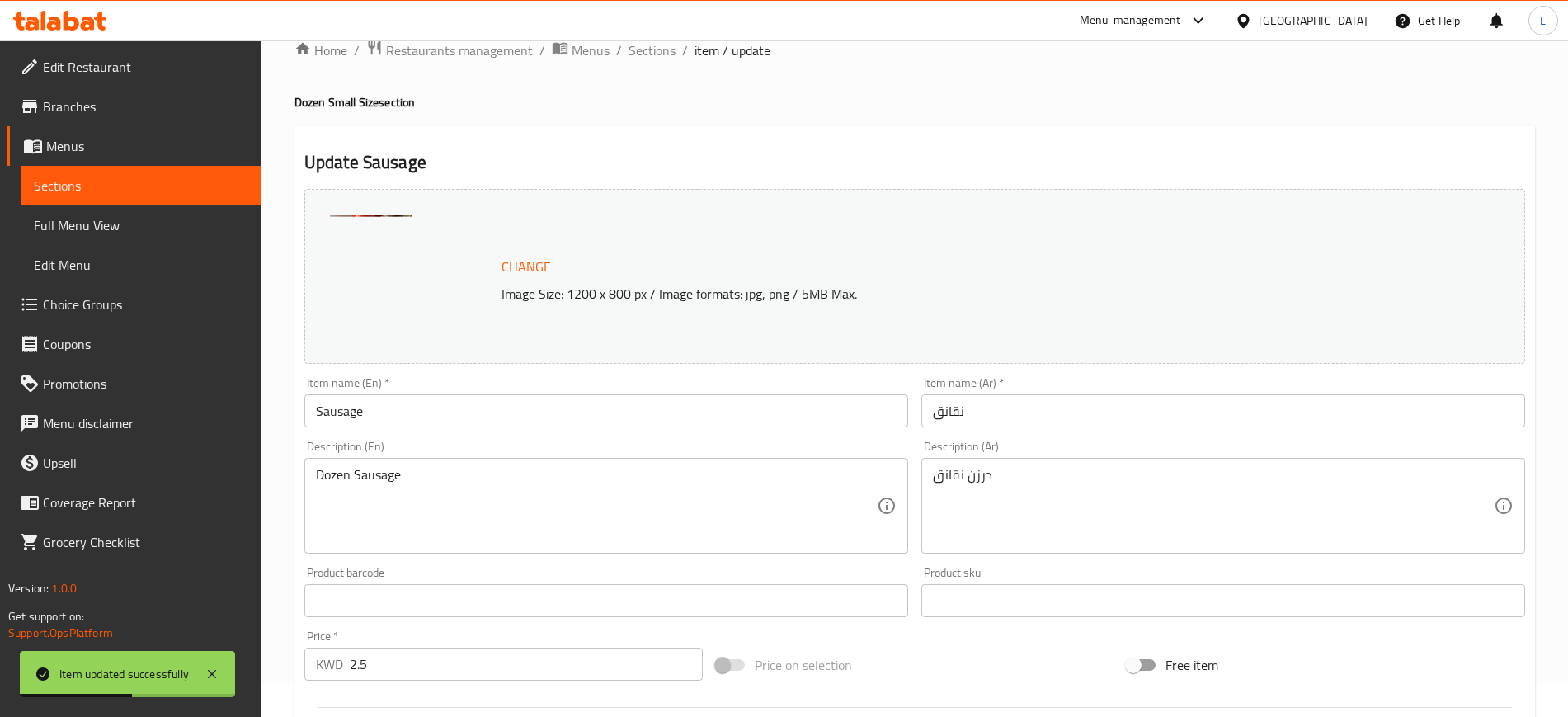
scroll to position [0, 0]
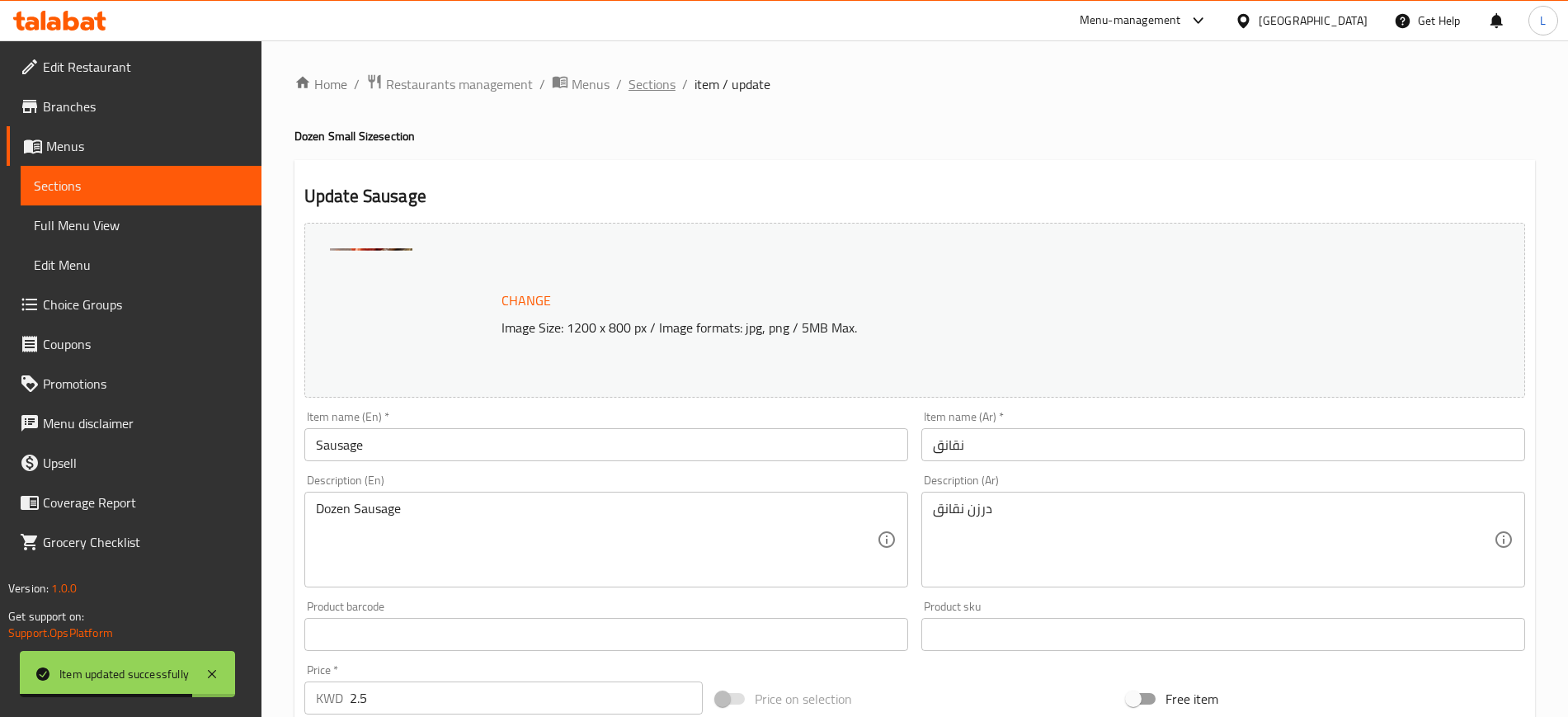
click at [662, 93] on span "Sections" at bounding box center [652, 85] width 47 height 20
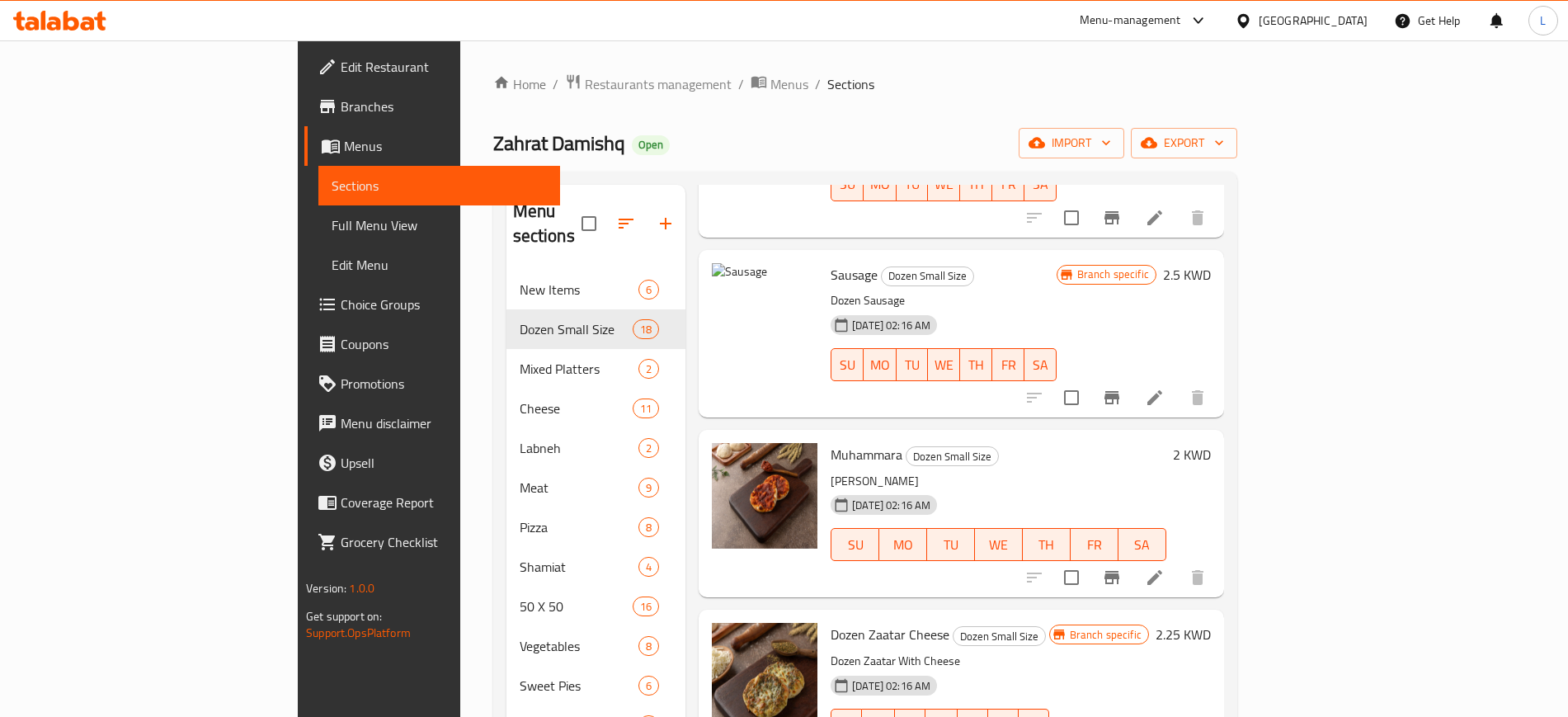
scroll to position [1839, 0]
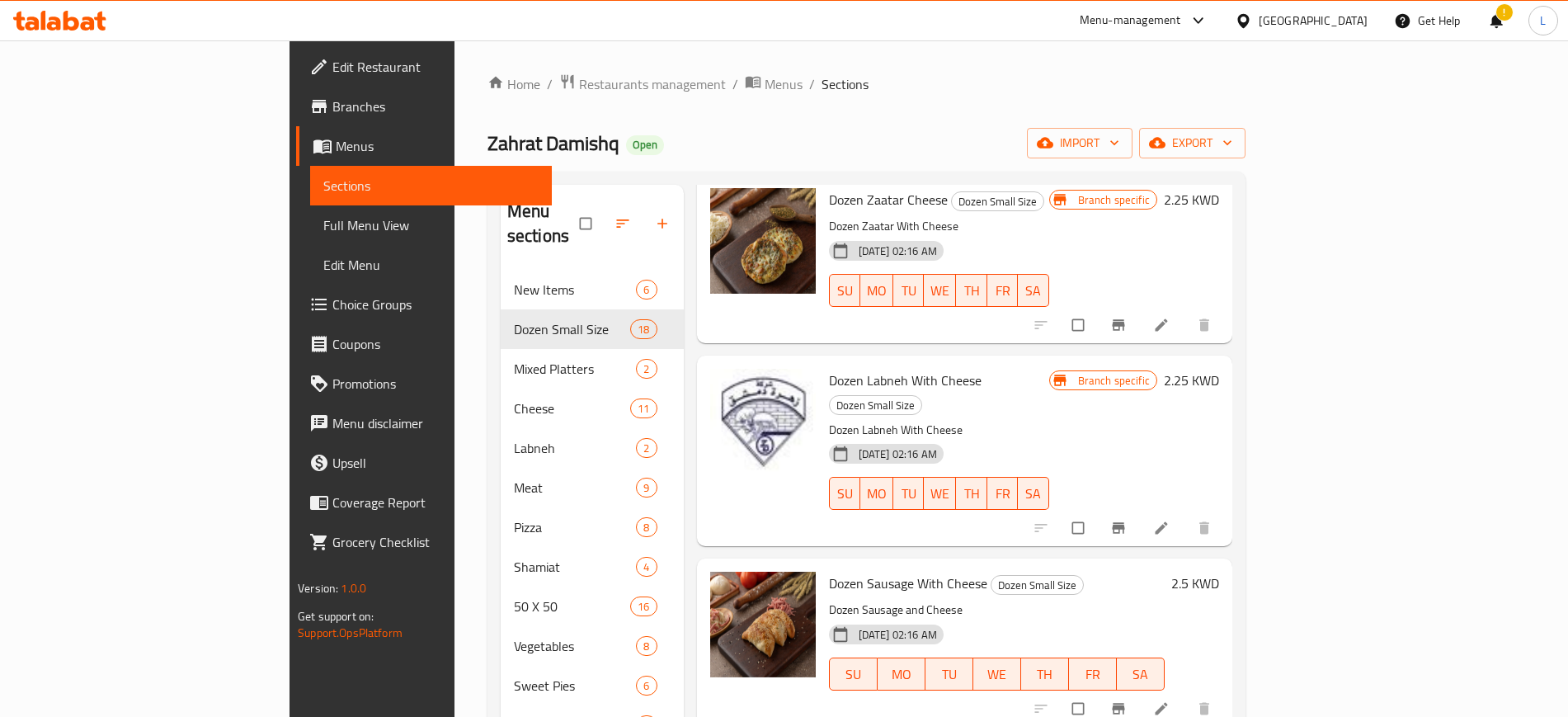
scroll to position [2336, 0]
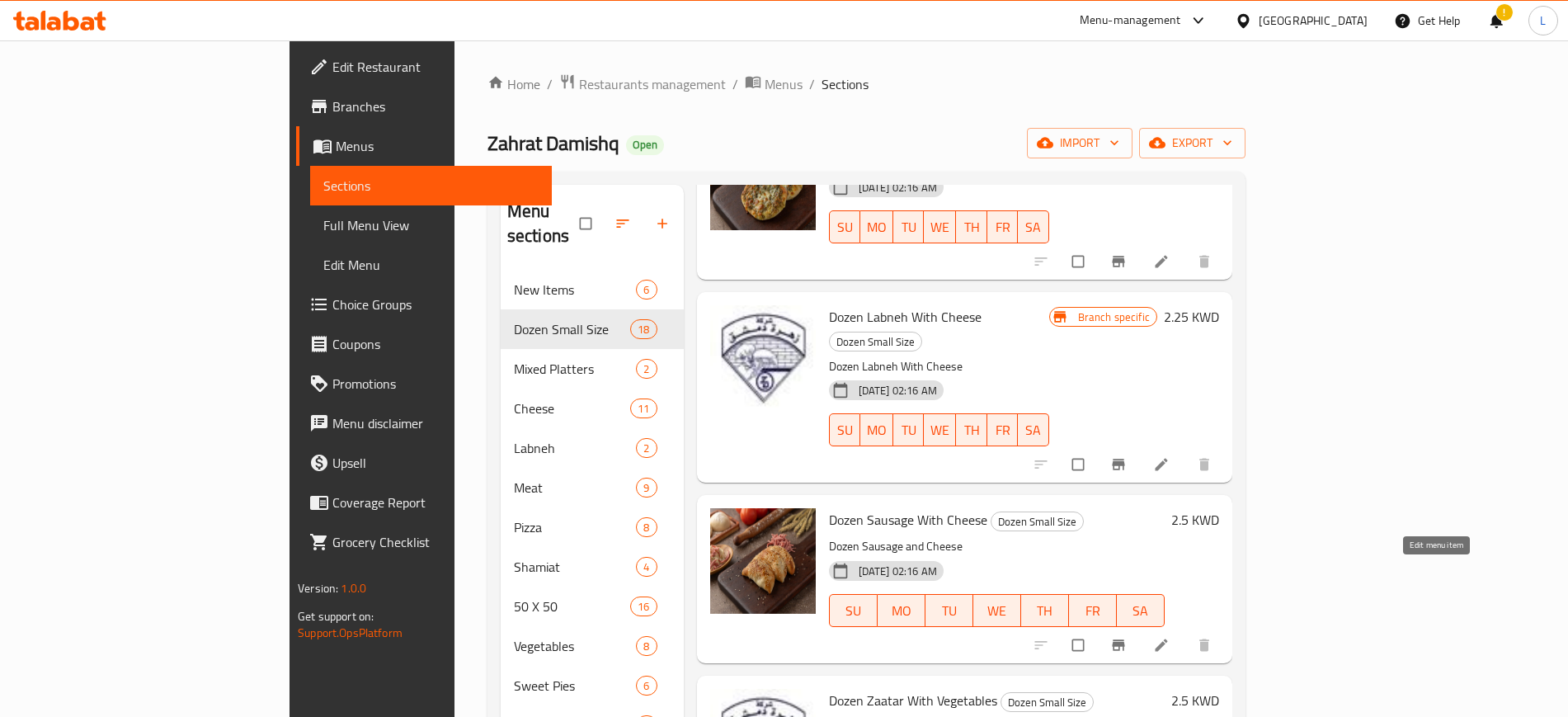
click at [1170, 636] on icon at bounding box center [1162, 644] width 17 height 17
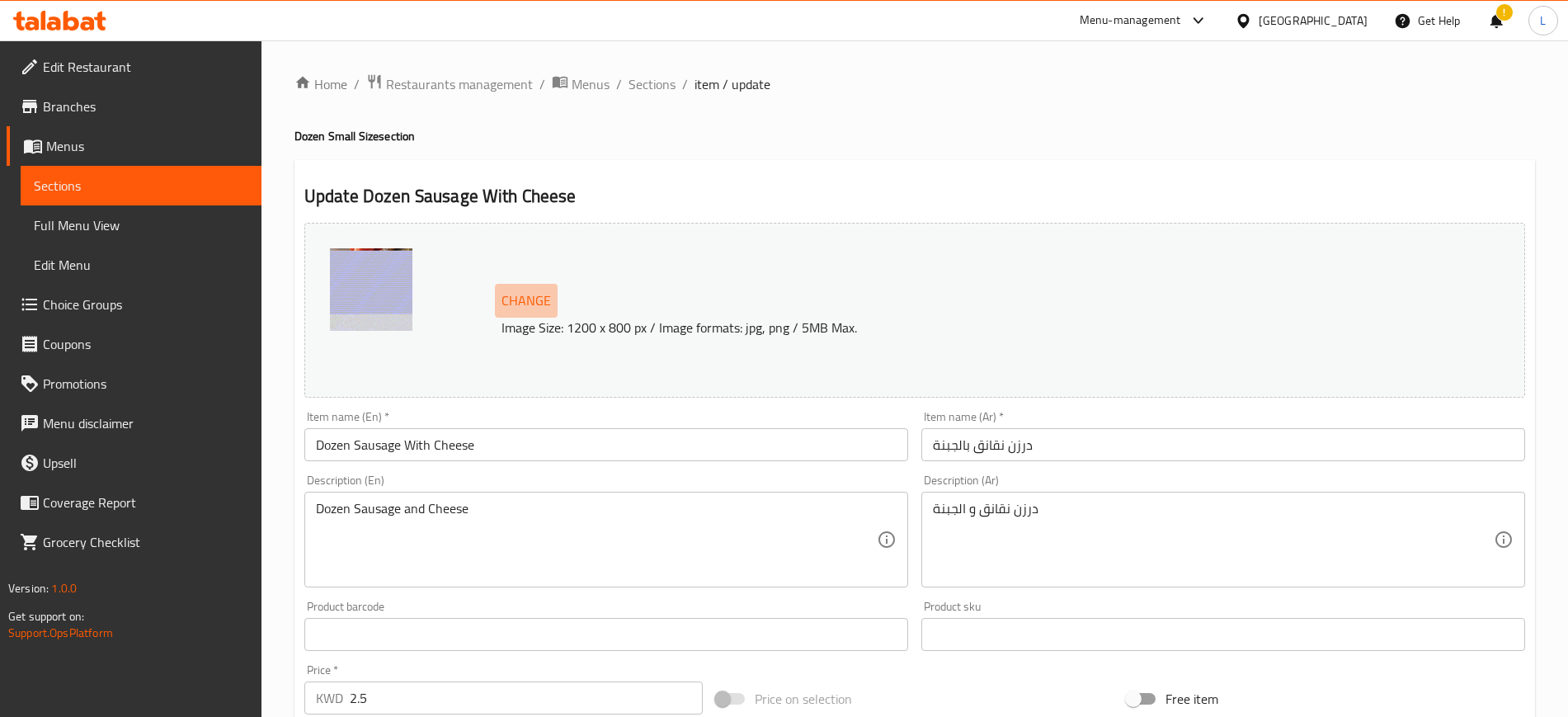
click at [510, 301] on span "Change" at bounding box center [526, 301] width 50 height 24
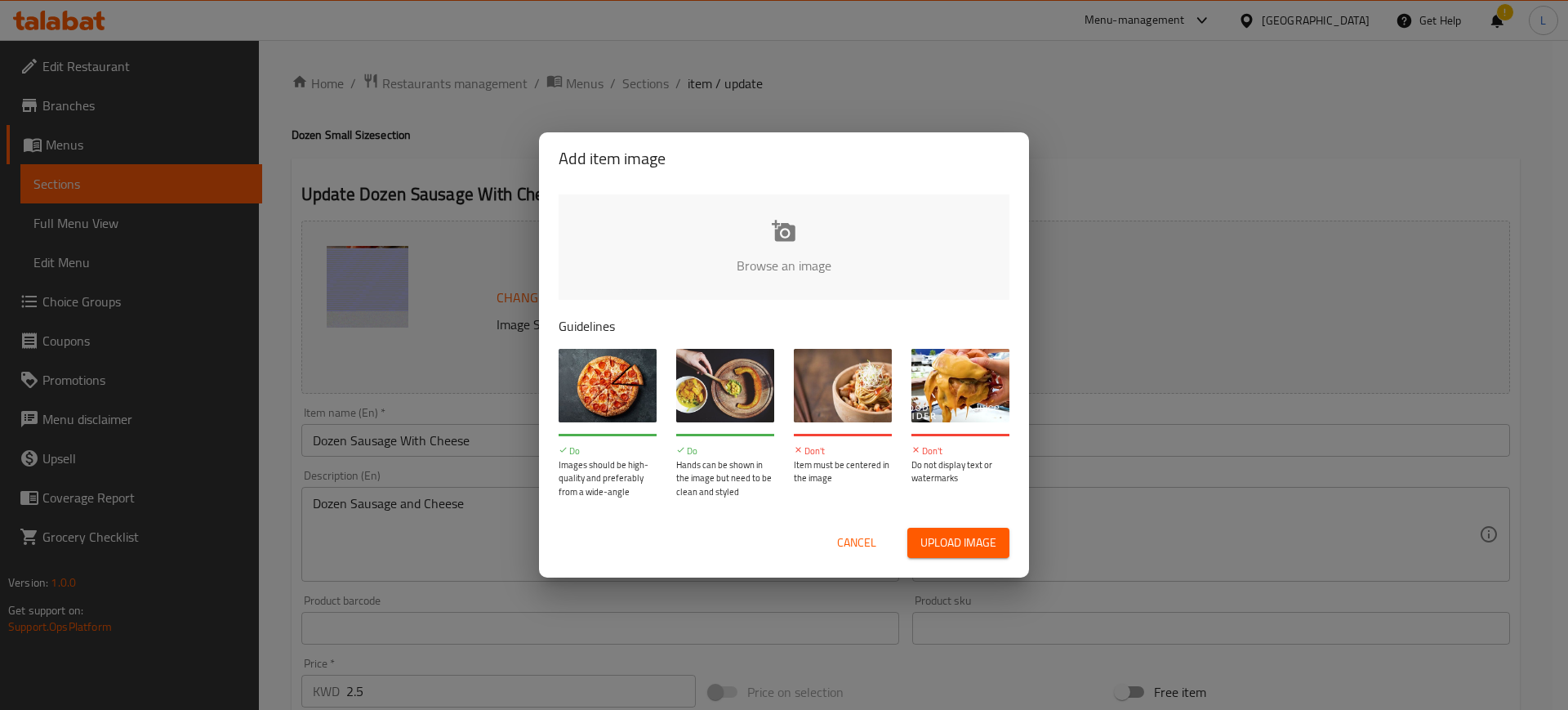
click at [778, 235] on input "file" at bounding box center [1337, 270] width 1555 height 153
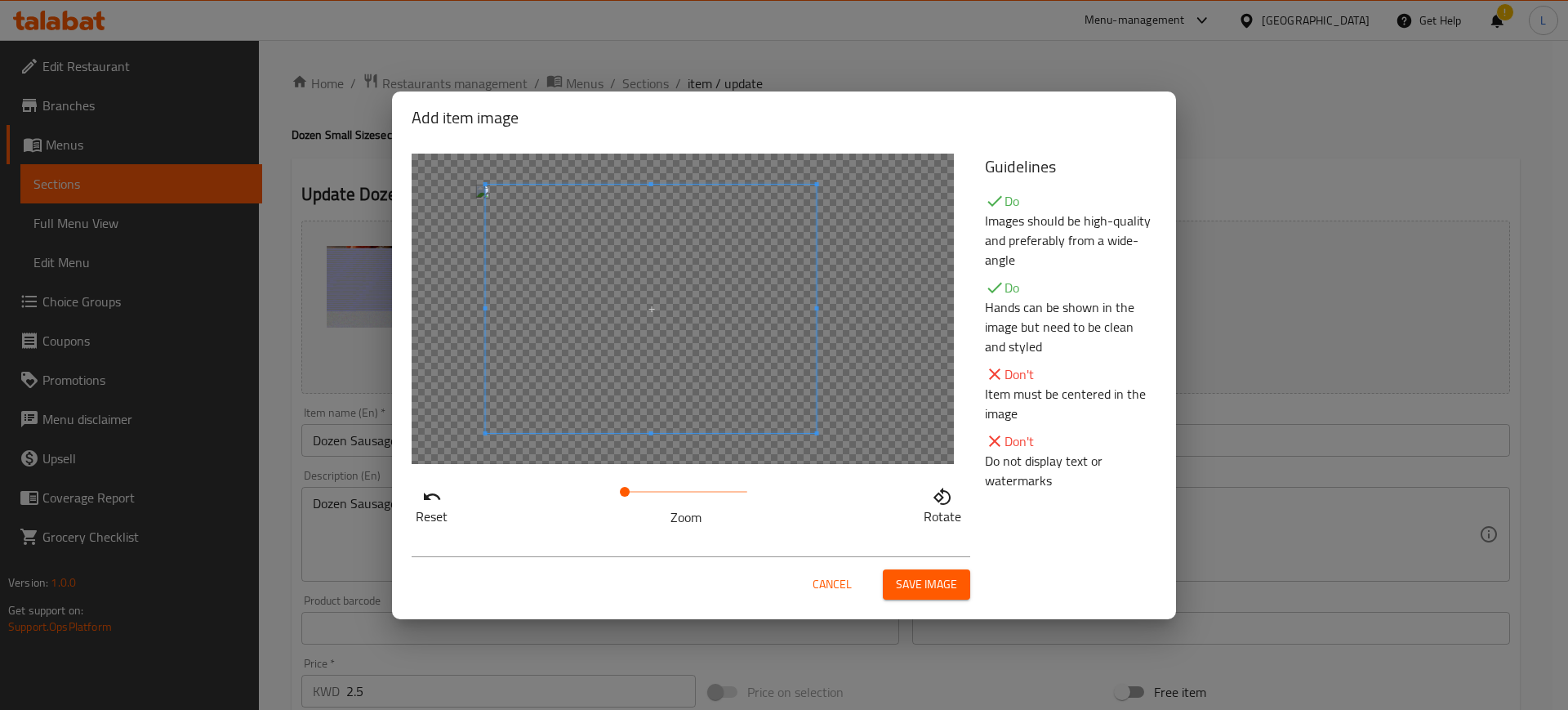
click at [687, 278] on span at bounding box center [651, 309] width 331 height 248
click at [935, 590] on span "Save image" at bounding box center [926, 584] width 61 height 20
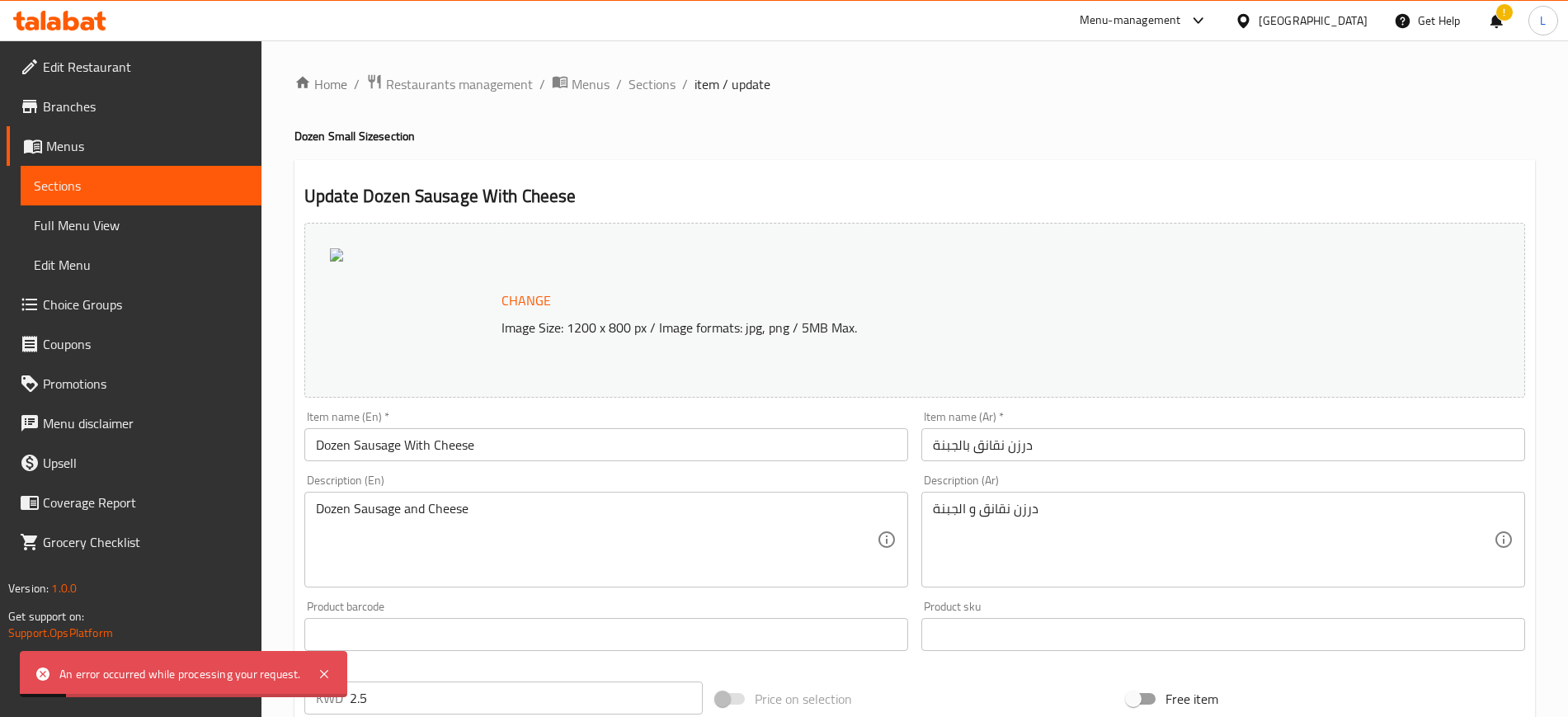
click at [510, 304] on span "Change" at bounding box center [526, 301] width 50 height 24
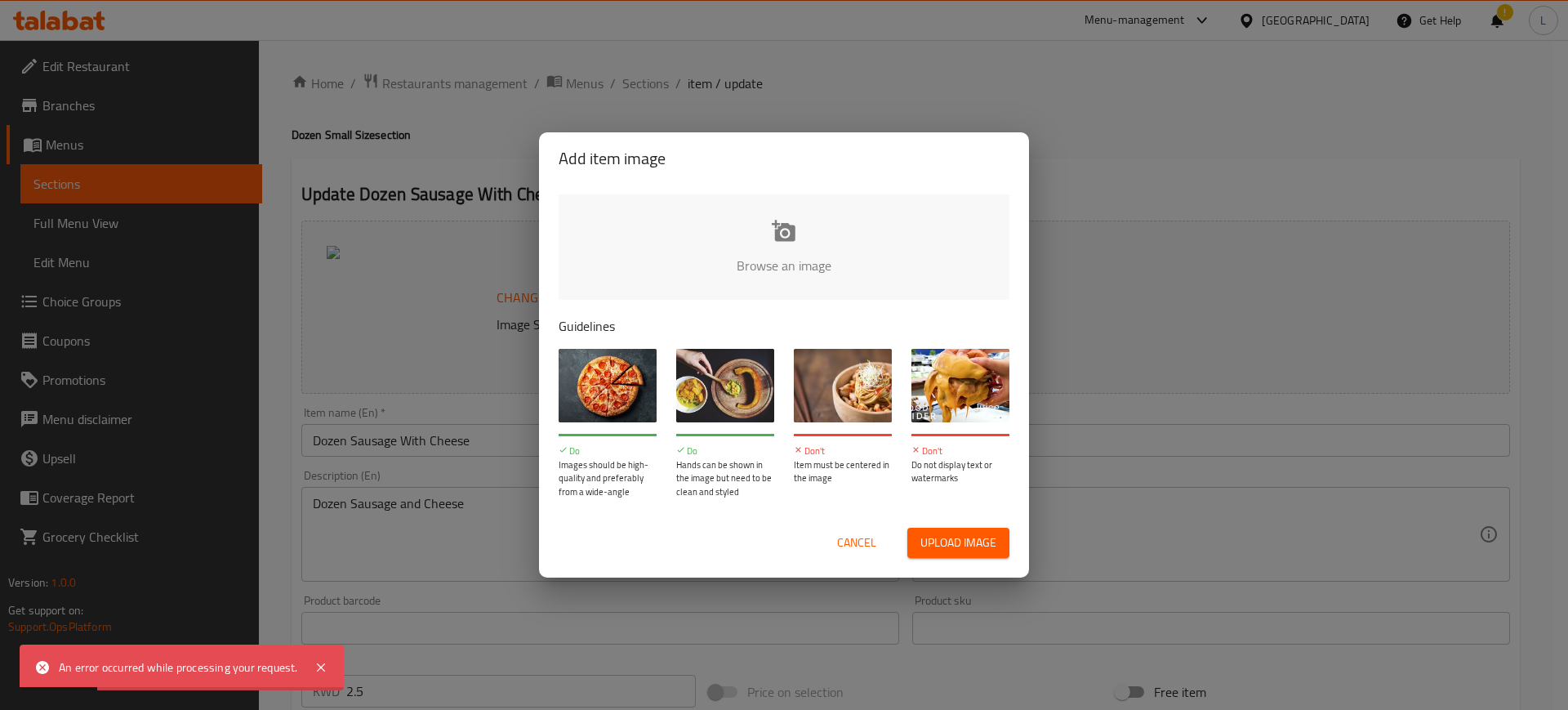
click at [781, 228] on input "file" at bounding box center [1337, 270] width 1555 height 153
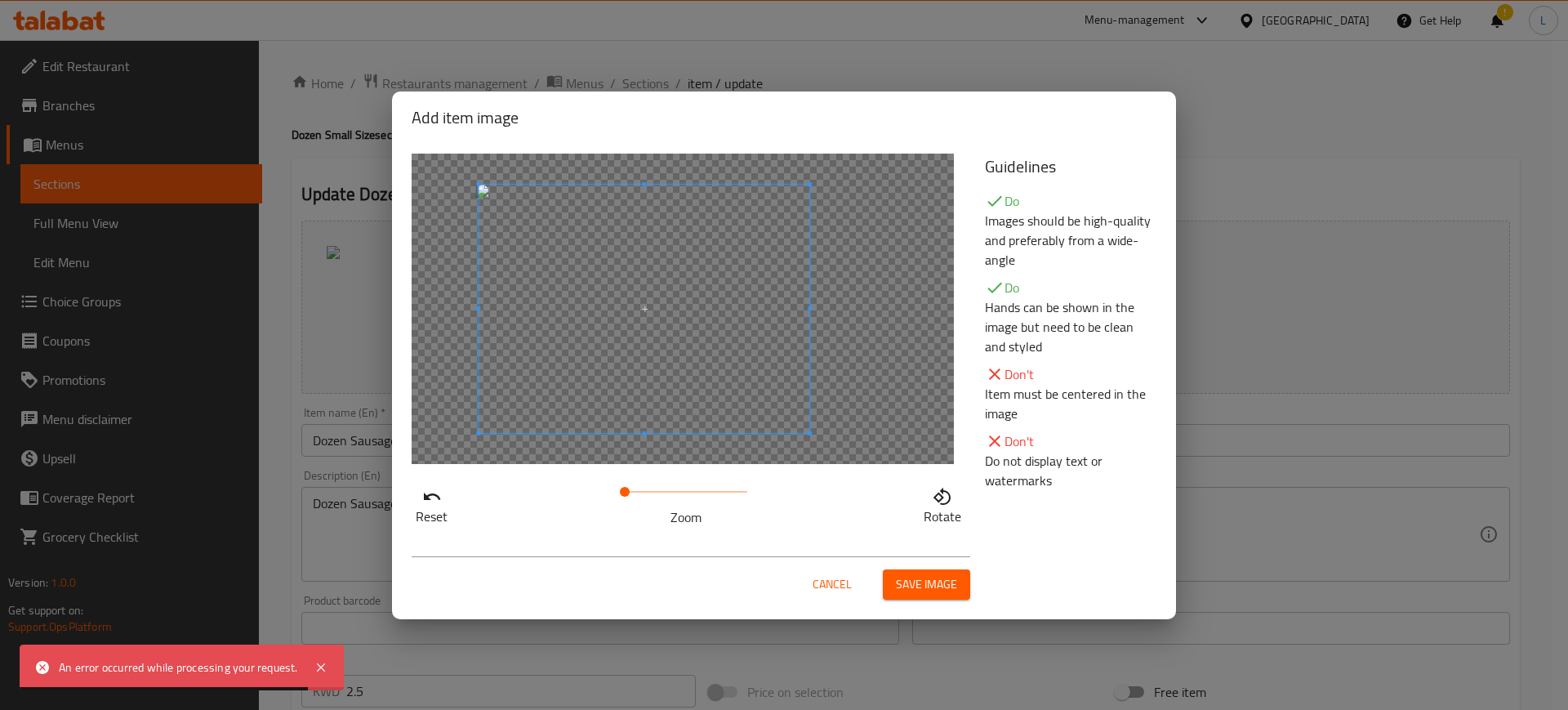
click at [601, 300] on span at bounding box center [644, 309] width 331 height 248
click at [924, 583] on span "Save image" at bounding box center [926, 584] width 61 height 20
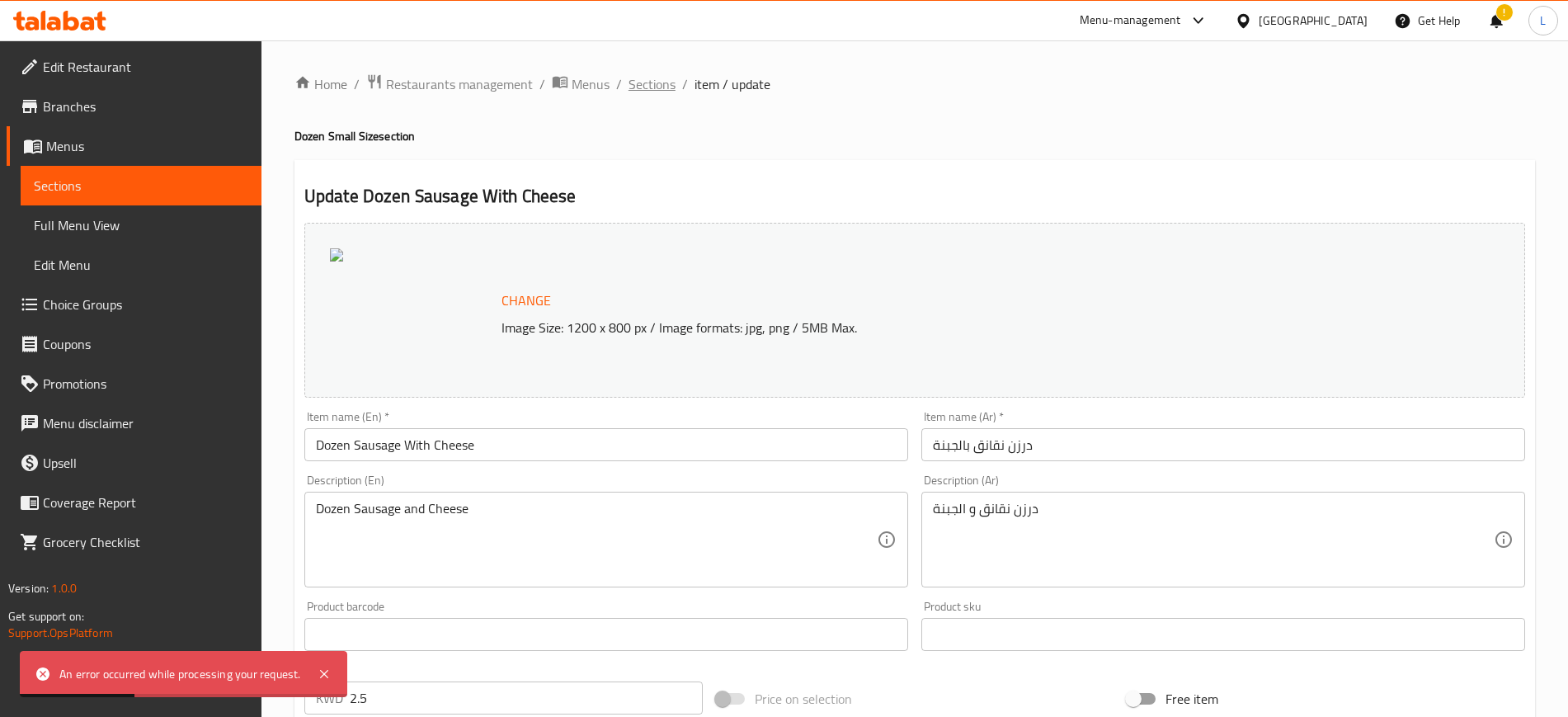
click at [645, 94] on span "Sections" at bounding box center [652, 85] width 47 height 20
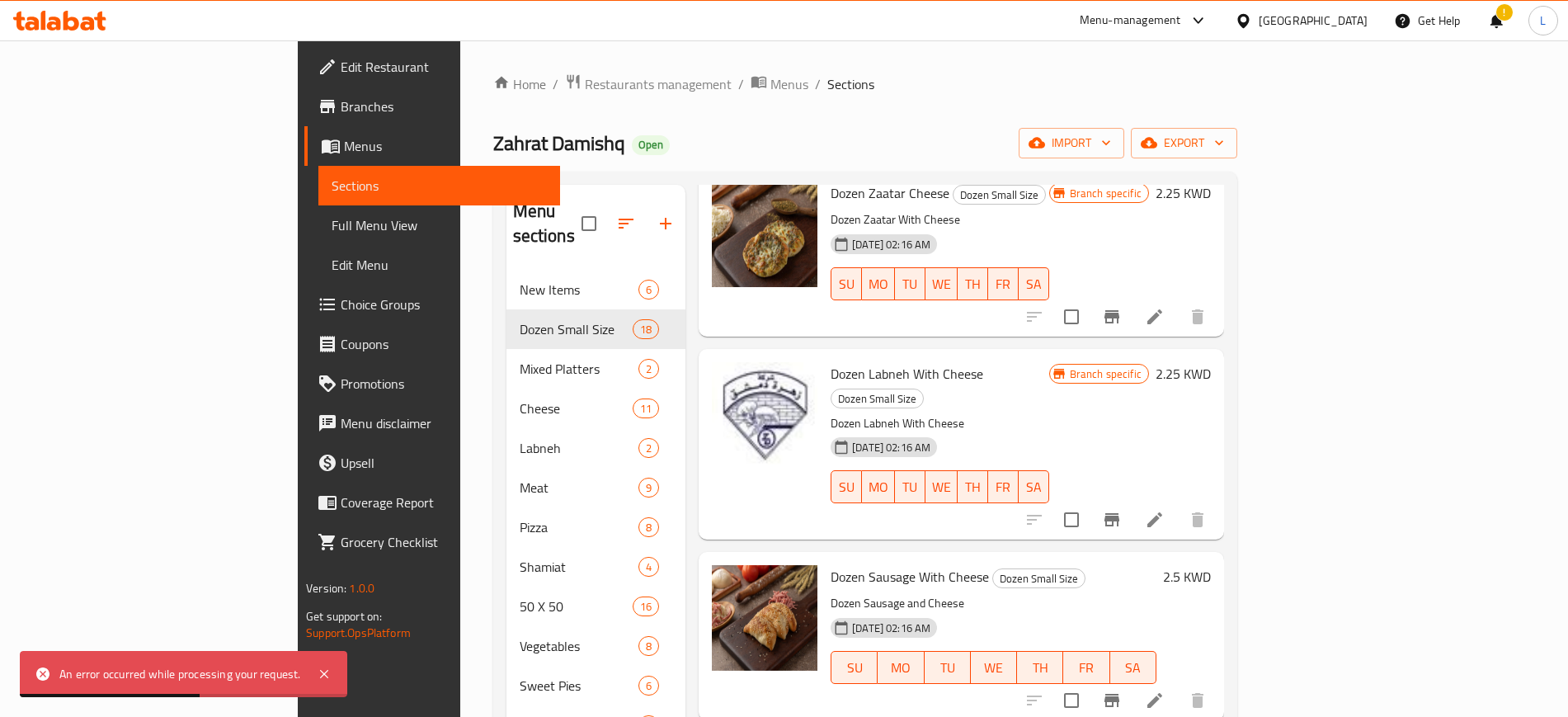
scroll to position [2566, 0]
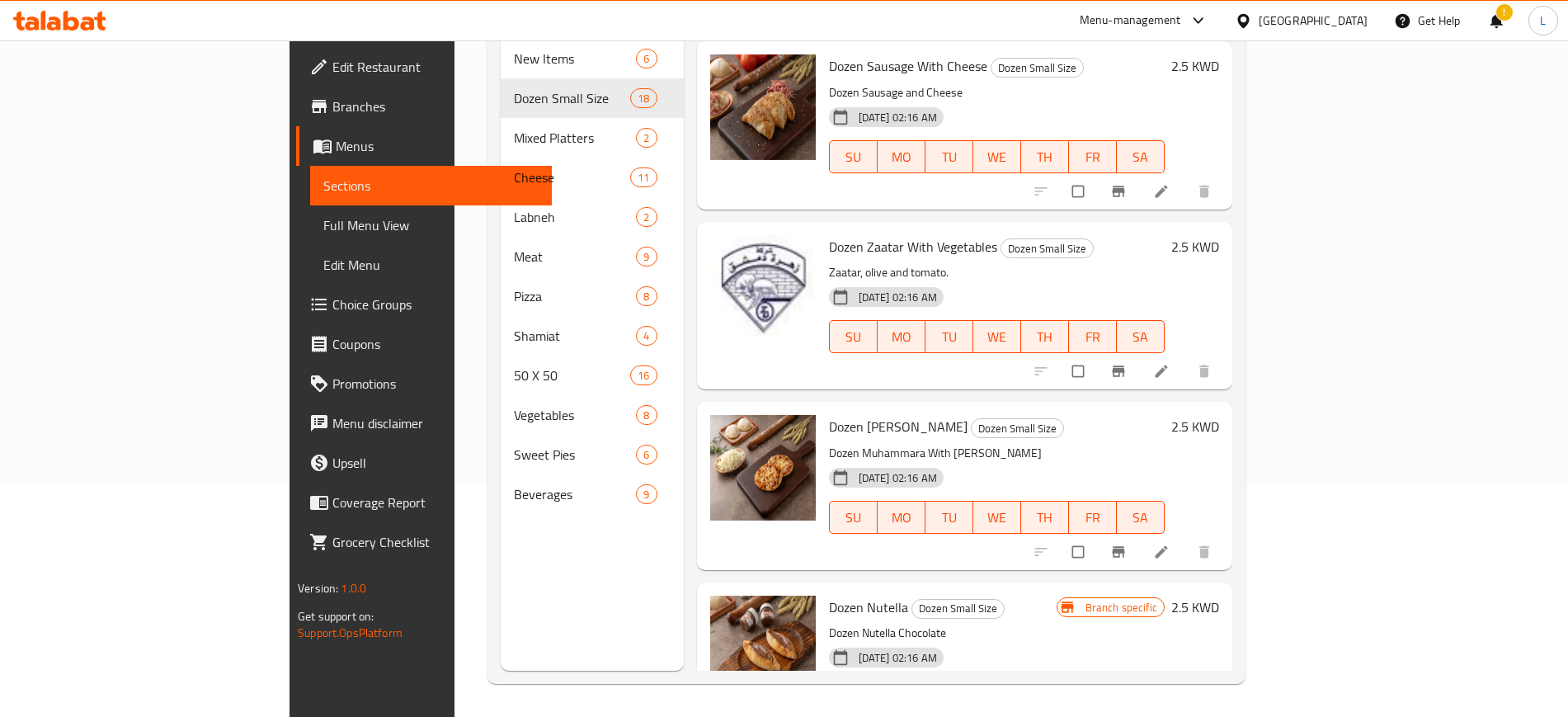
scroll to position [2566, 0]
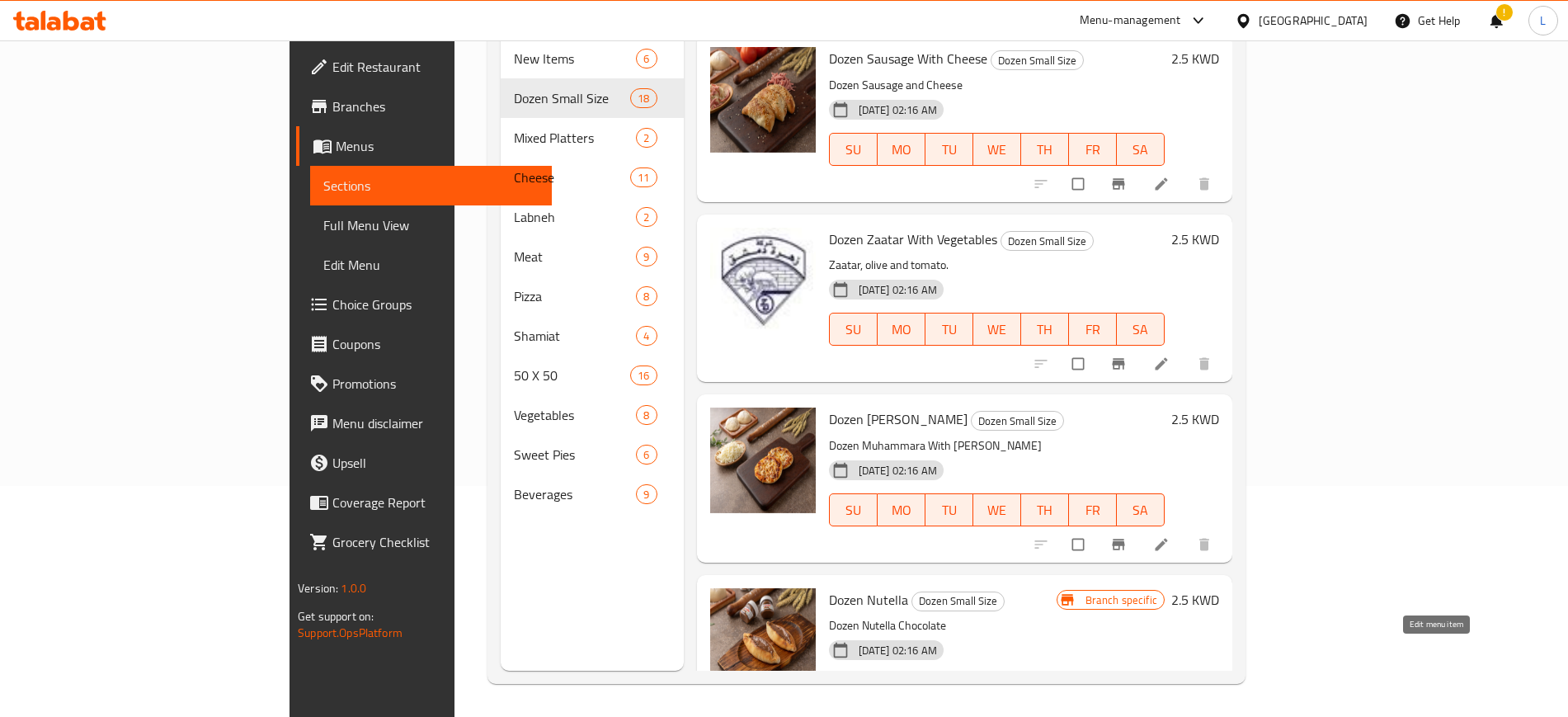
click at [1170, 716] on icon at bounding box center [1162, 724] width 17 height 17
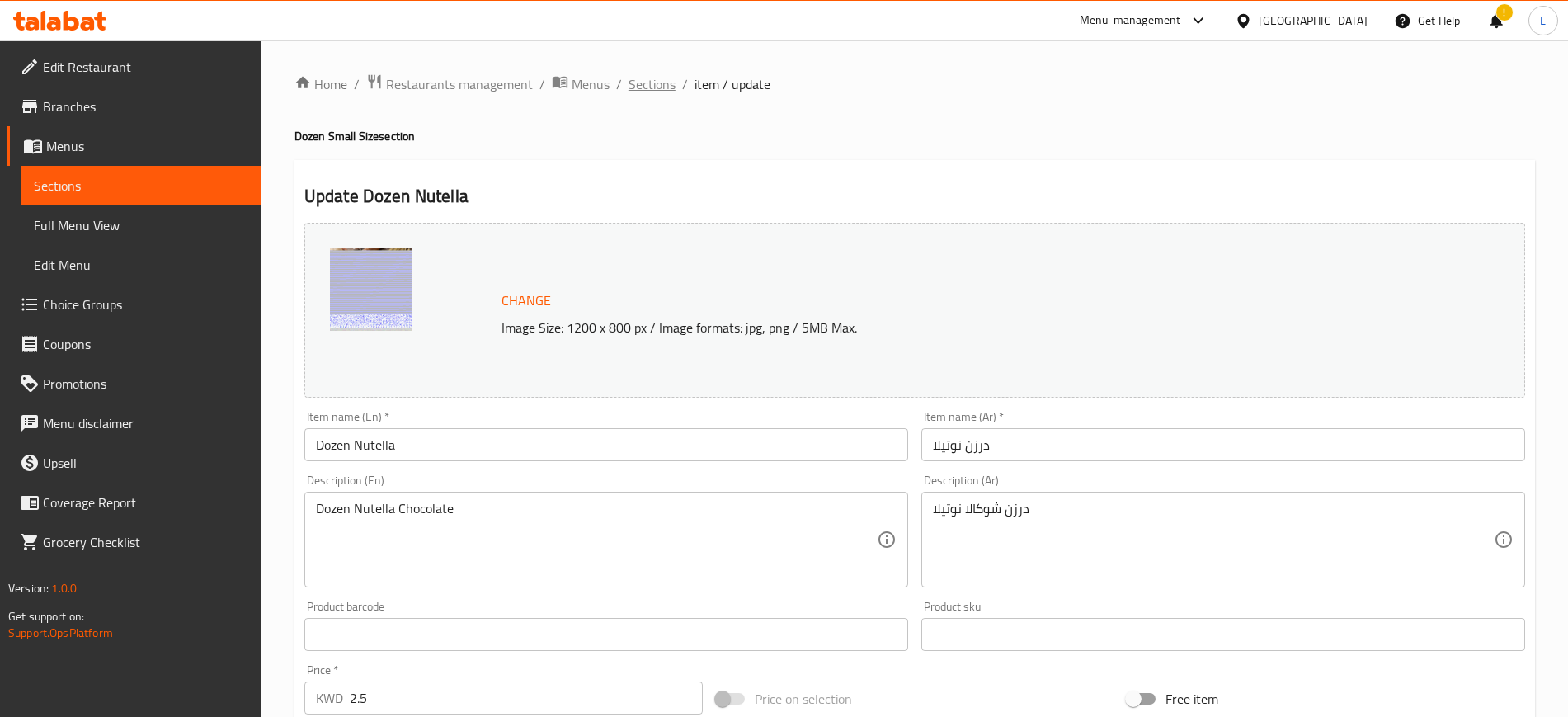
click at [646, 83] on span "Sections" at bounding box center [652, 85] width 47 height 20
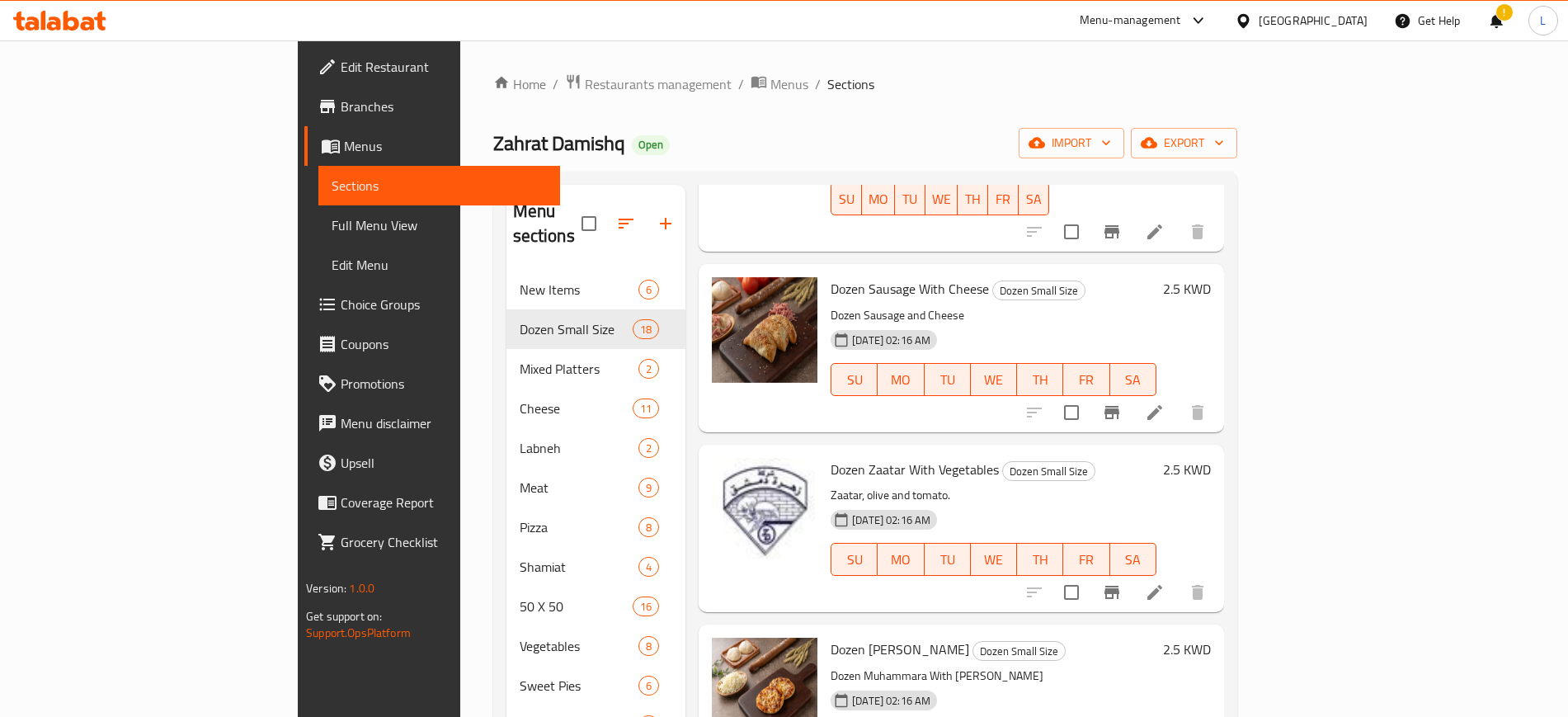
scroll to position [231, 0]
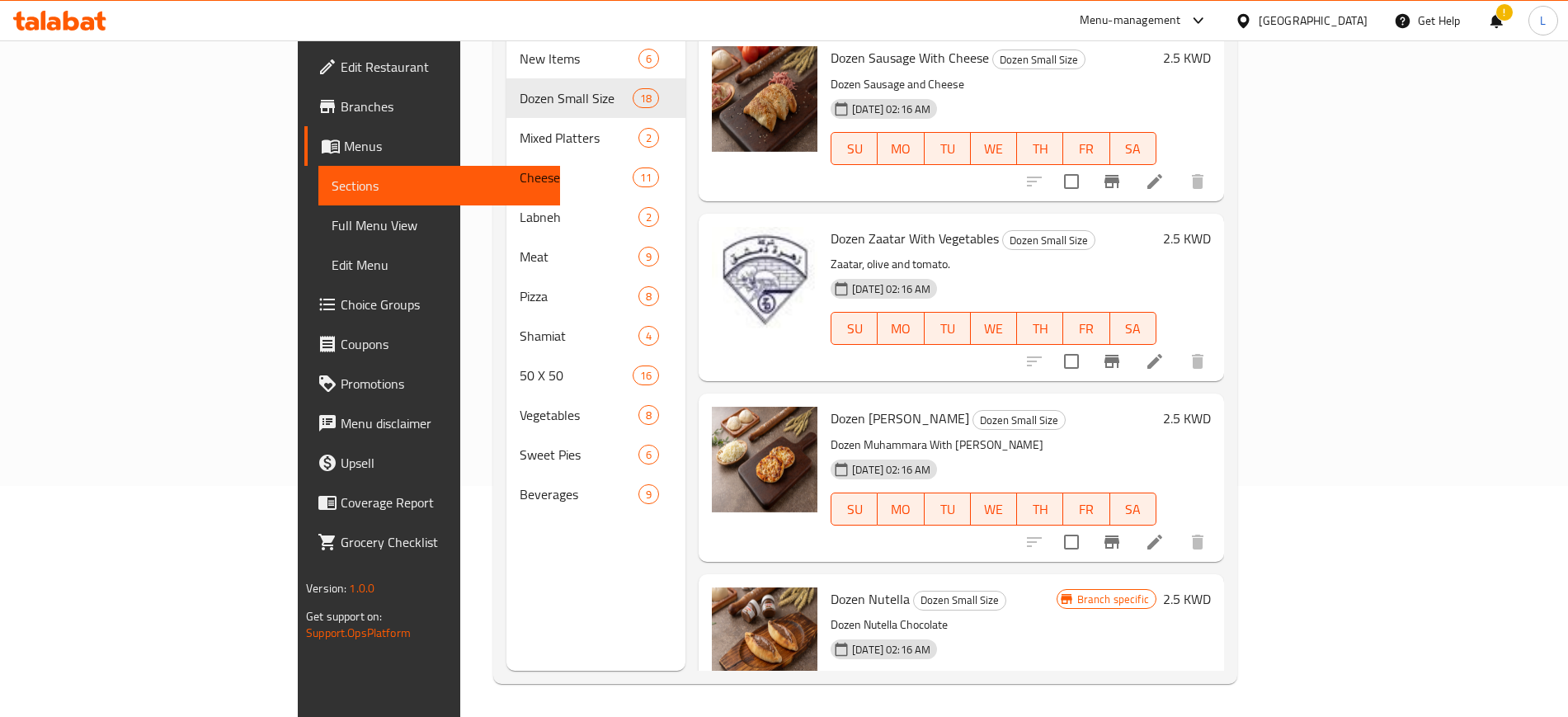
click at [1122, 711] on icon "Branch-specific-item" at bounding box center [1112, 722] width 20 height 20
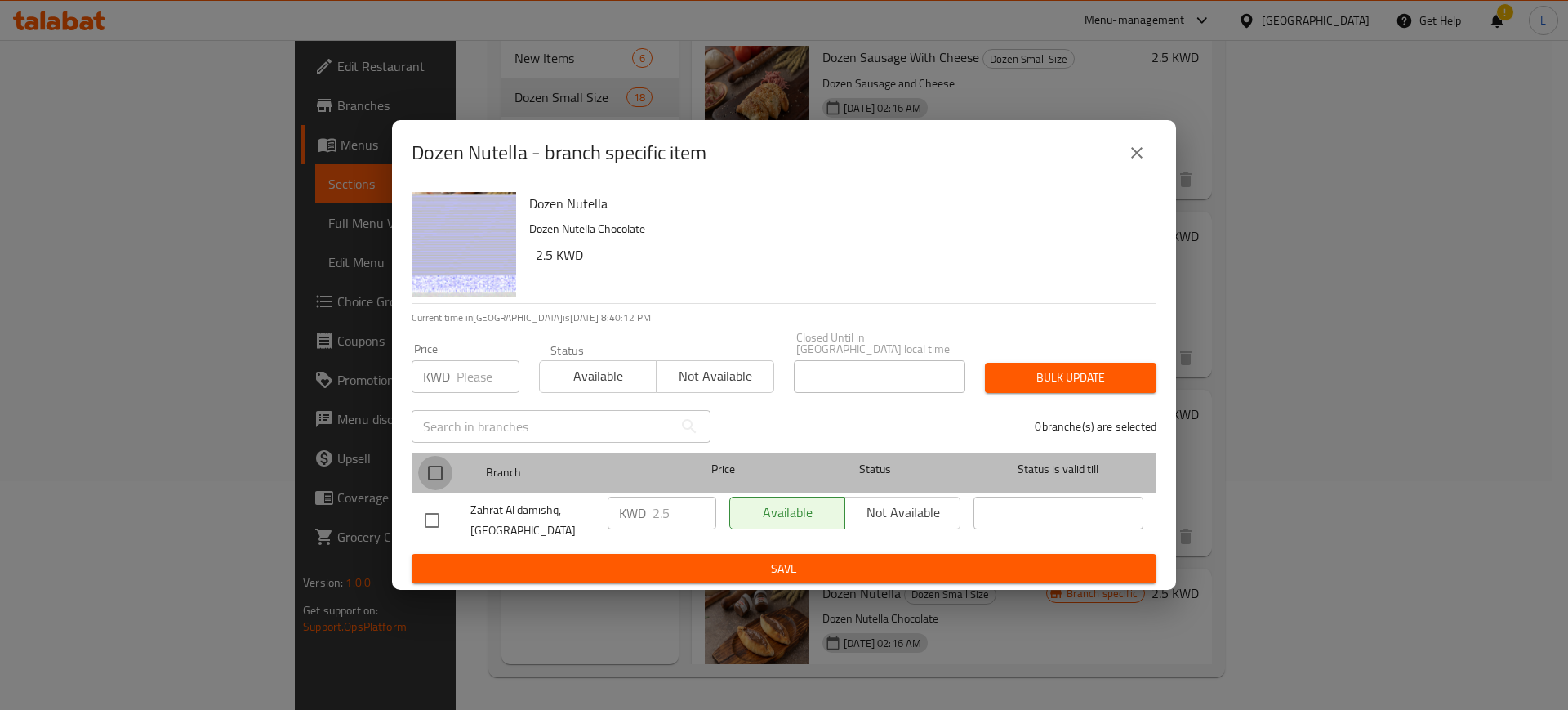
click at [444, 465] on input "checkbox" at bounding box center [435, 473] width 35 height 35
checkbox input "true"
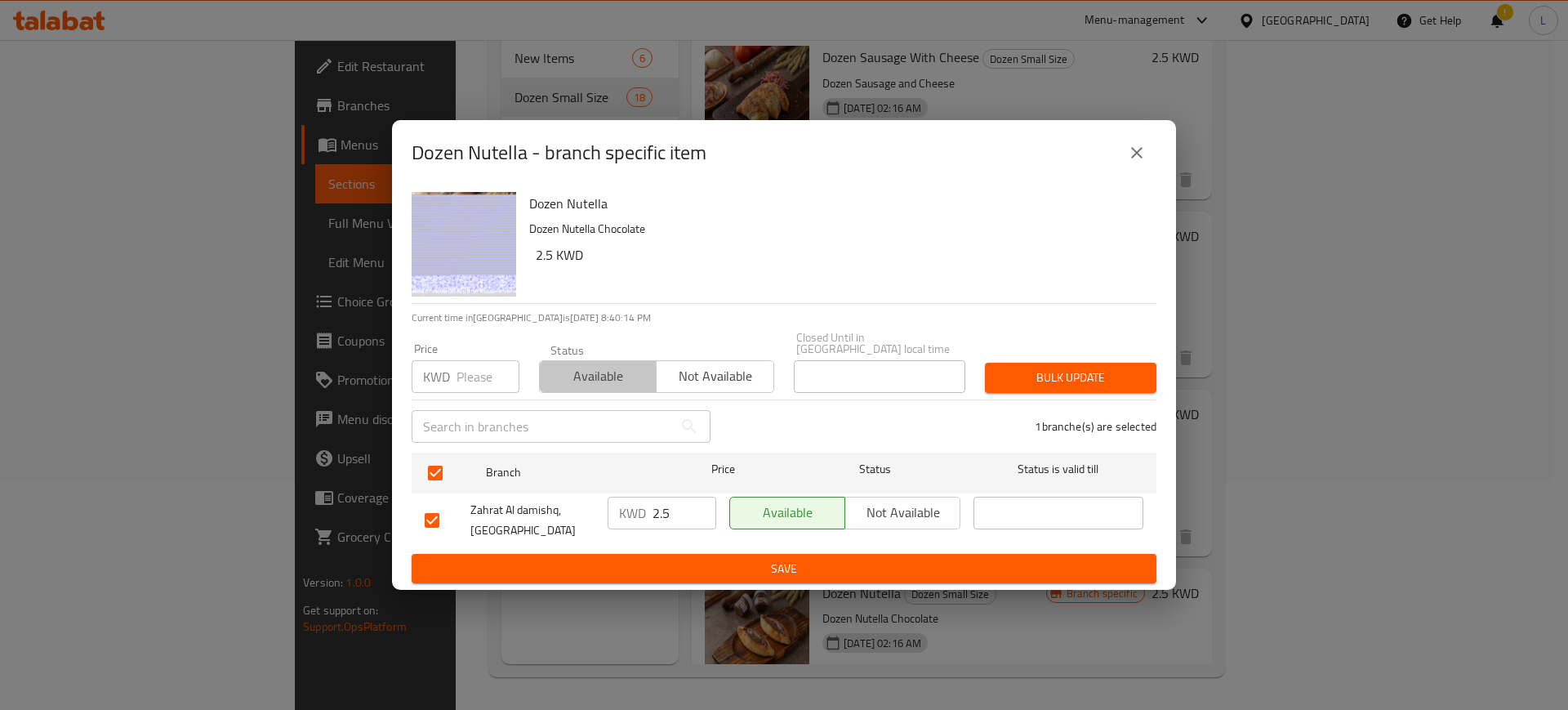
click at [580, 376] on span "Available" at bounding box center [598, 376] width 104 height 24
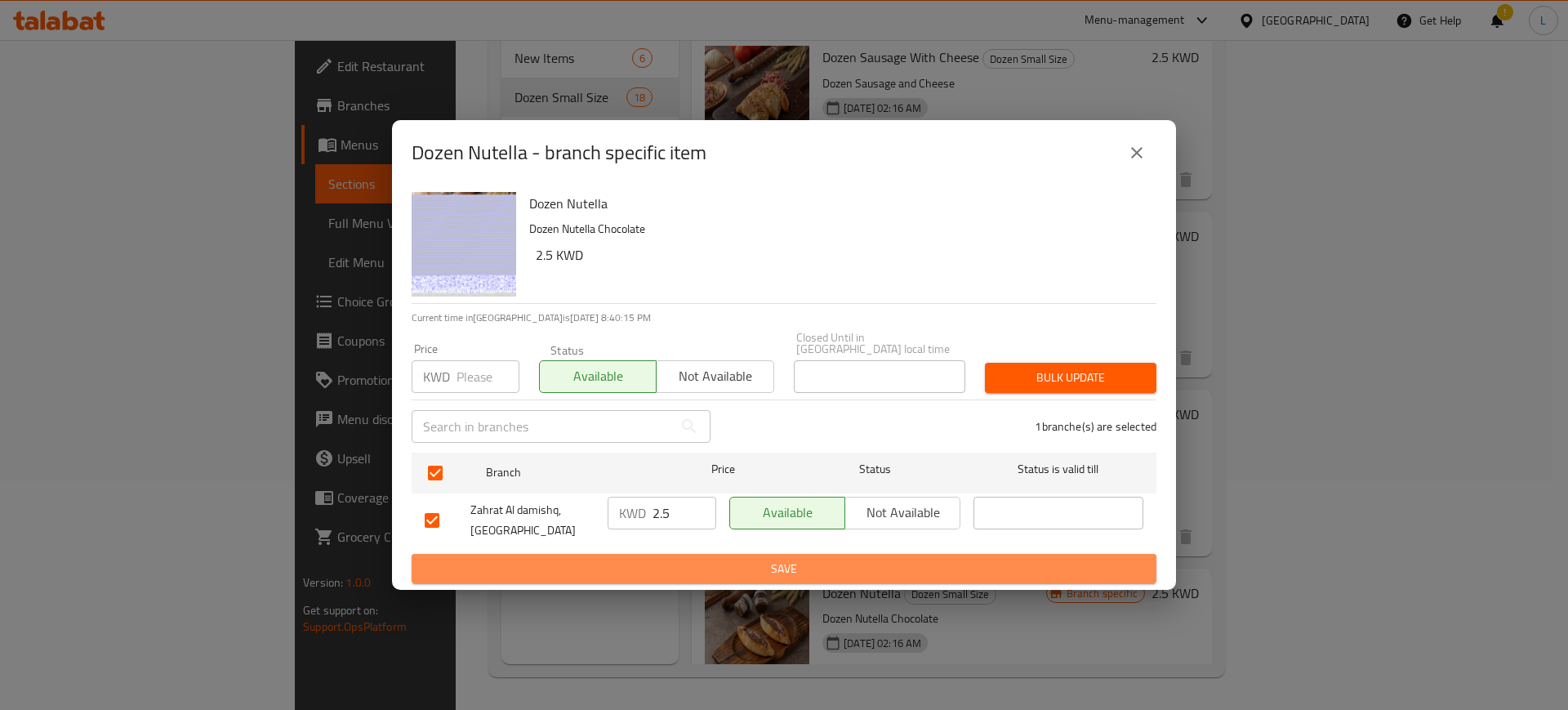
click at [687, 570] on span "Save" at bounding box center [783, 569] width 718 height 20
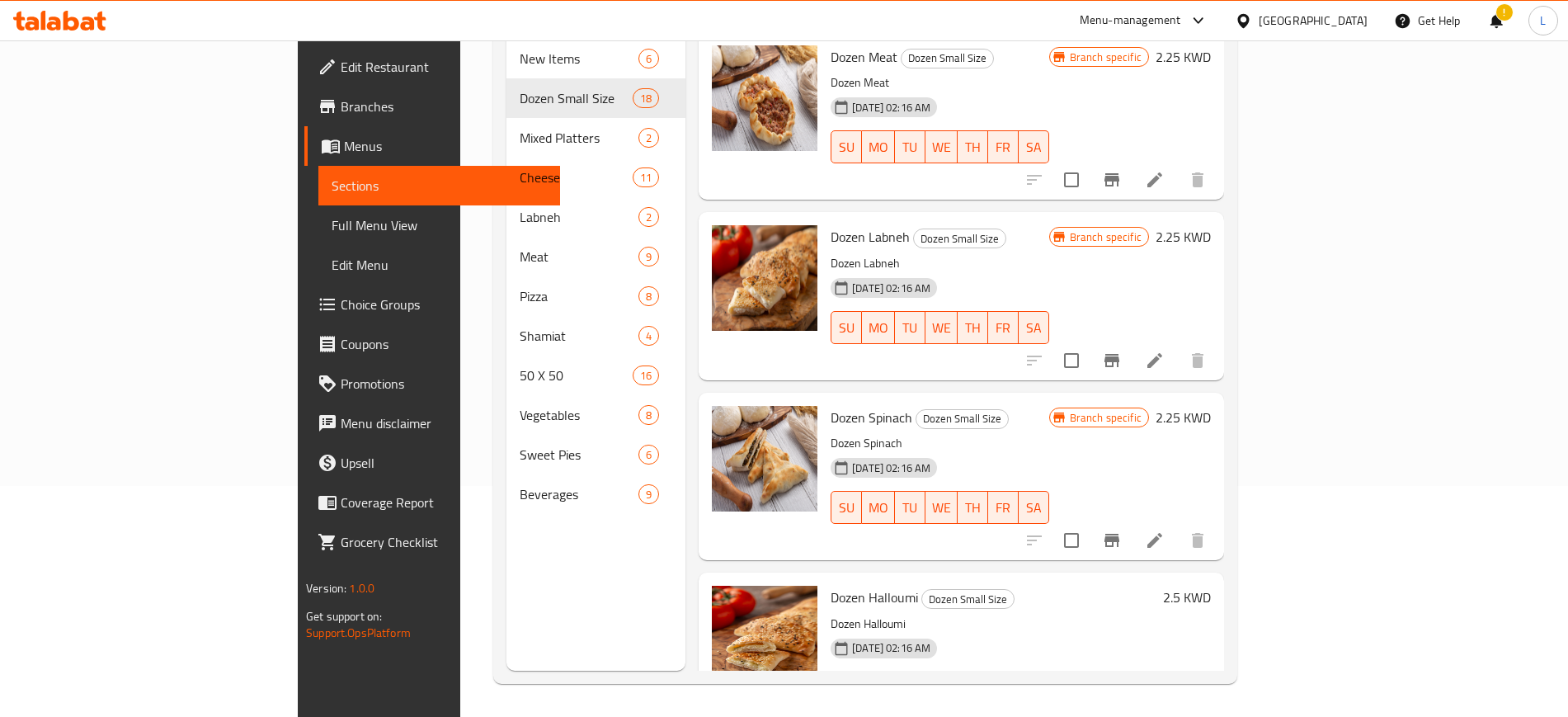
scroll to position [0, 0]
